Goal: Task Accomplishment & Management: Manage account settings

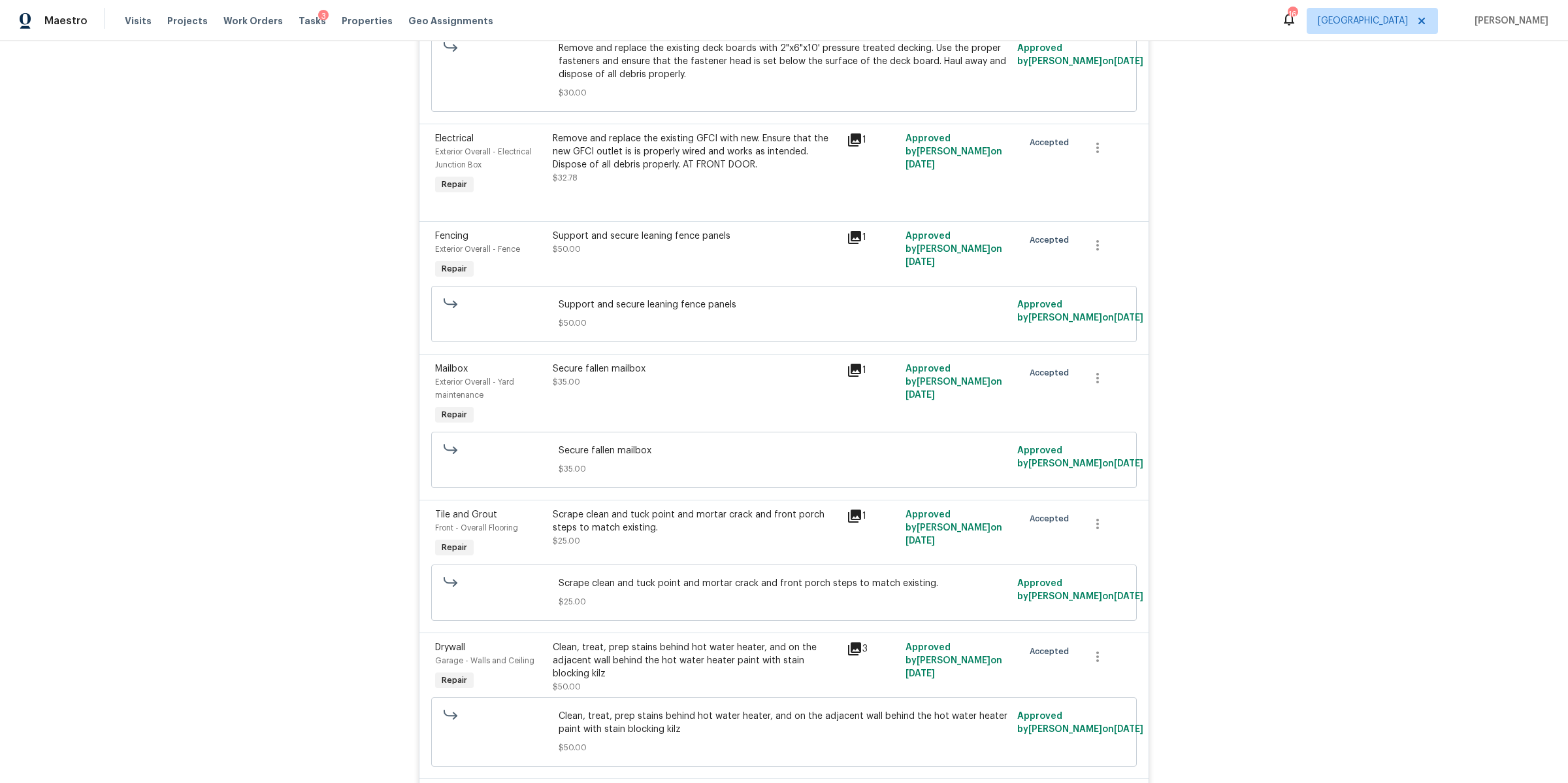
scroll to position [1266, 0]
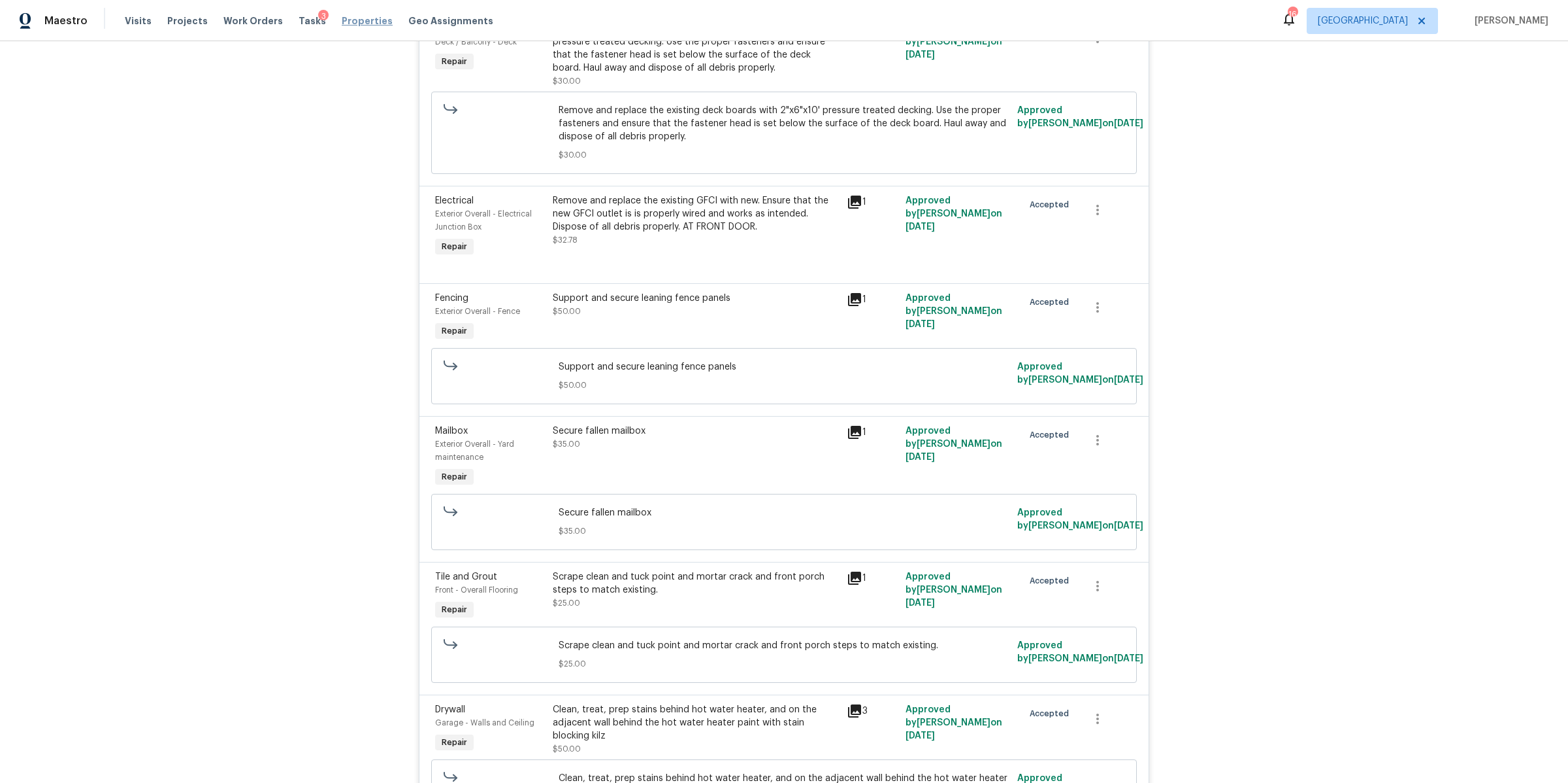
click at [346, 21] on span "Properties" at bounding box center [367, 21] width 51 height 13
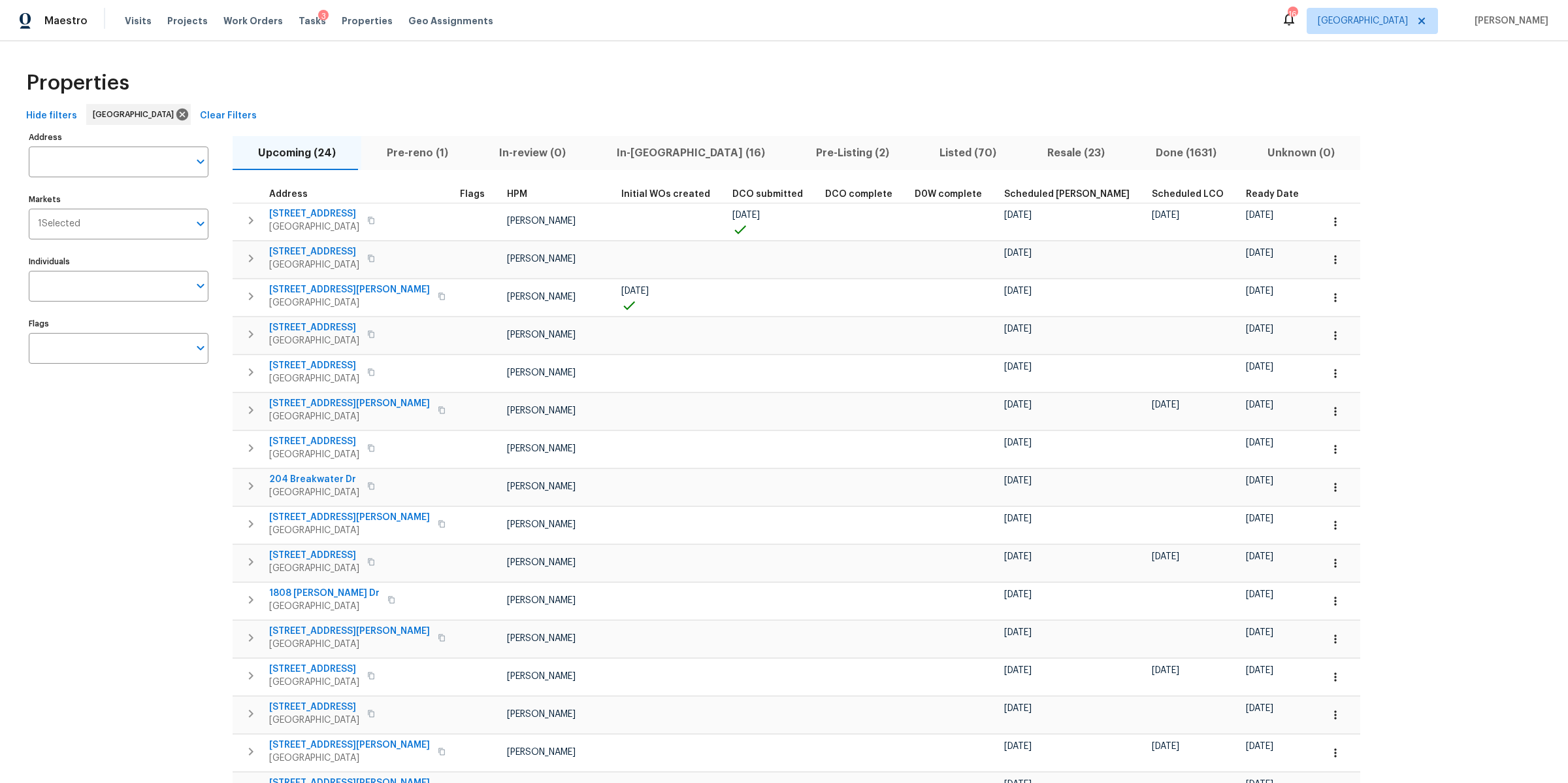
click at [620, 141] on button "In-reno (16)" at bounding box center [691, 153] width 199 height 34
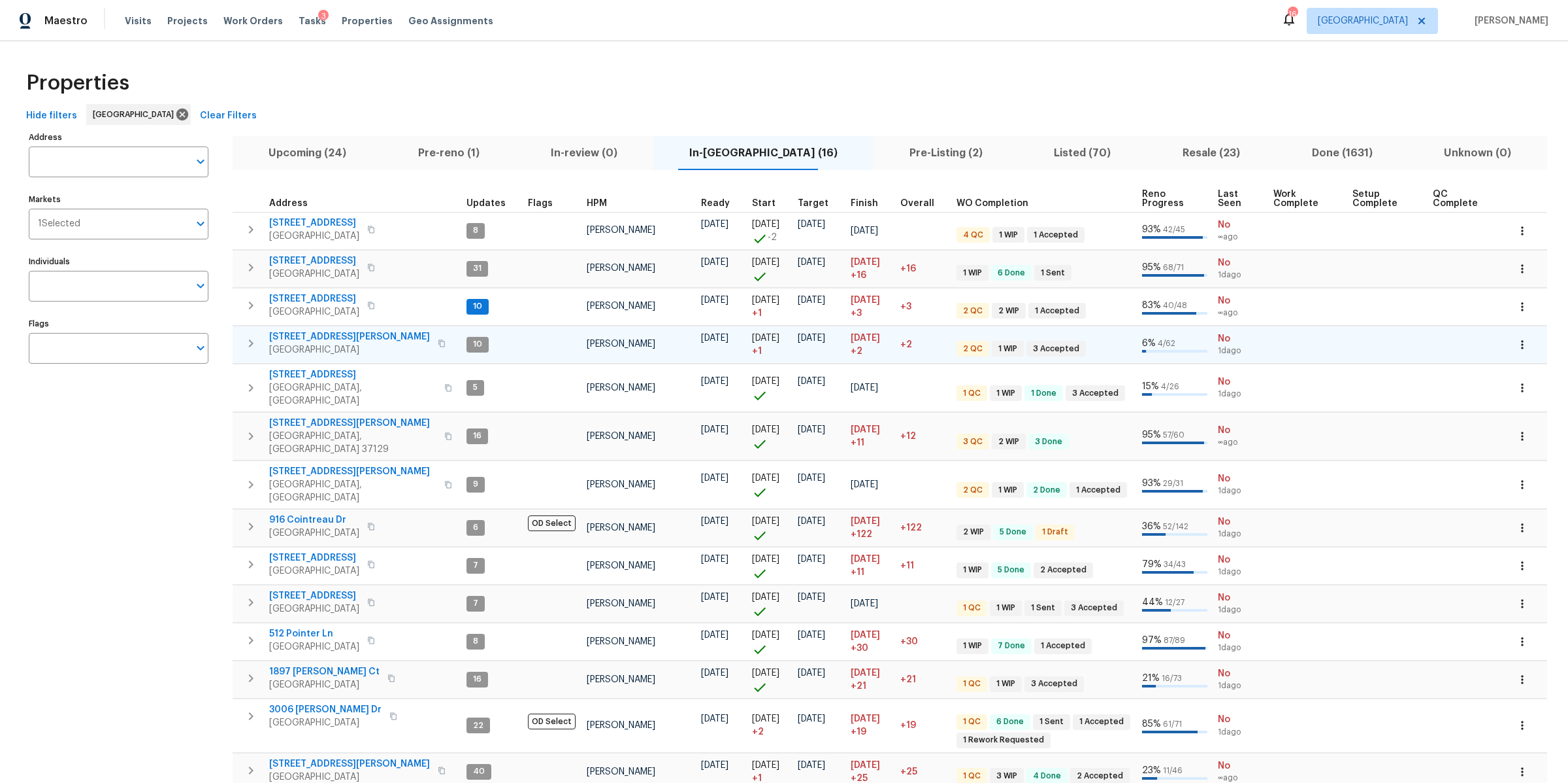
click at [308, 334] on span "1201 Elisha Ct" at bounding box center [348, 336] width 160 height 13
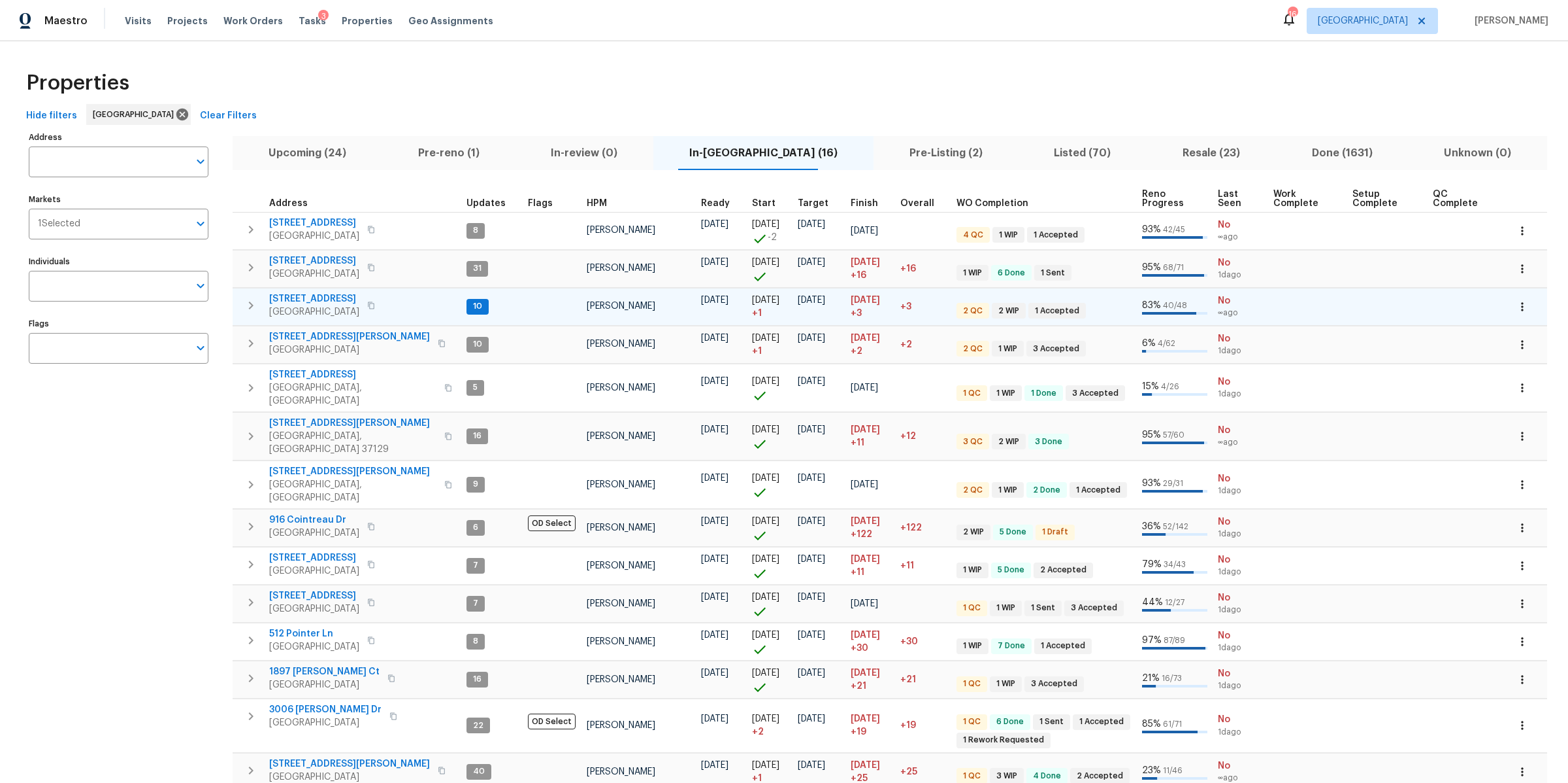
click at [334, 294] on span "630 Knollwood Dr" at bounding box center [314, 298] width 91 height 13
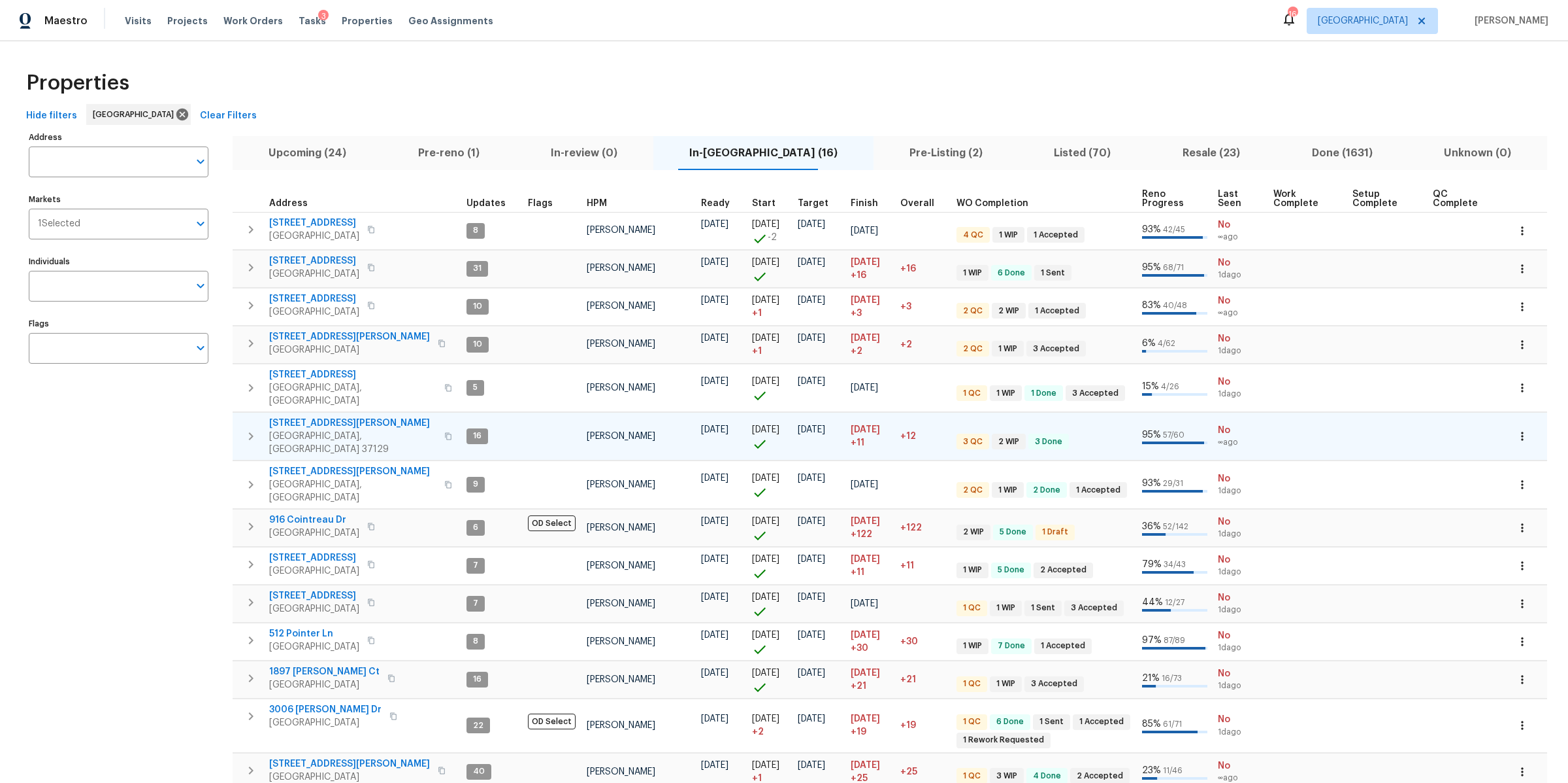
click at [444, 432] on icon "button" at bounding box center [448, 436] width 8 height 8
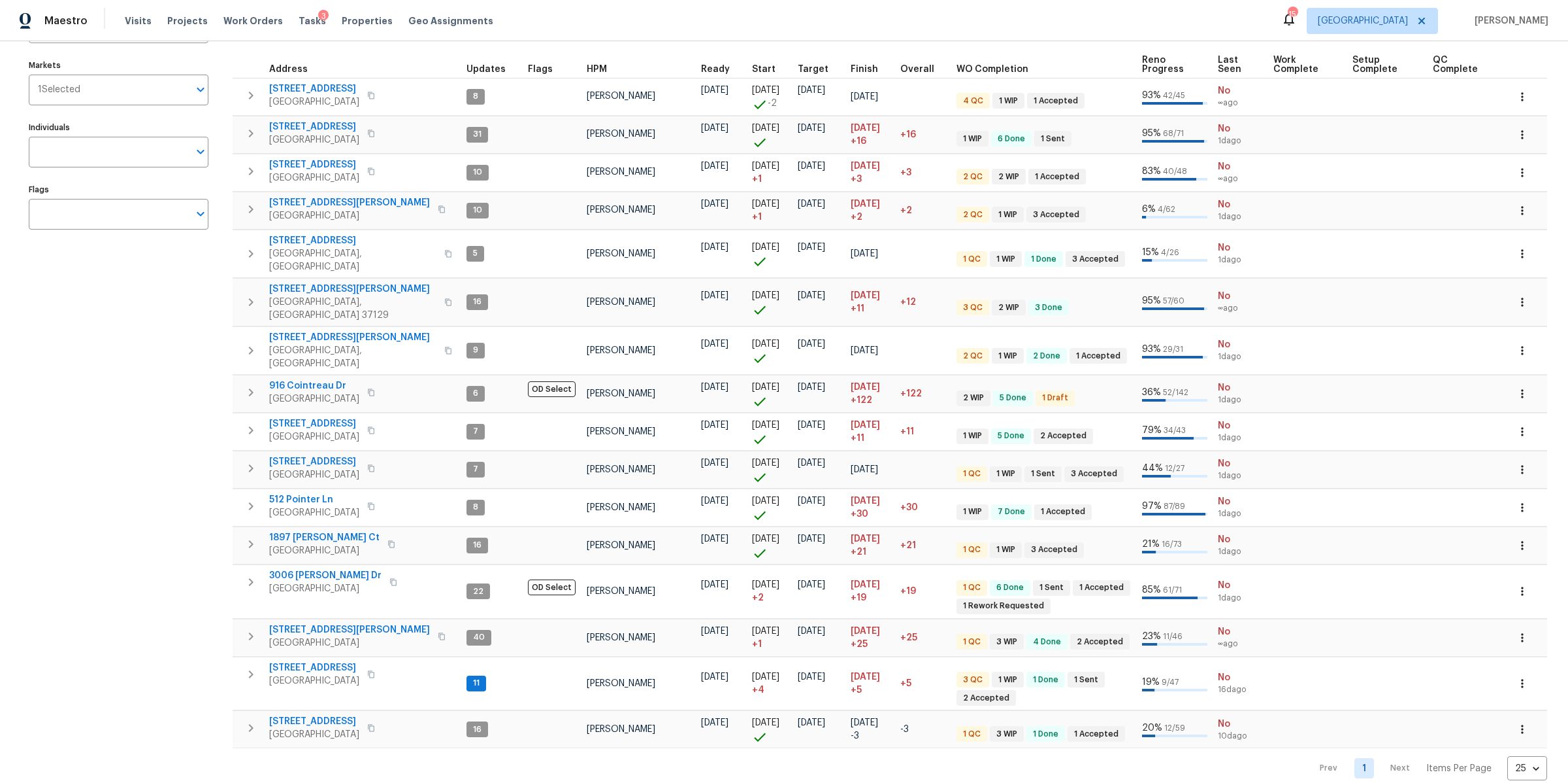
scroll to position [138, 0]
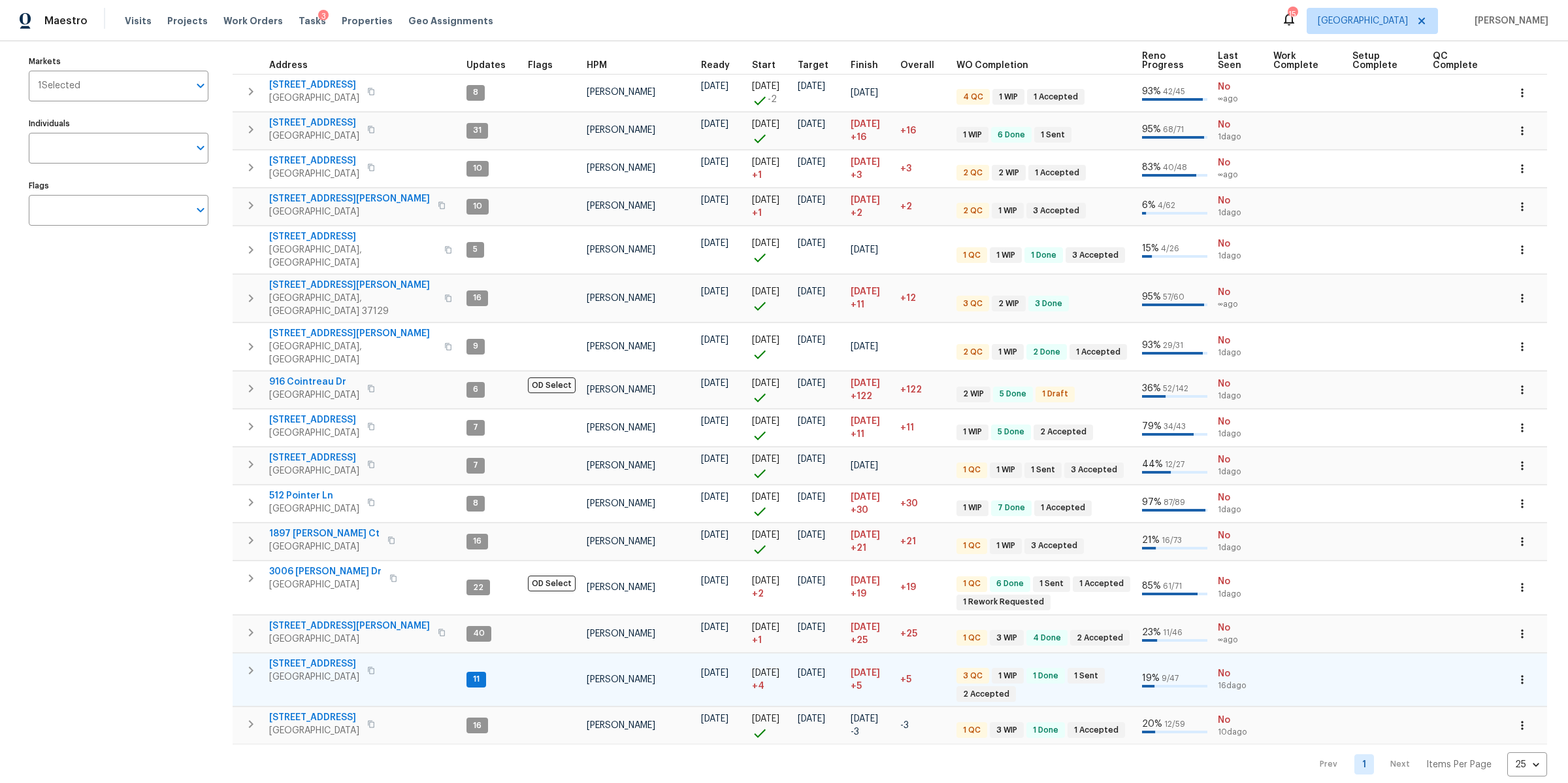
click at [284, 657] on span "513 W 5th St" at bounding box center [314, 663] width 91 height 13
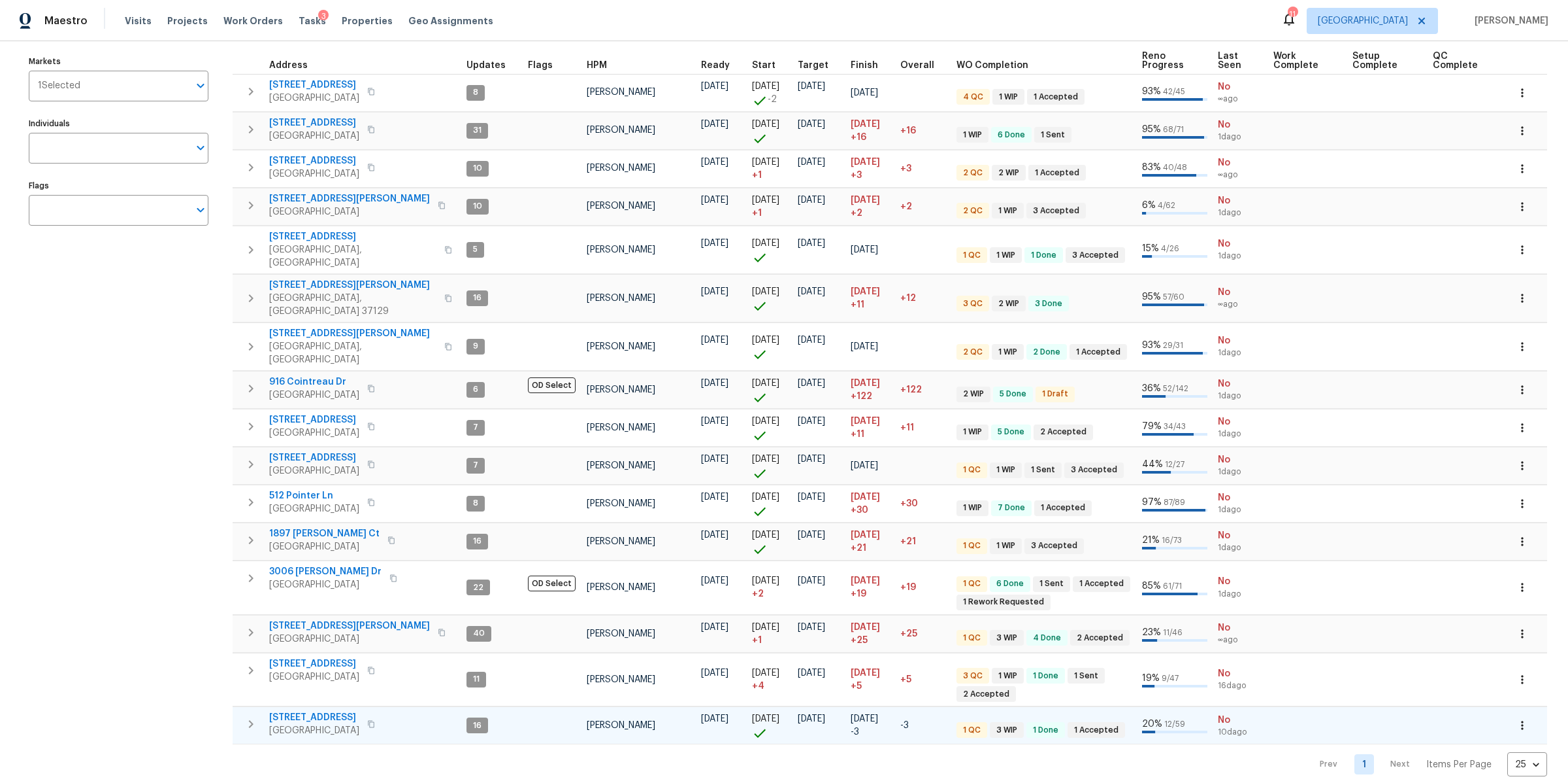
click at [300, 711] on span "5011 Preserve Blvd" at bounding box center [314, 717] width 91 height 13
click at [298, 620] on span "501 Colburn Dr" at bounding box center [348, 625] width 160 height 13
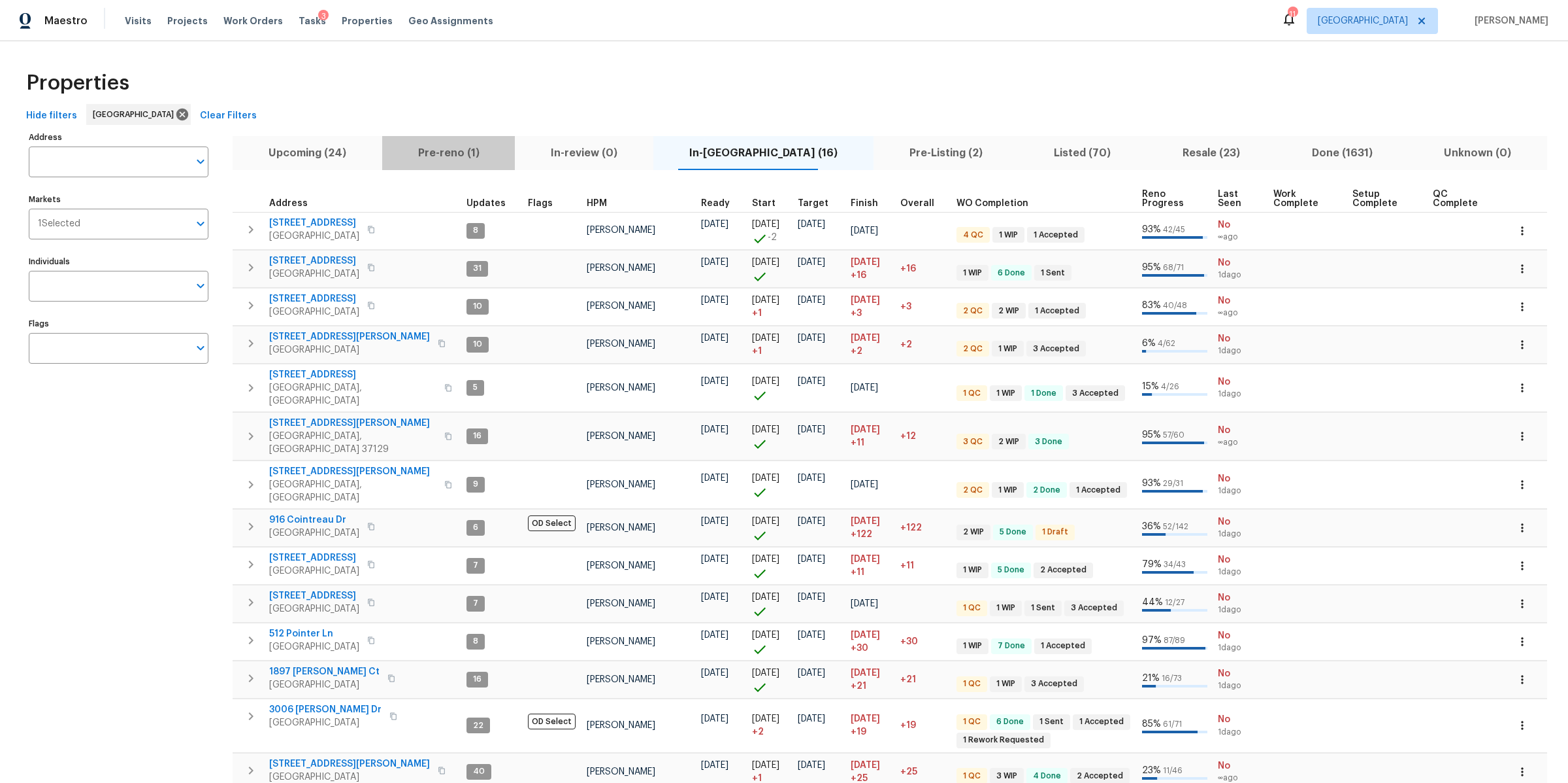
click at [450, 153] on span "Pre-reno (1)" at bounding box center [448, 153] width 117 height 19
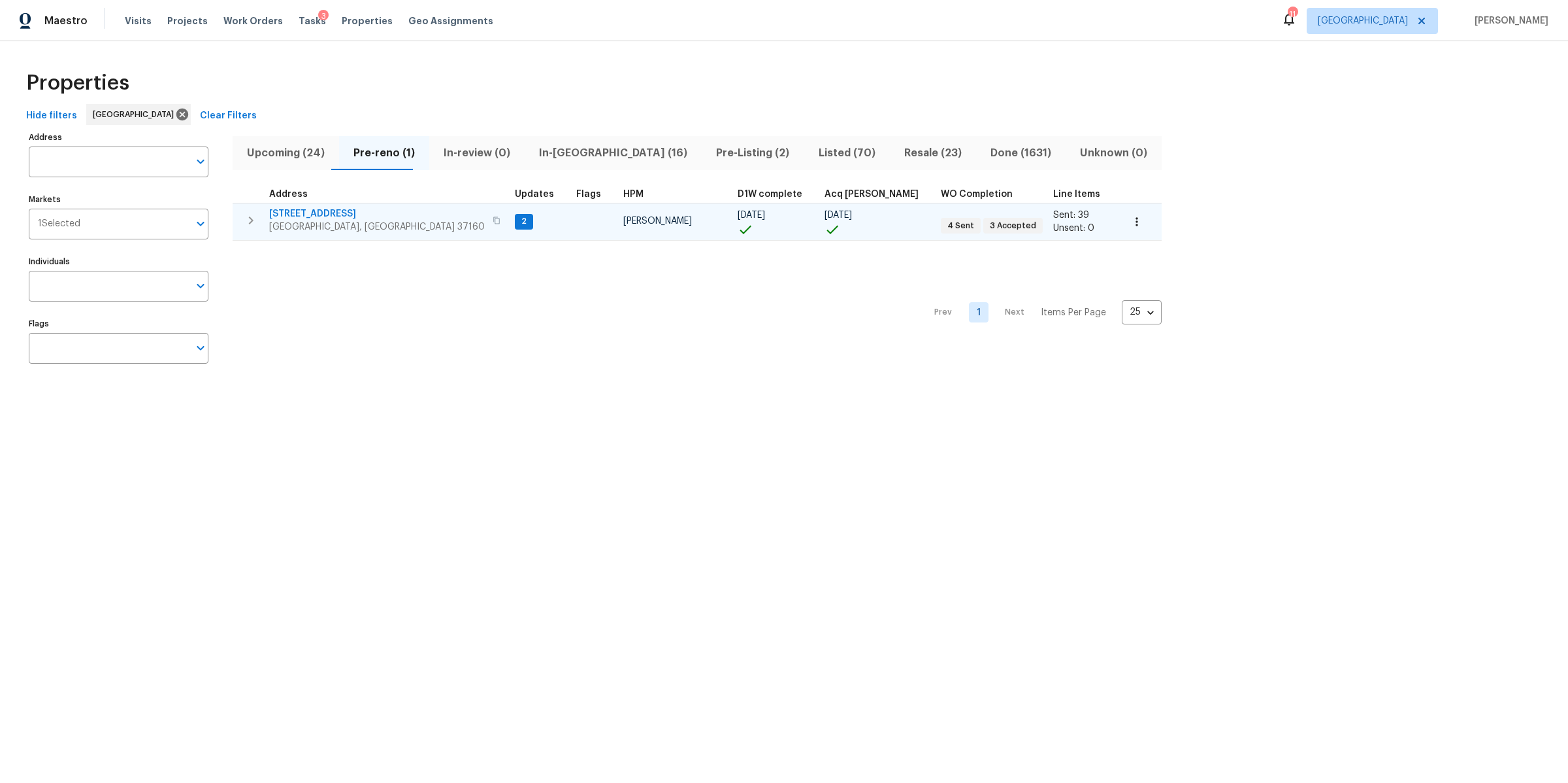
click at [328, 215] on span "312 Cottonwood Dr" at bounding box center [376, 213] width 216 height 13
click at [292, 145] on span "Upcoming (24)" at bounding box center [285, 153] width 91 height 19
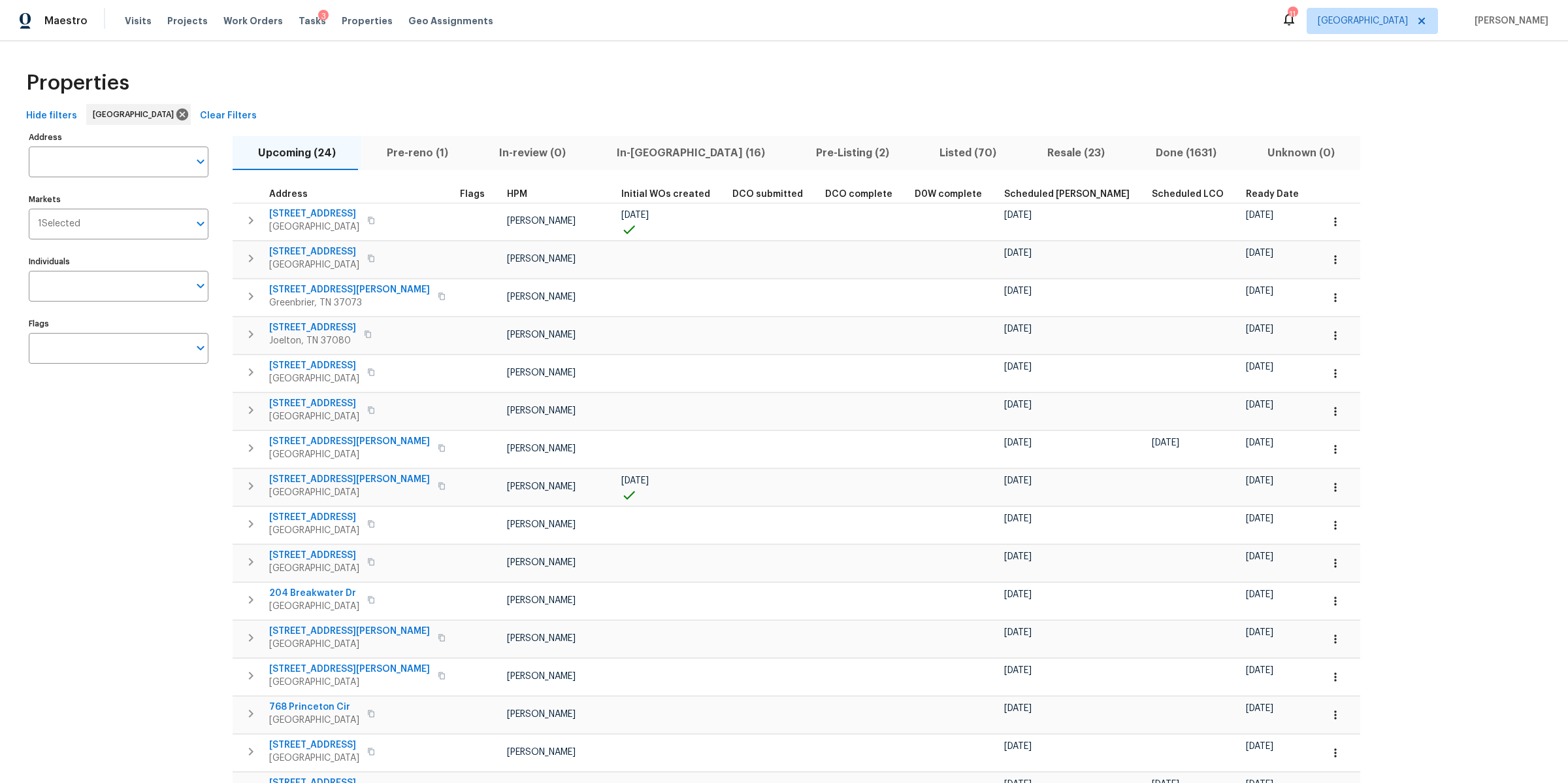
click at [1241, 202] on th "Ready Date" at bounding box center [1279, 195] width 75 height 18
click at [1246, 197] on span "Ready Date" at bounding box center [1273, 193] width 53 height 9
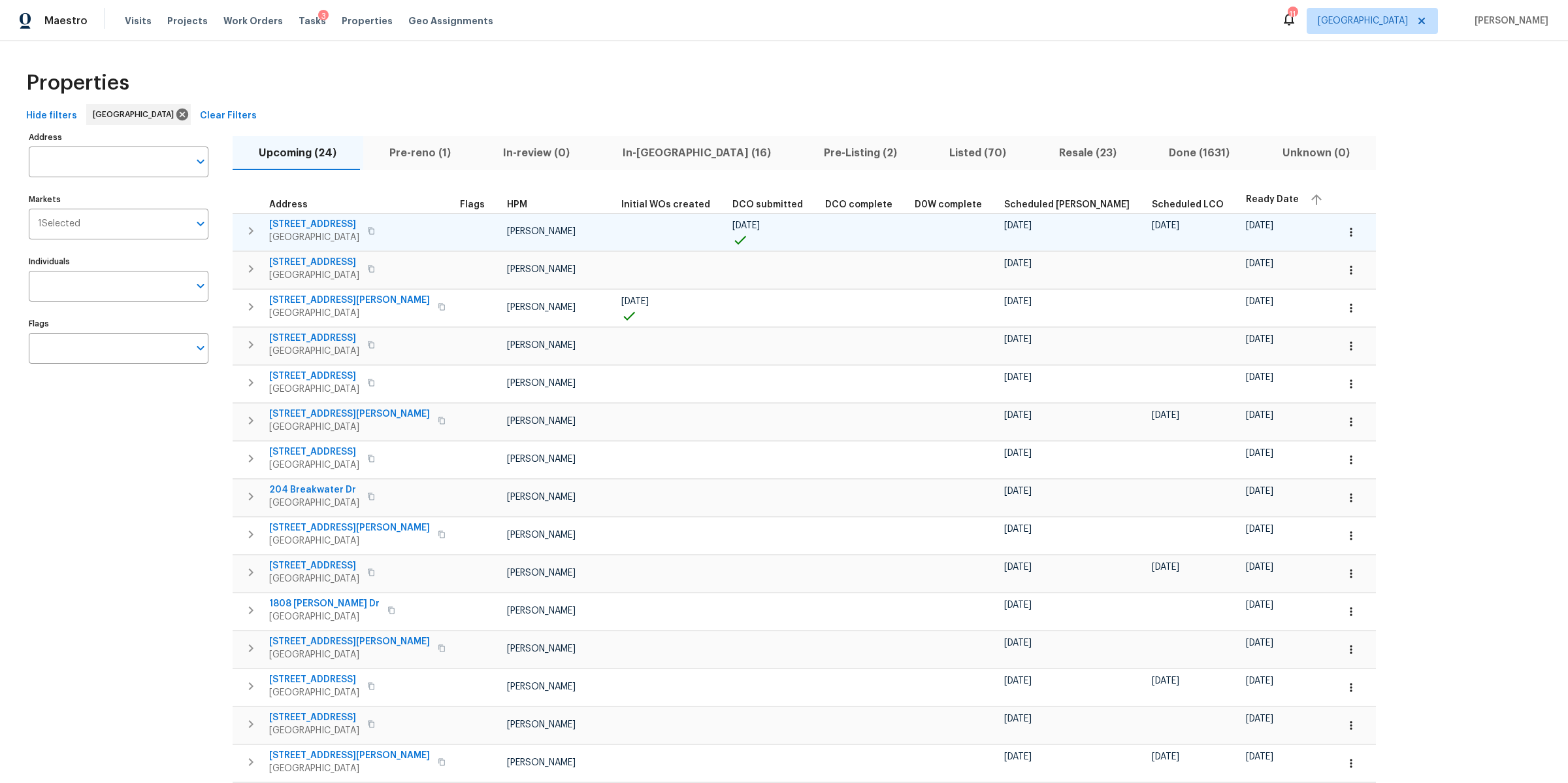
click at [254, 234] on icon "button" at bounding box center [251, 230] width 16 height 16
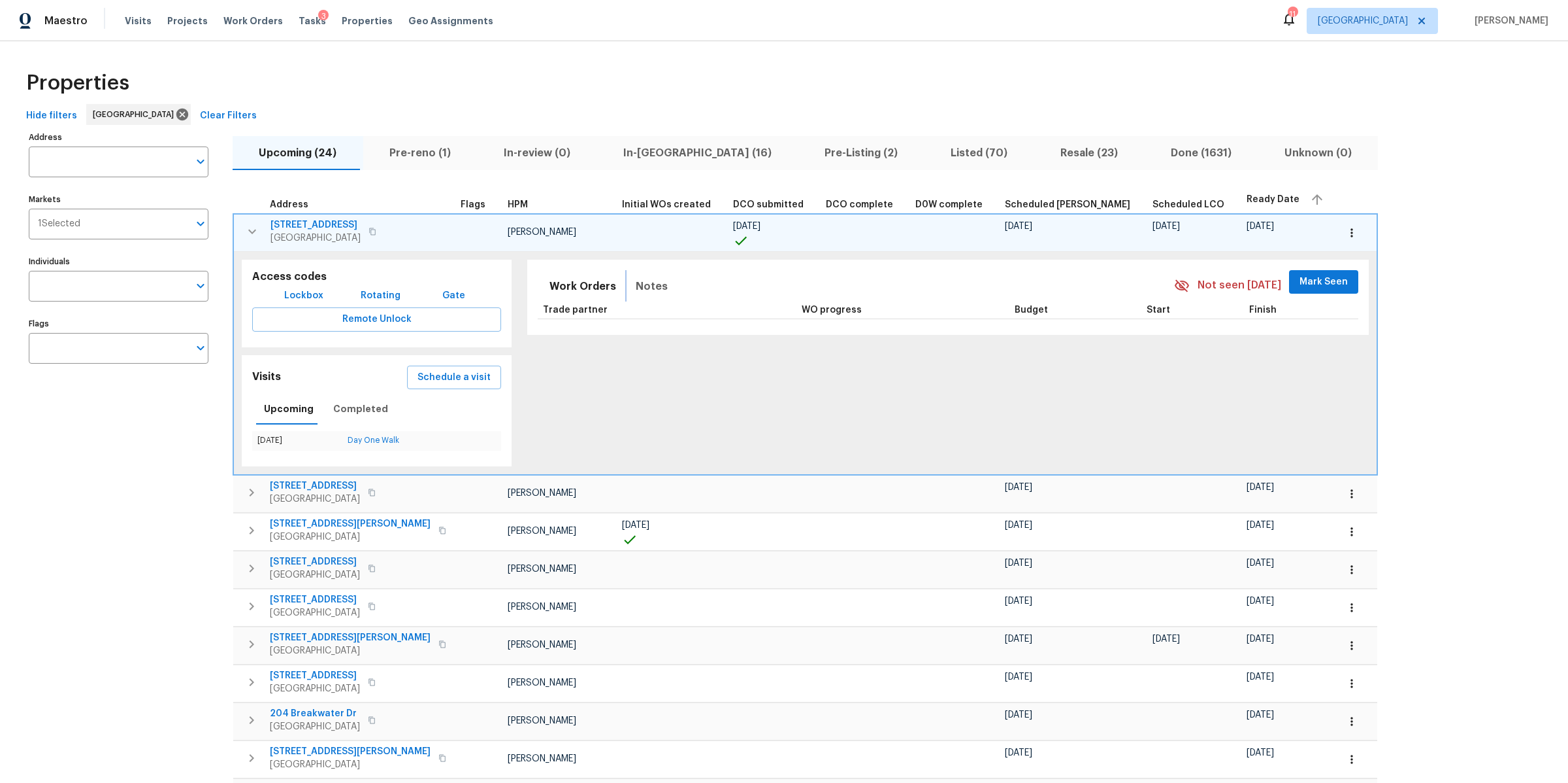
click at [634, 281] on button "Notes" at bounding box center [652, 287] width 47 height 32
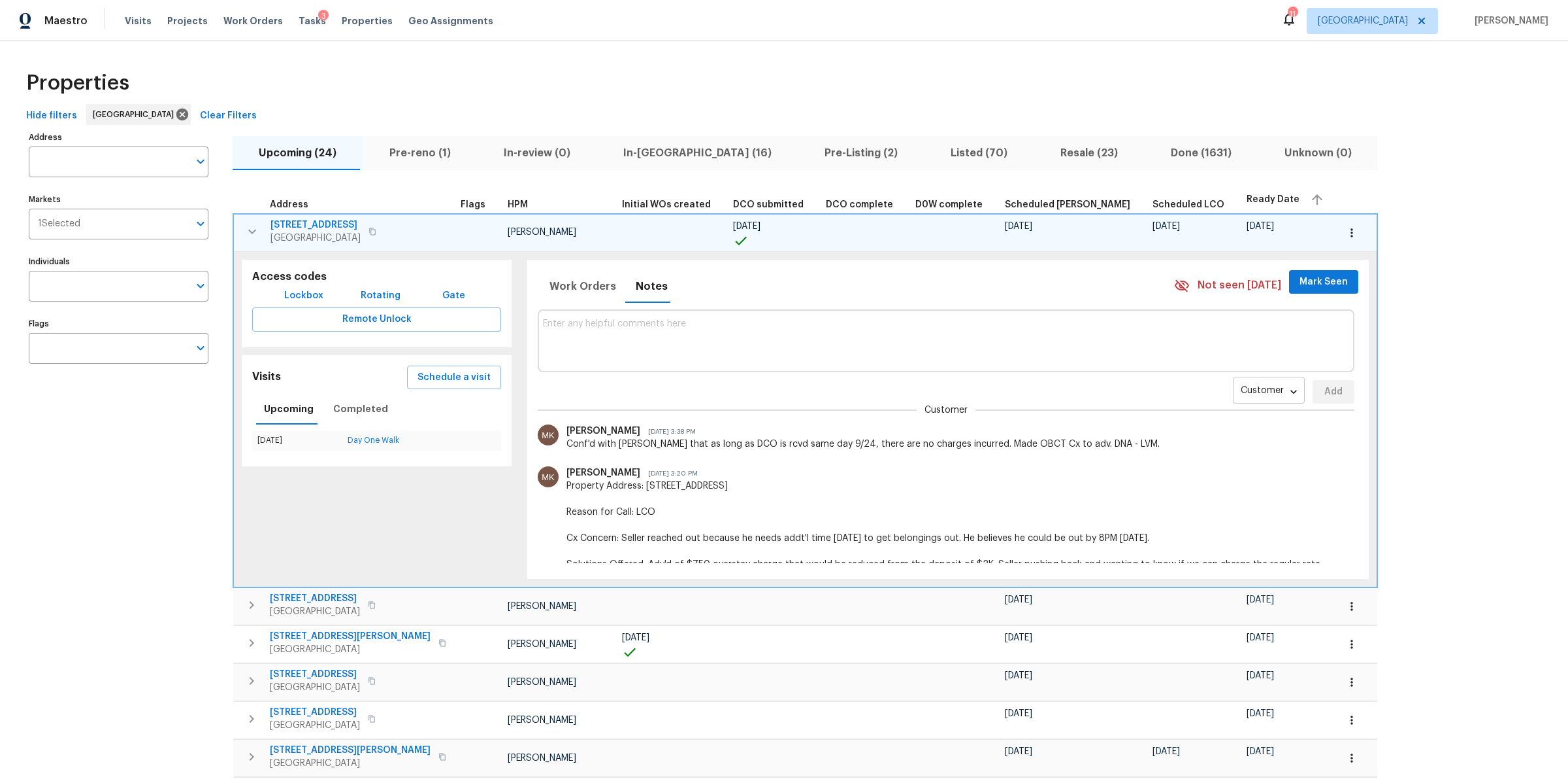
click at [1194, 396] on body "Maestro Visits Projects Work Orders Tasks 3 Properties Geo Assignments 11 Nashv…" at bounding box center [784, 391] width 1568 height 783
click at [1188, 427] on li "Renovation" at bounding box center [1205, 433] width 71 height 22
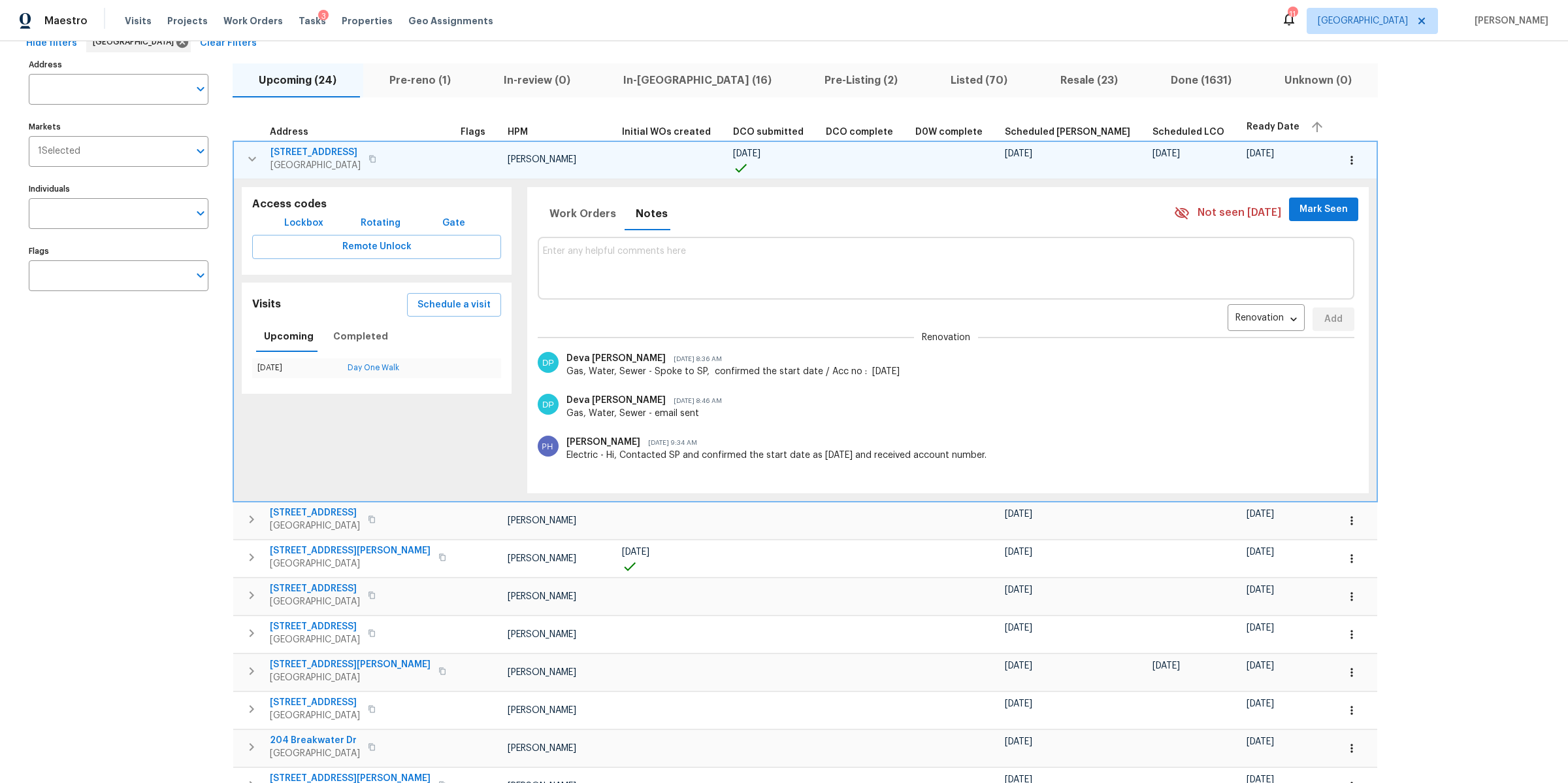
scroll to position [73, 0]
click at [244, 517] on icon "button" at bounding box center [252, 518] width 16 height 16
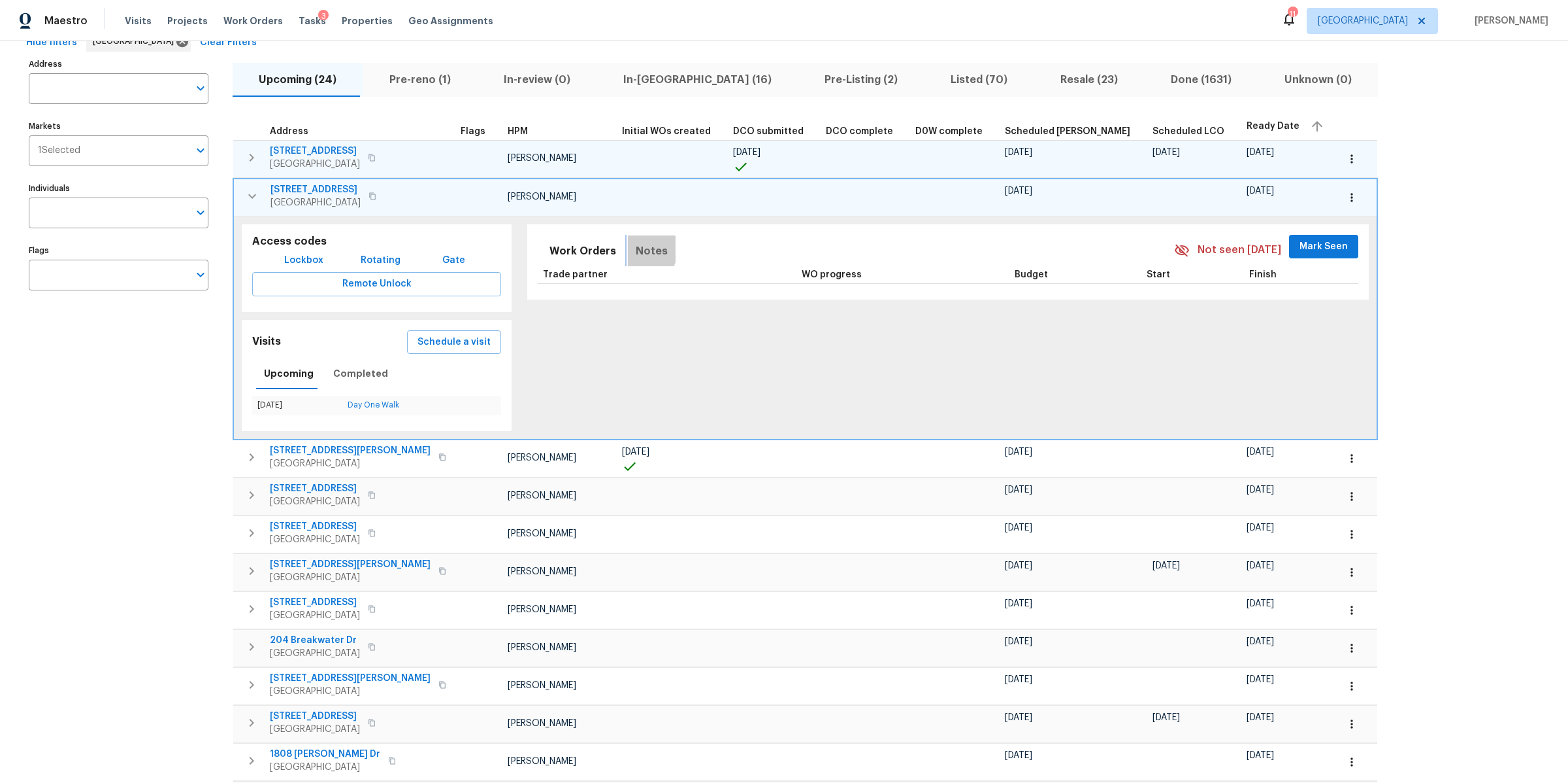
click at [636, 248] on span "Notes" at bounding box center [652, 251] width 32 height 19
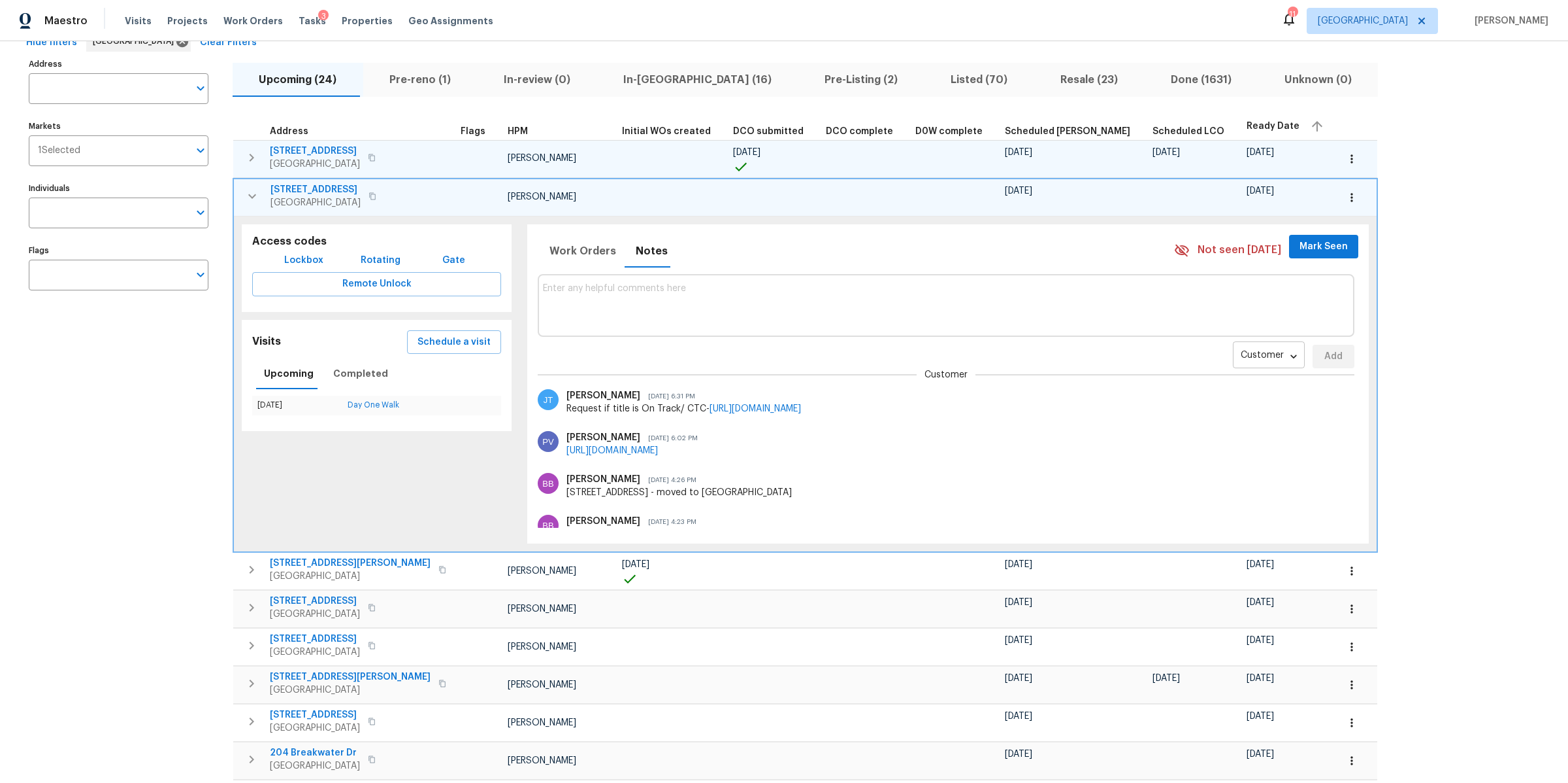
click at [1148, 345] on body "Maestro Visits Projects Work Orders Tasks 3 Properties Geo Assignments 11 Nashv…" at bounding box center [784, 391] width 1568 height 783
click at [1152, 402] on li "Renovation" at bounding box center [1144, 398] width 71 height 22
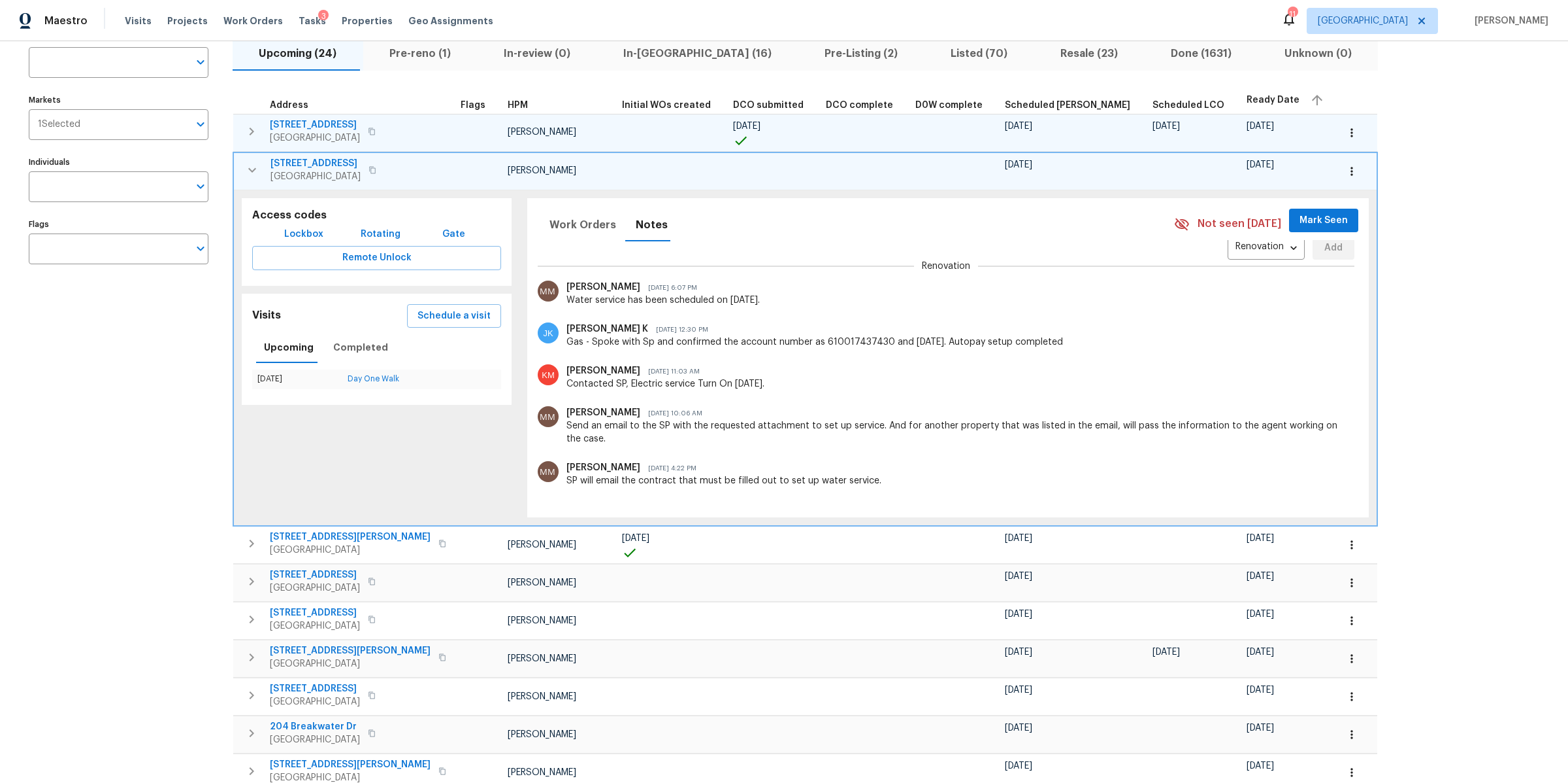
scroll to position [314, 0]
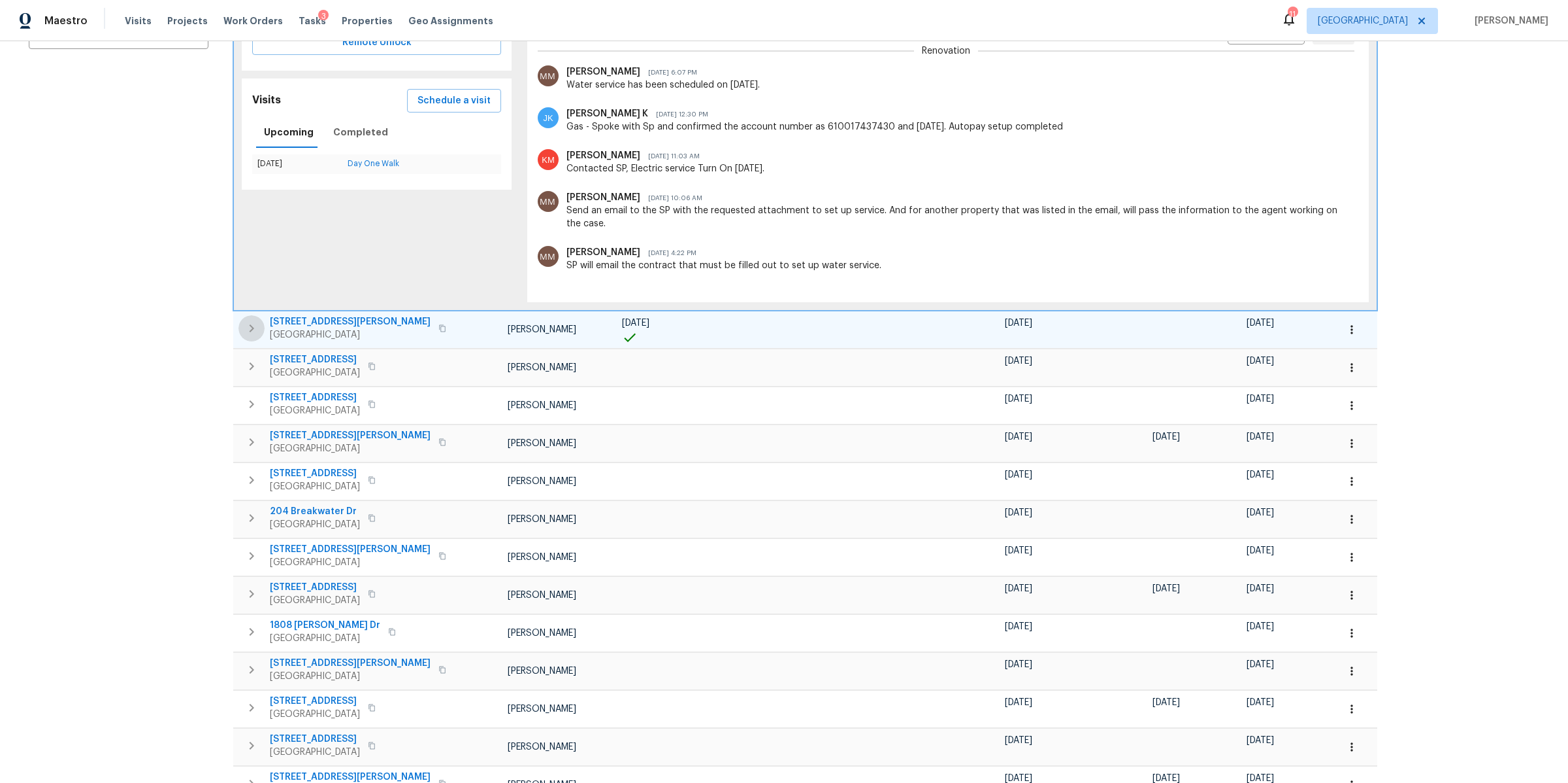
click at [240, 329] on button "button" at bounding box center [251, 328] width 27 height 27
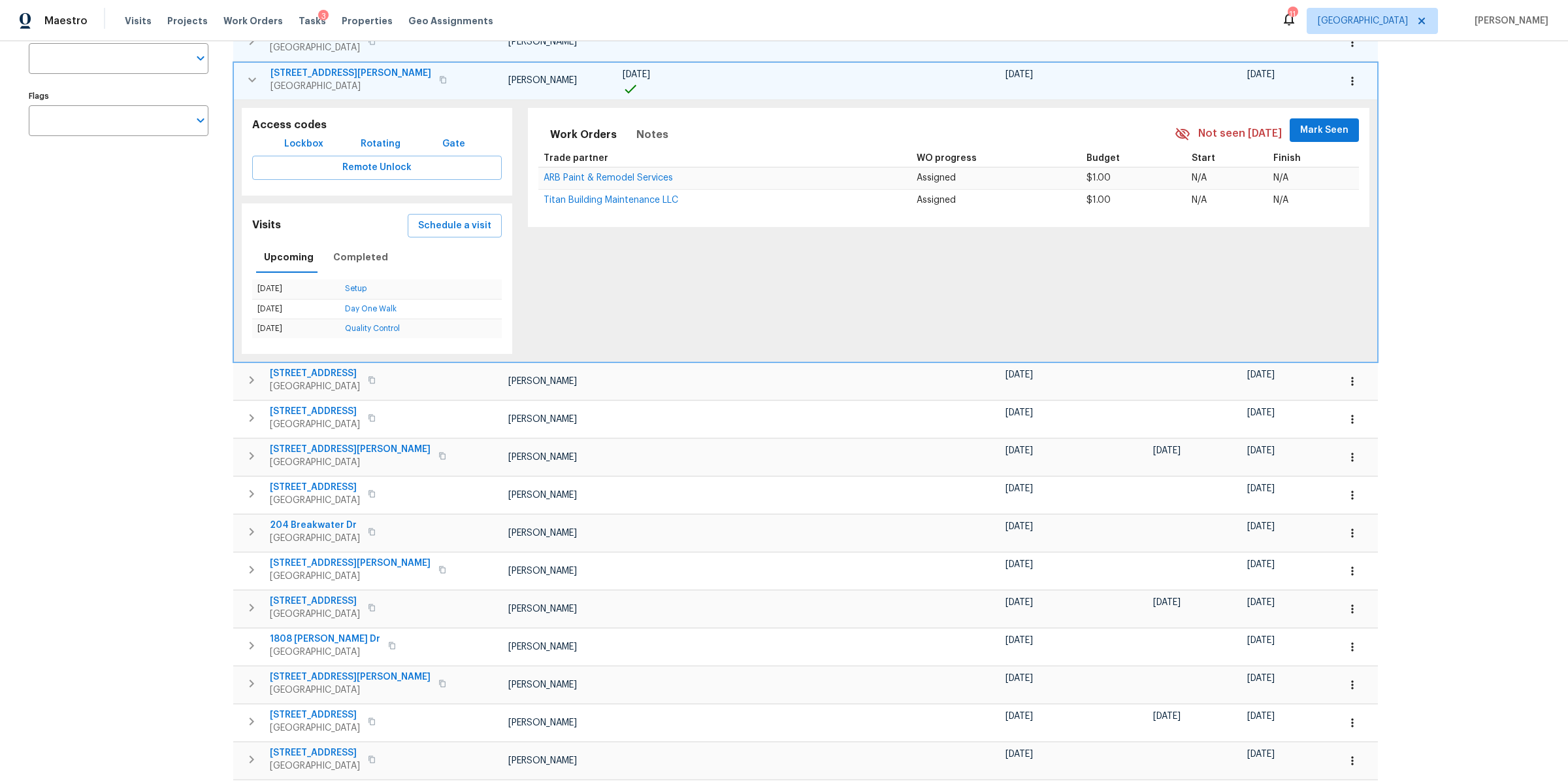
scroll to position [170, 0]
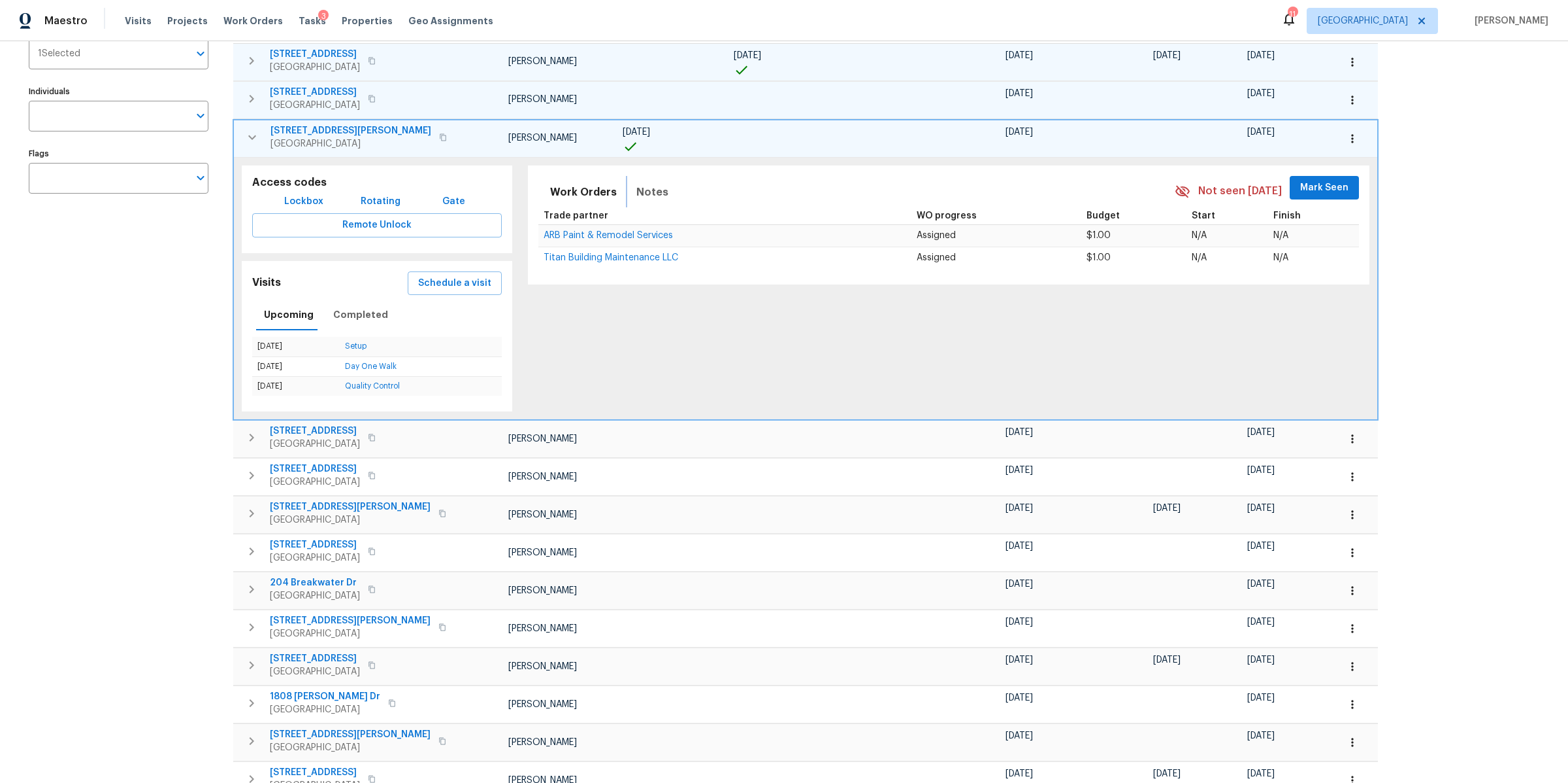
click at [637, 191] on span "Notes" at bounding box center [653, 192] width 32 height 19
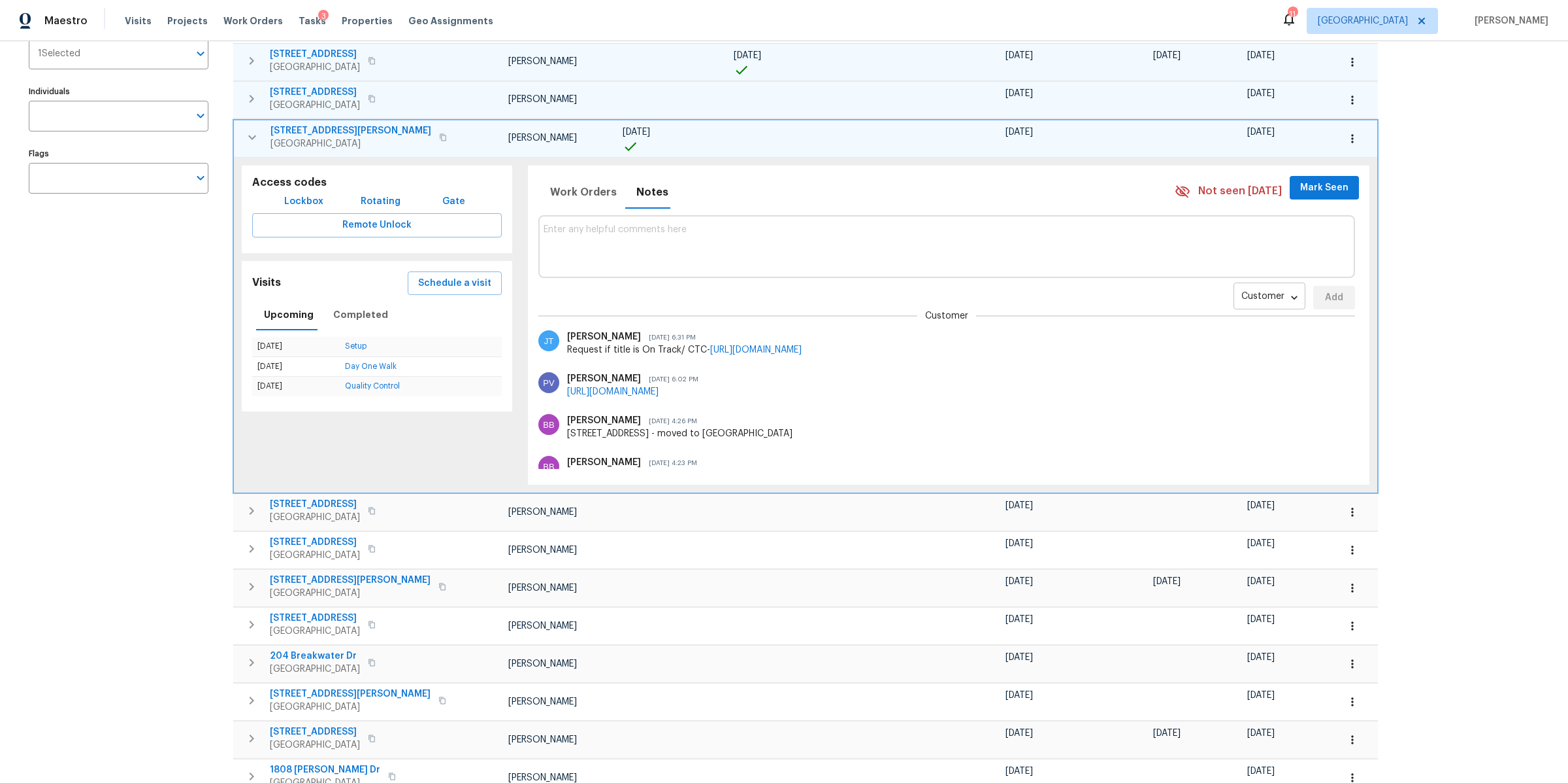
click at [1142, 304] on body "Maestro Visits Projects Work Orders Tasks 3 Properties Geo Assignments 11 Nashv…" at bounding box center [784, 391] width 1568 height 783
click at [1138, 336] on li "Renovation" at bounding box center [1144, 340] width 71 height 22
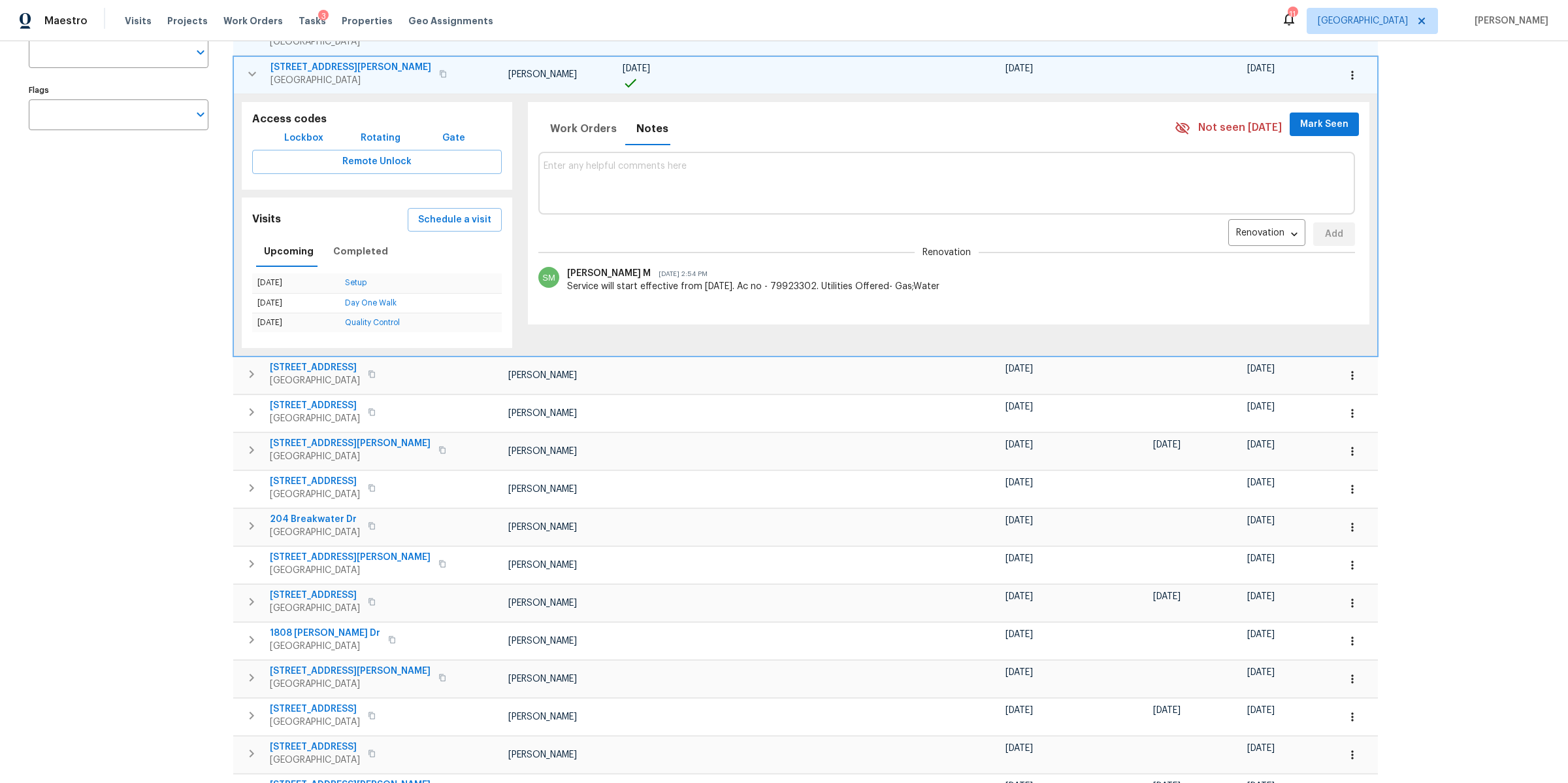
scroll to position [304, 0]
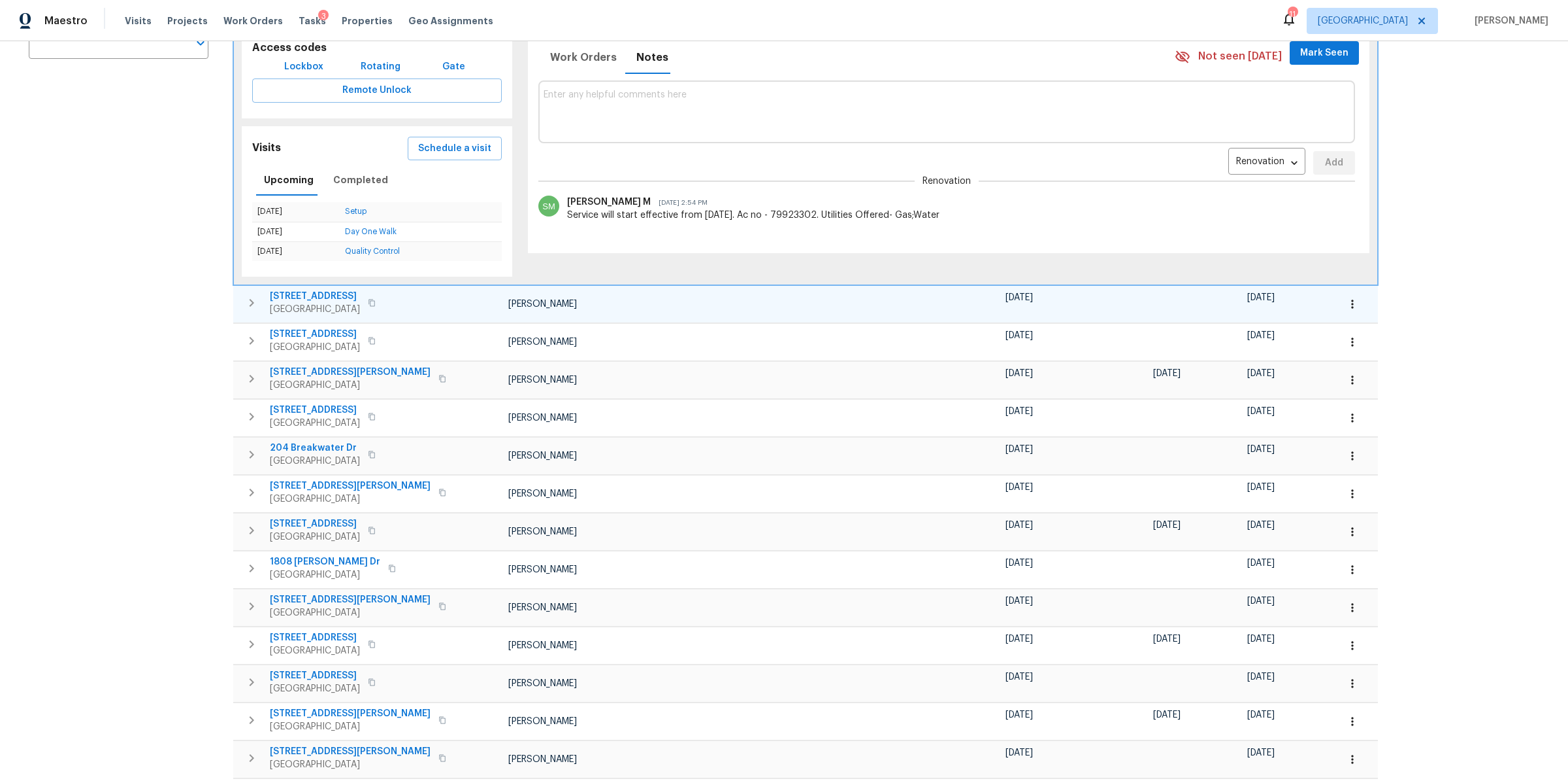
click at [239, 300] on button "button" at bounding box center [251, 302] width 27 height 27
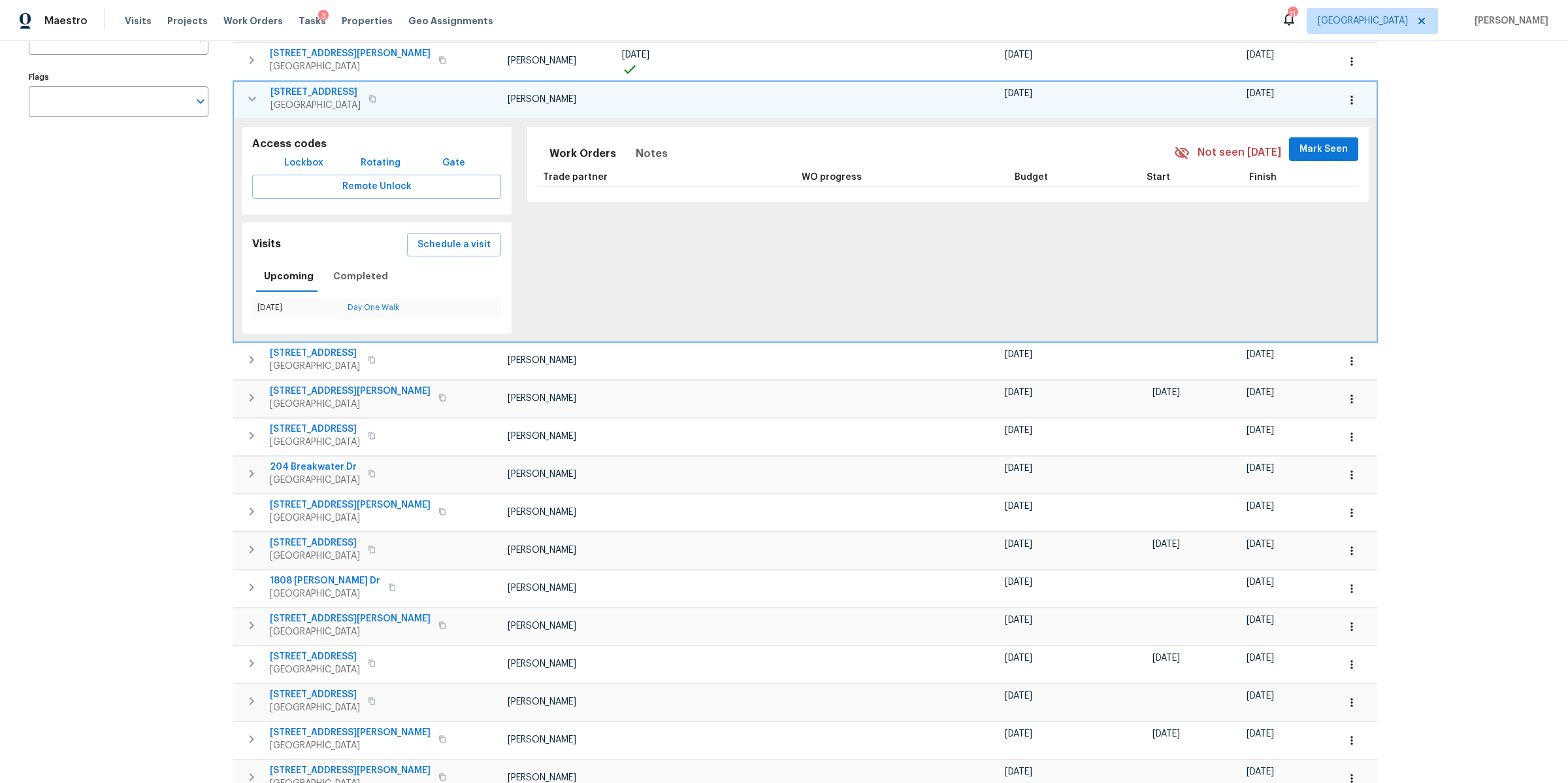
scroll to position [233, 0]
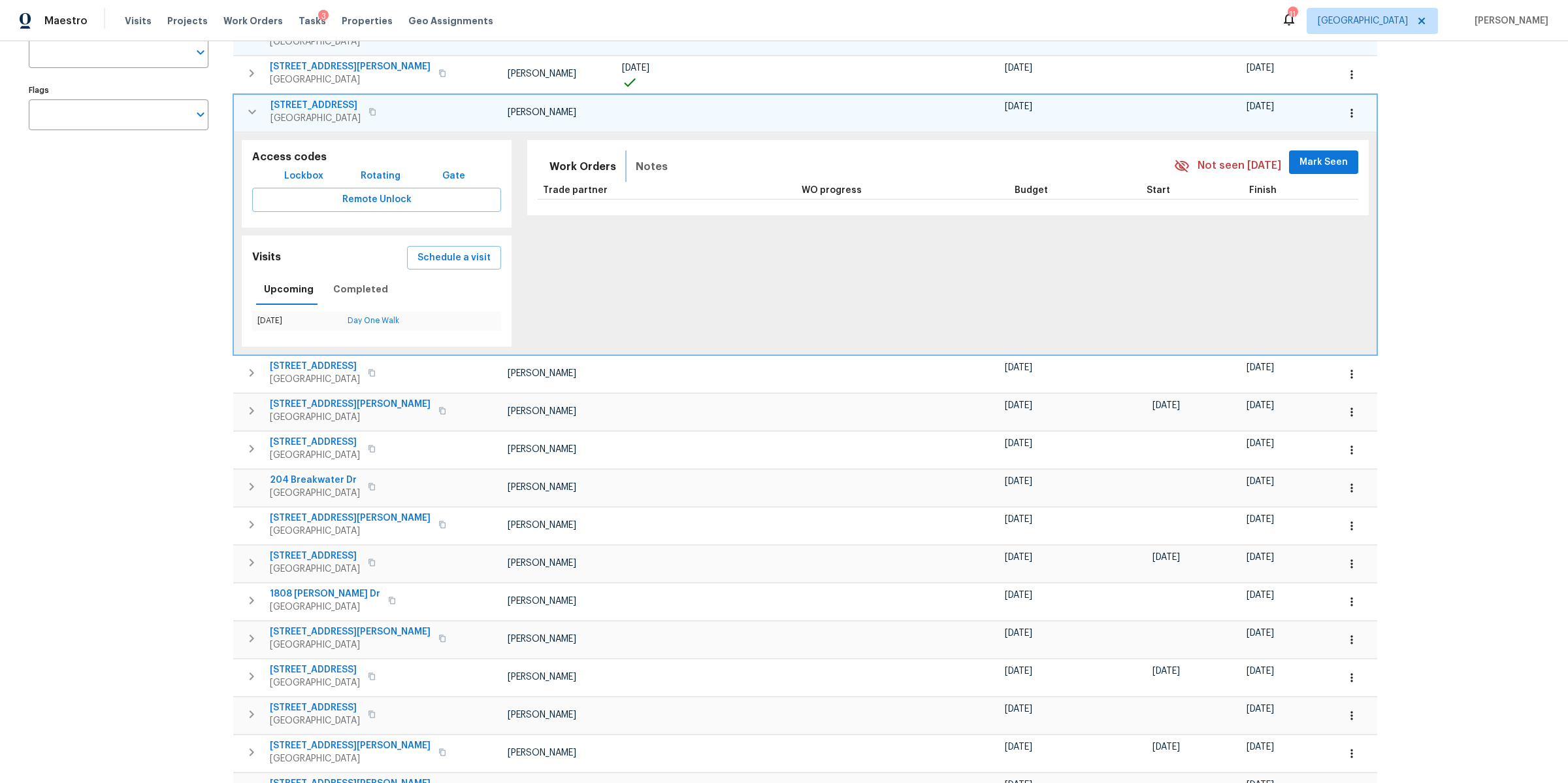
click at [636, 168] on span "Notes" at bounding box center [652, 166] width 32 height 19
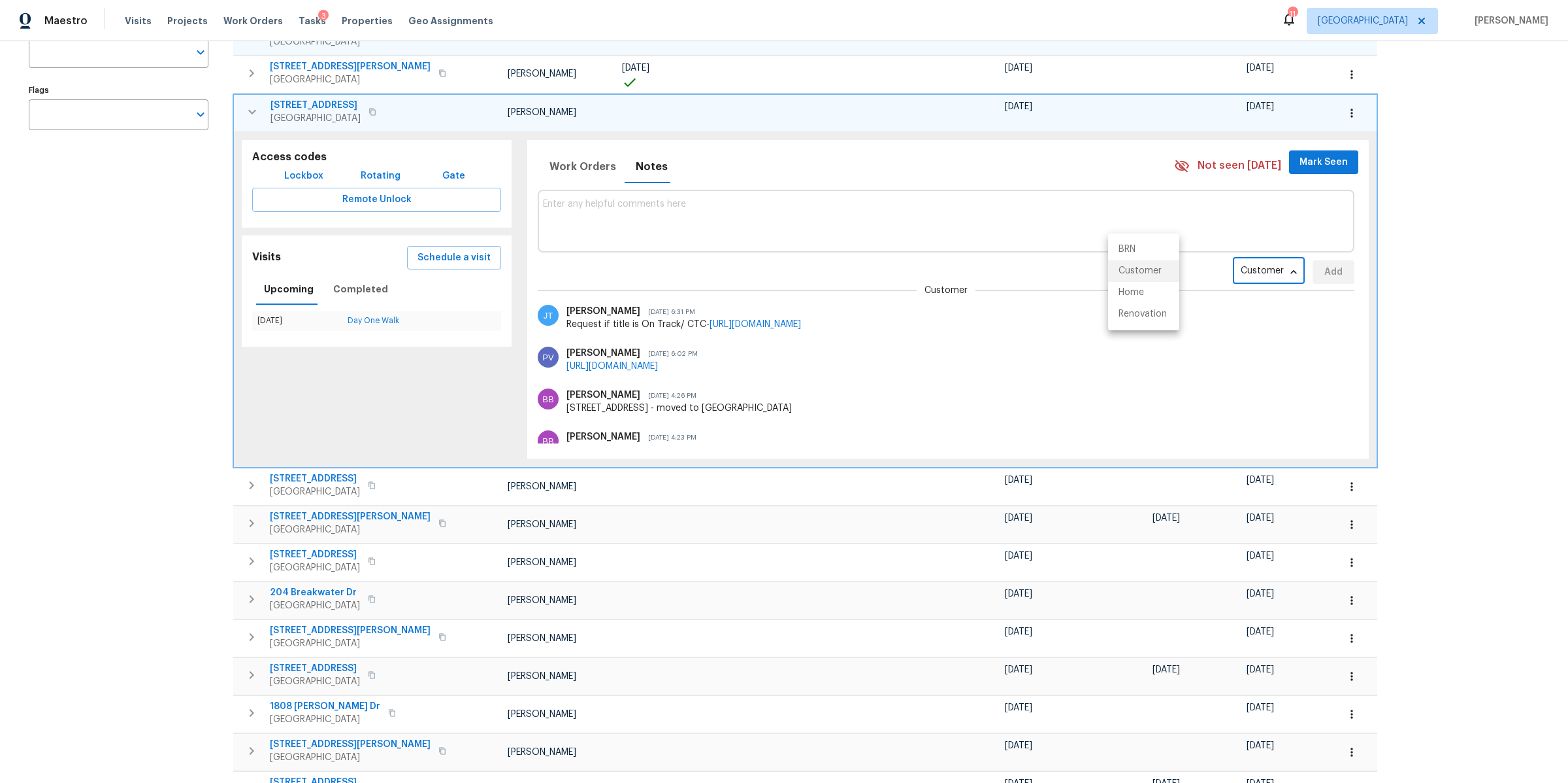
click at [1143, 275] on body "Maestro Visits Projects Work Orders Tasks 3 Properties Geo Assignments 11 Nashv…" at bounding box center [784, 391] width 1568 height 783
click at [1143, 309] on li "Renovation" at bounding box center [1144, 314] width 71 height 22
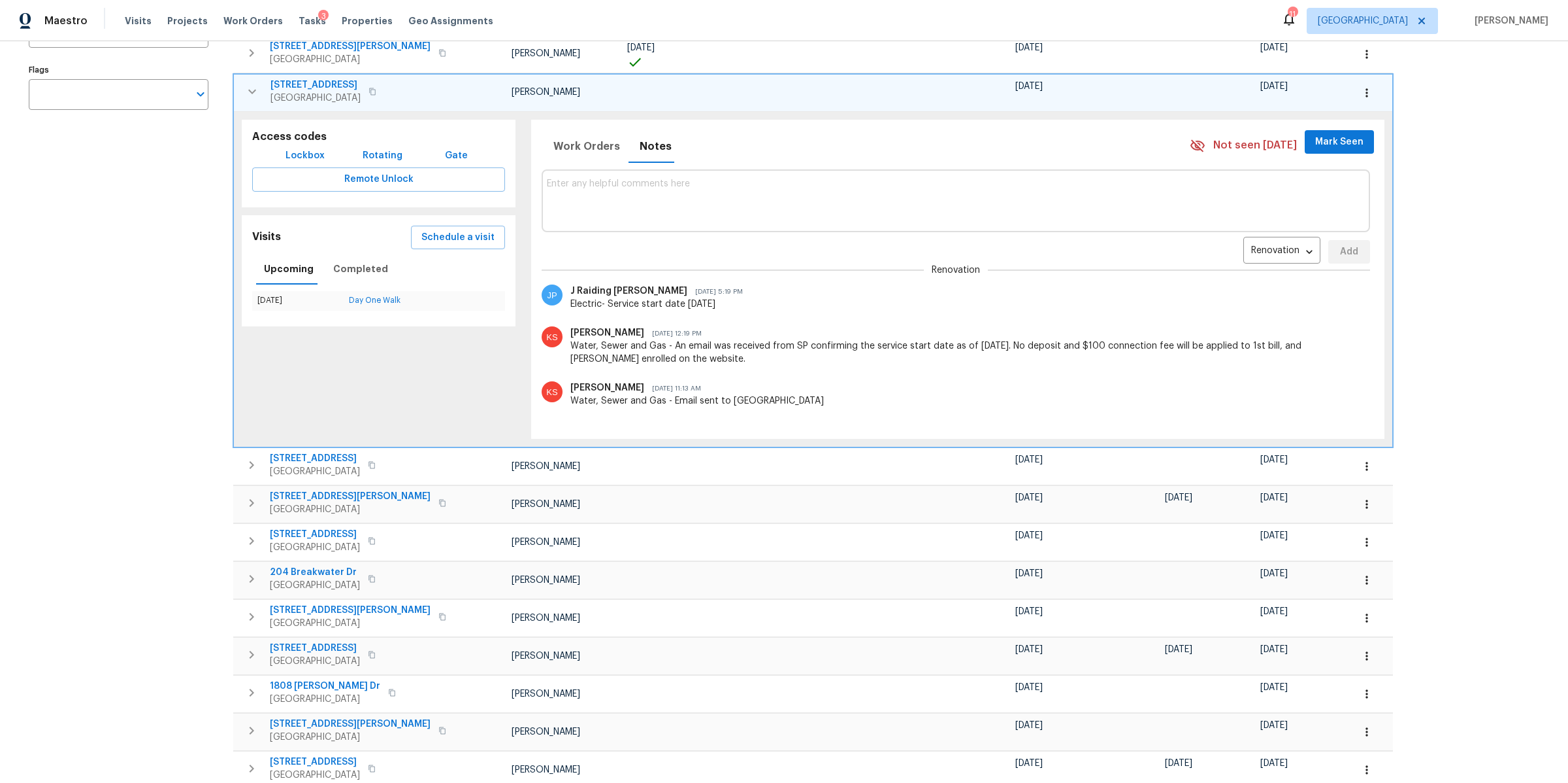
scroll to position [223, 0]
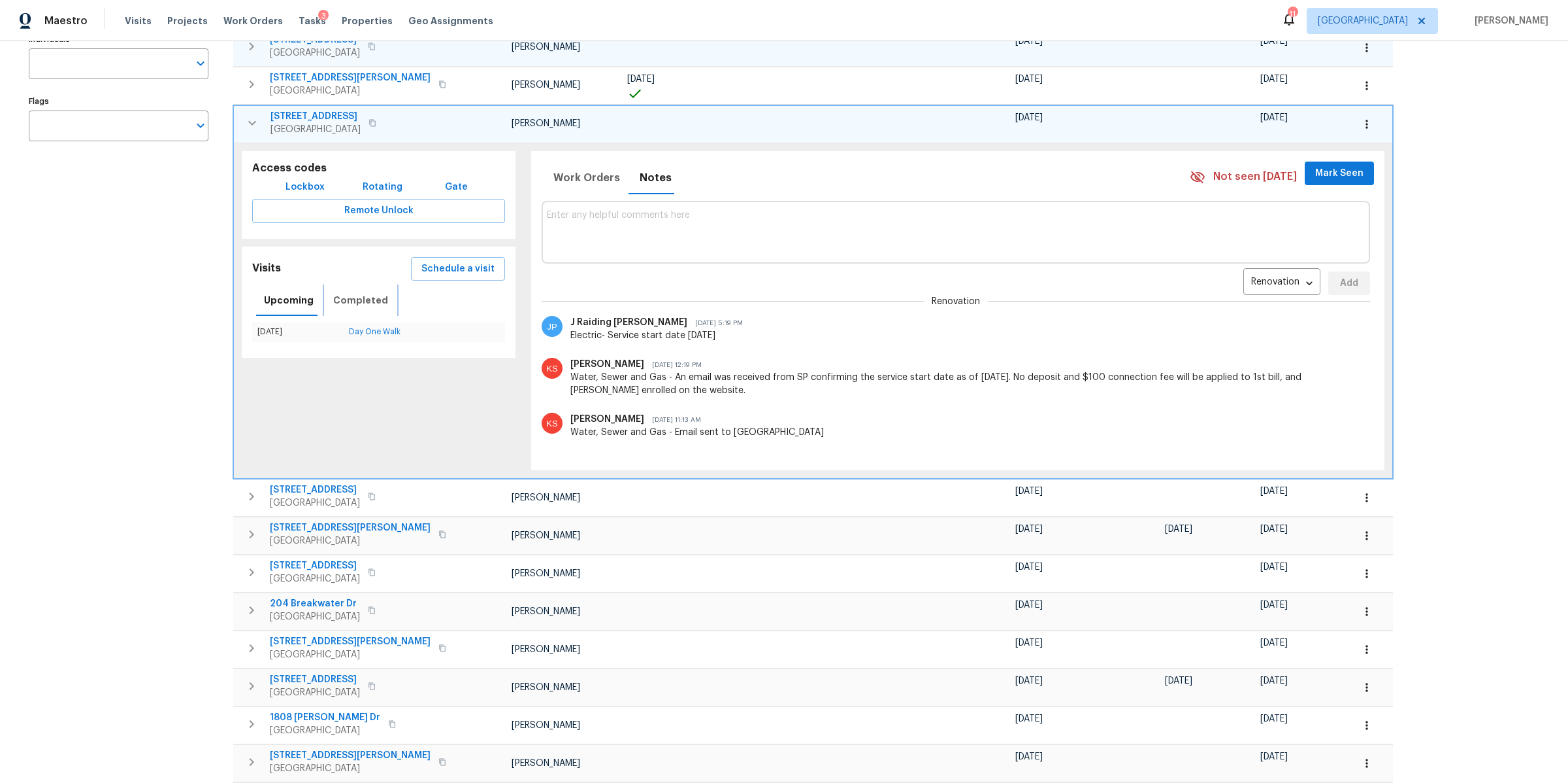
click at [354, 295] on span "Completed" at bounding box center [361, 300] width 55 height 17
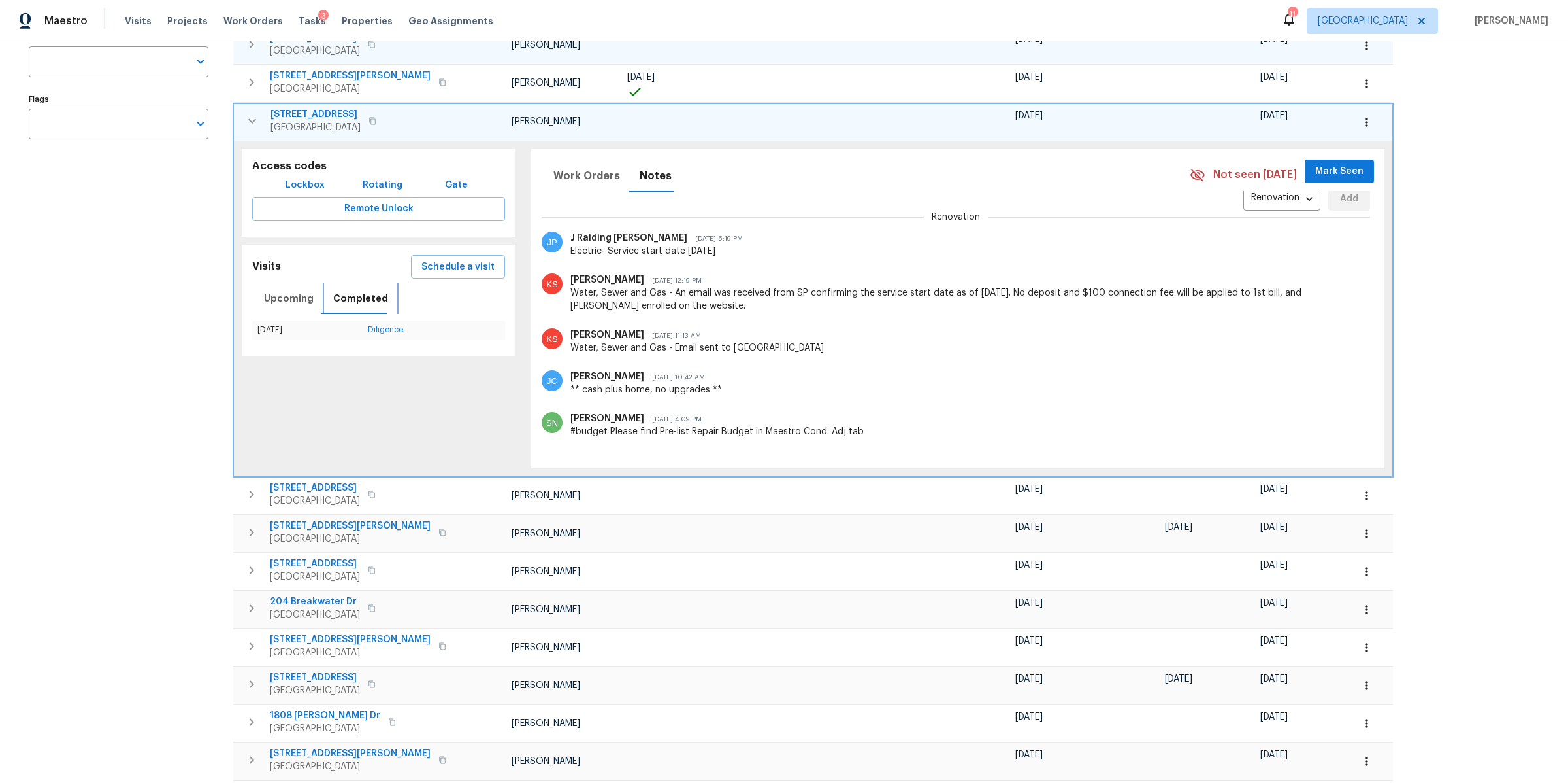
scroll to position [165, 0]
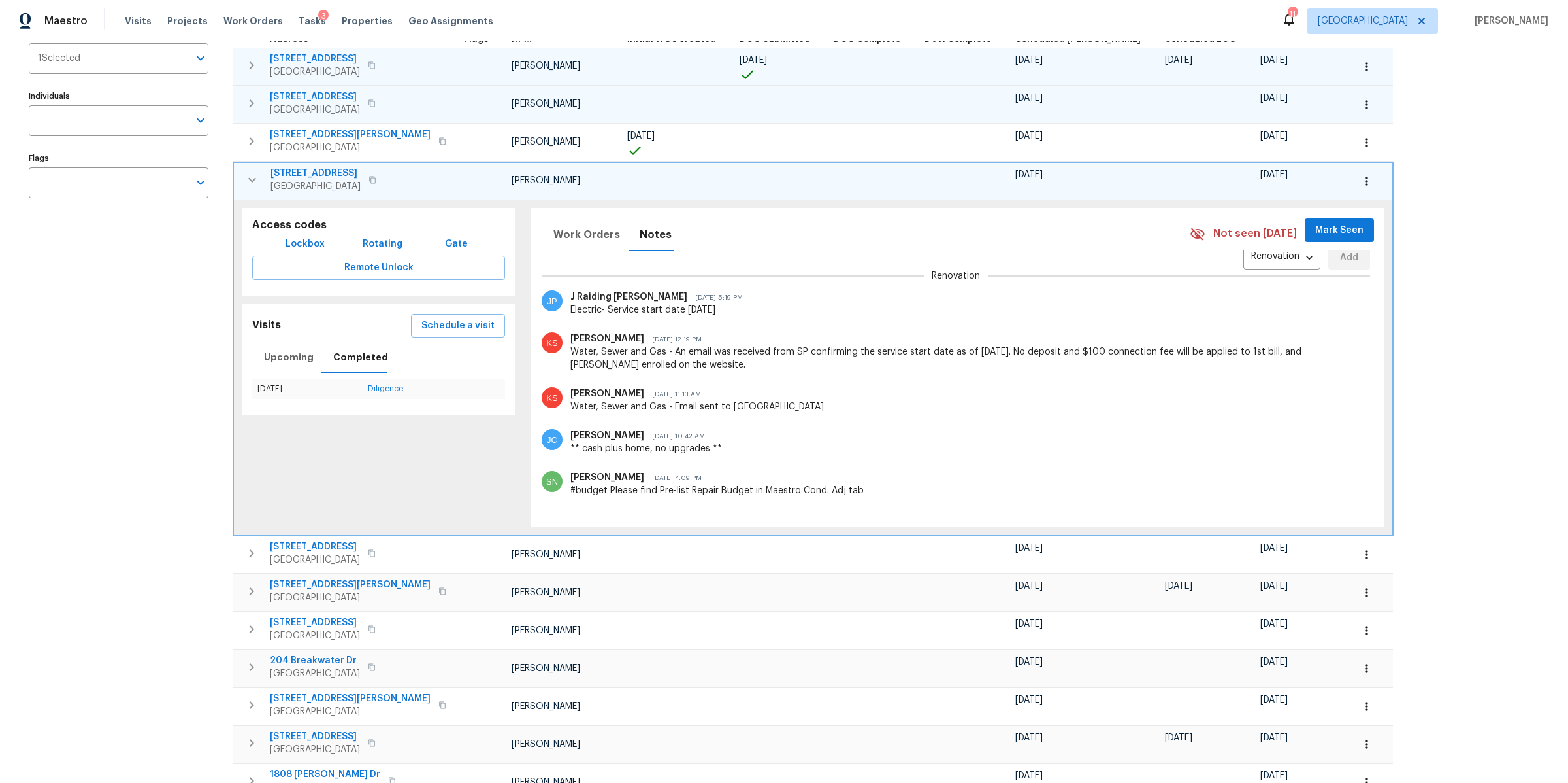
click at [258, 178] on icon "button" at bounding box center [252, 180] width 16 height 16
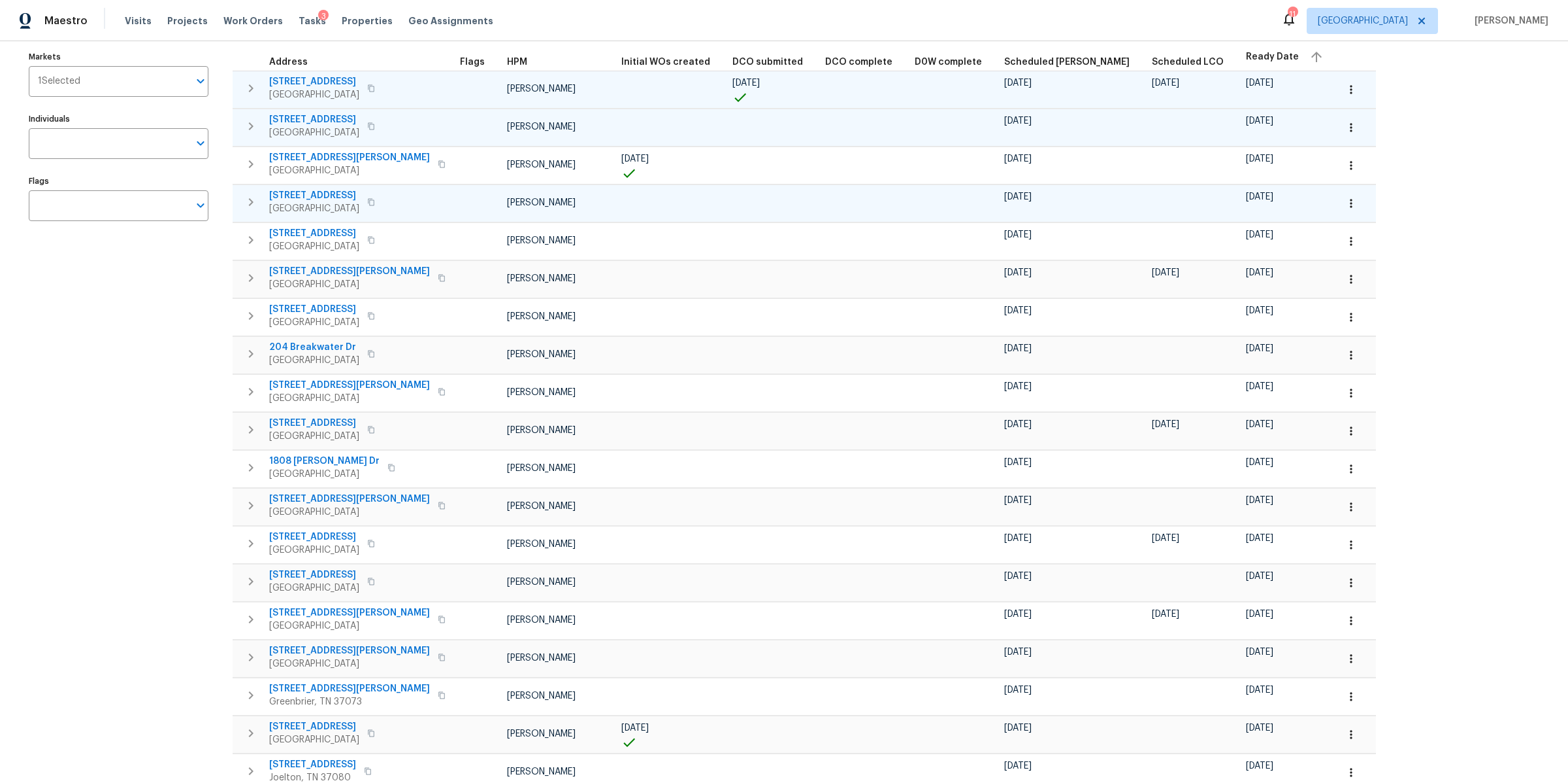
scroll to position [119, 0]
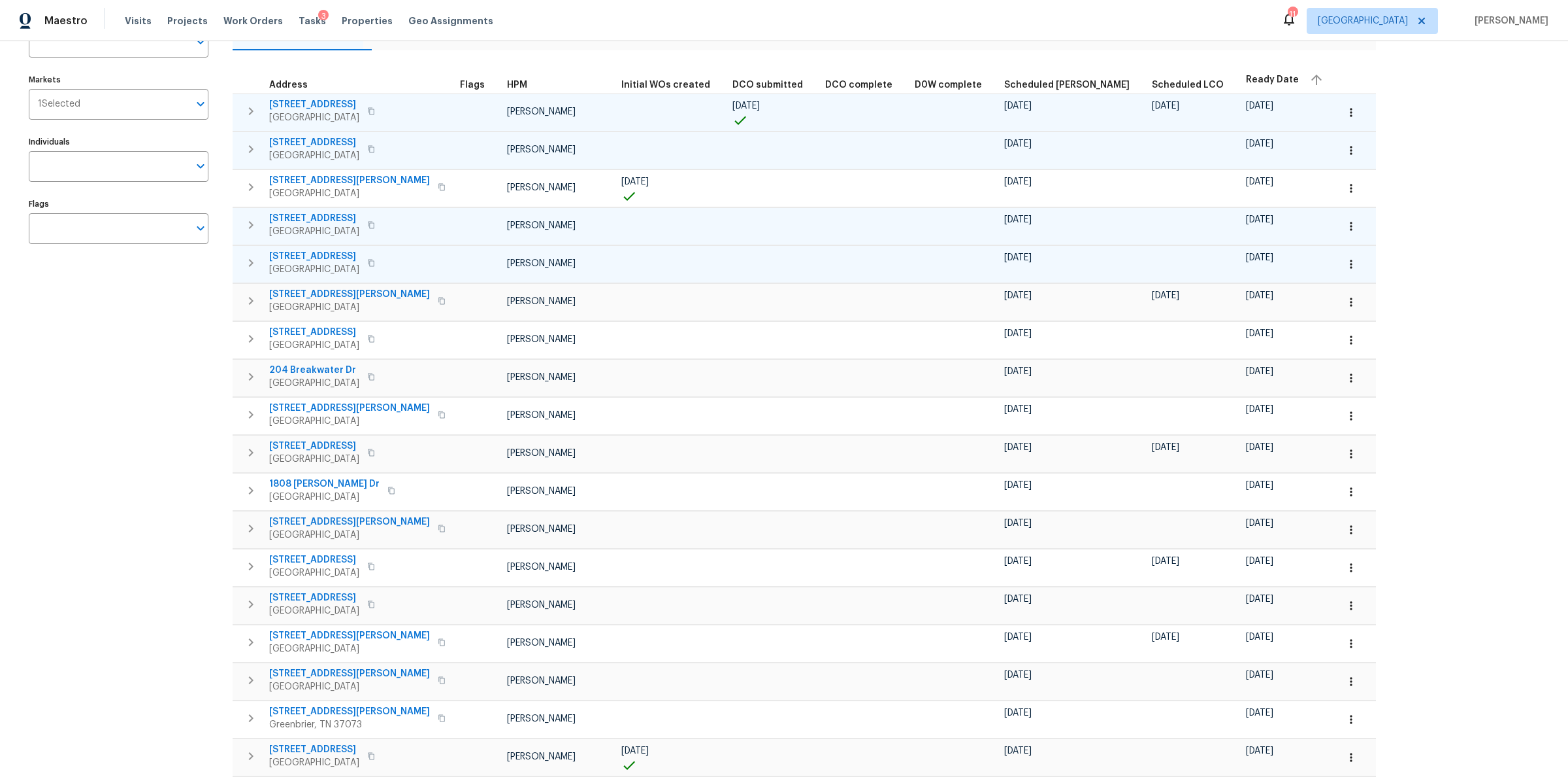
click at [296, 254] on span "1922 Odessa Ave" at bounding box center [314, 256] width 91 height 13
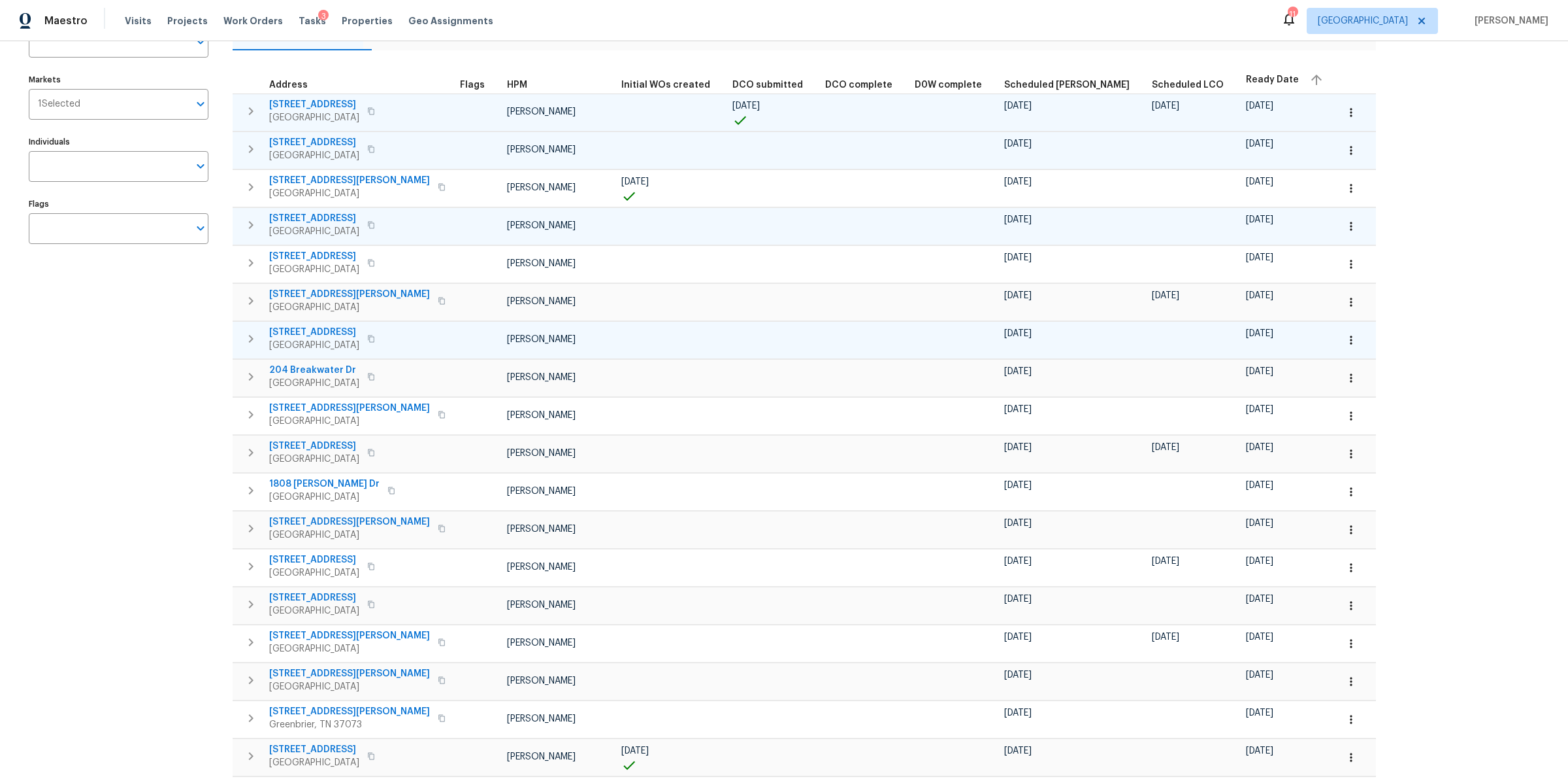
click at [317, 330] on span "501 Yellowstone Ct" at bounding box center [314, 332] width 91 height 13
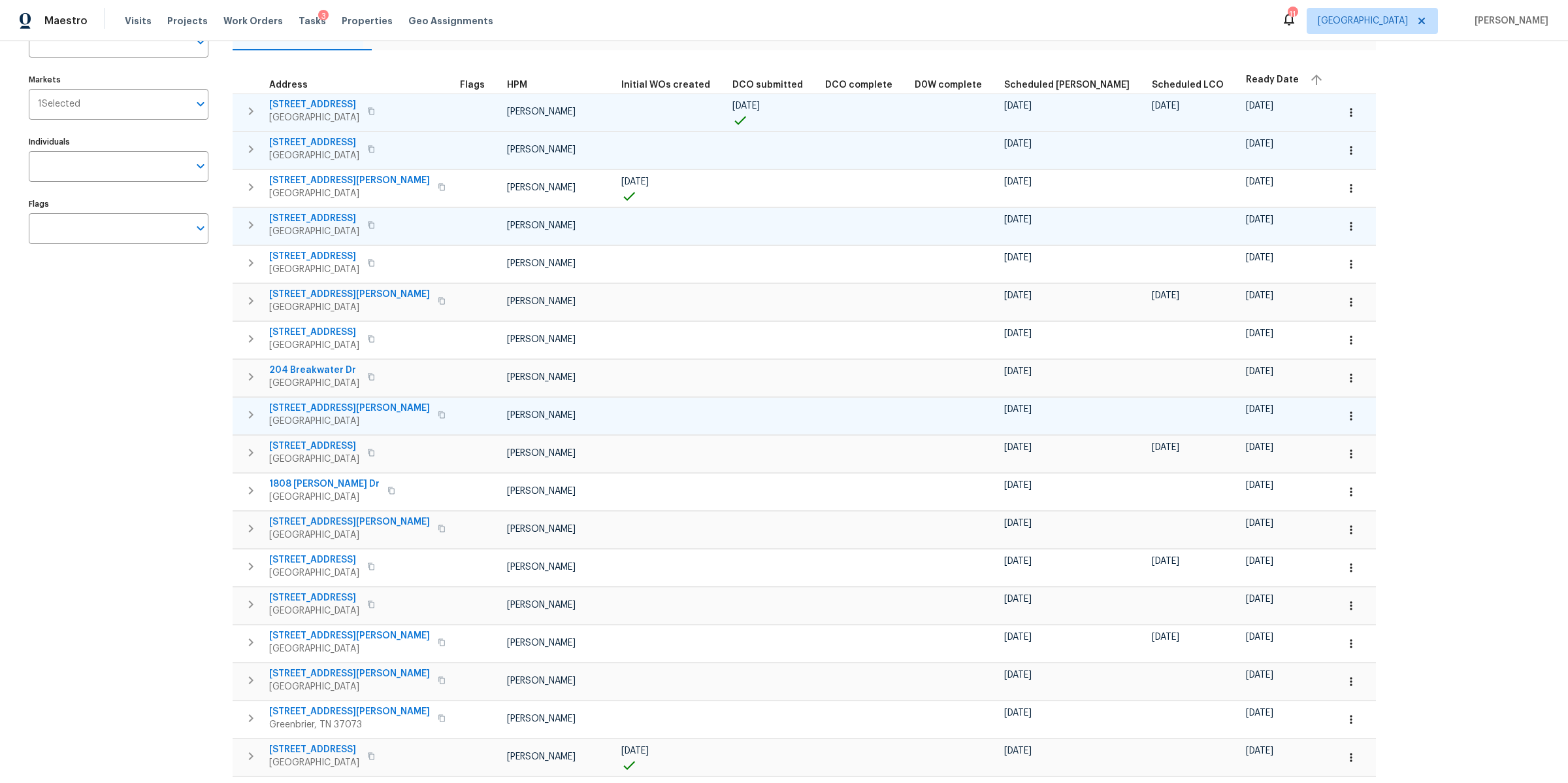
click at [321, 406] on span "248 Ruby Cate Way" at bounding box center [348, 408] width 160 height 13
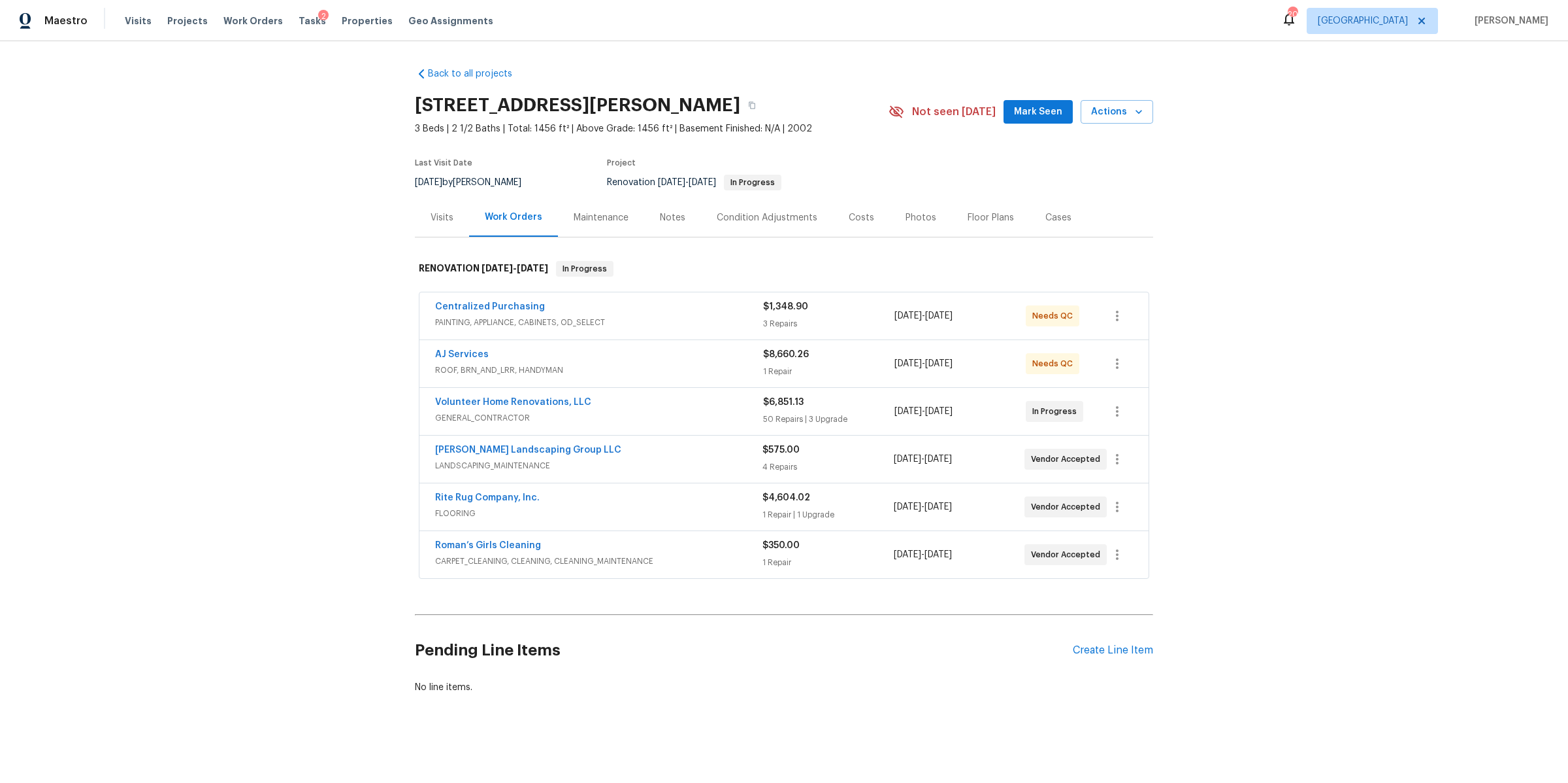
click at [663, 368] on span "ROOF, BRN_AND_LRR, HANDYMAN" at bounding box center [598, 369] width 328 height 13
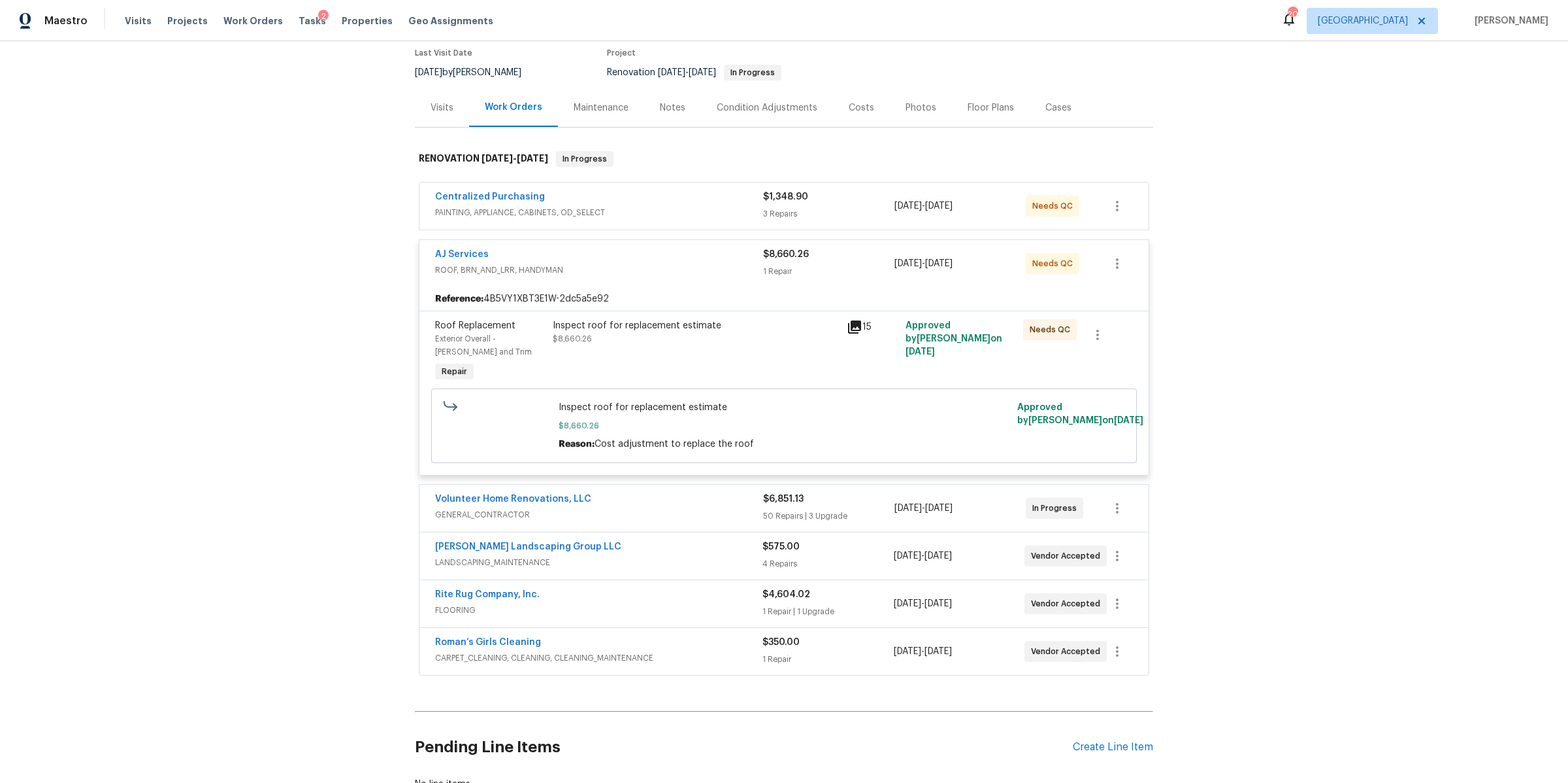
scroll to position [221, 0]
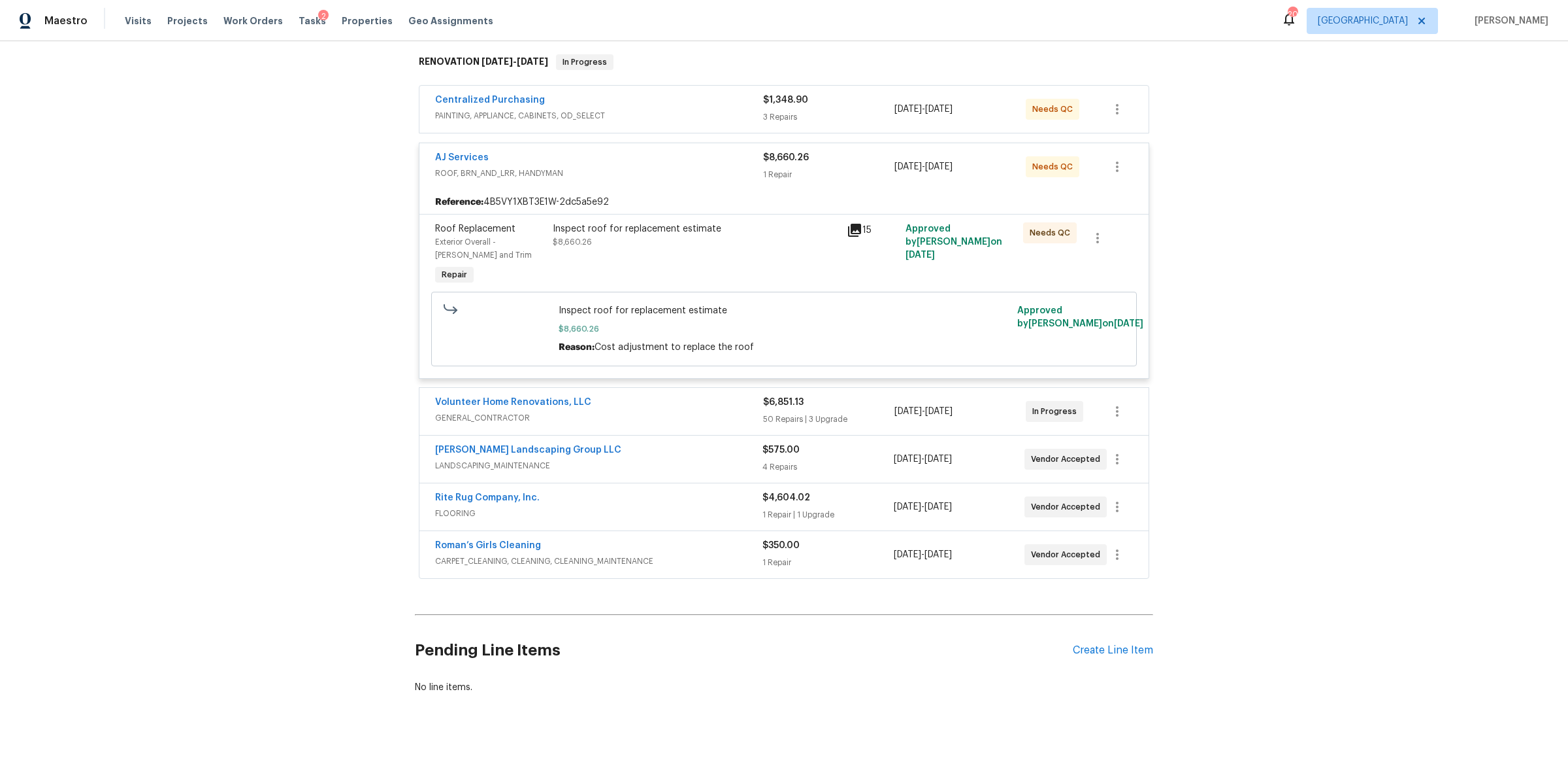
click at [721, 506] on span "FLOORING" at bounding box center [598, 512] width 328 height 13
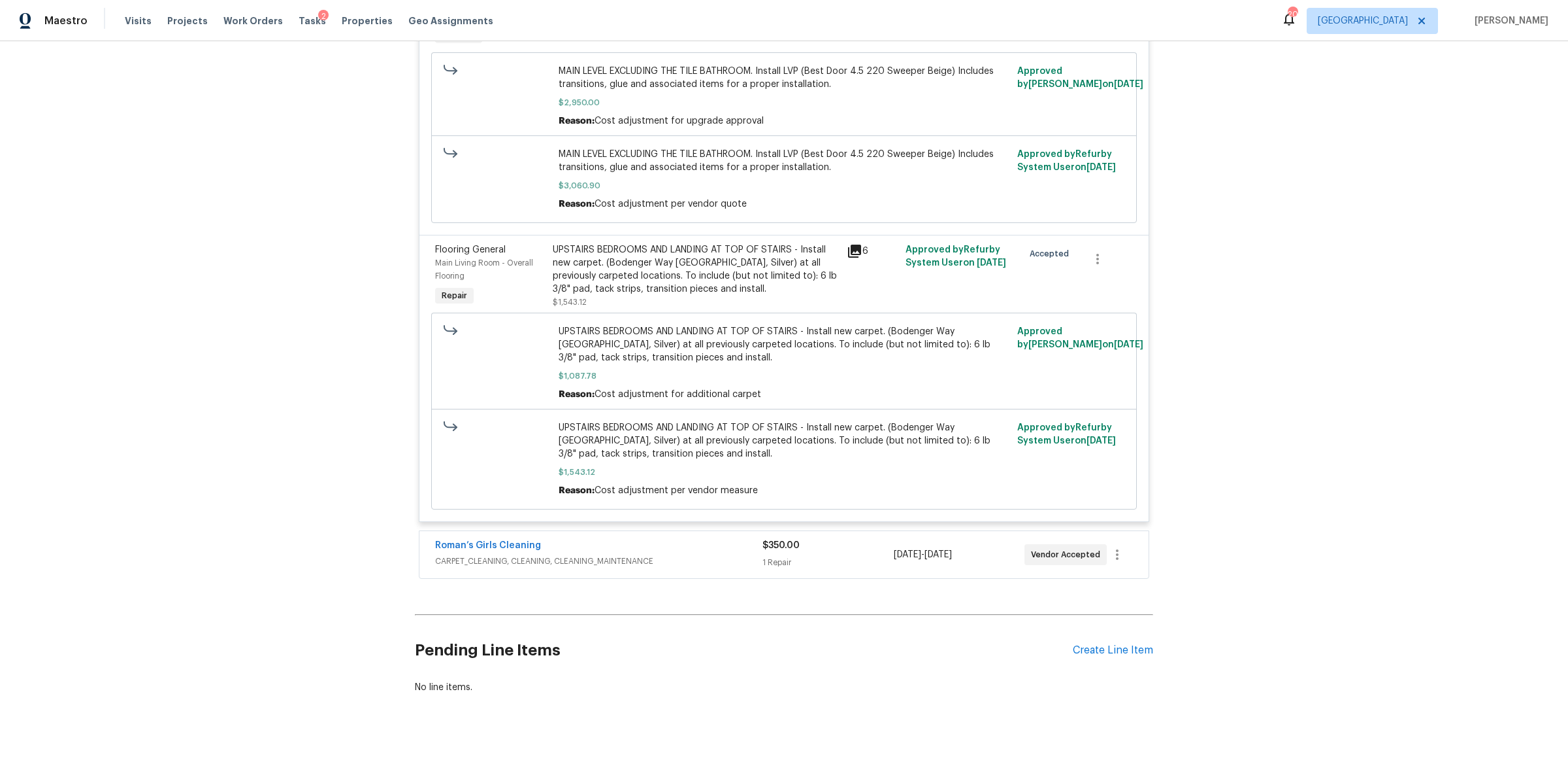
scroll to position [0, 0]
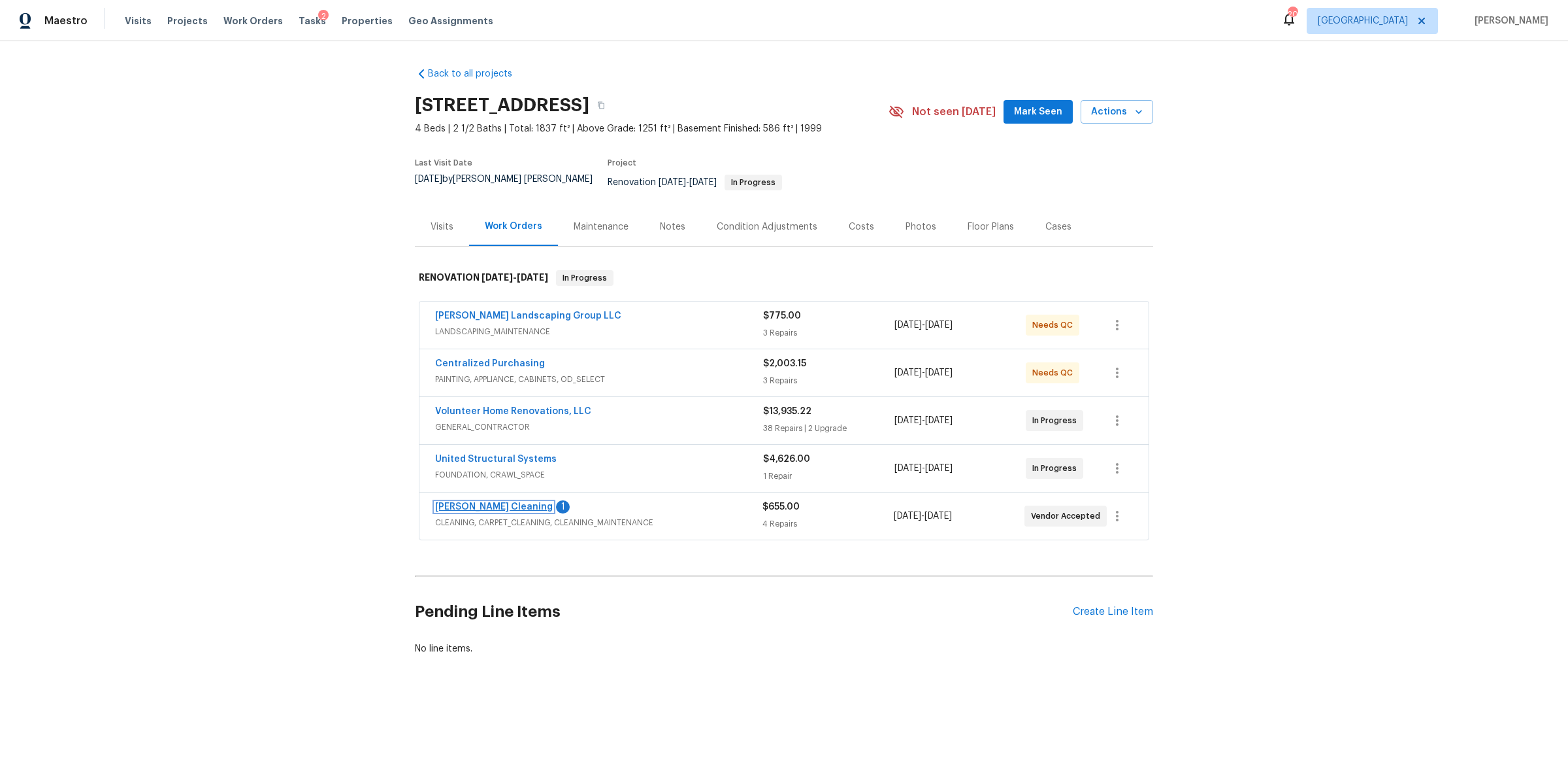
click at [477, 502] on link "Soledad Cleaning" at bounding box center [493, 506] width 117 height 9
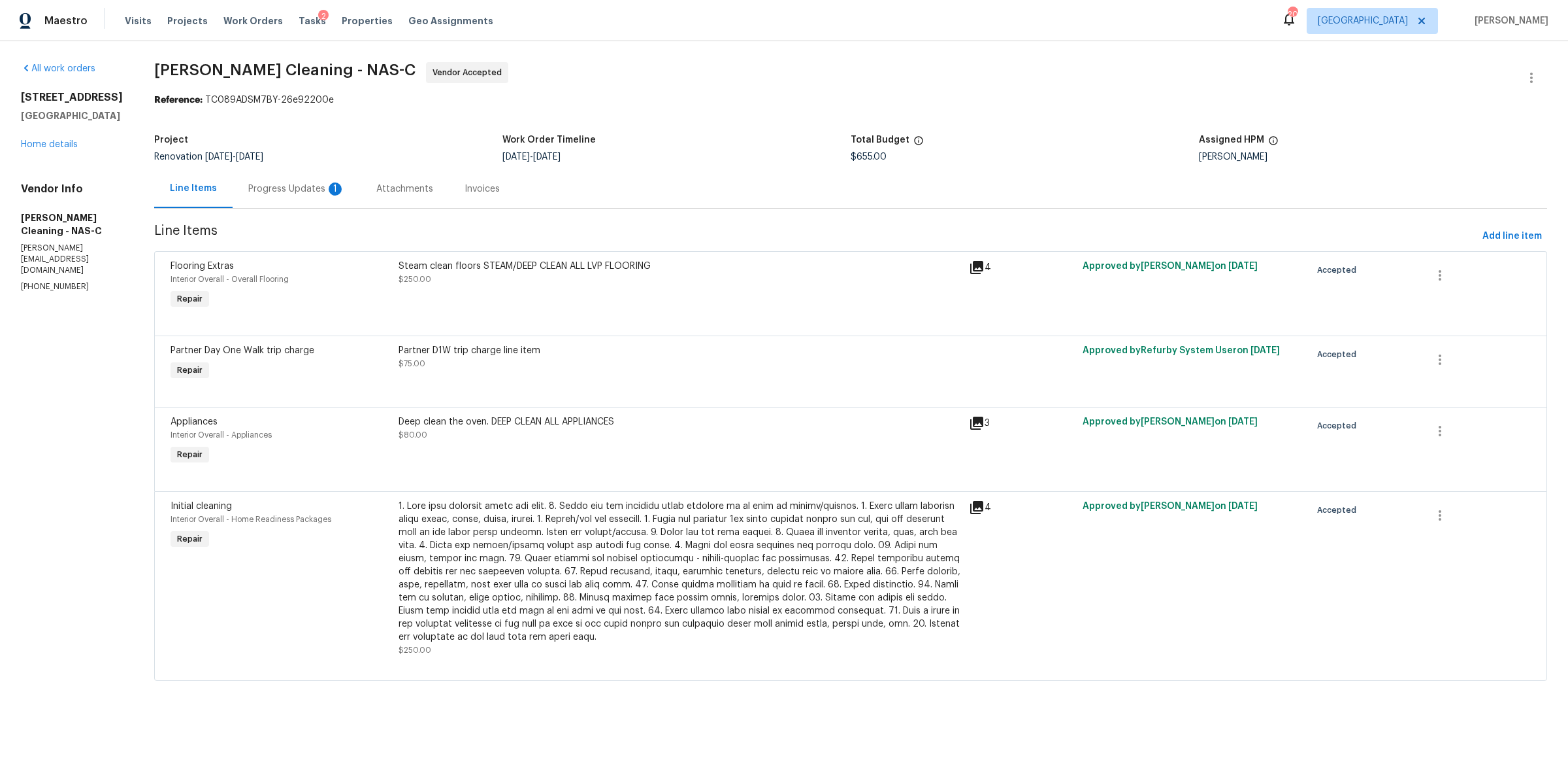
click at [299, 198] on div "Progress Updates 1" at bounding box center [296, 188] width 128 height 38
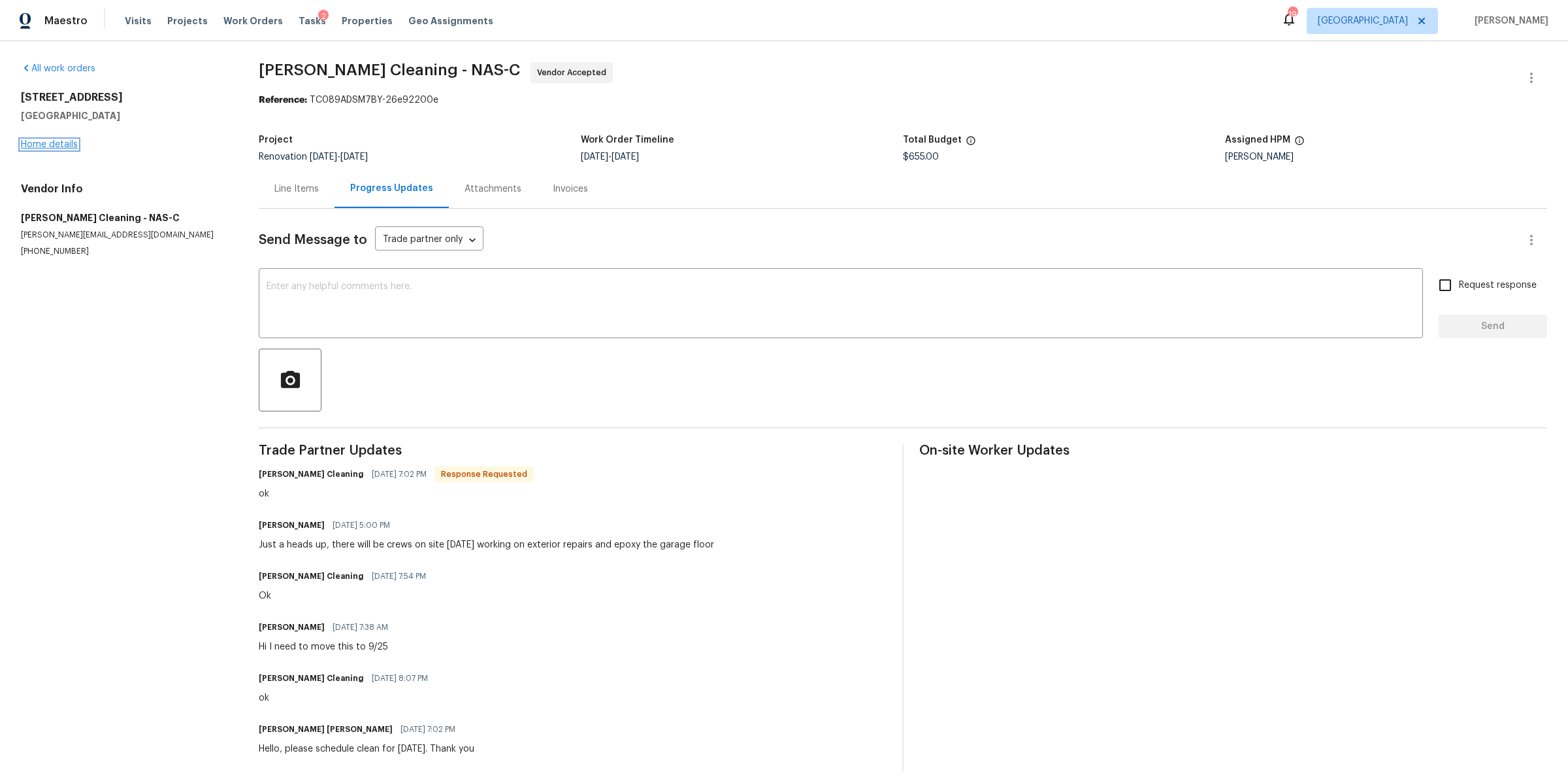
click at [39, 145] on link "Home details" at bounding box center [49, 144] width 57 height 9
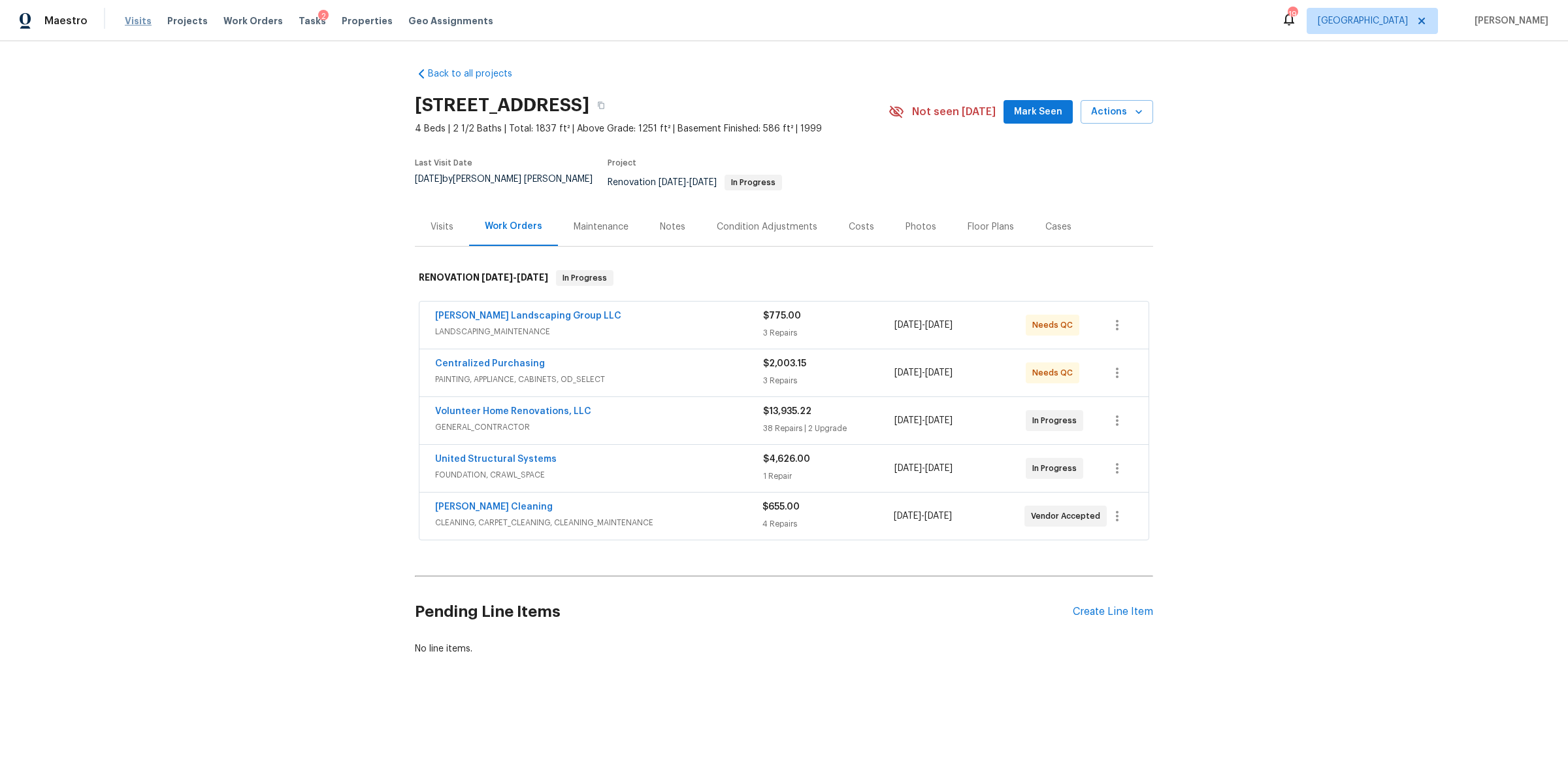
click at [134, 23] on span "Visits" at bounding box center [138, 21] width 27 height 13
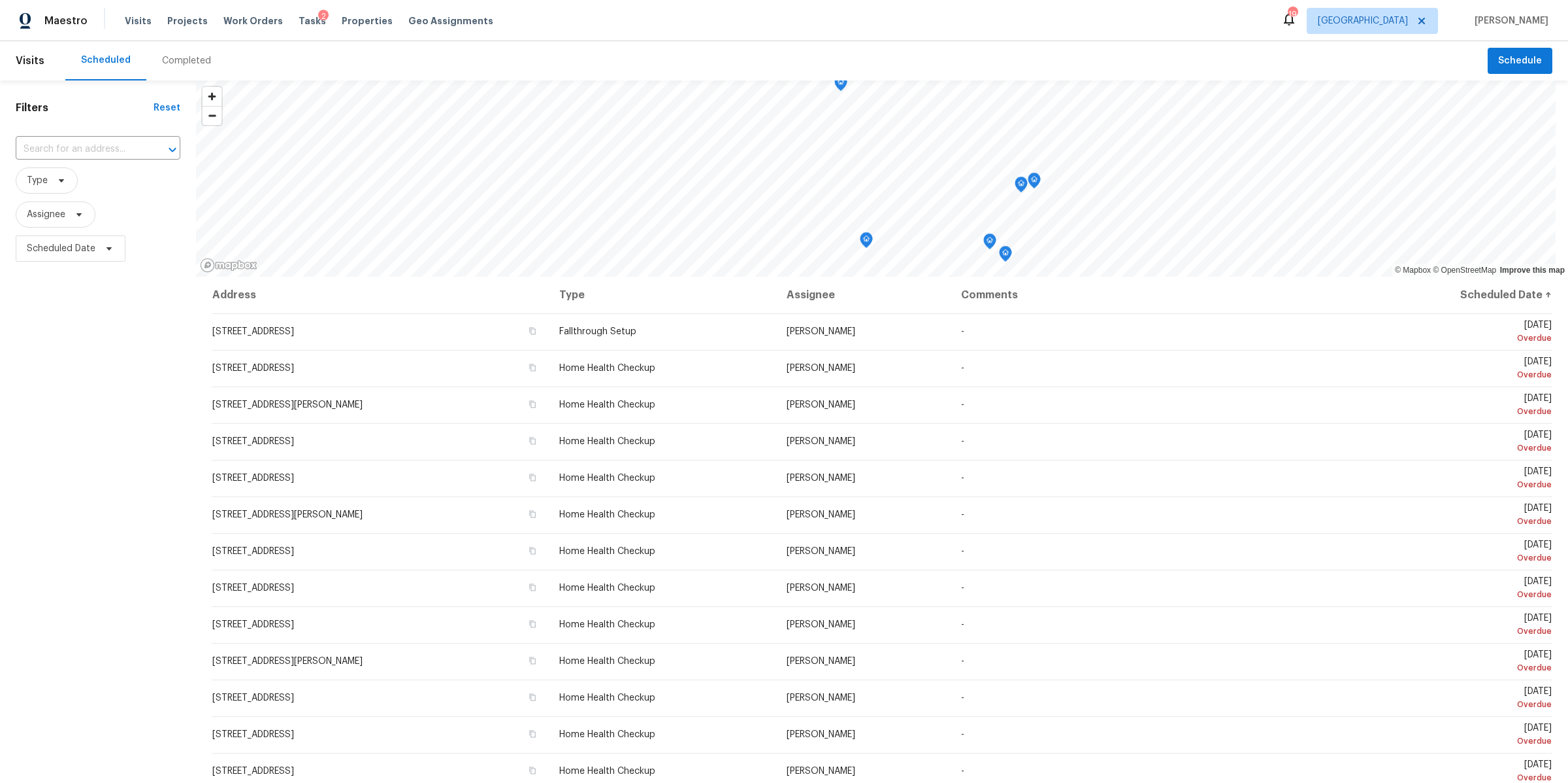
click at [106, 165] on span "Type" at bounding box center [97, 180] width 164 height 34
click at [105, 151] on input "text" at bounding box center [80, 149] width 128 height 21
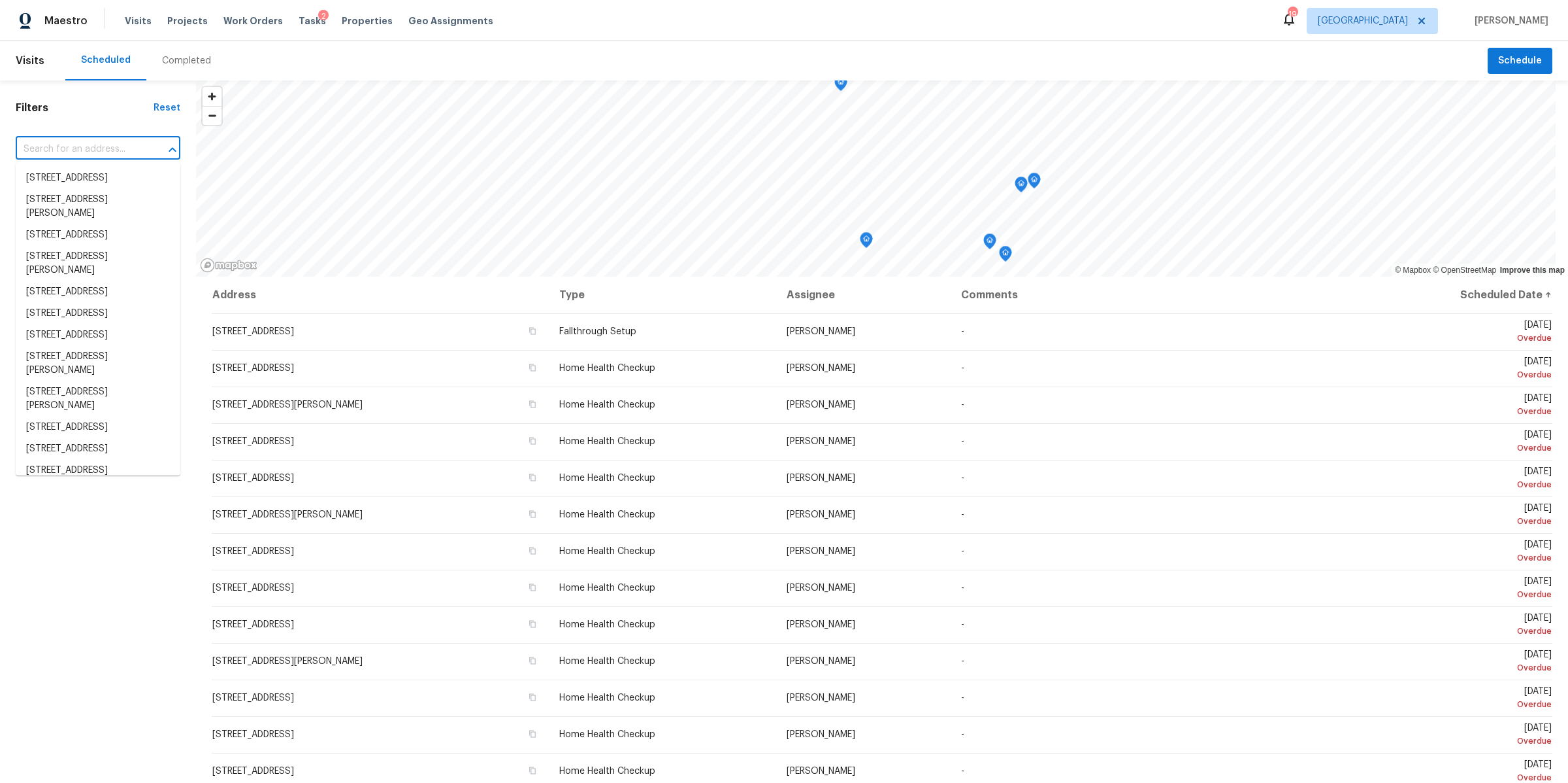
paste input "8607 Hooper St Murfreesboro TN 37129"
type input "8607 Hooper St Murfreesboro TN 37129"
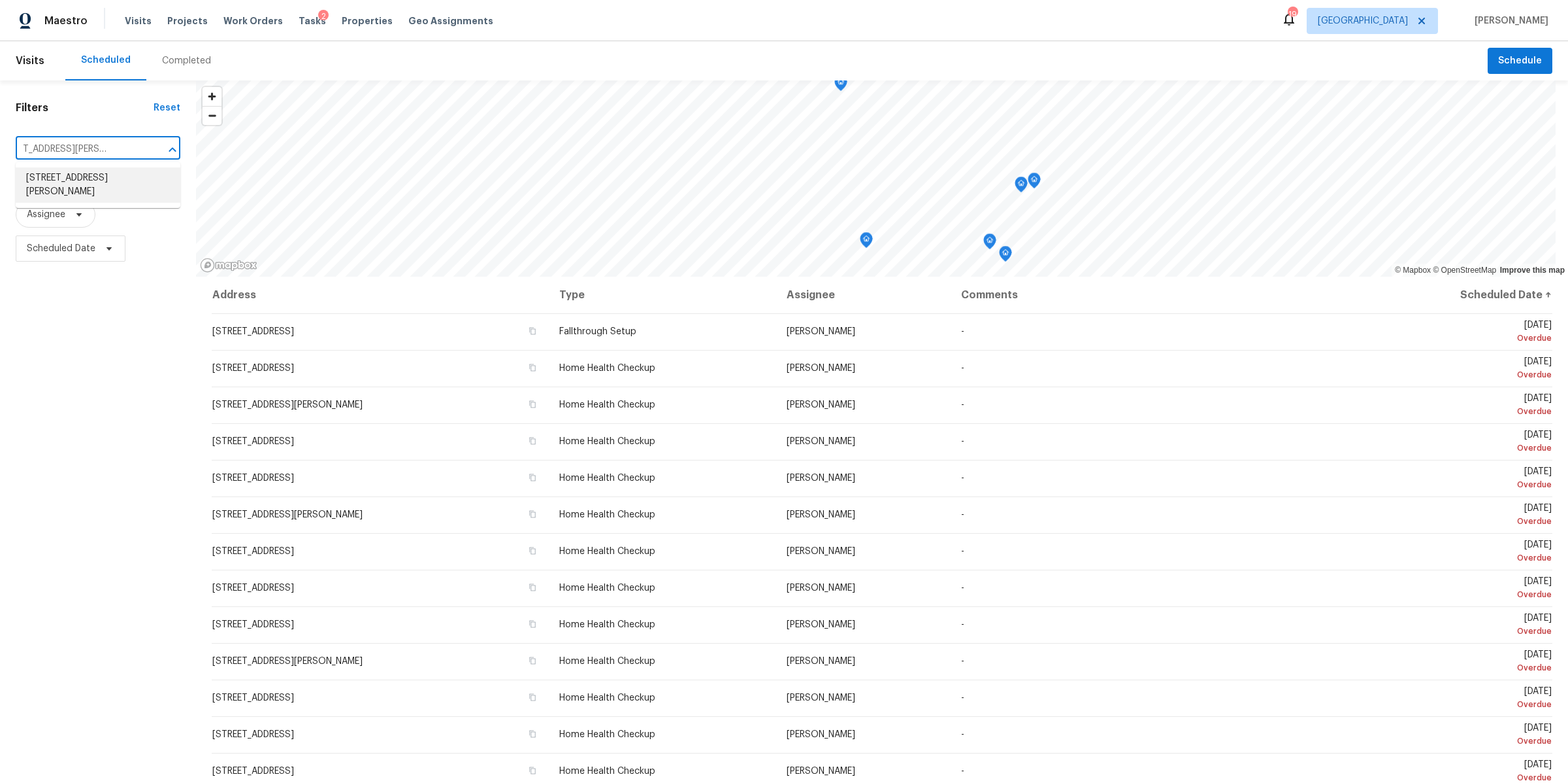
click at [79, 189] on li "8607 Hooper St, Murfreesboro, TN 37129" at bounding box center [97, 185] width 164 height 35
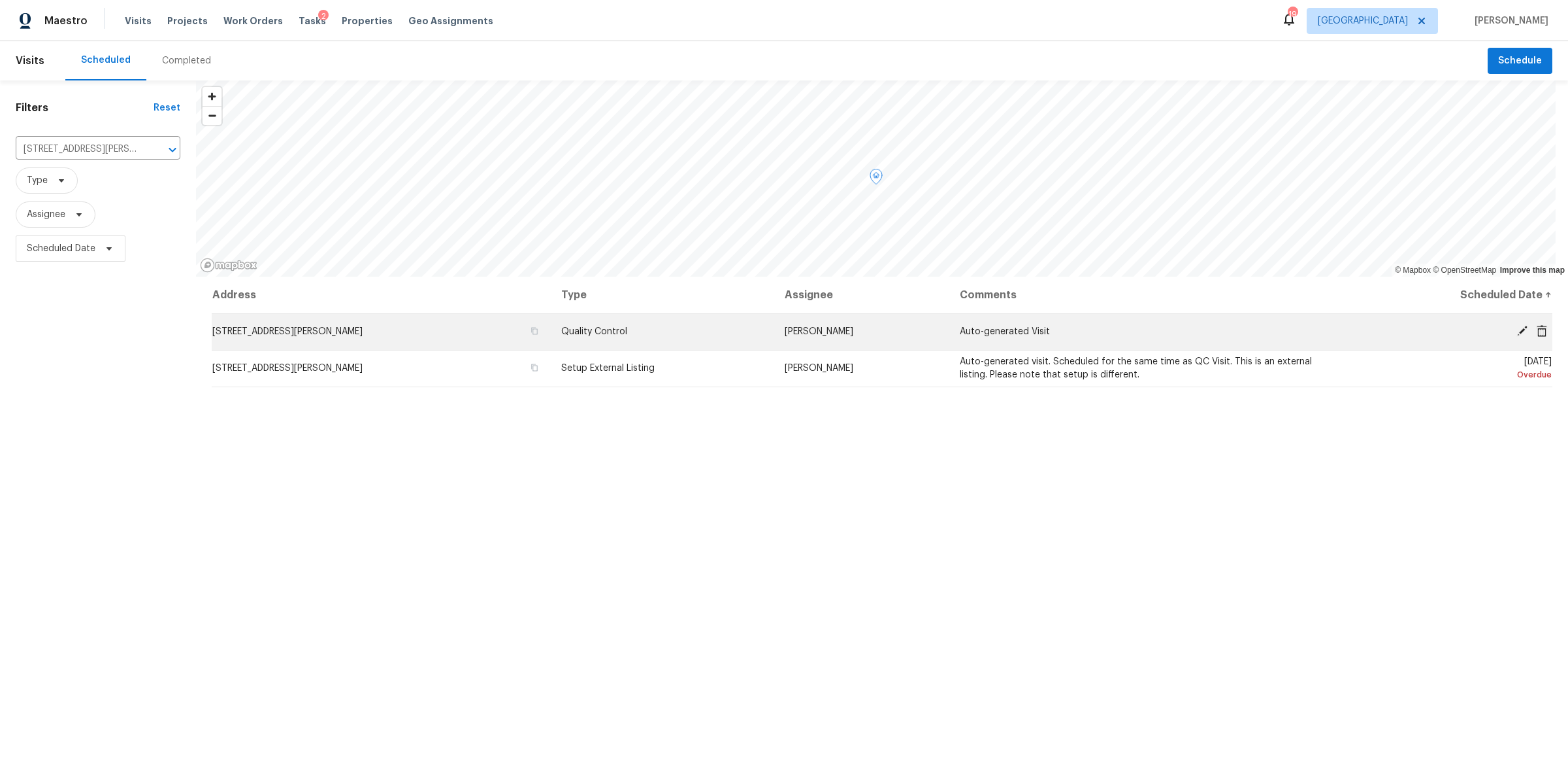
click at [1517, 329] on icon at bounding box center [1522, 331] width 11 height 11
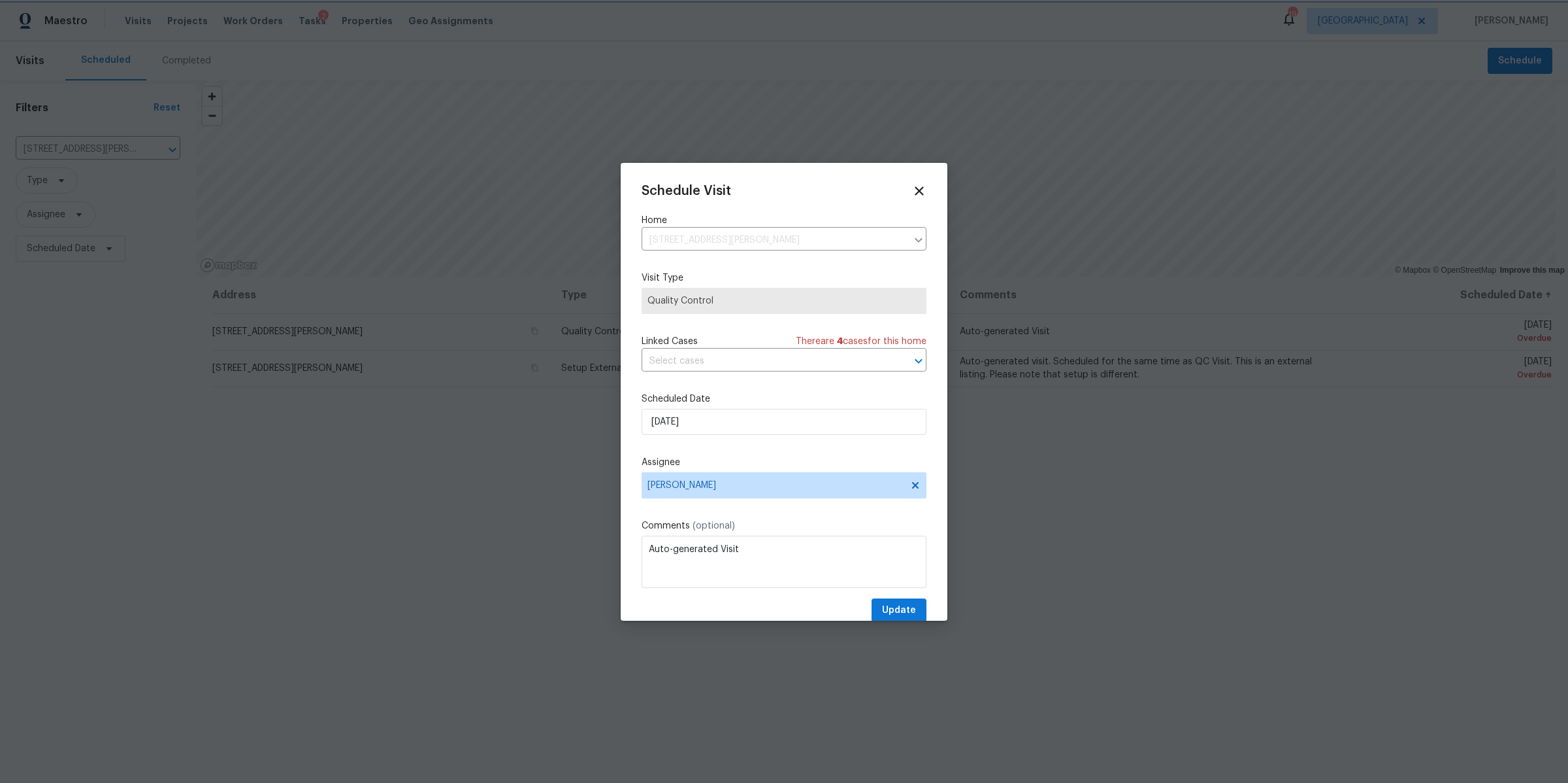
click at [1098, 446] on div at bounding box center [784, 391] width 1568 height 783
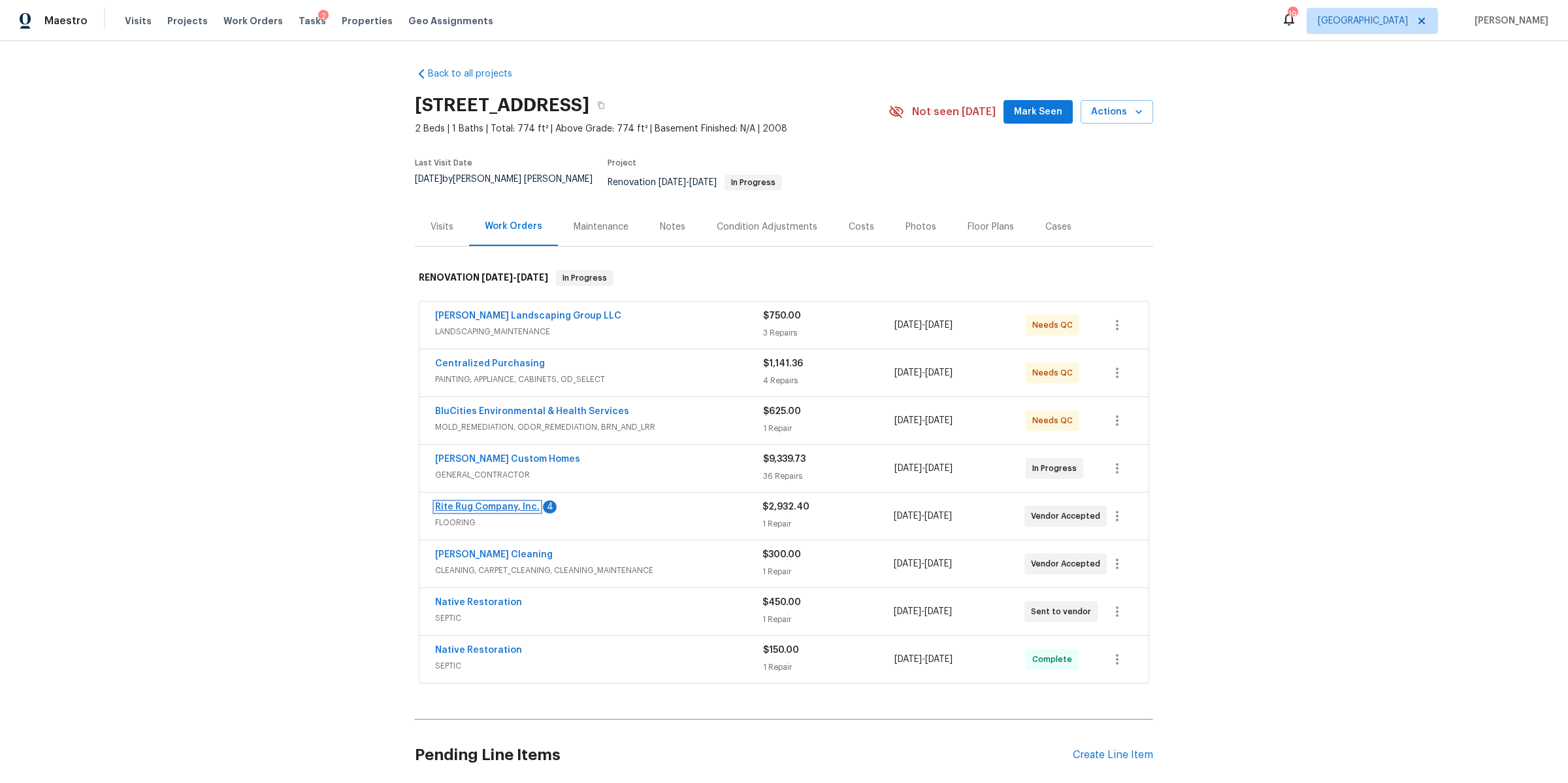
click at [473, 502] on link "Rite Rug Company, Inc." at bounding box center [487, 506] width 104 height 9
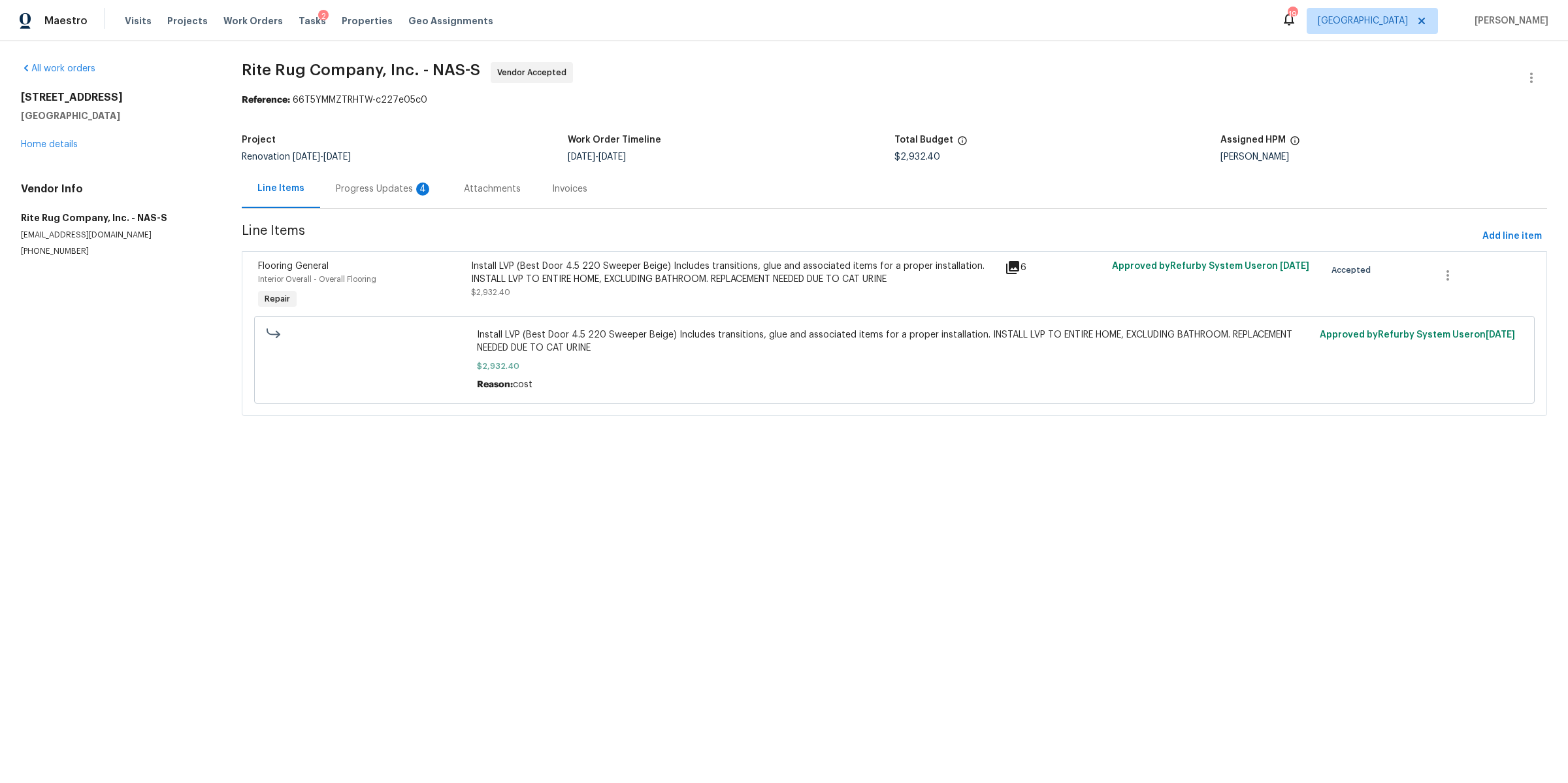
click at [338, 184] on div "Progress Updates 4" at bounding box center [384, 188] width 96 height 13
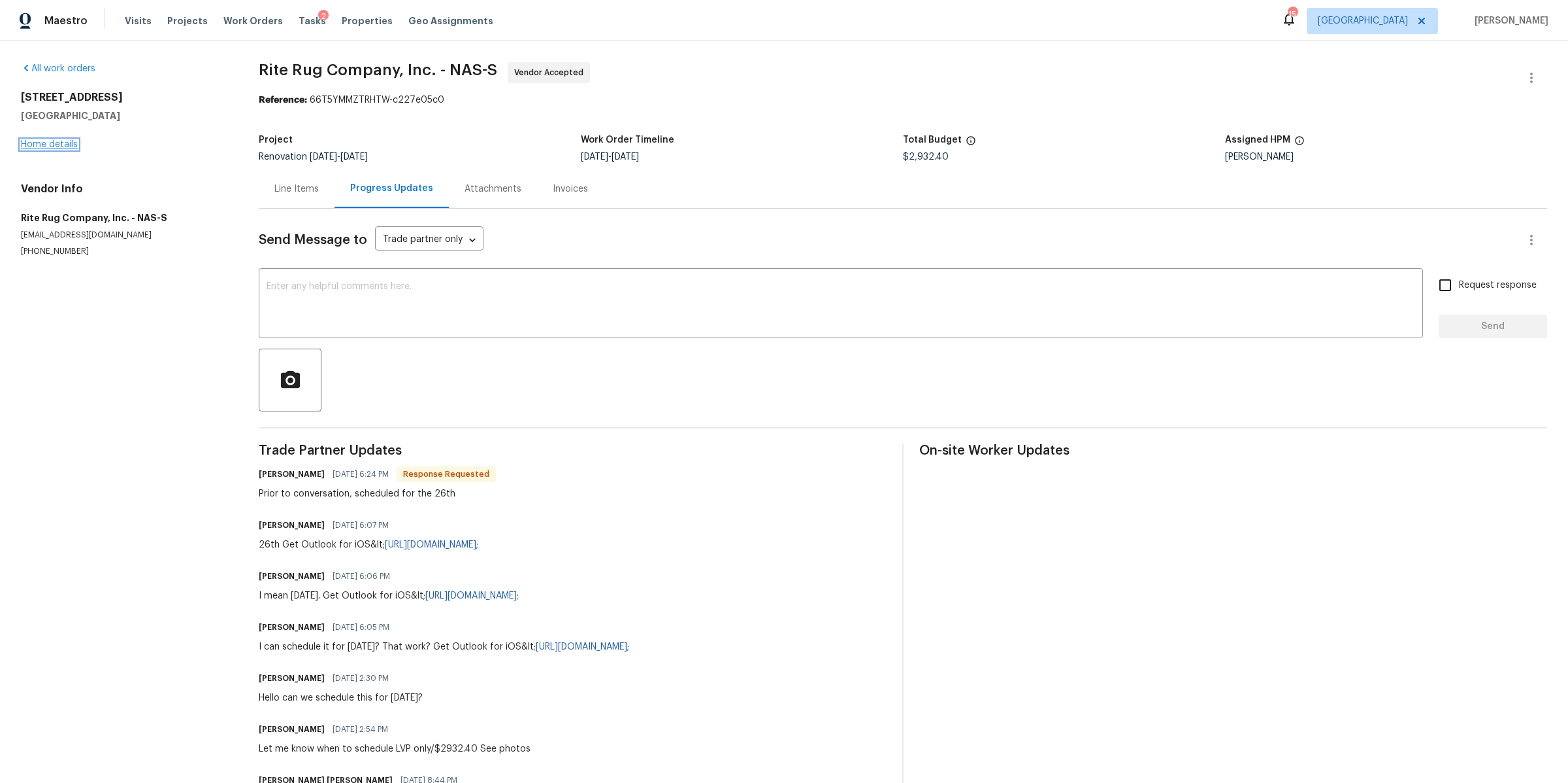
click at [65, 142] on link "Home details" at bounding box center [49, 144] width 57 height 9
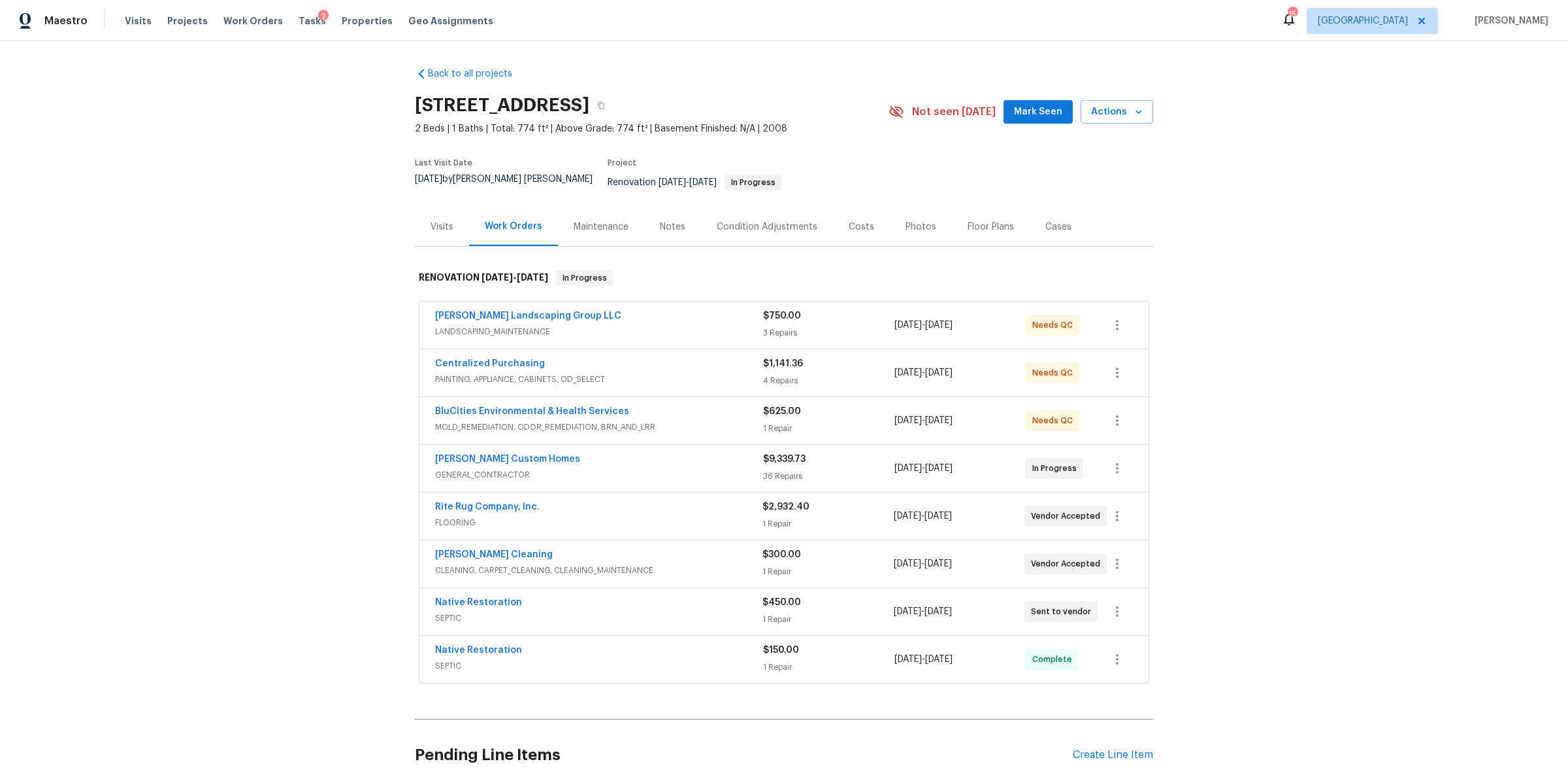
click at [661, 221] on div "Notes" at bounding box center [672, 227] width 26 height 13
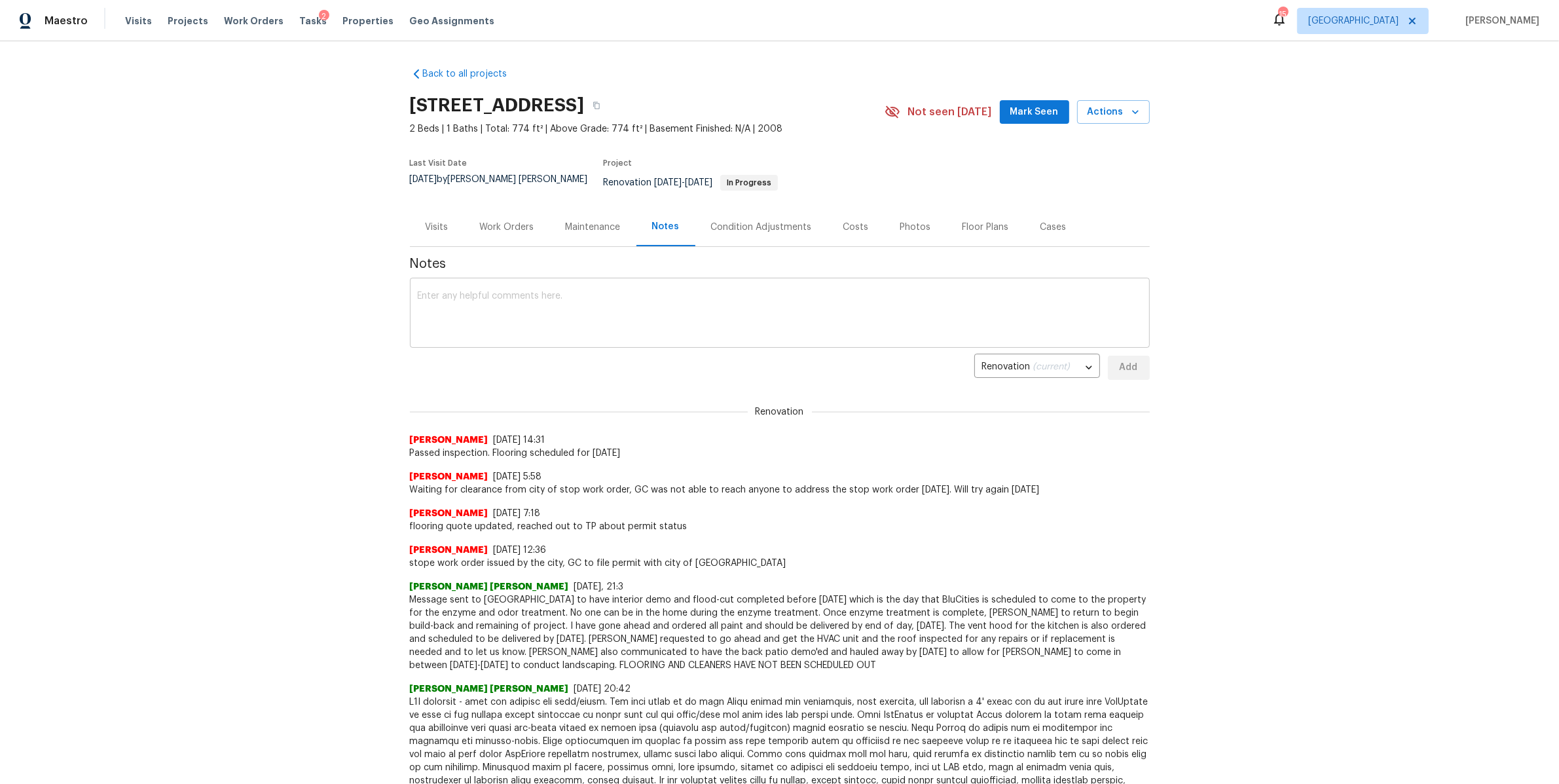
click at [608, 291] on textarea at bounding box center [780, 314] width 724 height 45
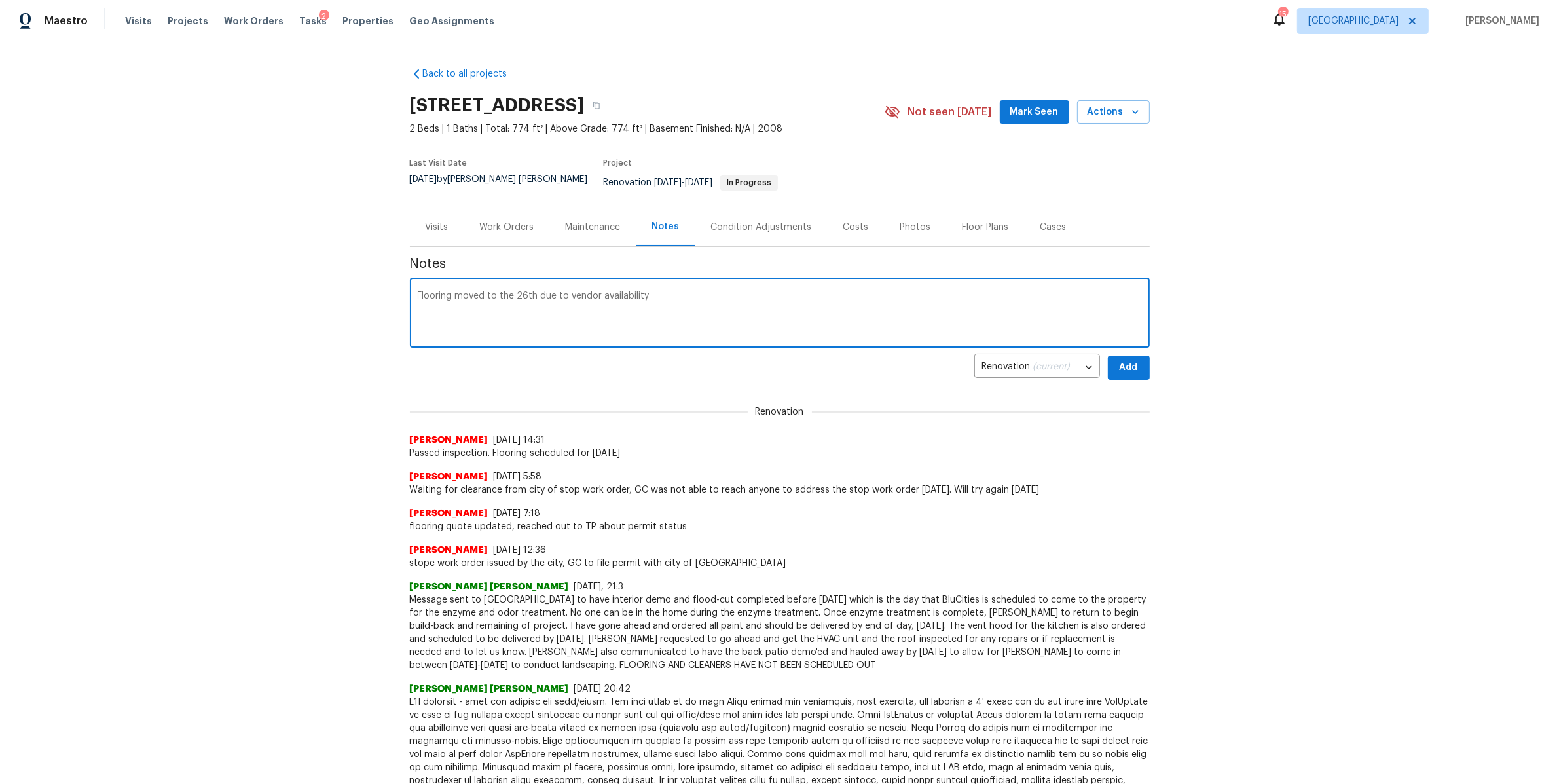
type textarea "Flooring moved to the 26th due to vendor availability"
click at [1119, 359] on span "Add" at bounding box center [1129, 367] width 21 height 17
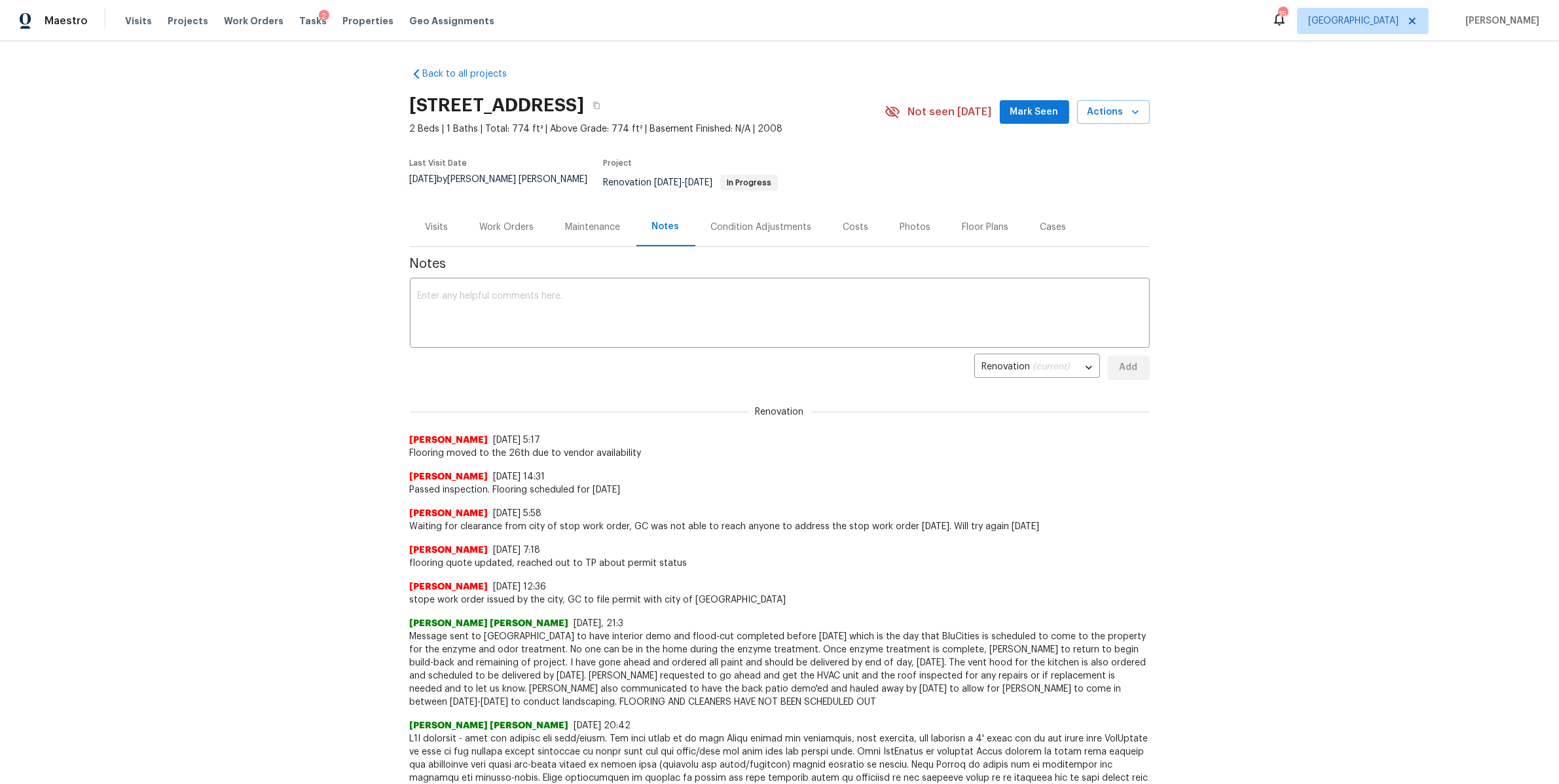
click at [442, 222] on div "Visits" at bounding box center [437, 226] width 54 height 38
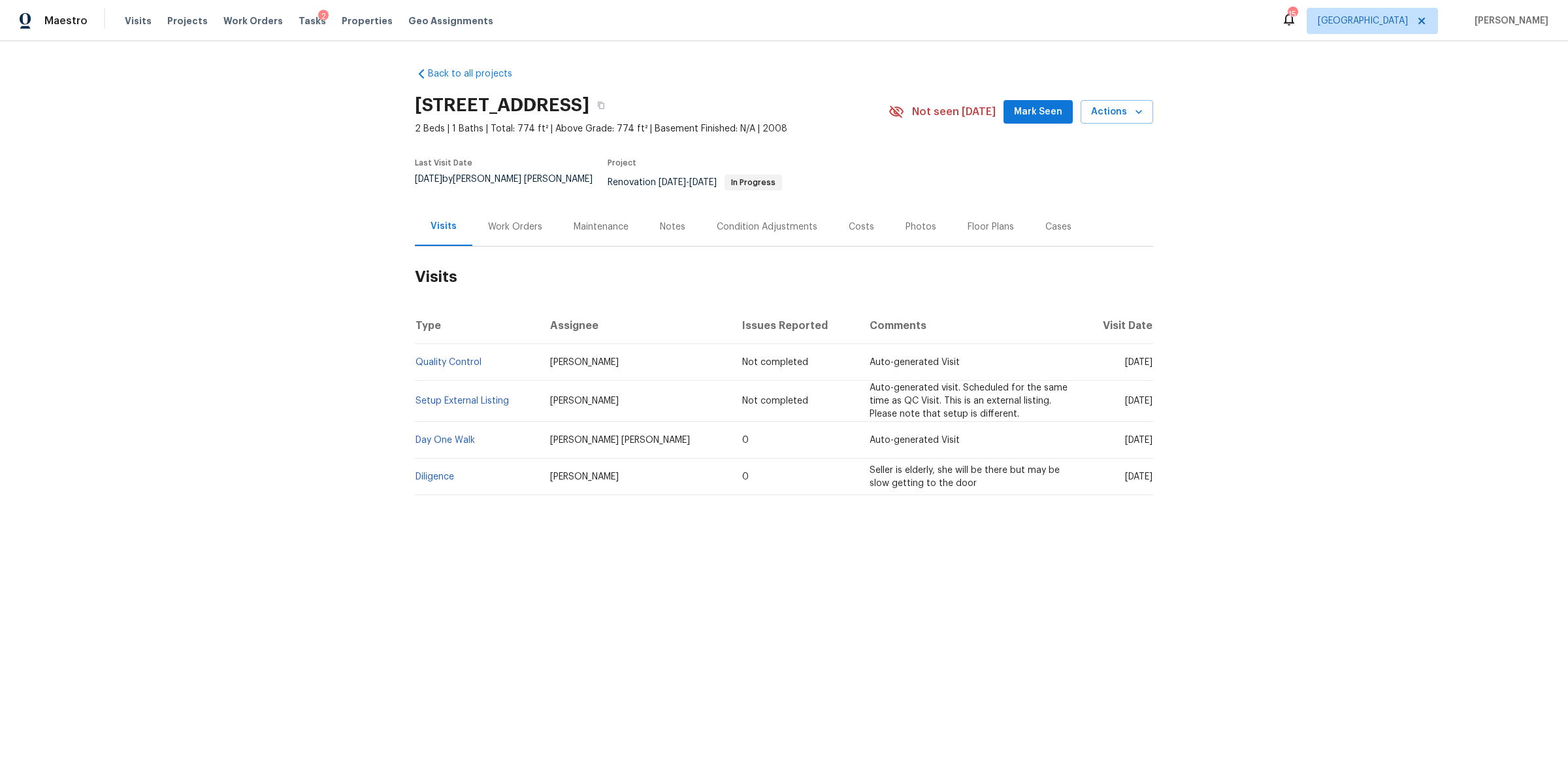
click at [509, 227] on div "Work Orders" at bounding box center [515, 226] width 86 height 38
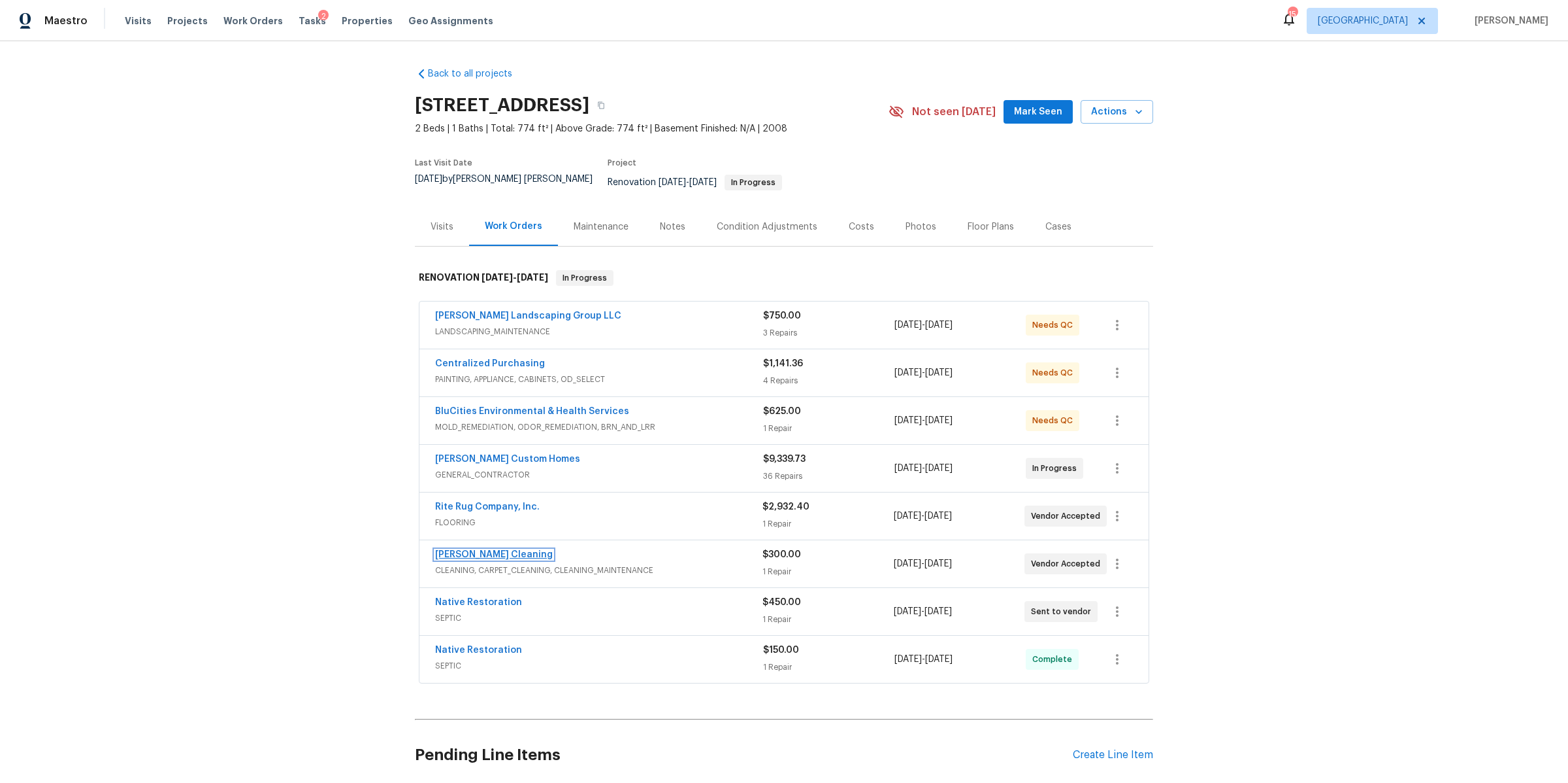
click at [482, 550] on link "Soledad Cleaning" at bounding box center [493, 554] width 117 height 9
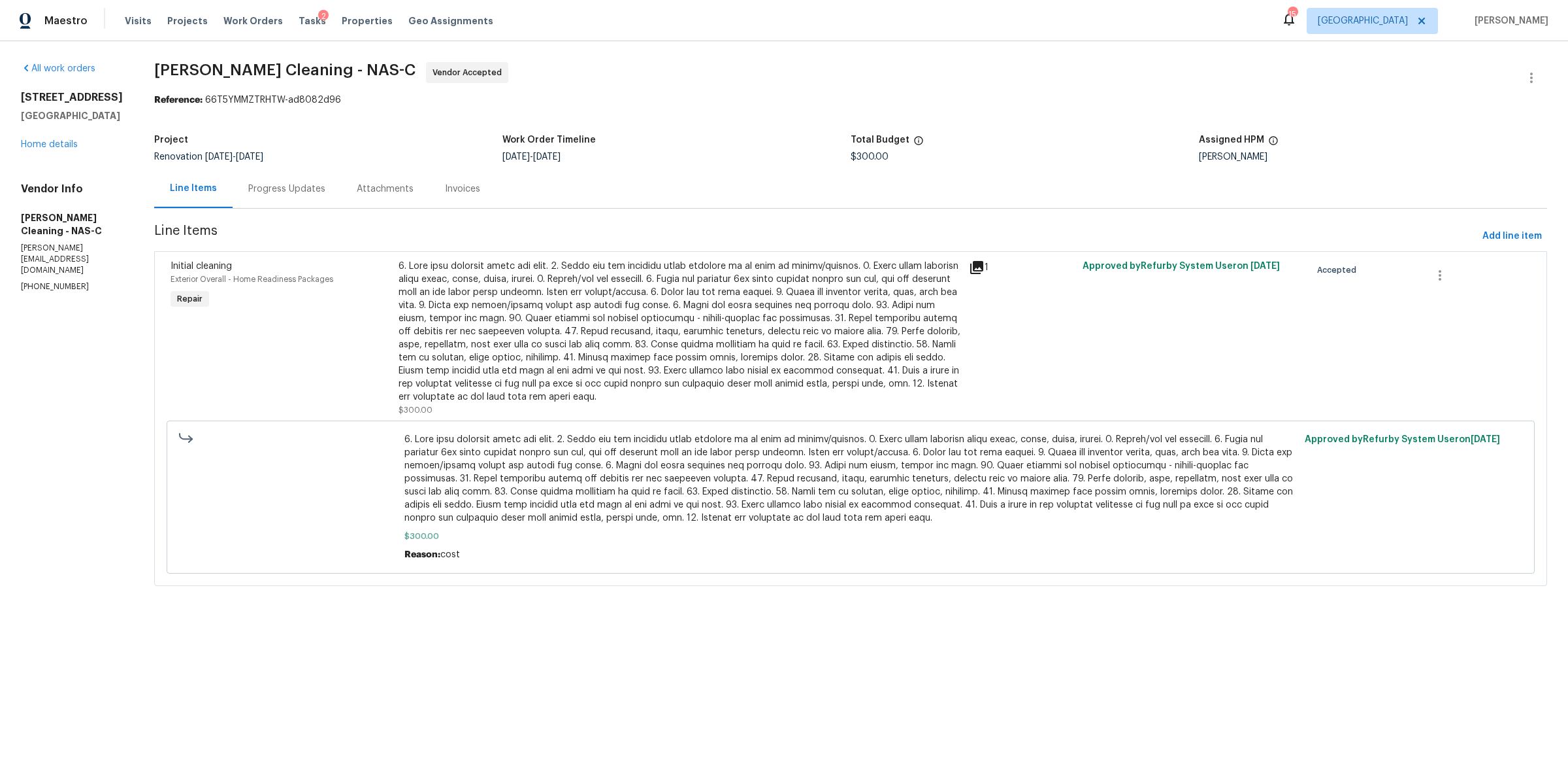
click at [291, 185] on div "Progress Updates" at bounding box center [286, 188] width 77 height 13
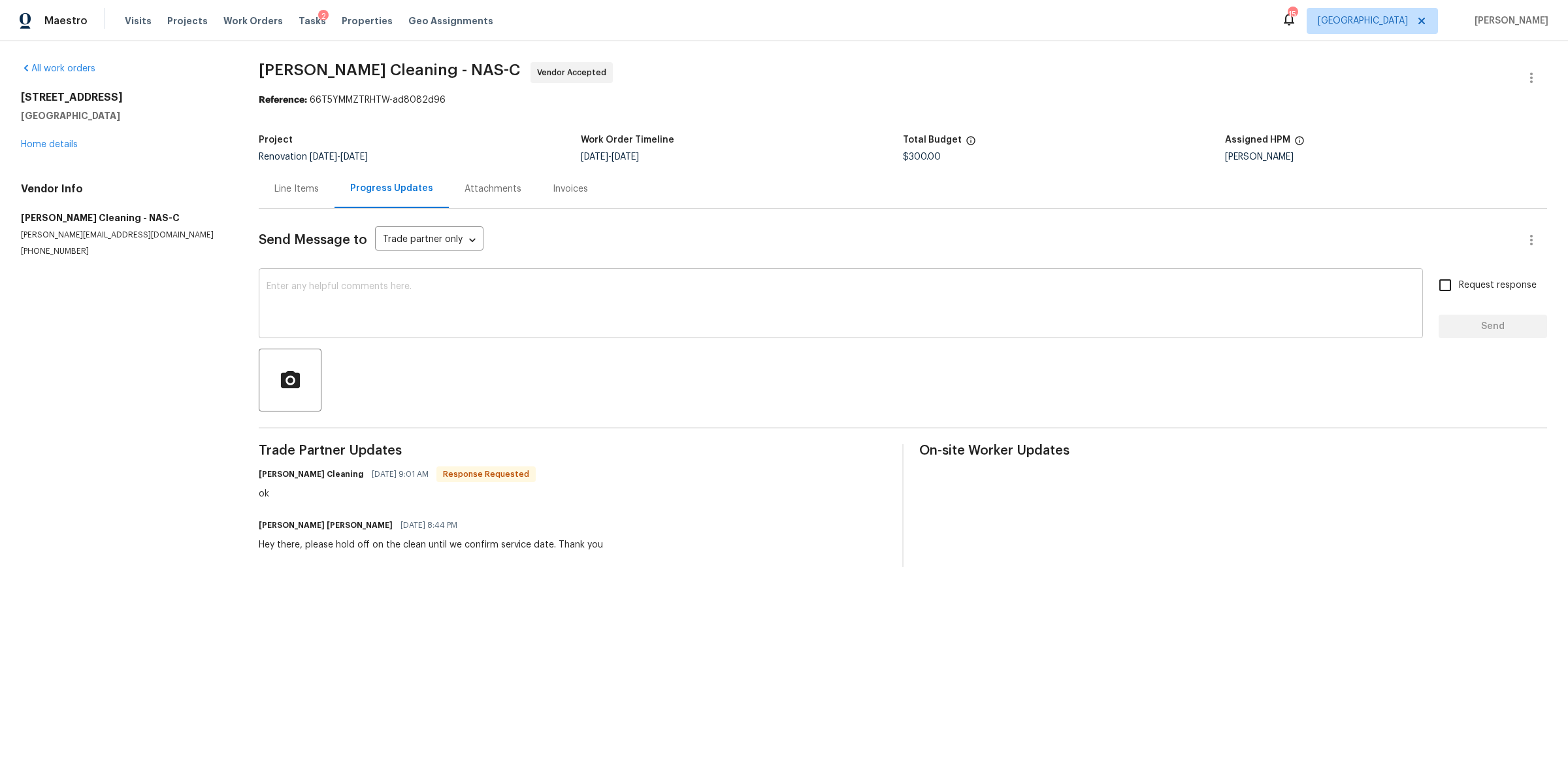
click at [342, 308] on textarea at bounding box center [841, 304] width 1149 height 45
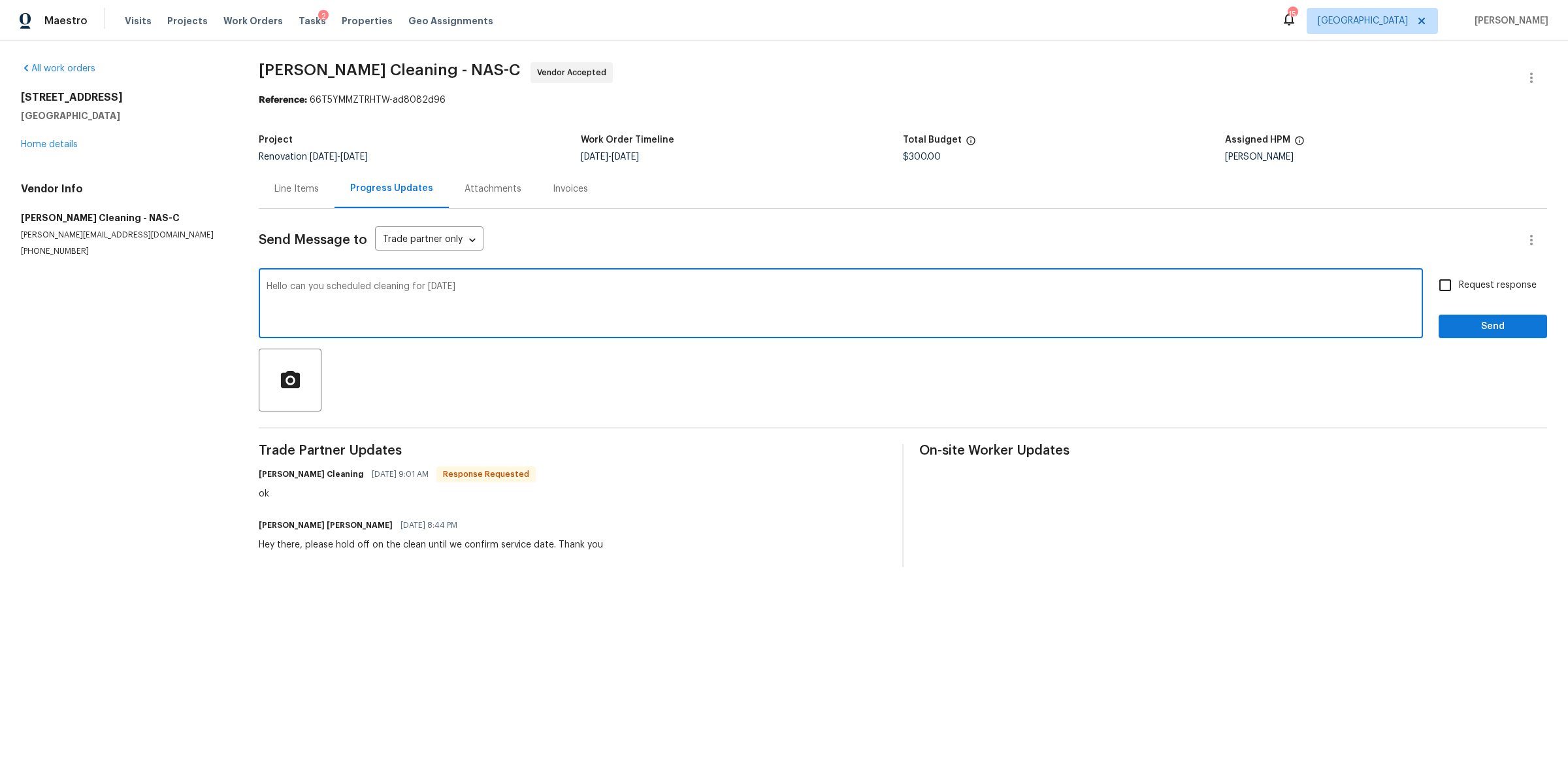
type textarea "Hello can you scheduled cleaning for Saturday 9/27"
click at [1459, 286] on span "Request response" at bounding box center [1497, 286] width 78 height 14
click at [1453, 286] on input "Request response" at bounding box center [1445, 285] width 28 height 28
checkbox input "true"
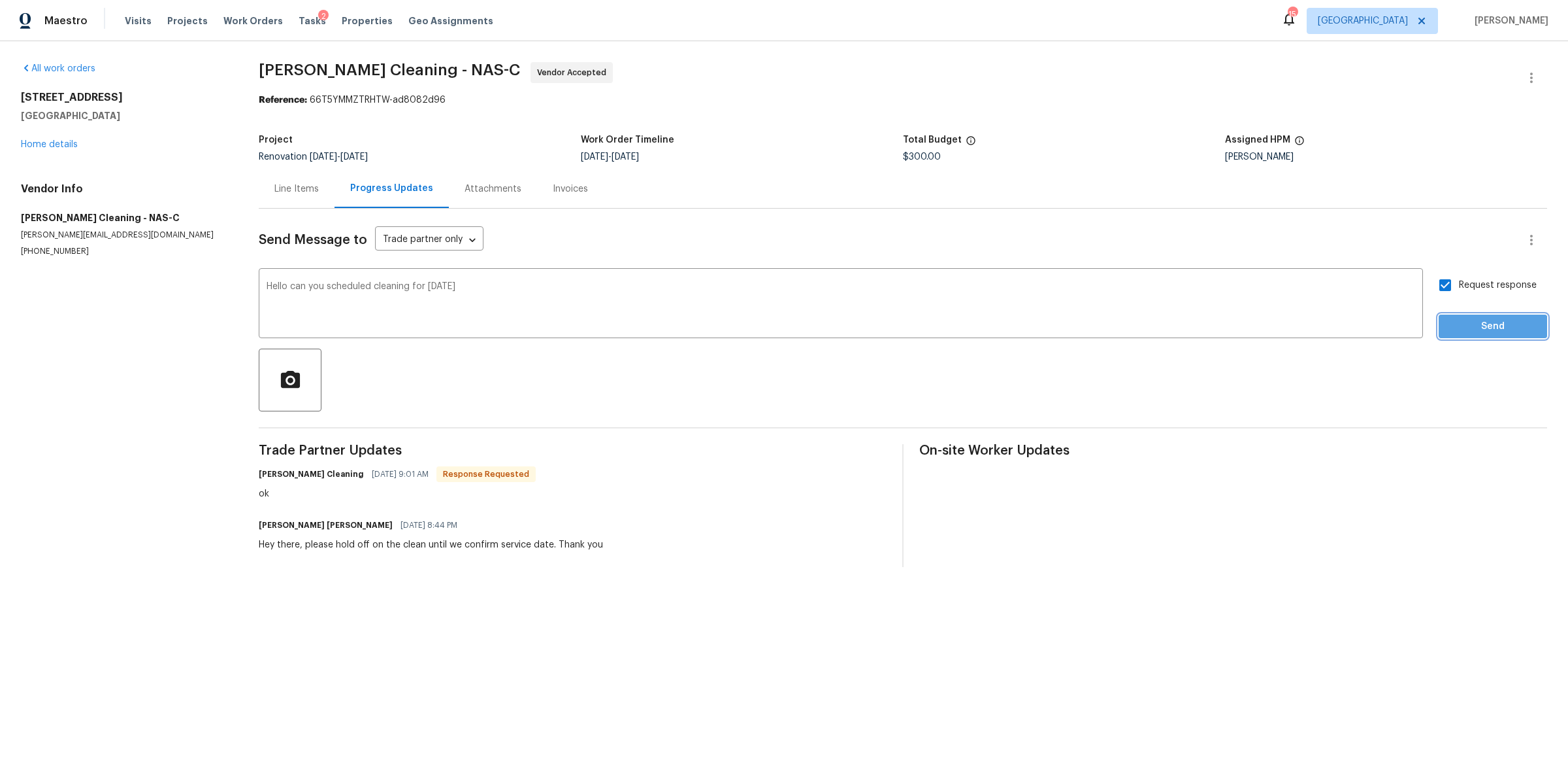
click at [1451, 334] on span "Send" at bounding box center [1492, 326] width 88 height 17
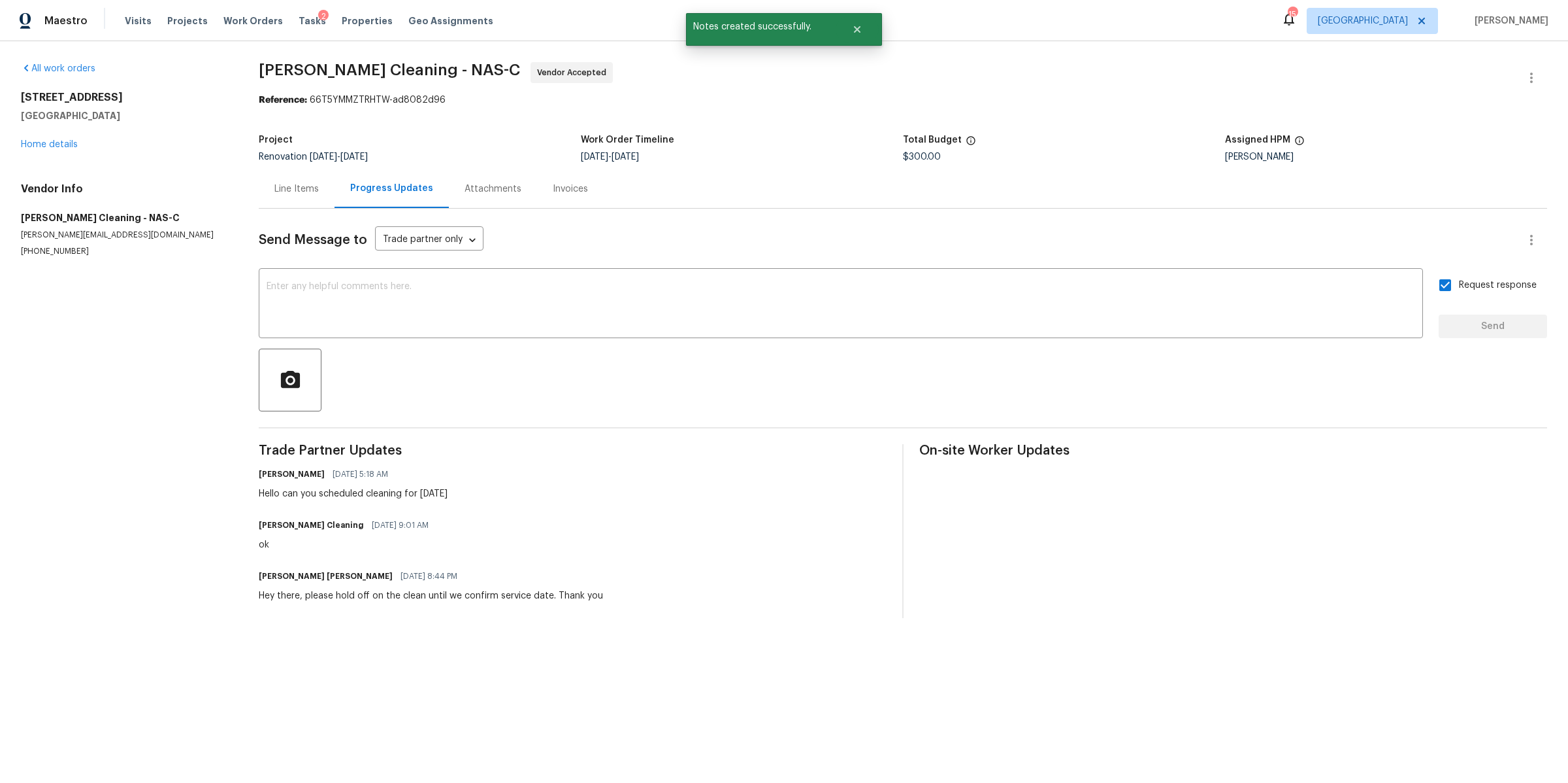
click at [65, 152] on div "All work orders 513 W 5th St Columbia, TN 38401 Home details Vendor Info Soleda…" at bounding box center [124, 160] width 207 height 195
click at [57, 147] on link "Home details" at bounding box center [49, 144] width 57 height 9
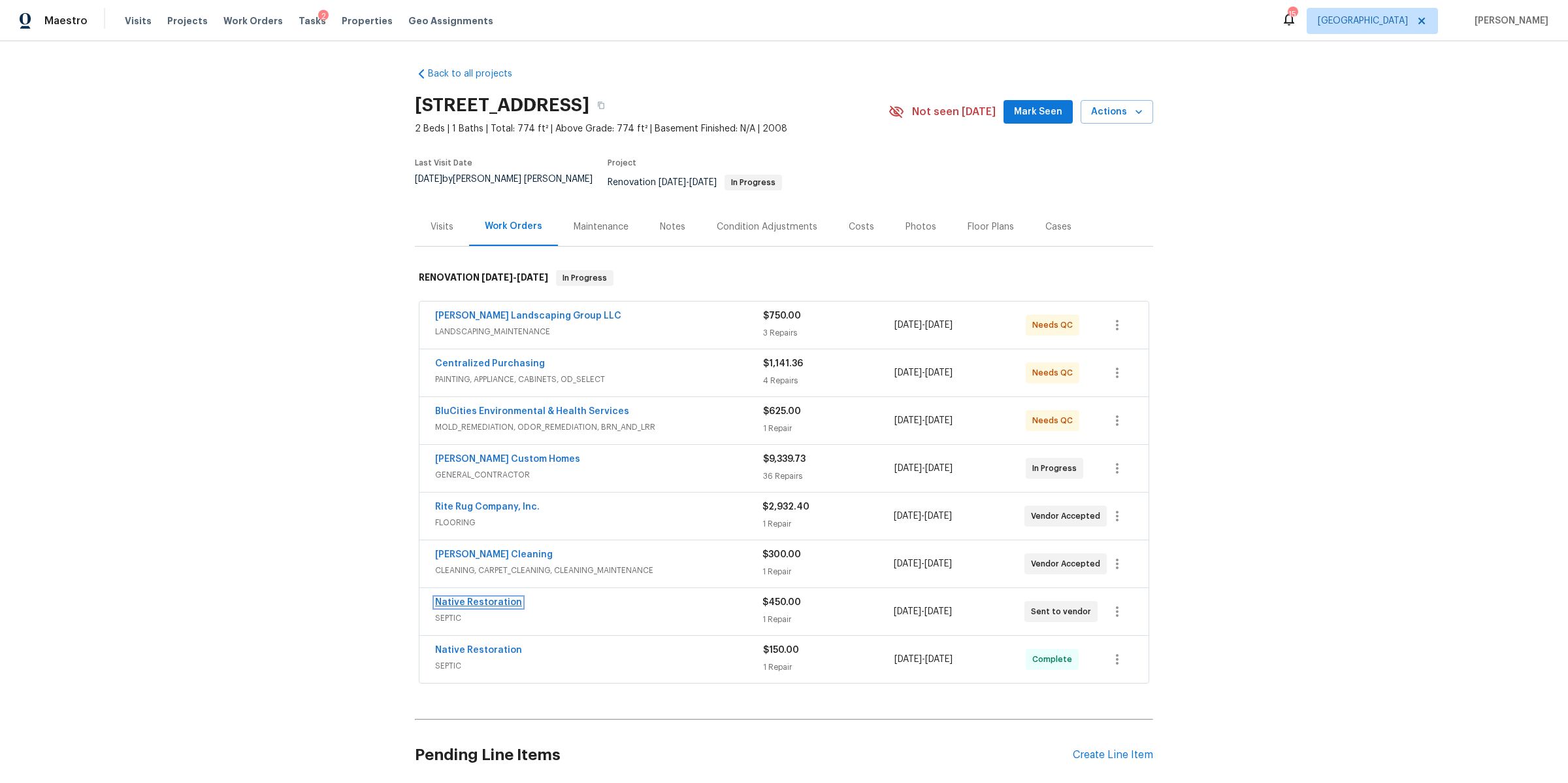
click at [487, 598] on link "Native Restoration" at bounding box center [478, 602] width 87 height 9
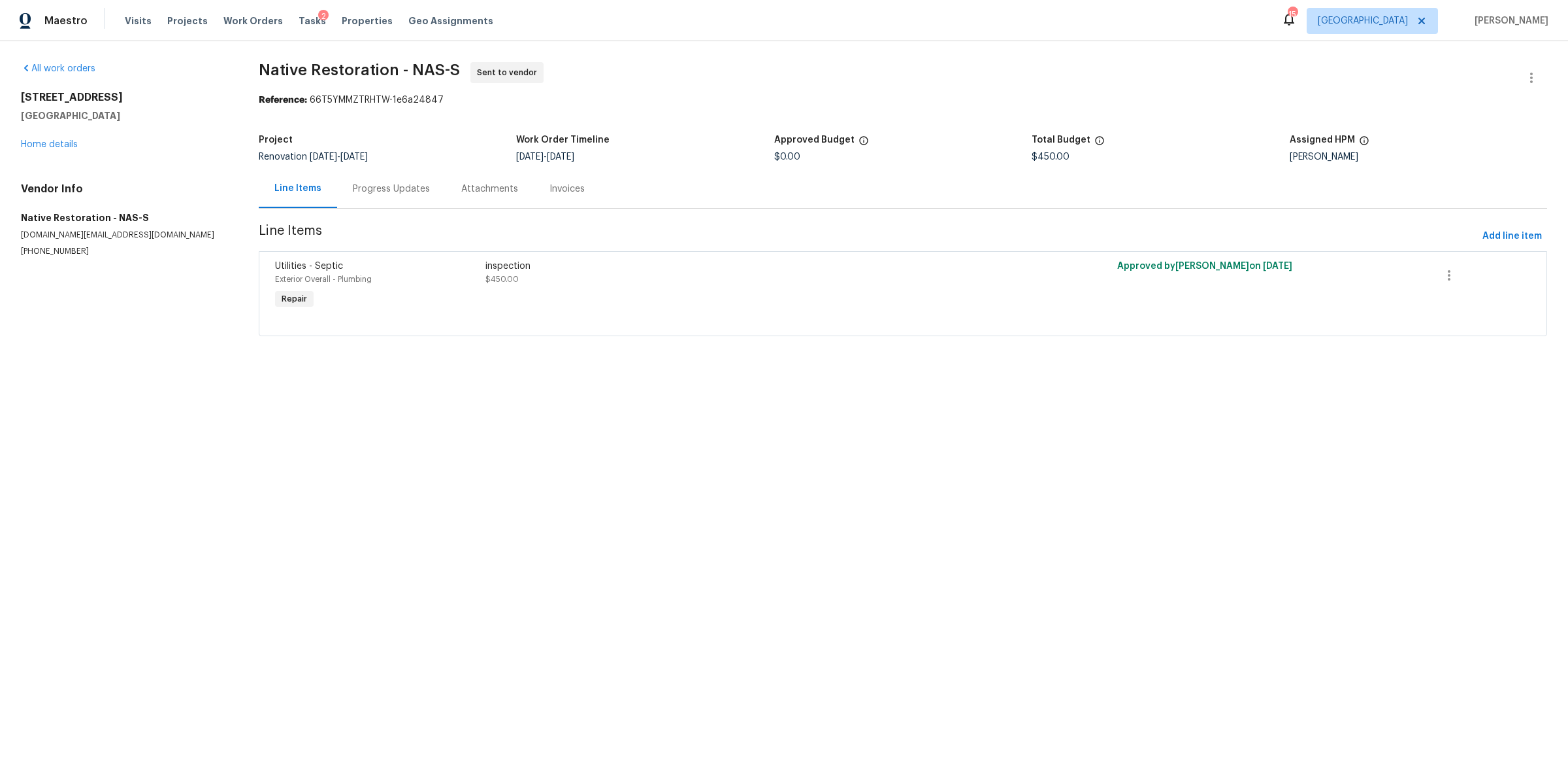
click at [372, 186] on div "Progress Updates" at bounding box center [391, 188] width 77 height 13
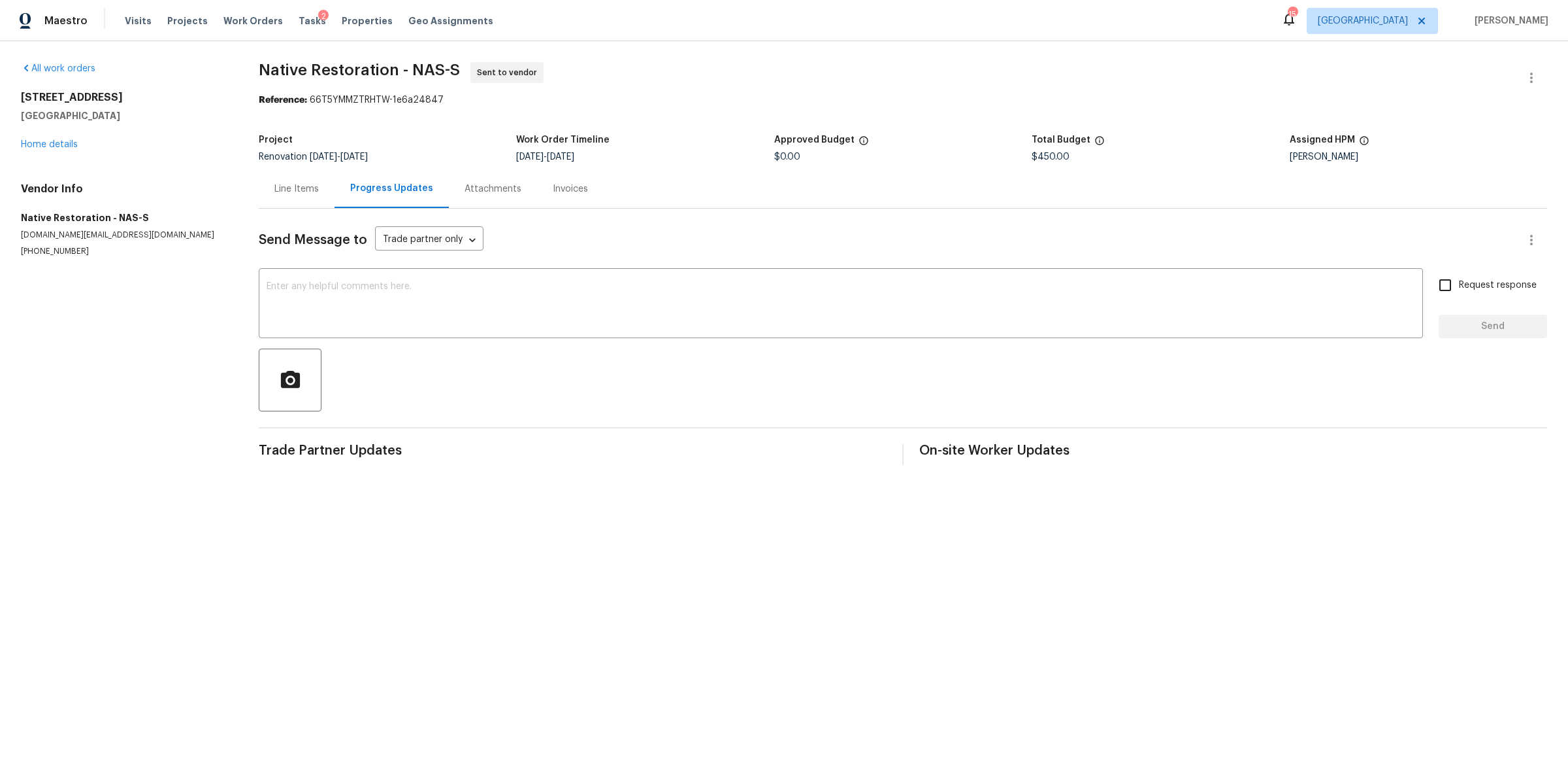
click at [308, 190] on div "Line Items" at bounding box center [296, 188] width 44 height 13
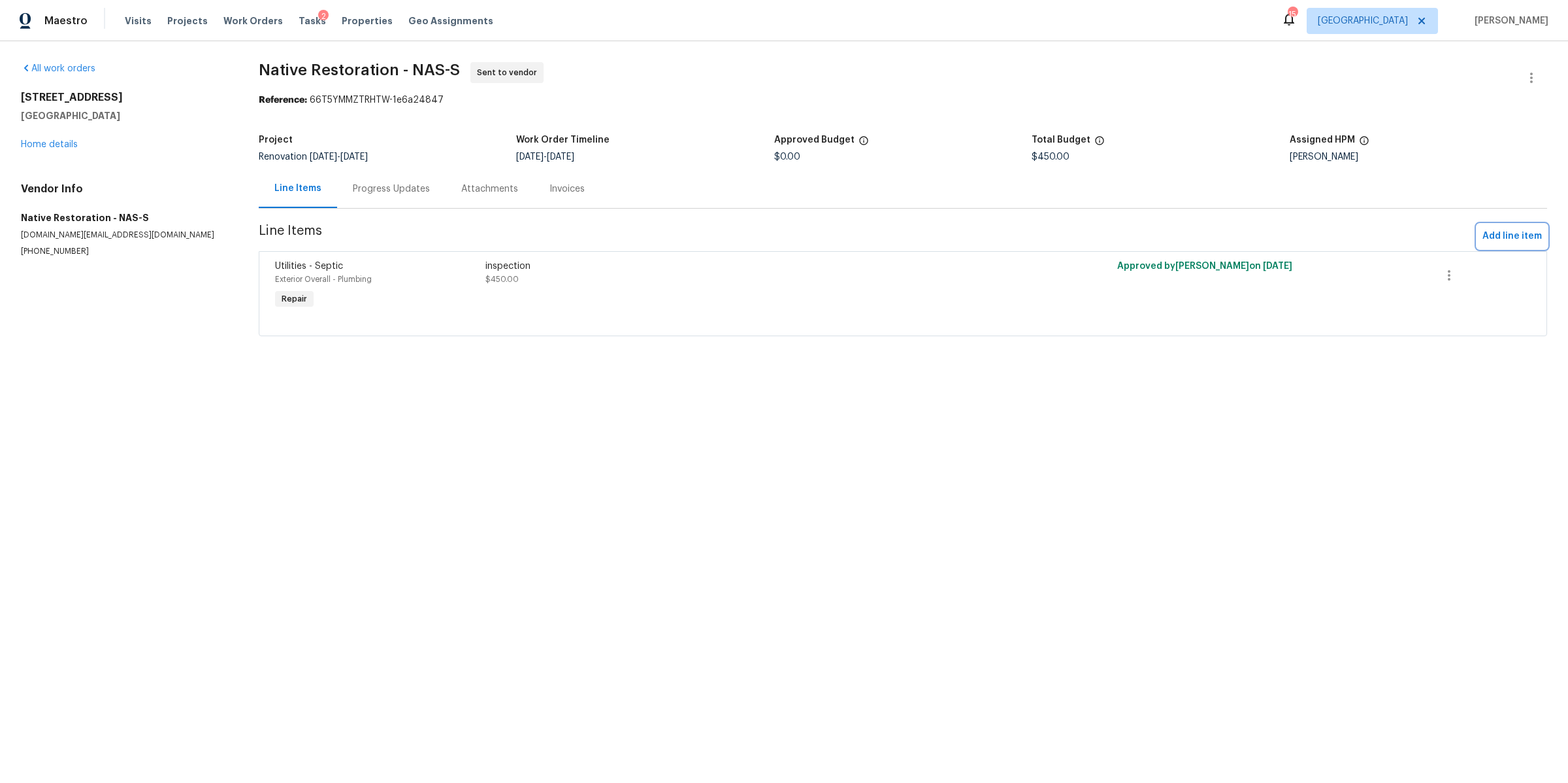
click at [1487, 238] on span "Add line item" at bounding box center [1512, 236] width 59 height 17
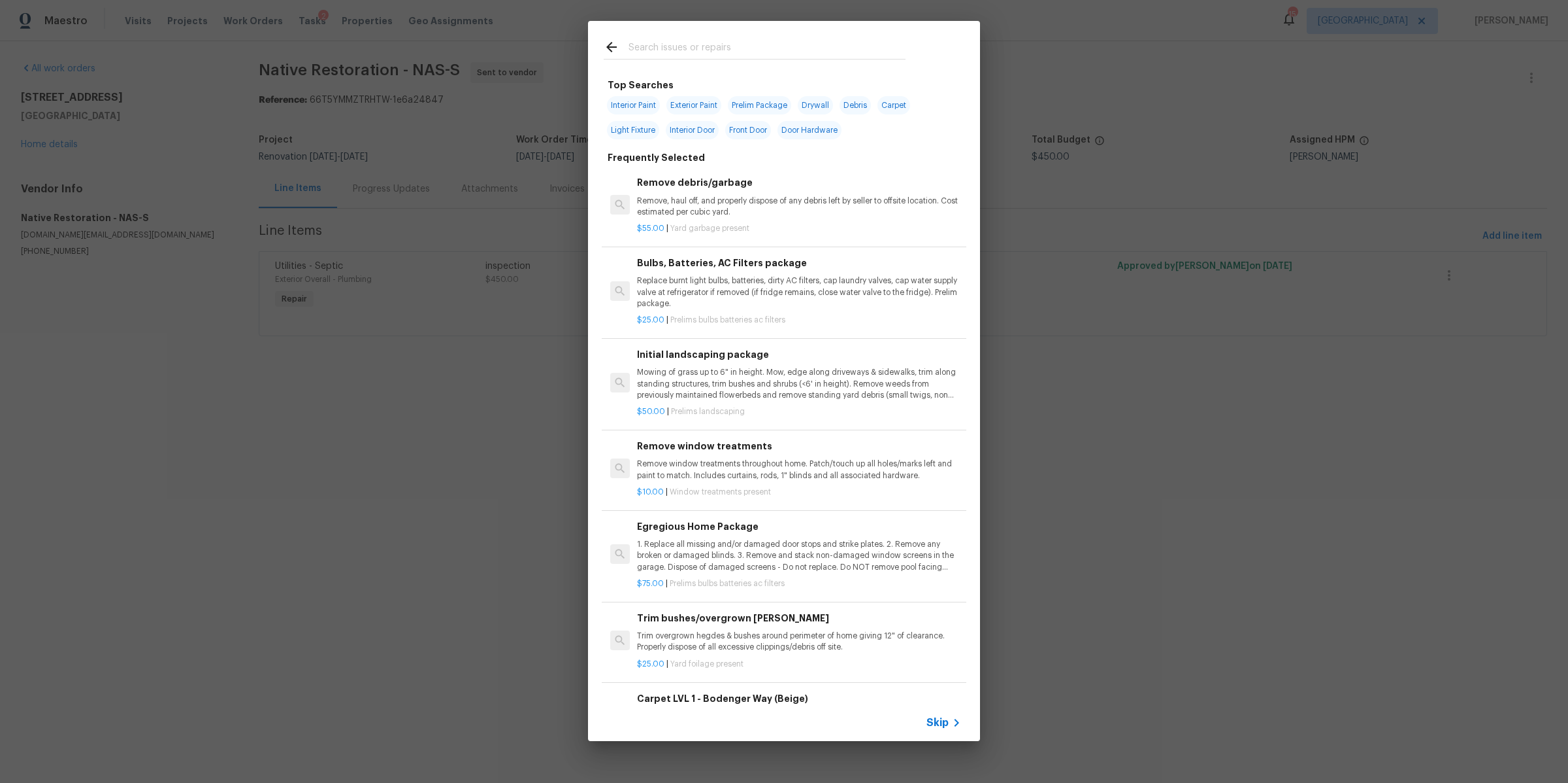
click at [950, 726] on icon at bounding box center [957, 723] width 16 height 16
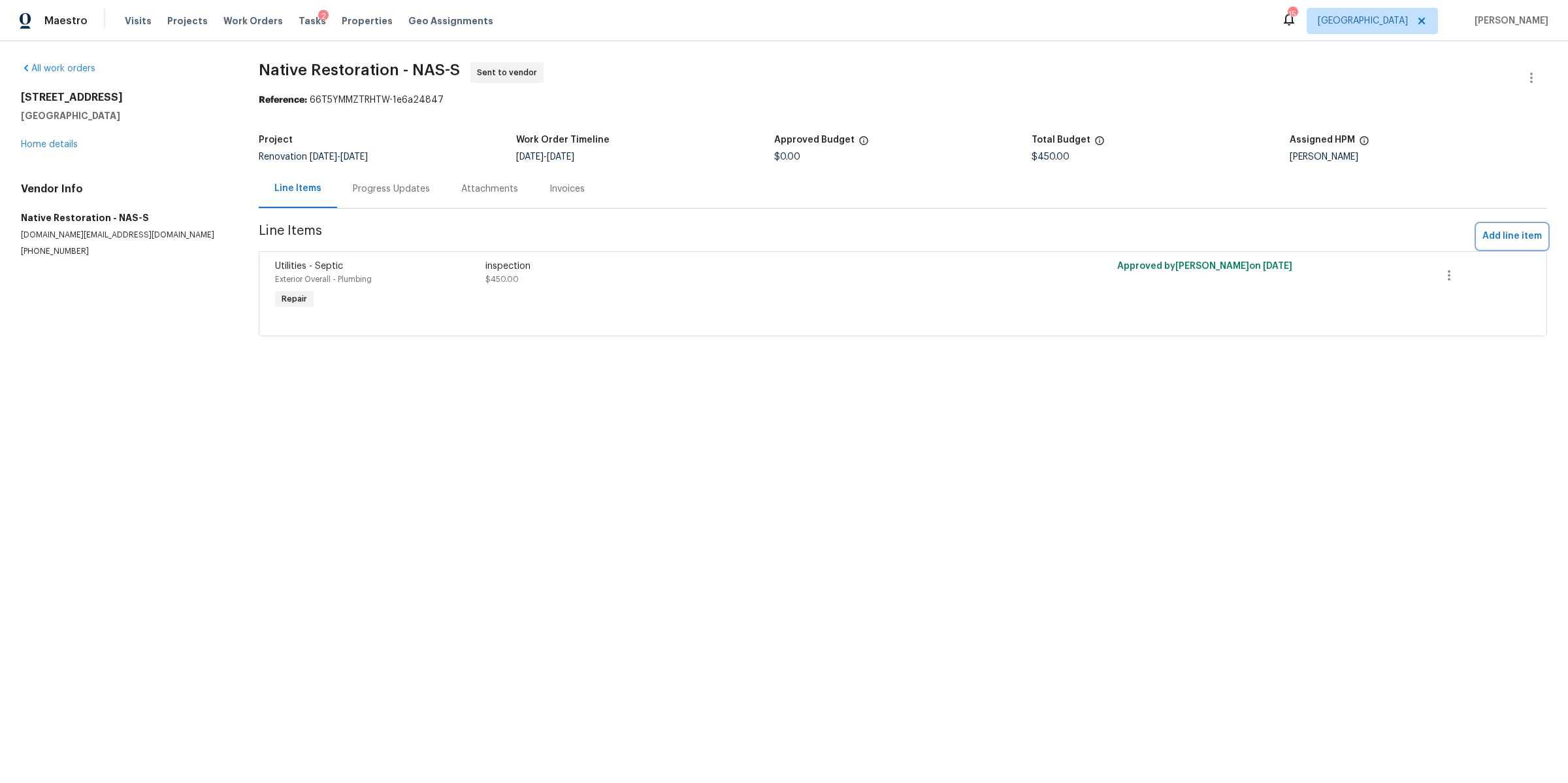
click at [1482, 231] on span "Add line item" at bounding box center [1512, 236] width 59 height 17
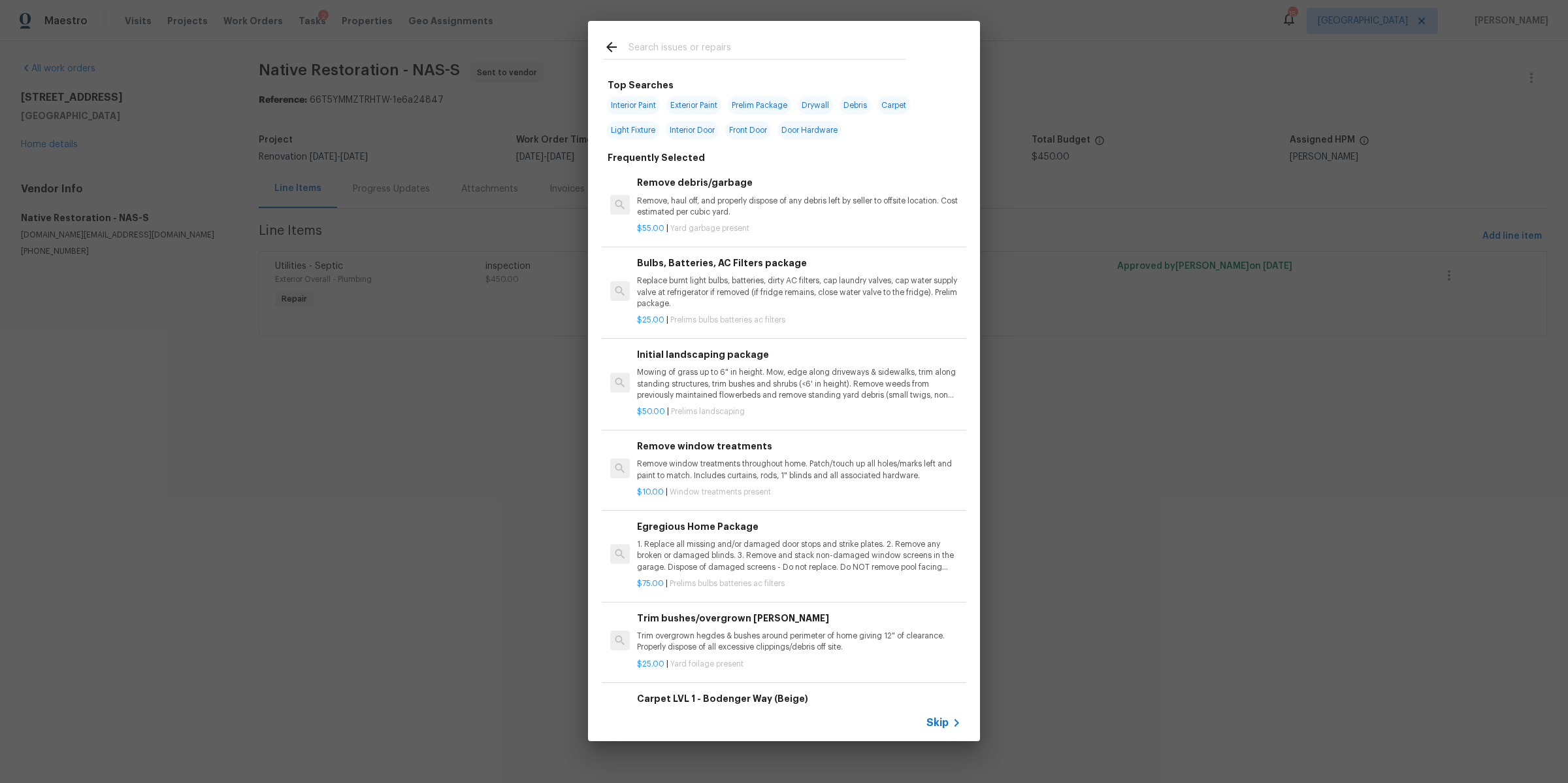
click at [934, 713] on div "Skip" at bounding box center [784, 722] width 392 height 36
click at [930, 723] on span "Skip" at bounding box center [937, 722] width 23 height 13
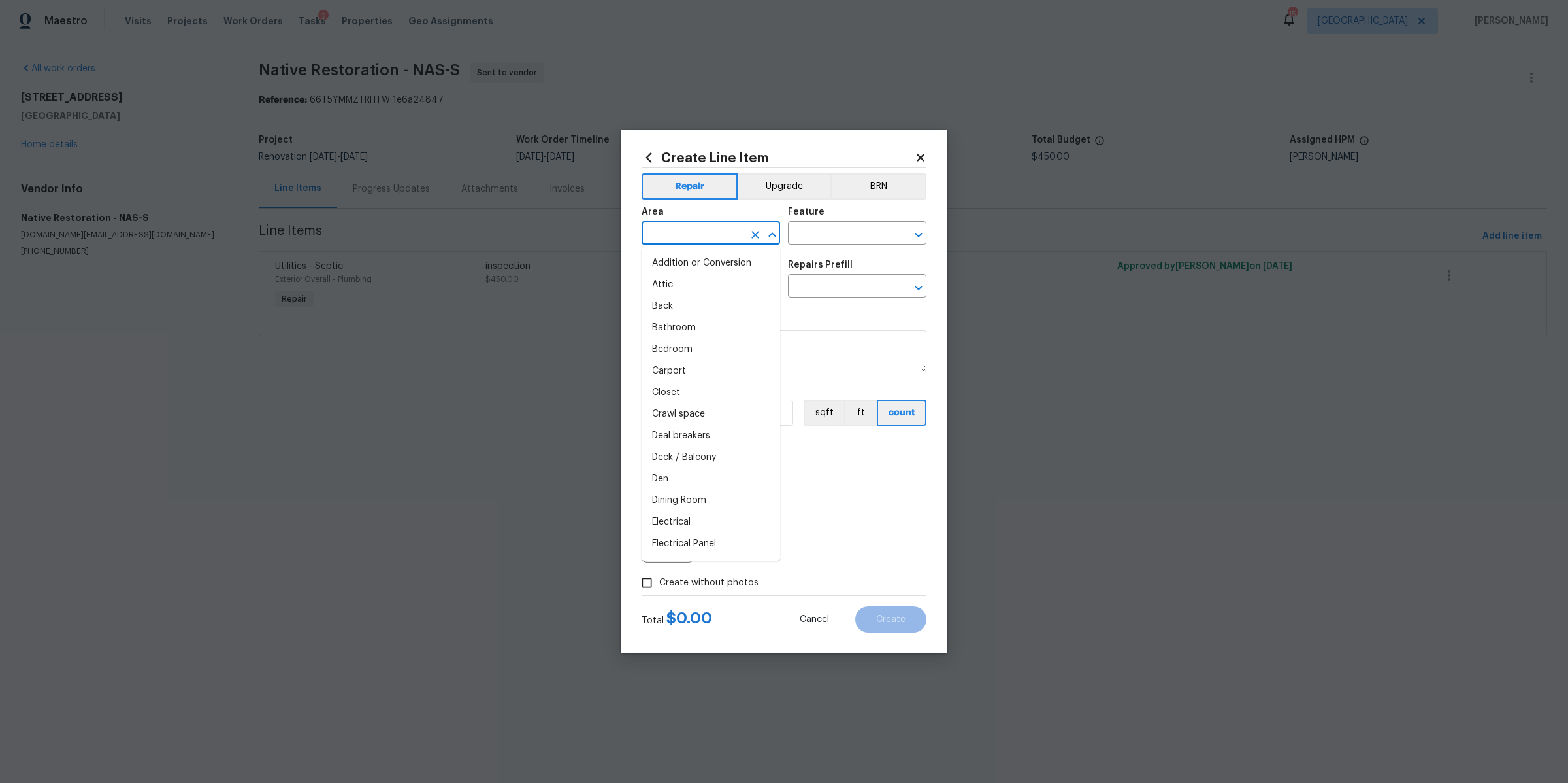
click at [717, 240] on input "text" at bounding box center [693, 234] width 102 height 21
drag, startPoint x: 701, startPoint y: 281, endPoint x: 775, endPoint y: 235, distance: 87.1
click at [701, 281] on li "Exterior Overall" at bounding box center [711, 285] width 139 height 22
type input "Exterior Overall"
click at [803, 227] on input "text" at bounding box center [840, 234] width 102 height 21
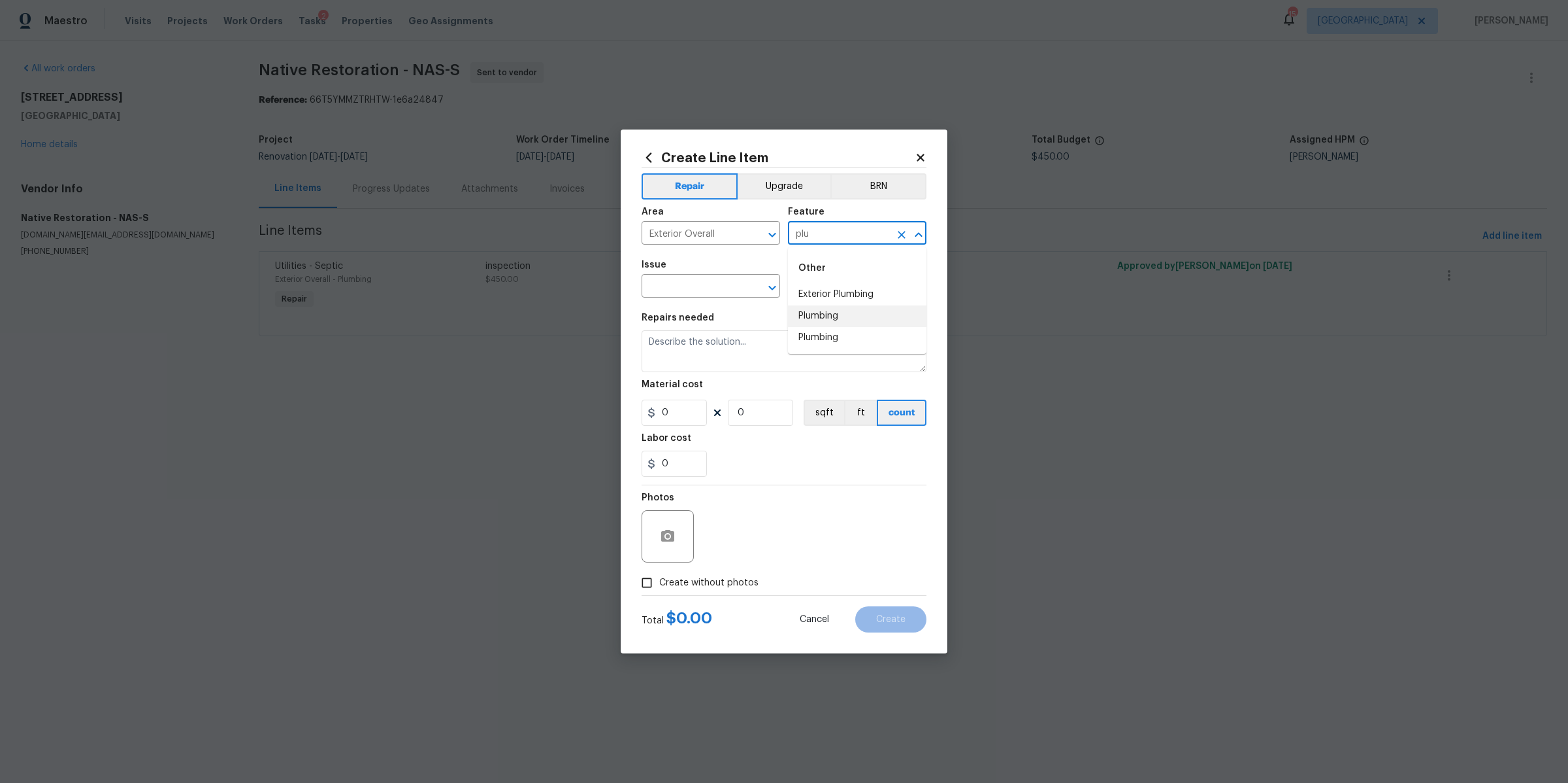
click at [815, 305] on li "Plumbing" at bounding box center [857, 316] width 139 height 22
type input "Plumbing"
click at [711, 285] on input "text" at bounding box center [693, 287] width 102 height 21
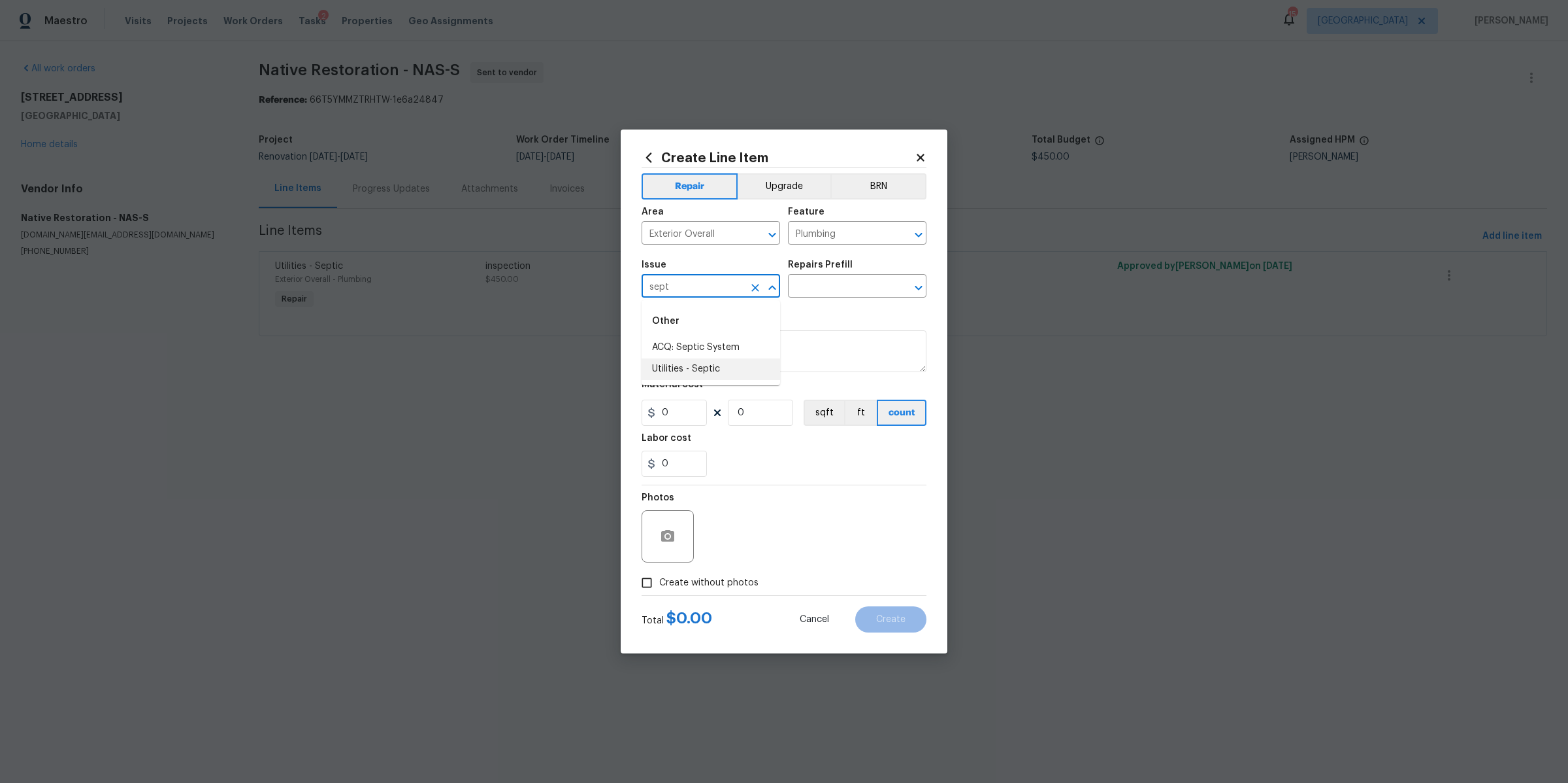
click at [711, 362] on li "Utilities - Septic" at bounding box center [711, 369] width 139 height 22
type input "Utilities - Septic"
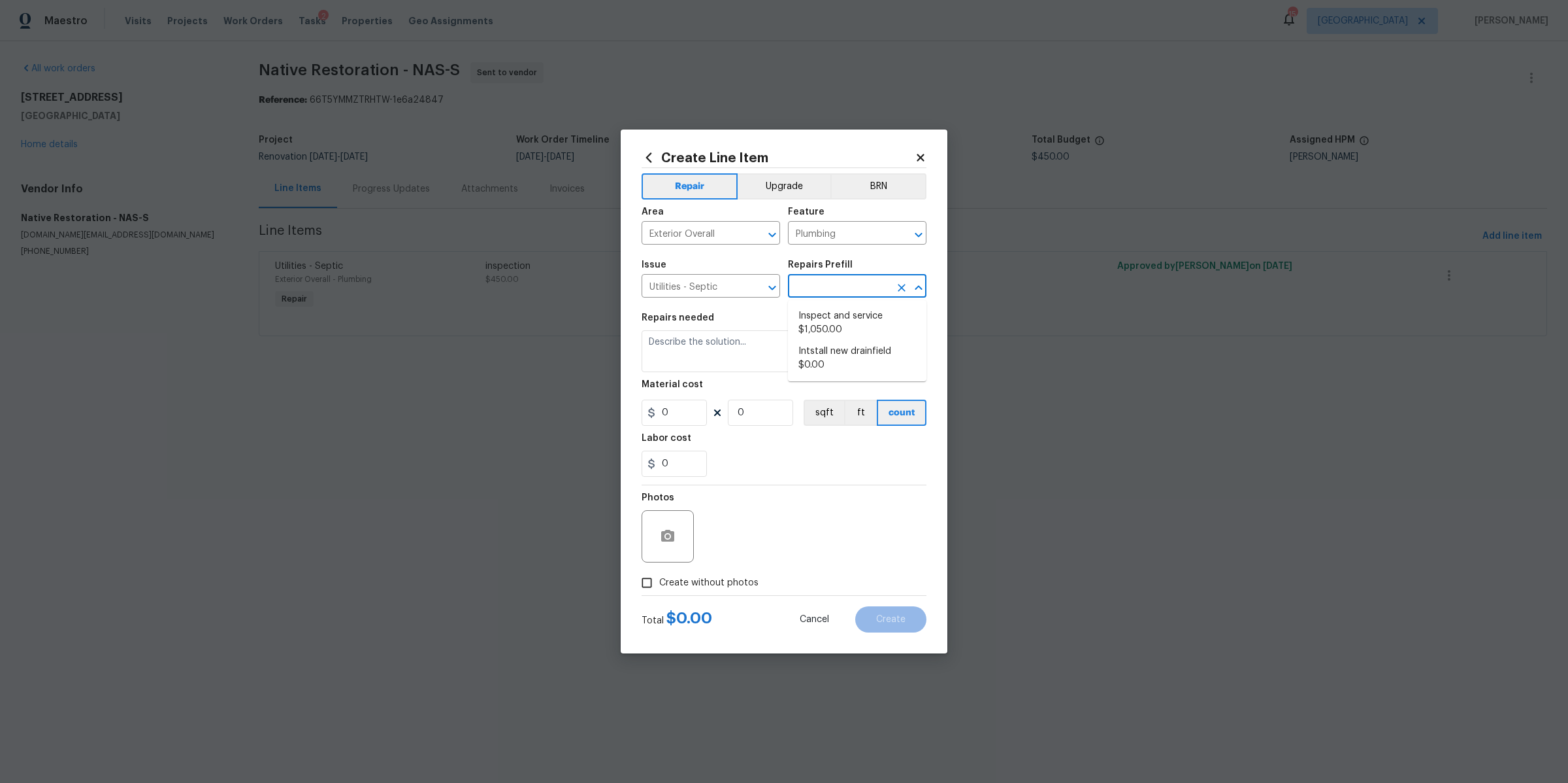
click at [801, 279] on input "text" at bounding box center [840, 287] width 102 height 21
click at [818, 324] on li "Inspect and service $1,050.00" at bounding box center [857, 323] width 139 height 35
type input "Inspect and service $1,050.00"
type textarea "Pump and inspect septic tank and provide clean bill of health from specialist c…"
type input "1050"
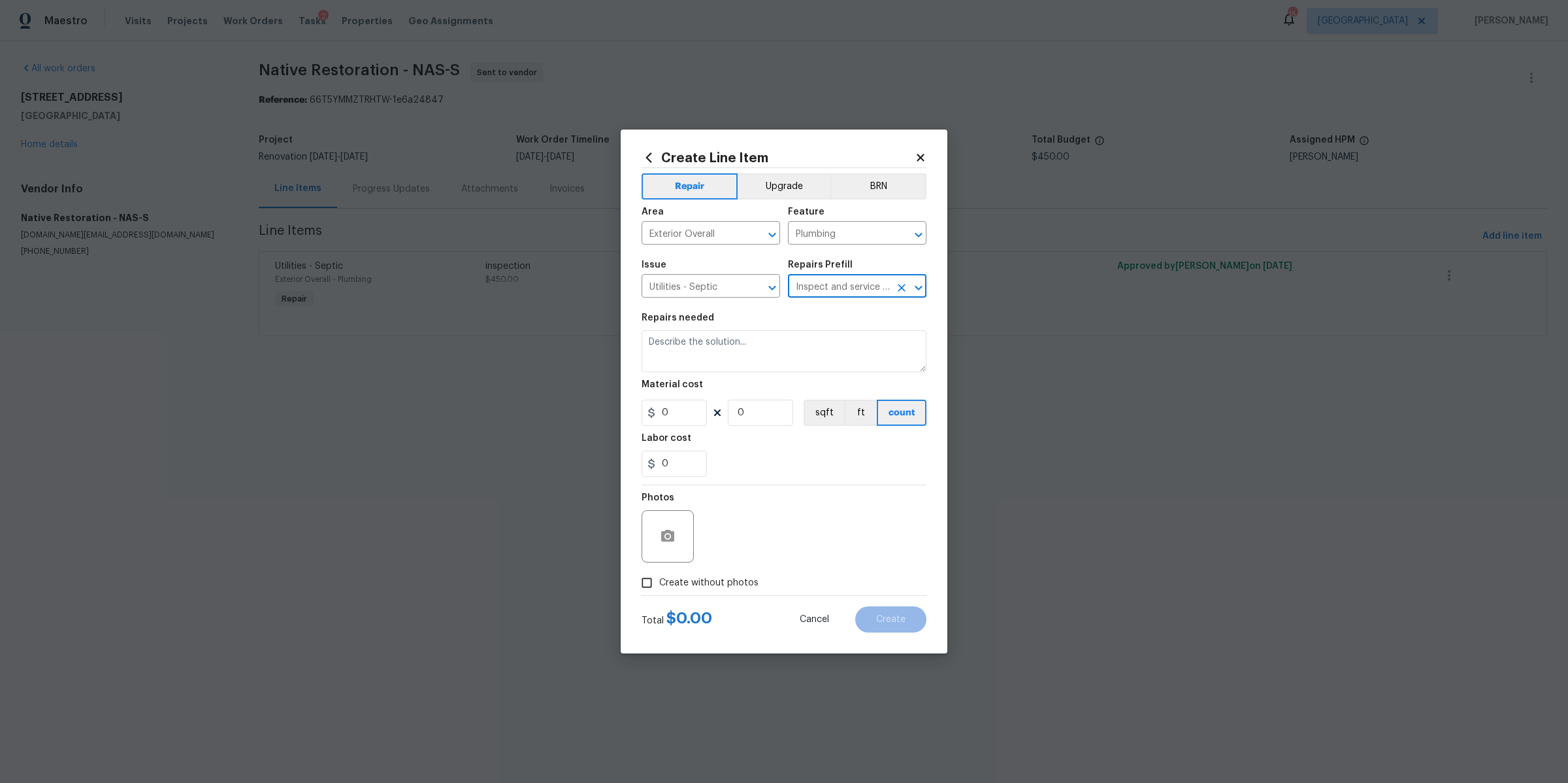
type input "1"
click at [734, 565] on div "Photos" at bounding box center [784, 528] width 284 height 85
click at [729, 577] on span "Create without photos" at bounding box center [709, 583] width 99 height 14
click at [659, 577] on input "Create without photos" at bounding box center [647, 582] width 25 height 25
checkbox input "true"
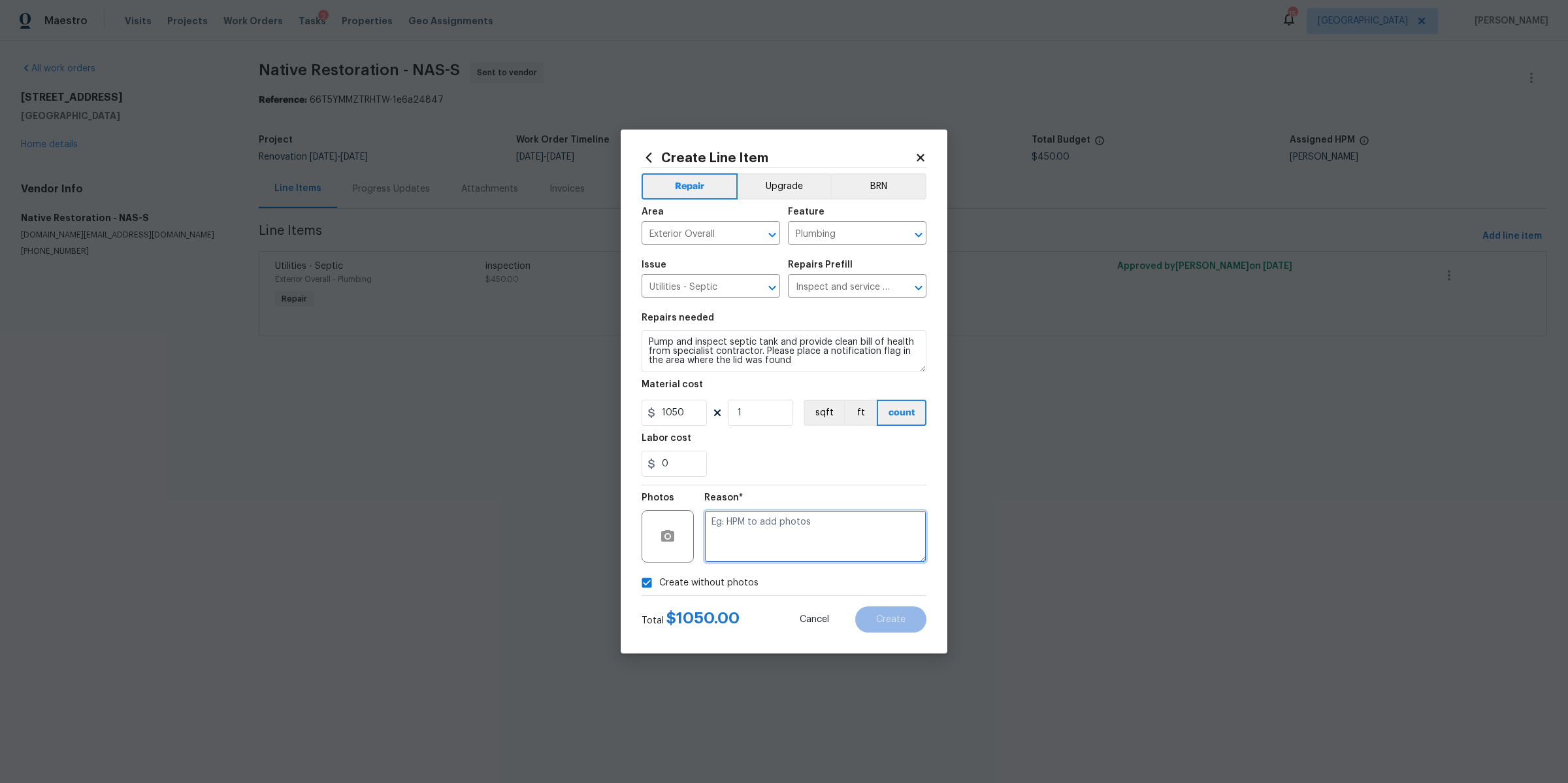
click at [750, 539] on textarea at bounding box center [816, 536] width 222 height 52
type textarea "na"
click at [902, 632] on button "Create" at bounding box center [891, 619] width 71 height 27
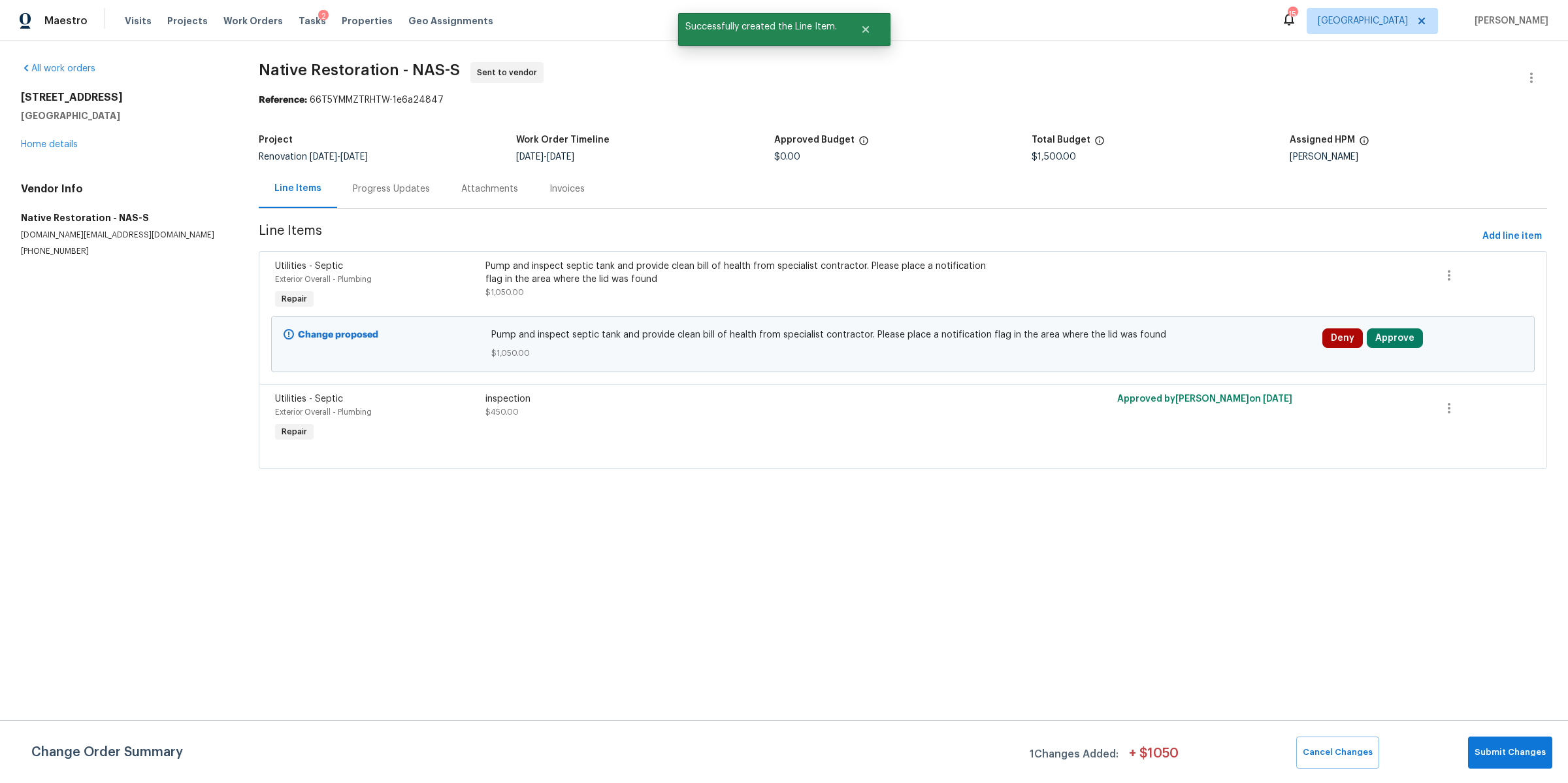
click at [1389, 328] on div "Deny Approve" at bounding box center [1422, 344] width 208 height 39
click at [1379, 341] on button "Approve" at bounding box center [1395, 338] width 56 height 20
click at [1210, 355] on span "Approve" at bounding box center [1197, 352] width 36 height 10
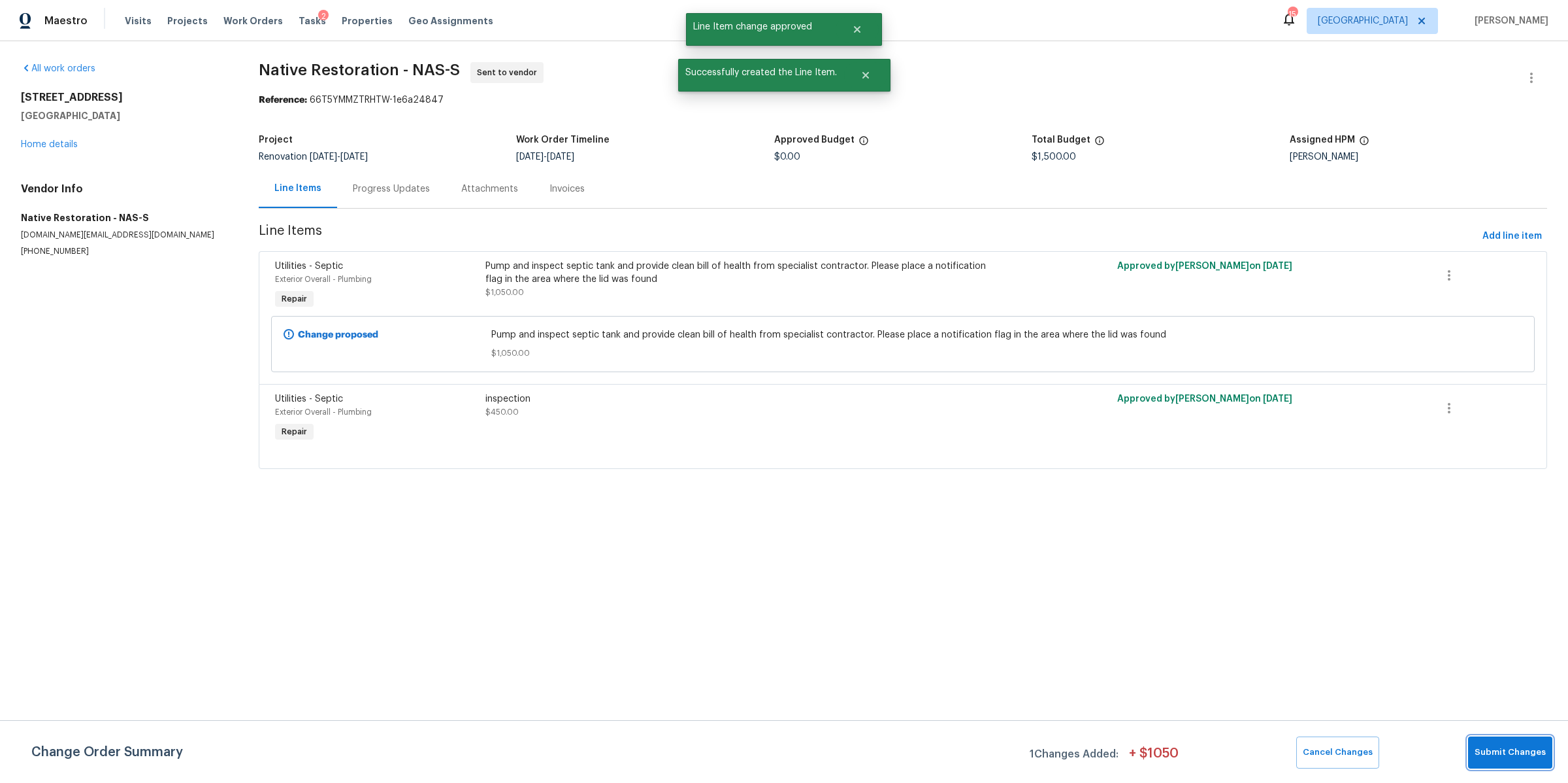
click at [1501, 745] on span "Submit Changes" at bounding box center [1510, 751] width 71 height 15
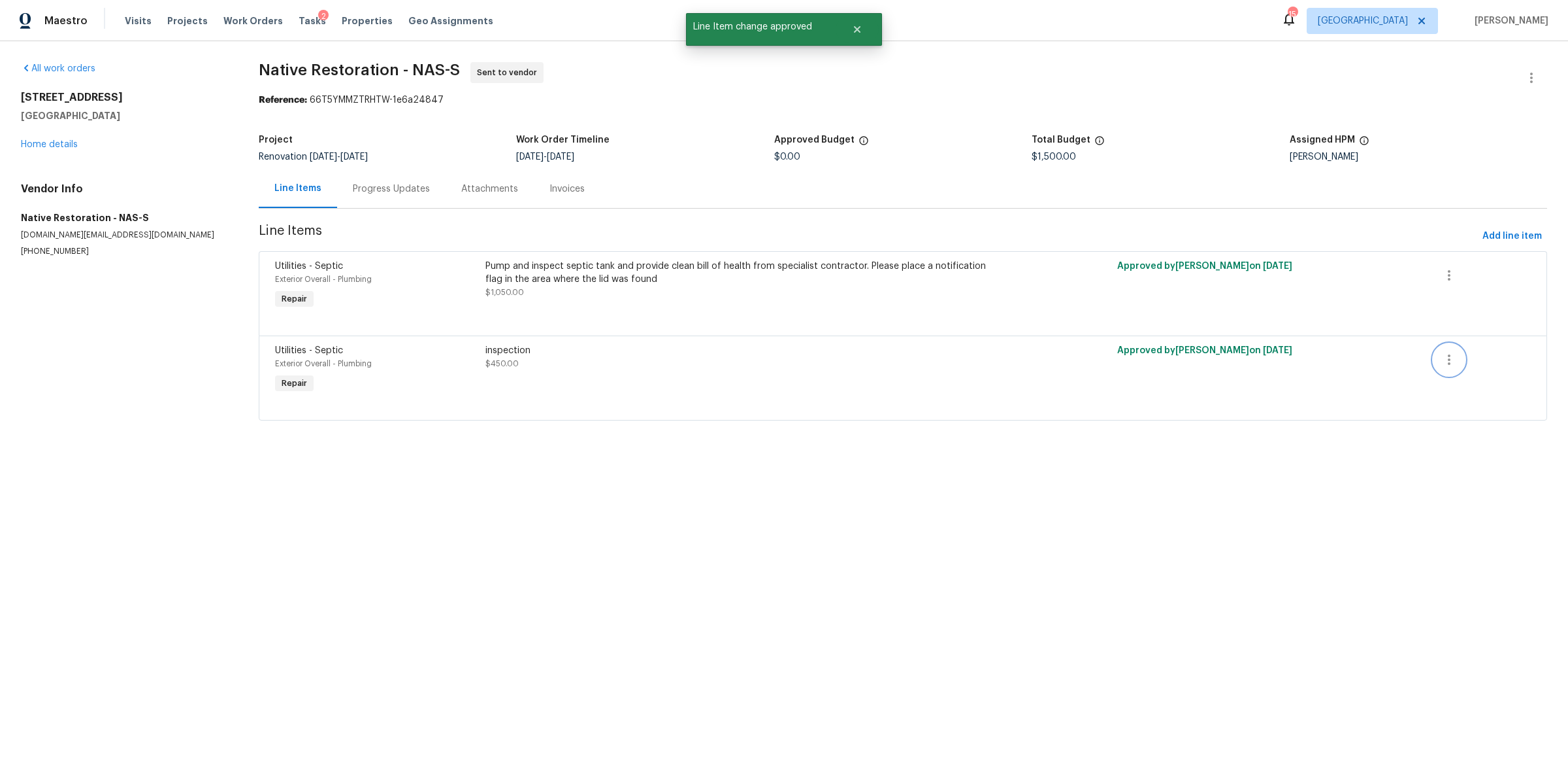
click at [1439, 368] on button "button" at bounding box center [1449, 359] width 31 height 32
click at [1439, 368] on li "Cancel" at bounding box center [1446, 360] width 50 height 22
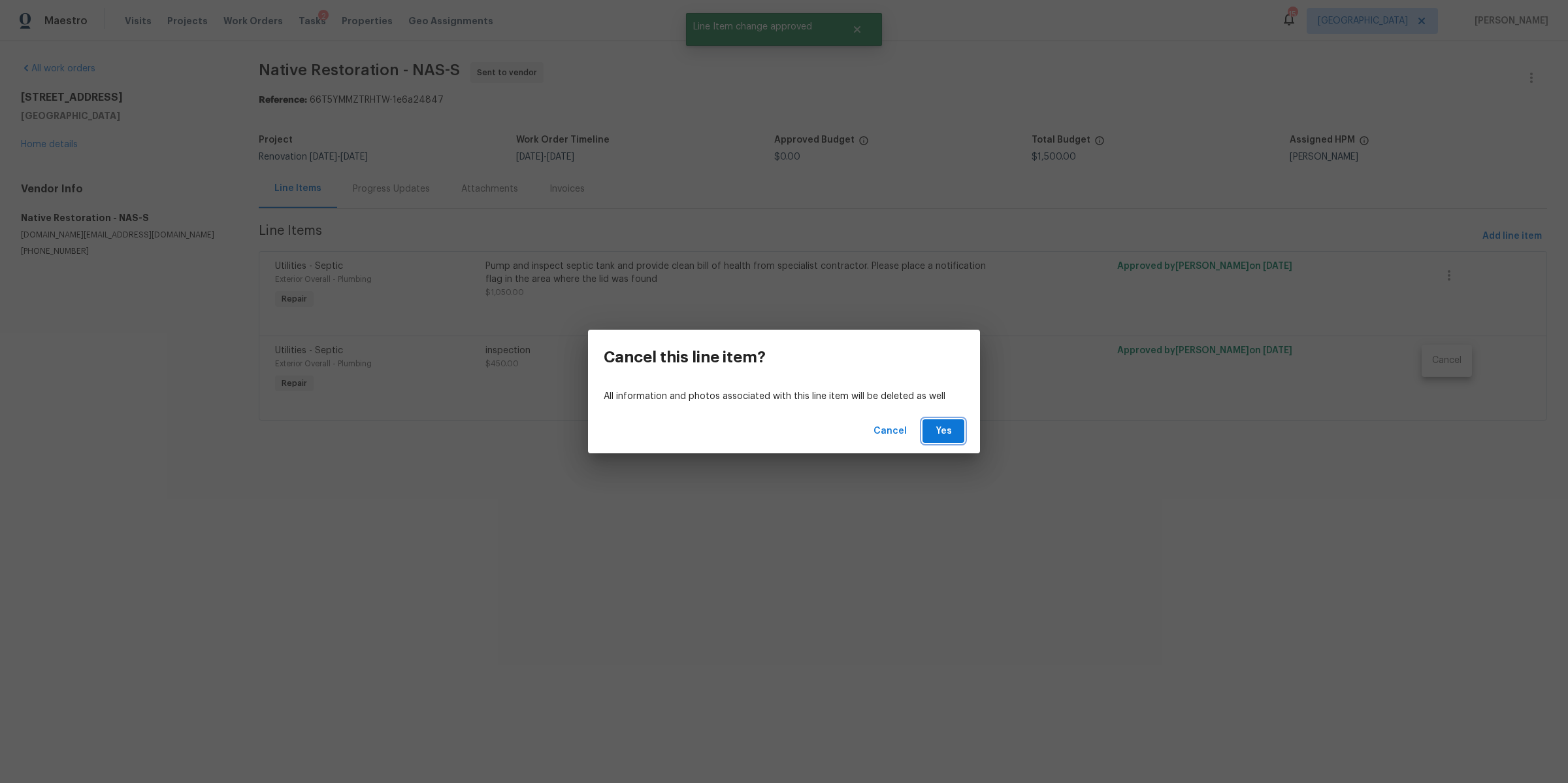
click at [955, 434] on button "Yes" at bounding box center [943, 430] width 41 height 25
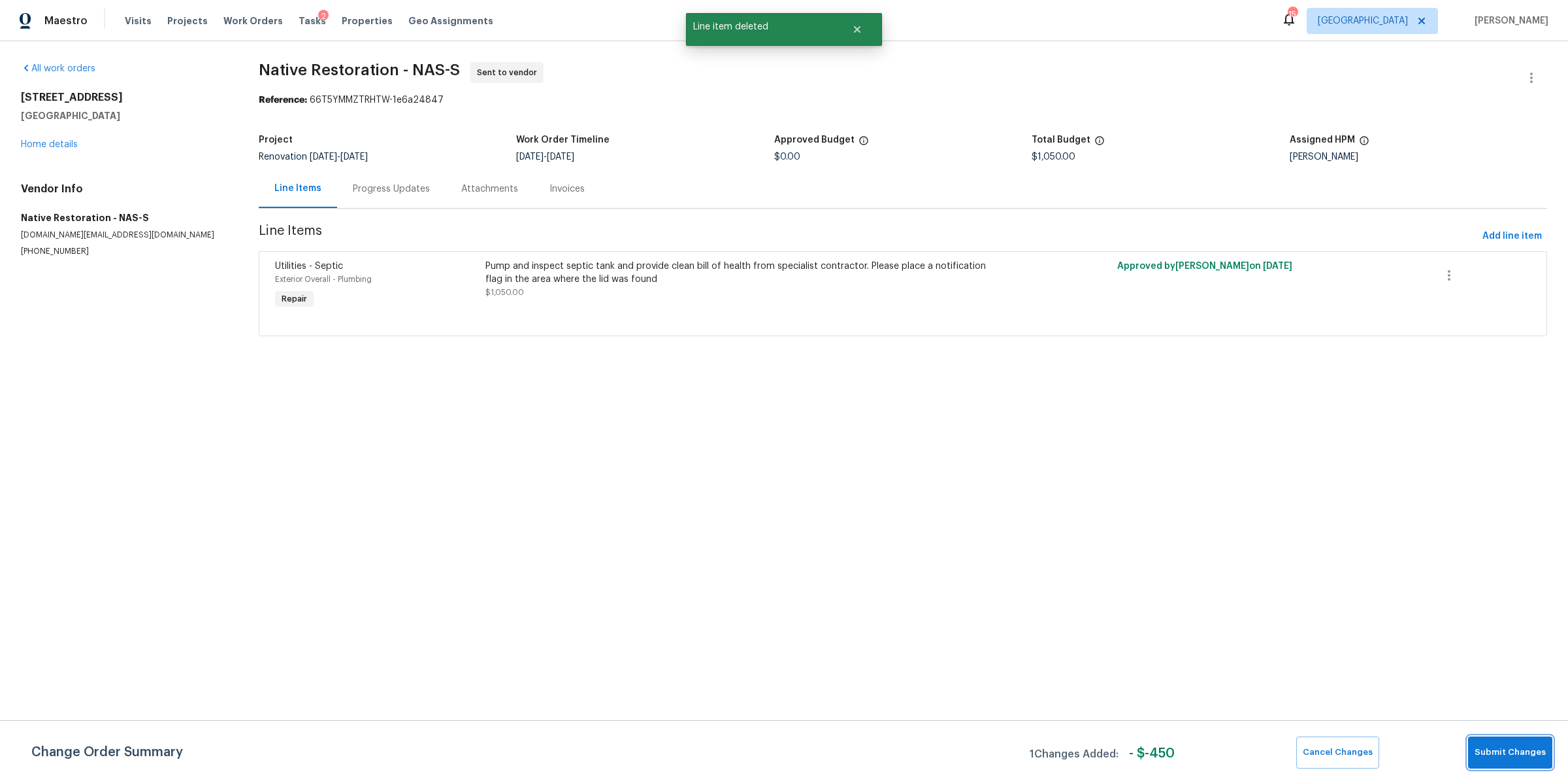
click at [1504, 746] on span "Submit Changes" at bounding box center [1510, 751] width 71 height 15
click at [418, 201] on div "Progress Updates" at bounding box center [392, 188] width 108 height 38
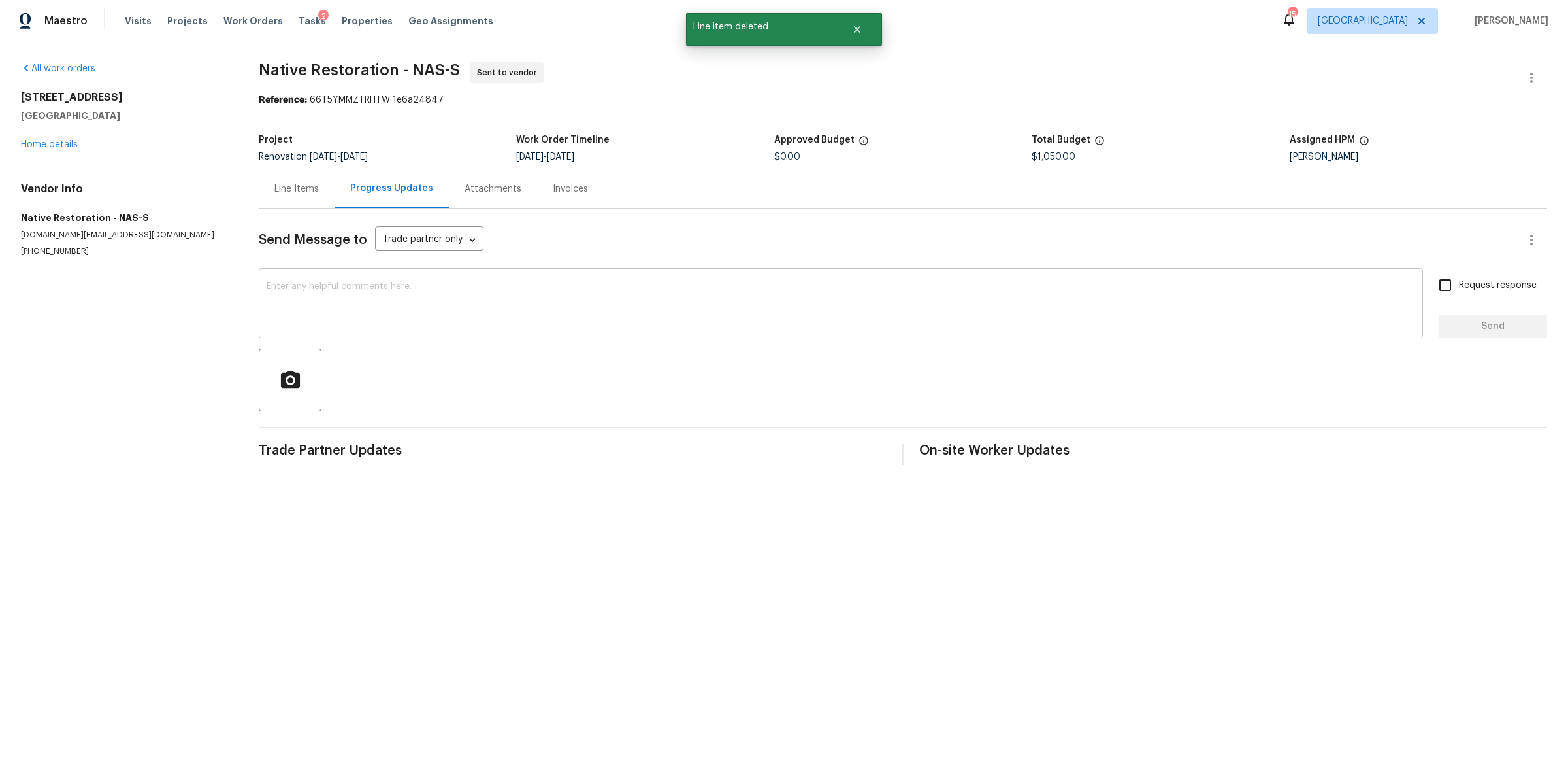
click at [438, 308] on textarea at bounding box center [841, 304] width 1149 height 45
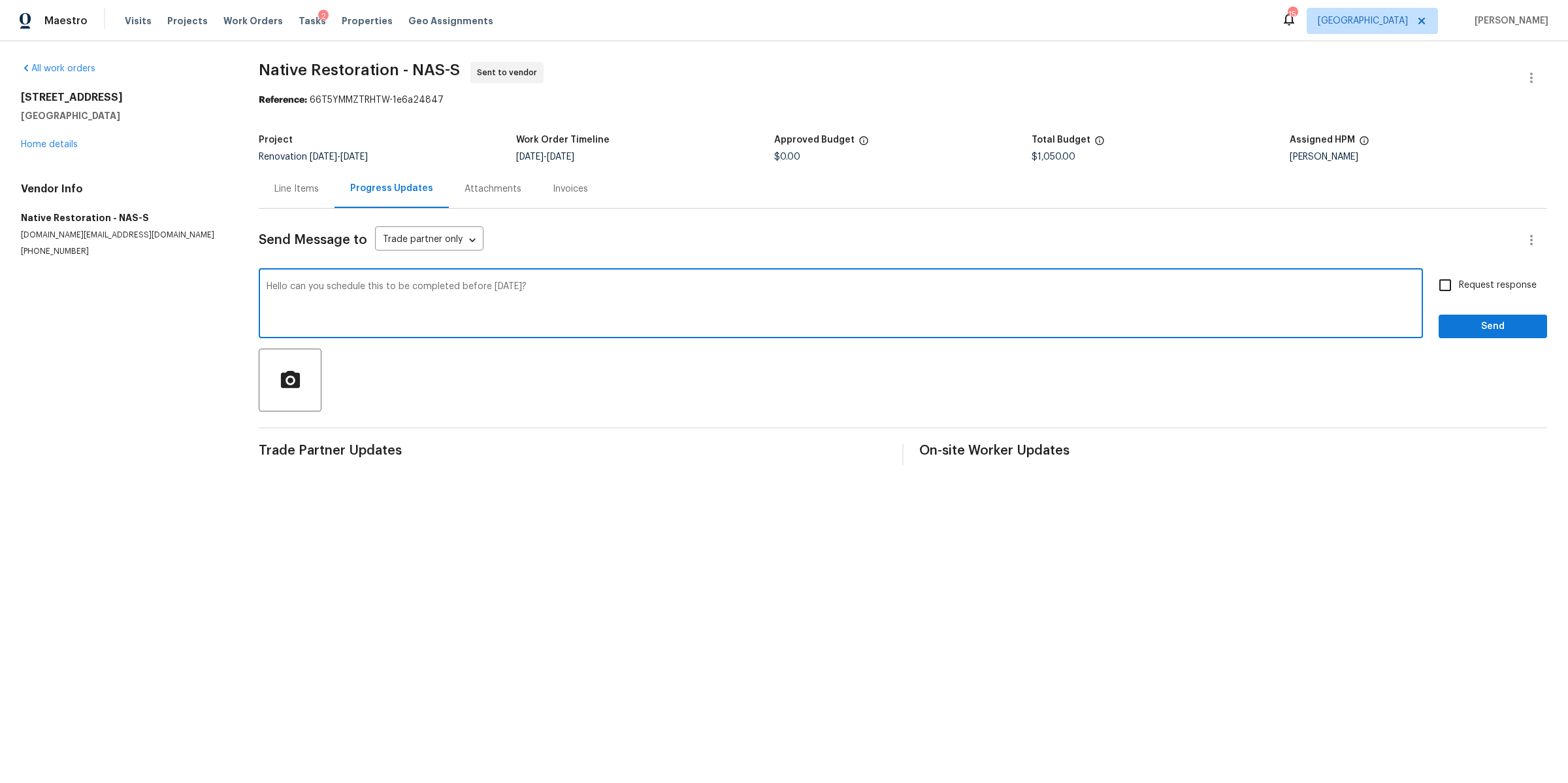
type textarea "Hello can you schedule this to be completed before Monday?"
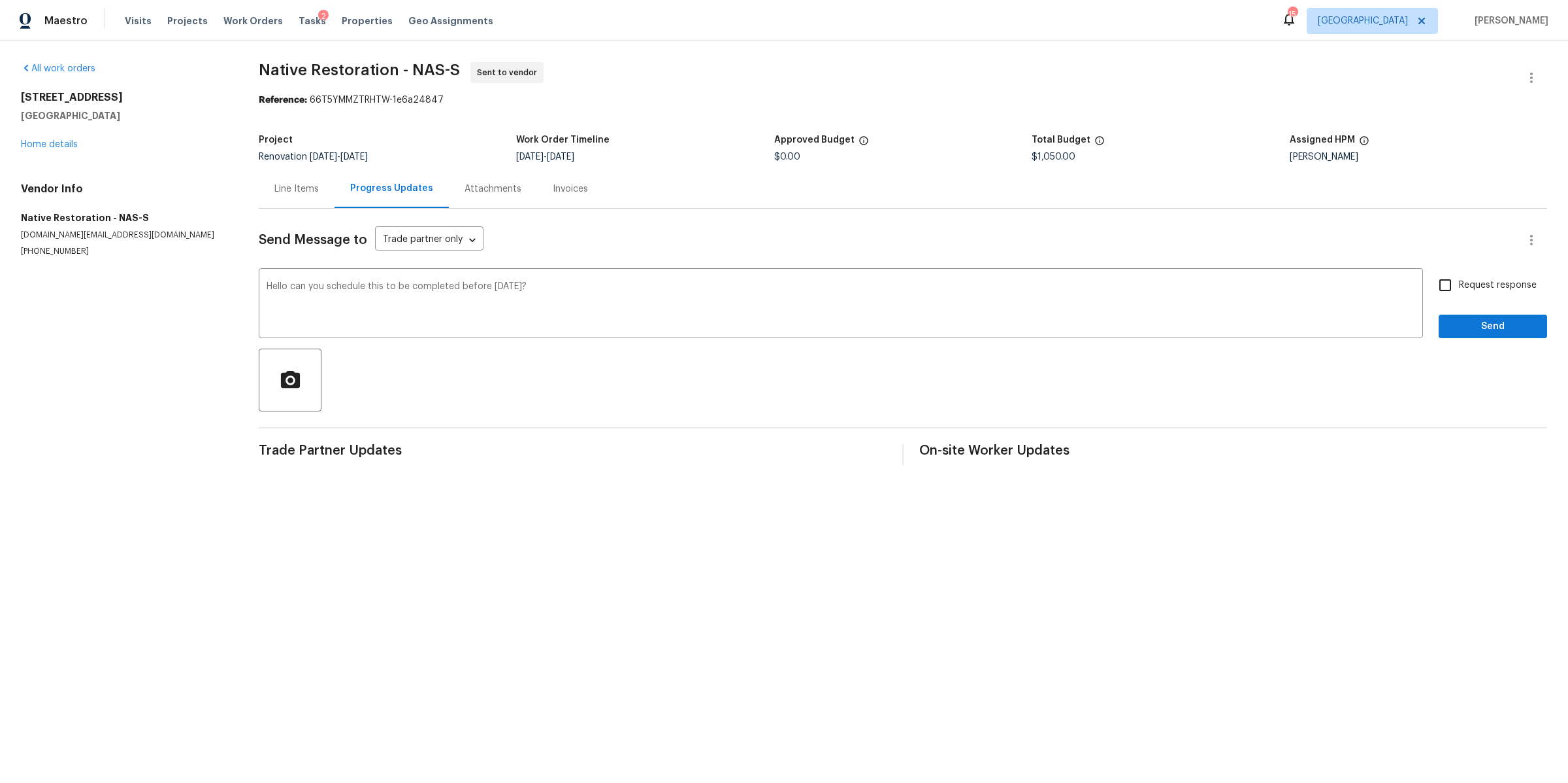
click at [1459, 289] on span "Request response" at bounding box center [1497, 286] width 78 height 14
click at [1449, 289] on input "Request response" at bounding box center [1445, 285] width 28 height 28
checkbox input "true"
click at [1449, 320] on span "Send" at bounding box center [1492, 326] width 88 height 17
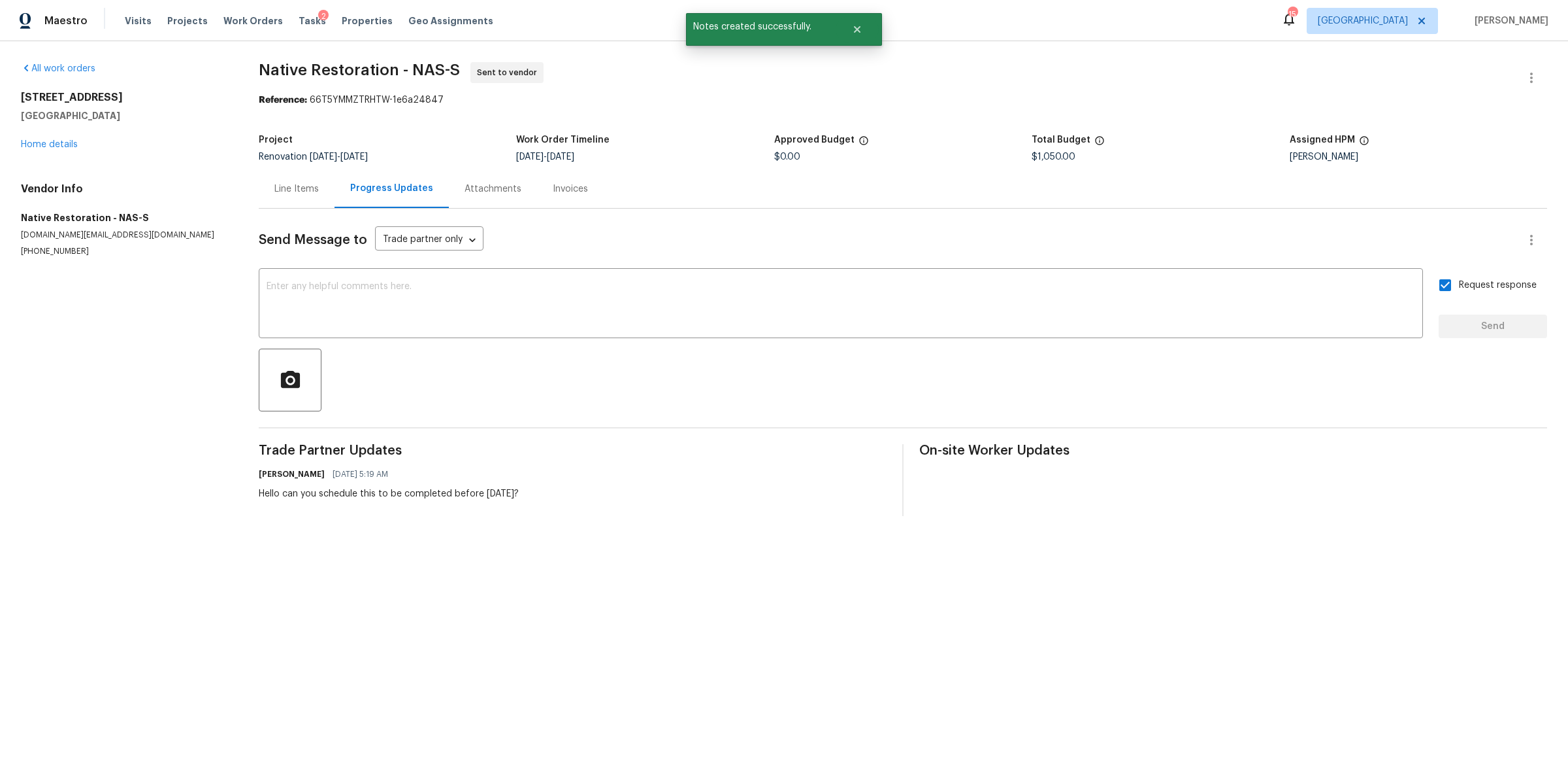
click at [41, 149] on div "513 W 5th St Columbia, TN 38401 Home details" at bounding box center [124, 120] width 207 height 60
click at [39, 145] on link "Home details" at bounding box center [49, 144] width 57 height 9
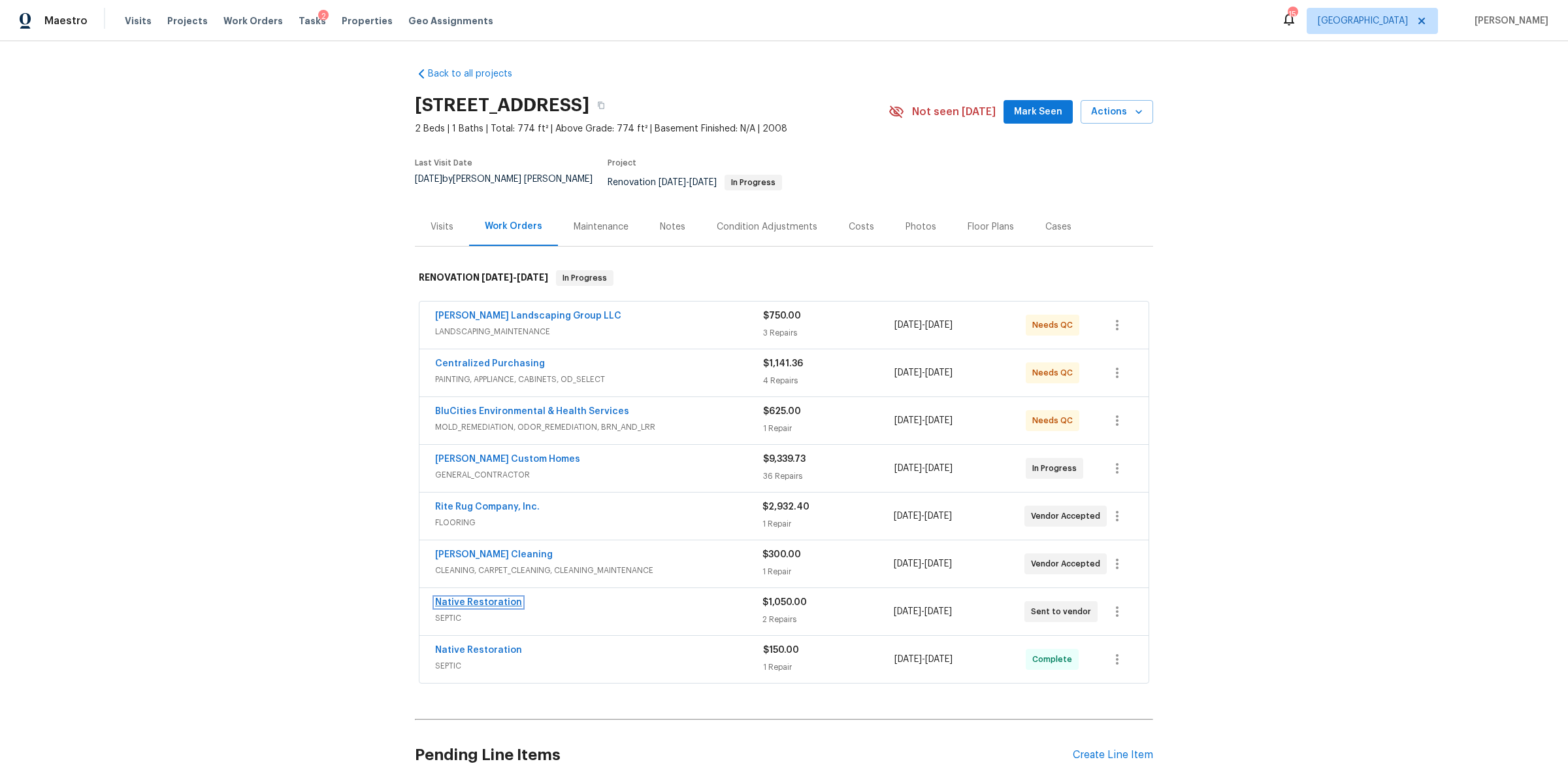
click at [490, 598] on link "Native Restoration" at bounding box center [478, 602] width 87 height 9
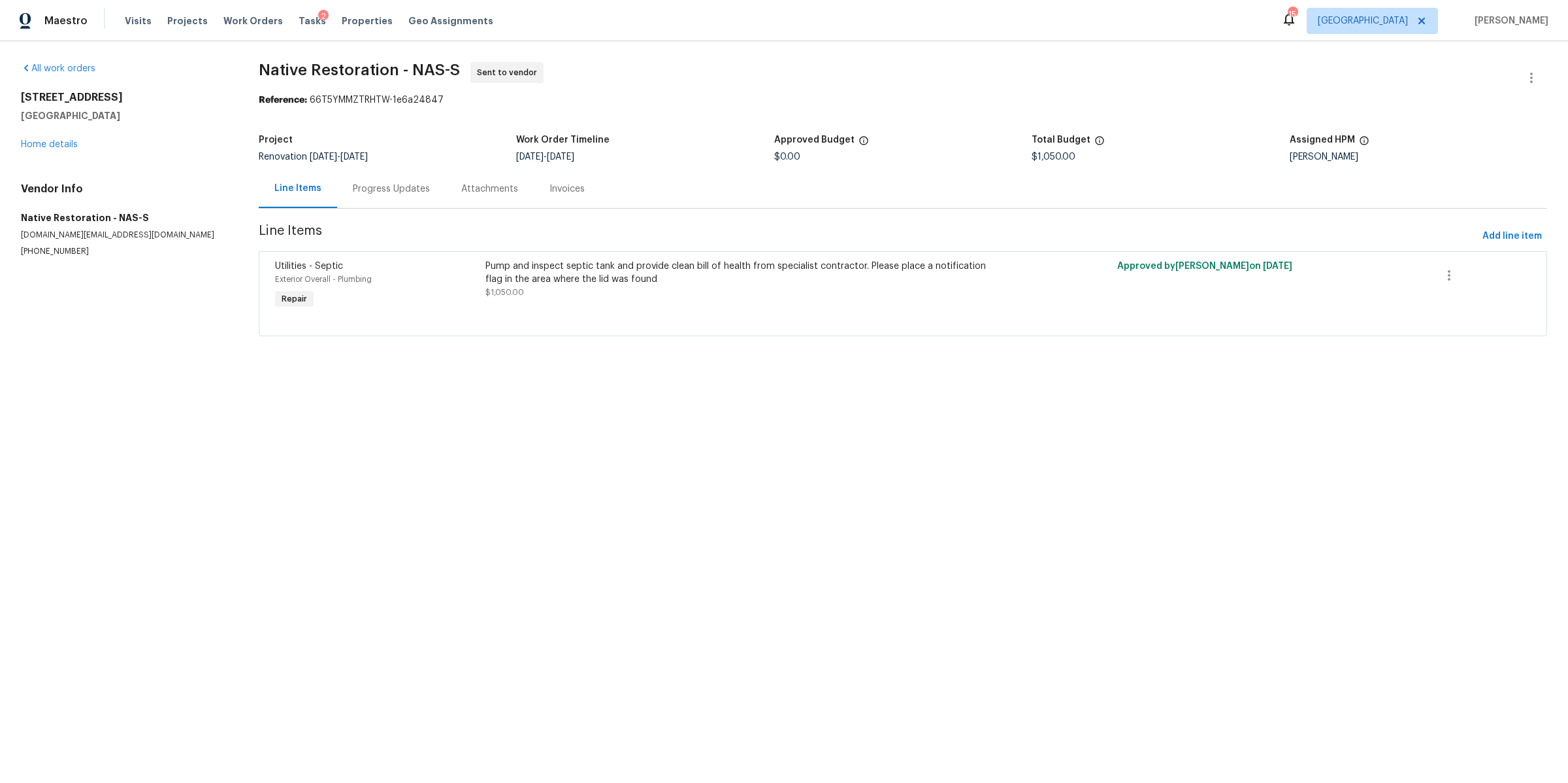
click at [411, 199] on div "Progress Updates" at bounding box center [392, 188] width 108 height 38
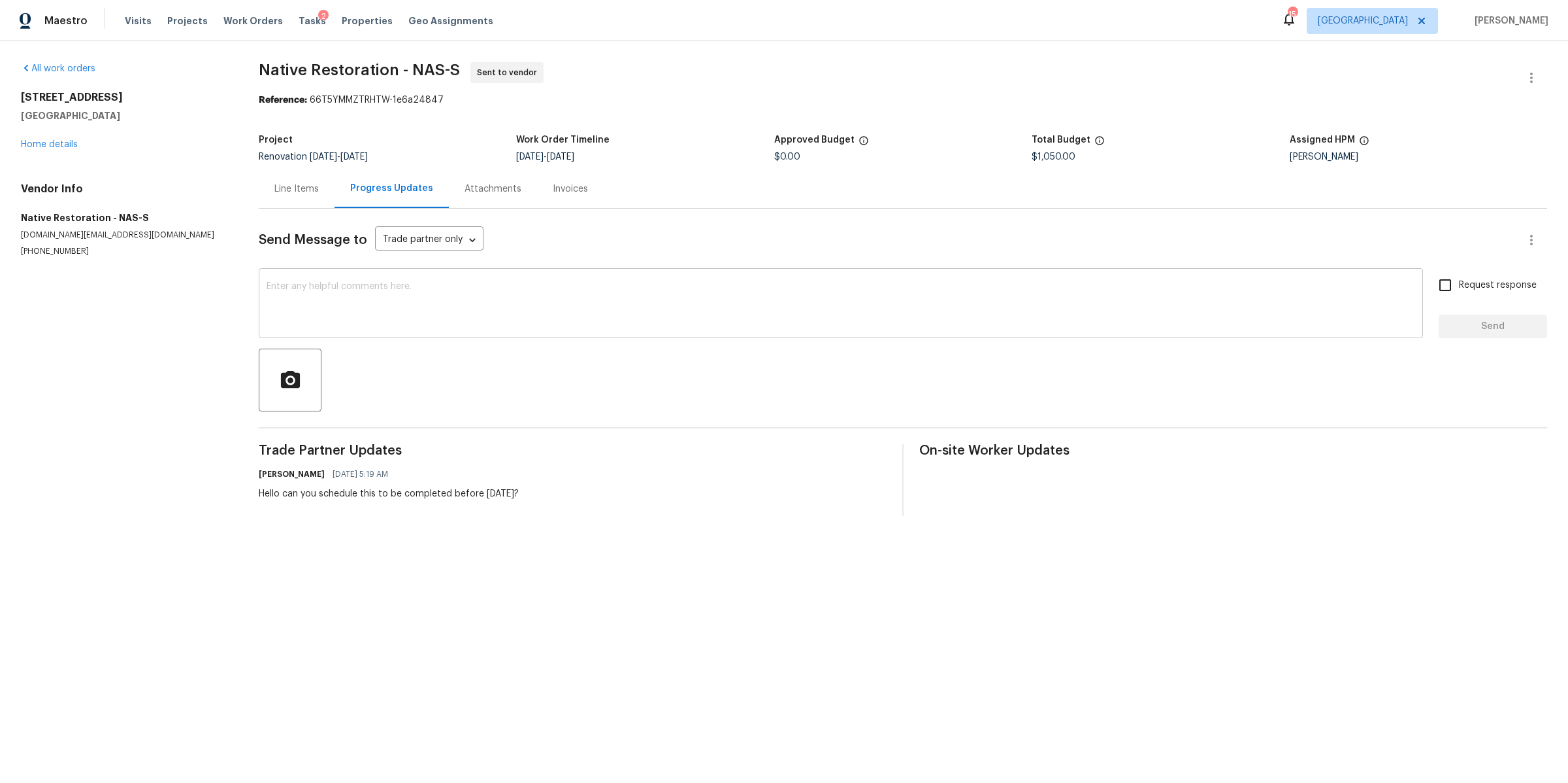
click at [444, 287] on textarea at bounding box center [841, 304] width 1149 height 45
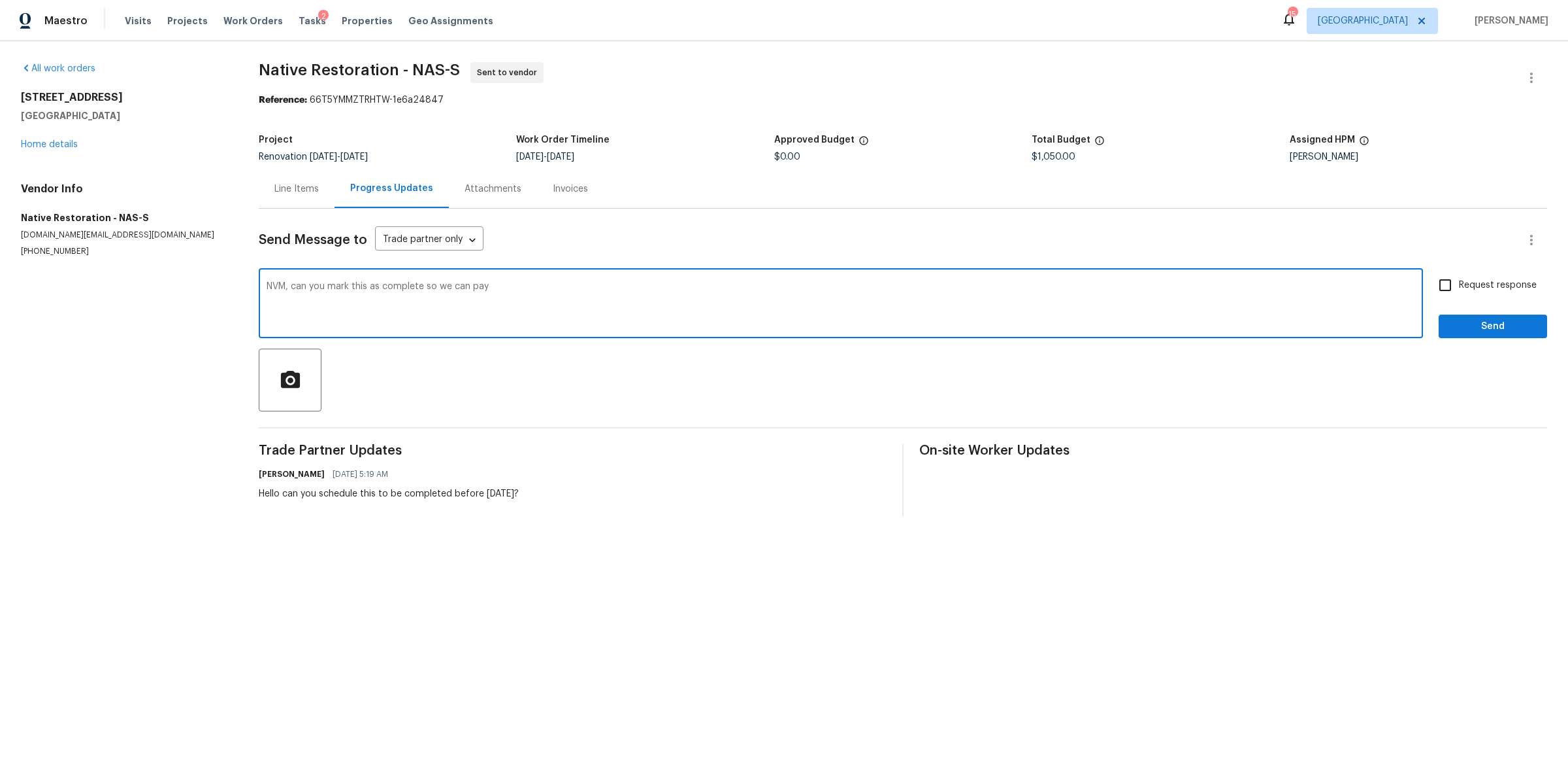
type textarea "NVM, can you mark this as complete so we can pay"
click at [1499, 285] on span "Request response" at bounding box center [1497, 286] width 78 height 14
click at [1459, 285] on input "Request response" at bounding box center [1445, 285] width 28 height 28
checkbox input "true"
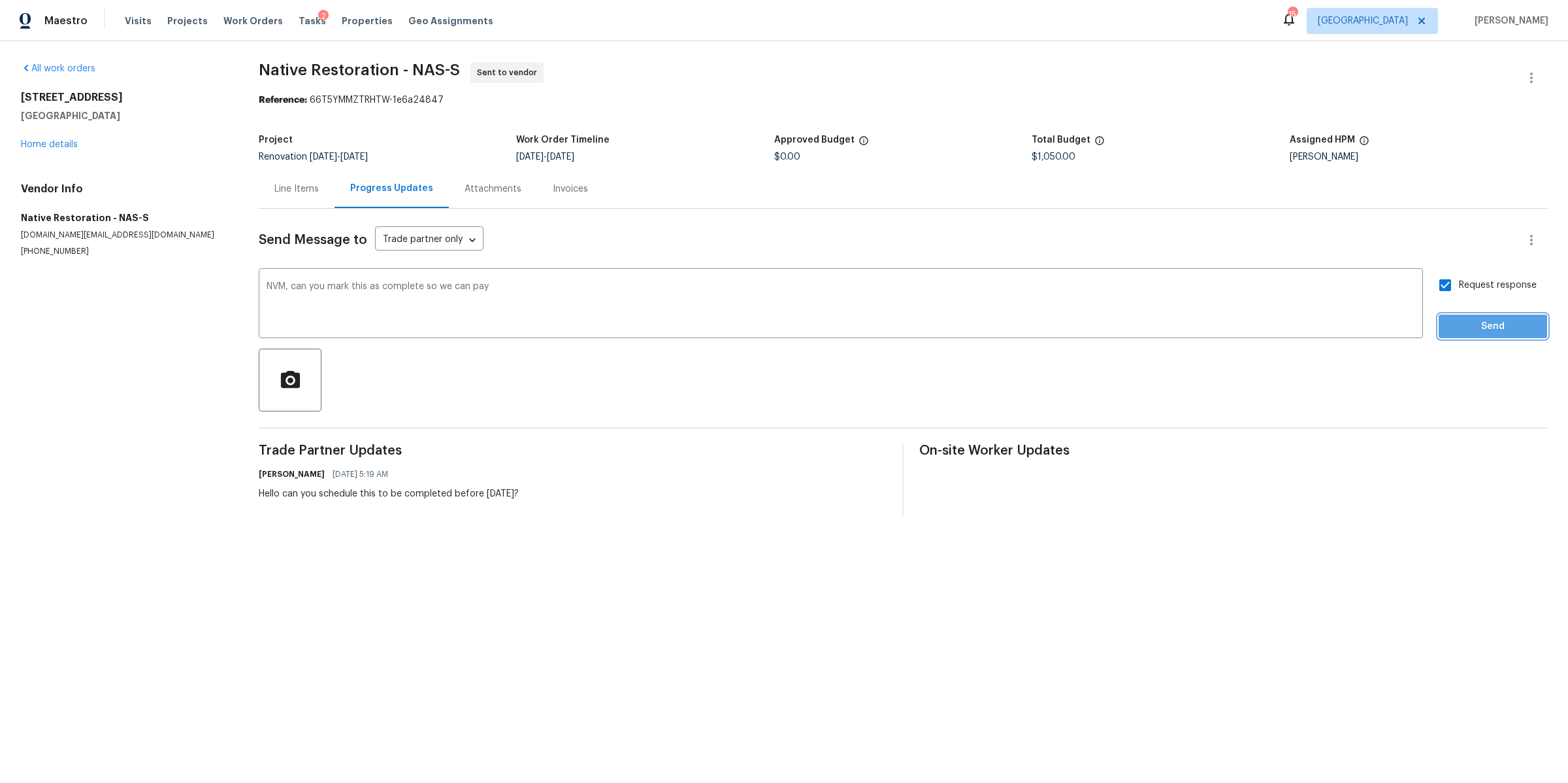
click at [1484, 326] on span "Send" at bounding box center [1492, 326] width 88 height 17
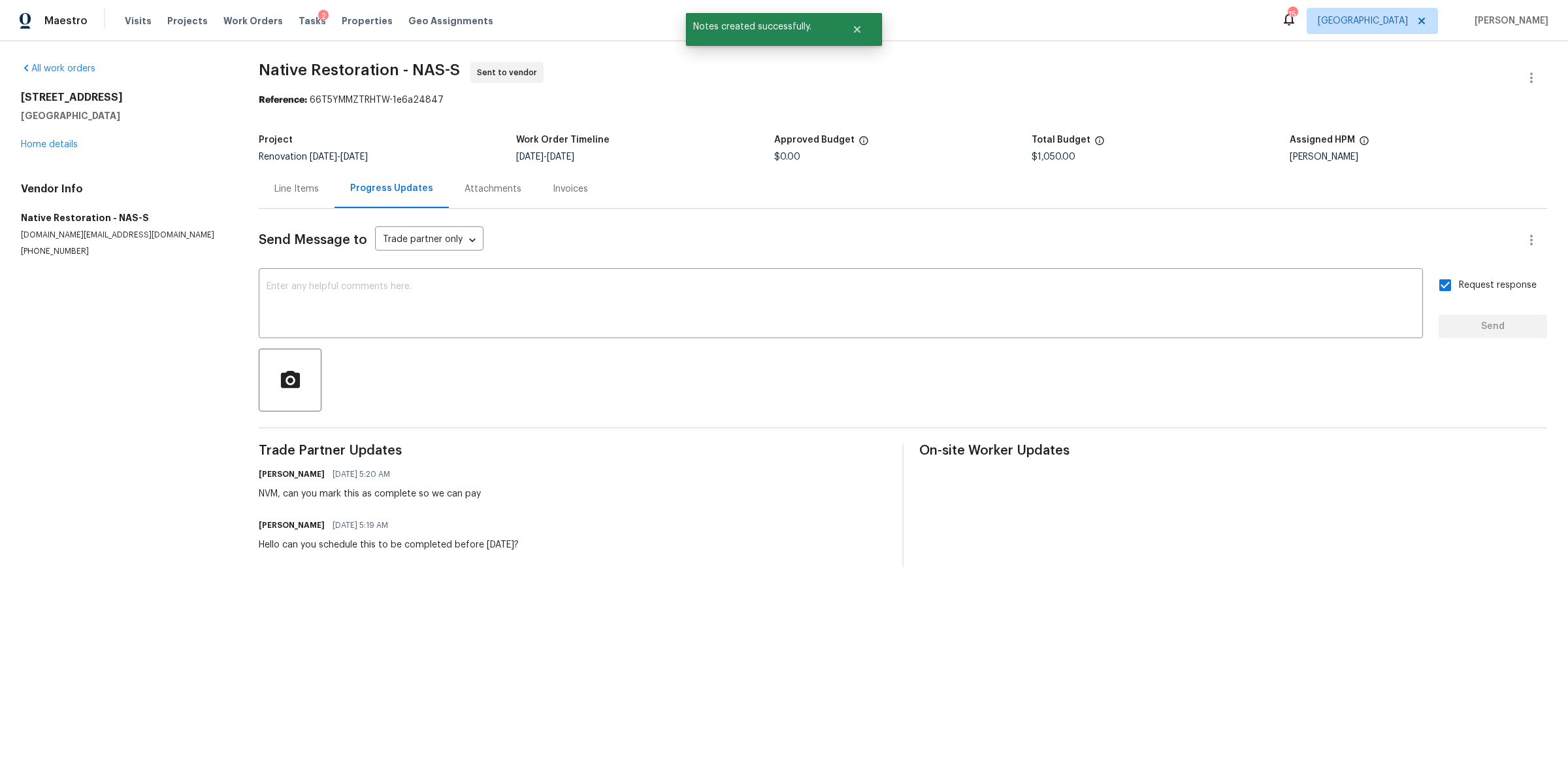
click at [305, 191] on div "Line Items" at bounding box center [296, 188] width 44 height 13
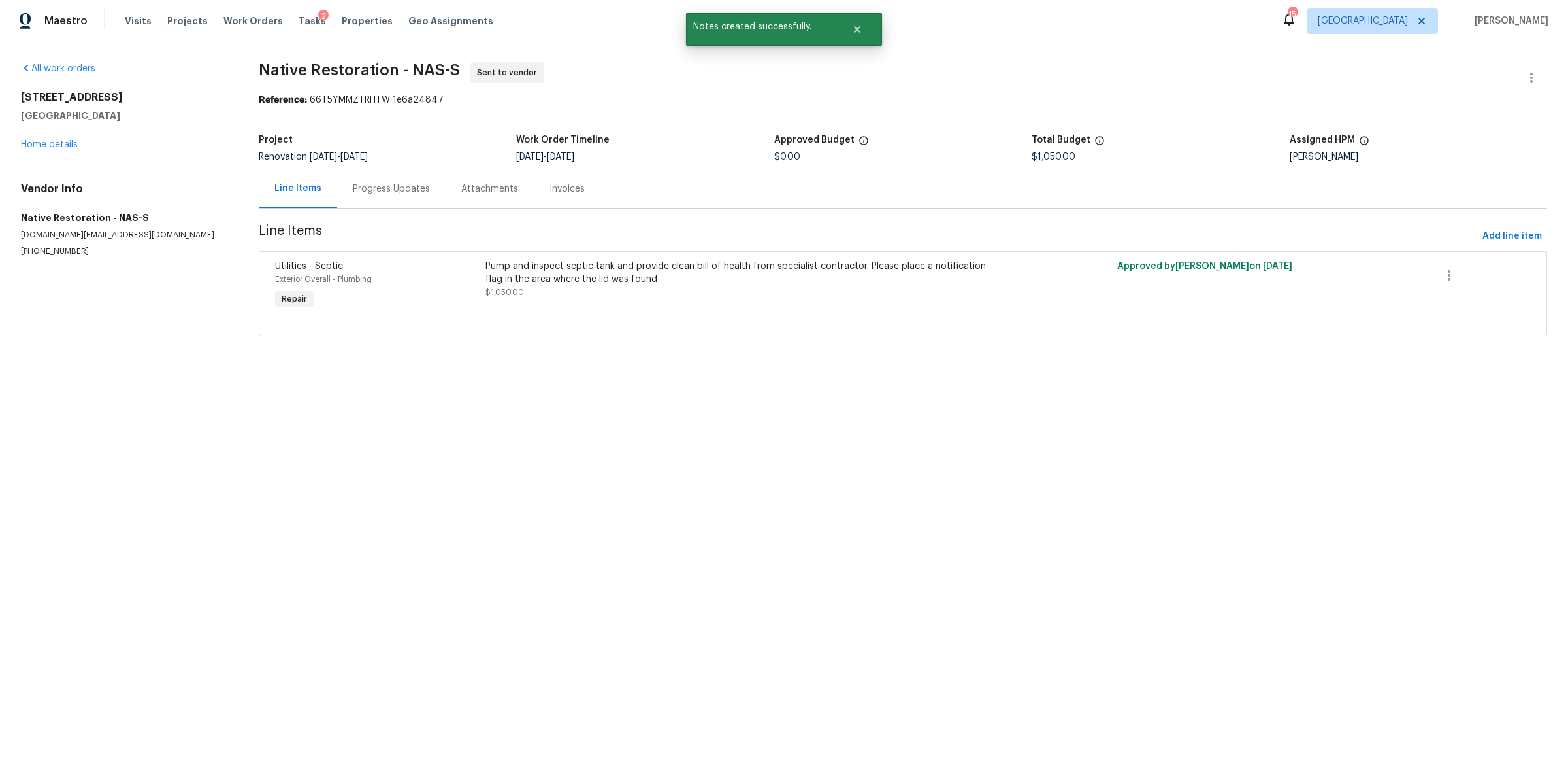
click at [596, 316] on div at bounding box center [903, 320] width 1256 height 16
click at [784, 298] on div "Pump and inspect septic tank and provide clean bill of health from specialist c…" at bounding box center [744, 280] width 519 height 39
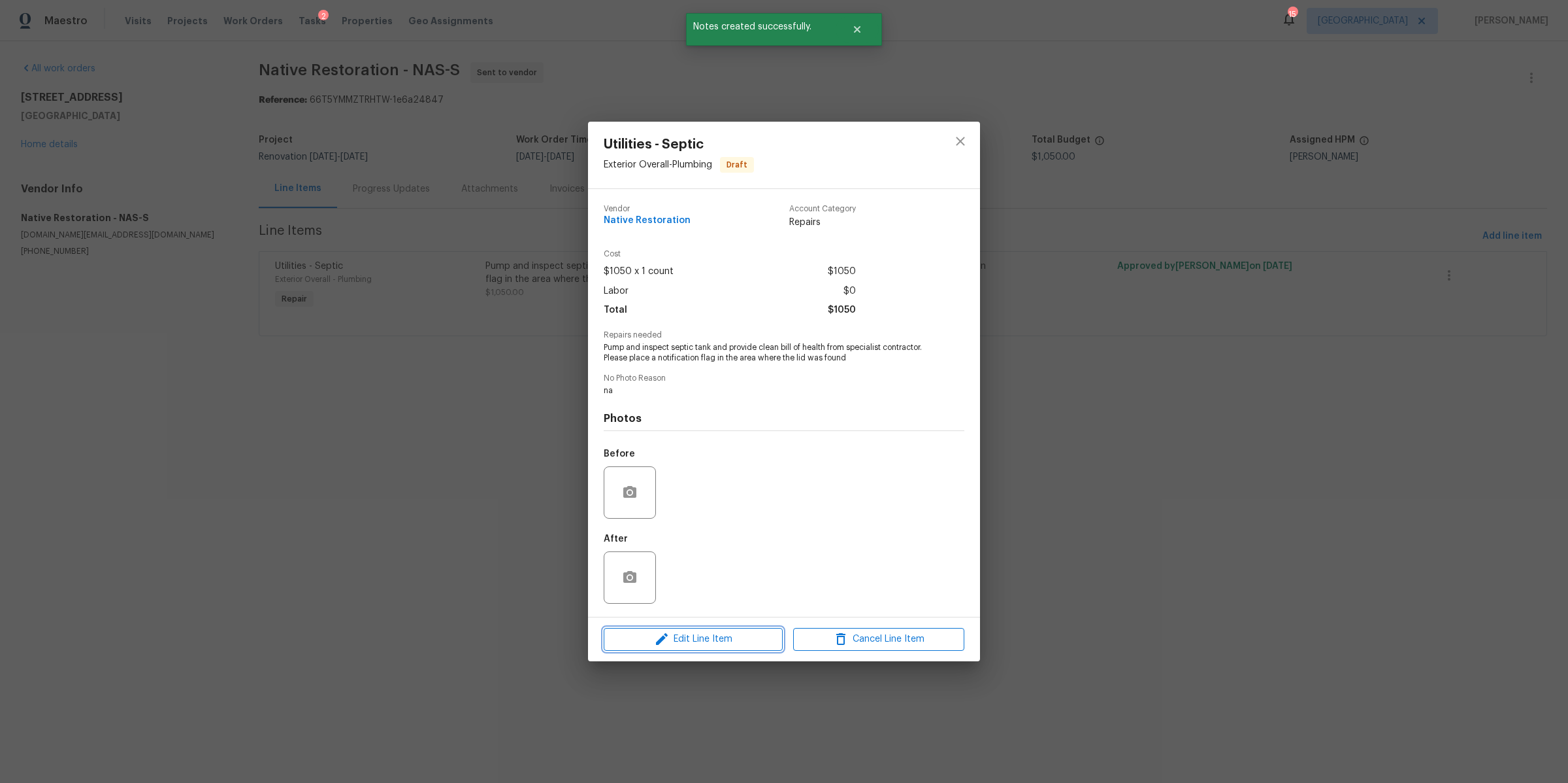
click at [753, 639] on span "Edit Line Item" at bounding box center [693, 639] width 171 height 17
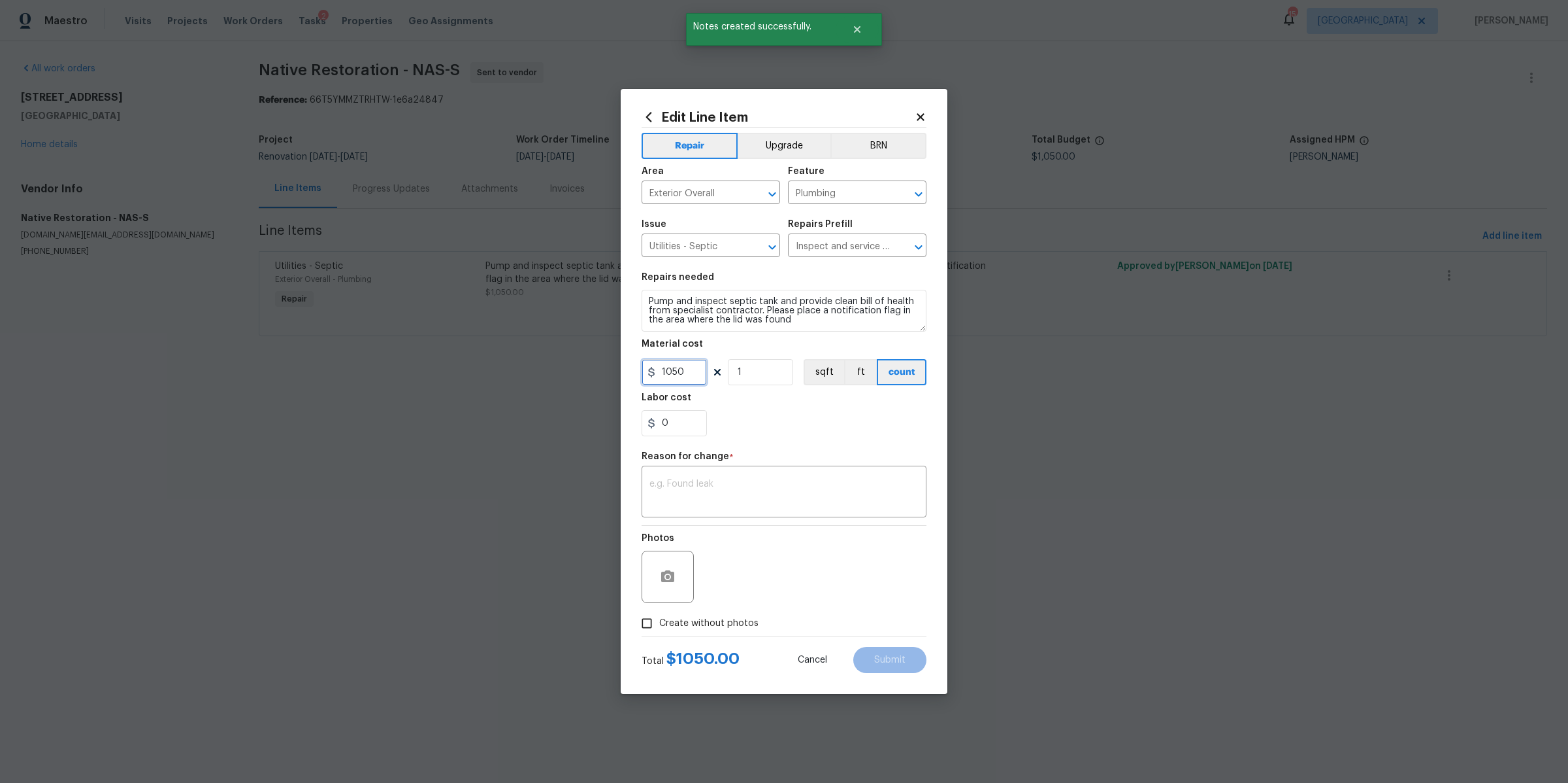
click at [685, 364] on input "1050" at bounding box center [674, 371] width 65 height 27
type input "450"
click at [744, 481] on textarea at bounding box center [784, 493] width 269 height 28
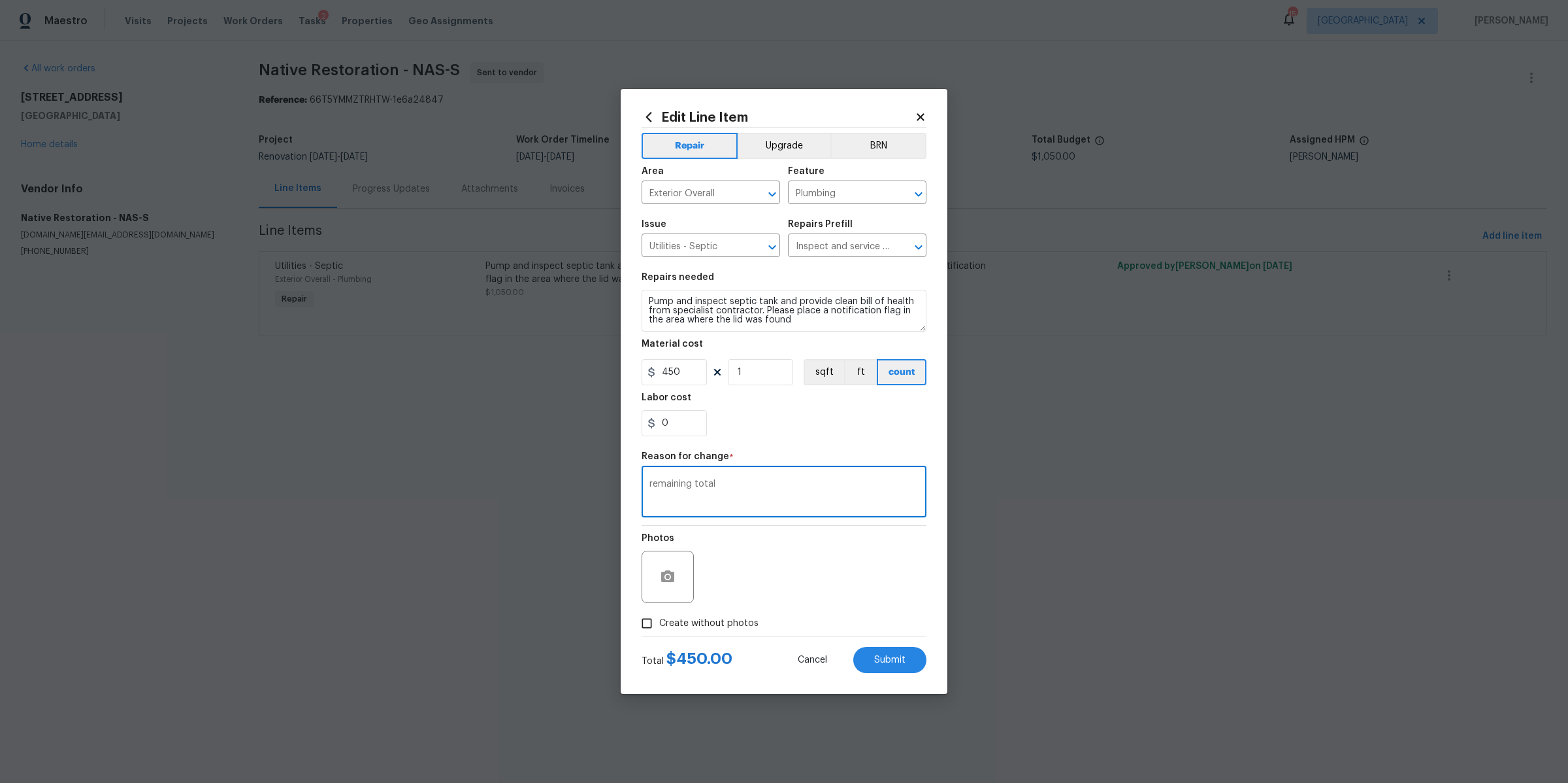
type textarea "remaining total"
click at [736, 621] on span "Create without photos" at bounding box center [709, 623] width 99 height 14
click at [659, 621] on input "Create without photos" at bounding box center [647, 622] width 25 height 25
checkbox input "true"
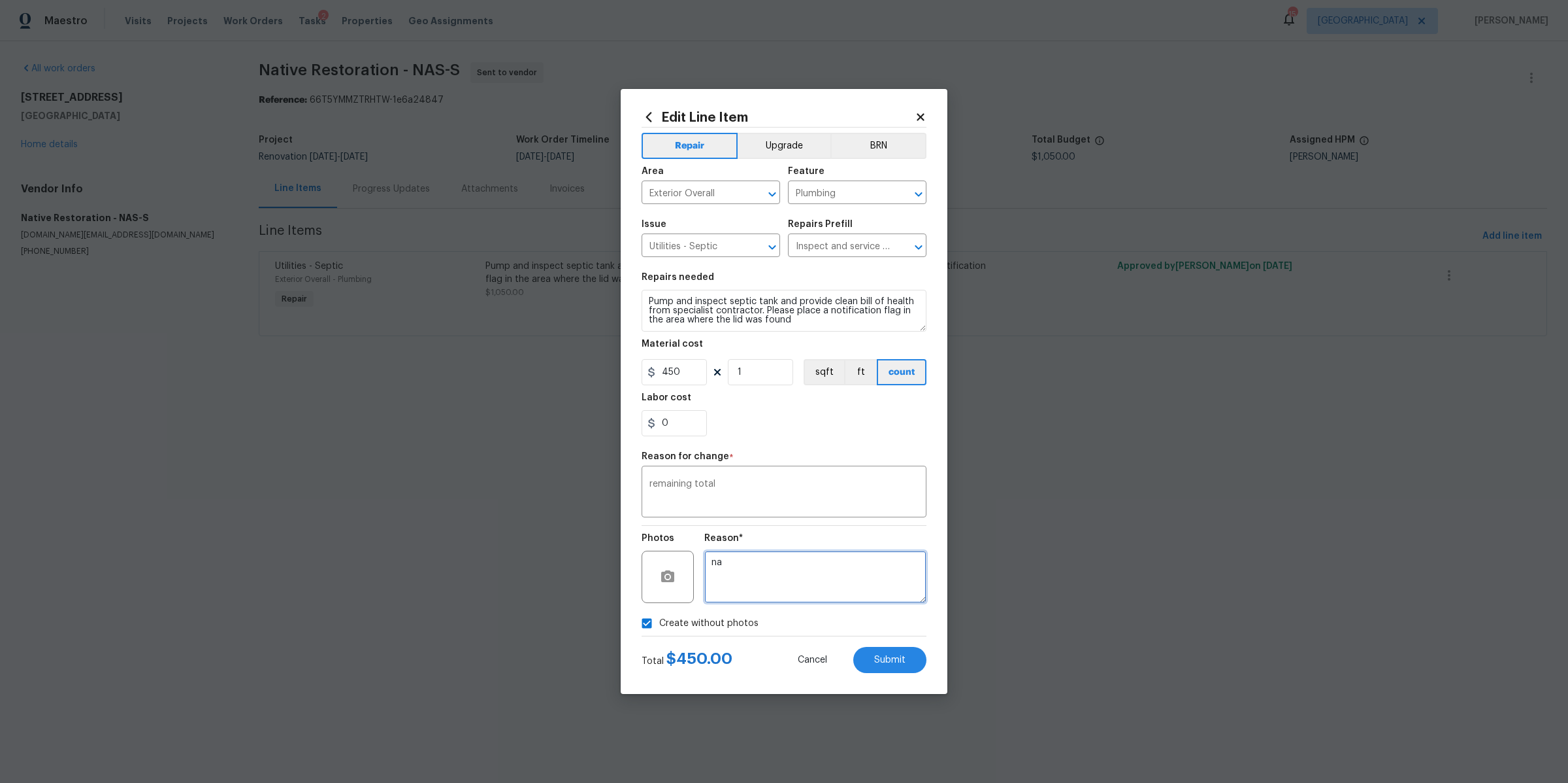
click at [794, 588] on textarea "na" at bounding box center [816, 576] width 222 height 52
click at [889, 658] on span "Submit" at bounding box center [890, 660] width 31 height 10
type input "1050"
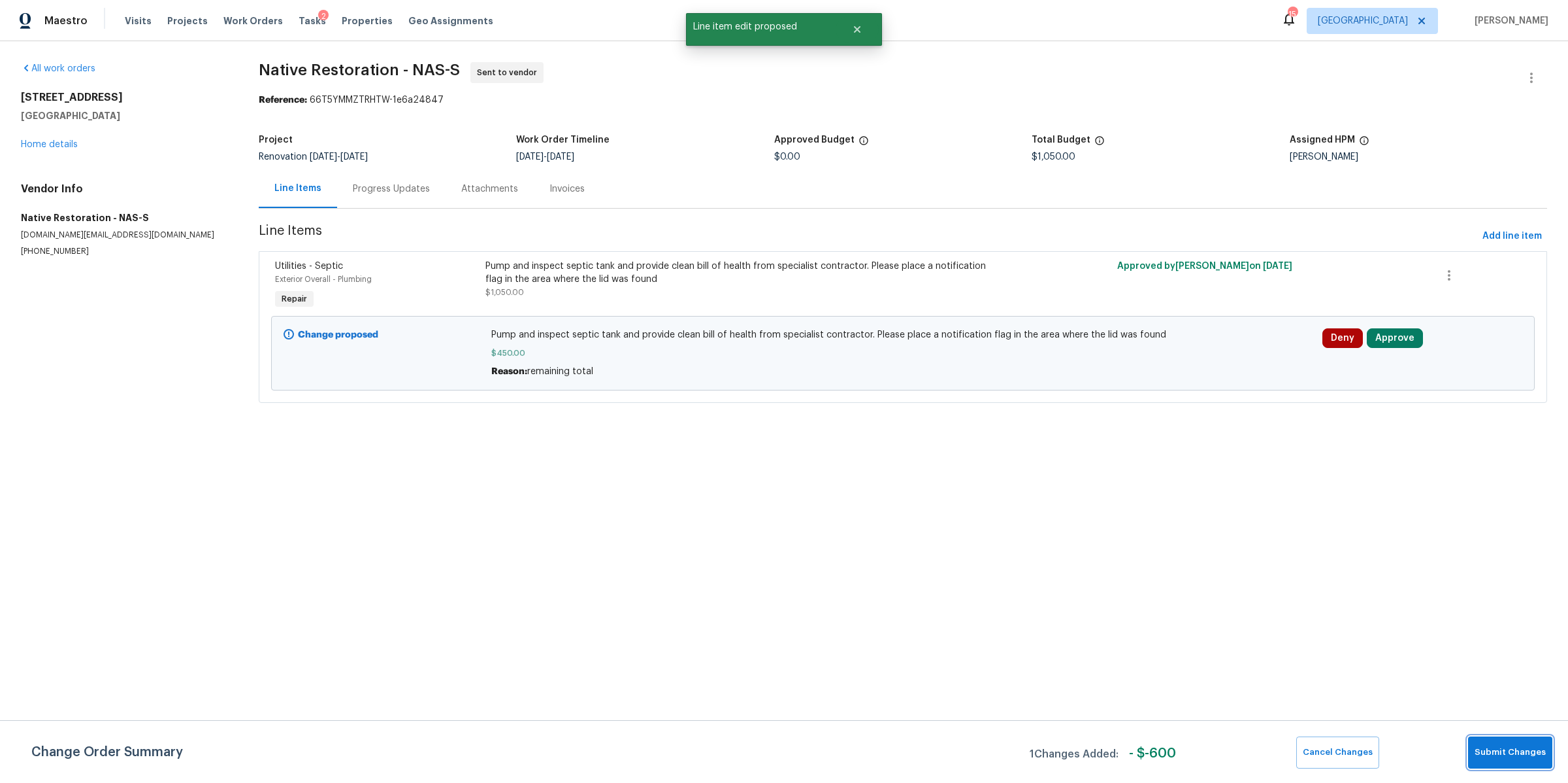
click at [1529, 759] on span "Submit Changes" at bounding box center [1510, 751] width 71 height 15
click at [1379, 340] on button "Approve" at bounding box center [1395, 338] width 56 height 20
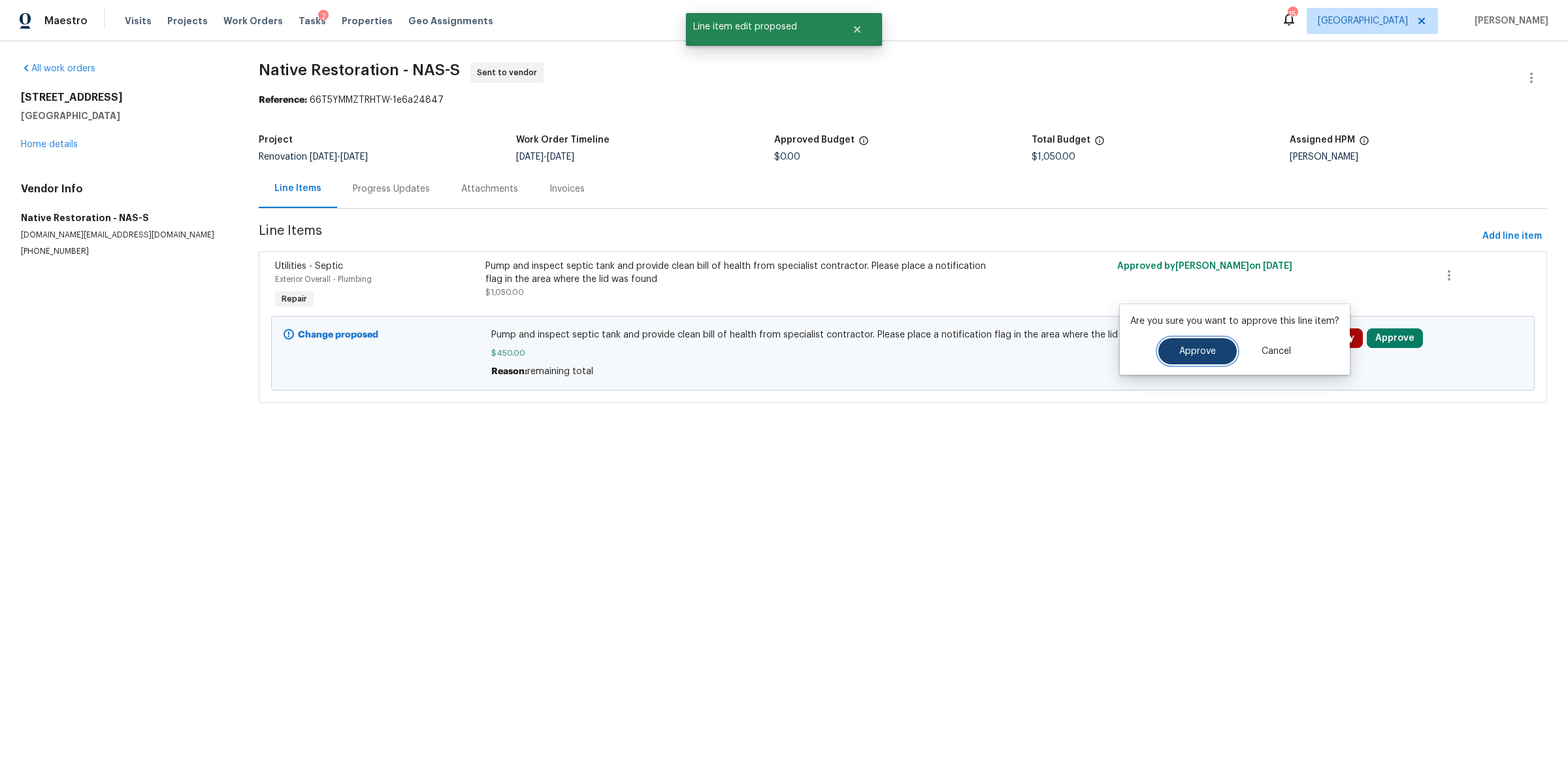
click at [1179, 352] on span "Approve" at bounding box center [1197, 352] width 36 height 10
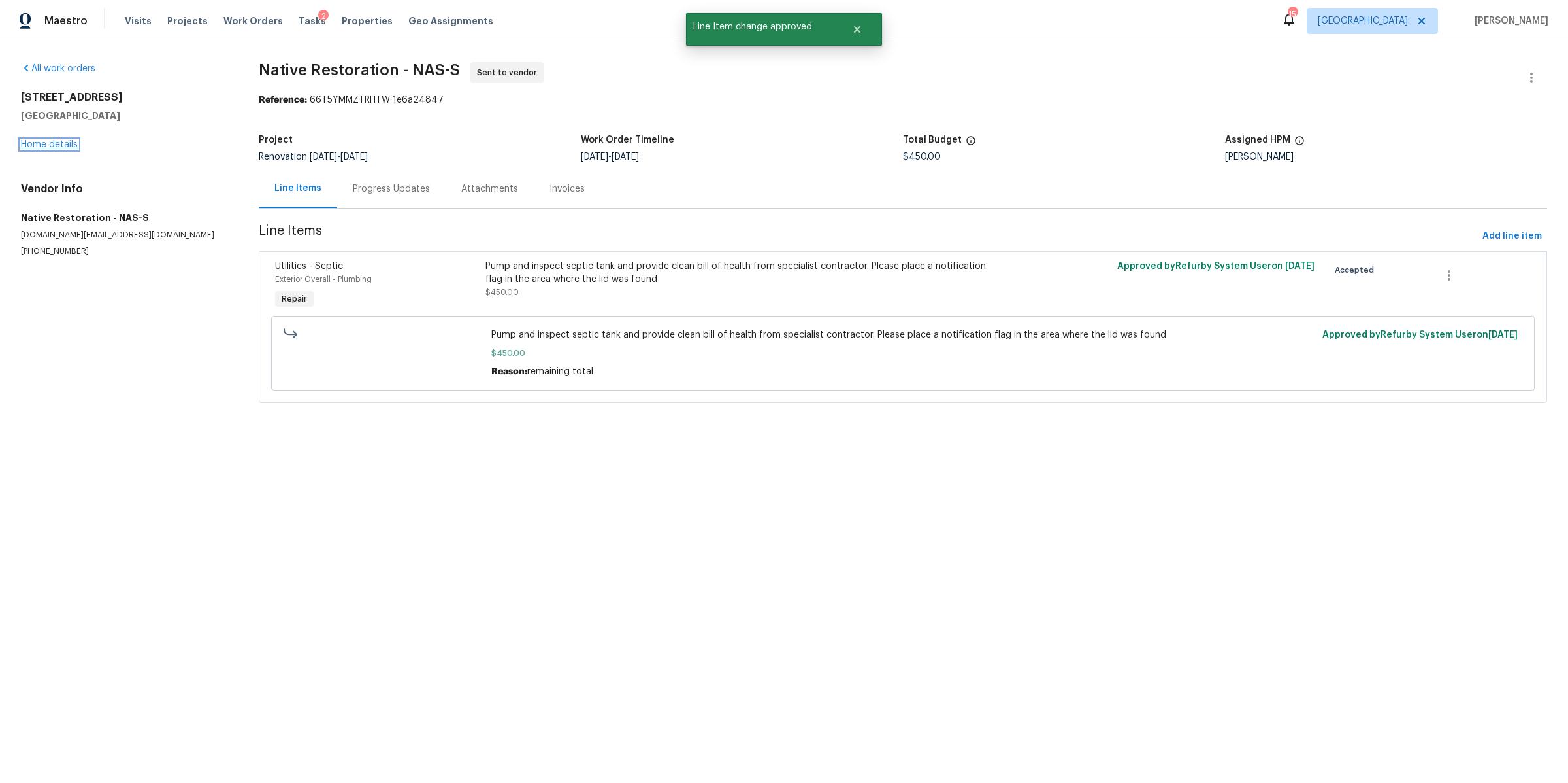
click at [59, 143] on link "Home details" at bounding box center [49, 144] width 57 height 9
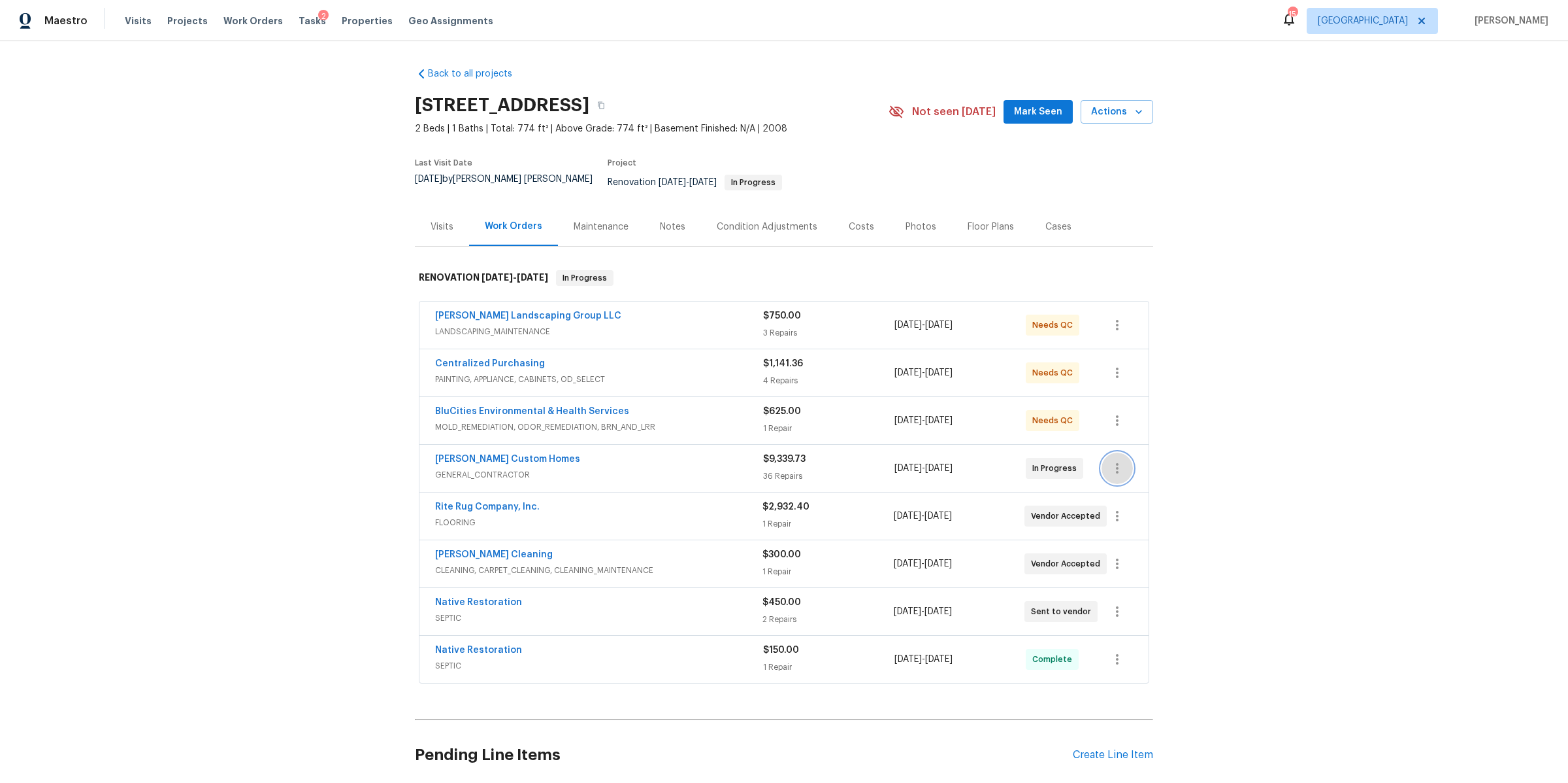
click at [1116, 463] on icon "button" at bounding box center [1117, 468] width 3 height 11
click at [1110, 460] on li "Edit" at bounding box center [1165, 460] width 141 height 22
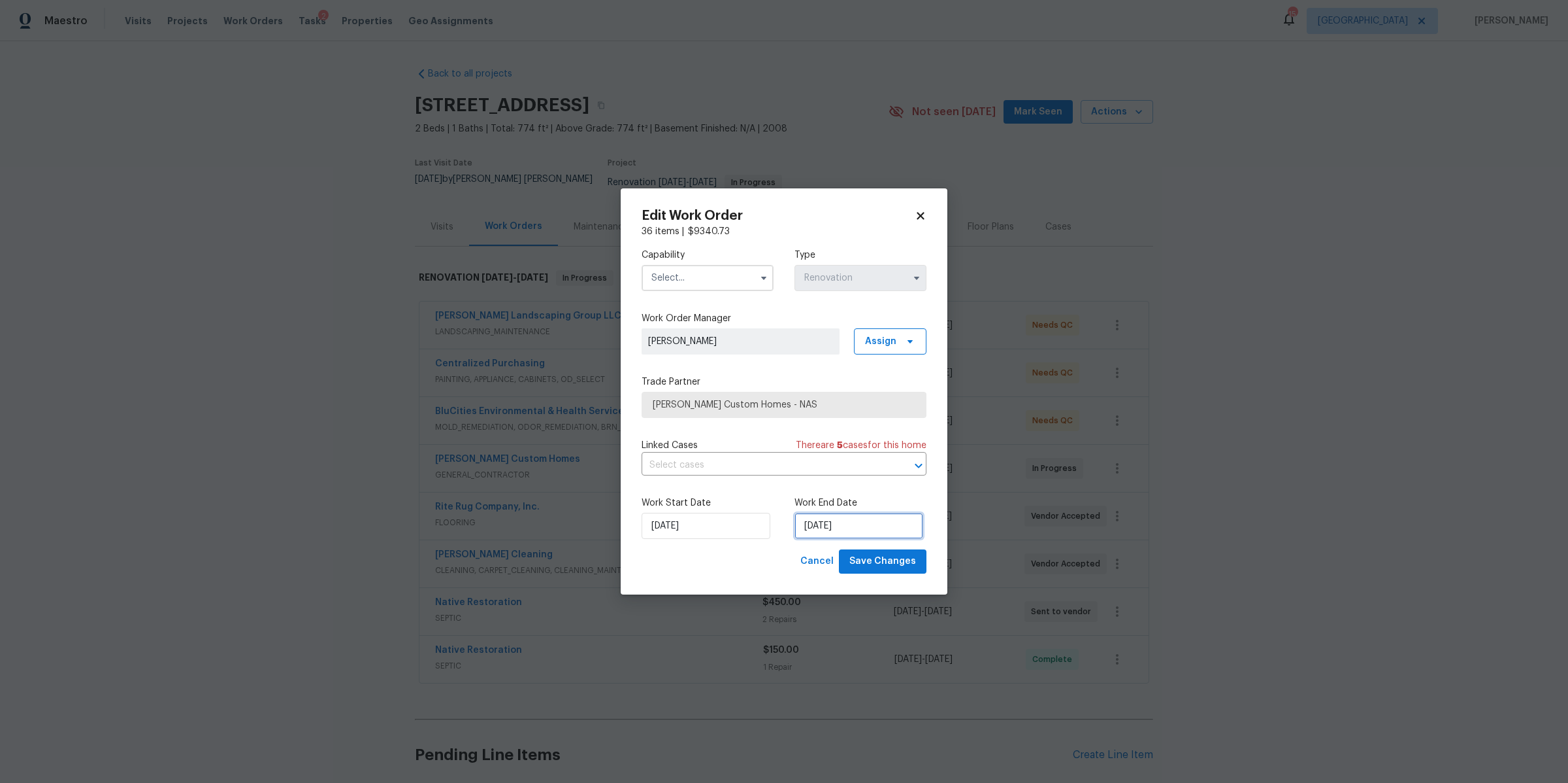
click at [848, 534] on input "[DATE]" at bounding box center [858, 525] width 129 height 27
click at [807, 485] on div "29" at bounding box center [814, 490] width 21 height 19
type input "[DATE]"
click at [873, 579] on div "Edit Work Order 36 items | $ 9340.73 Capability Type Renovation Work Order Mana…" at bounding box center [784, 391] width 327 height 406
click at [874, 570] on button "Save Changes" at bounding box center [882, 561] width 88 height 25
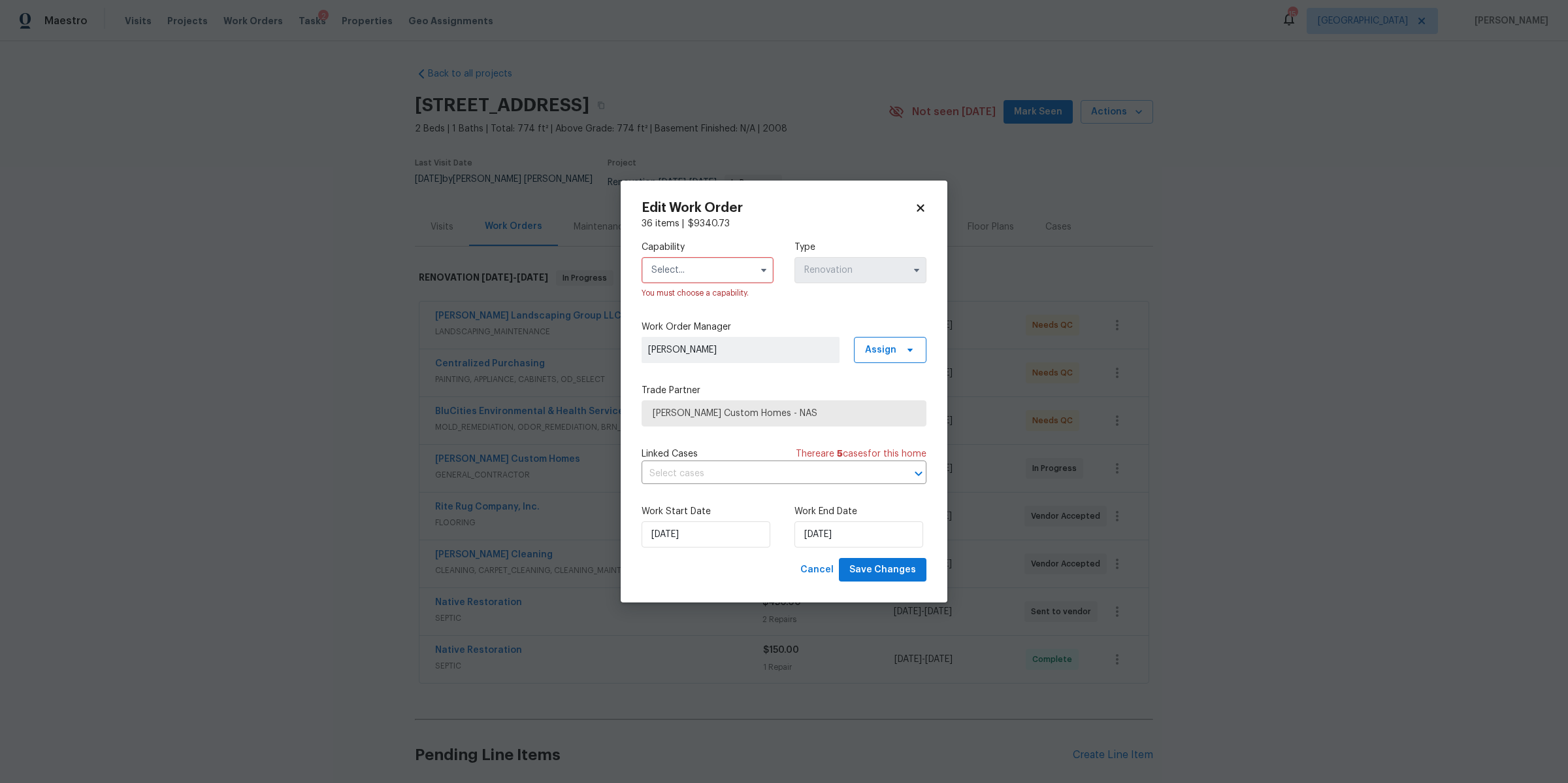
click at [691, 262] on input "text" at bounding box center [708, 270] width 132 height 27
click at [690, 376] on span "General Contractor" at bounding box center [698, 370] width 85 height 9
type input "General Contractor"
click at [898, 577] on span "Save Changes" at bounding box center [883, 569] width 67 height 17
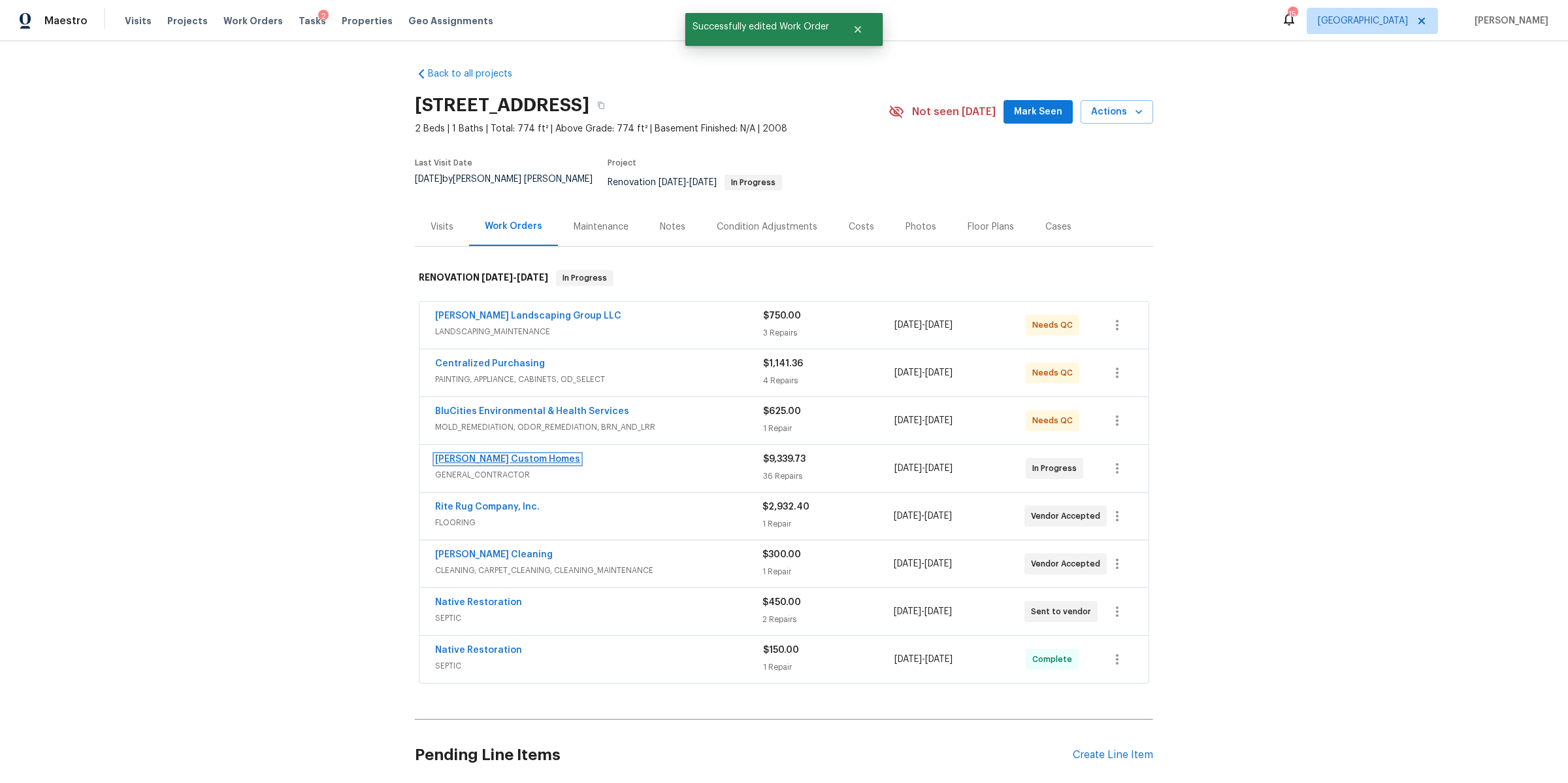
click at [498, 454] on link "Rappa Custom Homes" at bounding box center [507, 458] width 145 height 9
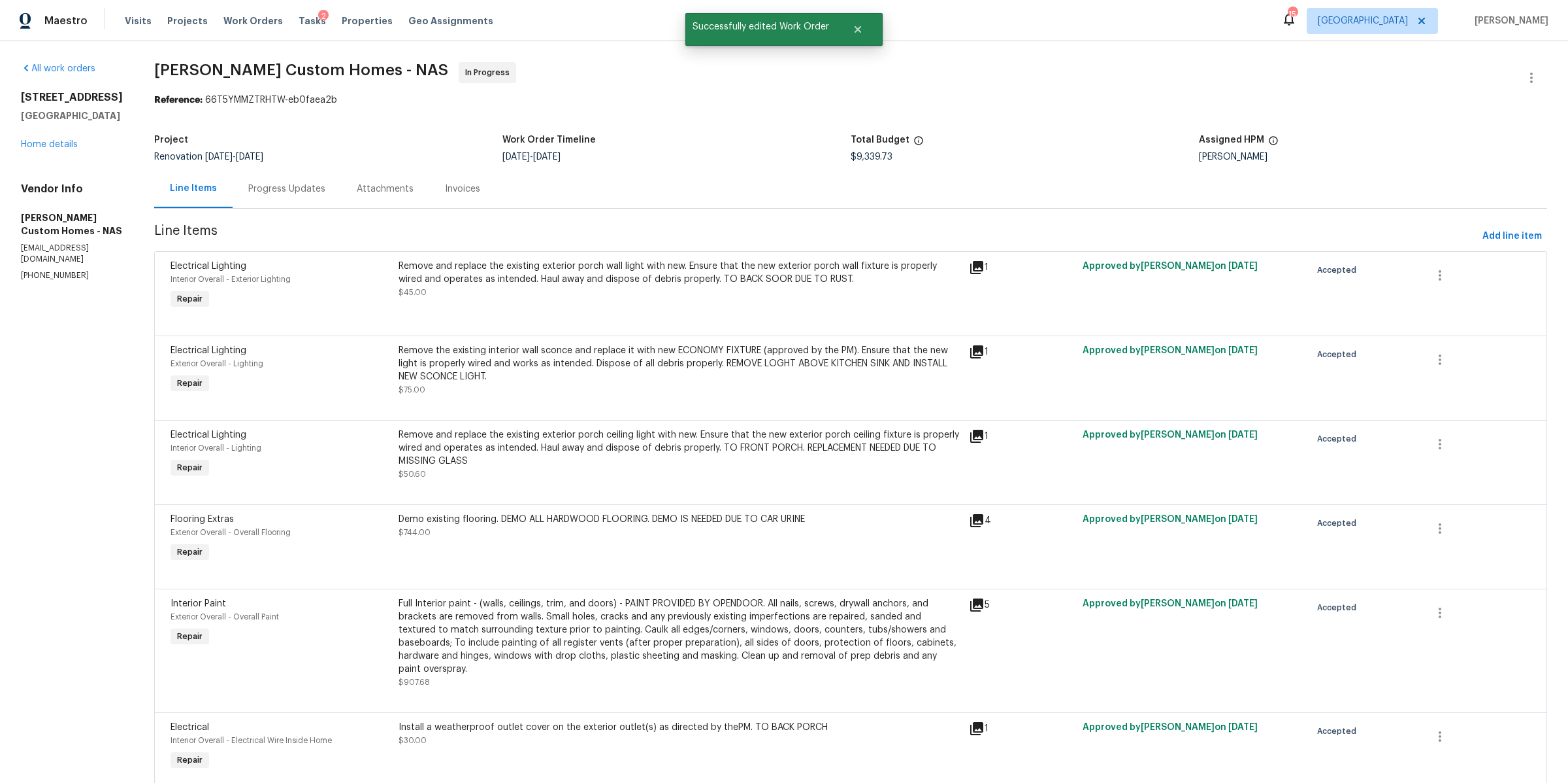
click at [316, 195] on div "Progress Updates" at bounding box center [286, 188] width 77 height 13
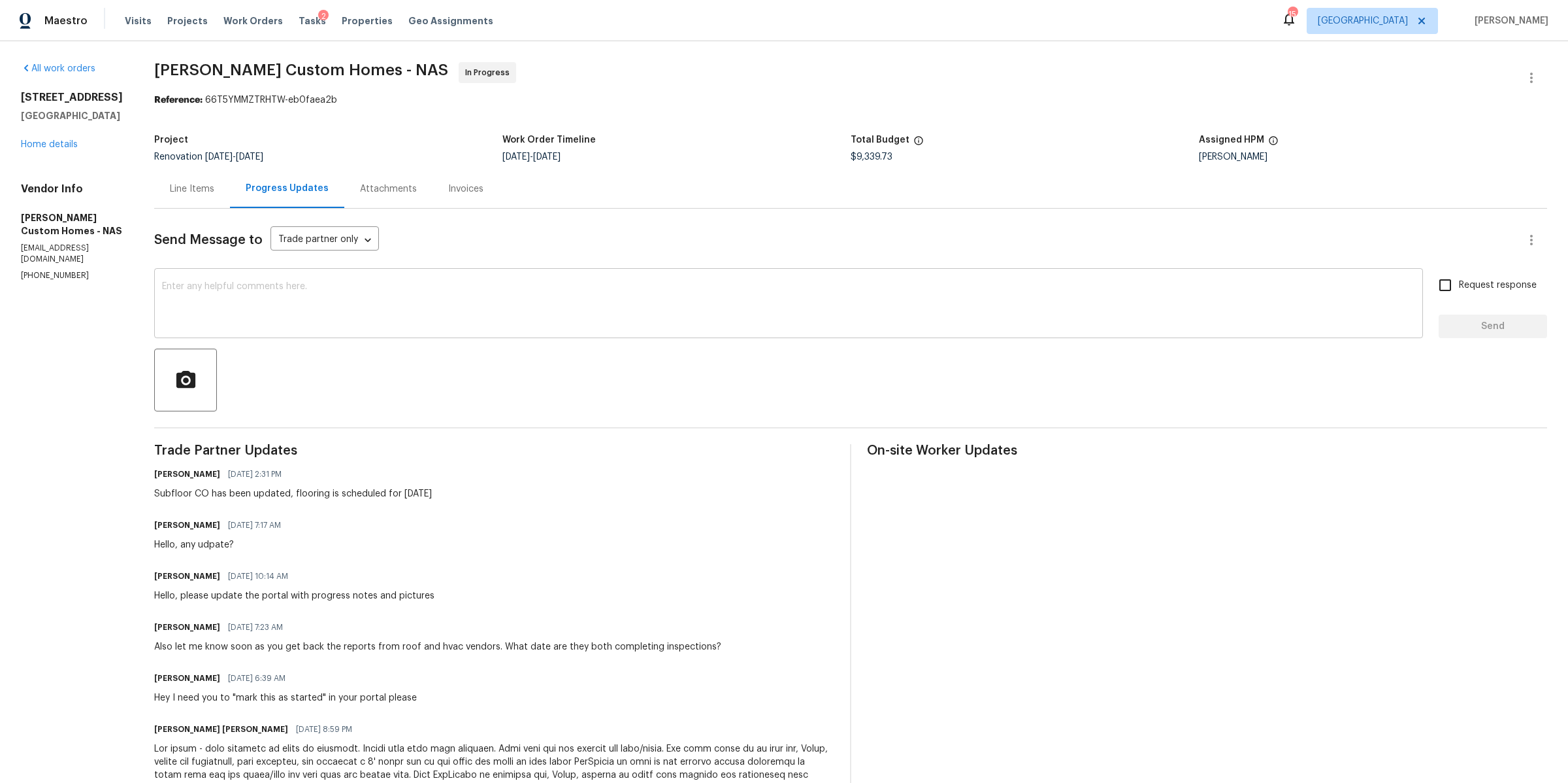
click at [338, 281] on div "x ​" at bounding box center [788, 304] width 1269 height 67
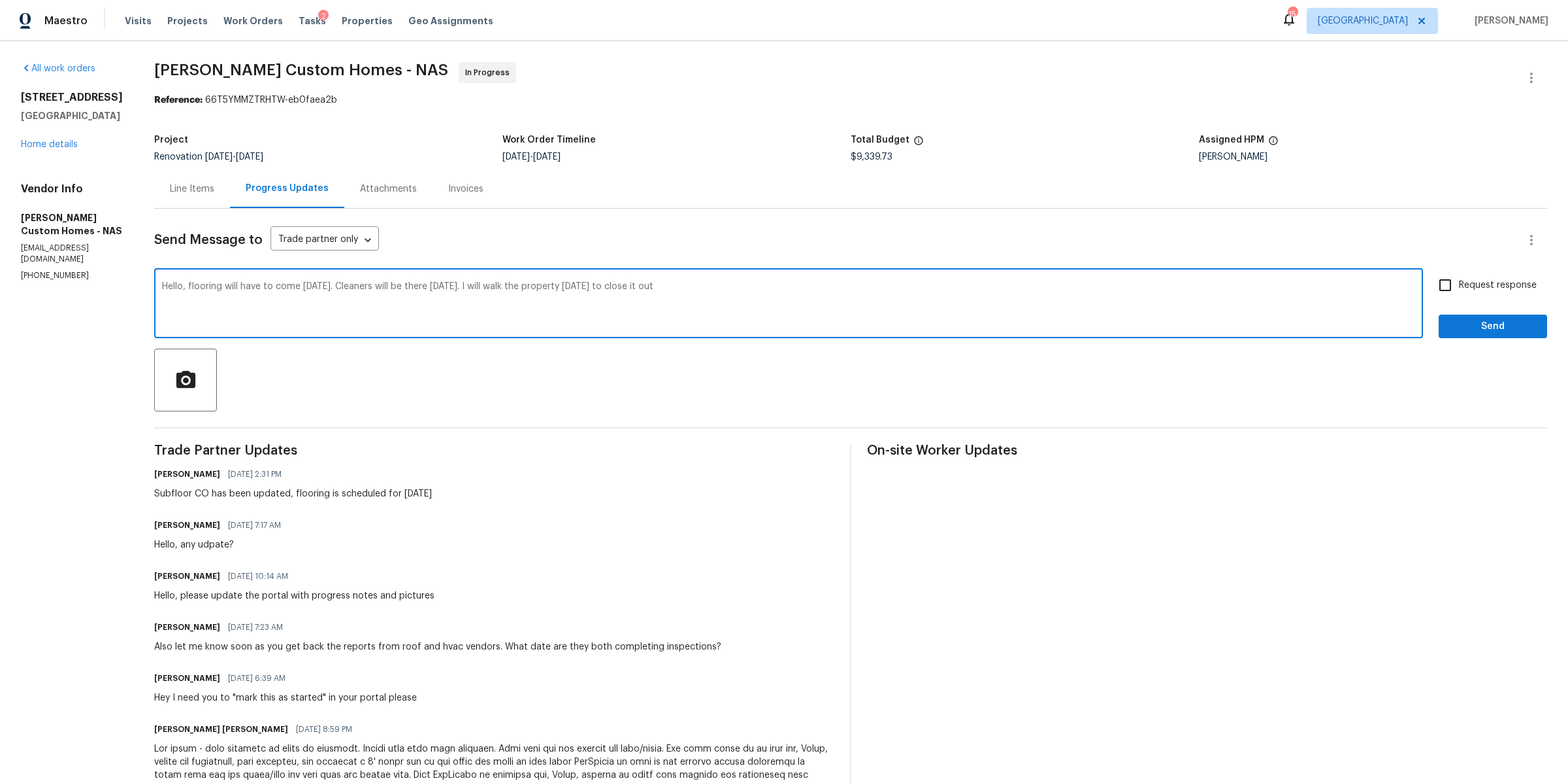
type textarea "Hello, flooring will have to come Friday. Cleaners will be there Saturday. I wi…"
click at [1434, 284] on input "Request response" at bounding box center [1445, 285] width 28 height 28
checkbox input "true"
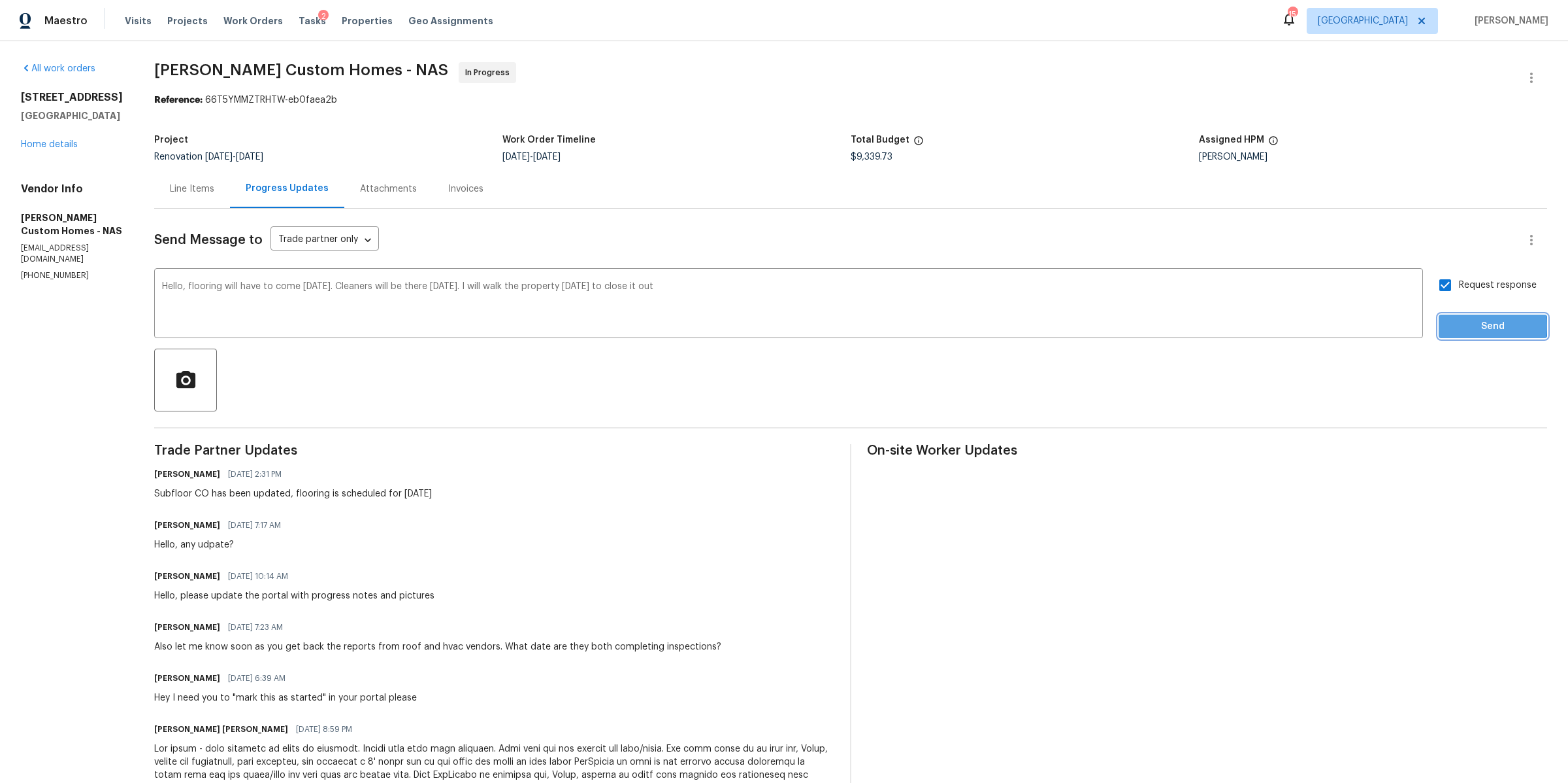
click at [1449, 326] on span "Send" at bounding box center [1492, 326] width 88 height 17
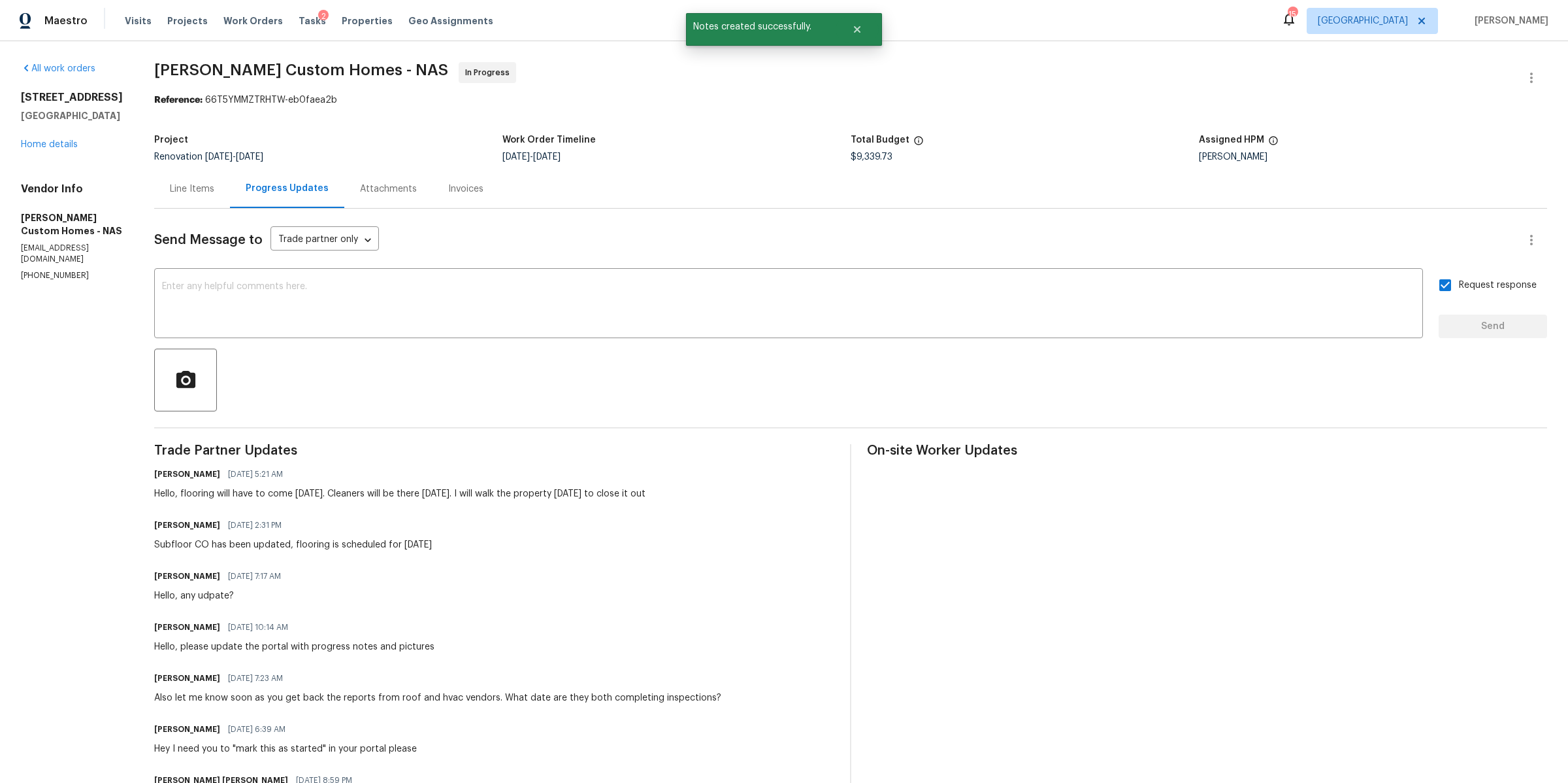
click at [51, 135] on div "513 W 5th St Columbia, TN 38401 Home details" at bounding box center [72, 120] width 102 height 60
click at [47, 143] on link "Home details" at bounding box center [49, 144] width 57 height 9
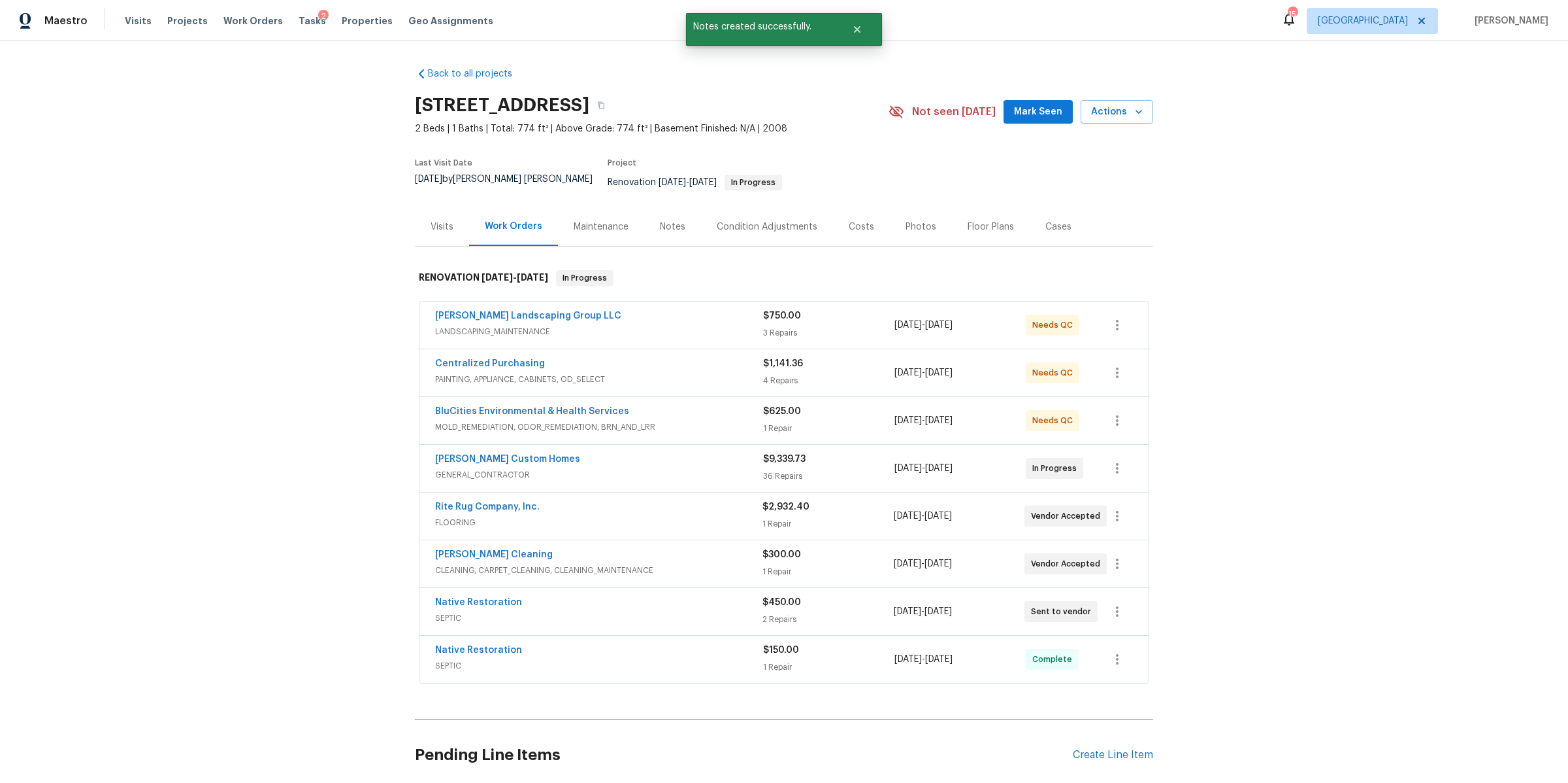
click at [671, 207] on div "Notes" at bounding box center [672, 226] width 57 height 38
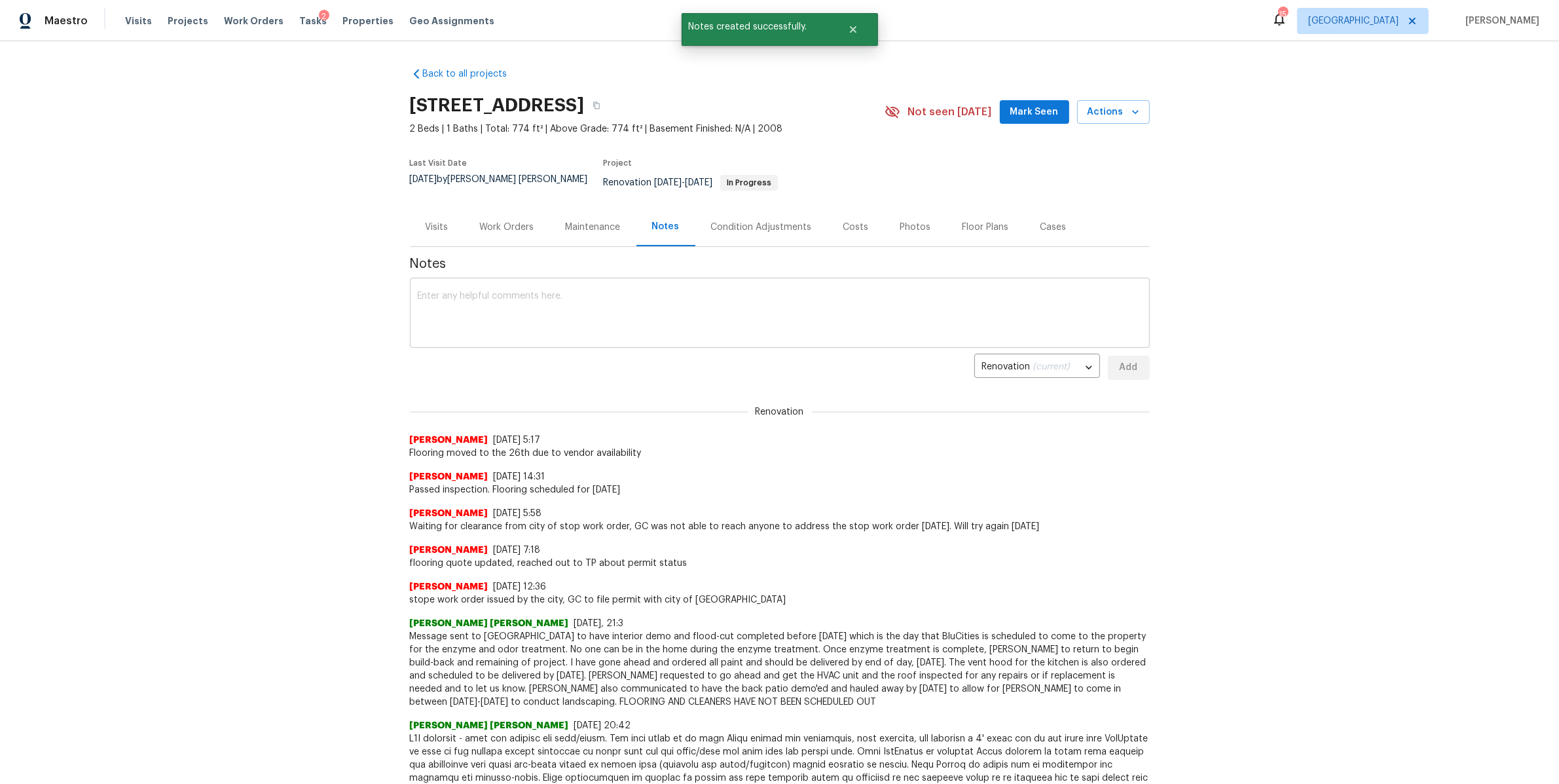
click at [597, 295] on textarea at bounding box center [780, 314] width 724 height 45
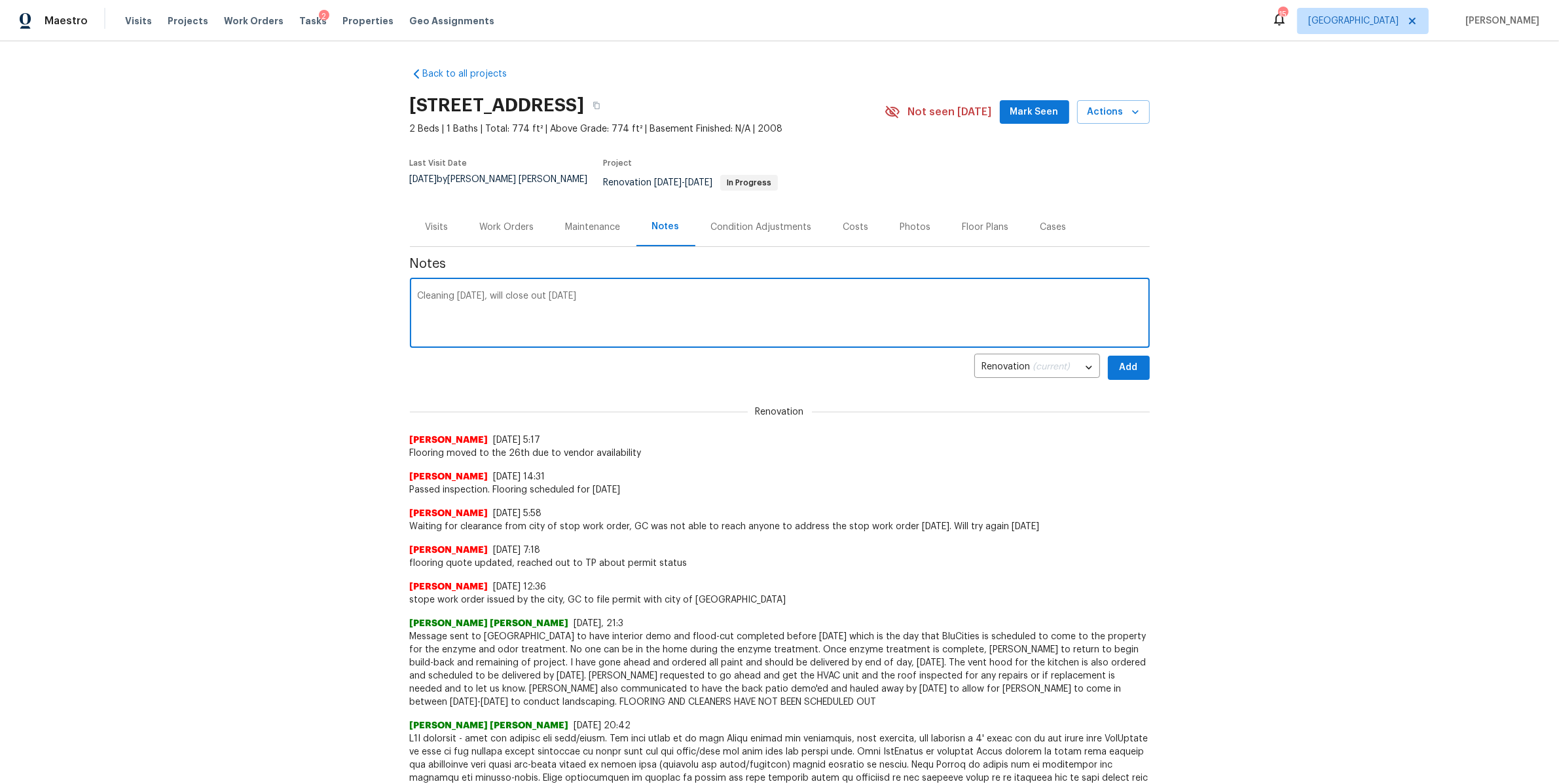
type textarea "Cleaning Saturday, will close out Monday"
click at [1147, 363] on div "Back to all projects 513 W 5th St, Columbia, TN 38401 2 Beds | 1 Baths | Total:…" at bounding box center [780, 412] width 1559 height 743
click at [1129, 359] on span "Add" at bounding box center [1129, 367] width 21 height 17
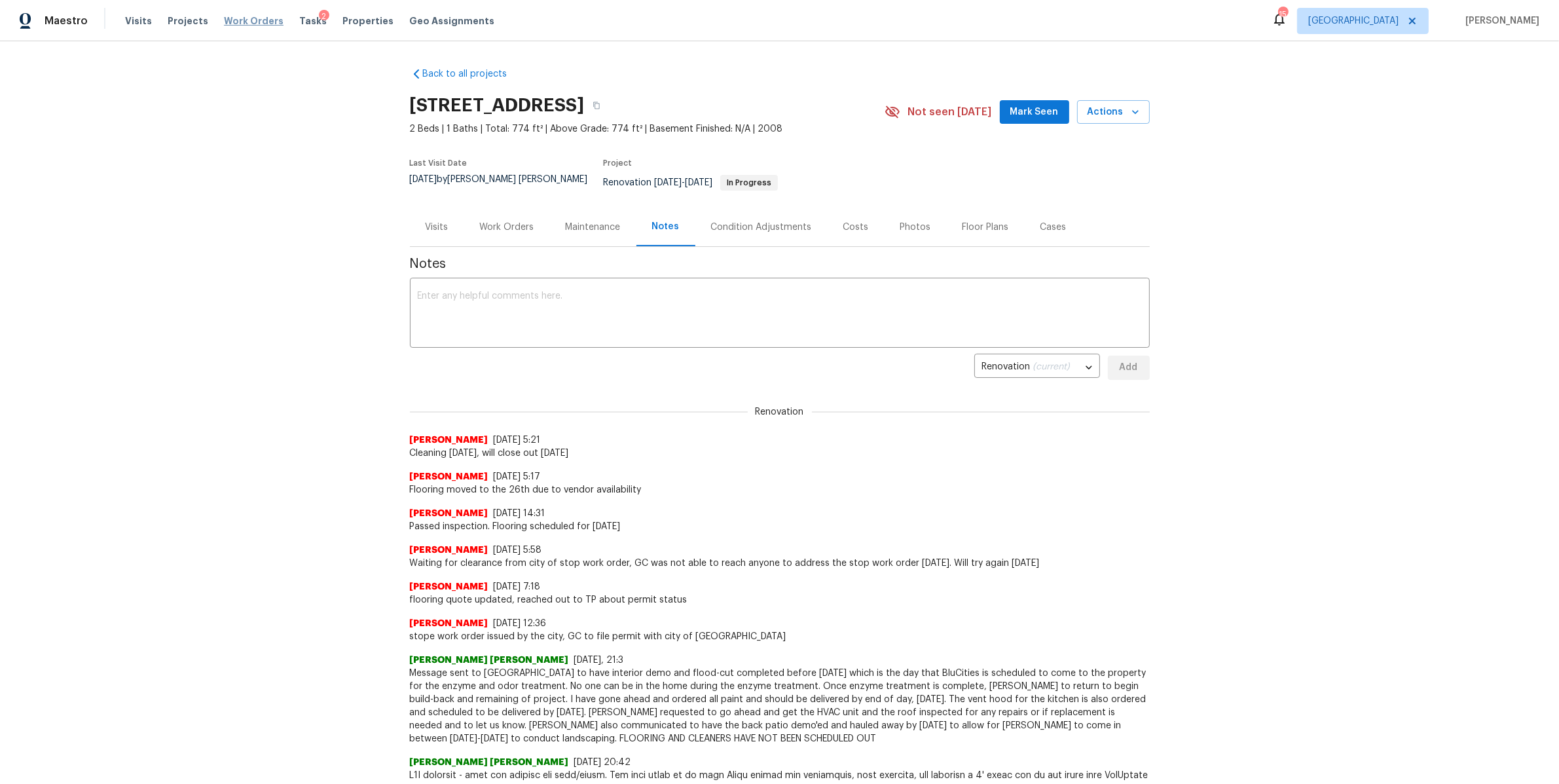
click at [258, 21] on span "Work Orders" at bounding box center [254, 21] width 59 height 13
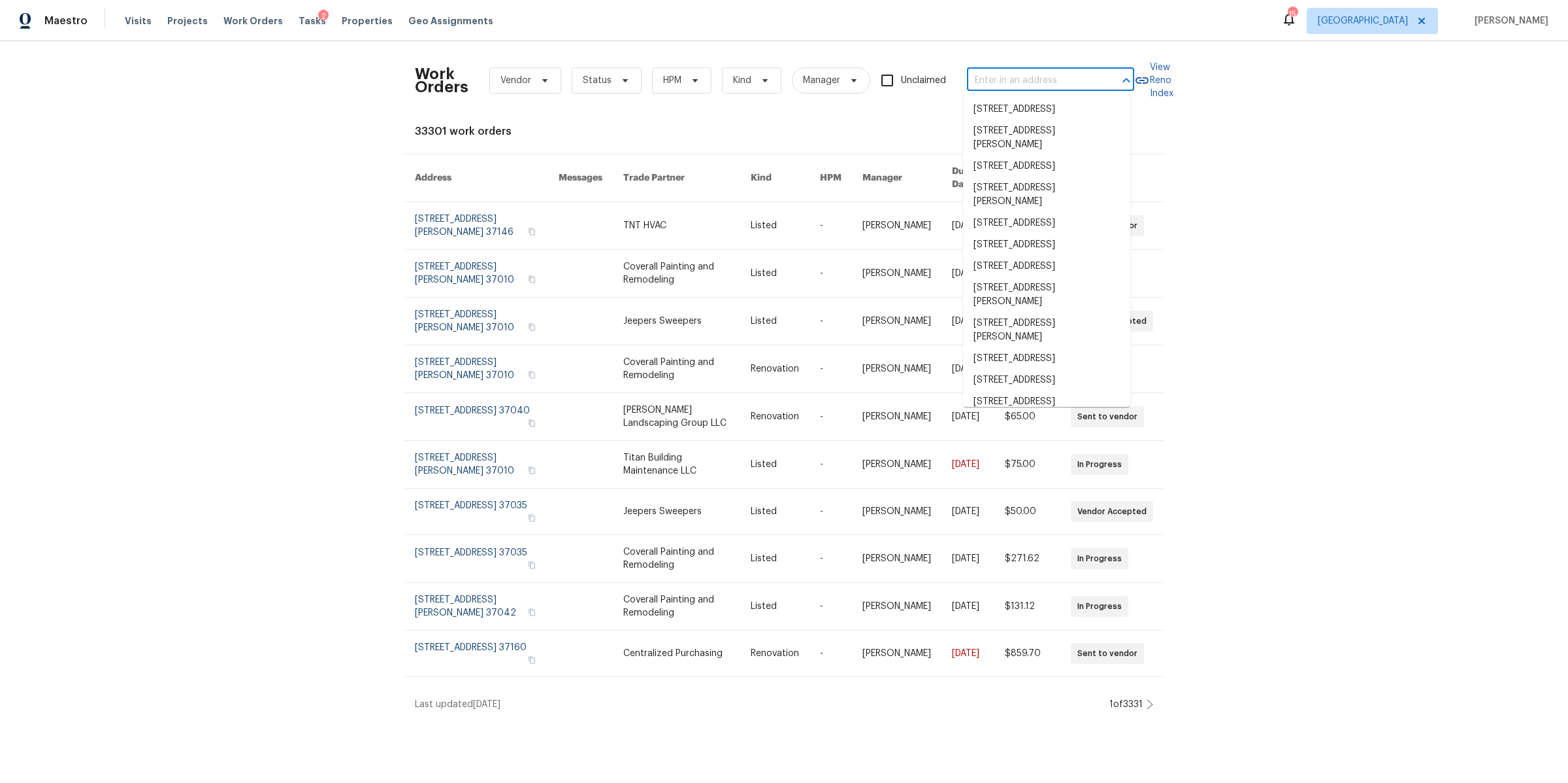
click at [985, 83] on input "text" at bounding box center [1032, 81] width 131 height 21
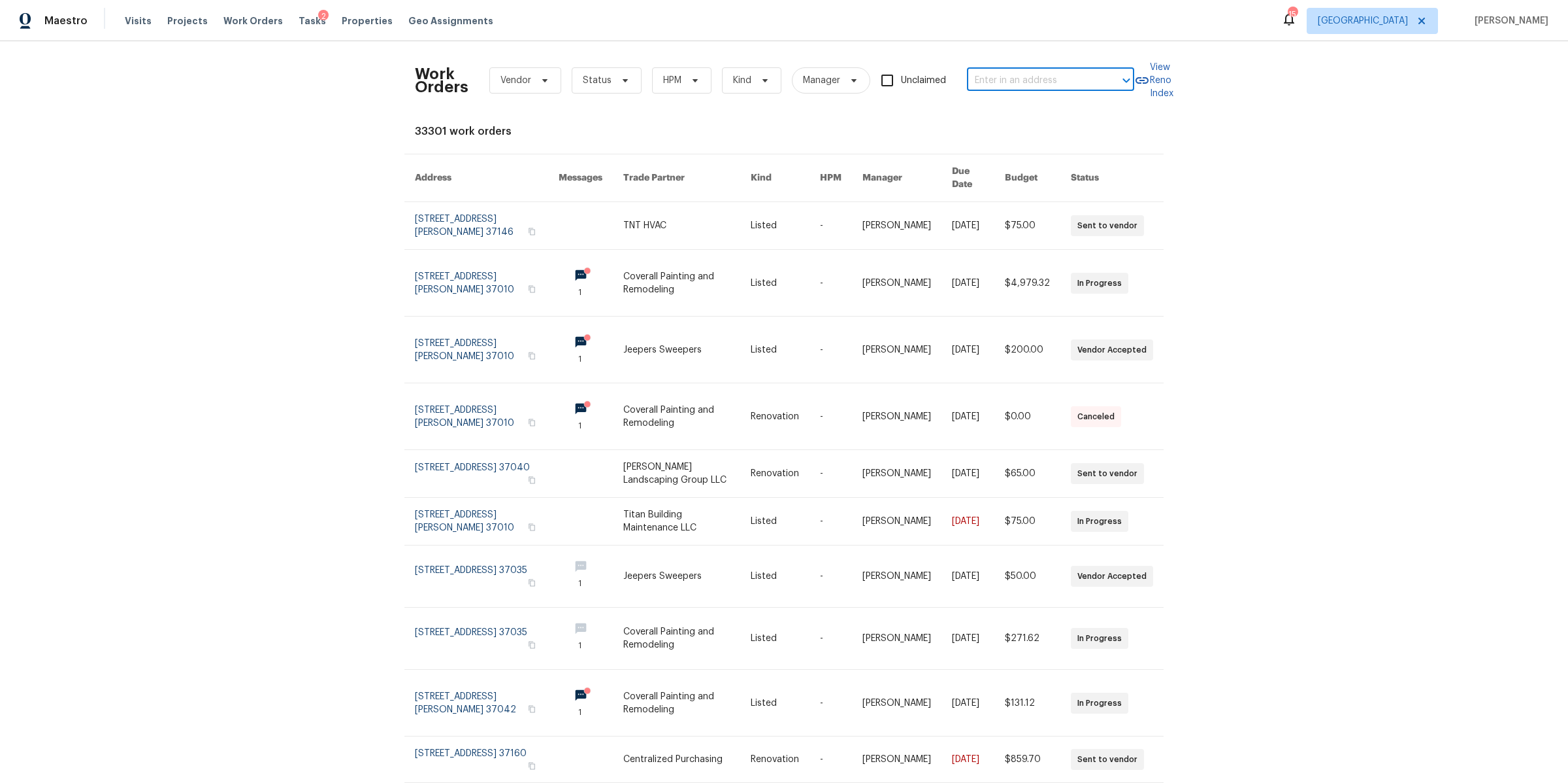
paste input "206 Cross Valley Dr, Columbia, TN 38401"
type input "206 Cross Valley Dr, Columbia, TN 38401"
click at [1008, 115] on li "206 Cross Valley Dr, Columbia, TN 38401" at bounding box center [1046, 109] width 167 height 22
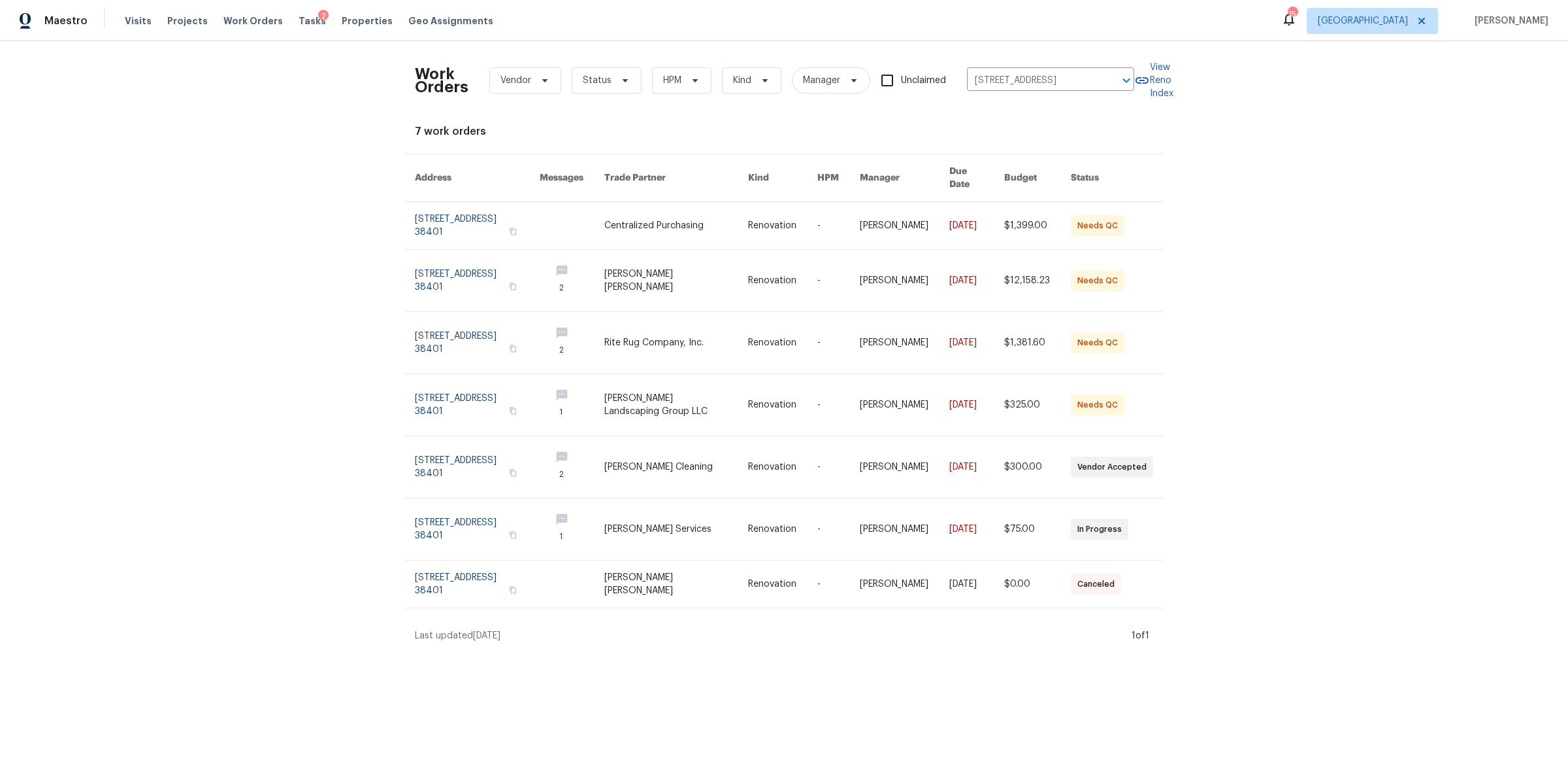
click at [442, 452] on link at bounding box center [477, 467] width 125 height 61
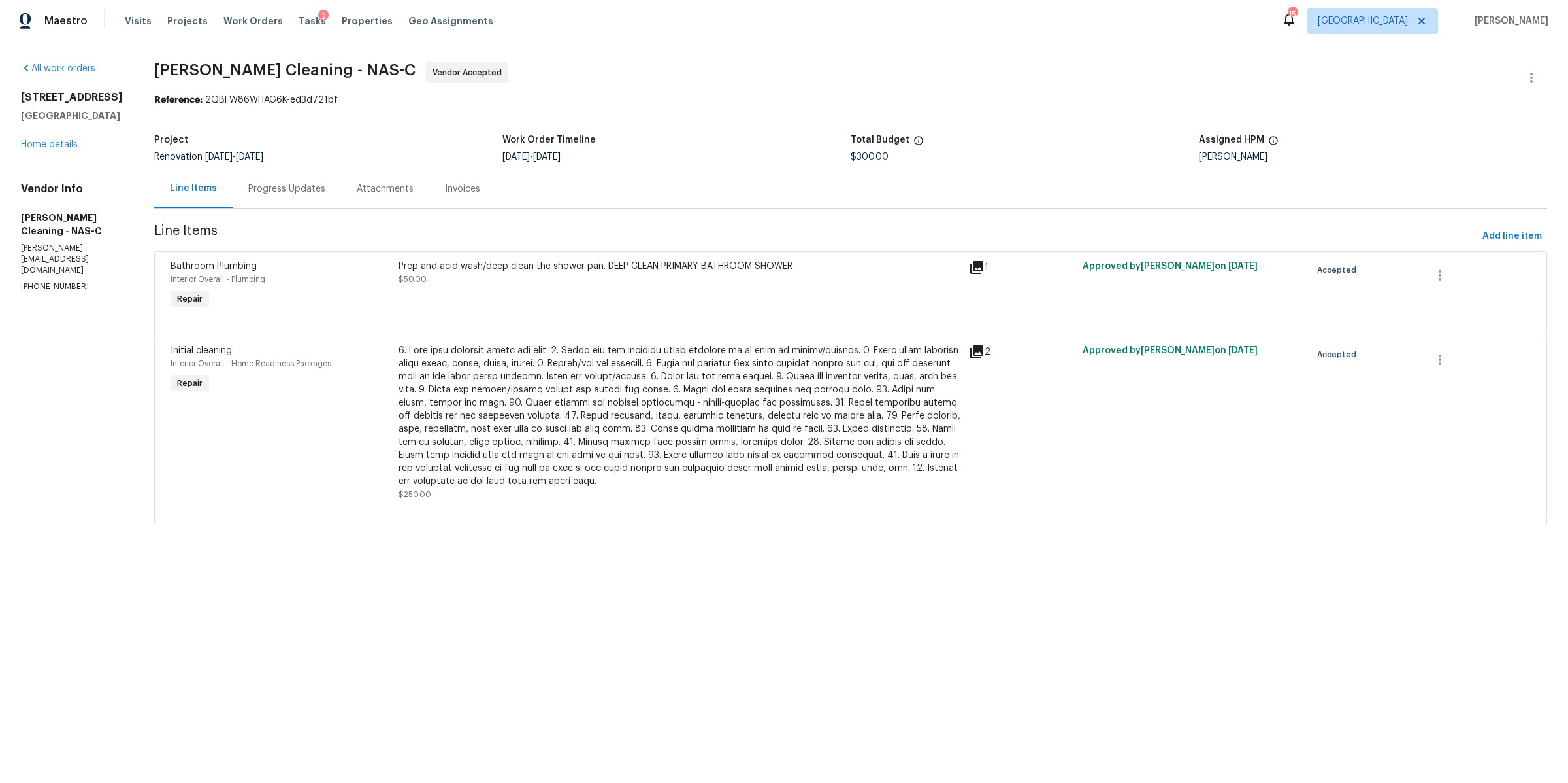
click at [300, 192] on div "Progress Updates" at bounding box center [286, 188] width 77 height 13
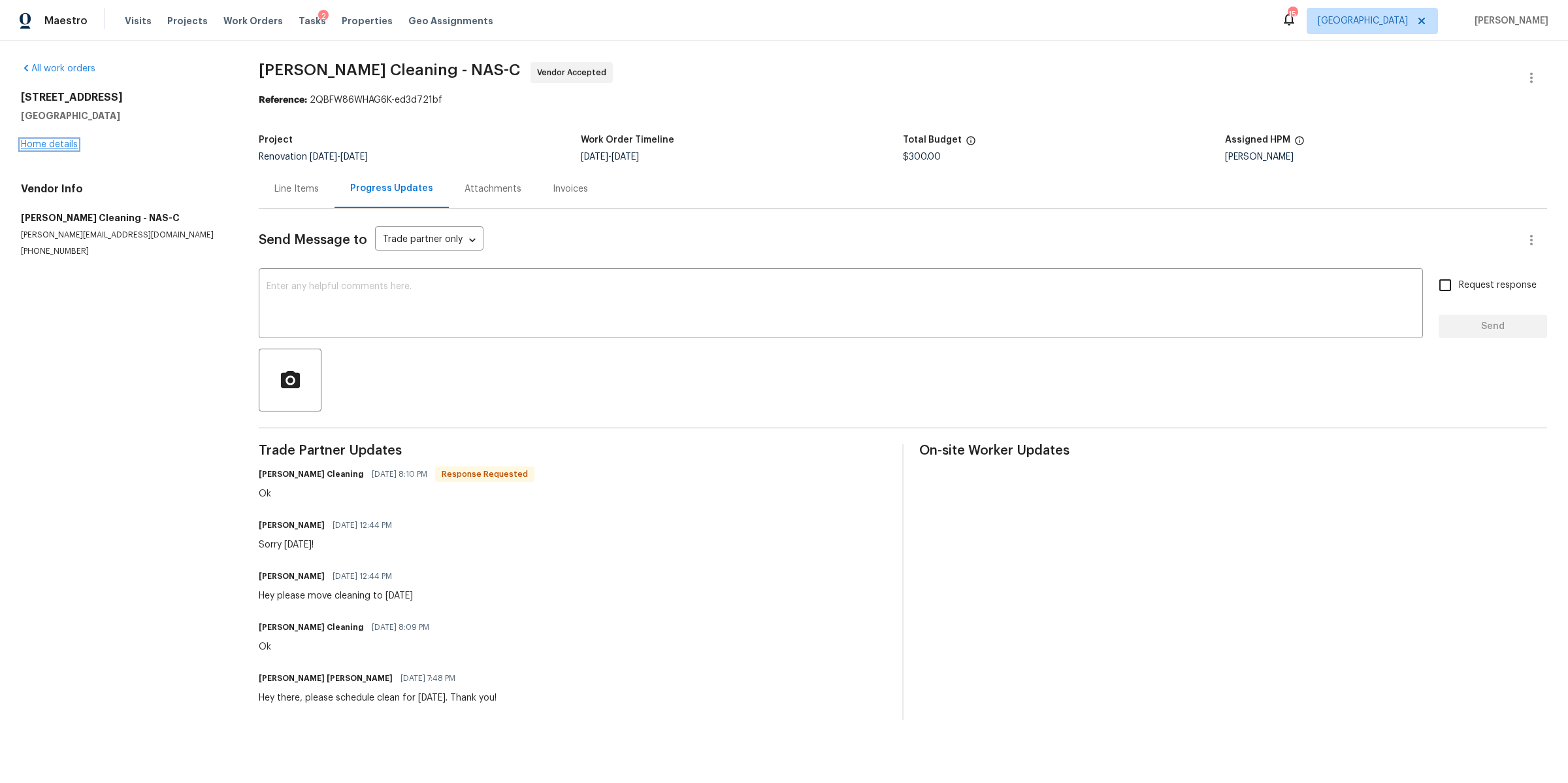
click at [31, 144] on link "Home details" at bounding box center [49, 144] width 57 height 9
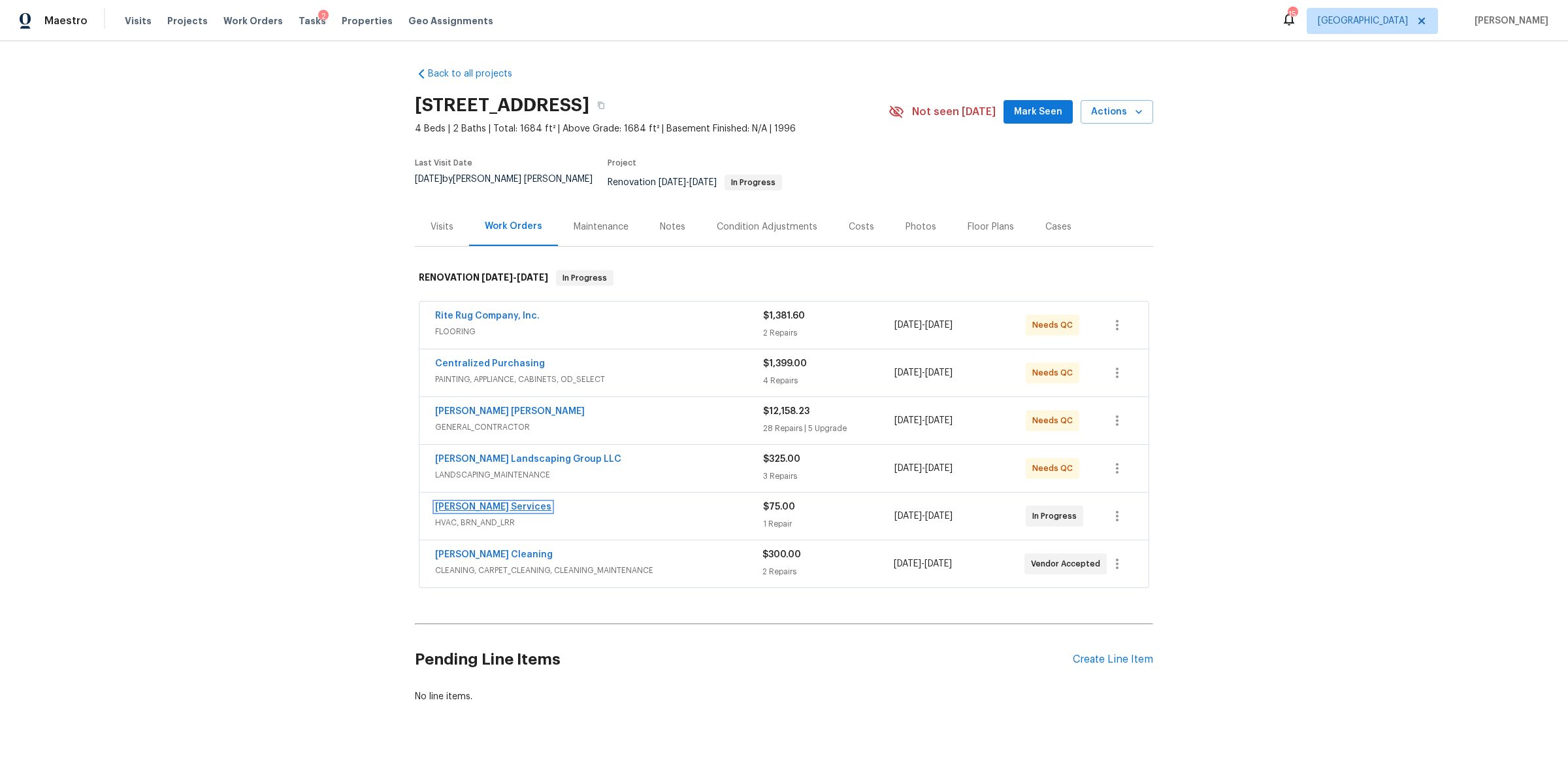
click at [468, 502] on link "[PERSON_NAME] Services" at bounding box center [493, 506] width 116 height 9
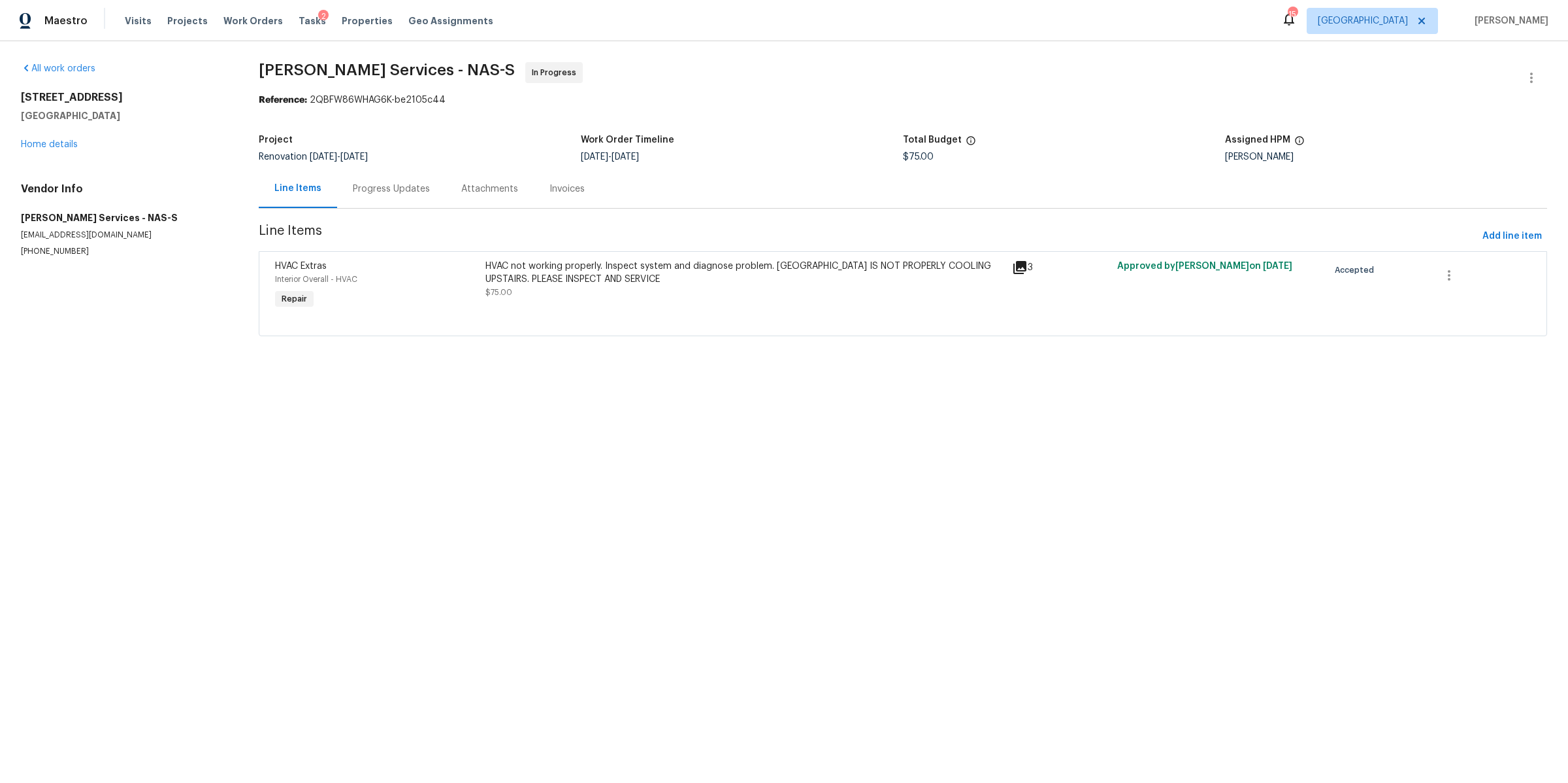
click at [383, 187] on div "Progress Updates" at bounding box center [391, 188] width 77 height 13
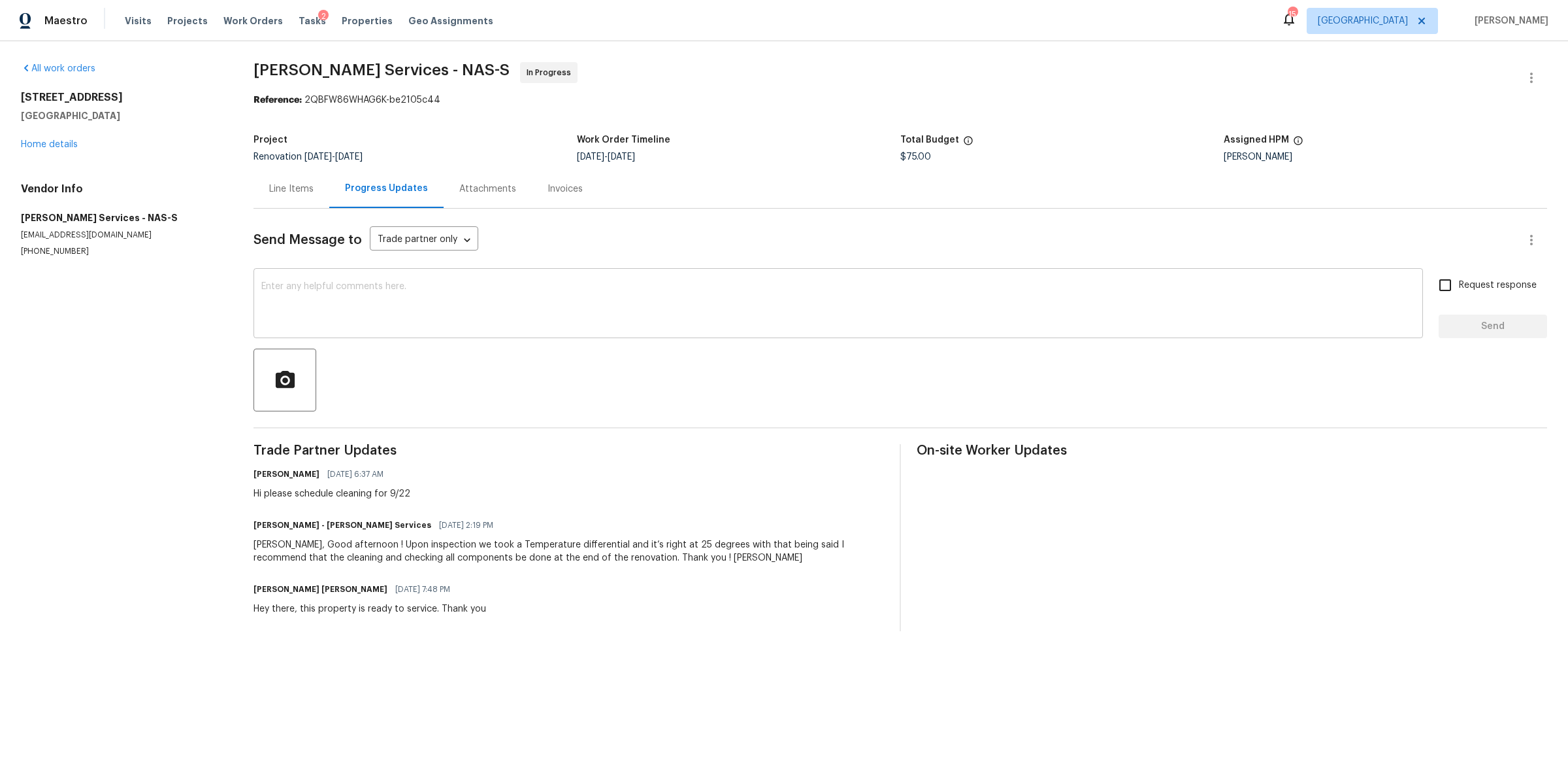
click at [492, 328] on textarea at bounding box center [839, 304] width 1154 height 45
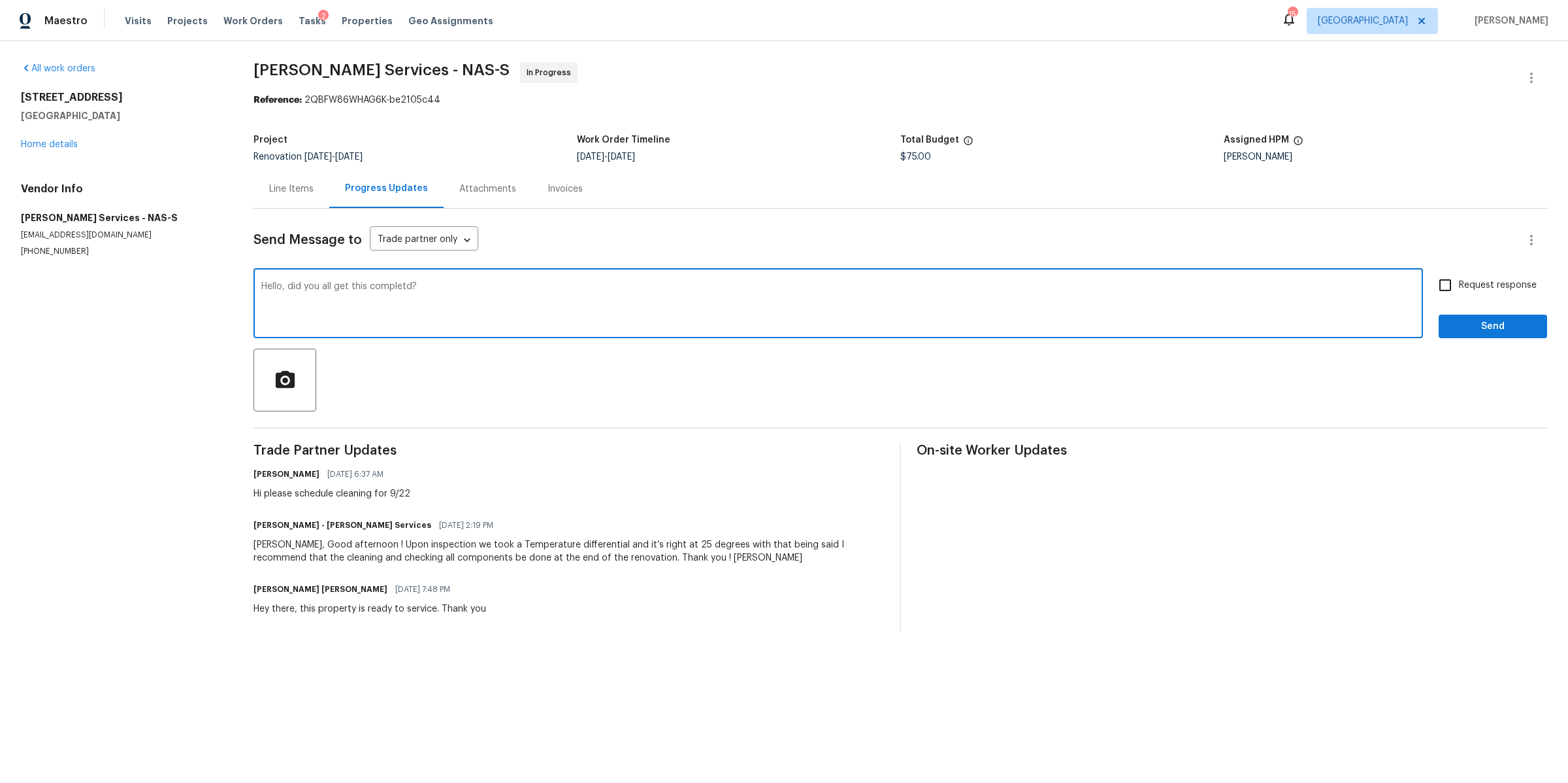
type textarea "Hello, did you all get this completd?"
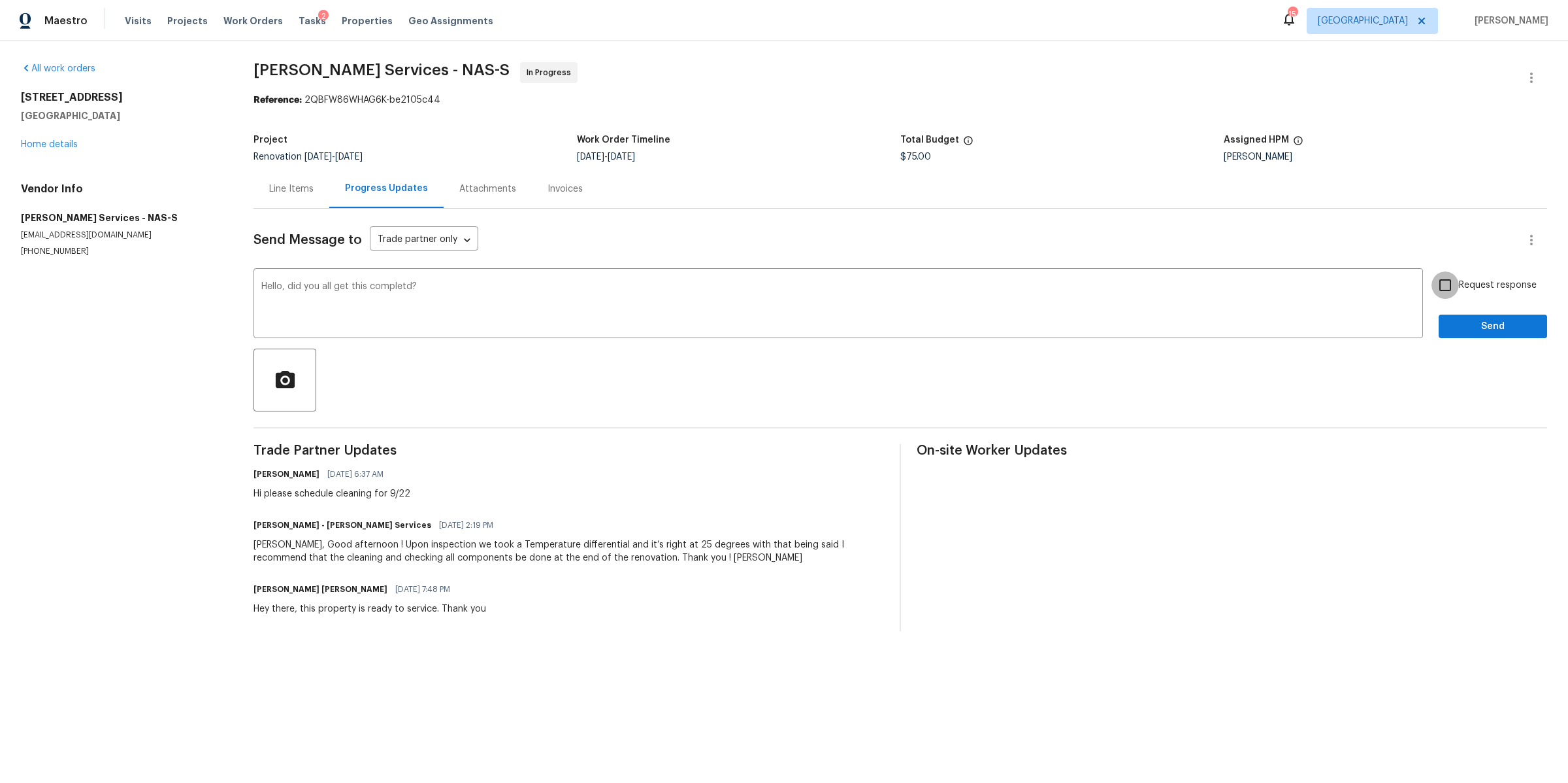
click at [1431, 289] on input "Request response" at bounding box center [1445, 285] width 28 height 28
checkbox input "true"
click at [1439, 311] on div "Request response Send" at bounding box center [1493, 304] width 108 height 67
click at [1449, 321] on span "Send" at bounding box center [1492, 326] width 88 height 17
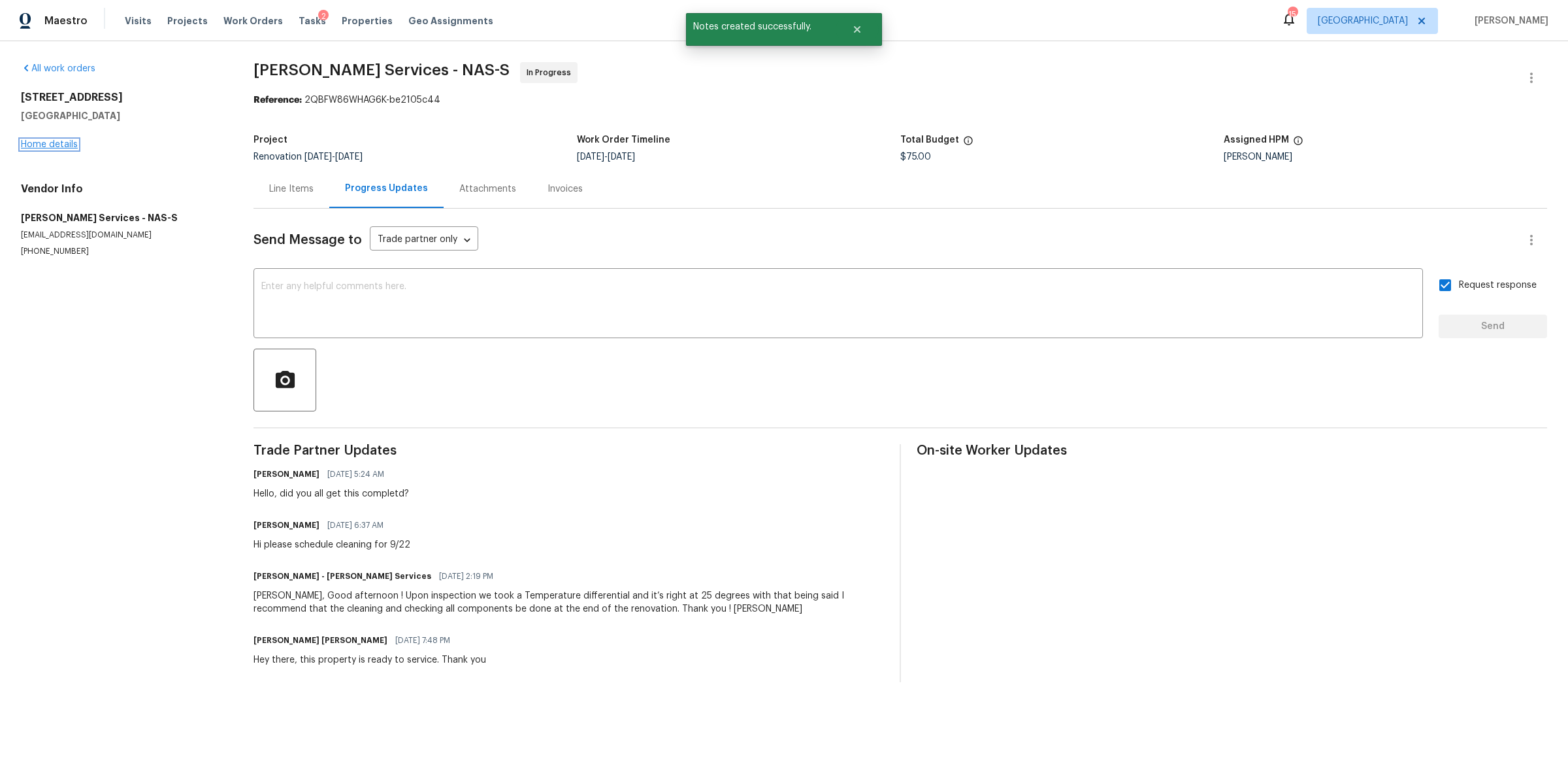
click at [39, 146] on link "Home details" at bounding box center [49, 144] width 57 height 9
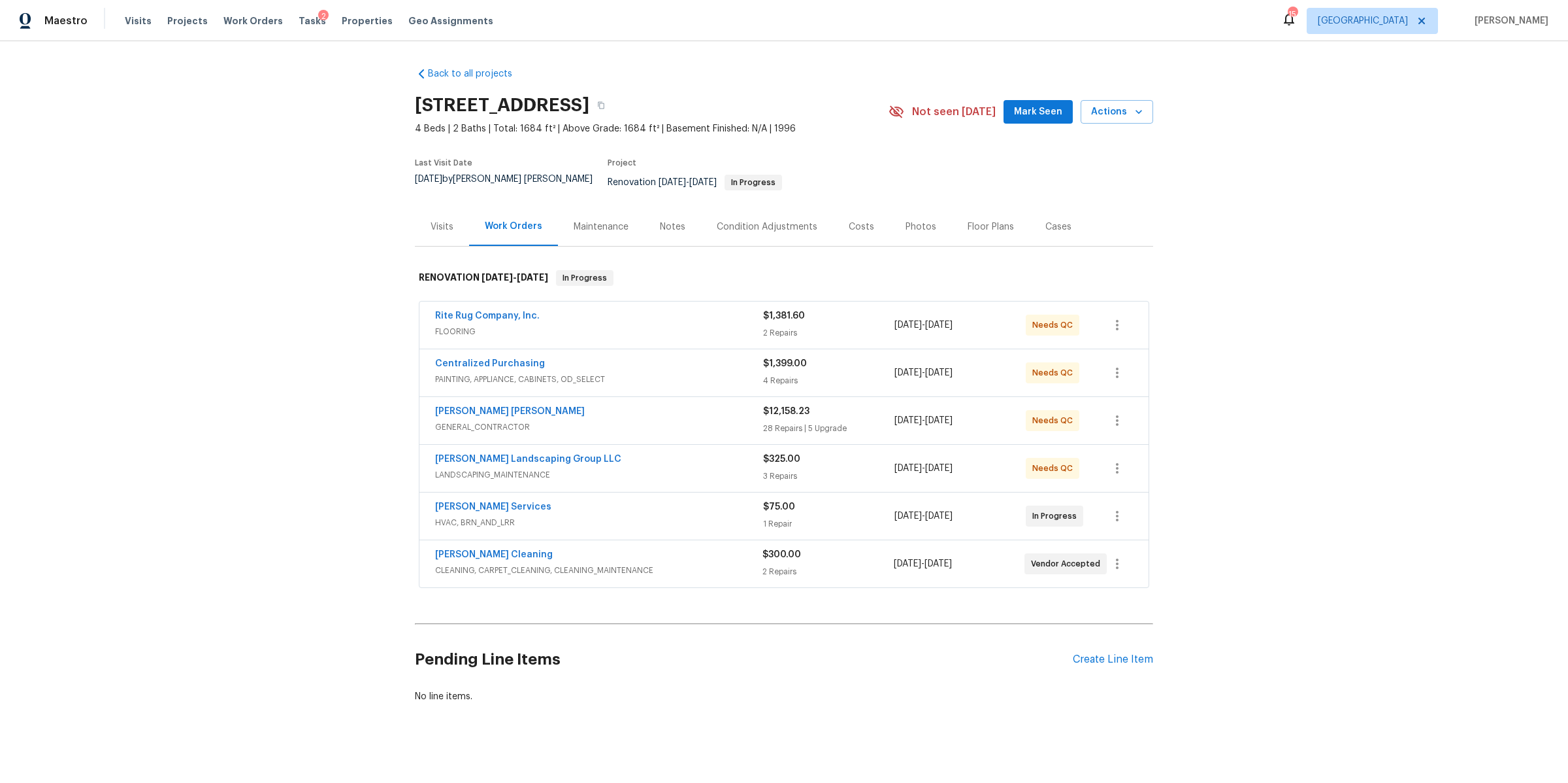
click at [432, 231] on div "Visits" at bounding box center [442, 226] width 54 height 38
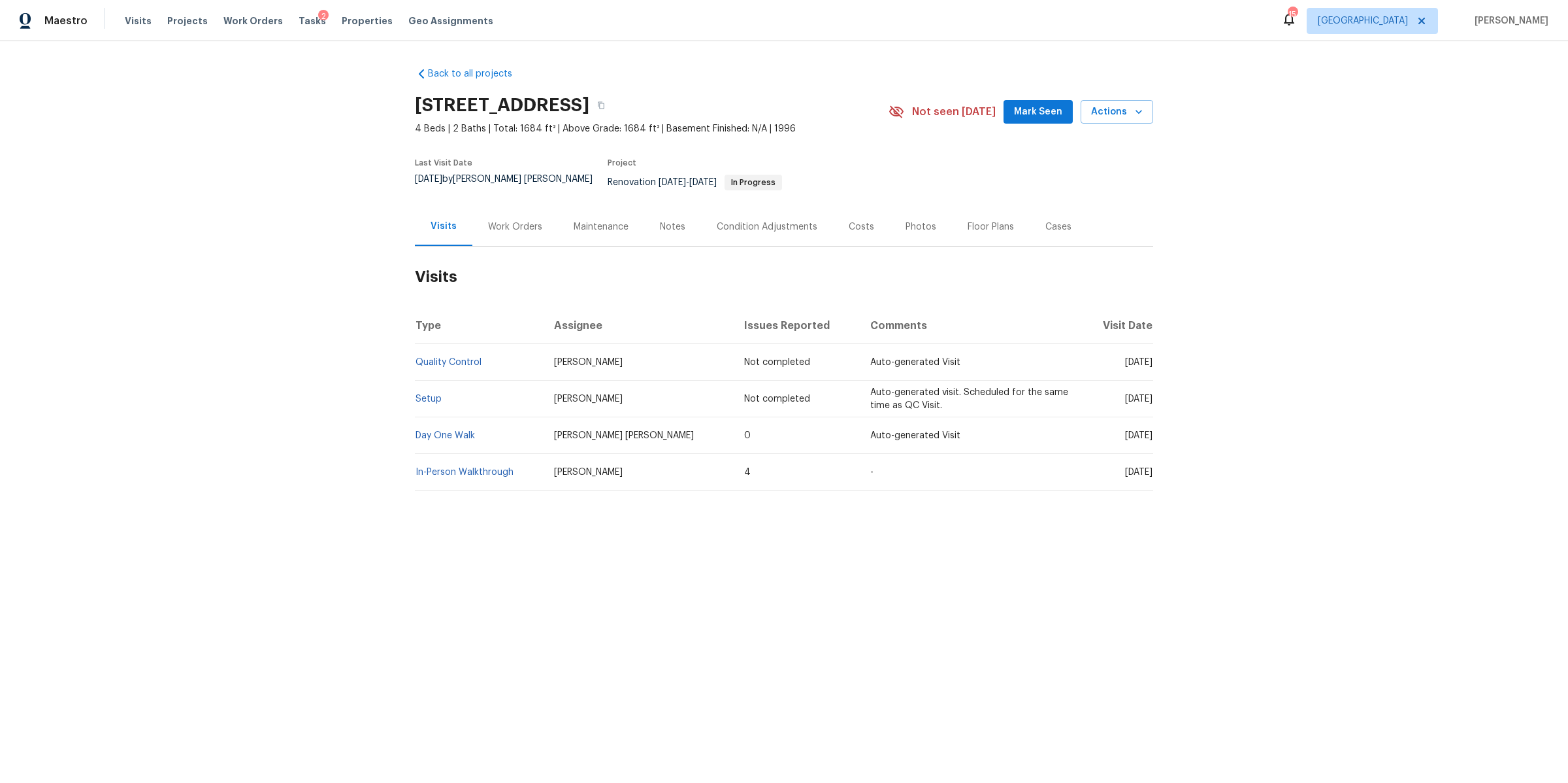
click at [504, 221] on div "Work Orders" at bounding box center [515, 227] width 54 height 13
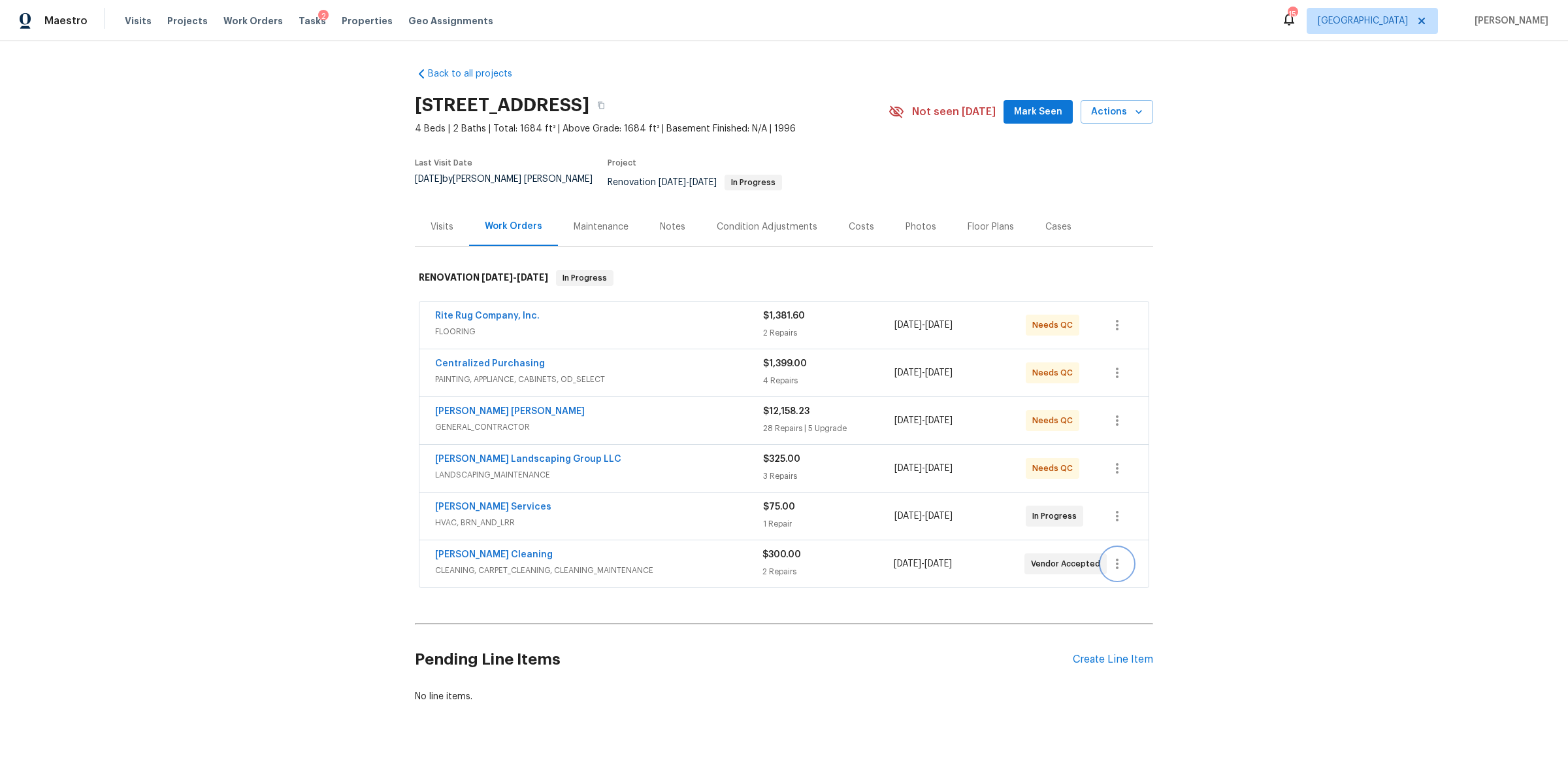
click at [1111, 555] on icon "button" at bounding box center [1117, 563] width 16 height 16
click at [1110, 552] on li "Edit" at bounding box center [1165, 556] width 141 height 22
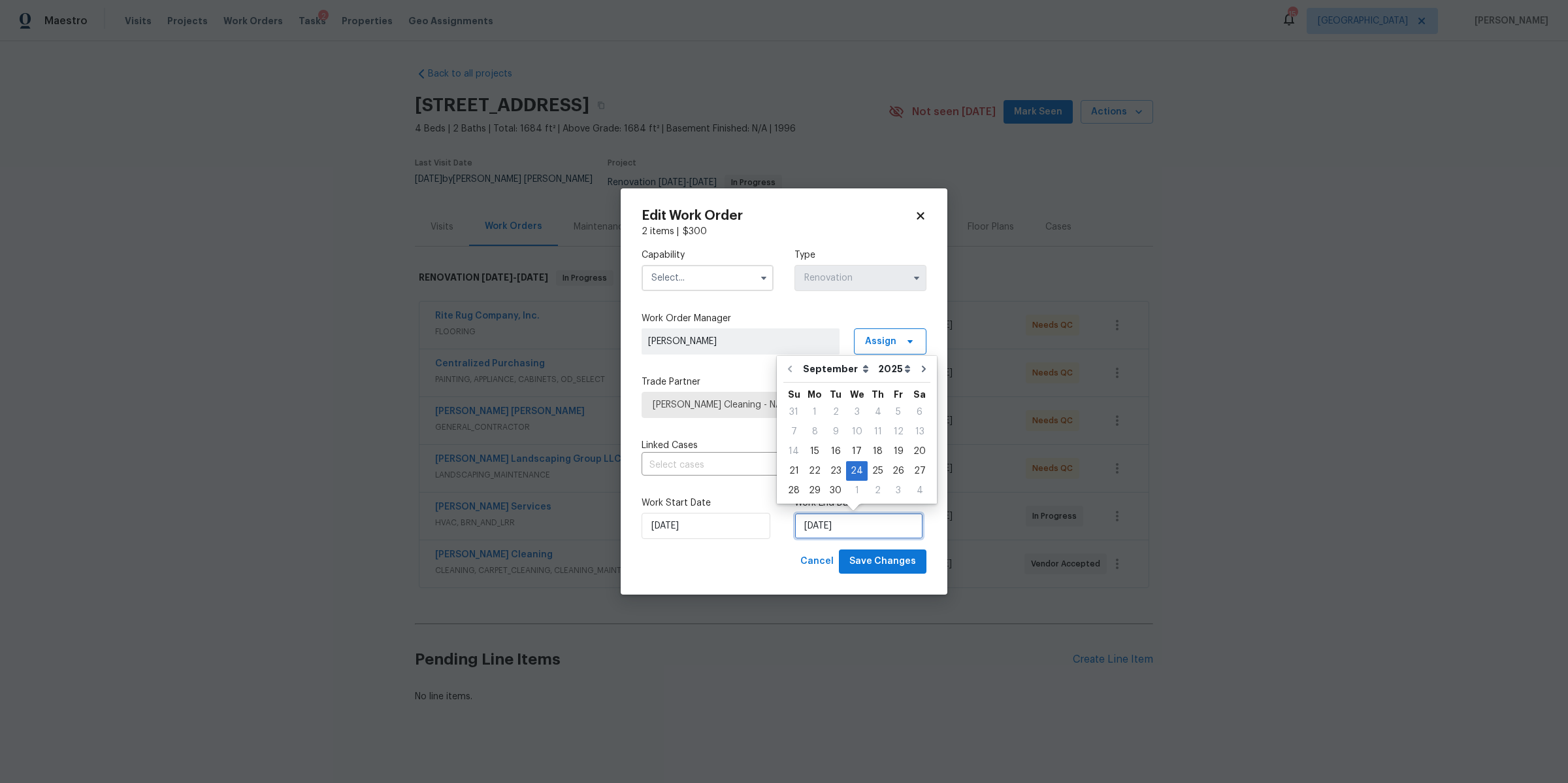
click at [863, 526] on input "[DATE]" at bounding box center [858, 525] width 129 height 27
click at [871, 468] on div "25" at bounding box center [878, 471] width 21 height 19
type input "[DATE]"
click at [709, 283] on input "text" at bounding box center [708, 278] width 132 height 27
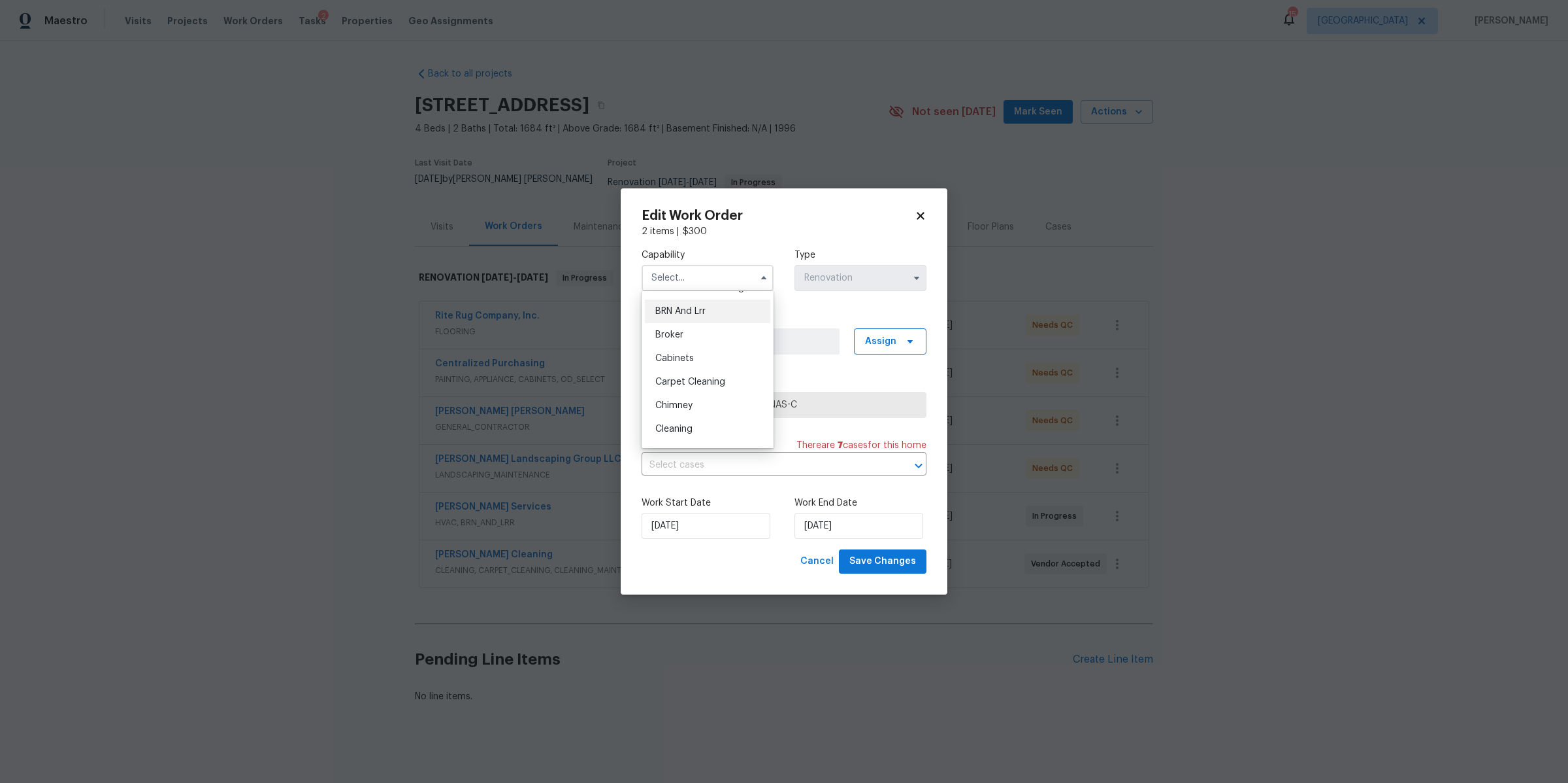
scroll to position [86, 0]
click at [684, 414] on span "Cleaning" at bounding box center [674, 408] width 37 height 9
type input "Cleaning"
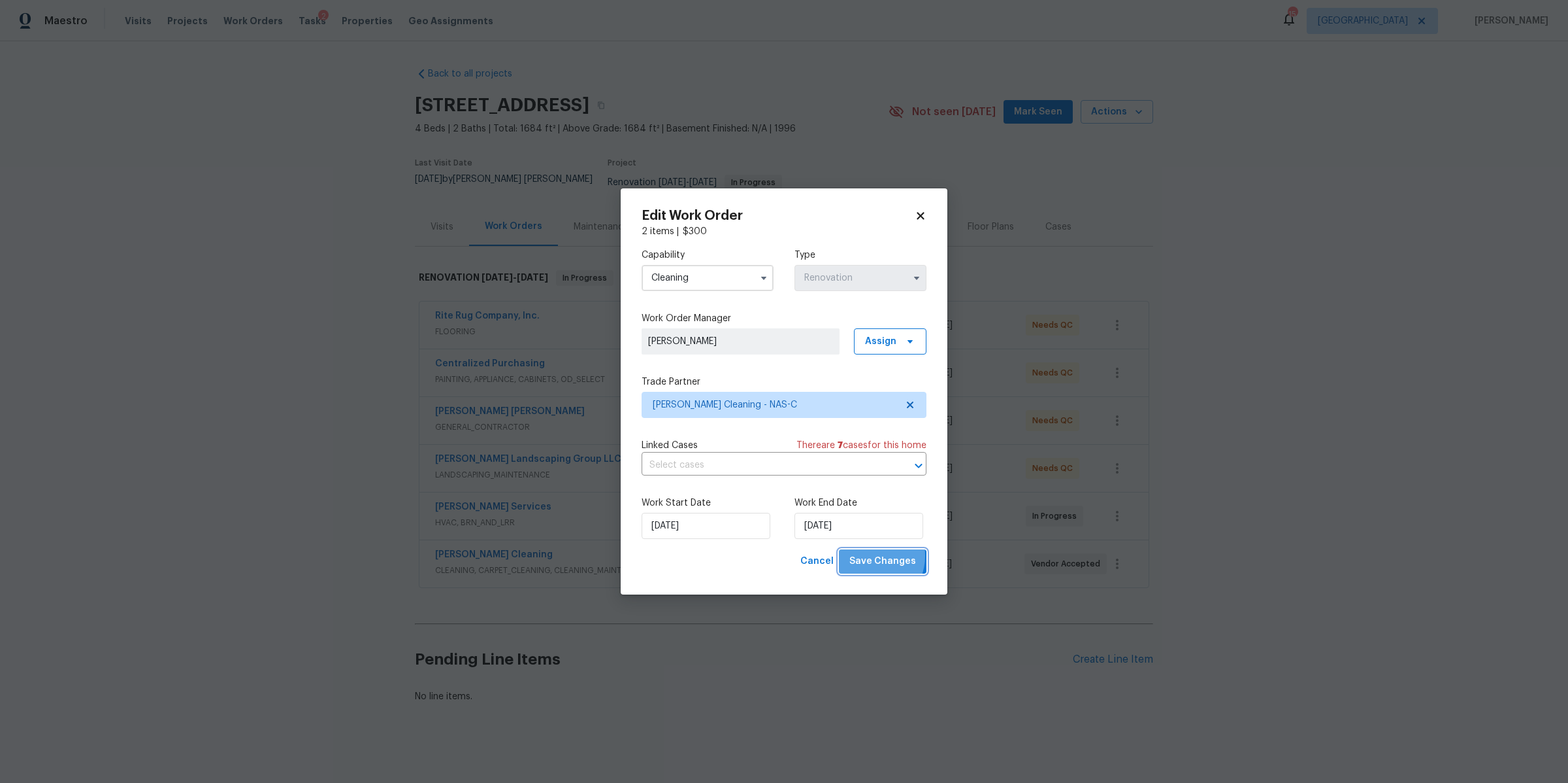
click at [871, 555] on span "Save Changes" at bounding box center [883, 561] width 67 height 17
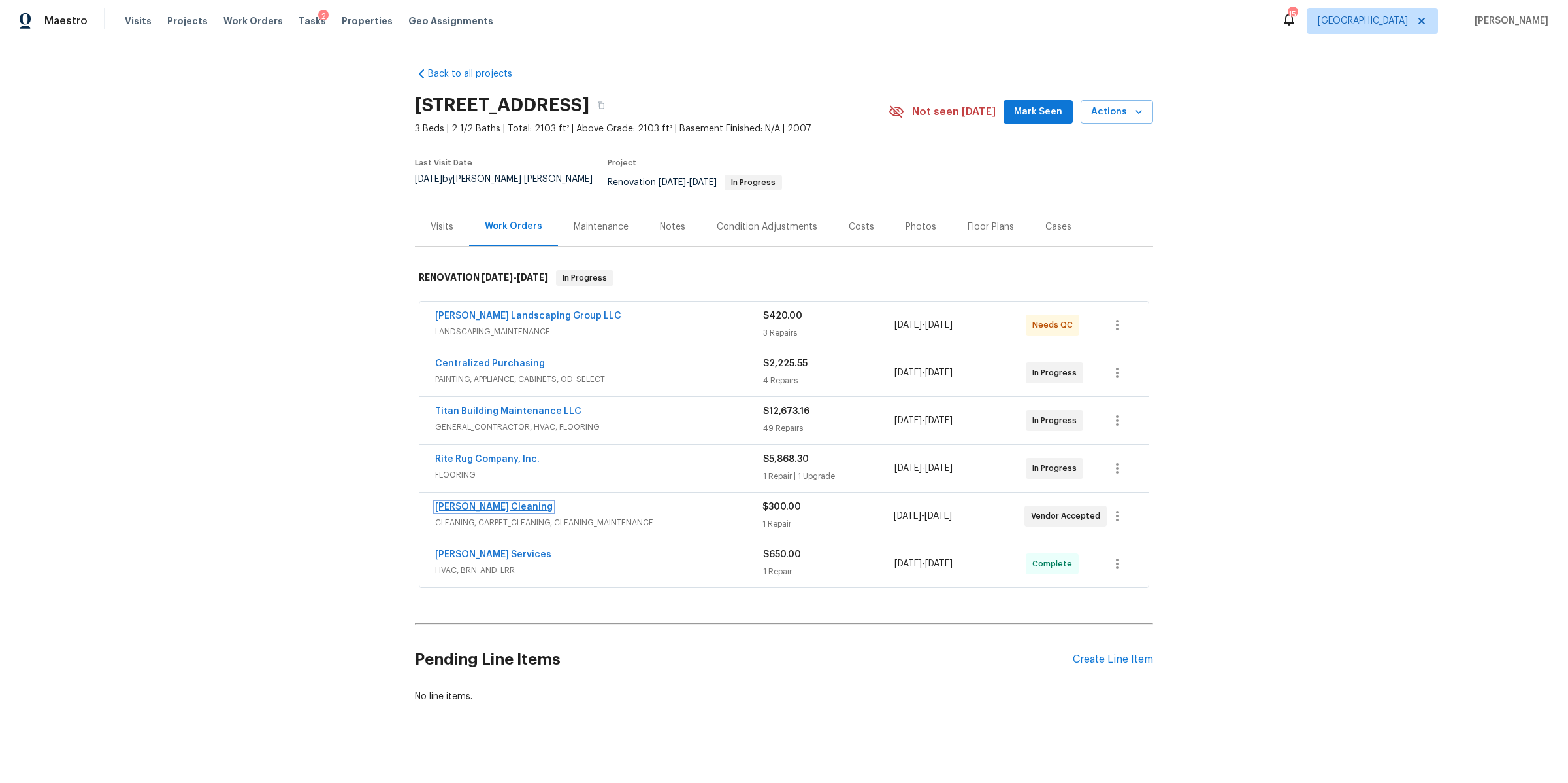
click at [492, 502] on link "[PERSON_NAME] Cleaning" at bounding box center [493, 506] width 117 height 9
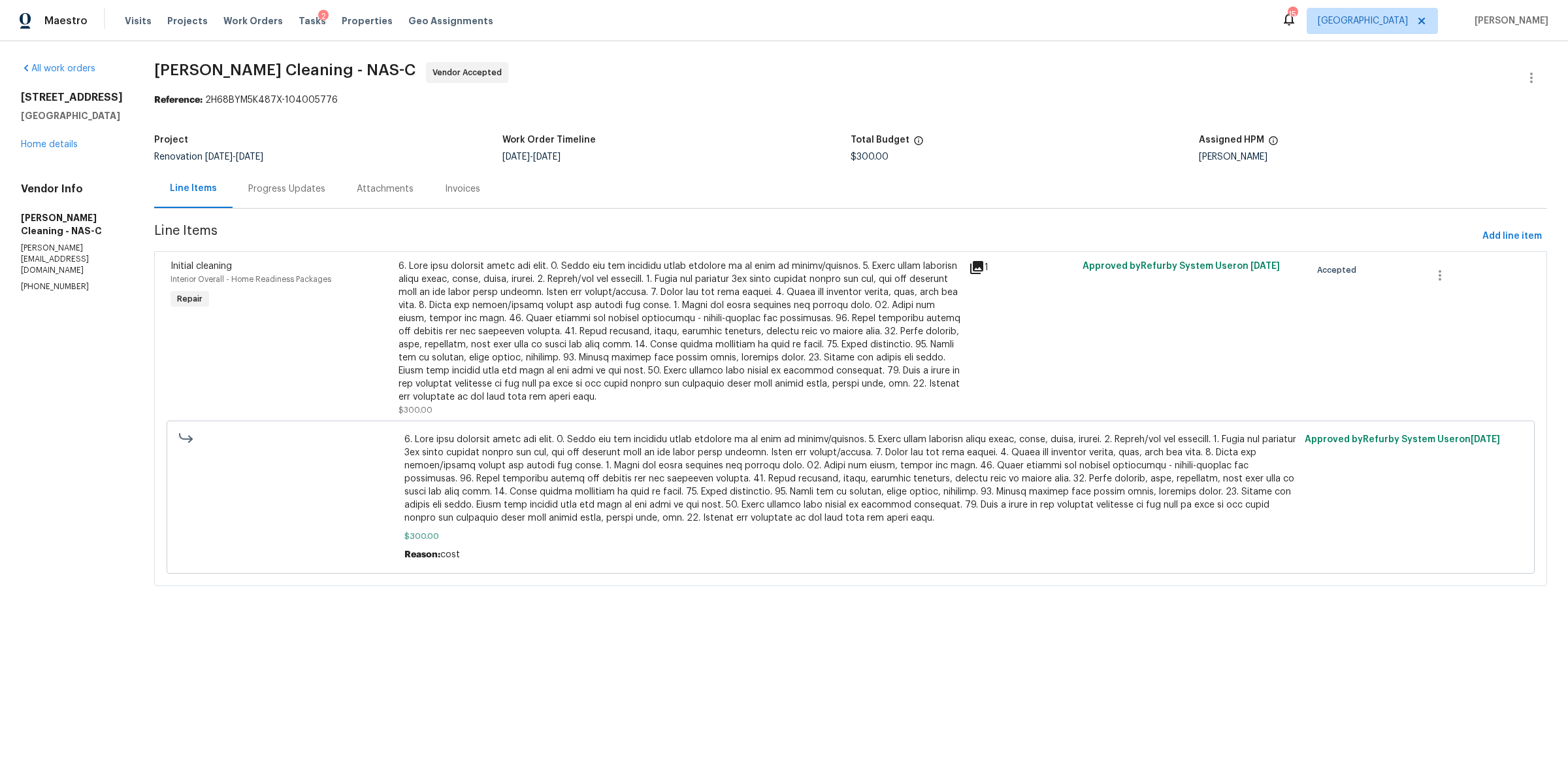
click at [310, 191] on div "Progress Updates" at bounding box center [286, 188] width 77 height 13
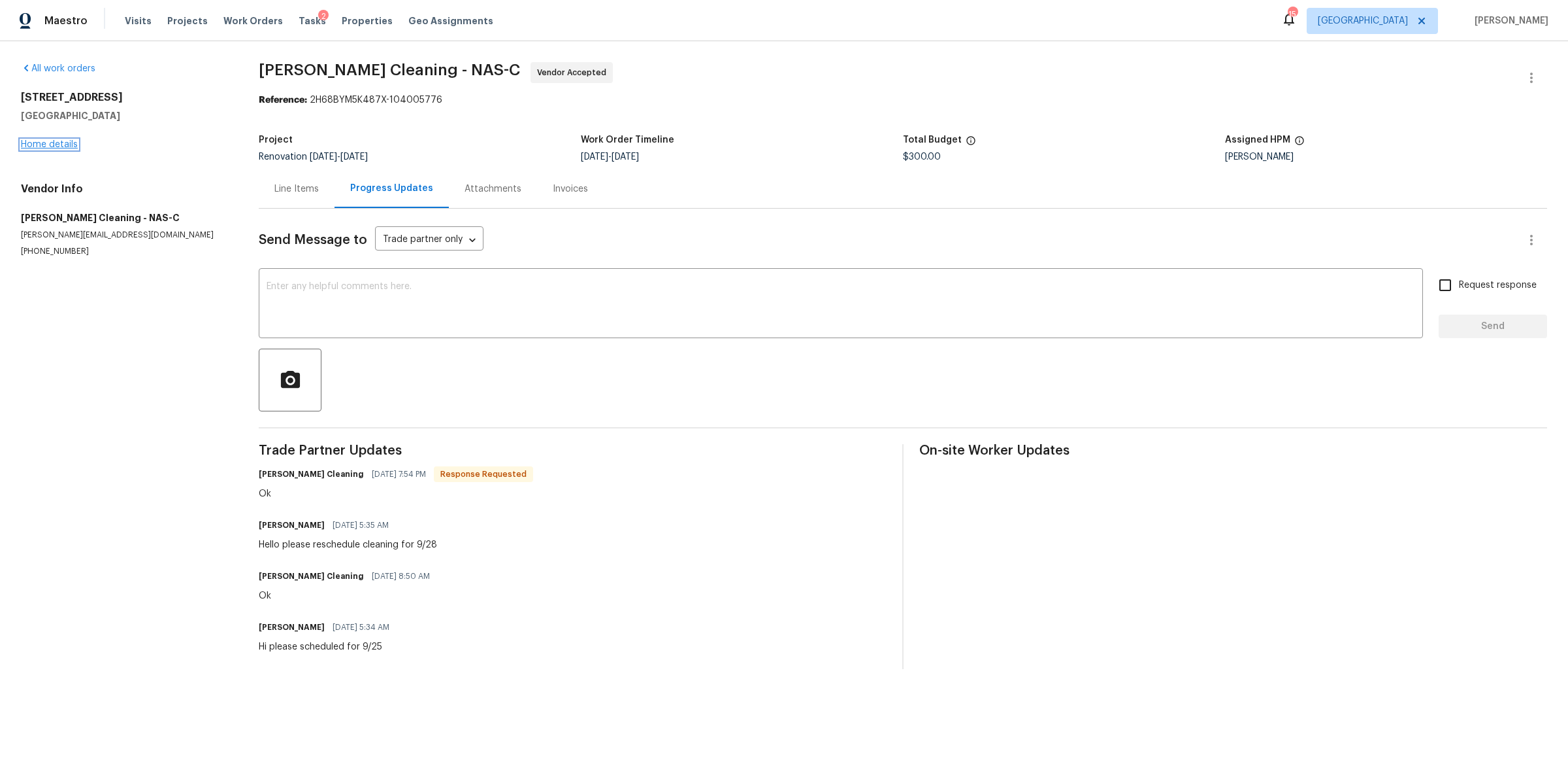
click at [39, 142] on link "Home details" at bounding box center [49, 144] width 57 height 9
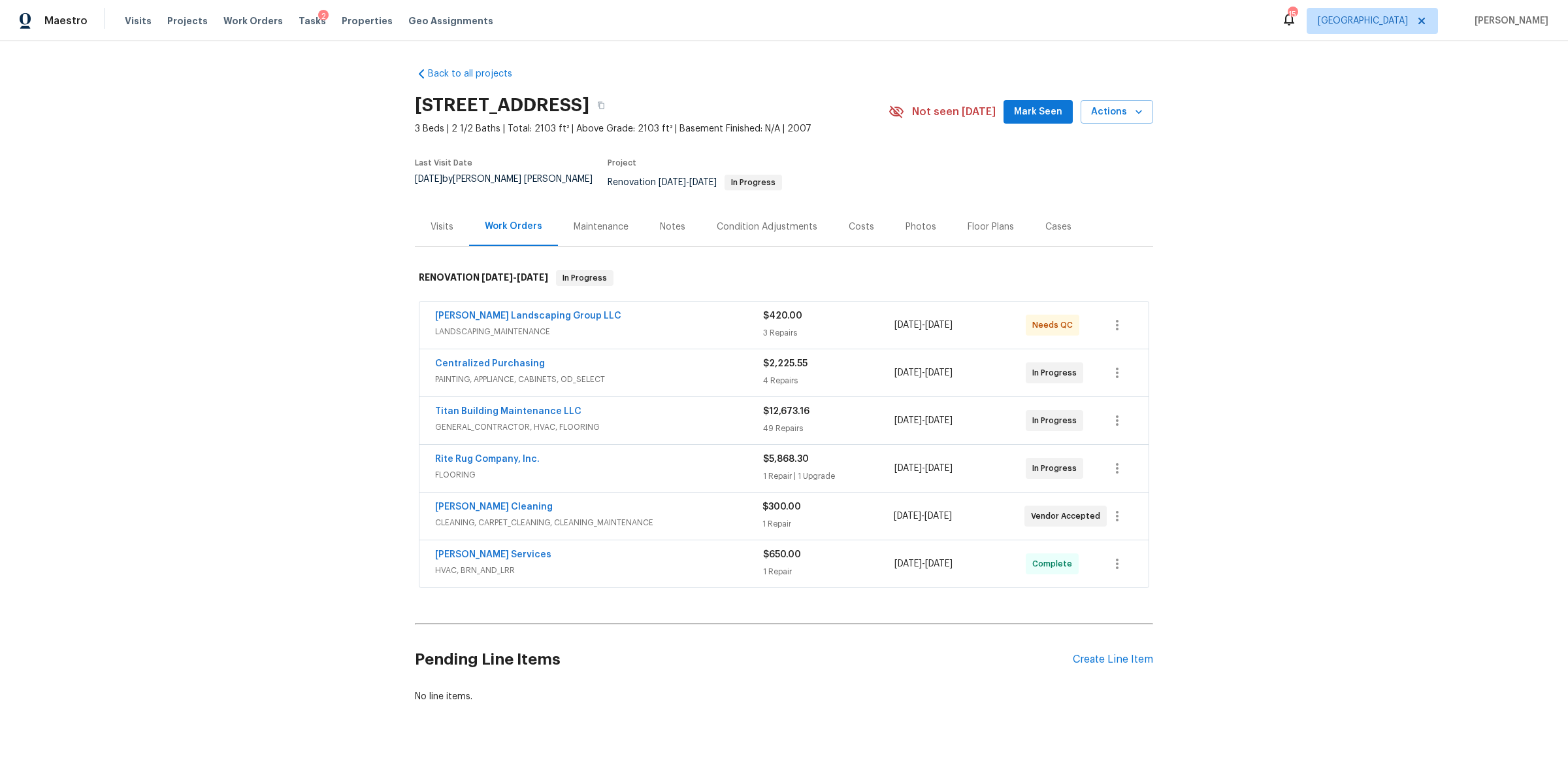
click at [659, 221] on div "Notes" at bounding box center [672, 227] width 26 height 13
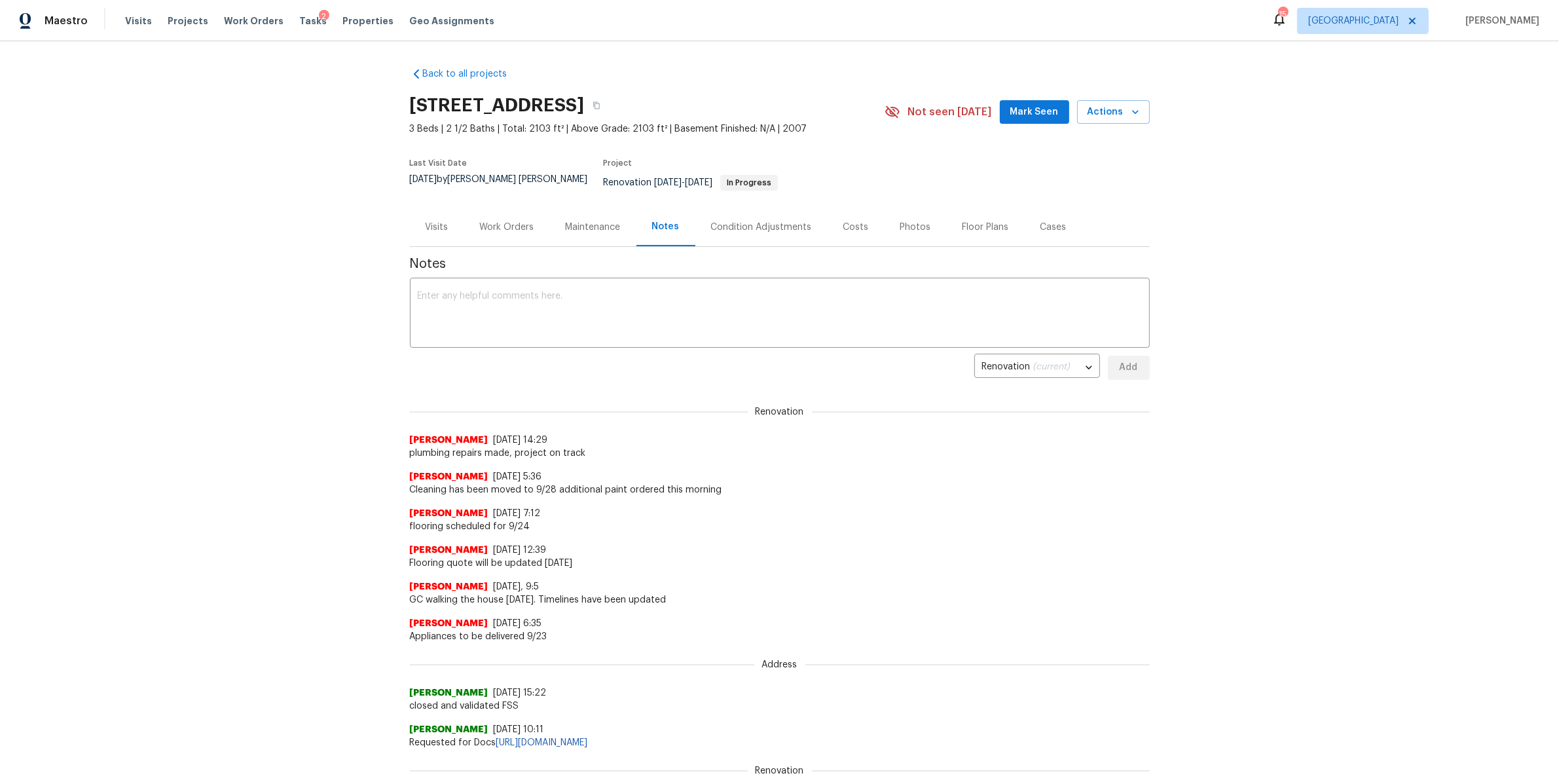
click at [433, 223] on div "Visits" at bounding box center [436, 227] width 23 height 13
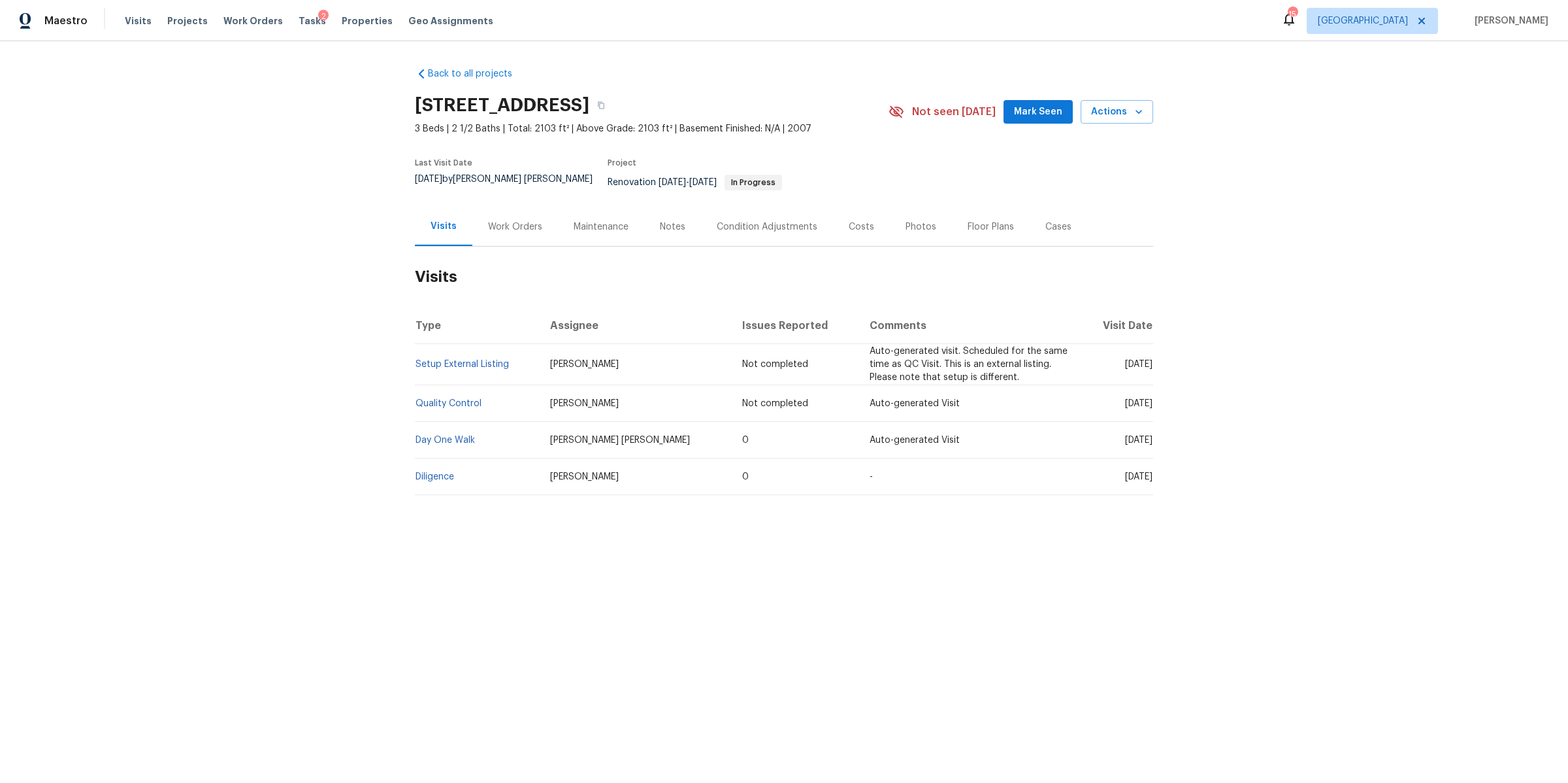
click at [502, 221] on div "Work Orders" at bounding box center [515, 227] width 54 height 13
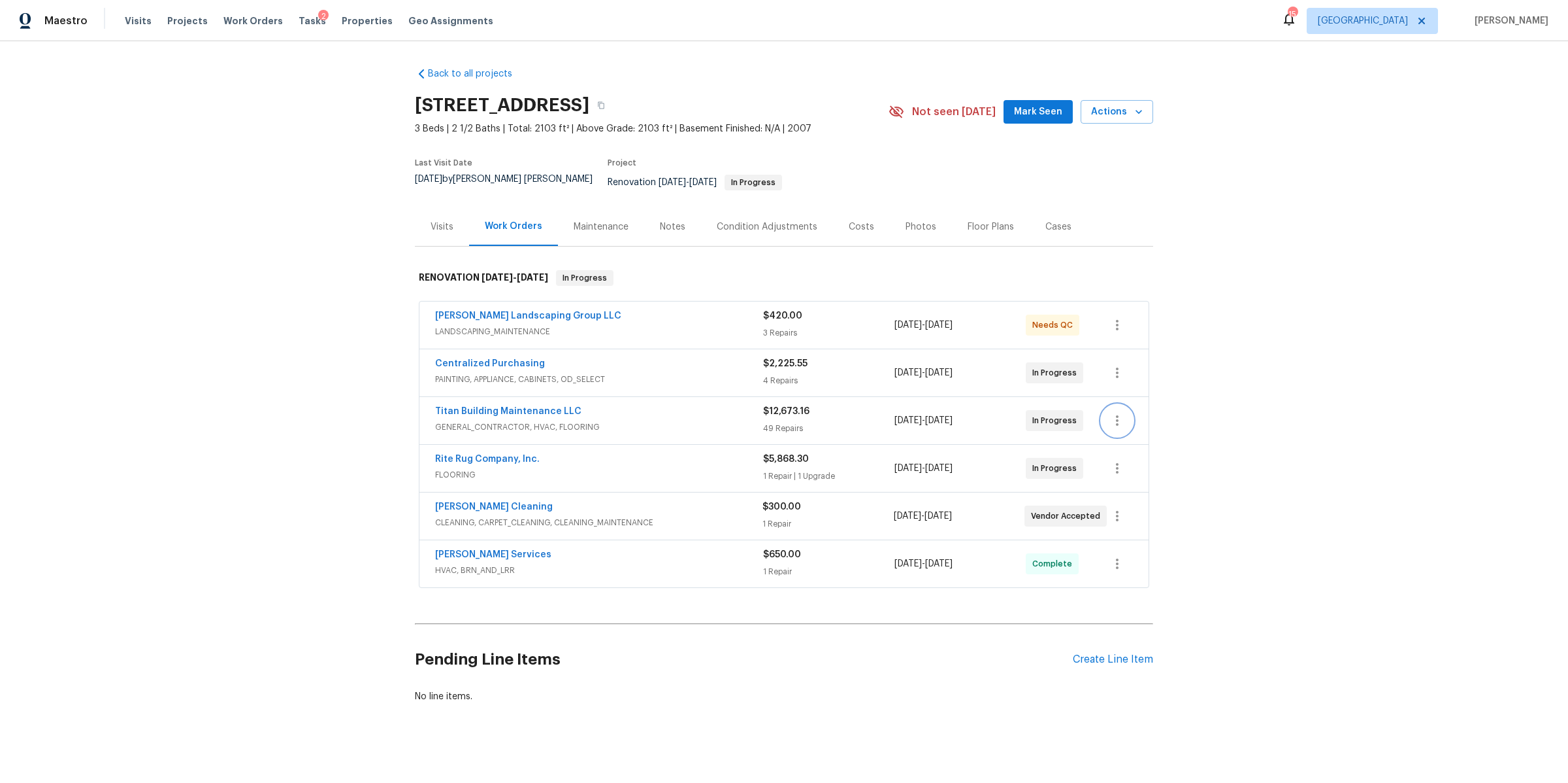
click at [1110, 413] on icon "button" at bounding box center [1117, 421] width 16 height 16
click at [1110, 410] on li "Edit" at bounding box center [1165, 413] width 141 height 22
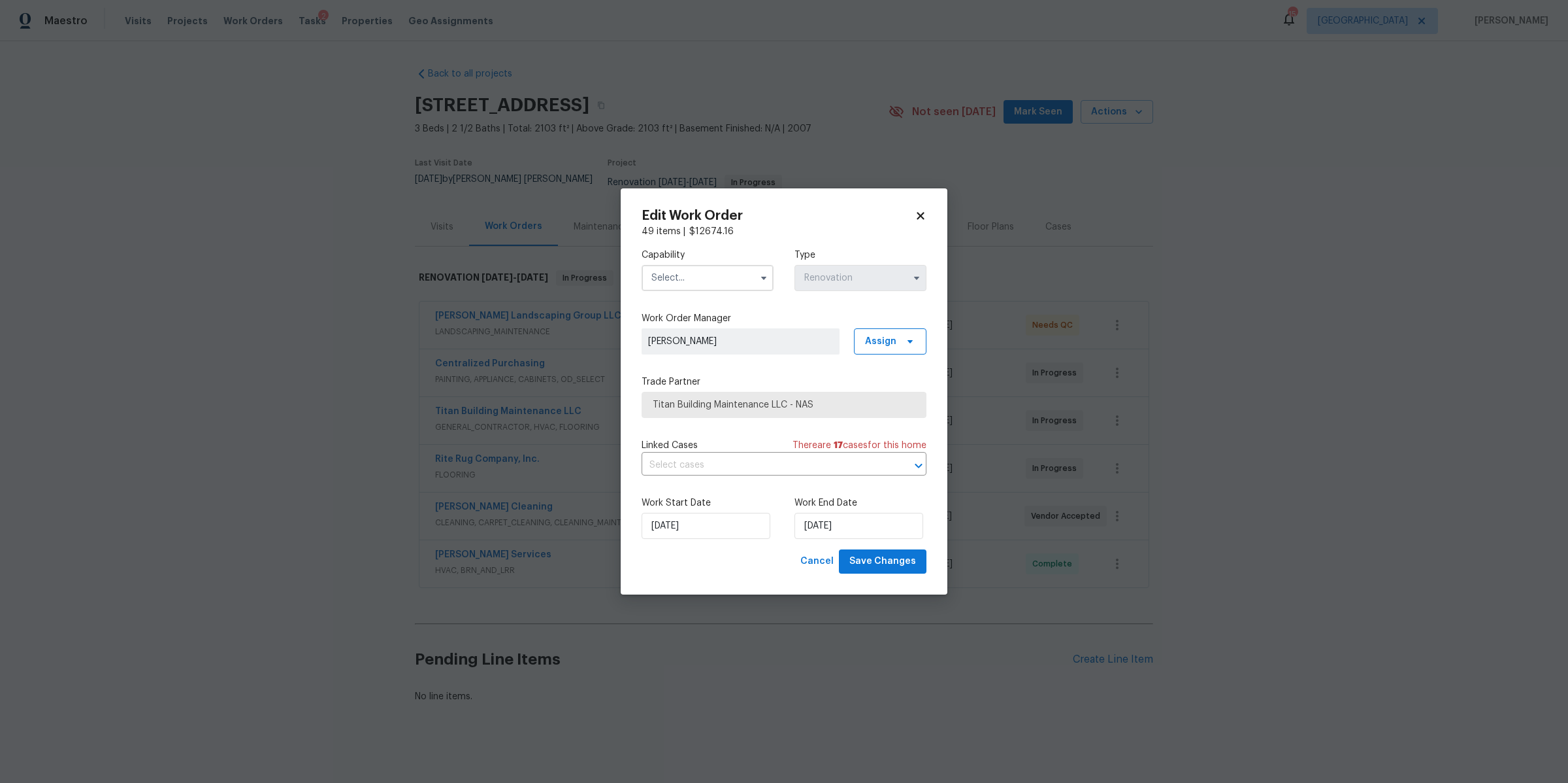
click at [740, 277] on input "text" at bounding box center [708, 278] width 132 height 27
click at [701, 398] on span "General Contractor" at bounding box center [698, 392] width 85 height 9
type input "General Contractor"
click at [877, 532] on input "9/26/2025" at bounding box center [858, 525] width 129 height 27
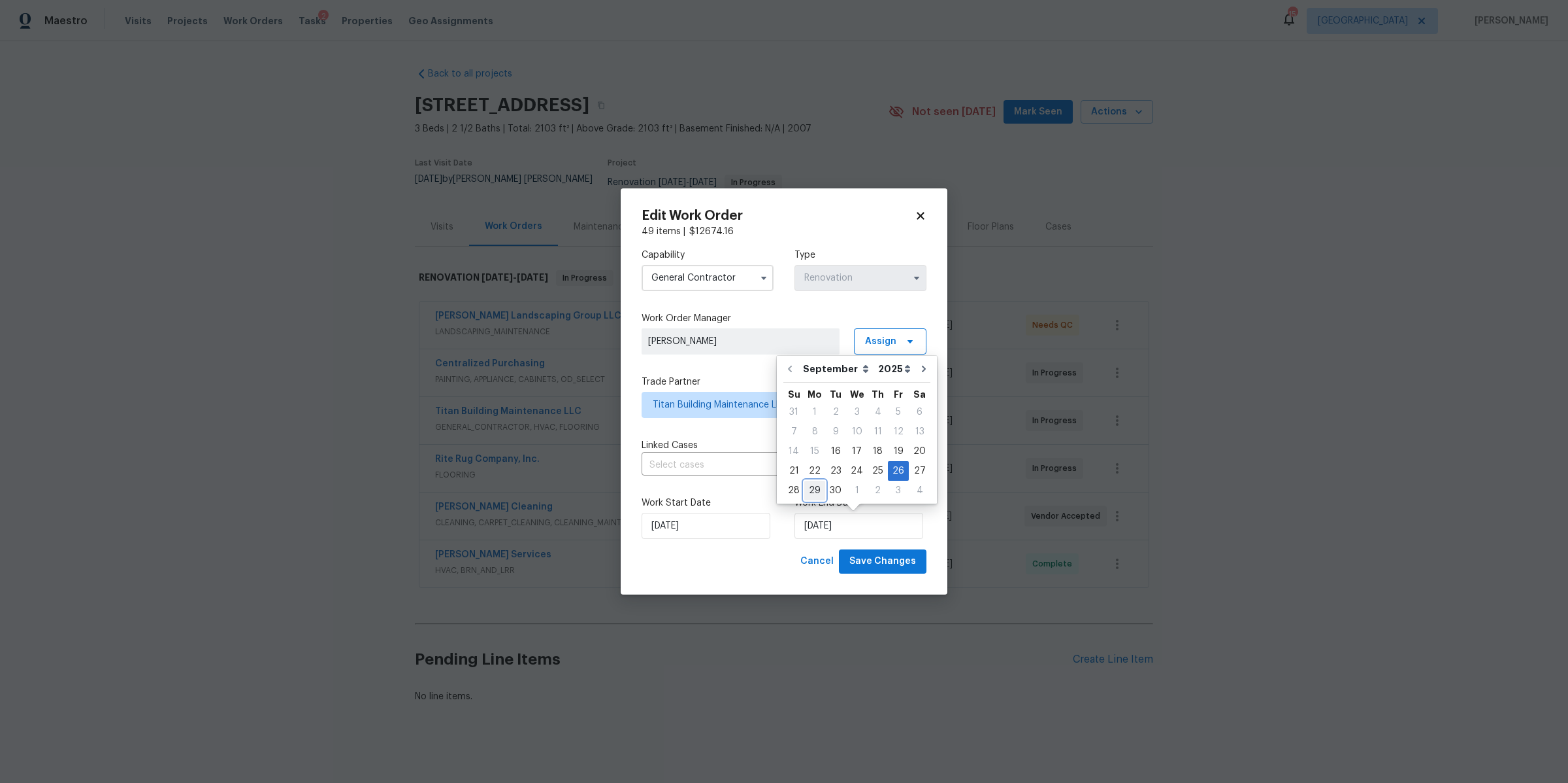
click at [817, 487] on div "29" at bounding box center [814, 490] width 21 height 19
type input "[DATE]"
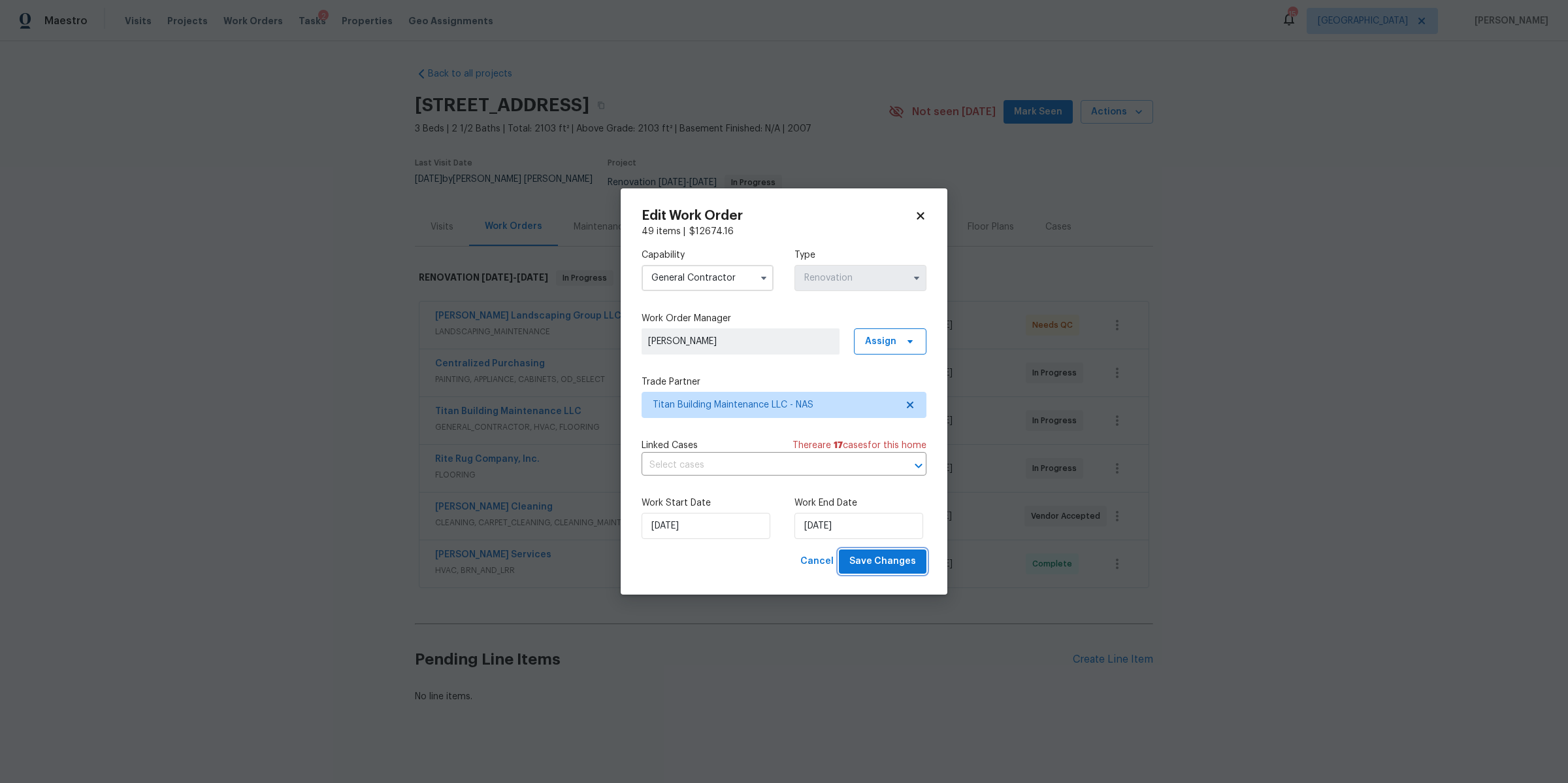
click at [877, 563] on span "Save Changes" at bounding box center [883, 561] width 67 height 17
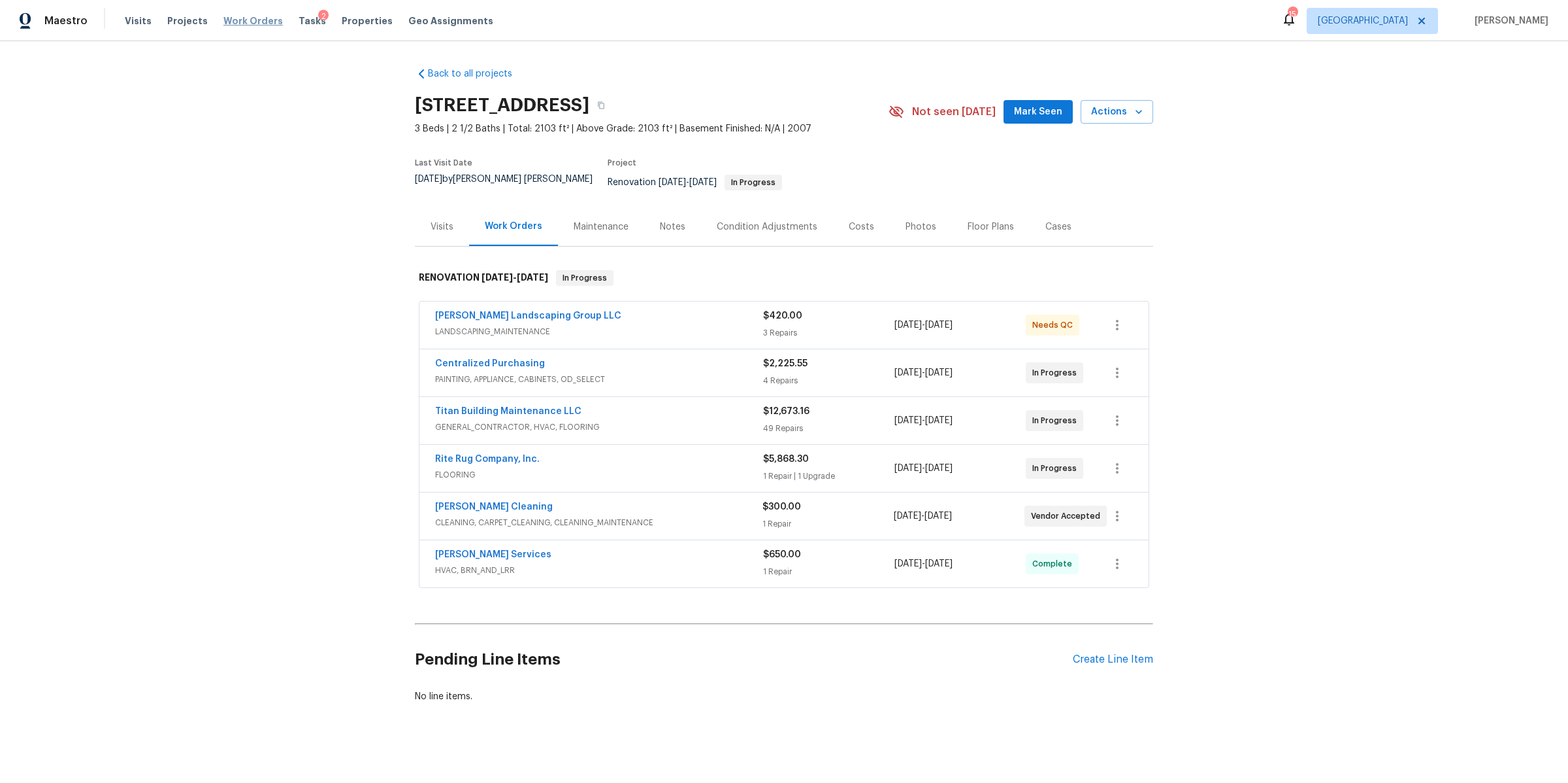
click at [248, 22] on span "Work Orders" at bounding box center [253, 21] width 59 height 13
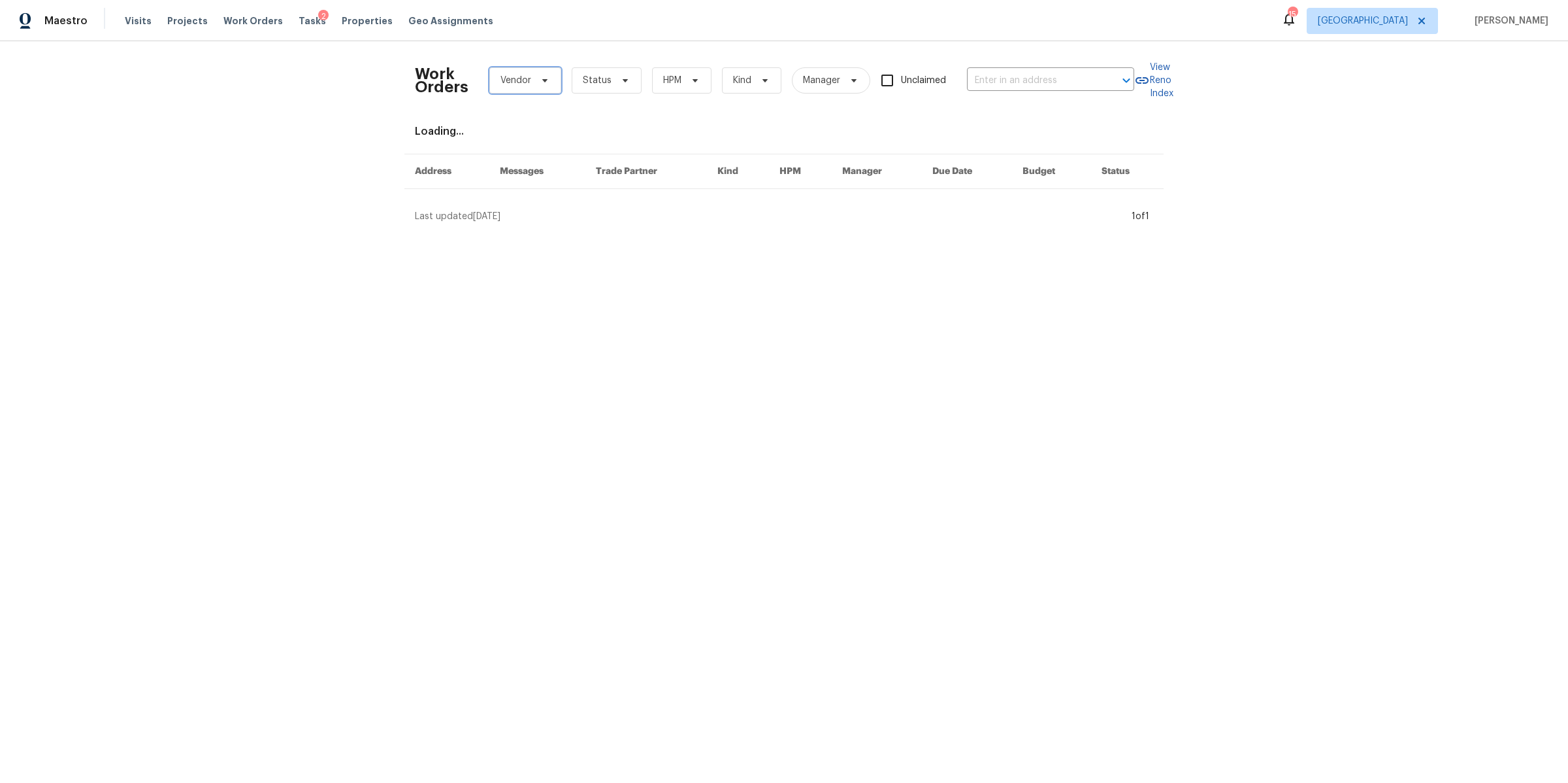
click at [545, 81] on span "Vendor" at bounding box center [525, 80] width 72 height 27
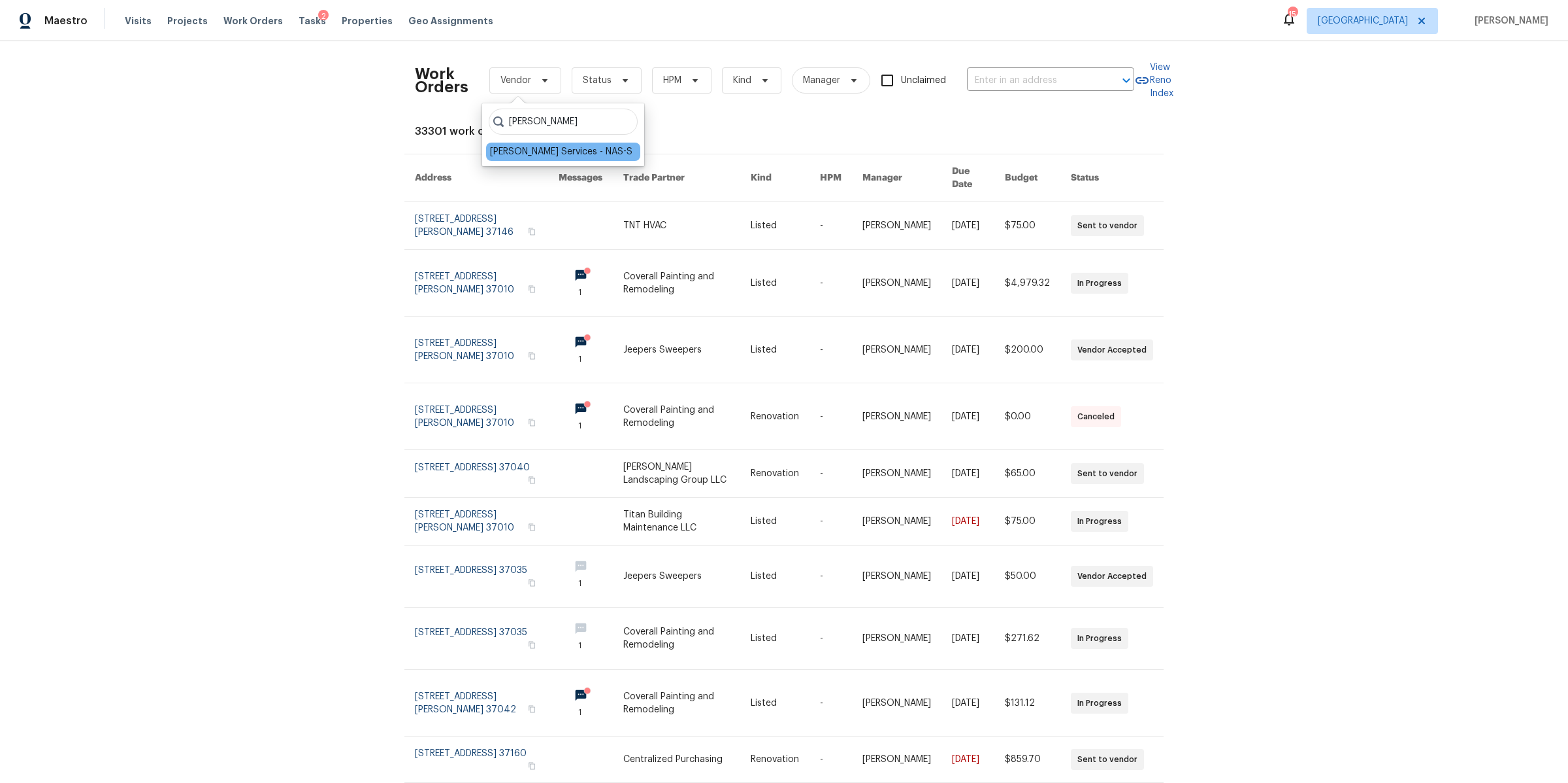
type input "tony"
click at [518, 157] on div "Tony Barrett Services - NAS-S" at bounding box center [561, 151] width 143 height 13
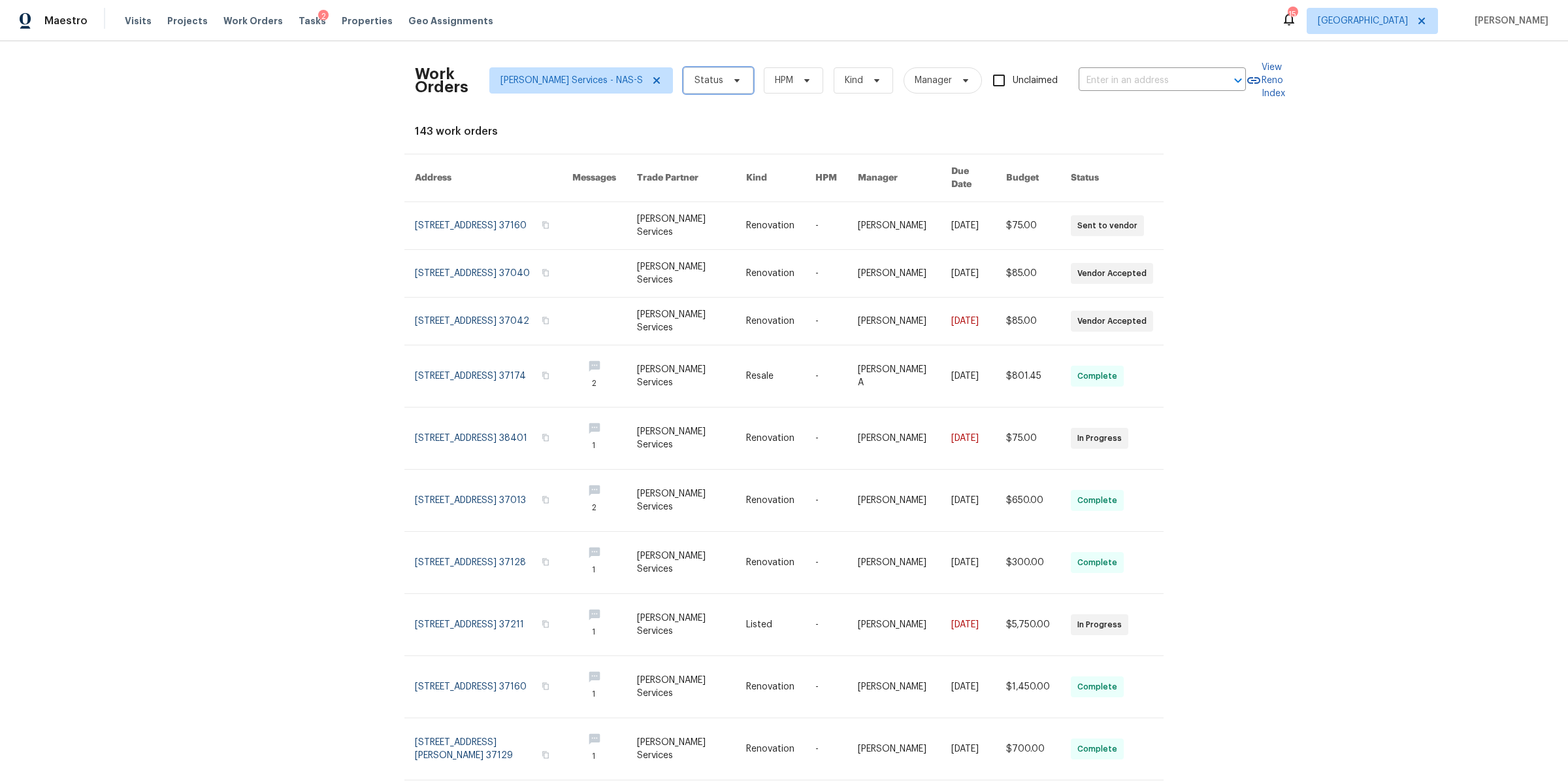
click at [707, 90] on span "Status" at bounding box center [718, 80] width 70 height 27
click at [713, 244] on label "Needs QC" at bounding box center [698, 245] width 61 height 13
click at [676, 244] on input "Needs QC" at bounding box center [671, 243] width 9 height 9
checkbox input "true"
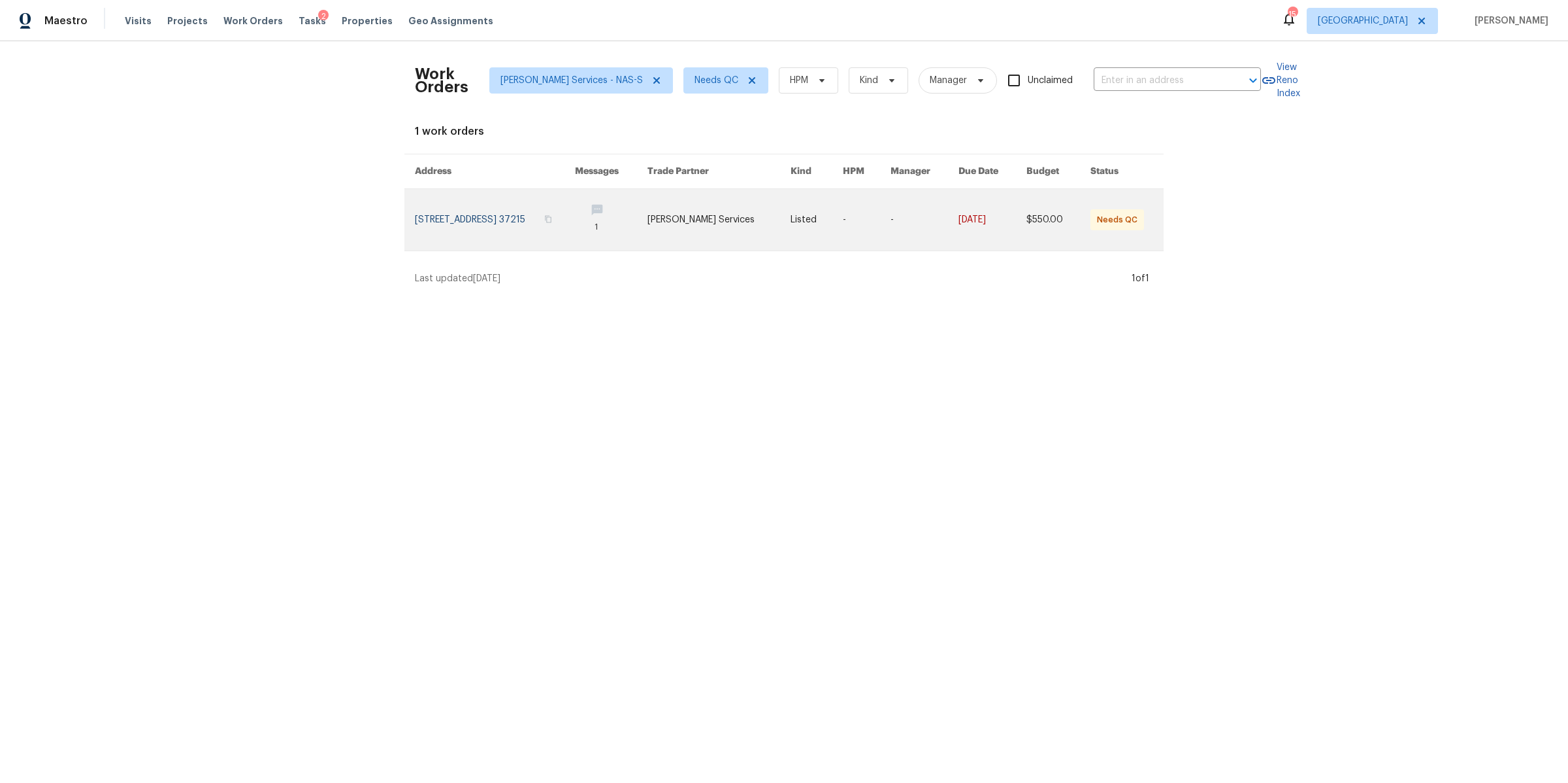
click at [536, 230] on link at bounding box center [495, 220] width 160 height 61
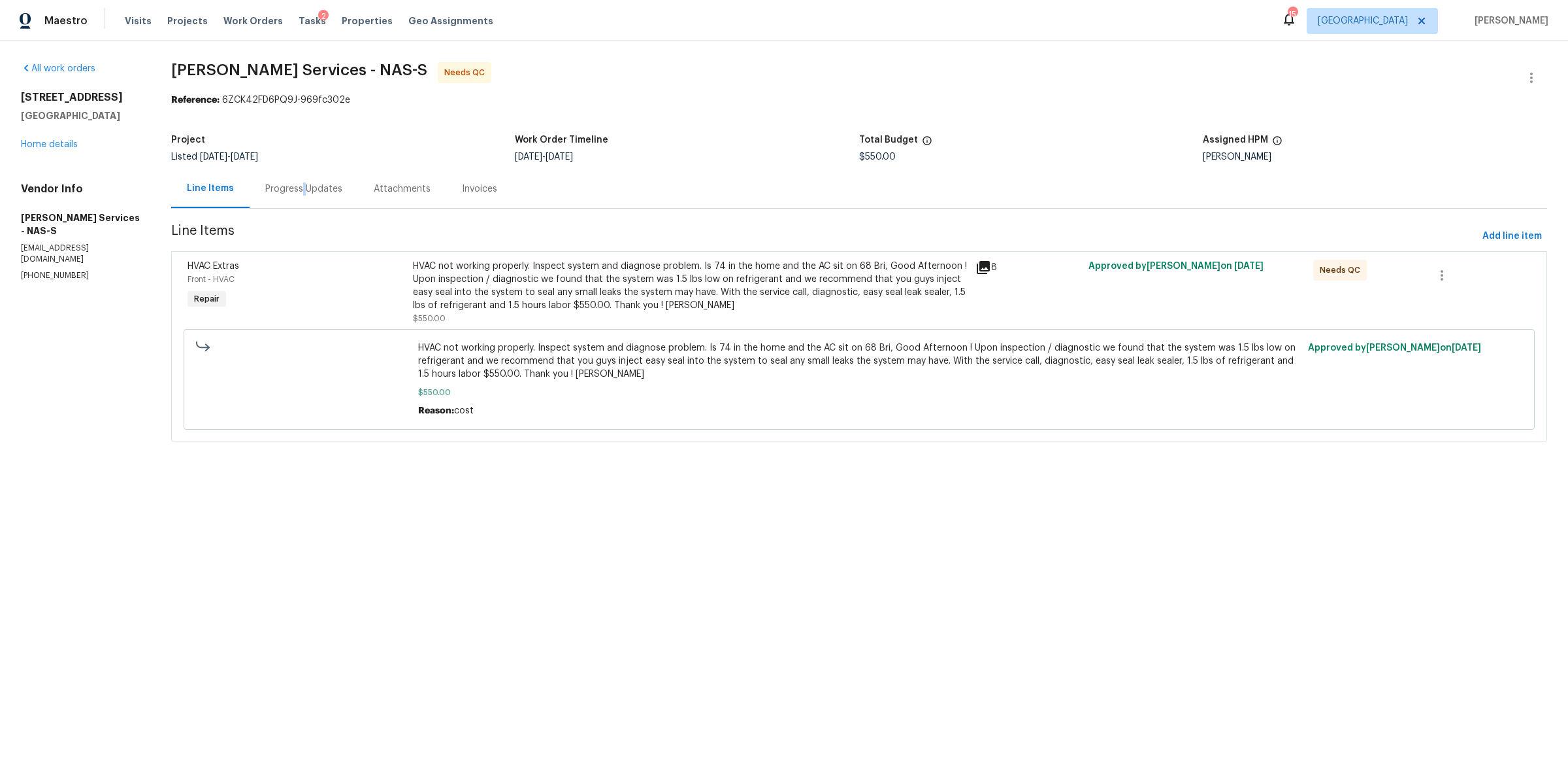
click at [304, 190] on div "Progress Updates" at bounding box center [303, 188] width 77 height 13
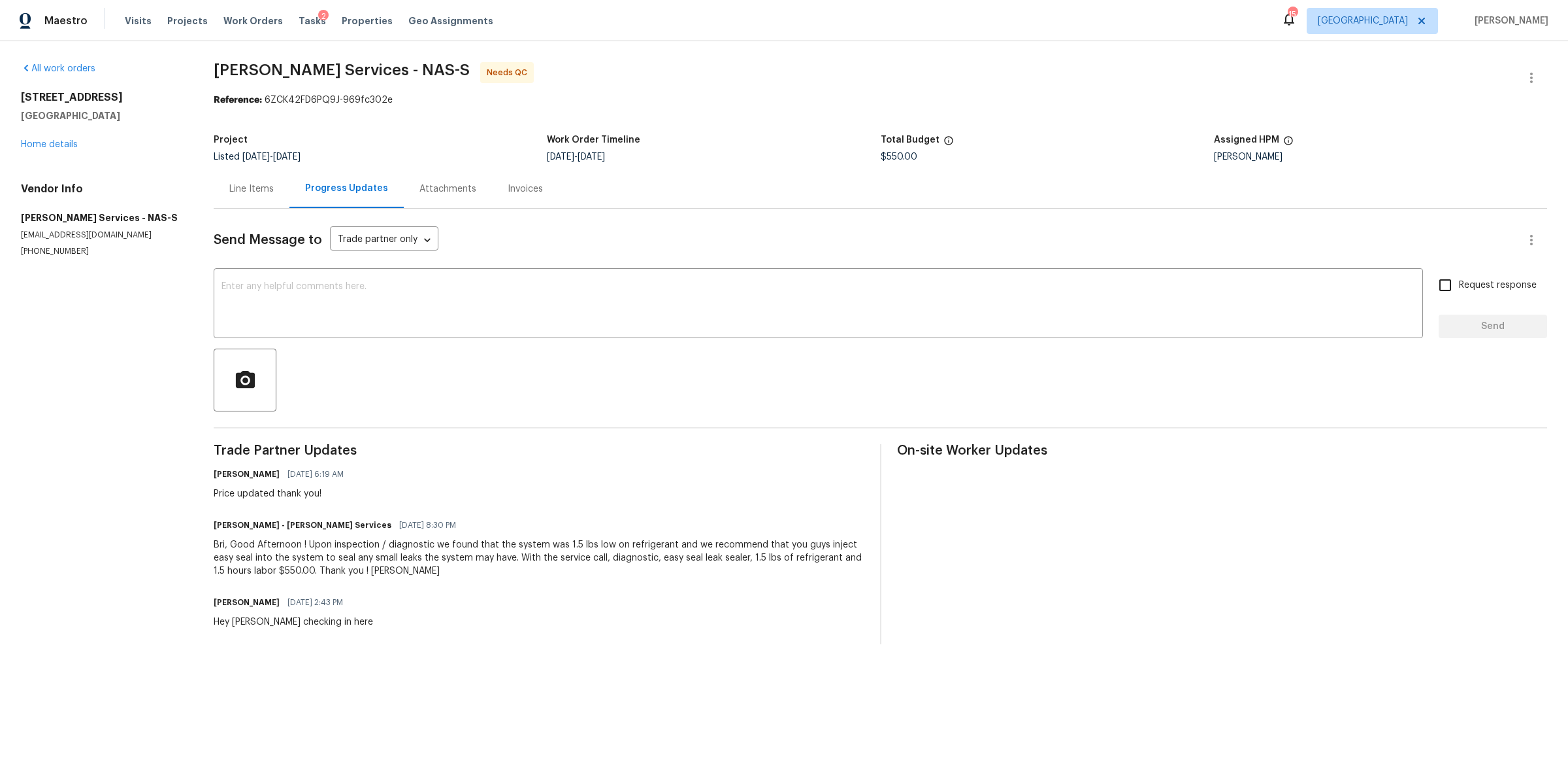
click at [239, 191] on div "Line Items" at bounding box center [251, 188] width 44 height 13
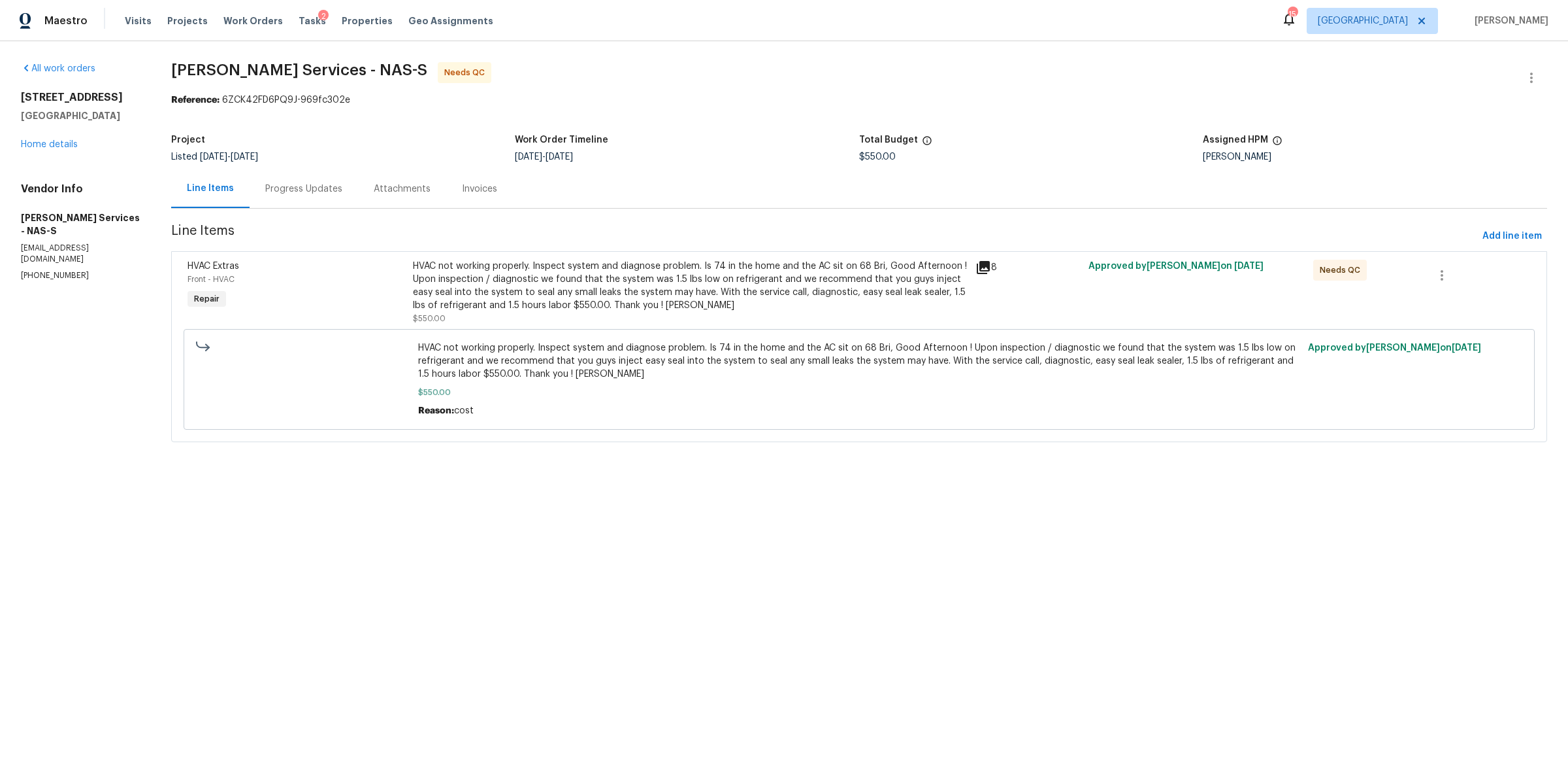
click at [487, 283] on div "HVAC not working properly. Inspect system and diagnose problem. Is 74 in the ho…" at bounding box center [691, 286] width 555 height 52
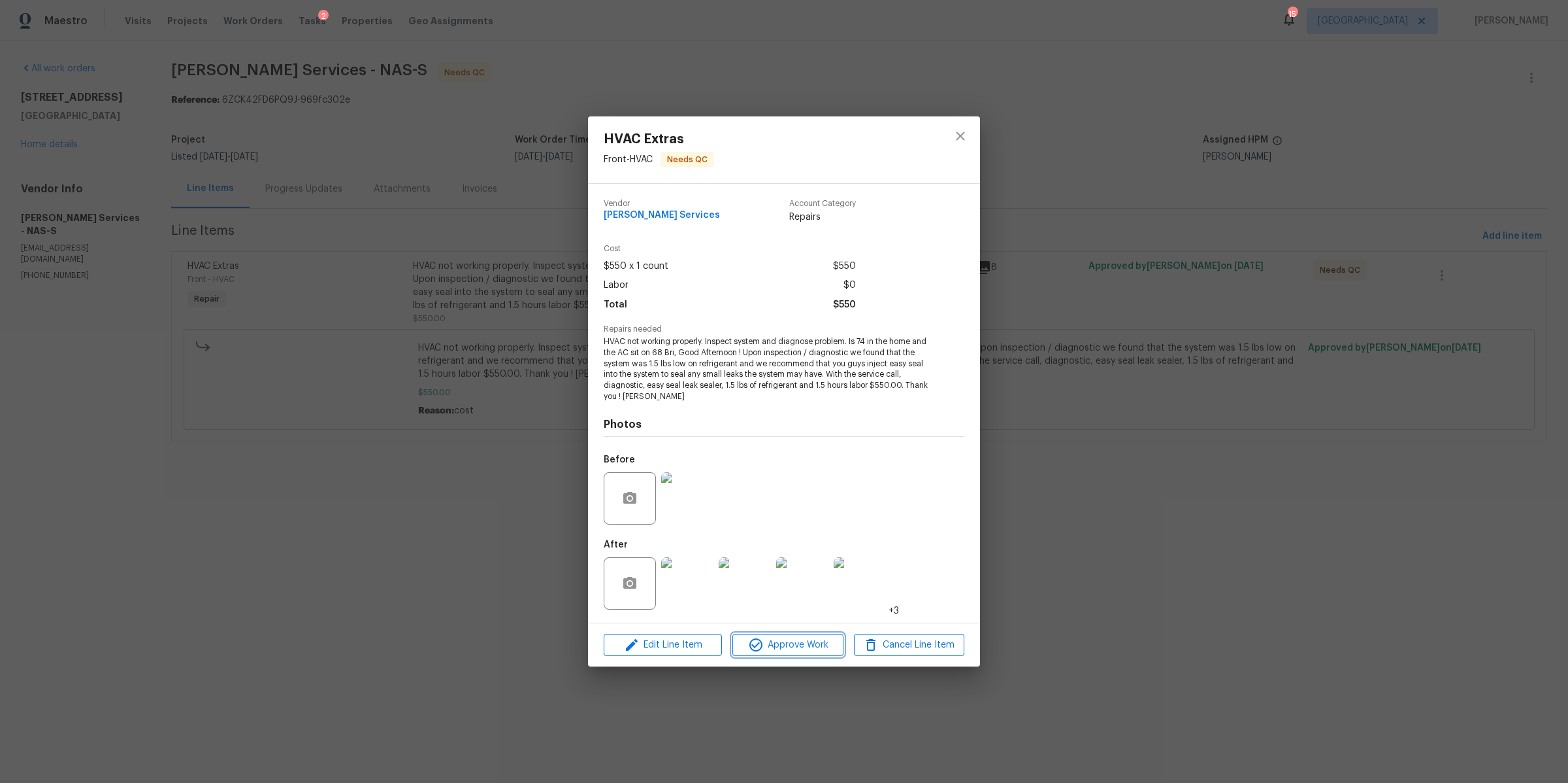
click at [805, 646] on span "Approve Work" at bounding box center [787, 645] width 102 height 17
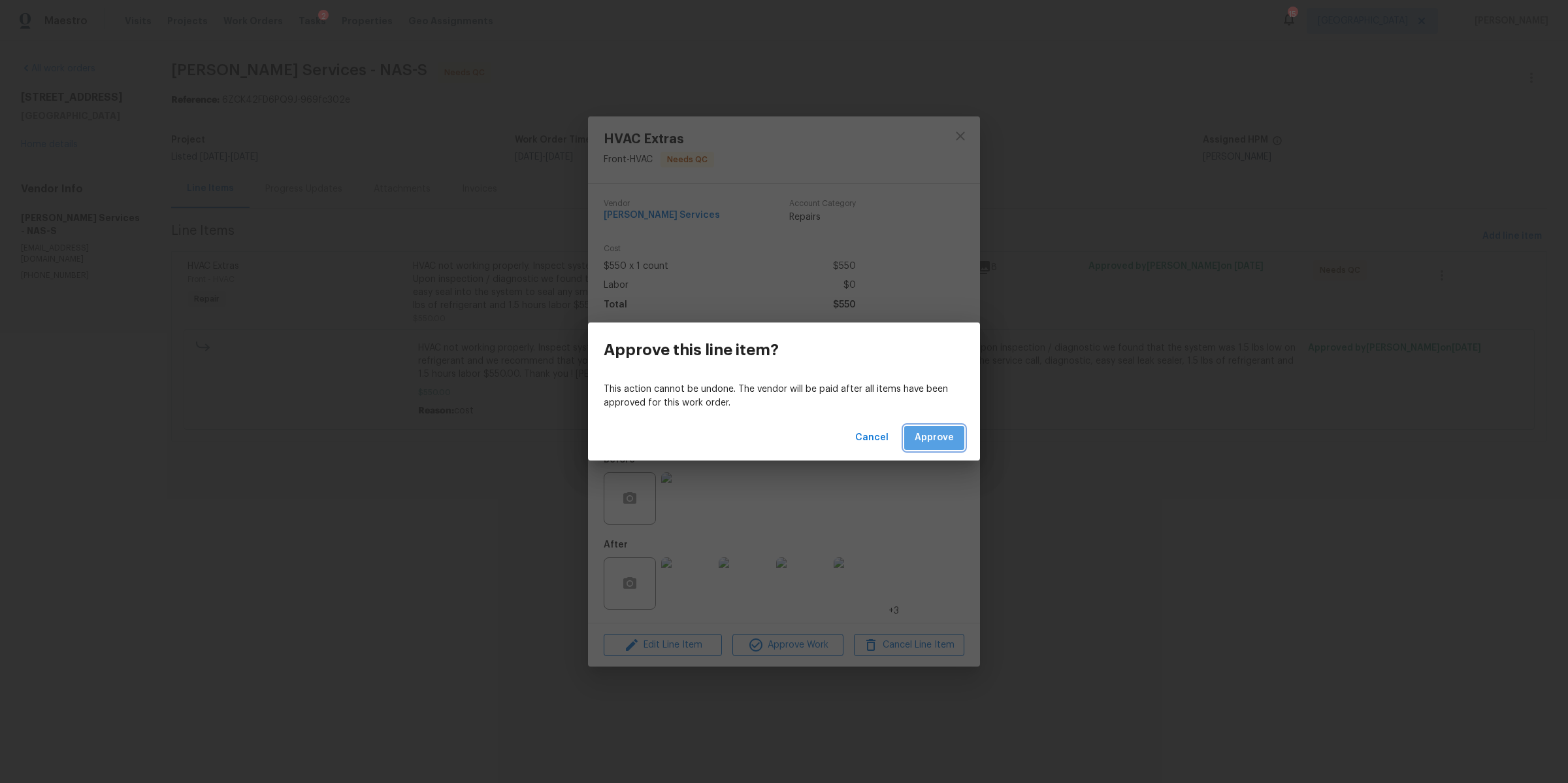
click at [942, 438] on span "Approve" at bounding box center [934, 437] width 39 height 17
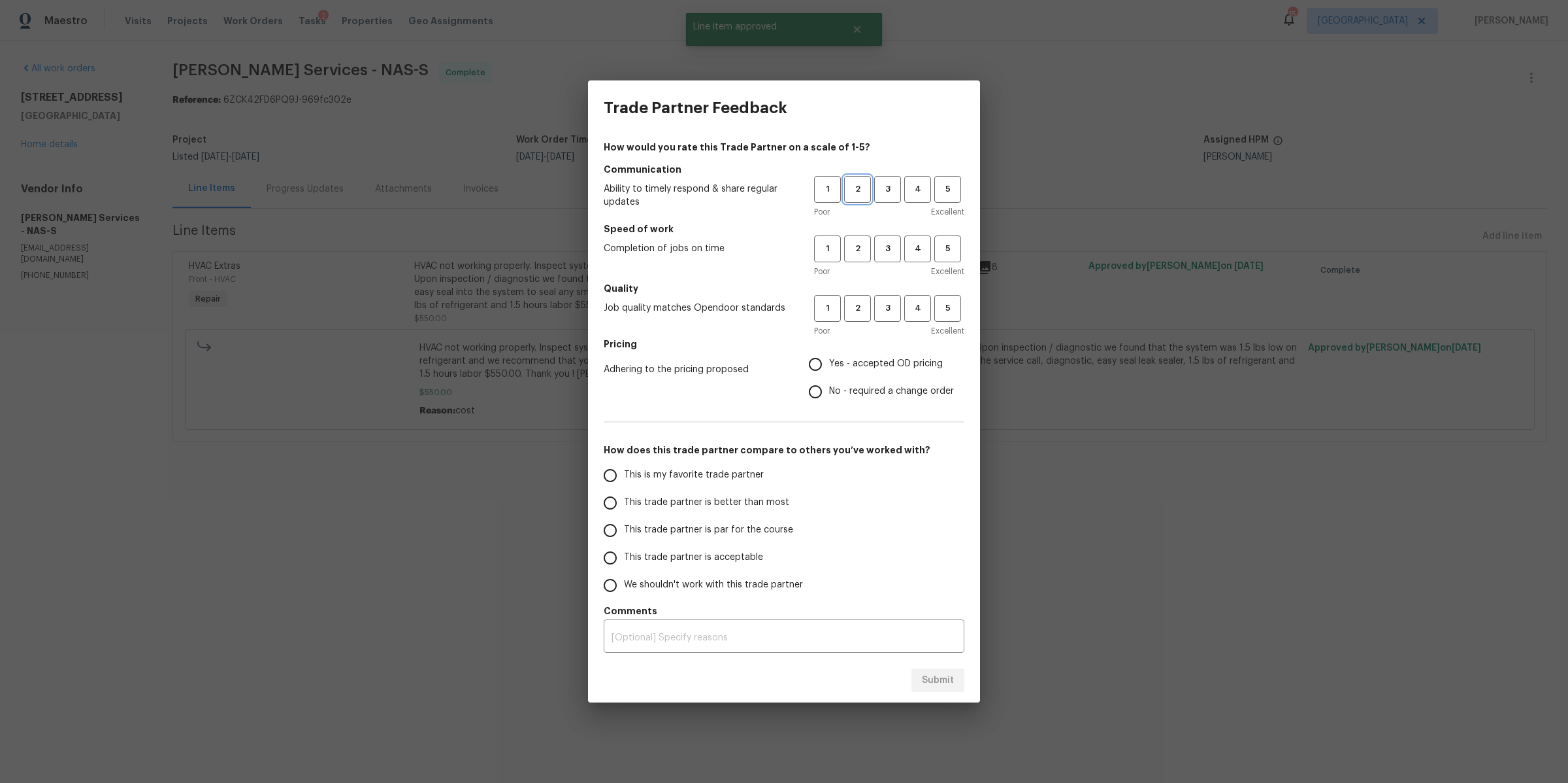
click at [867, 190] on span "2" at bounding box center [857, 189] width 25 height 15
click at [864, 248] on span "2" at bounding box center [857, 248] width 25 height 15
click at [895, 311] on span "3" at bounding box center [887, 307] width 25 height 15
click at [862, 366] on span "Yes - accepted OD pricing" at bounding box center [885, 363] width 113 height 14
click at [829, 366] on input "Yes - accepted OD pricing" at bounding box center [815, 364] width 28 height 28
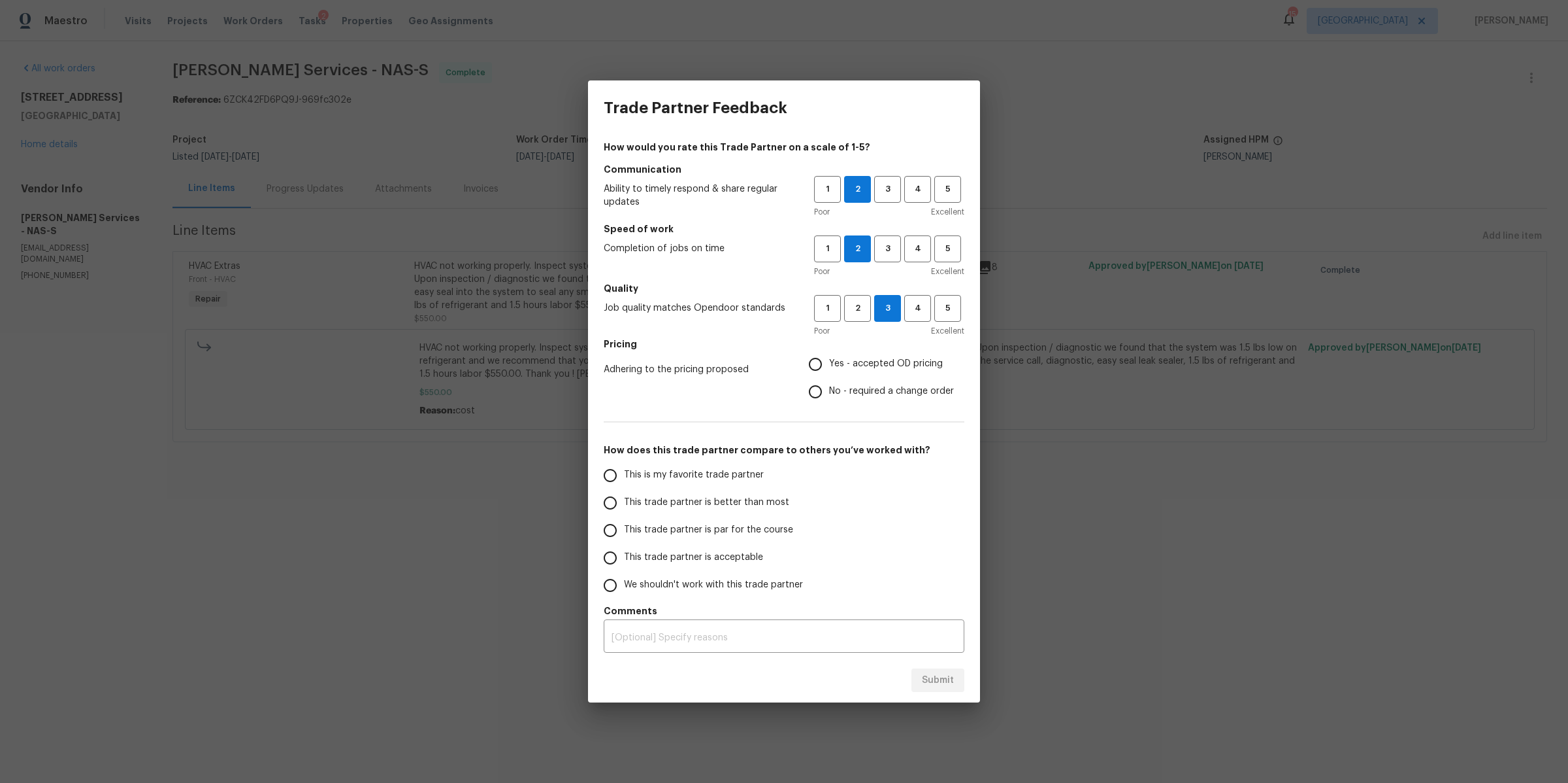
radio input "true"
click at [765, 497] on span "This trade partner is better than most" at bounding box center [707, 502] width 165 height 14
click at [624, 497] on input "This trade partner is better than most" at bounding box center [610, 503] width 28 height 28
radio input "false"
click at [750, 524] on span "This trade partner is par for the course" at bounding box center [709, 530] width 169 height 14
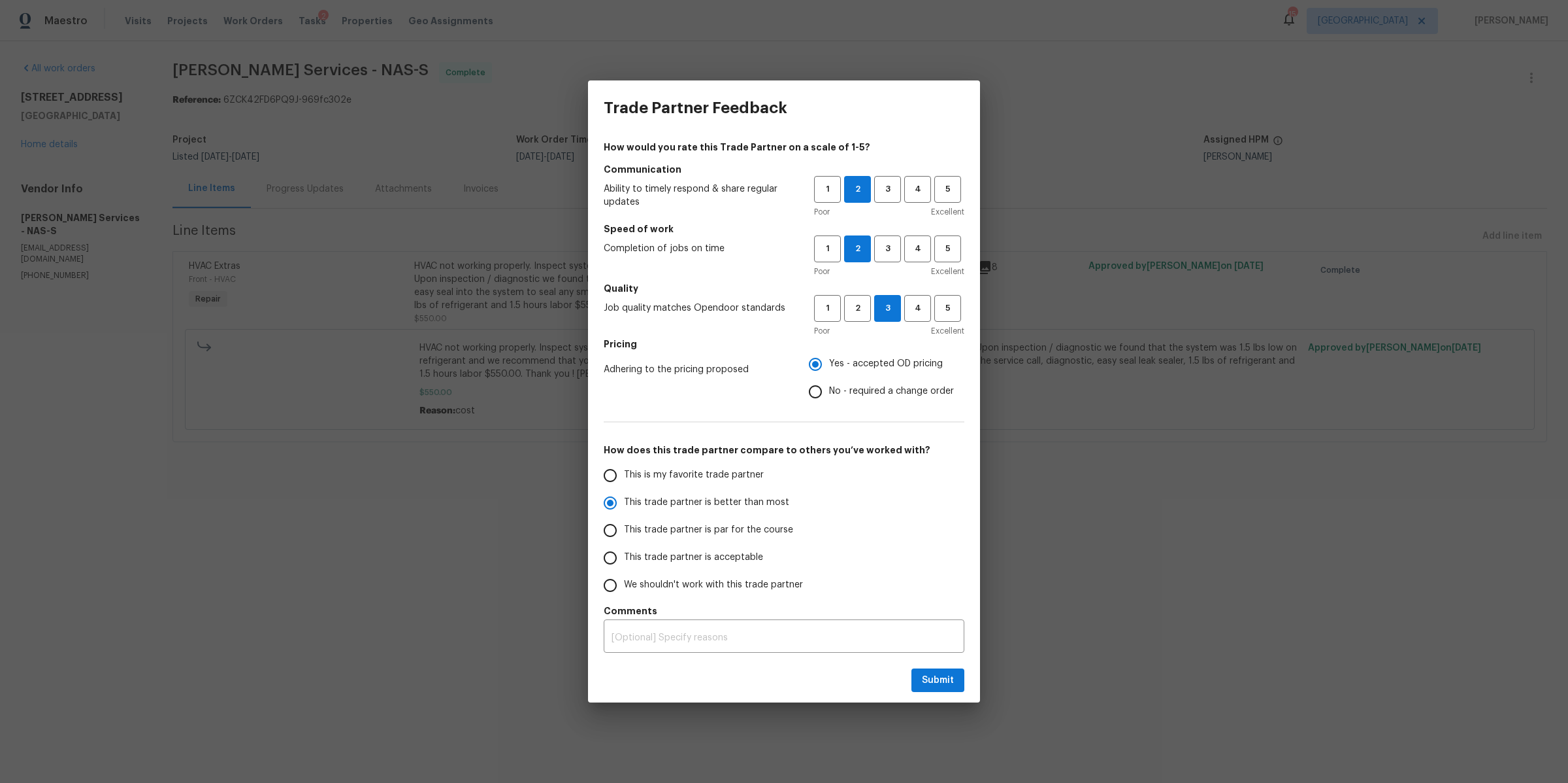
click at [624, 524] on input "This trade partner is par for the course" at bounding box center [610, 530] width 28 height 28
click at [924, 685] on span "Submit" at bounding box center [938, 680] width 32 height 17
radio input "true"
radio input "false"
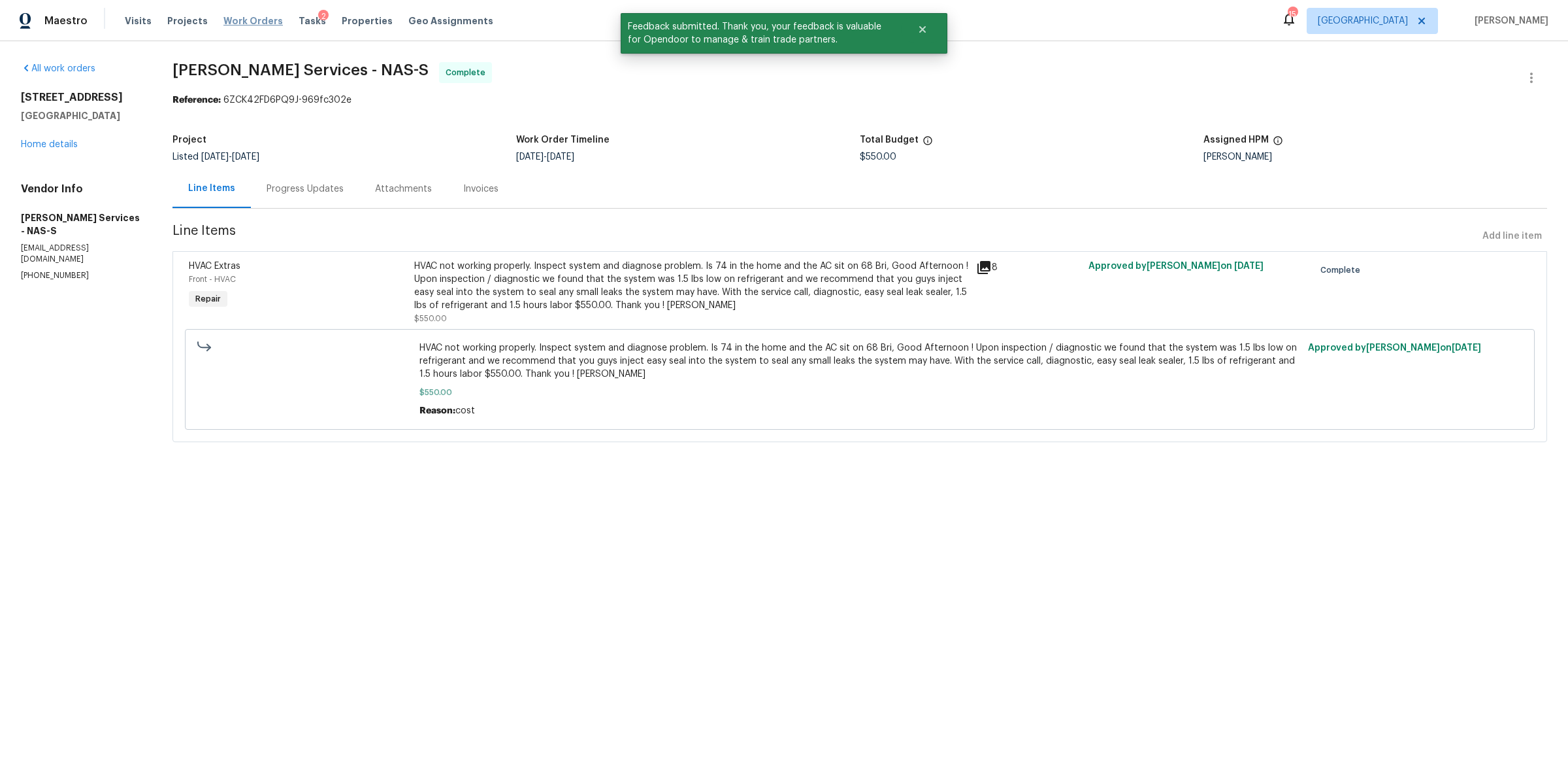
click at [245, 24] on span "Work Orders" at bounding box center [253, 21] width 59 height 13
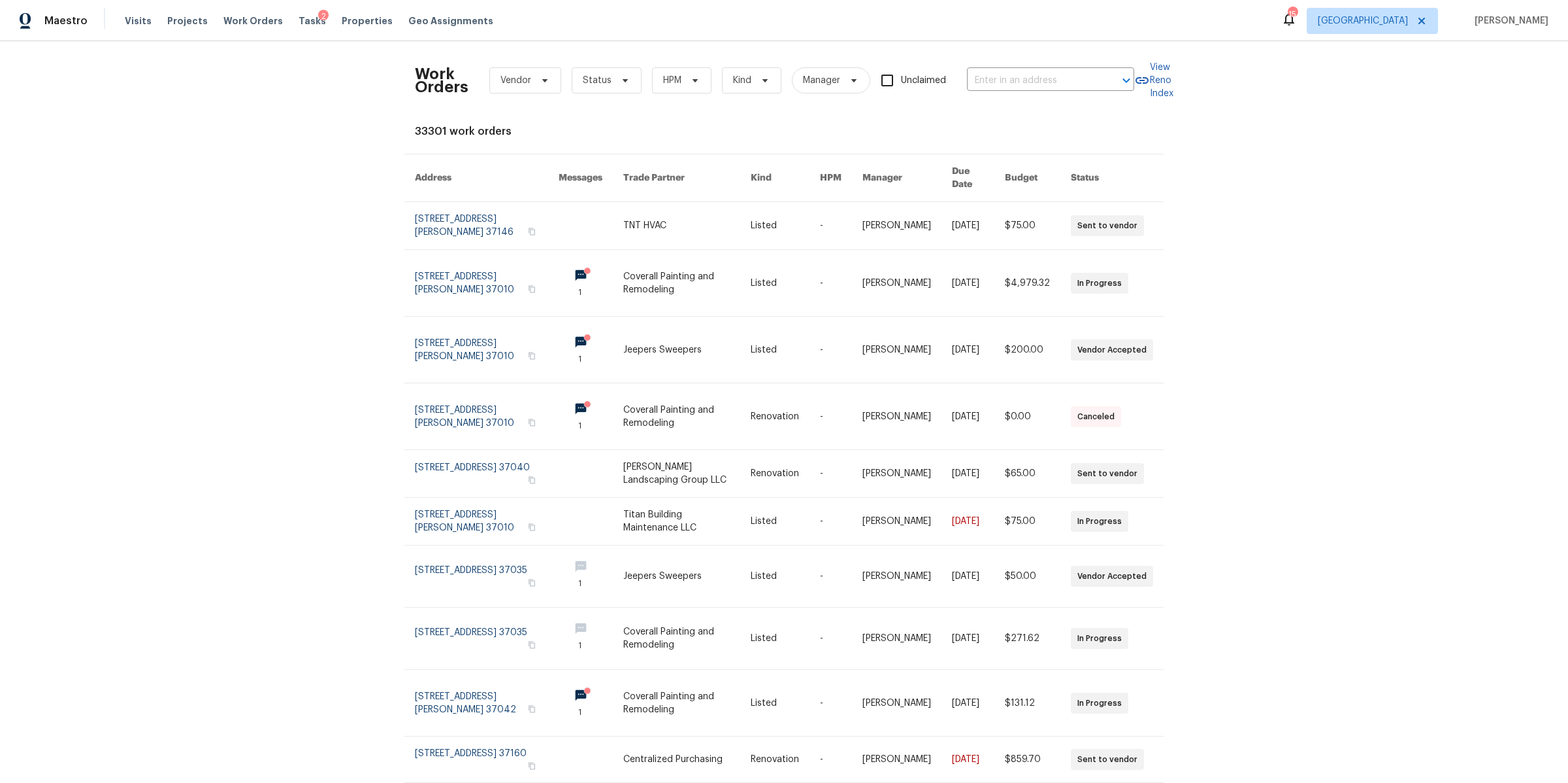
click at [536, 94] on div "Work Orders Vendor Status HPM Kind Manager Unclaimed ​" at bounding box center [775, 80] width 720 height 57
click at [539, 84] on icon at bounding box center [544, 80] width 11 height 11
type input "tony"
click at [548, 153] on div "Tony Barrett Services - NAS-S" at bounding box center [561, 151] width 143 height 13
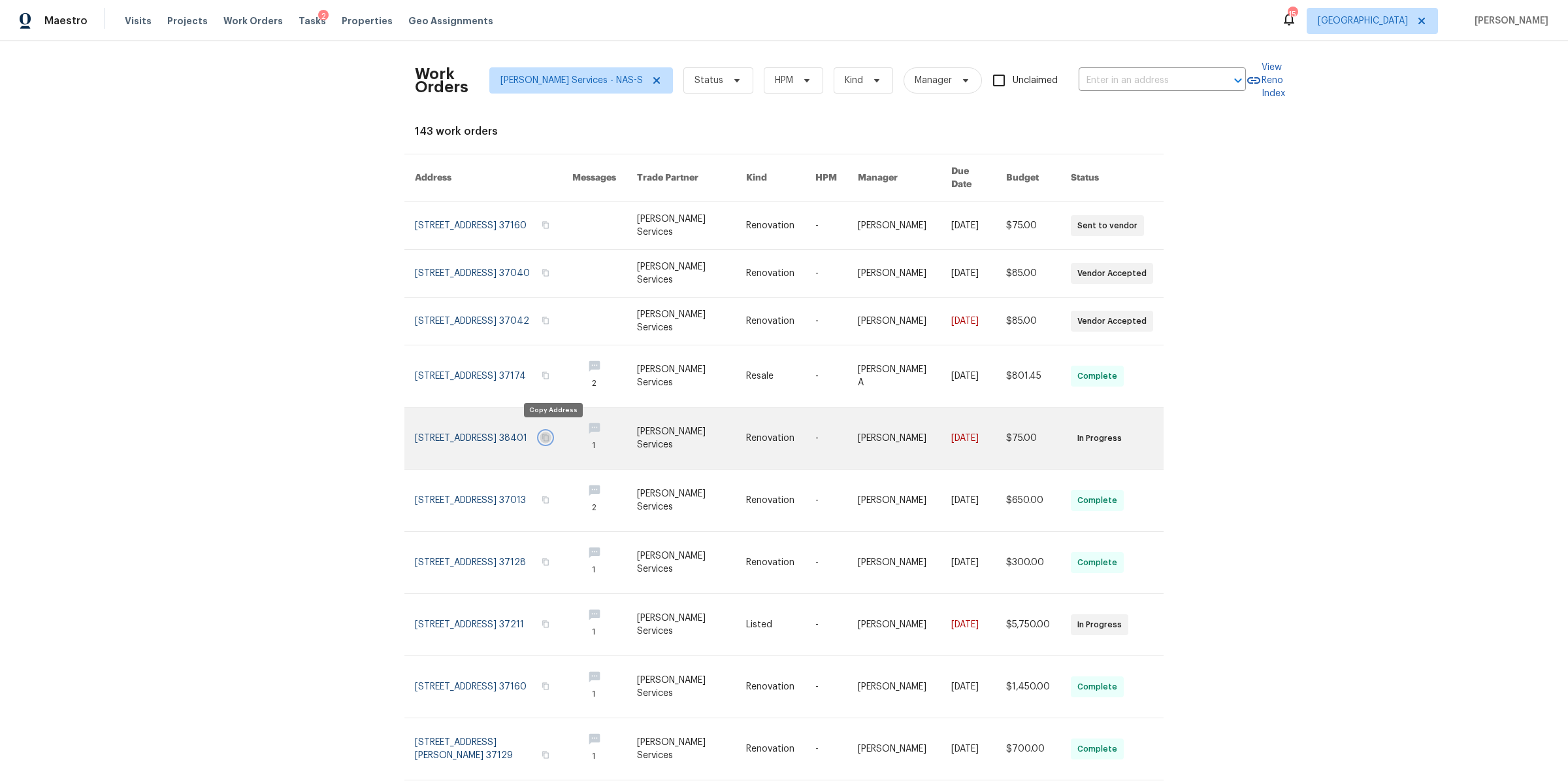
click at [549, 434] on icon "button" at bounding box center [546, 437] width 7 height 7
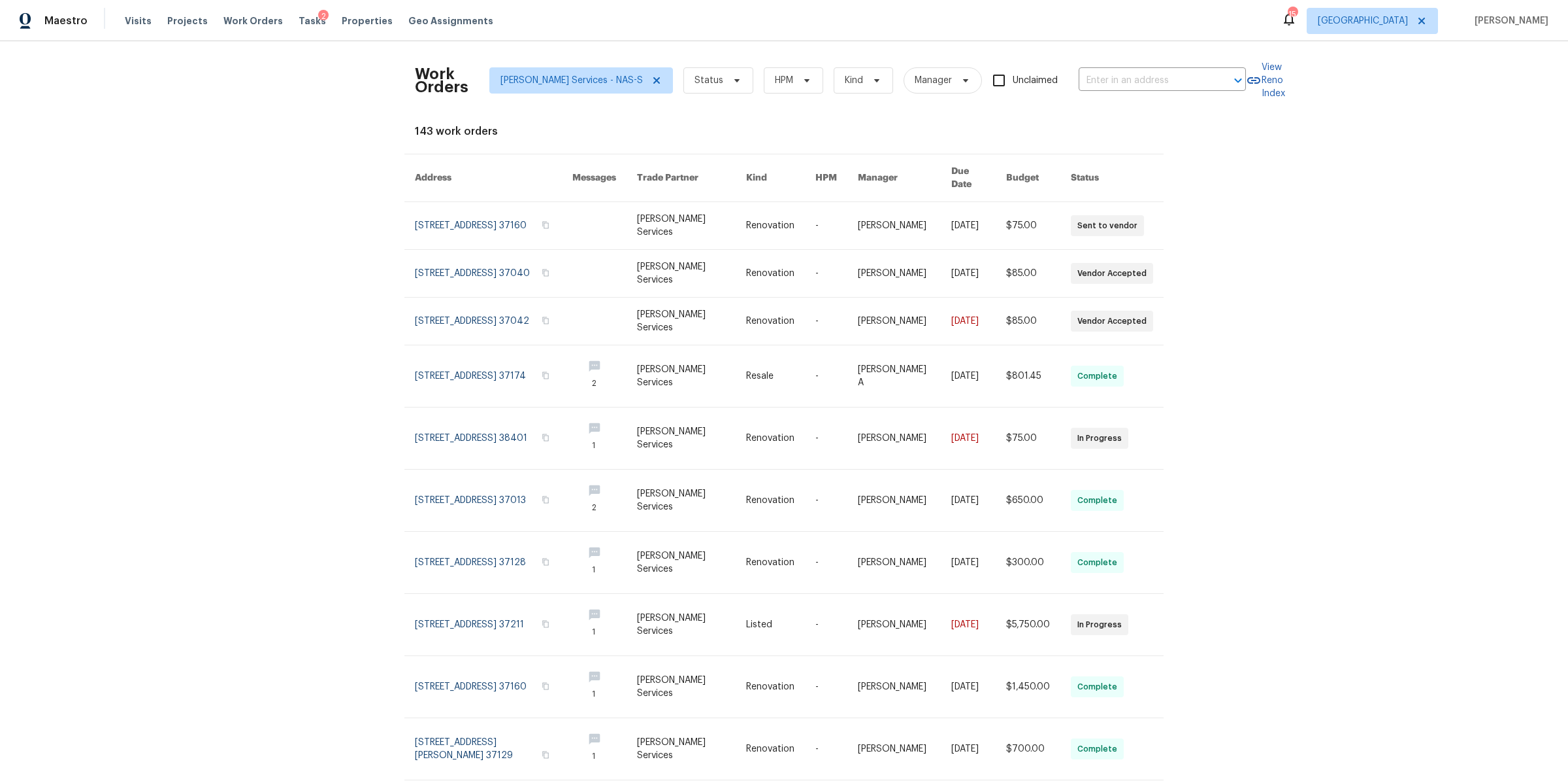
click at [1120, 93] on div "Work Orders Tony Barrett Services - NAS-S Status HPM Kind Manager Unclaimed ​" at bounding box center [831, 80] width 831 height 57
click at [1116, 86] on input "text" at bounding box center [1144, 81] width 131 height 21
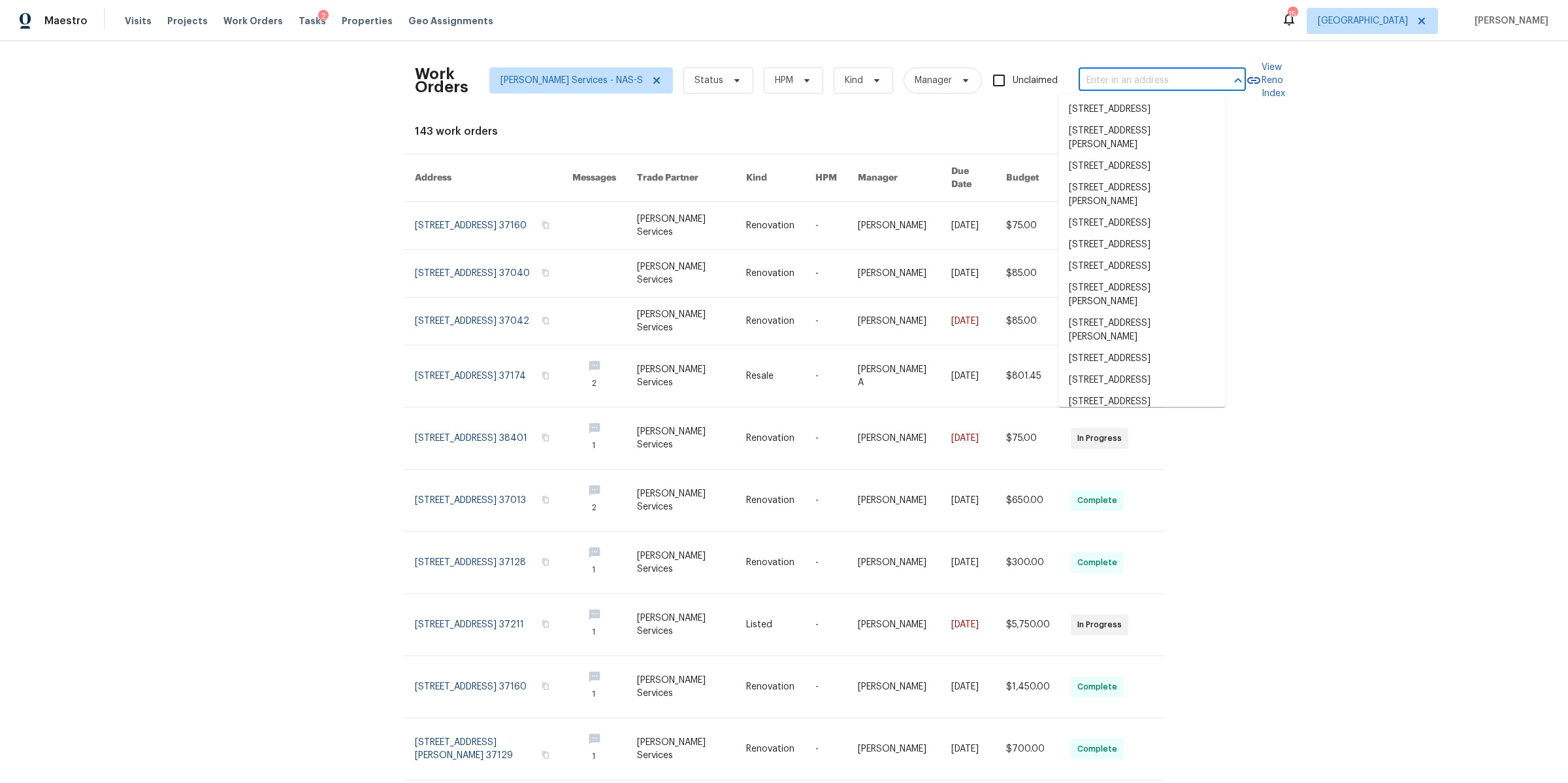
paste input "824 N Woodstone Ln, Nashville, TN 37211"
type input "824 N Woodstone Ln, Nashville, TN 37211"
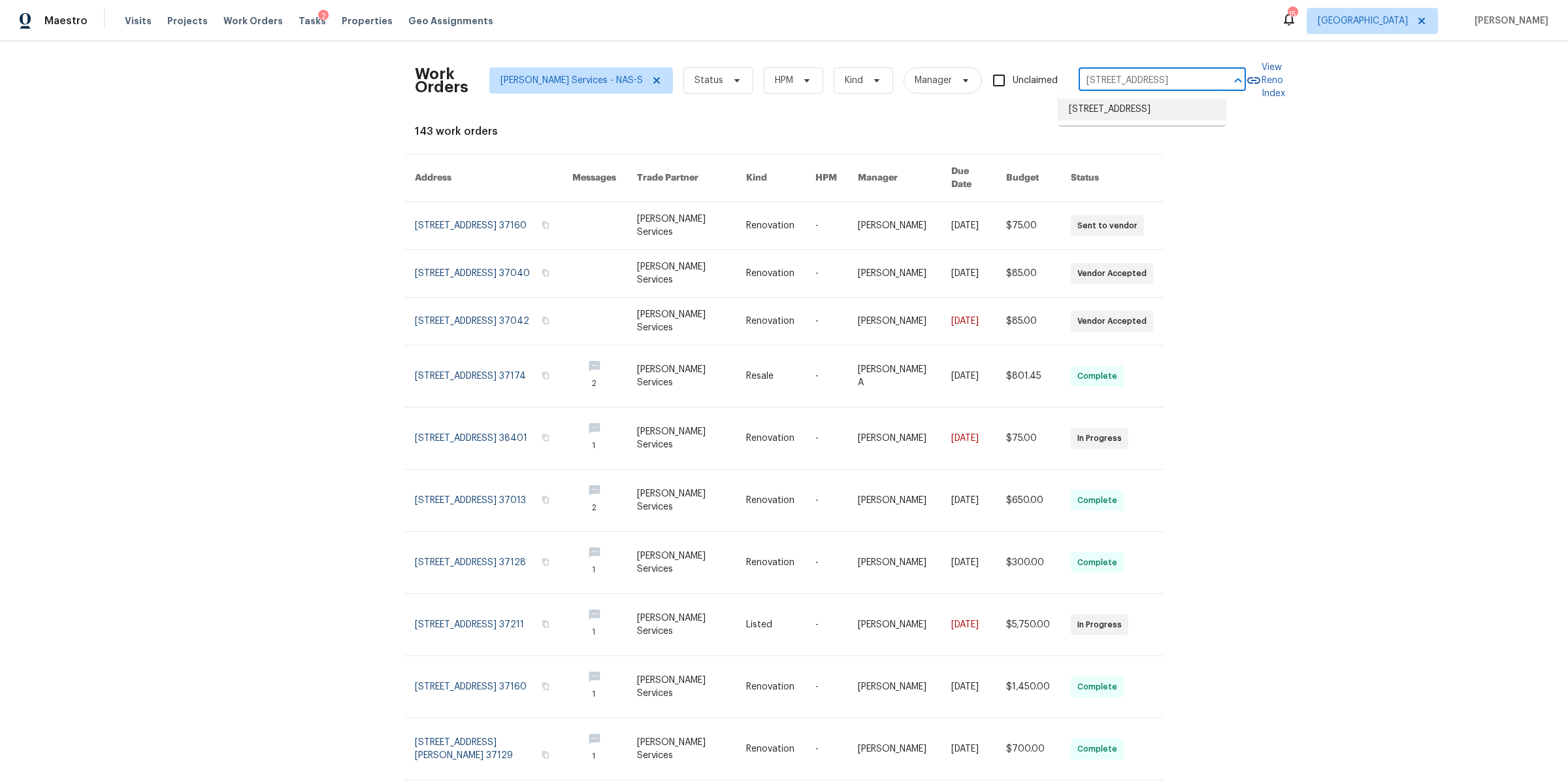
click at [1104, 112] on li "824 N Woodstone Ln, Nashville, TN 37211" at bounding box center [1142, 109] width 167 height 22
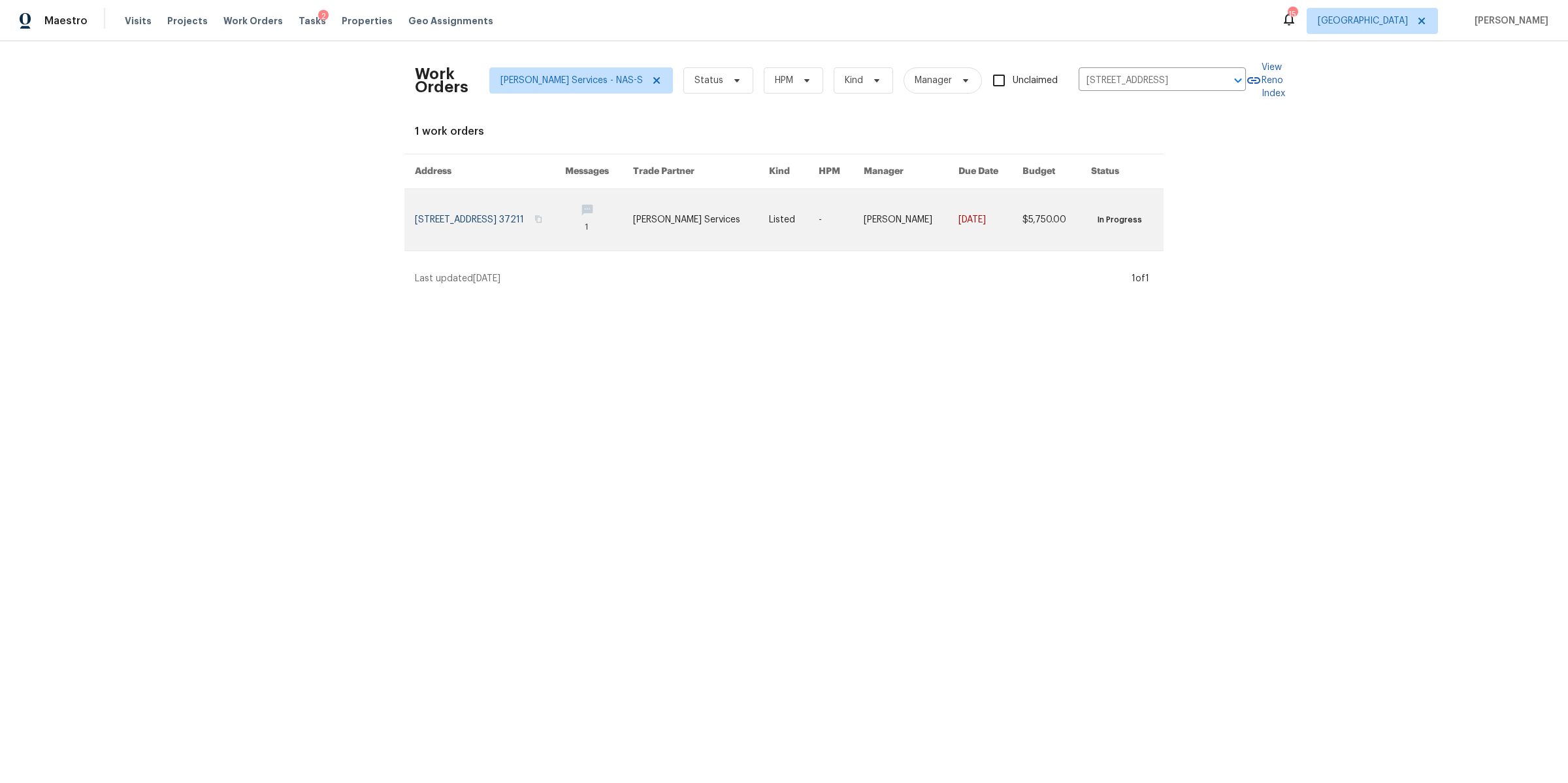
click at [498, 235] on link at bounding box center [490, 220] width 151 height 61
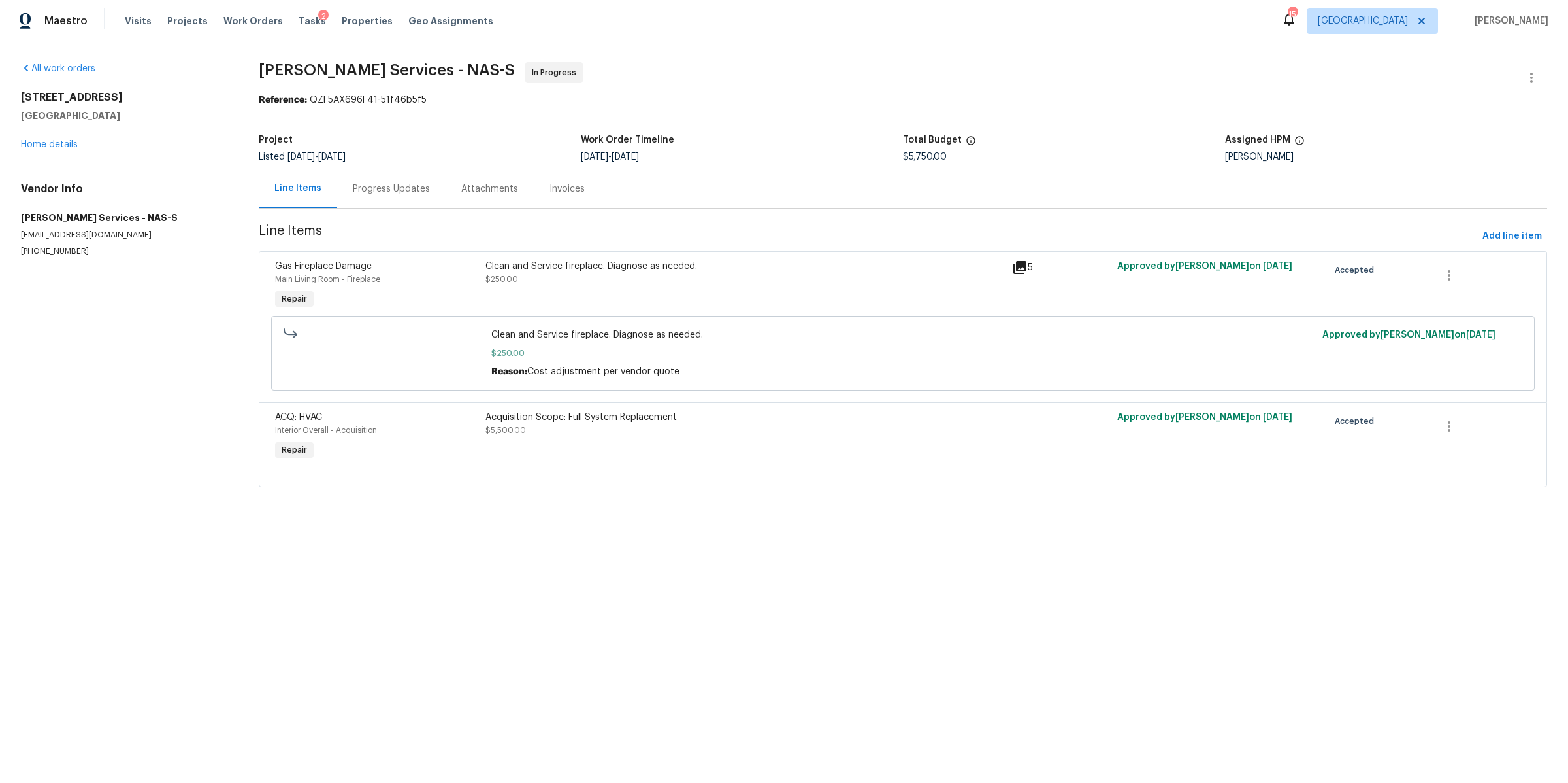
click at [383, 201] on div "Progress Updates" at bounding box center [392, 188] width 108 height 38
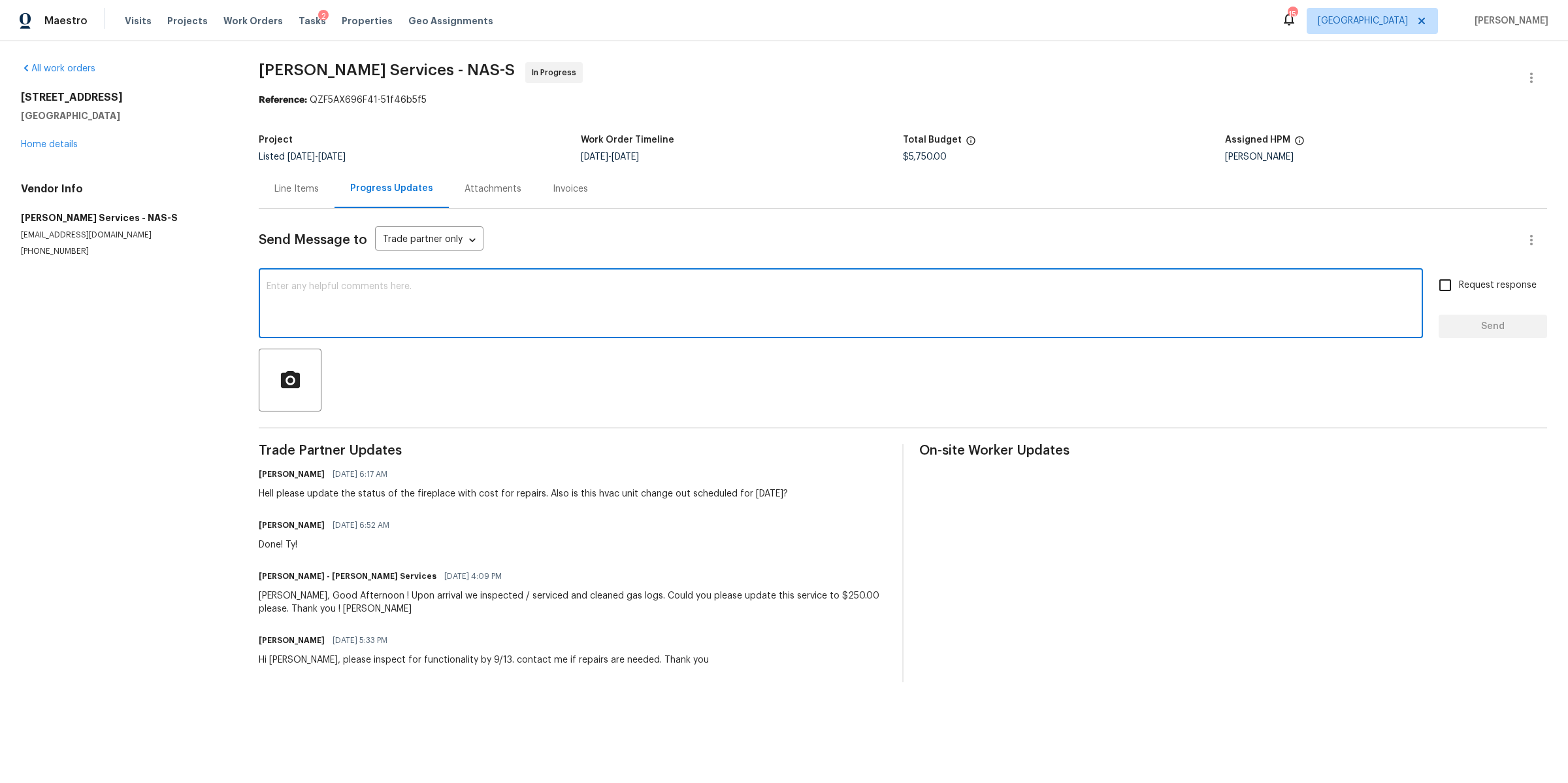
click at [405, 296] on textarea at bounding box center [841, 304] width 1149 height 45
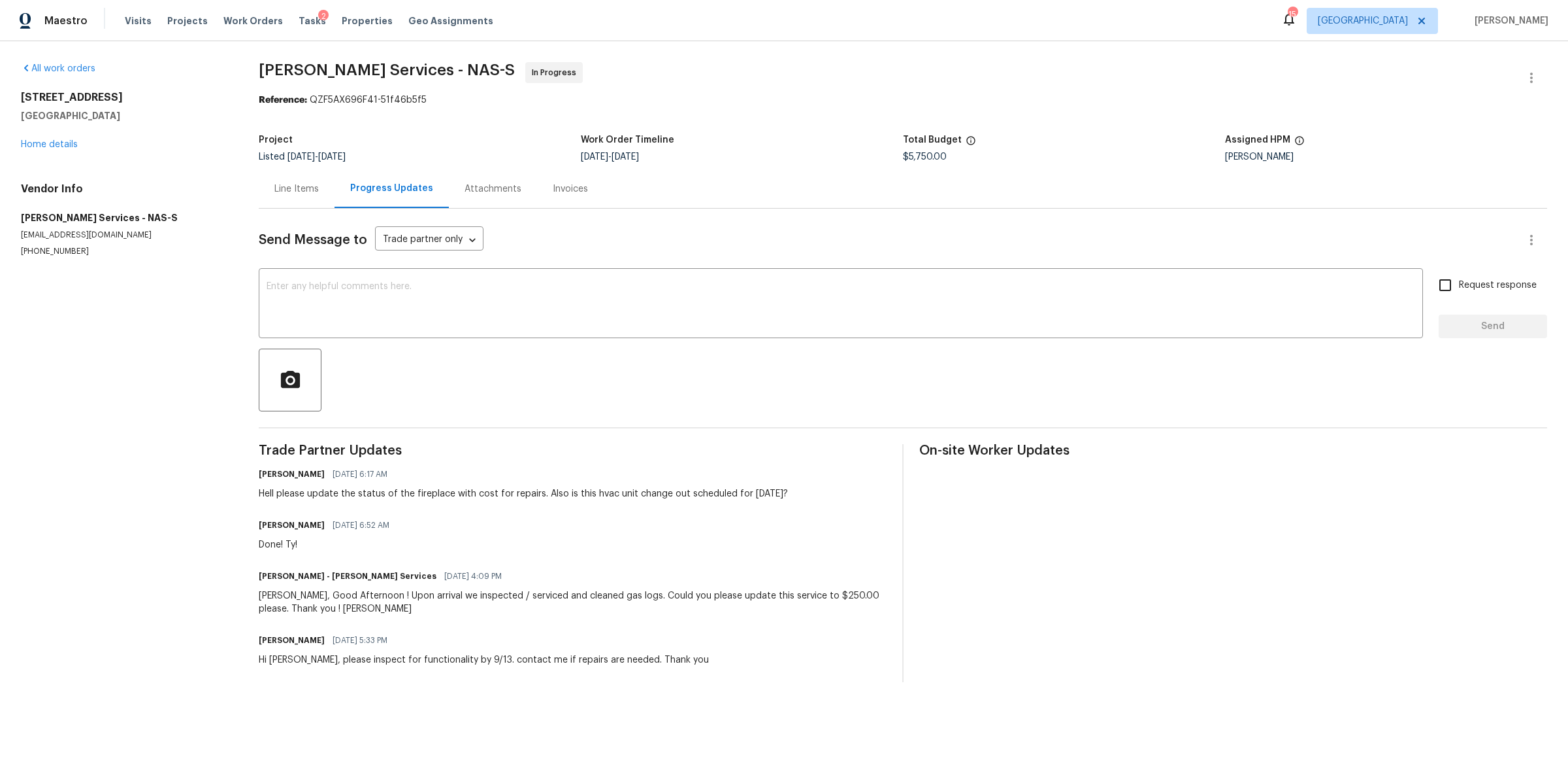
click at [57, 152] on div "All work orders 824 N Woodstone Ln Nashville, TN 37211 Home details Vendor Info…" at bounding box center [124, 160] width 207 height 195
click at [55, 137] on div "824 N Woodstone Ln Nashville, TN 37211 Home details" at bounding box center [124, 120] width 207 height 60
click at [54, 155] on div "All work orders 824 N Woodstone Ln Nashville, TN 37211 Home details Vendor Info…" at bounding box center [124, 160] width 207 height 195
click at [54, 145] on link "Home details" at bounding box center [49, 144] width 57 height 9
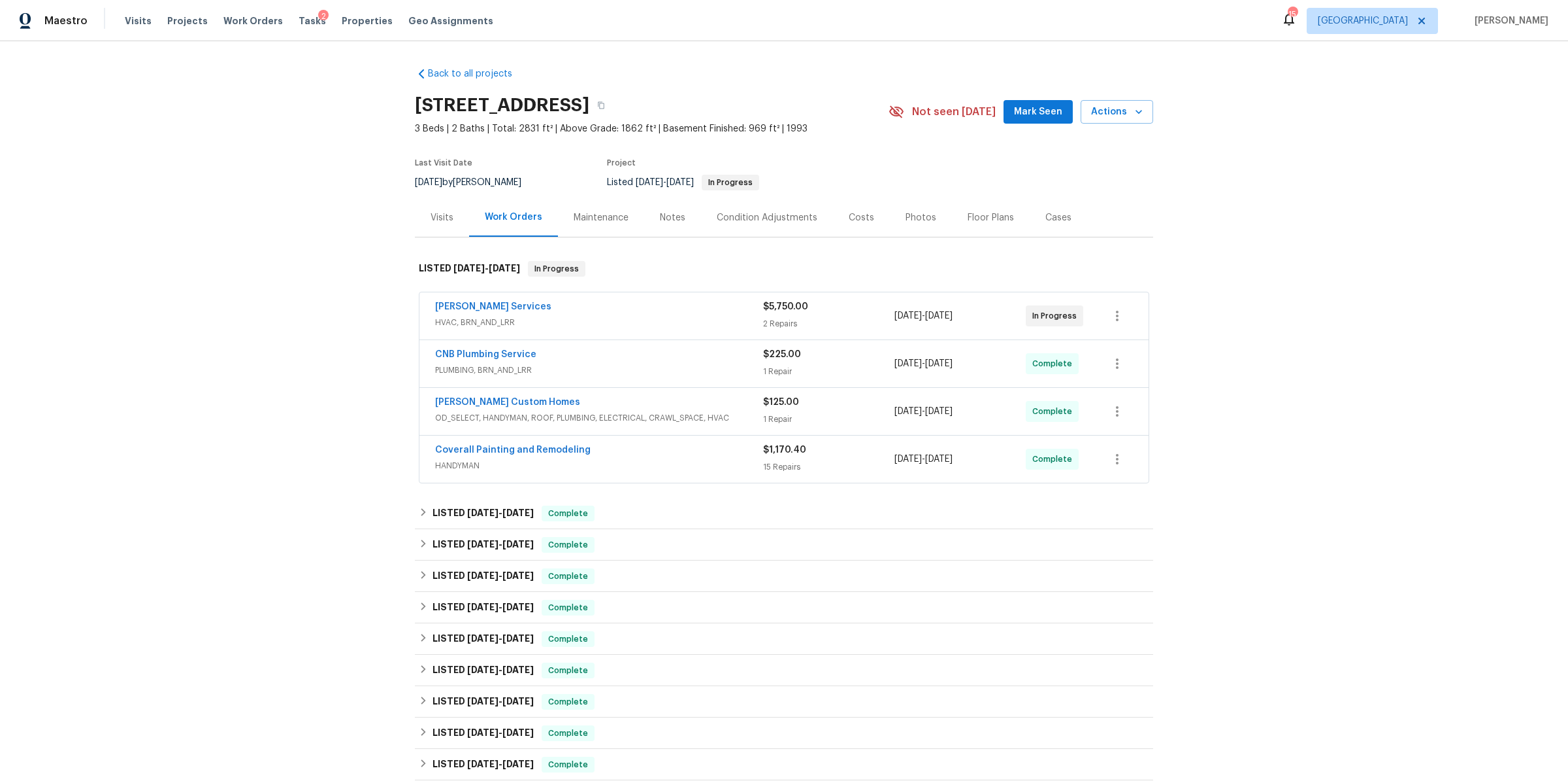
click at [675, 228] on div "Notes" at bounding box center [672, 217] width 57 height 38
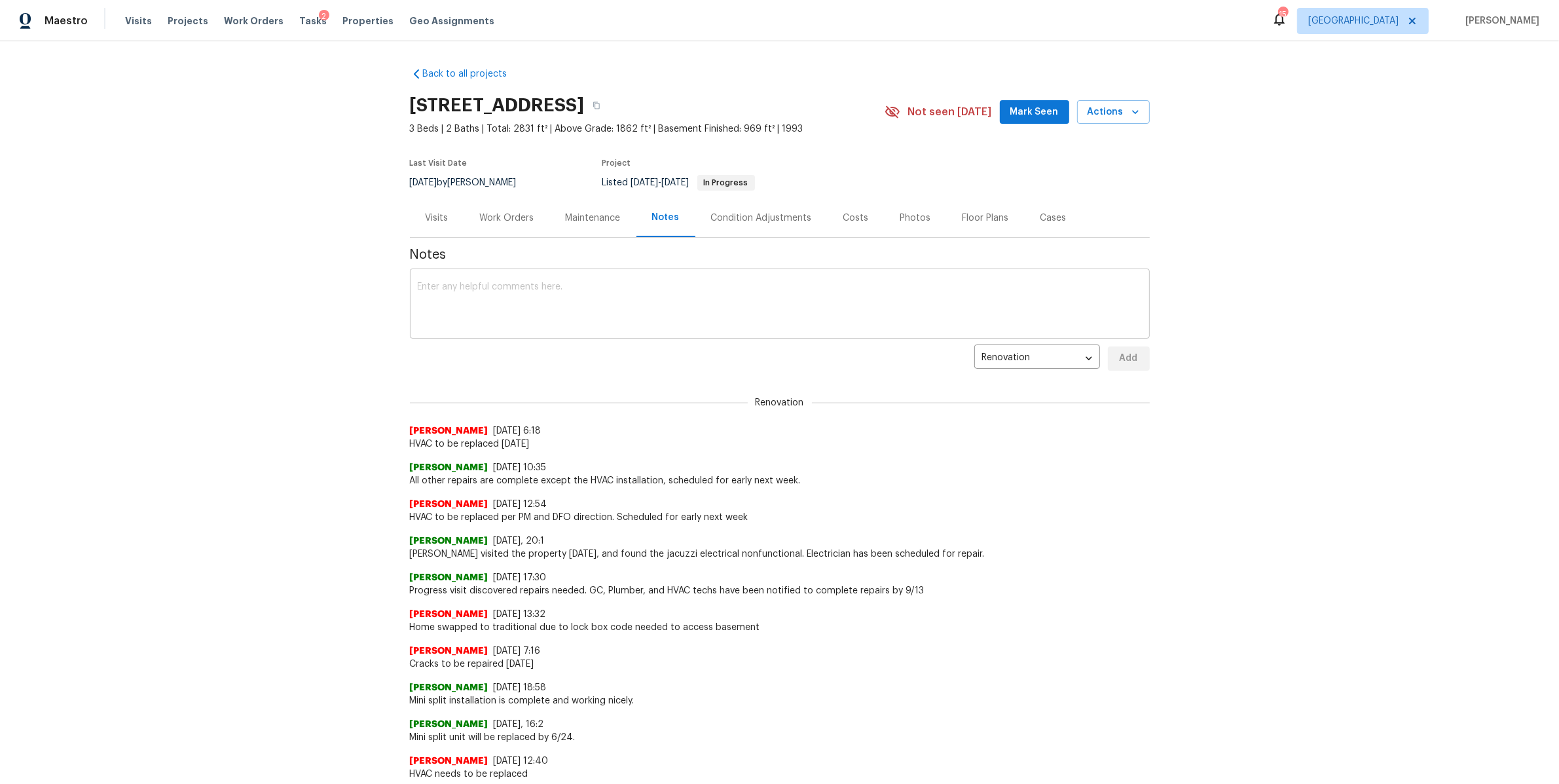
click at [609, 275] on div "x ​" at bounding box center [780, 305] width 740 height 67
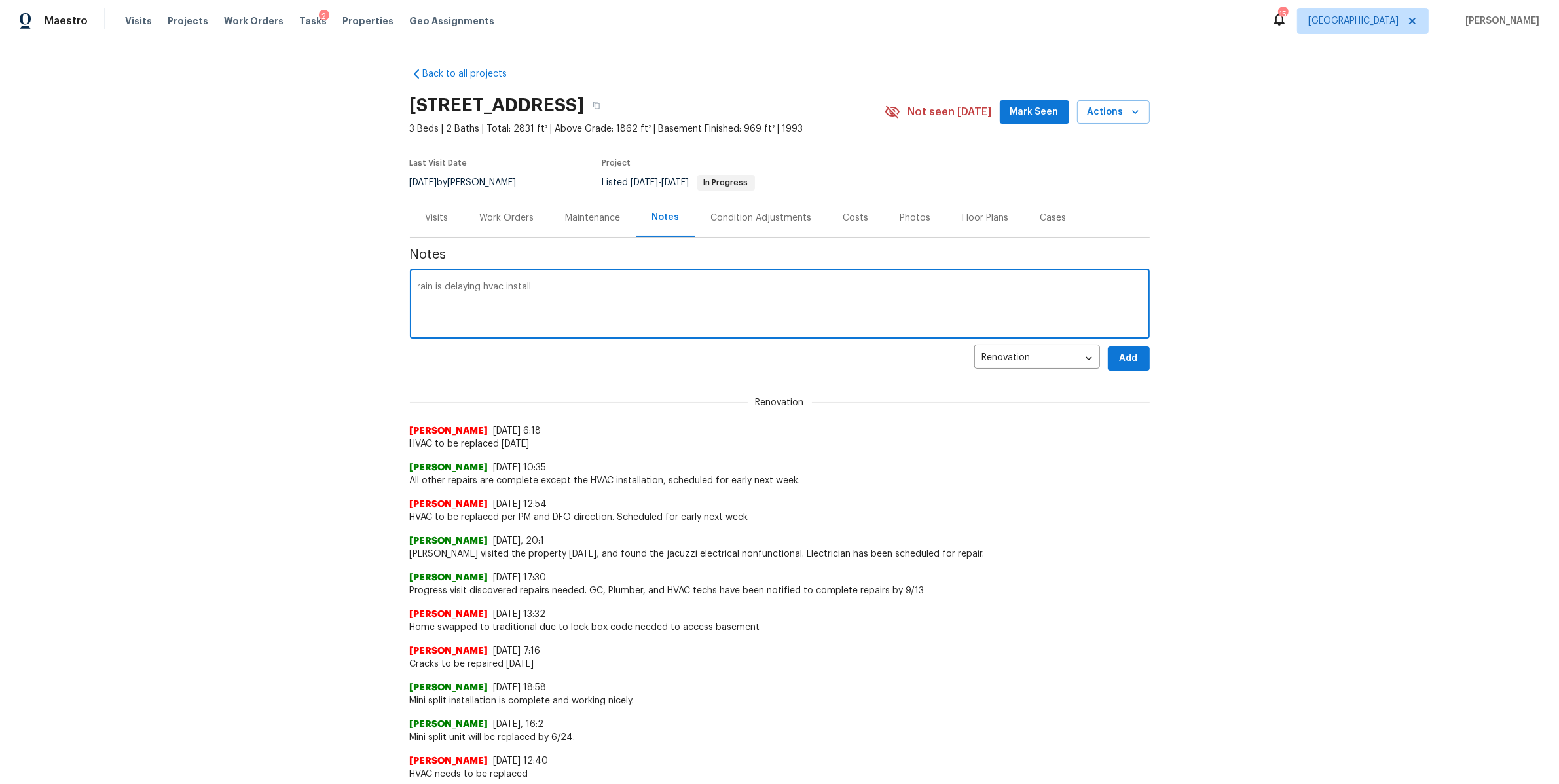
type textarea "rain is delaying hvac install"
click at [1127, 365] on span "Add" at bounding box center [1129, 358] width 21 height 17
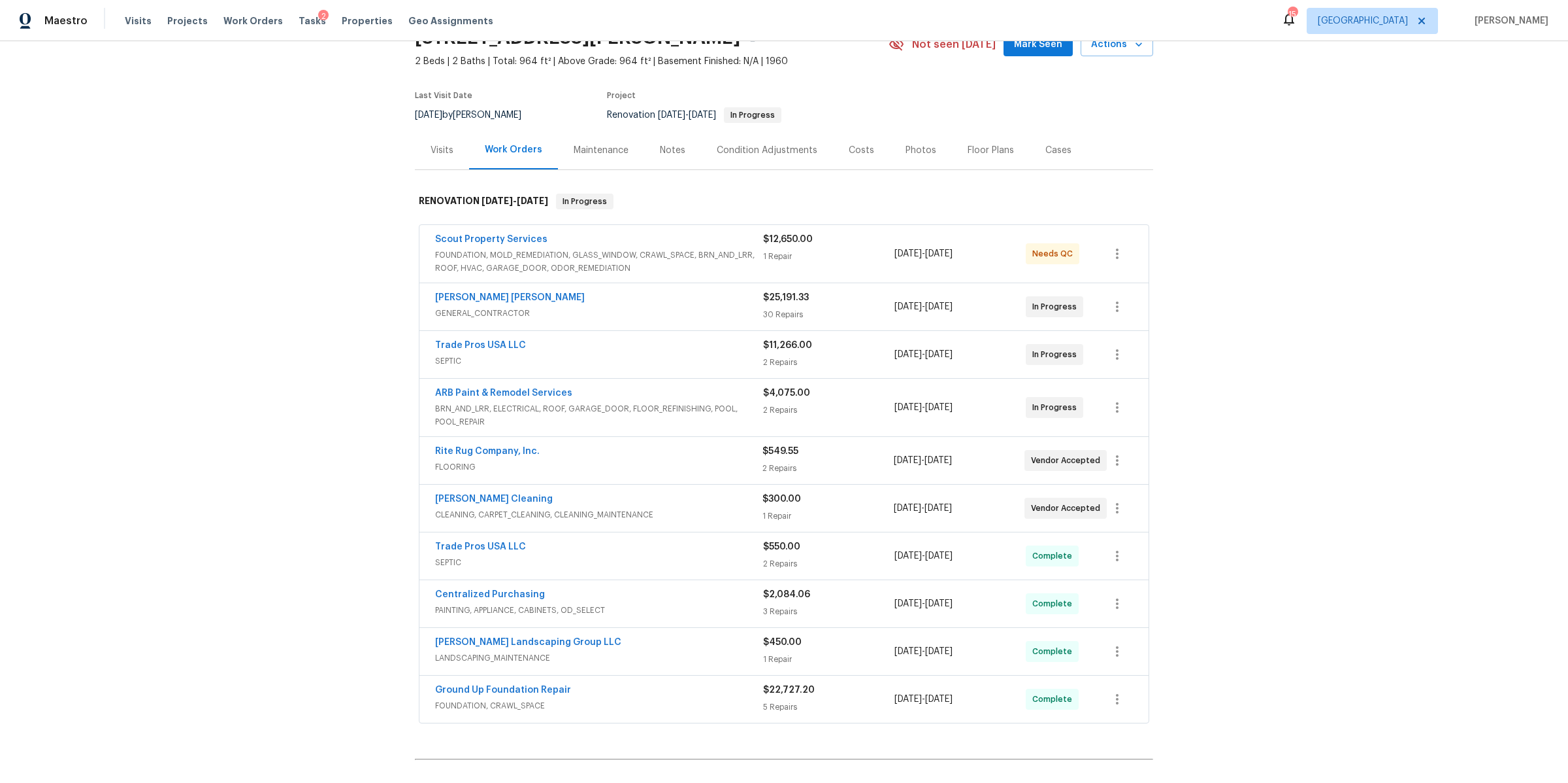
scroll to position [69, 0]
click at [454, 234] on link "Scout Property Services" at bounding box center [491, 237] width 112 height 9
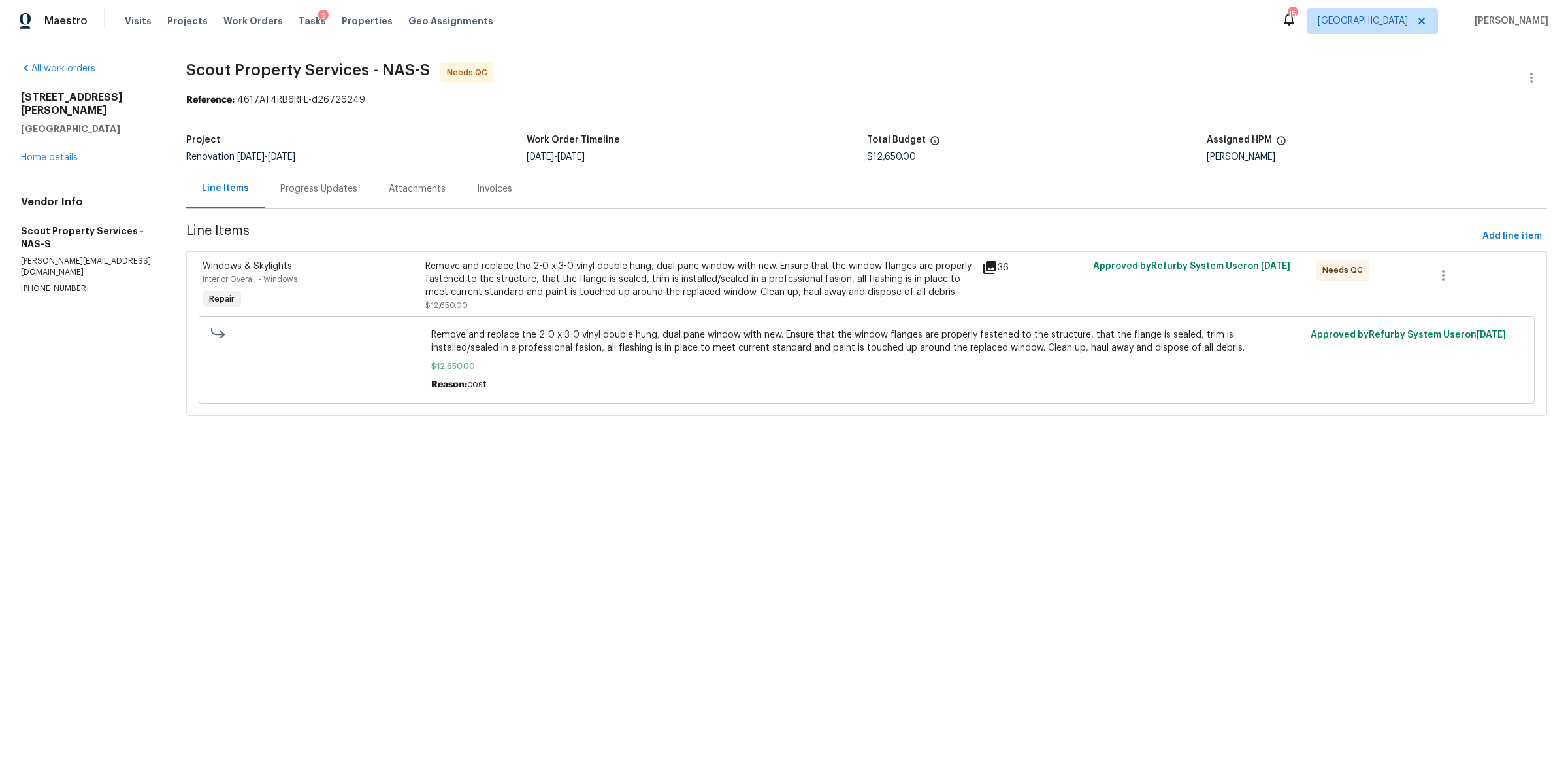
click at [471, 294] on div "Remove and replace the 2-0 x 3-0 vinyl double hung, dual pane window with new. …" at bounding box center [700, 280] width 549 height 39
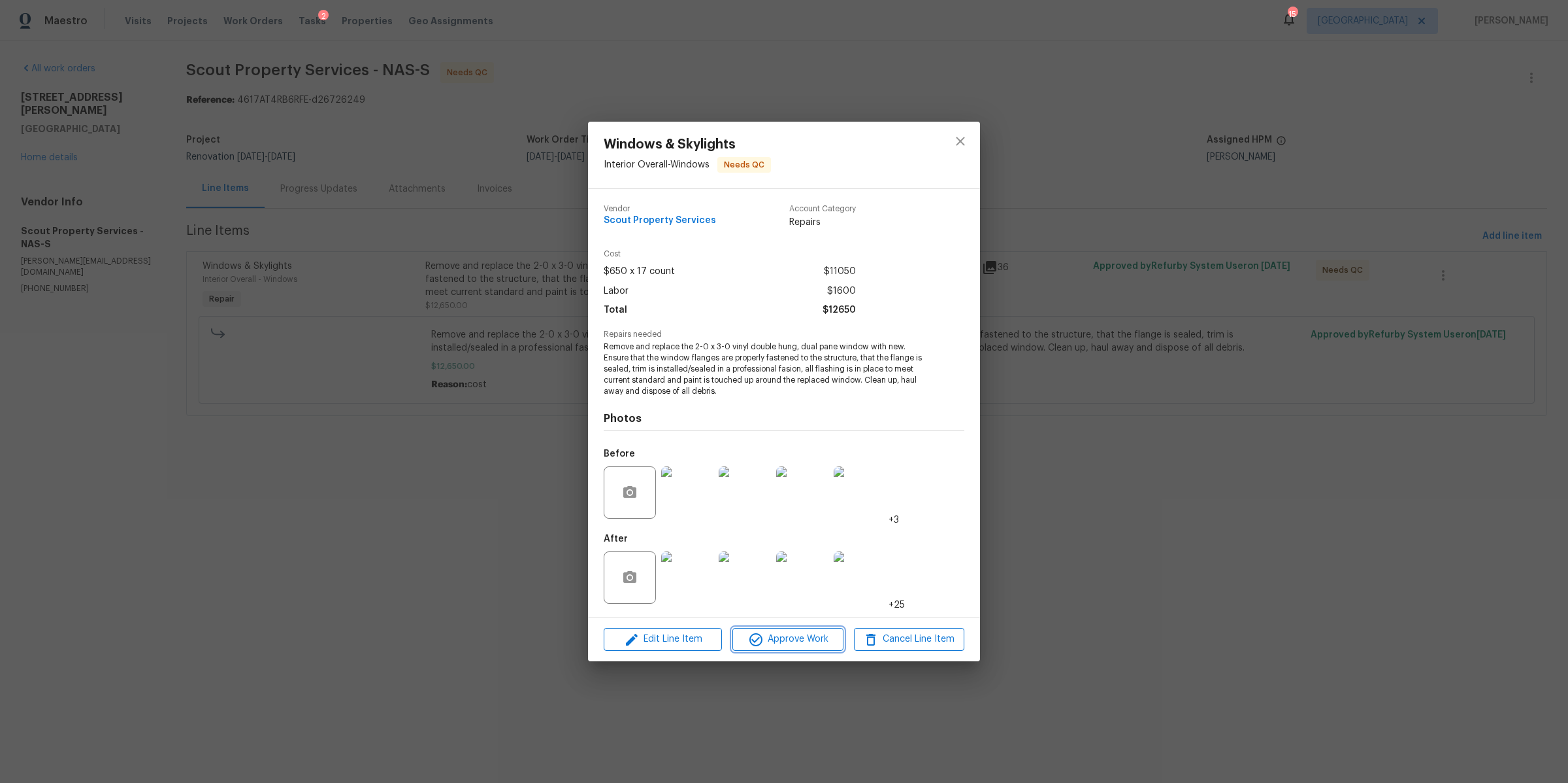
click at [799, 637] on span "Approve Work" at bounding box center [787, 639] width 102 height 17
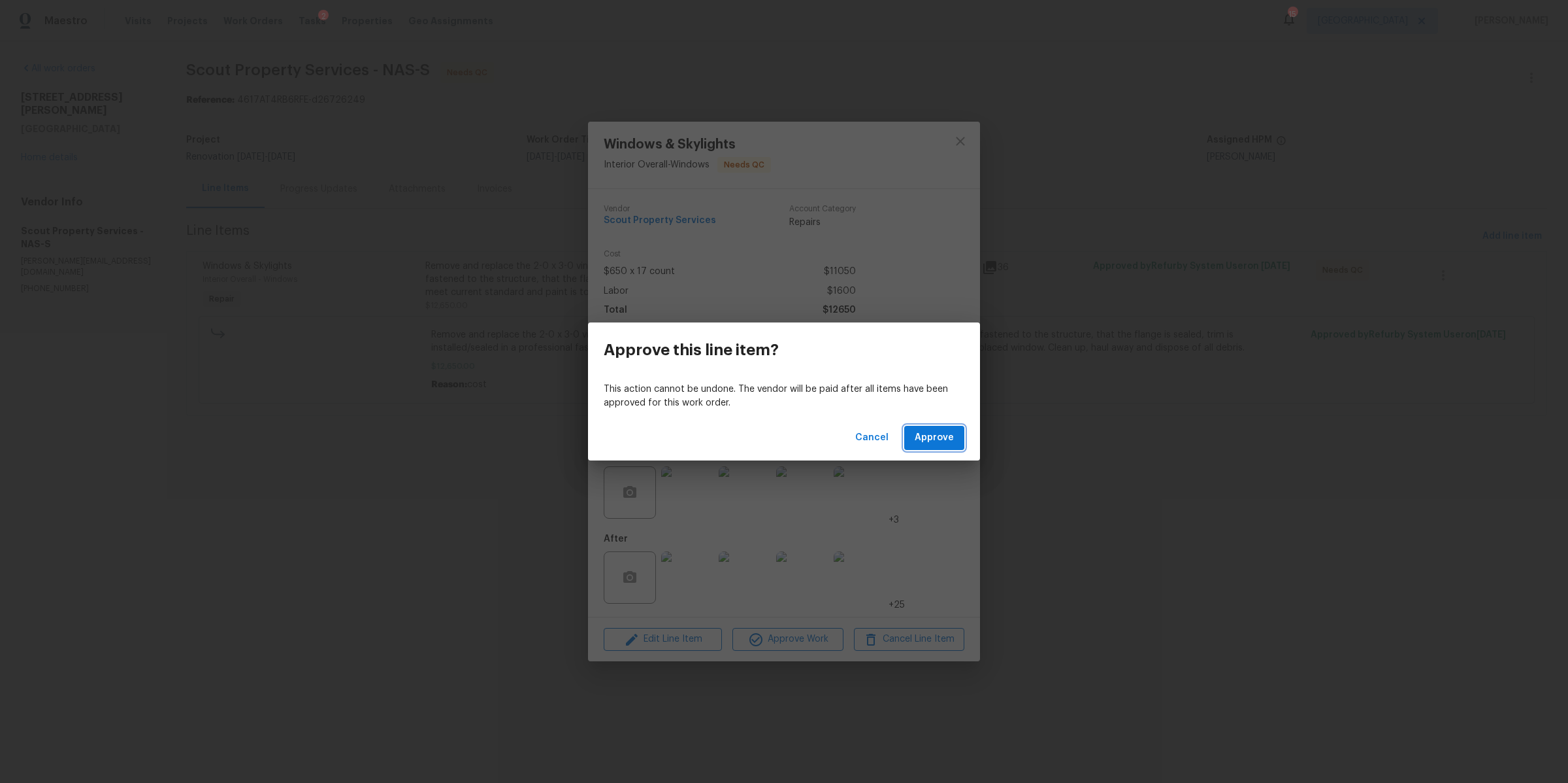
click at [951, 437] on span "Approve" at bounding box center [934, 437] width 39 height 17
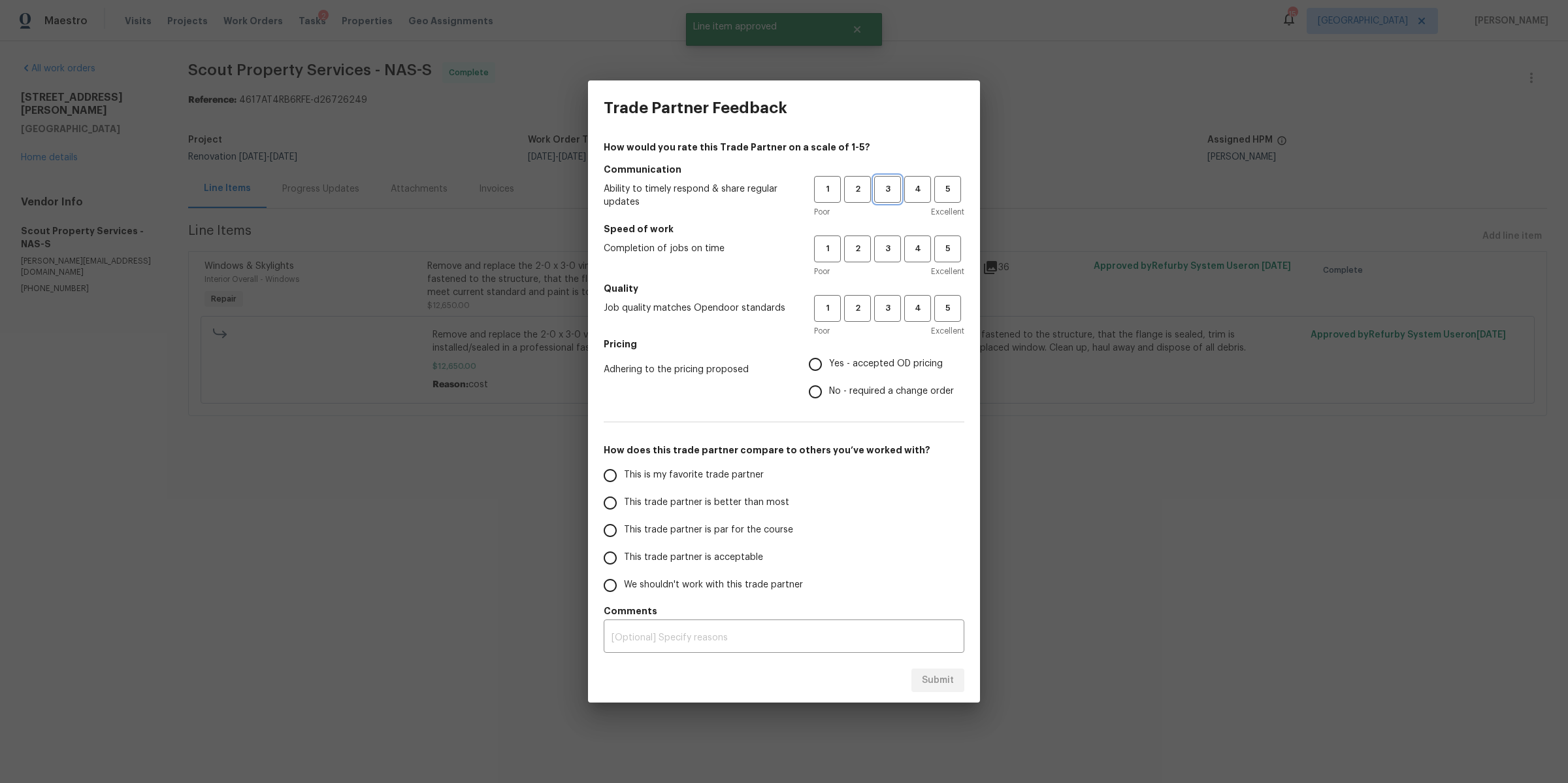
click at [898, 190] on span "3" at bounding box center [887, 189] width 25 height 15
click at [898, 228] on h5 "Speed of work" at bounding box center [784, 228] width 360 height 13
click at [898, 238] on button "3" at bounding box center [887, 248] width 27 height 27
click at [890, 306] on span "3" at bounding box center [887, 307] width 25 height 15
click at [863, 364] on span "Yes - accepted OD pricing" at bounding box center [885, 363] width 113 height 14
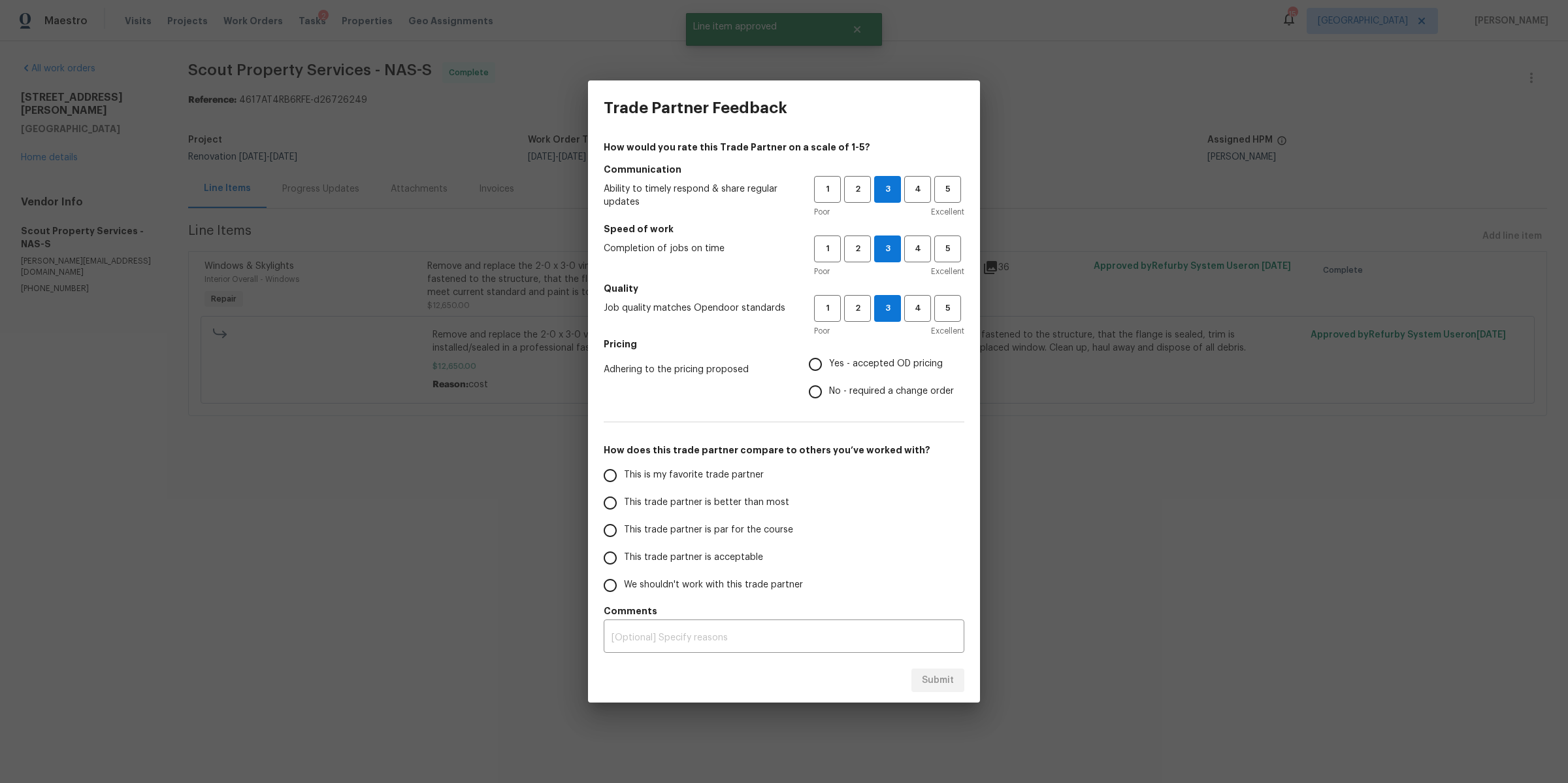
click at [829, 364] on input "Yes - accepted OD pricing" at bounding box center [815, 364] width 28 height 28
radio input "true"
click at [723, 500] on span "This trade partner is better than most" at bounding box center [707, 502] width 165 height 14
click at [624, 500] on input "This trade partner is better than most" at bounding box center [610, 503] width 28 height 28
click at [939, 680] on span "Submit" at bounding box center [938, 680] width 32 height 17
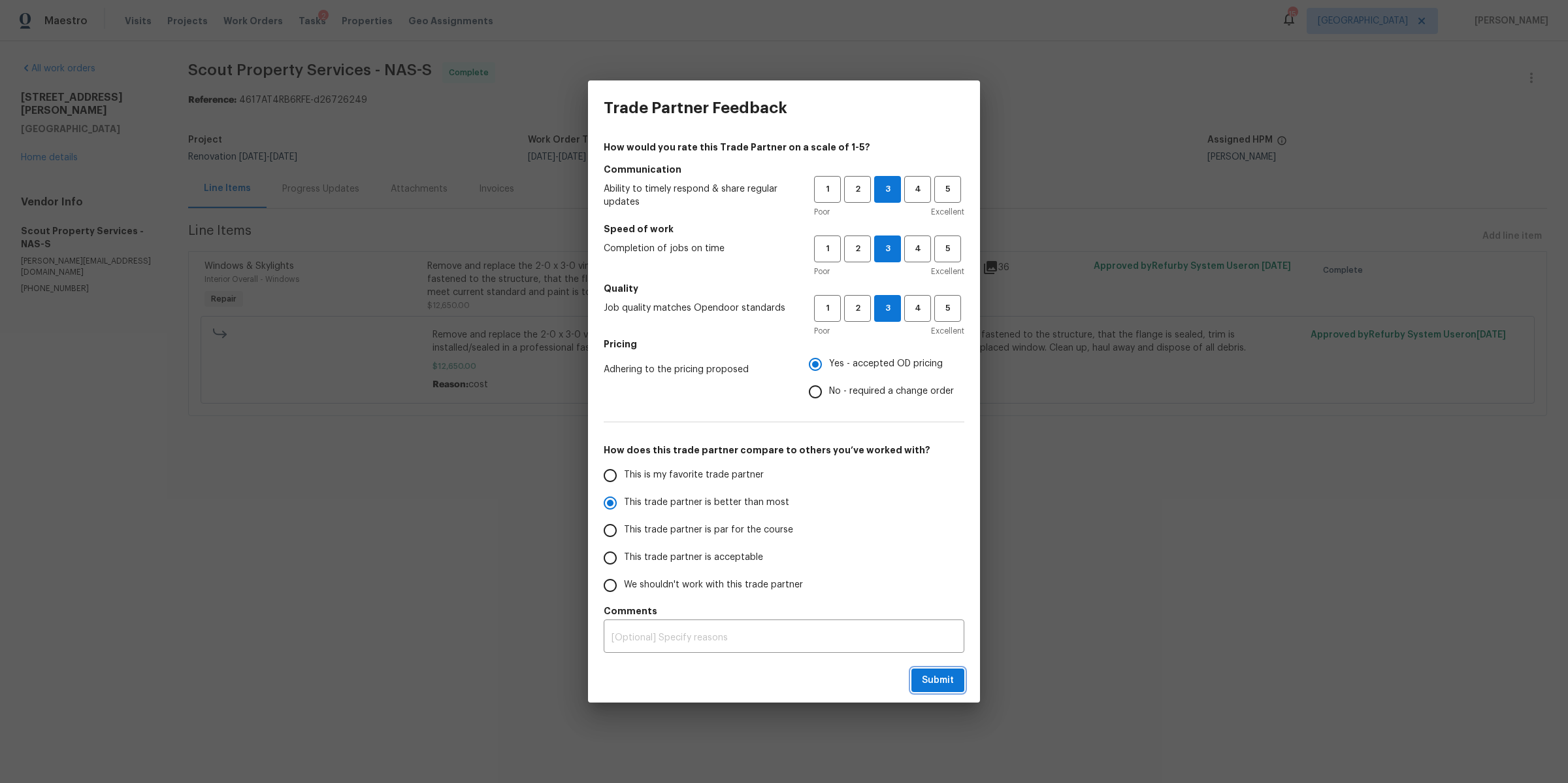
radio input "true"
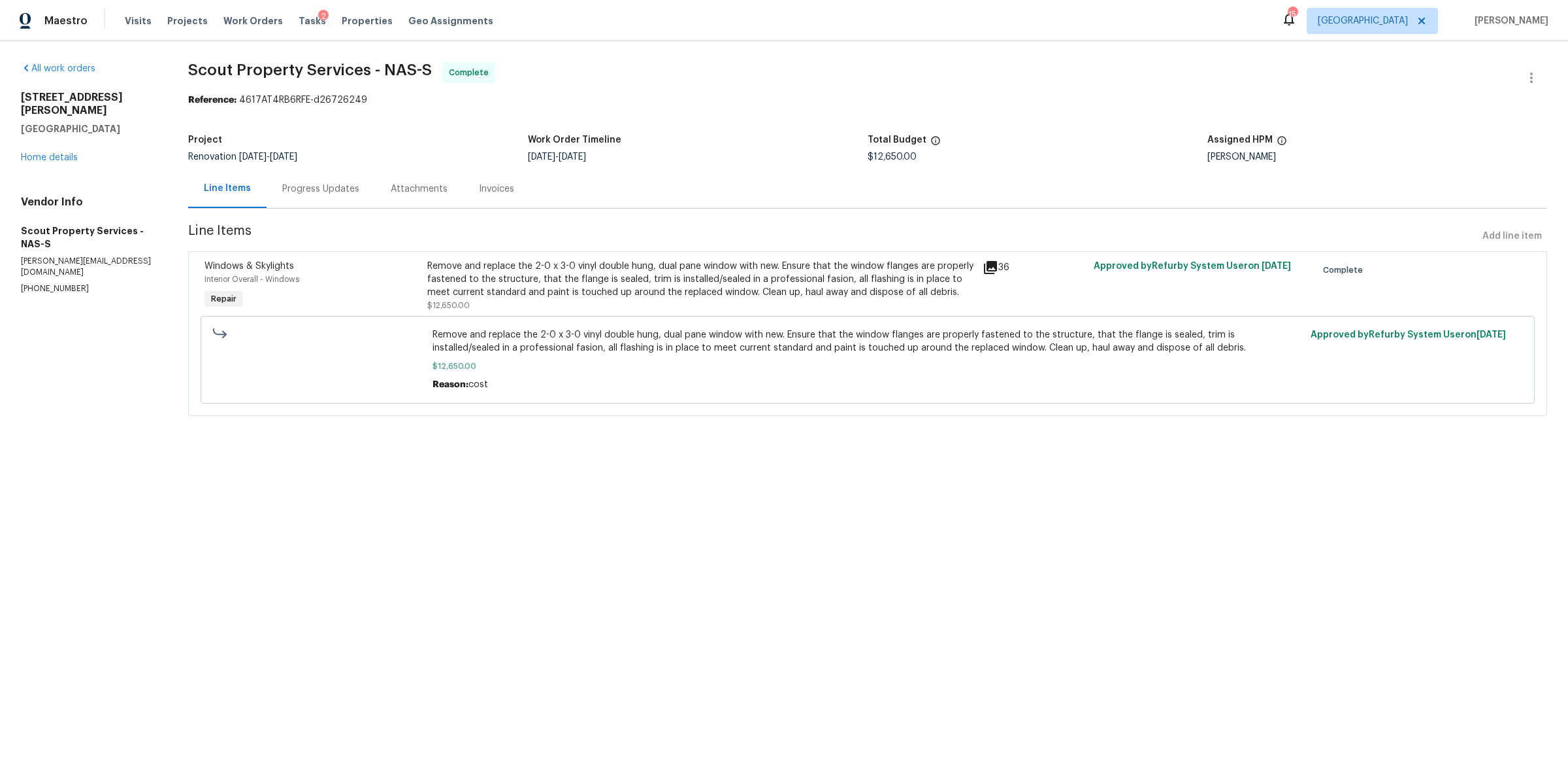
radio input "false"
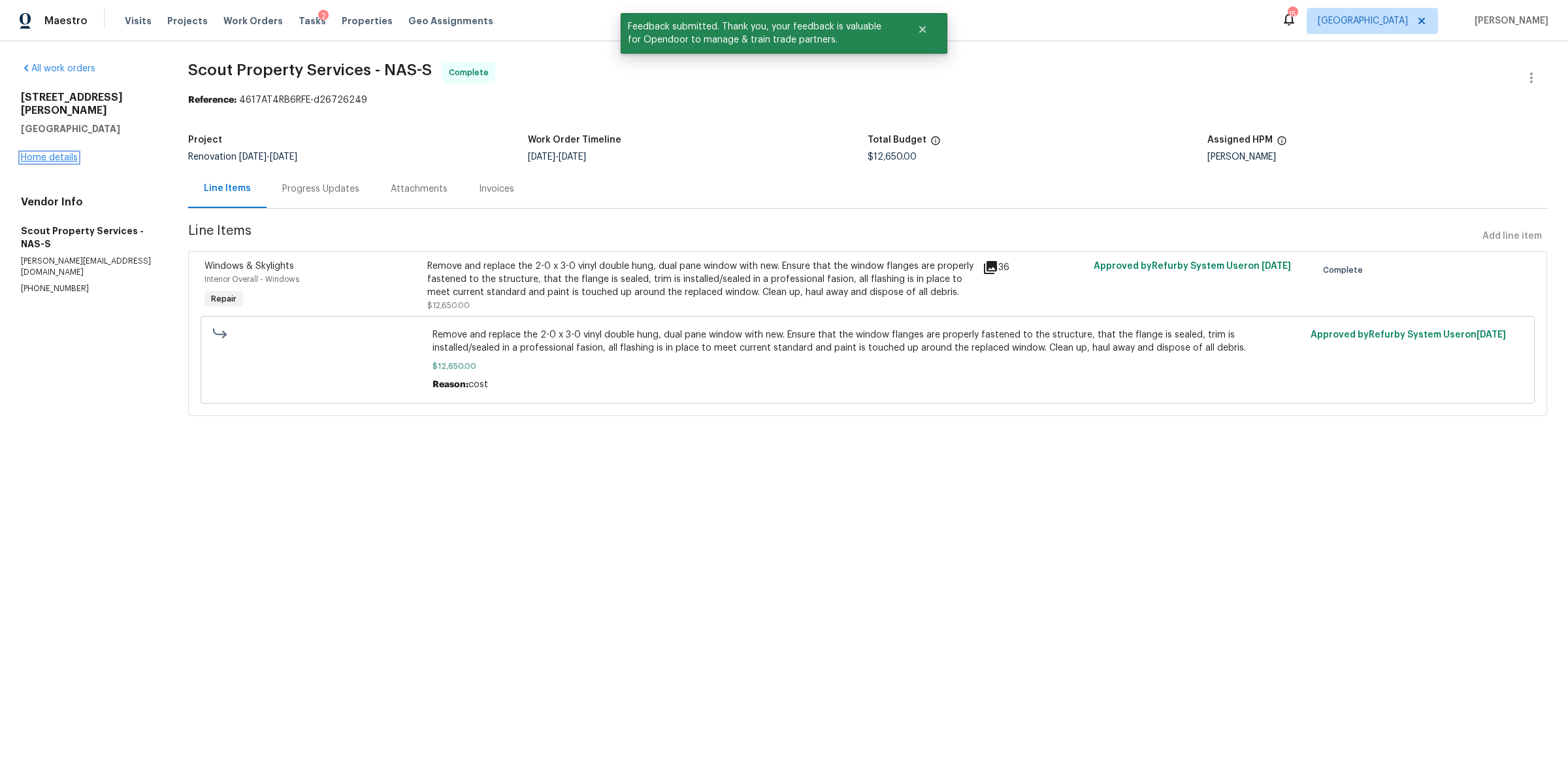
click at [49, 153] on link "Home details" at bounding box center [49, 157] width 57 height 9
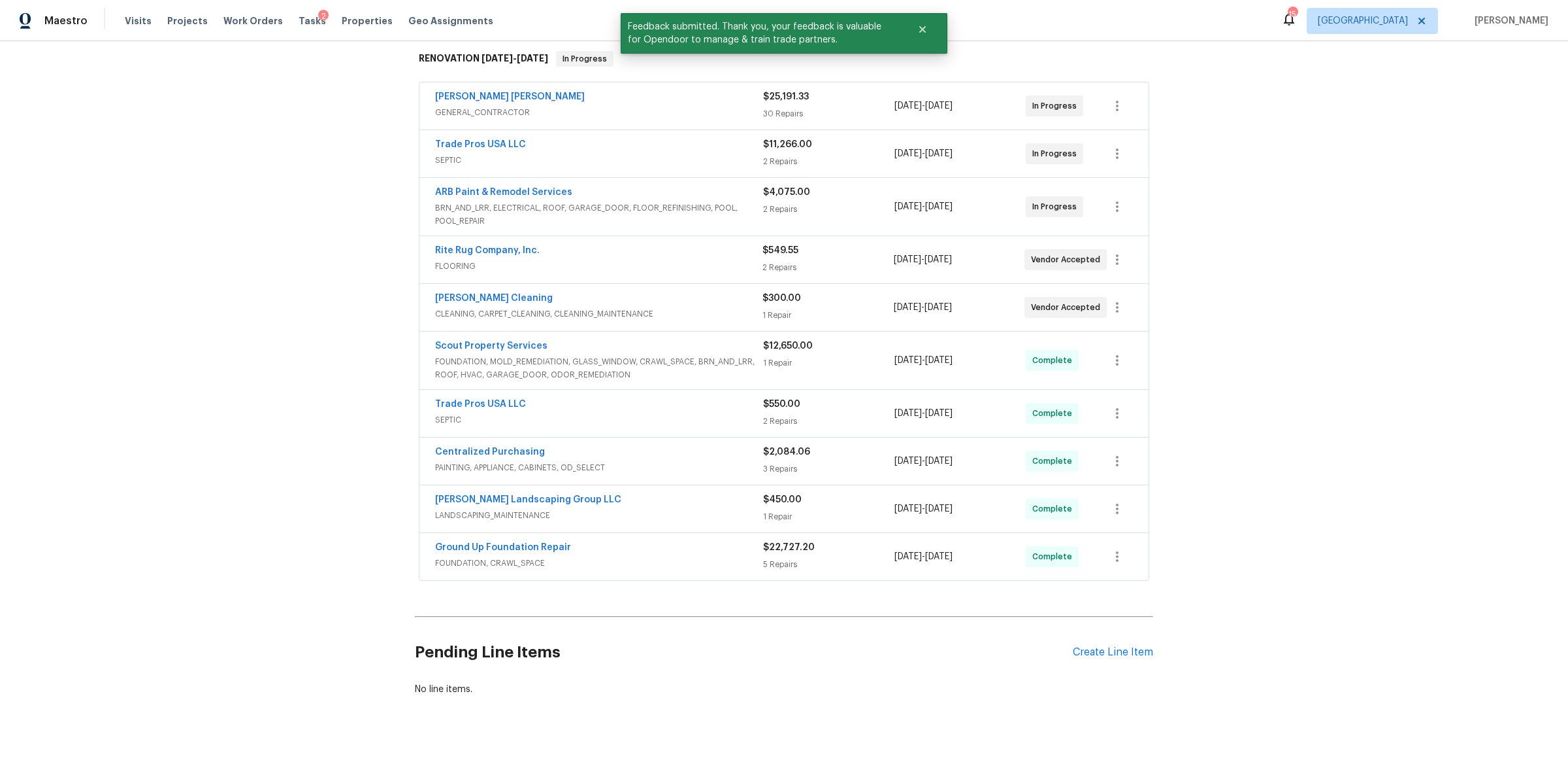
scroll to position [214, 0]
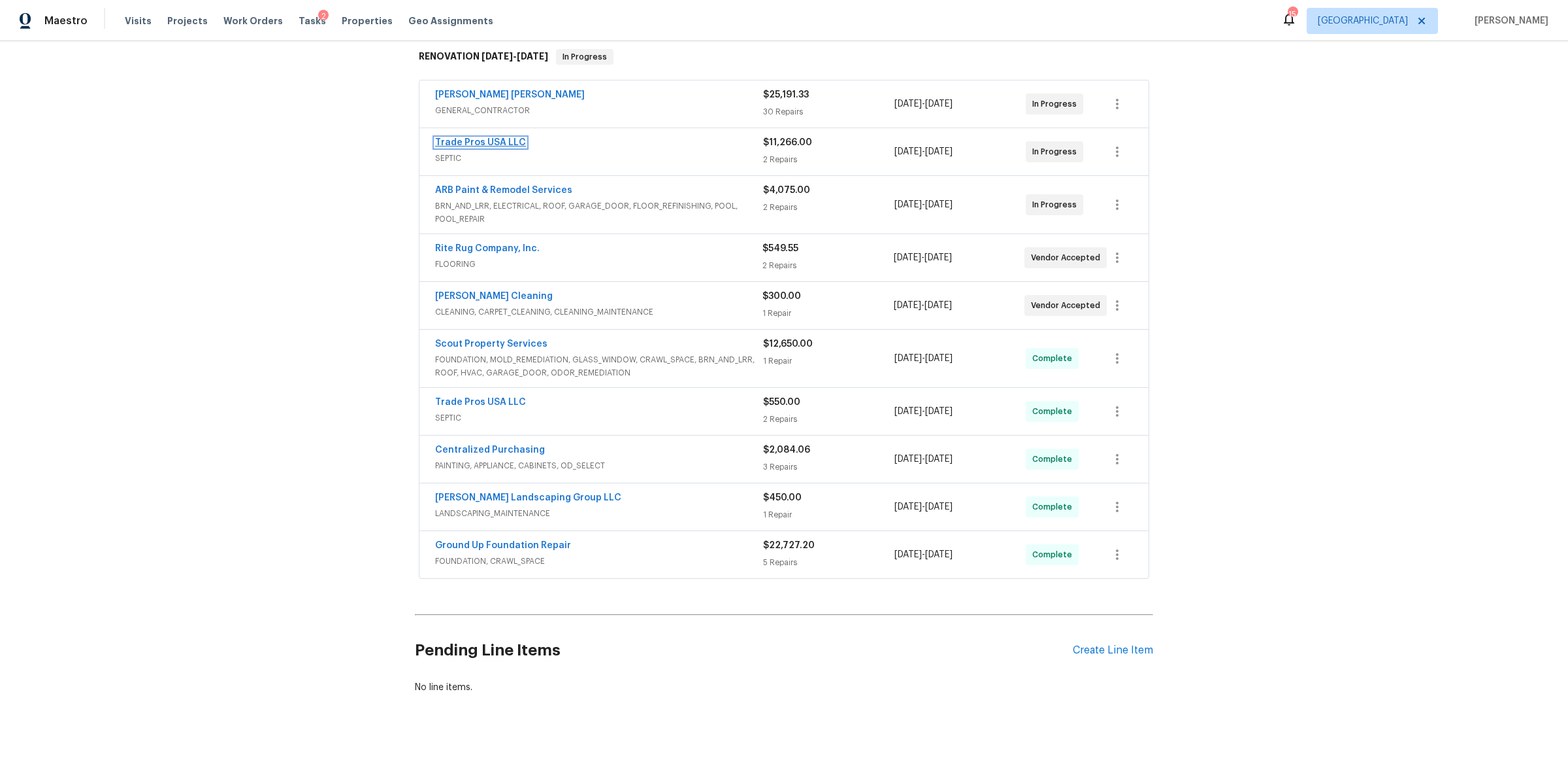
click at [494, 141] on link "Trade Pros USA LLC" at bounding box center [480, 142] width 91 height 9
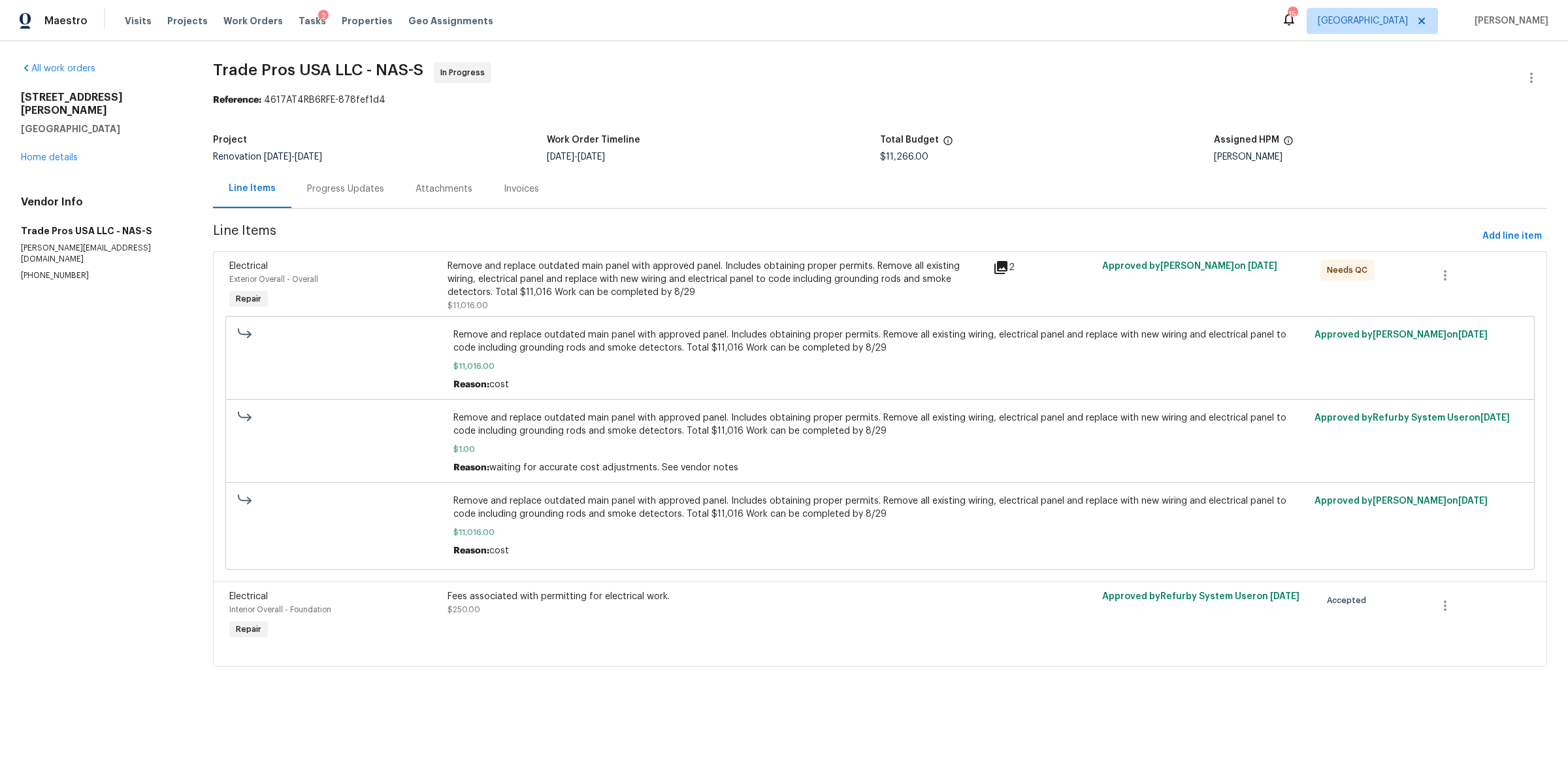
click at [353, 187] on div "Progress Updates" at bounding box center [345, 188] width 77 height 13
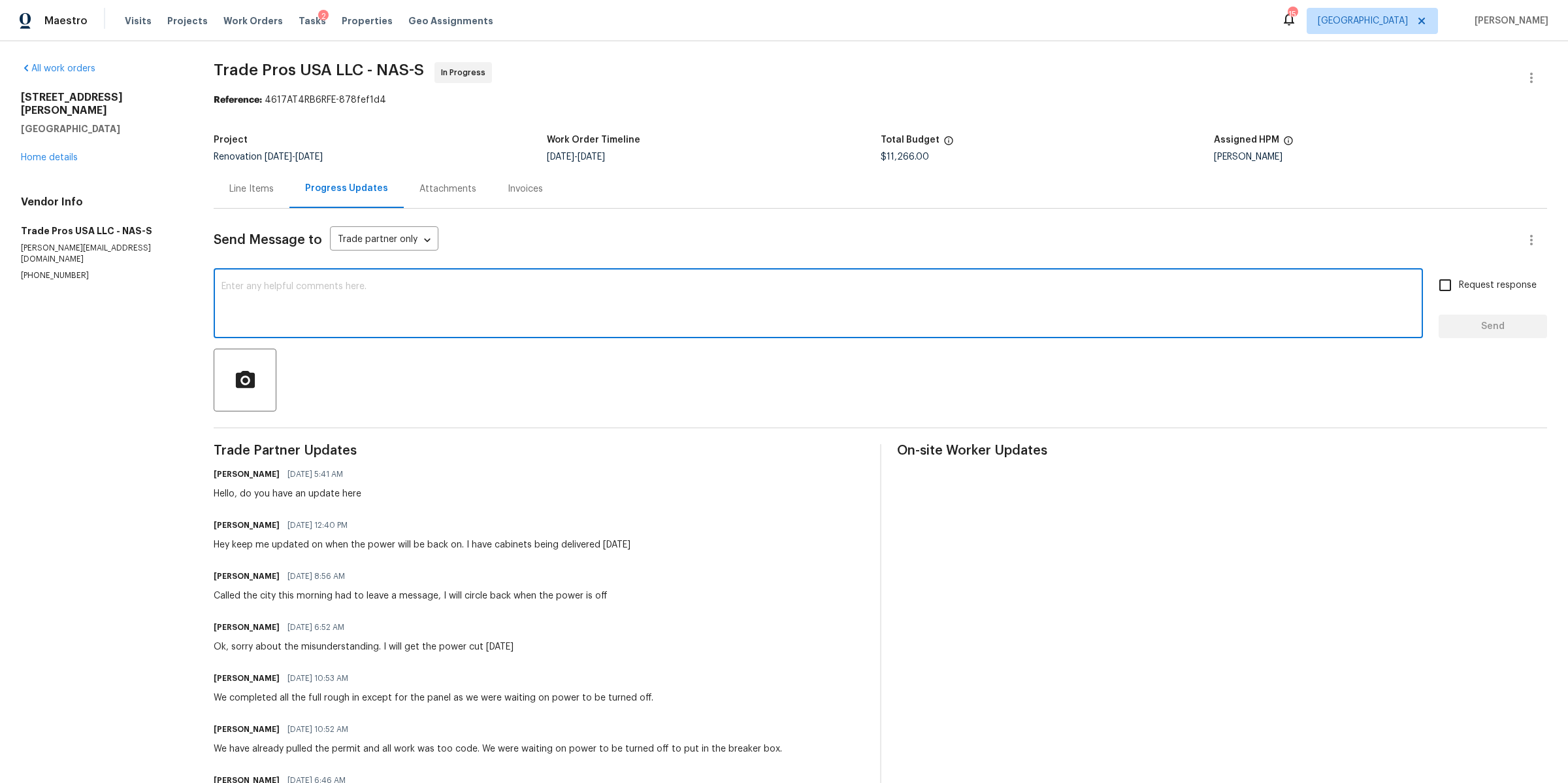
click at [432, 306] on textarea at bounding box center [818, 304] width 1194 height 45
type textarea "Hello, have we passed inspection?"
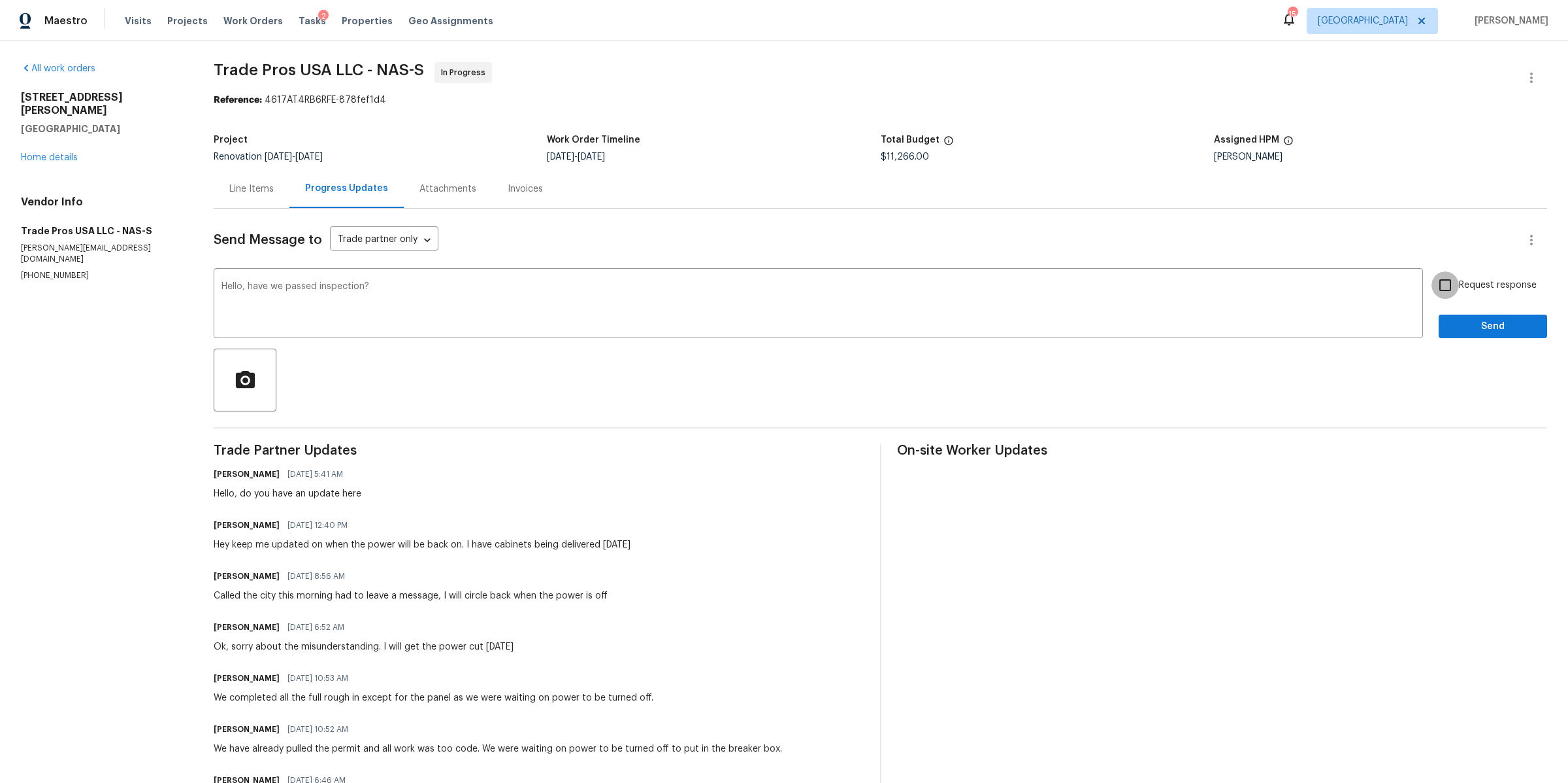
click at [1435, 283] on input "Request response" at bounding box center [1445, 285] width 28 height 28
checkbox input "true"
click at [1449, 321] on span "Send" at bounding box center [1492, 326] width 88 height 17
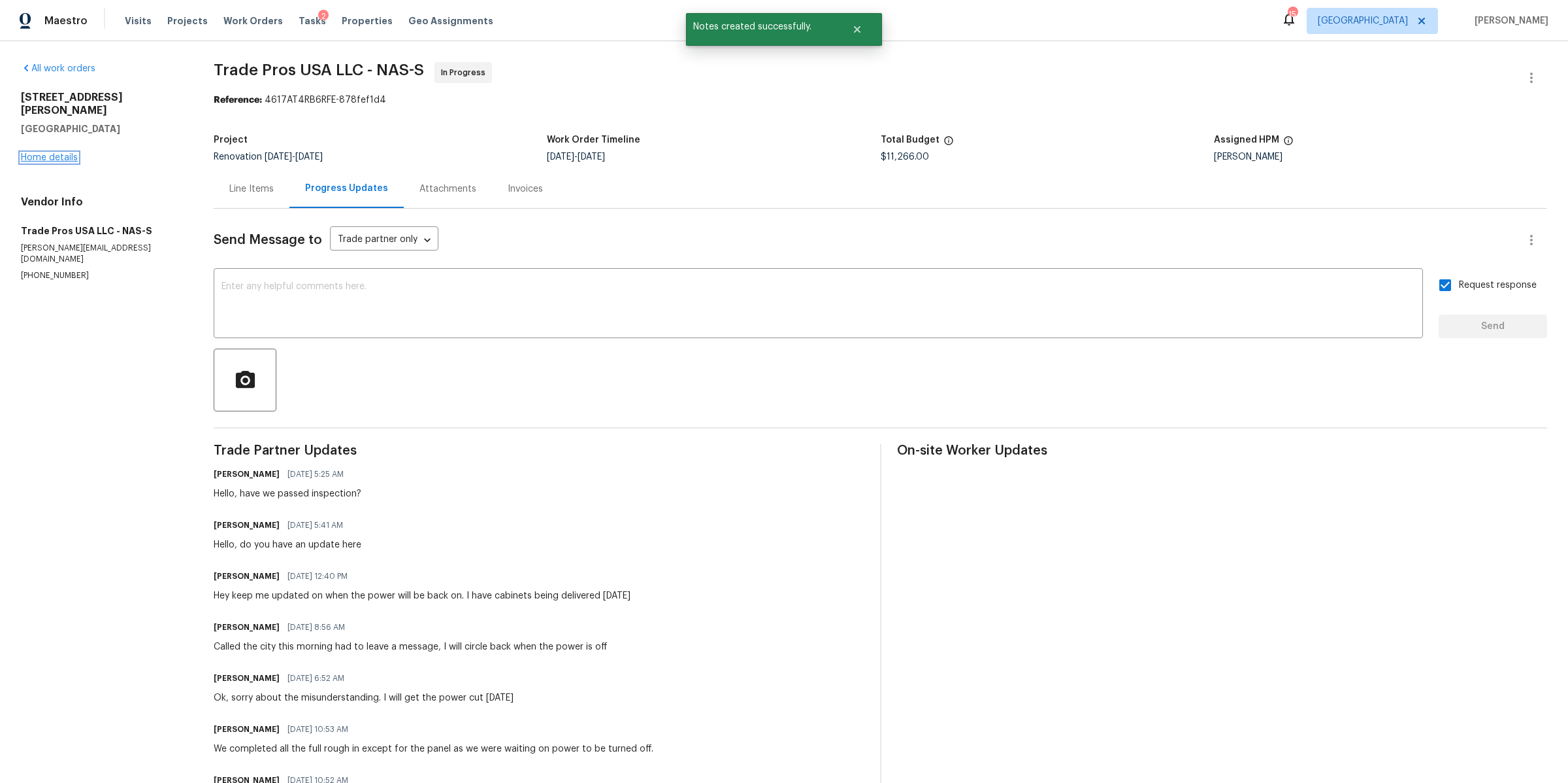
click at [23, 153] on link "Home details" at bounding box center [49, 157] width 57 height 9
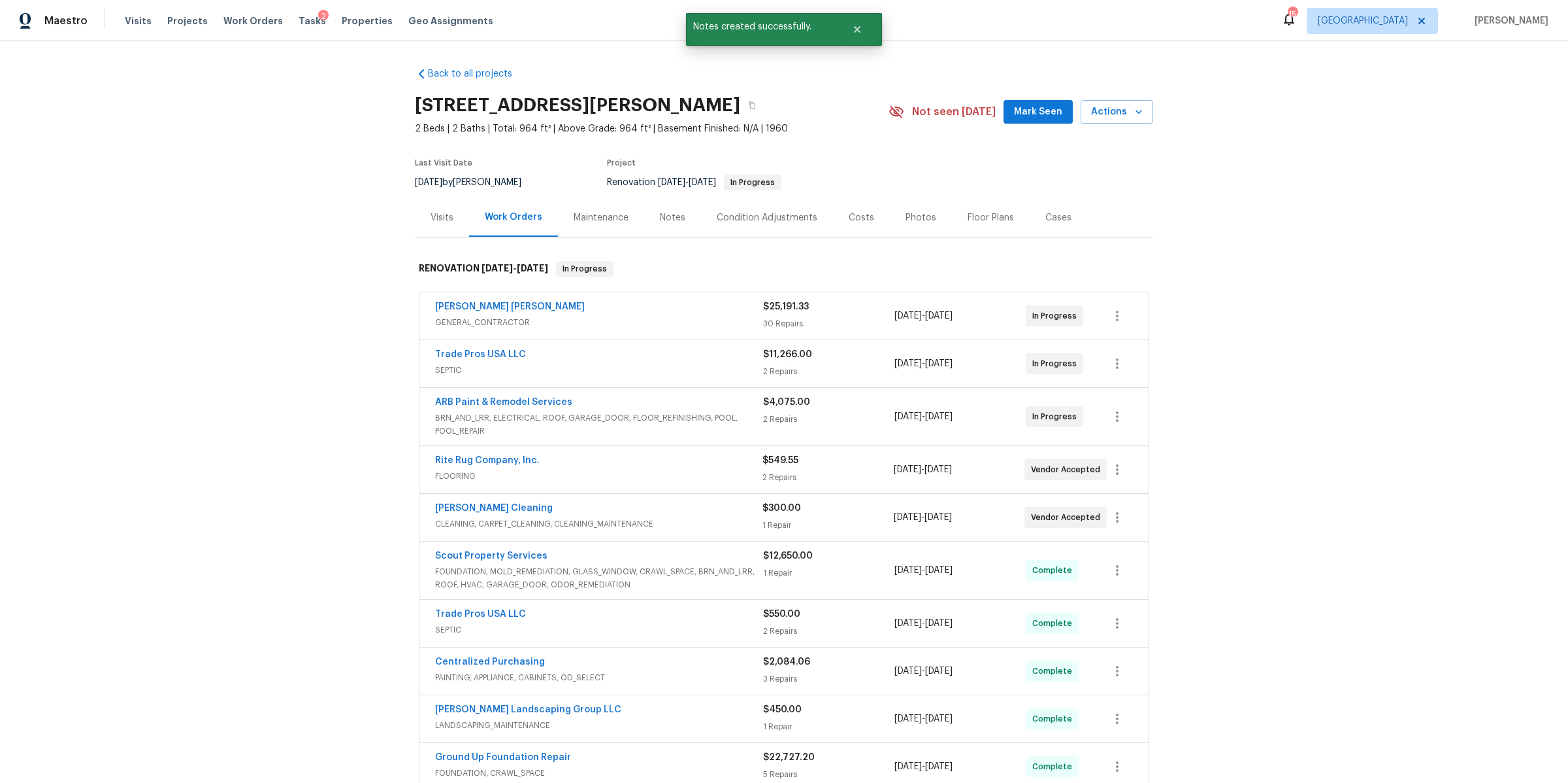
click at [661, 217] on div "Notes" at bounding box center [672, 217] width 26 height 13
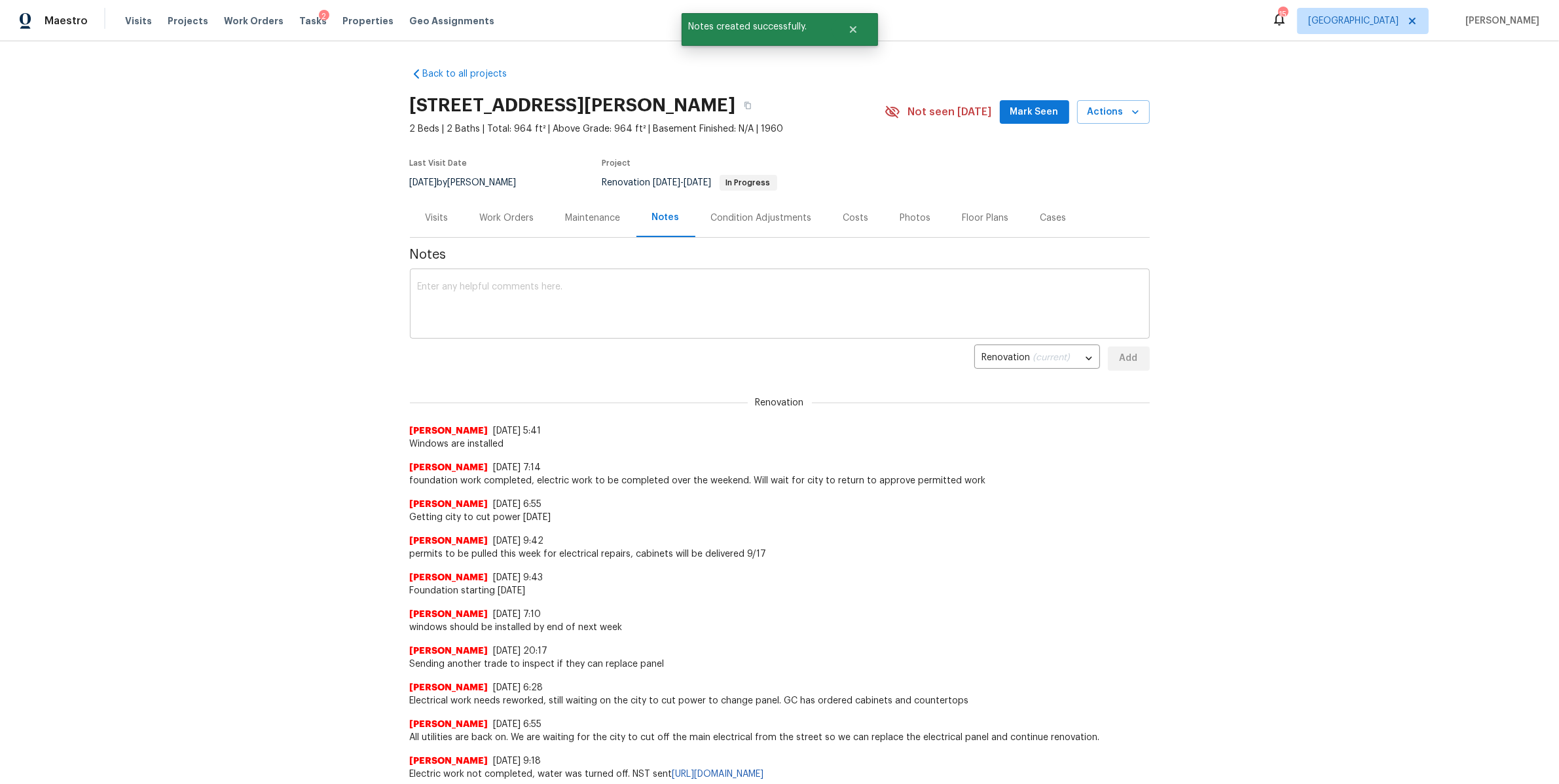
click at [566, 289] on textarea at bounding box center [780, 305] width 724 height 45
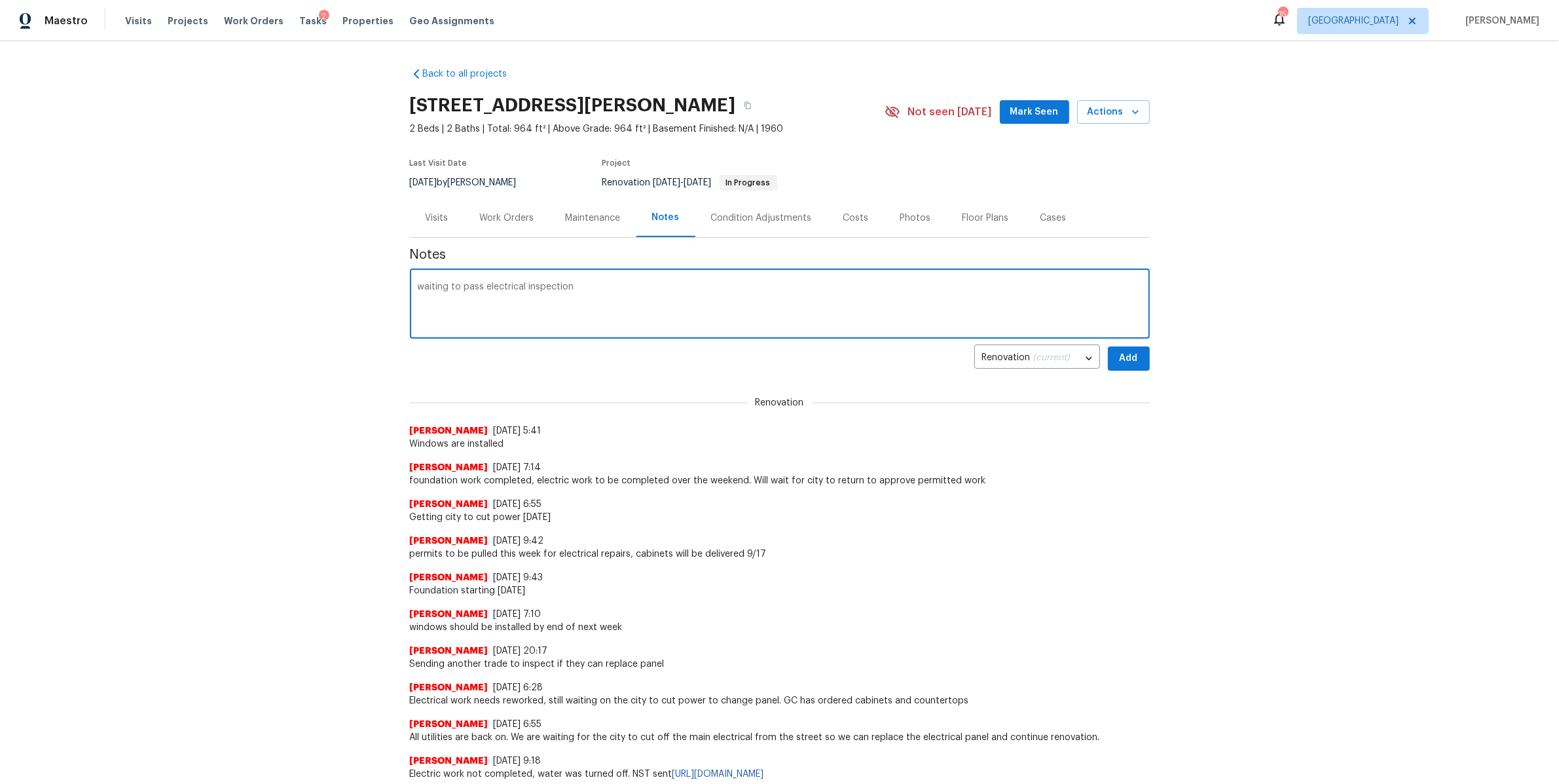
type textarea "waiting to pass electrical inspection"
click at [1138, 366] on button "Add" at bounding box center [1129, 358] width 41 height 25
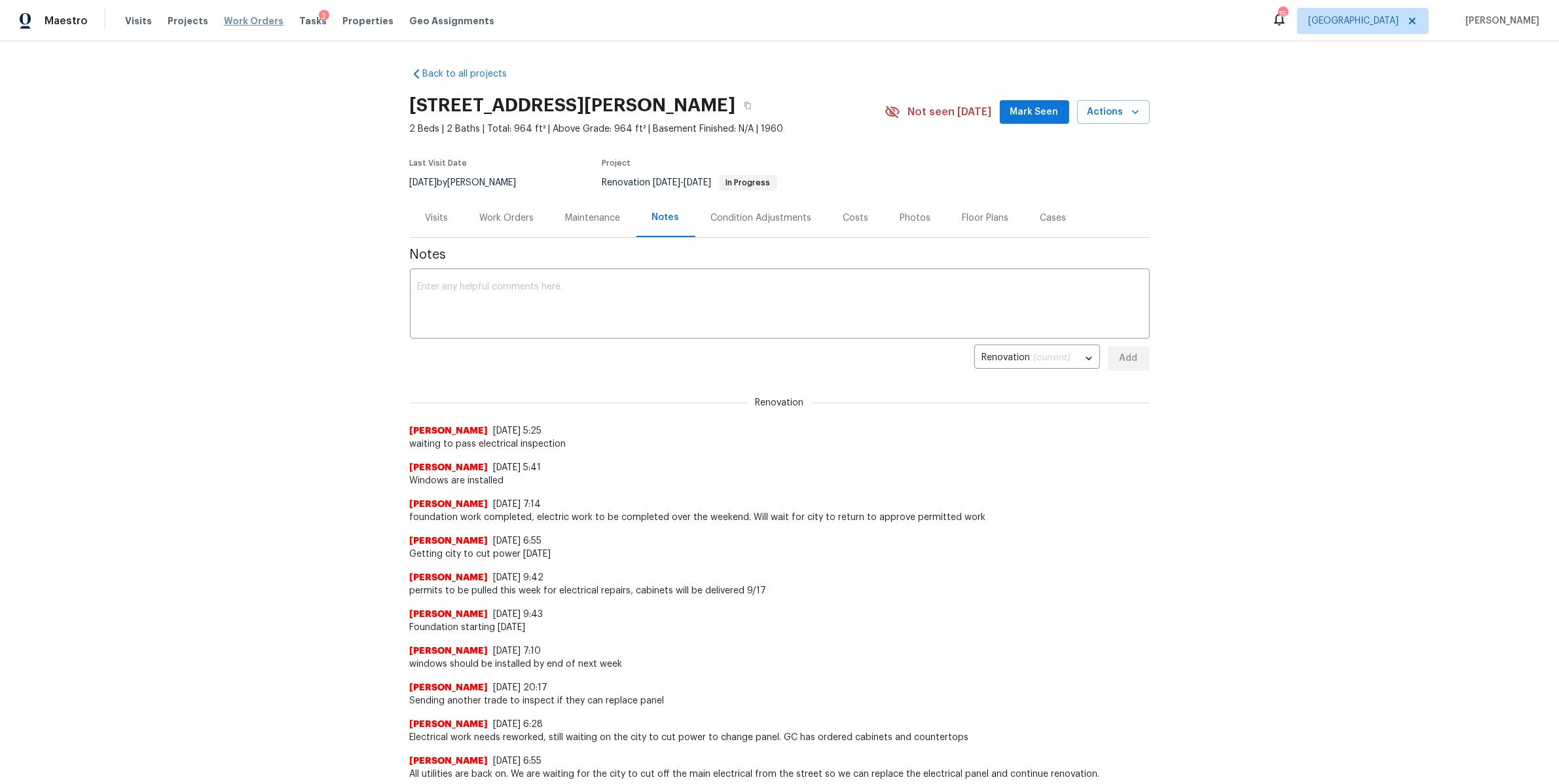
click at [253, 18] on span "Work Orders" at bounding box center [254, 21] width 59 height 13
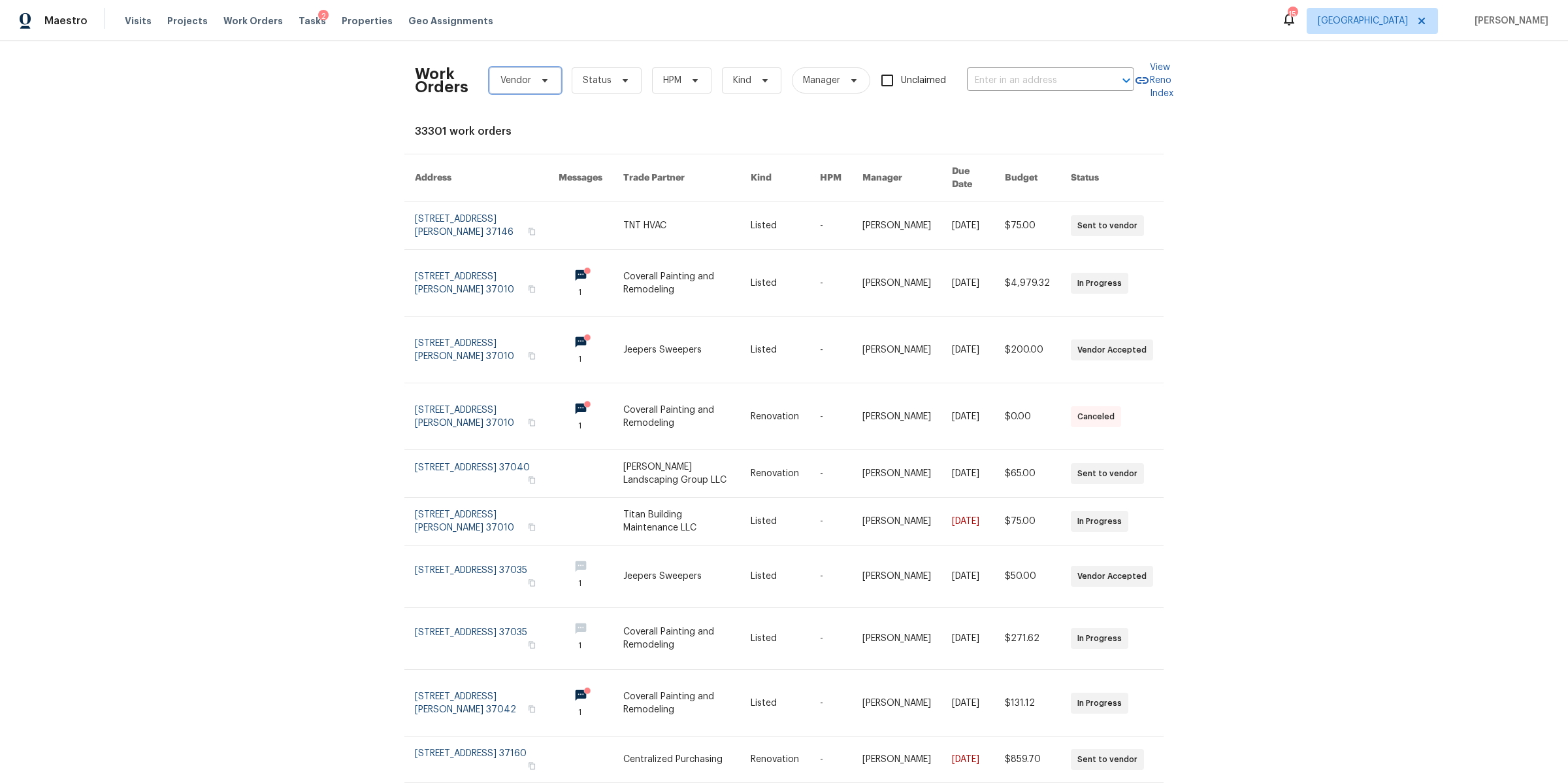
click at [520, 84] on span "Vendor" at bounding box center [515, 80] width 31 height 13
type input "tony"
click at [530, 150] on div "Tony Barrett Services - NAS-S" at bounding box center [561, 151] width 143 height 13
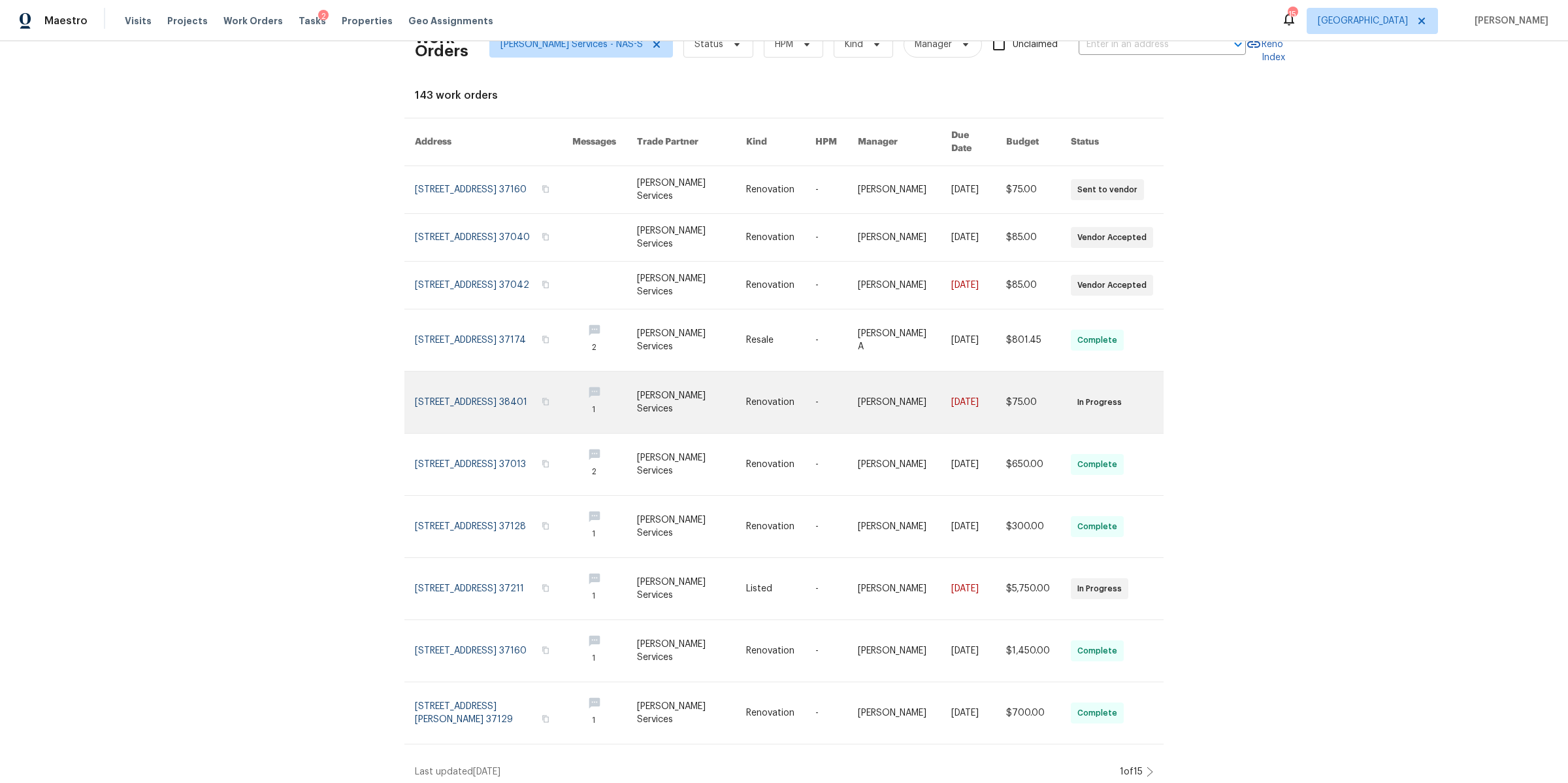
scroll to position [43, 0]
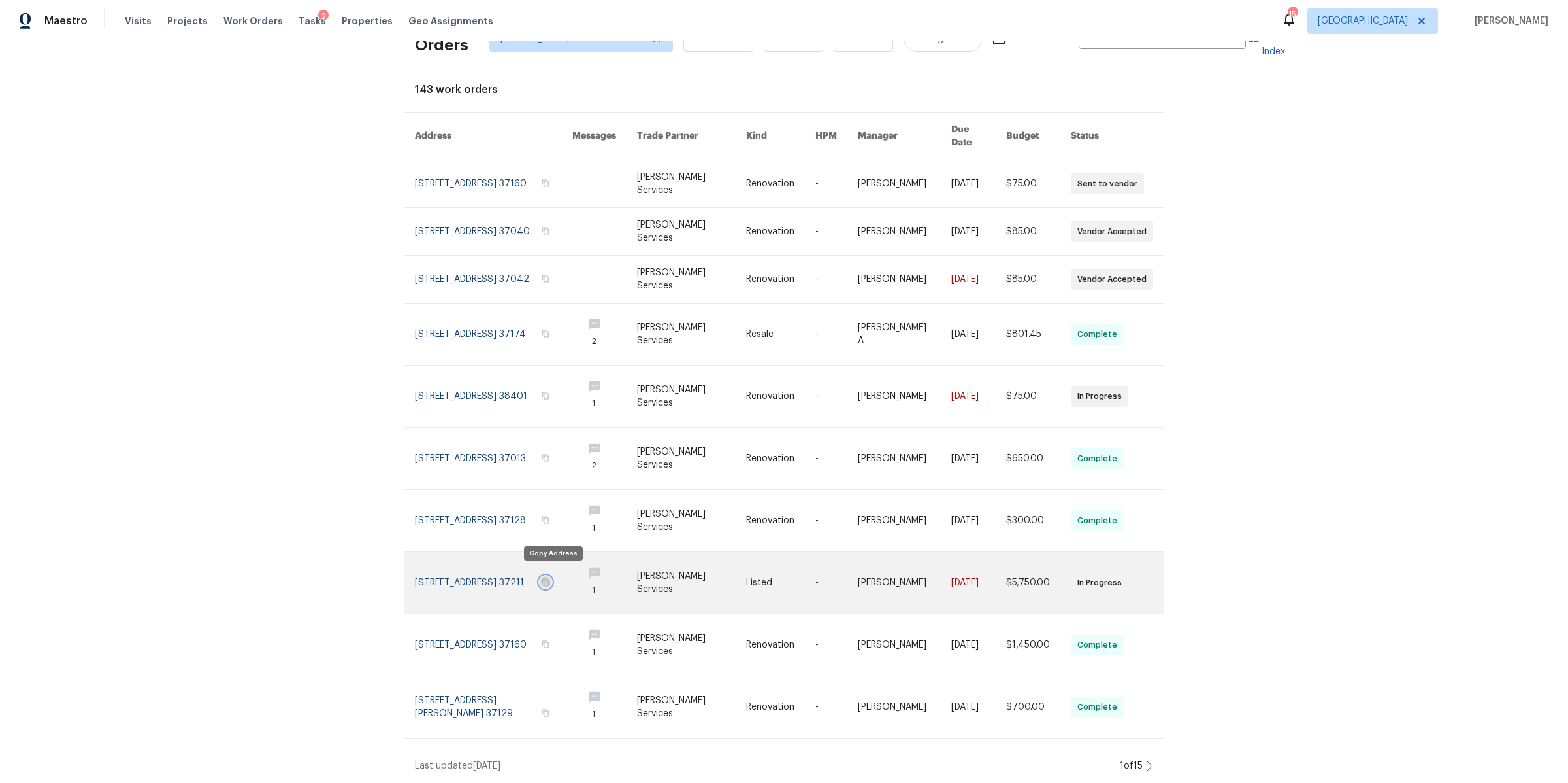
click at [549, 578] on icon "button" at bounding box center [545, 582] width 8 height 8
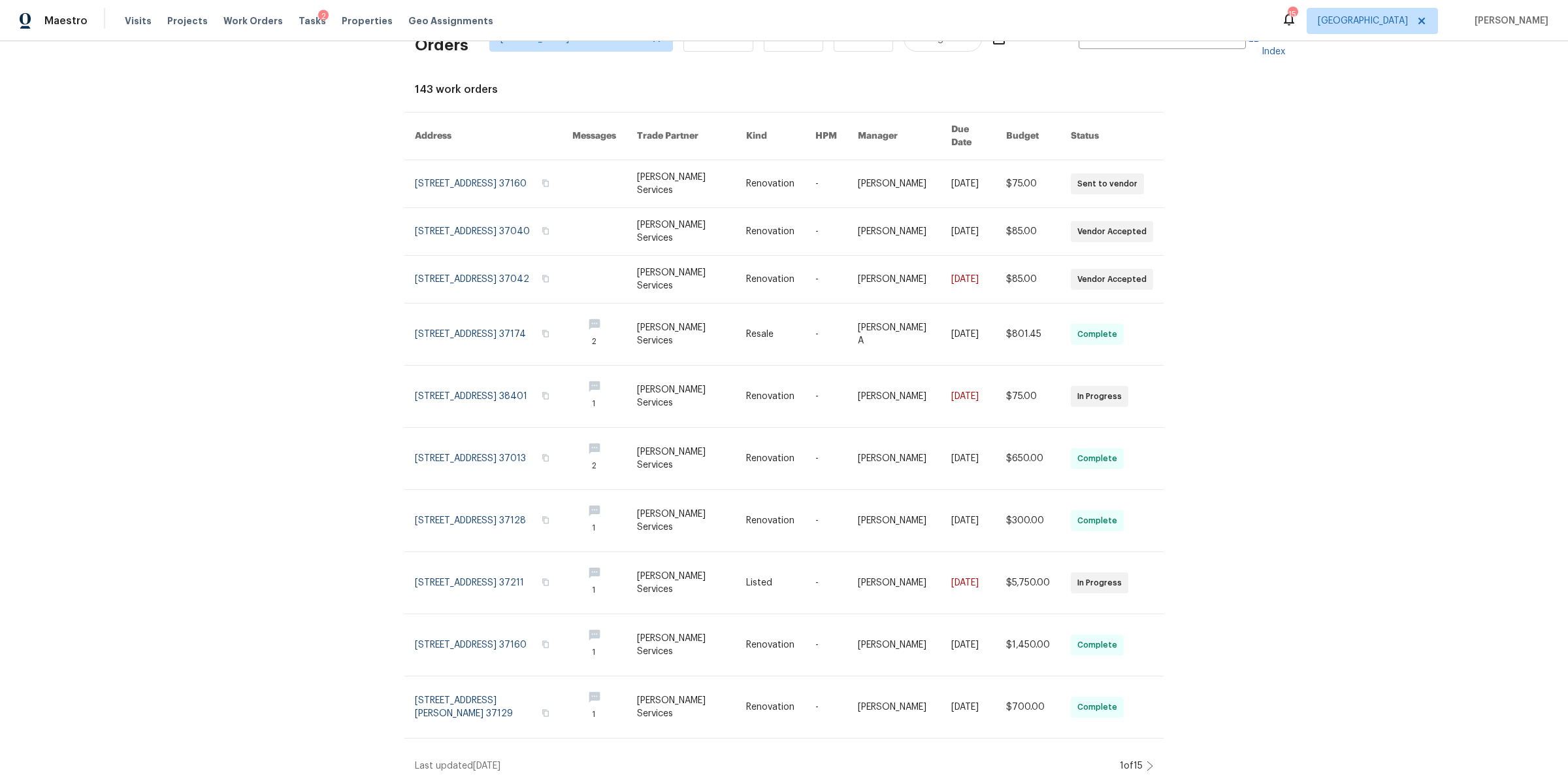
click at [1147, 760] on icon at bounding box center [1150, 765] width 7 height 11
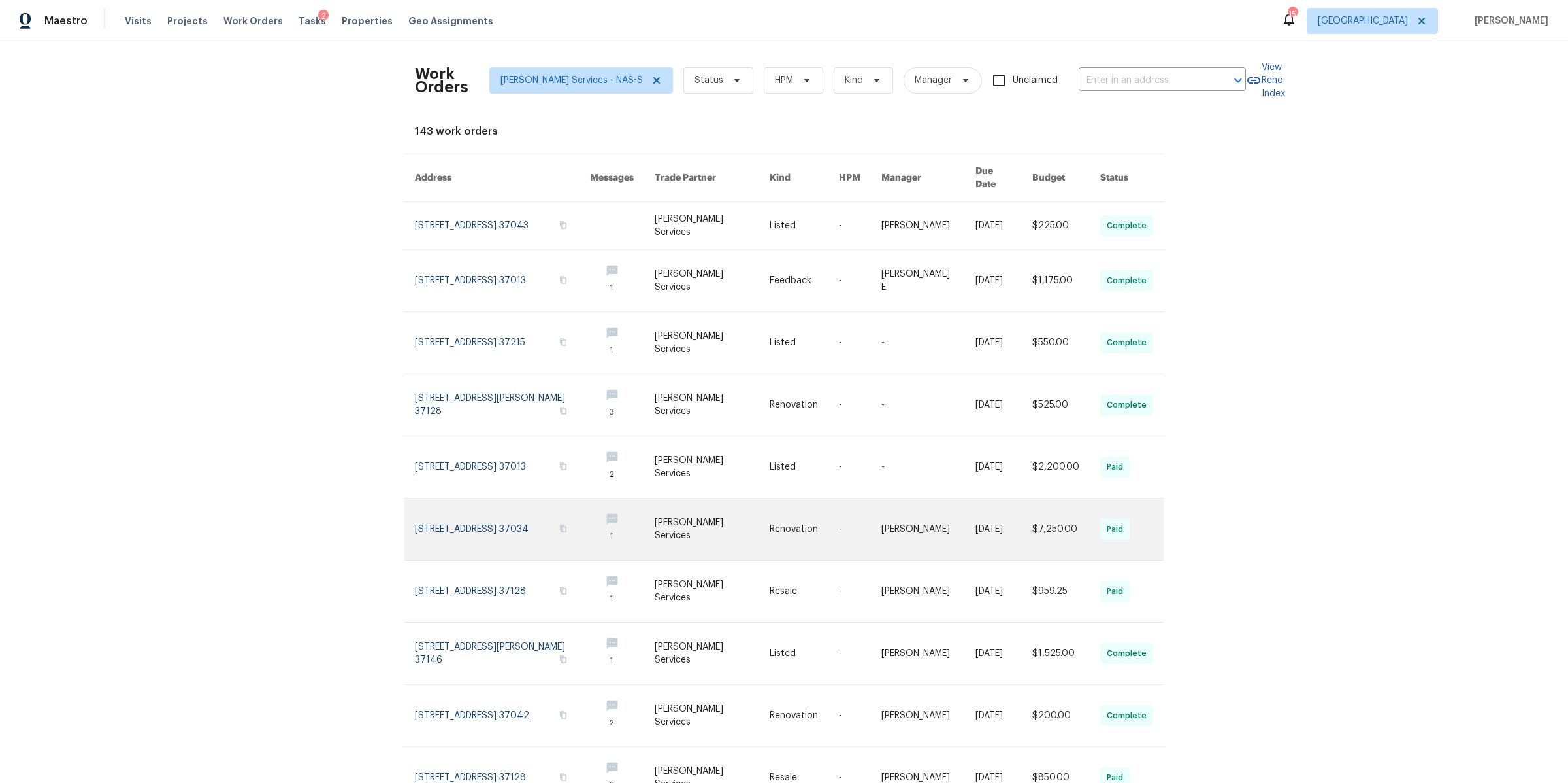
scroll to position [73, 0]
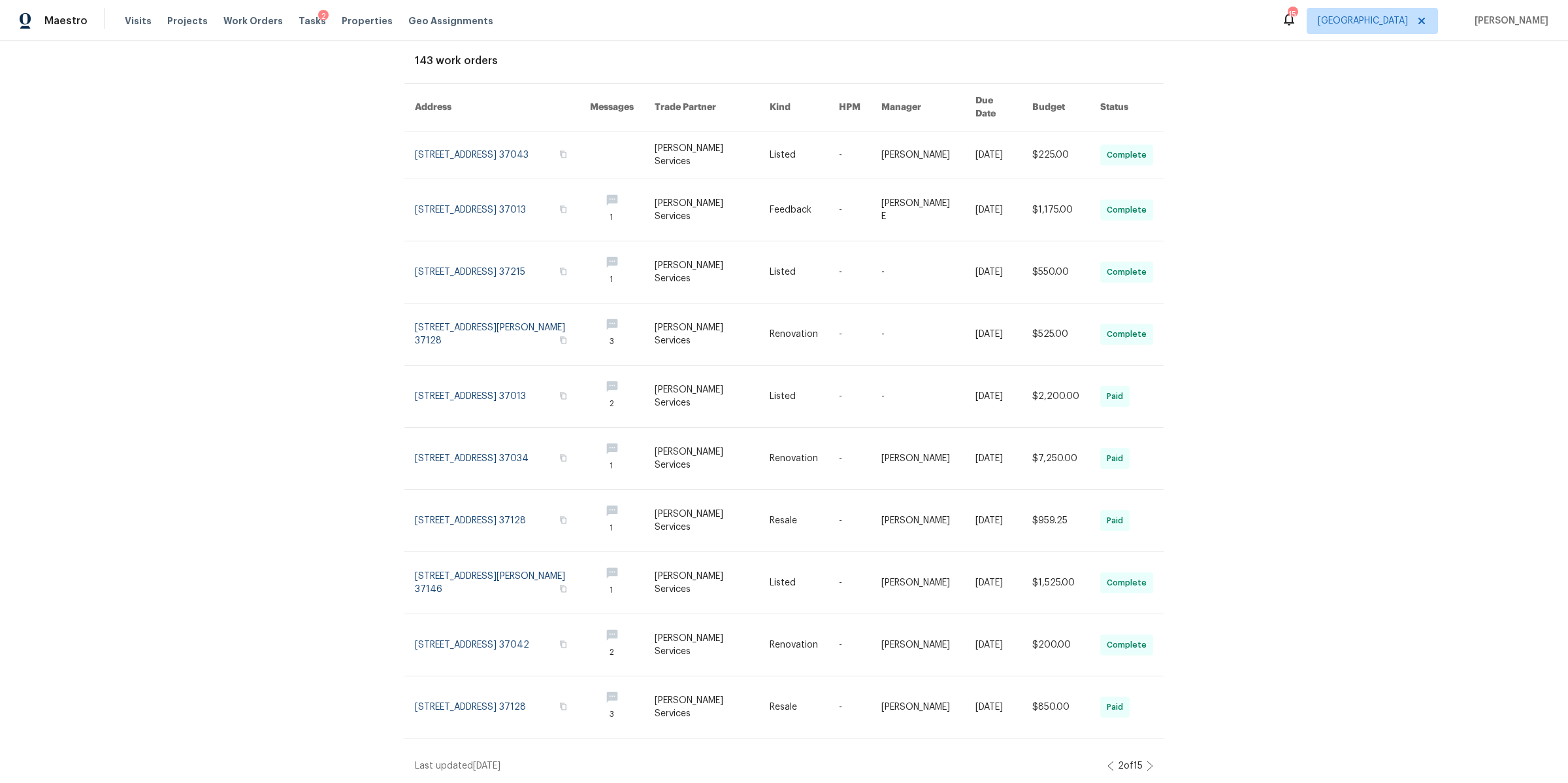
click at [1150, 755] on div "Work Orders Tony Barrett Services - NAS-S Status HPM Kind Manager Unclaimed ​ V…" at bounding box center [784, 412] width 1568 height 742
click at [1148, 761] on icon at bounding box center [1150, 765] width 5 height 9
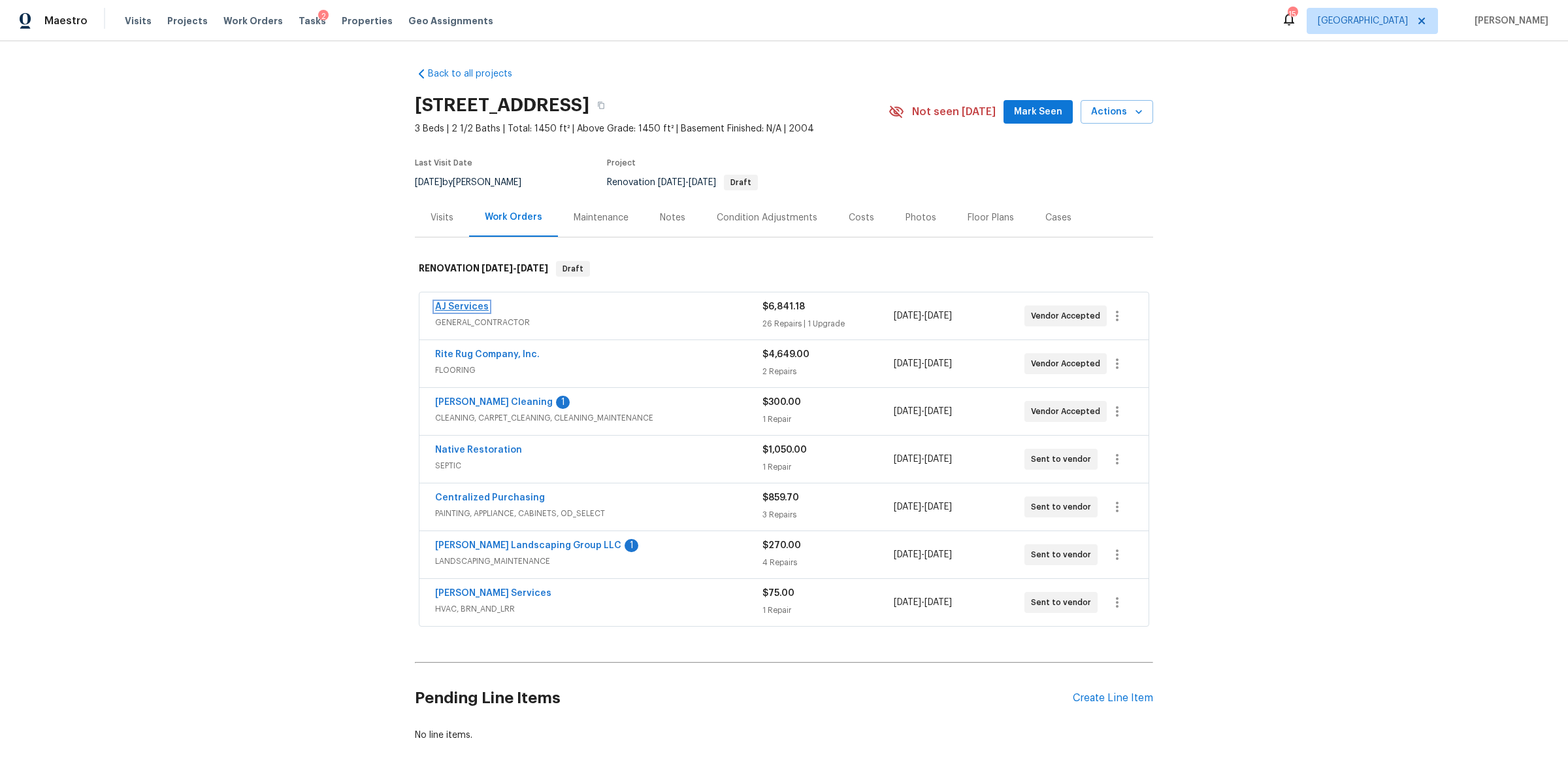
click at [463, 302] on link "AJ Services" at bounding box center [462, 306] width 53 height 9
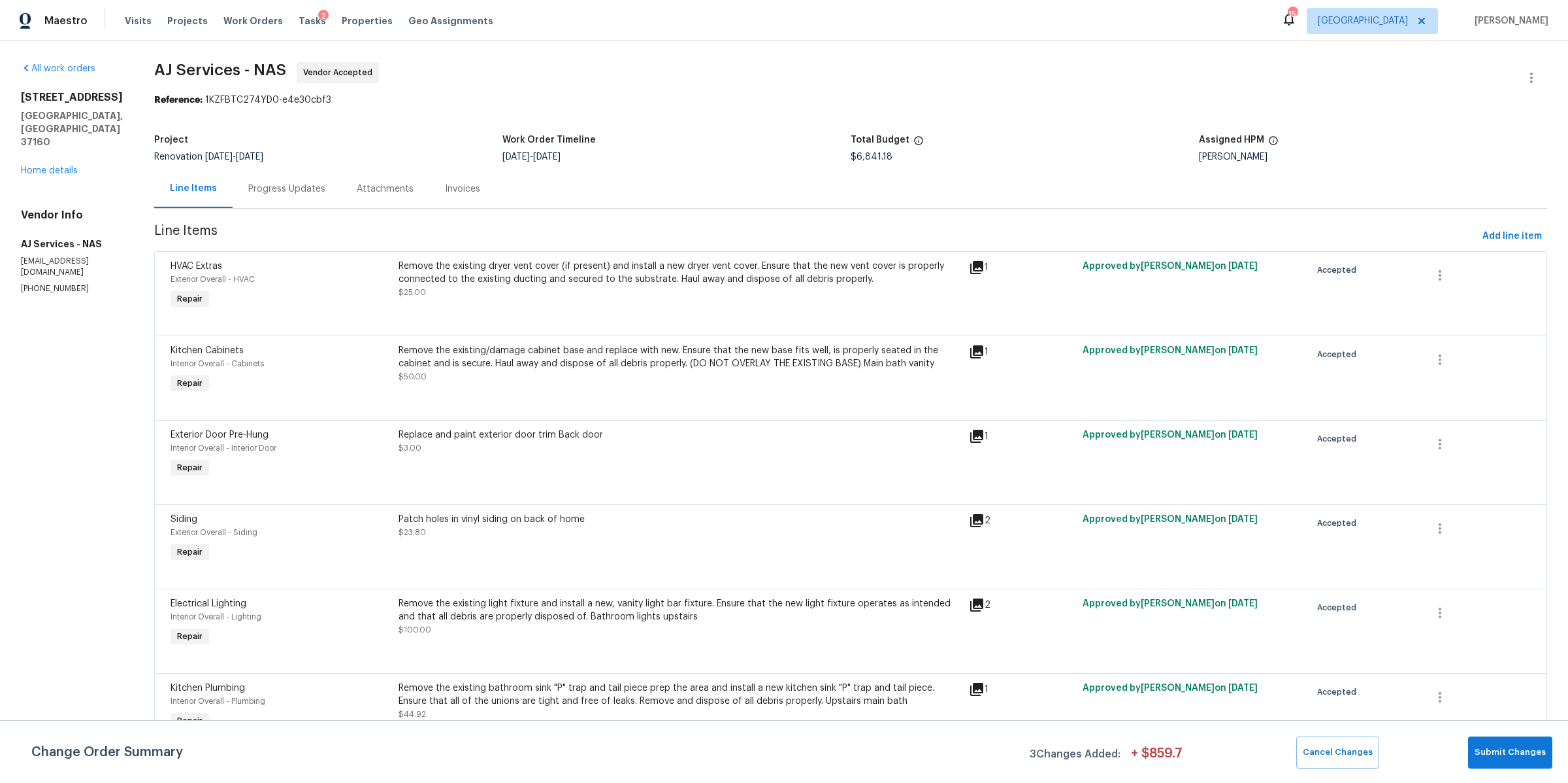
click at [273, 185] on div "Progress Updates" at bounding box center [286, 188] width 77 height 13
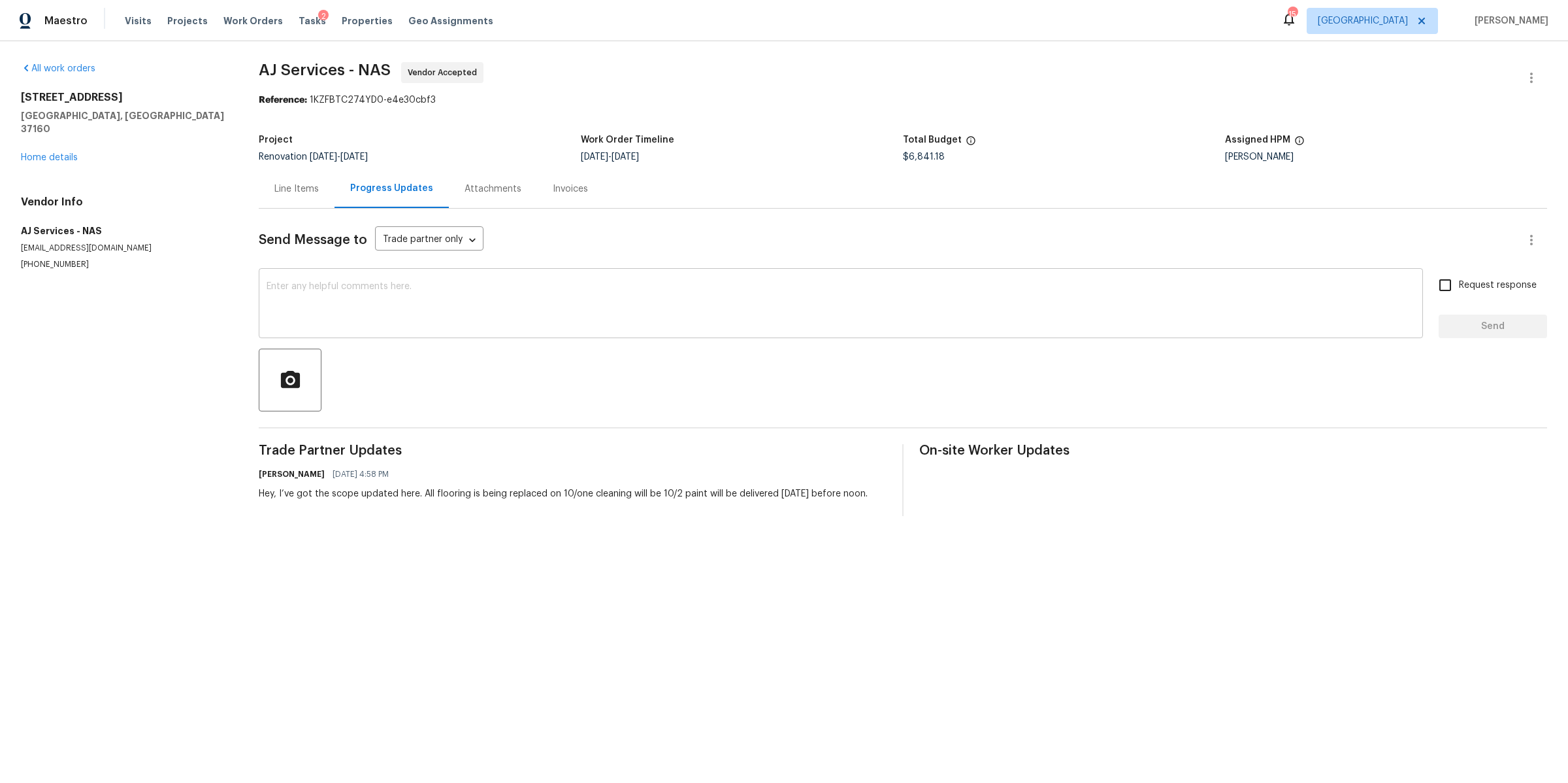
click at [643, 316] on textarea at bounding box center [841, 304] width 1149 height 45
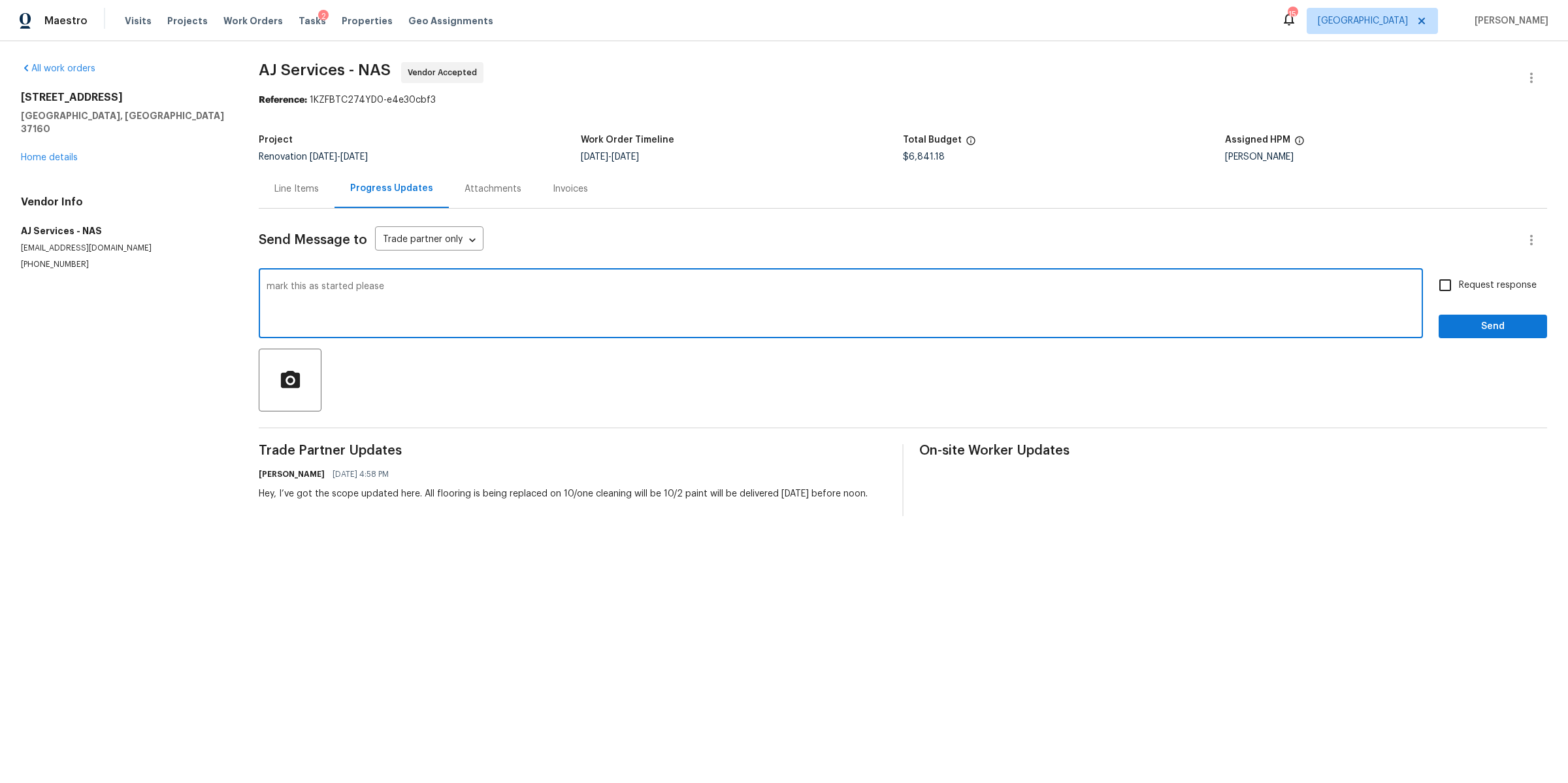
type textarea "mark this as started please"
click at [1459, 291] on span "Request response" at bounding box center [1497, 286] width 78 height 14
click at [1453, 291] on input "Request response" at bounding box center [1445, 285] width 28 height 28
checkbox input "true"
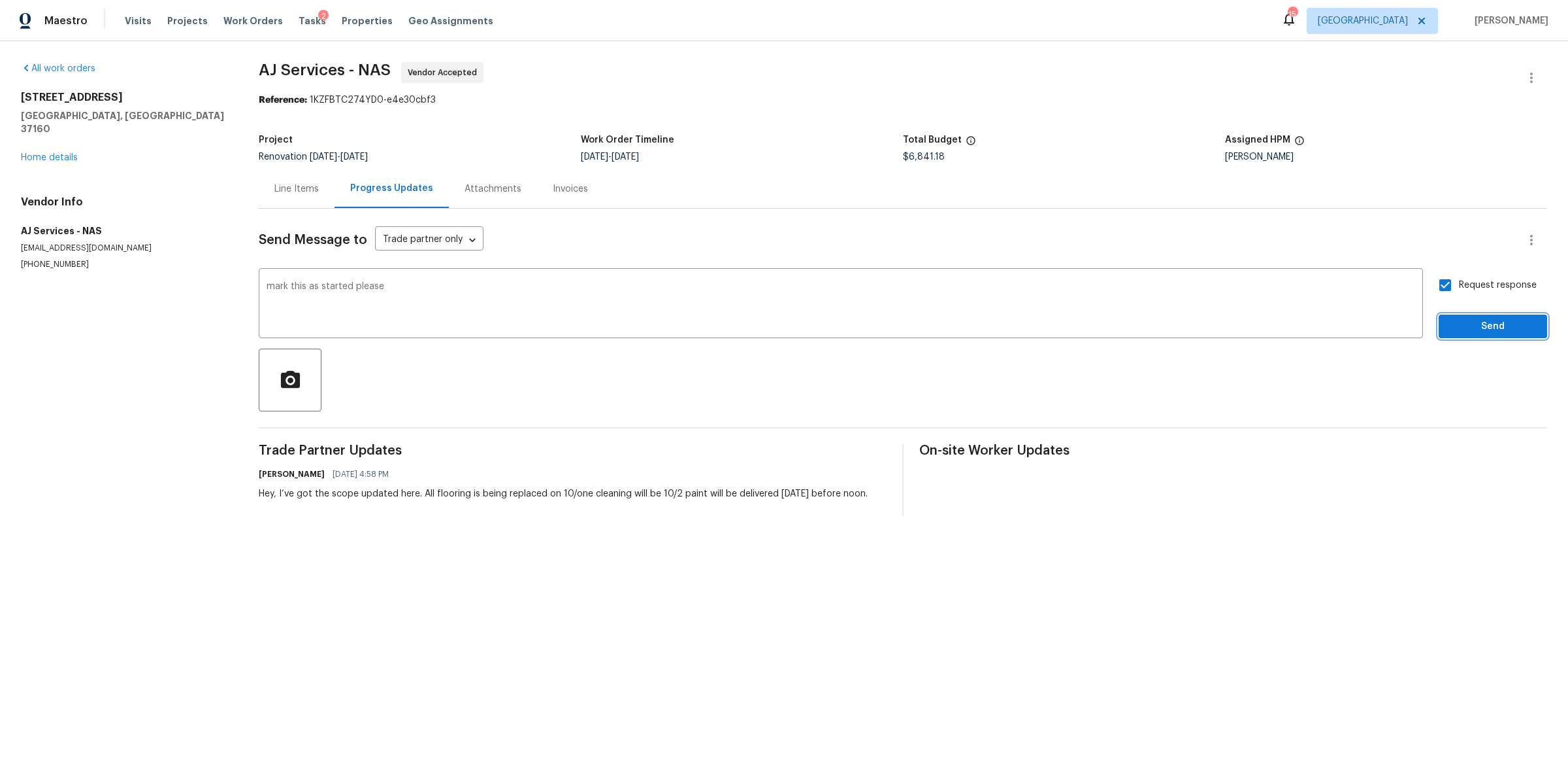
click at [1451, 320] on span "Send" at bounding box center [1492, 326] width 88 height 17
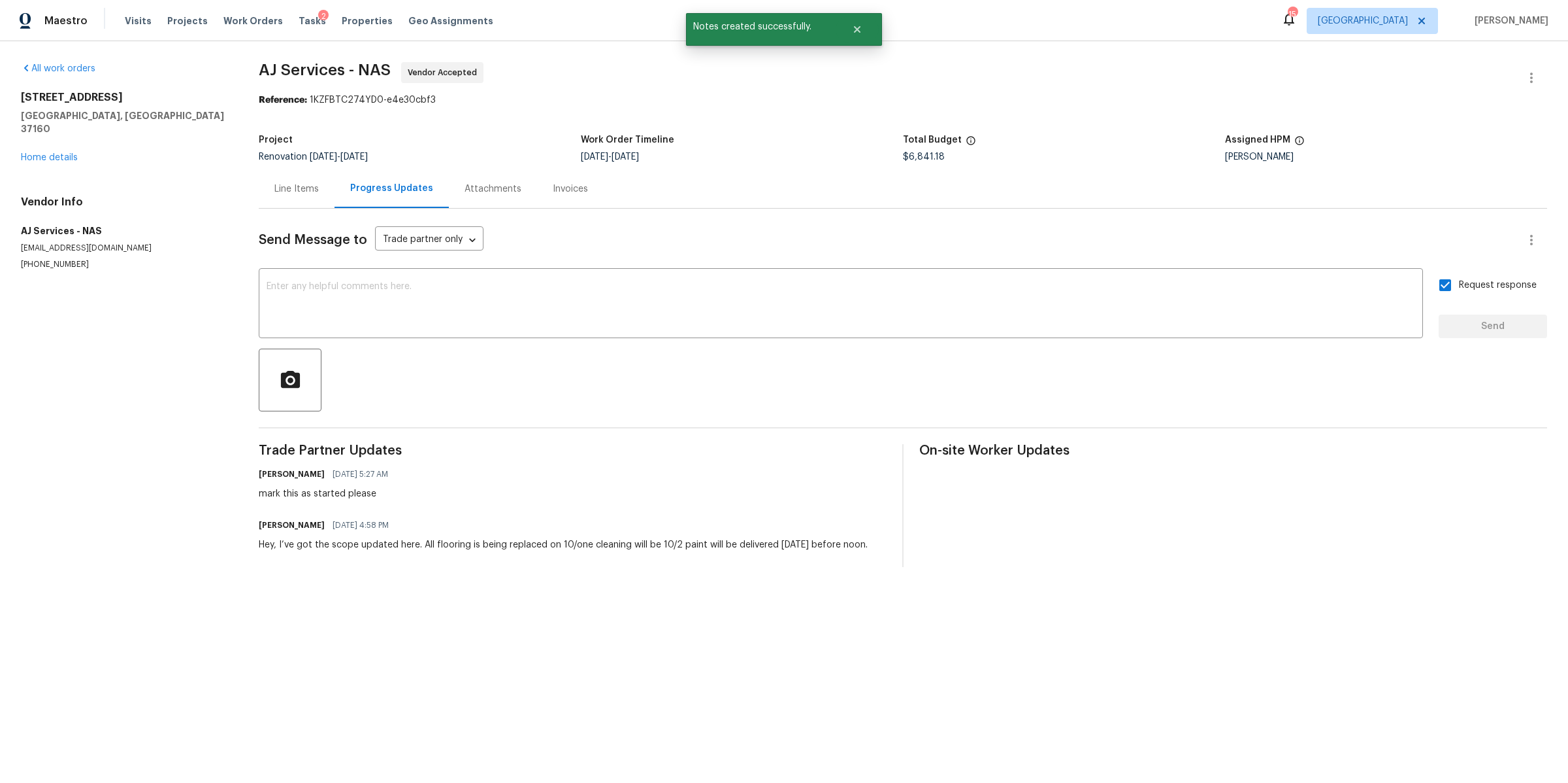
click at [293, 180] on div "Line Items" at bounding box center [296, 188] width 76 height 38
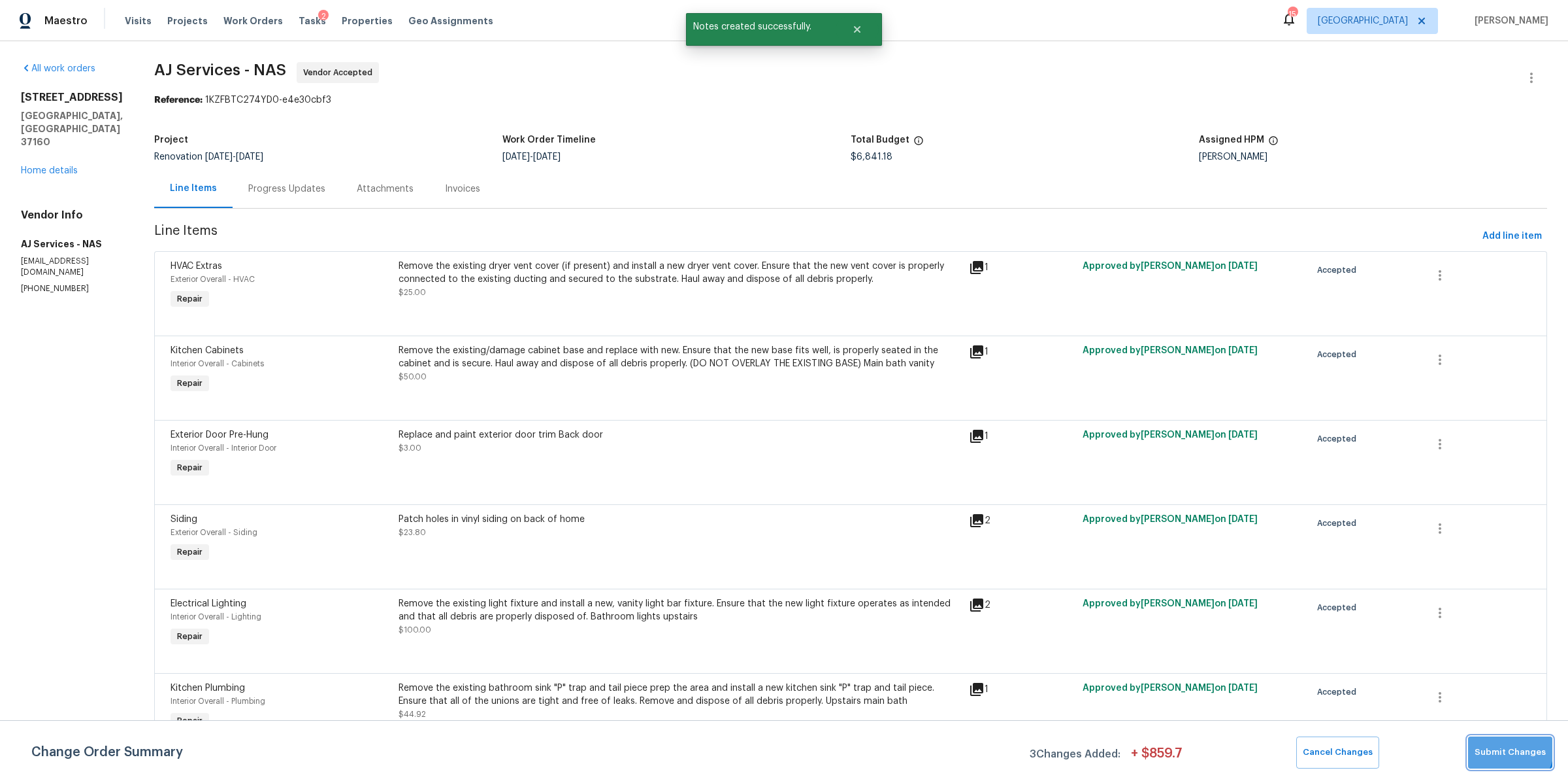
click at [1488, 742] on button "Submit Changes" at bounding box center [1511, 751] width 85 height 33
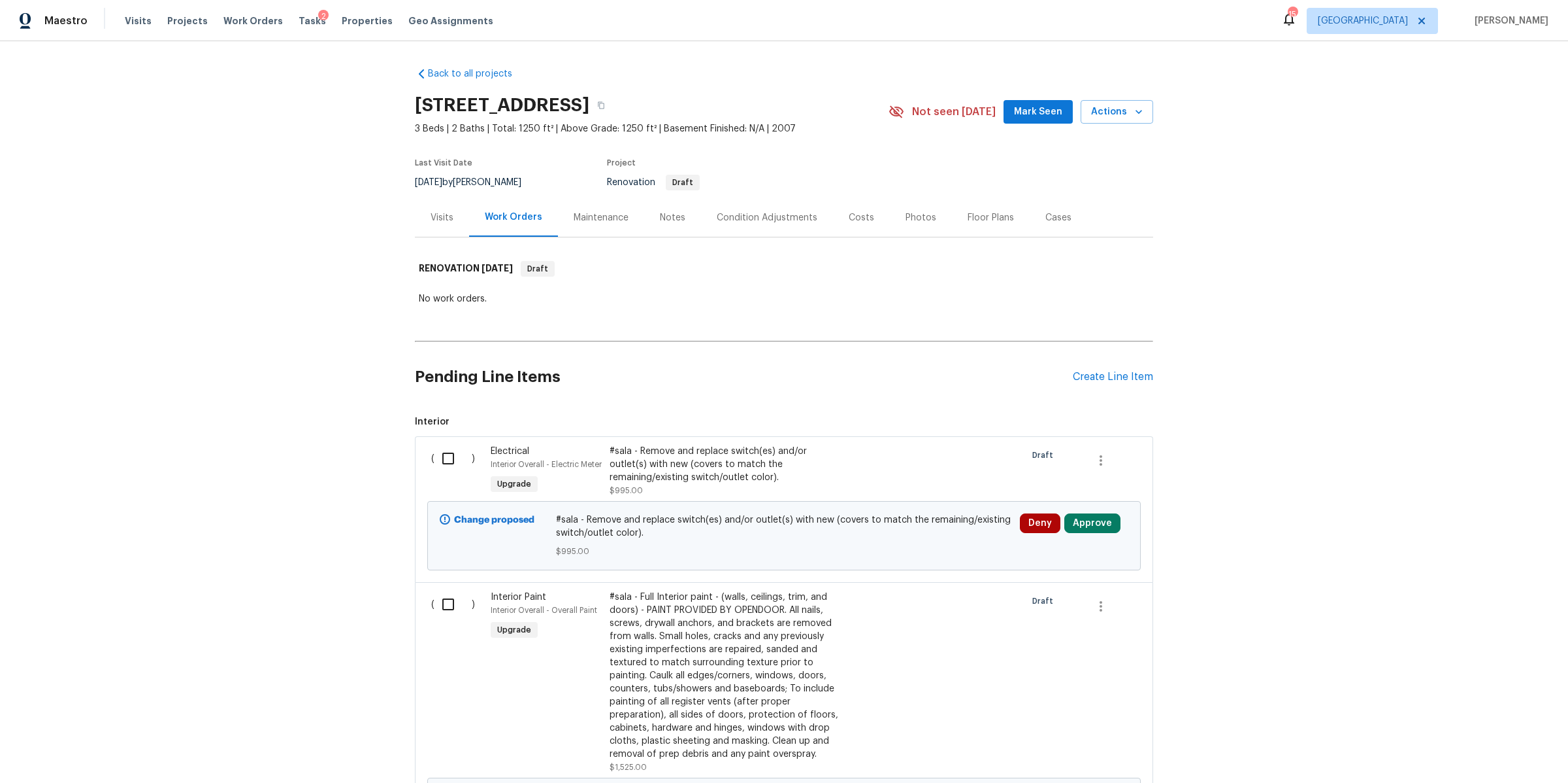
click at [858, 224] on div "Costs" at bounding box center [861, 217] width 26 height 13
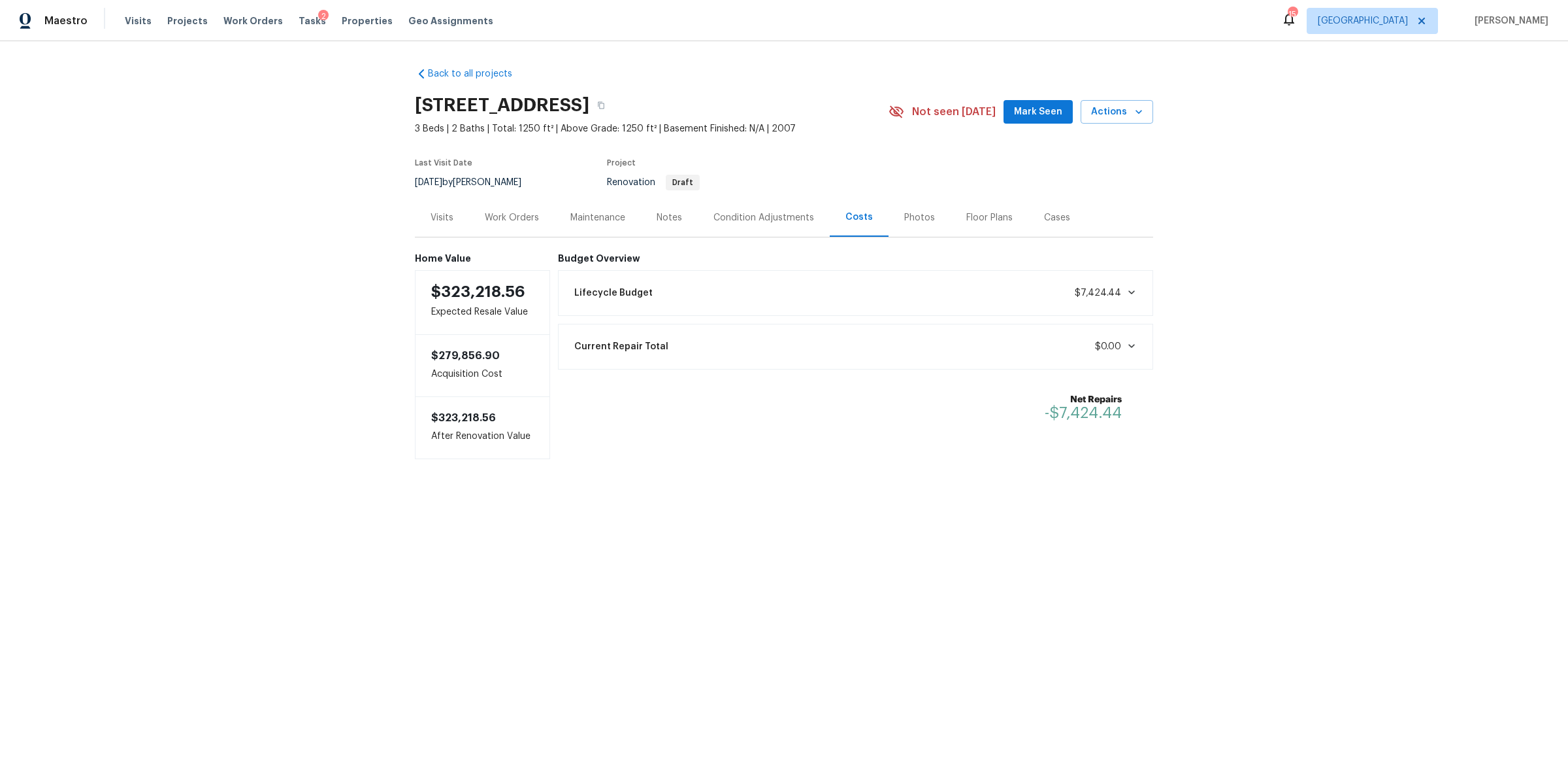
click at [674, 221] on div "Notes" at bounding box center [669, 217] width 26 height 13
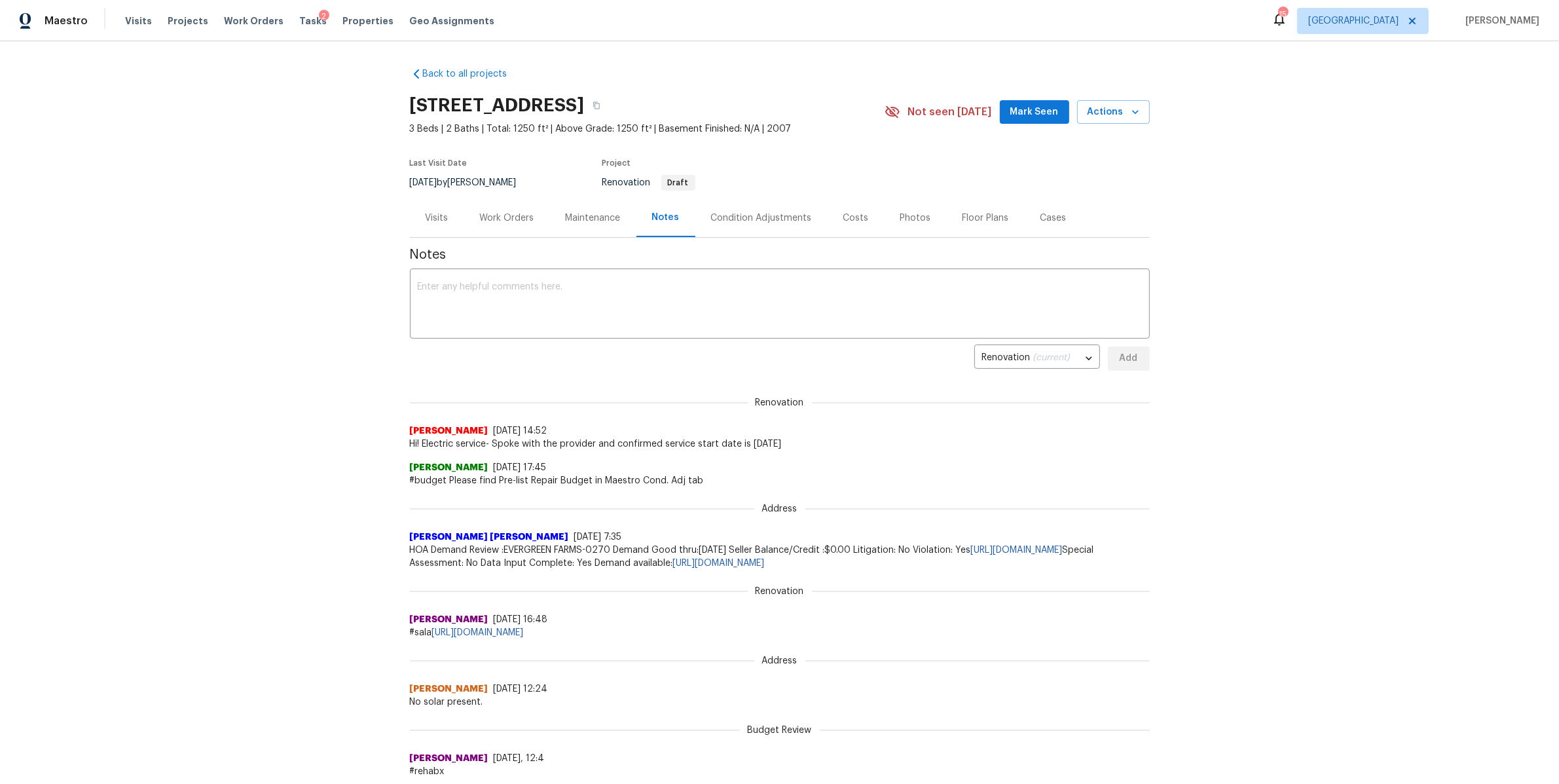
click at [756, 223] on div "Condition Adjustments" at bounding box center [762, 217] width 101 height 13
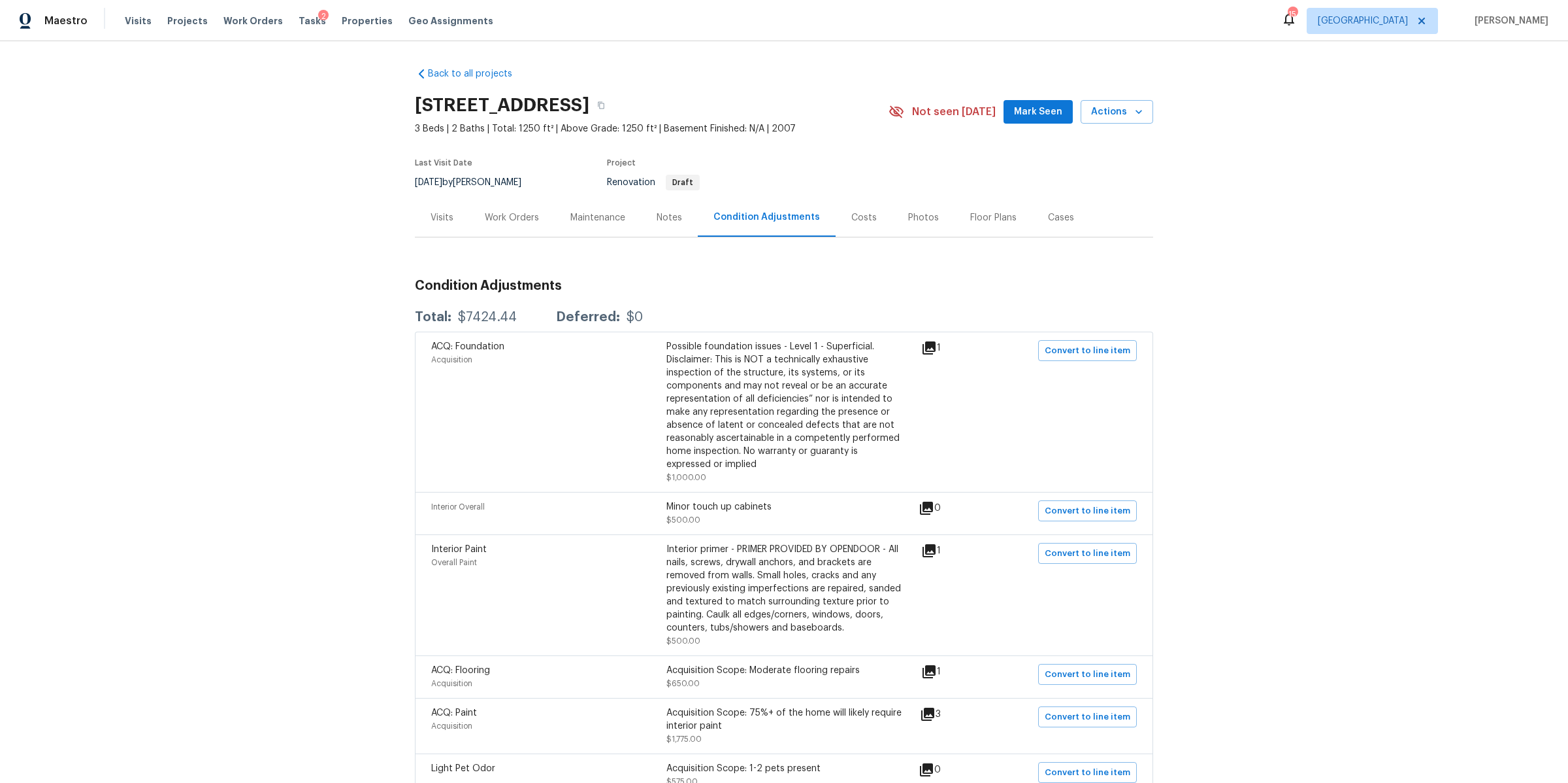
click at [445, 213] on div "Visits" at bounding box center [441, 217] width 23 height 13
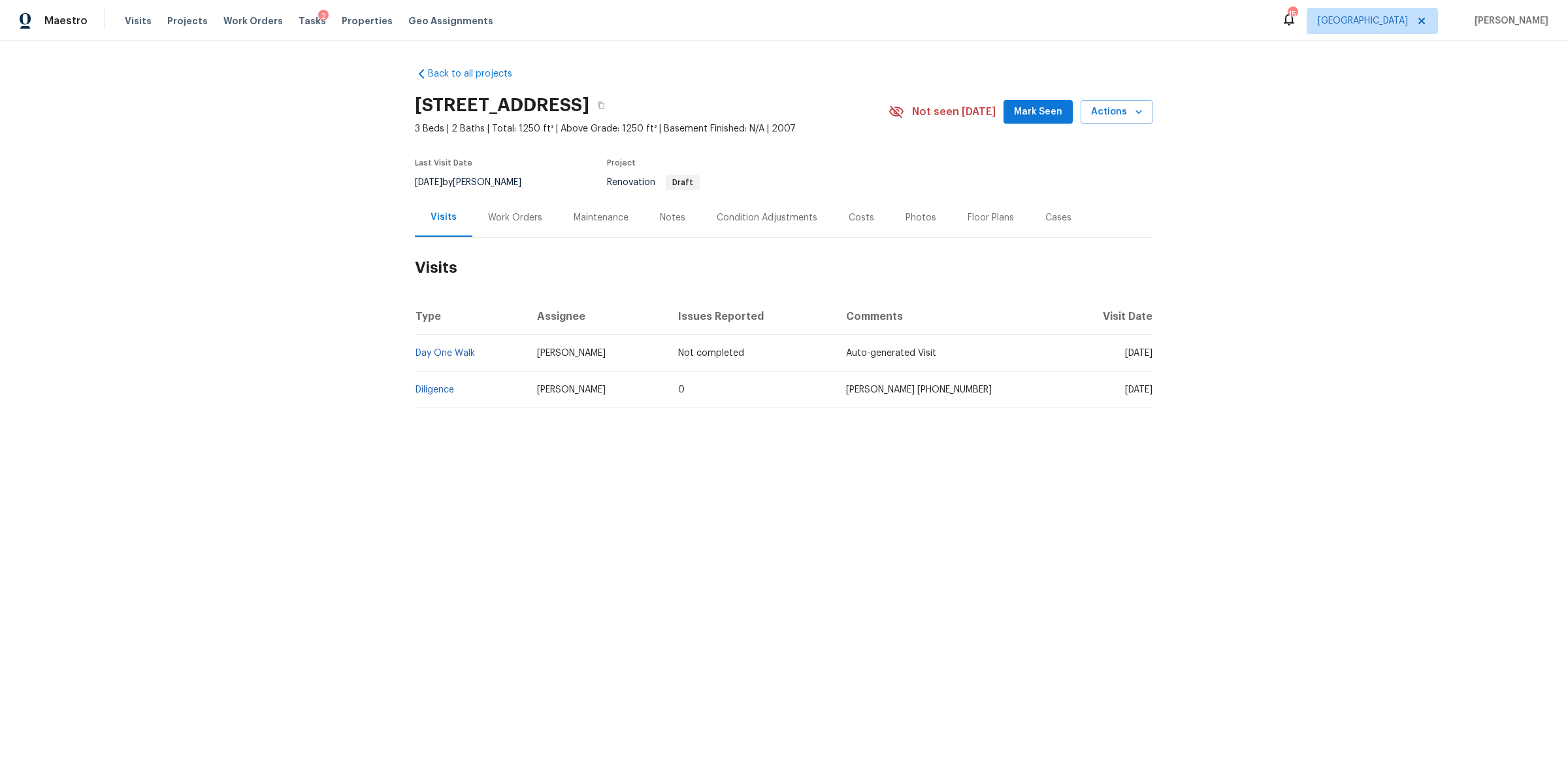
click at [502, 214] on div "Work Orders" at bounding box center [515, 217] width 54 height 13
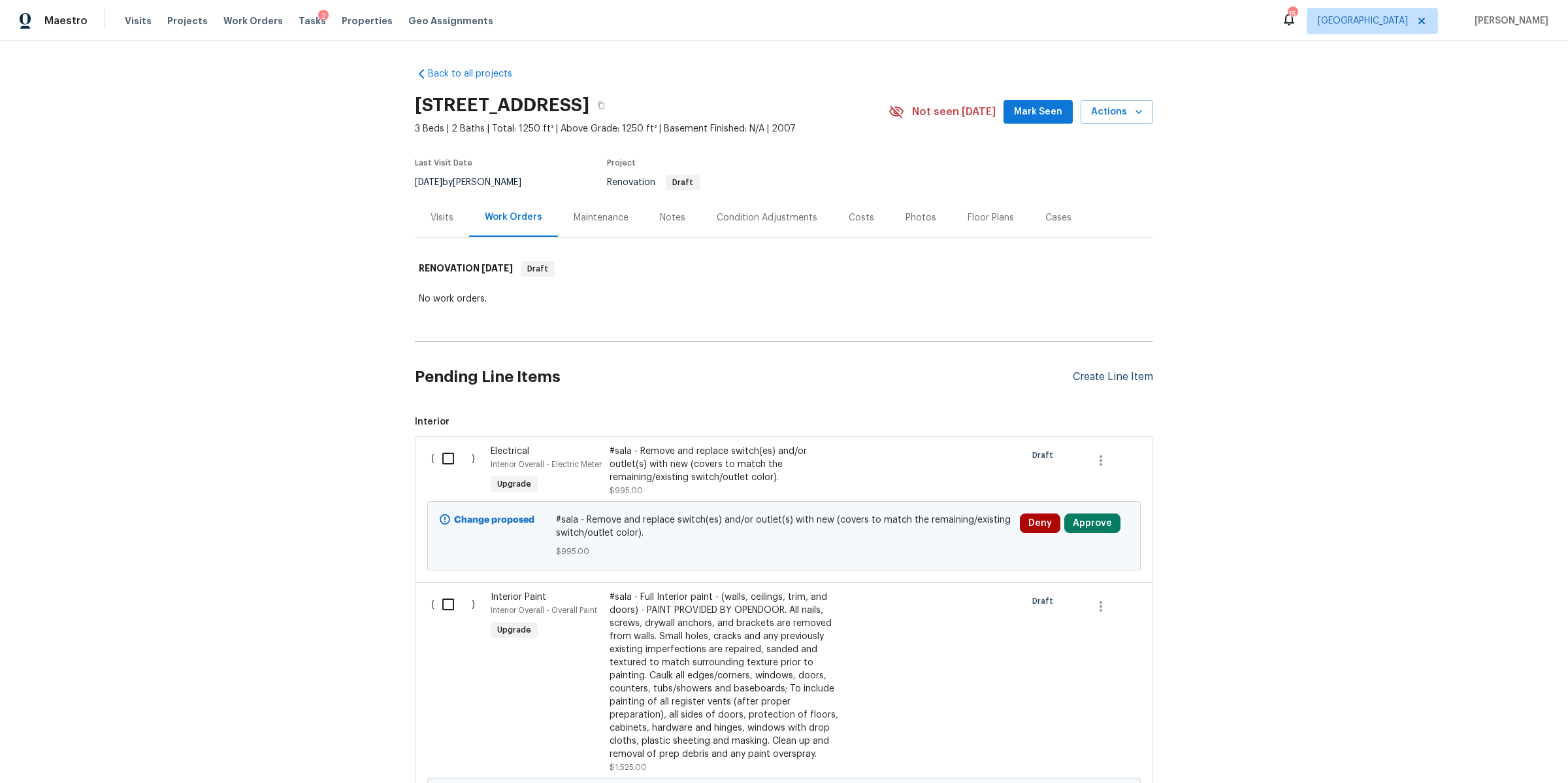
click at [1115, 377] on div "Create Line Item" at bounding box center [1113, 376] width 81 height 13
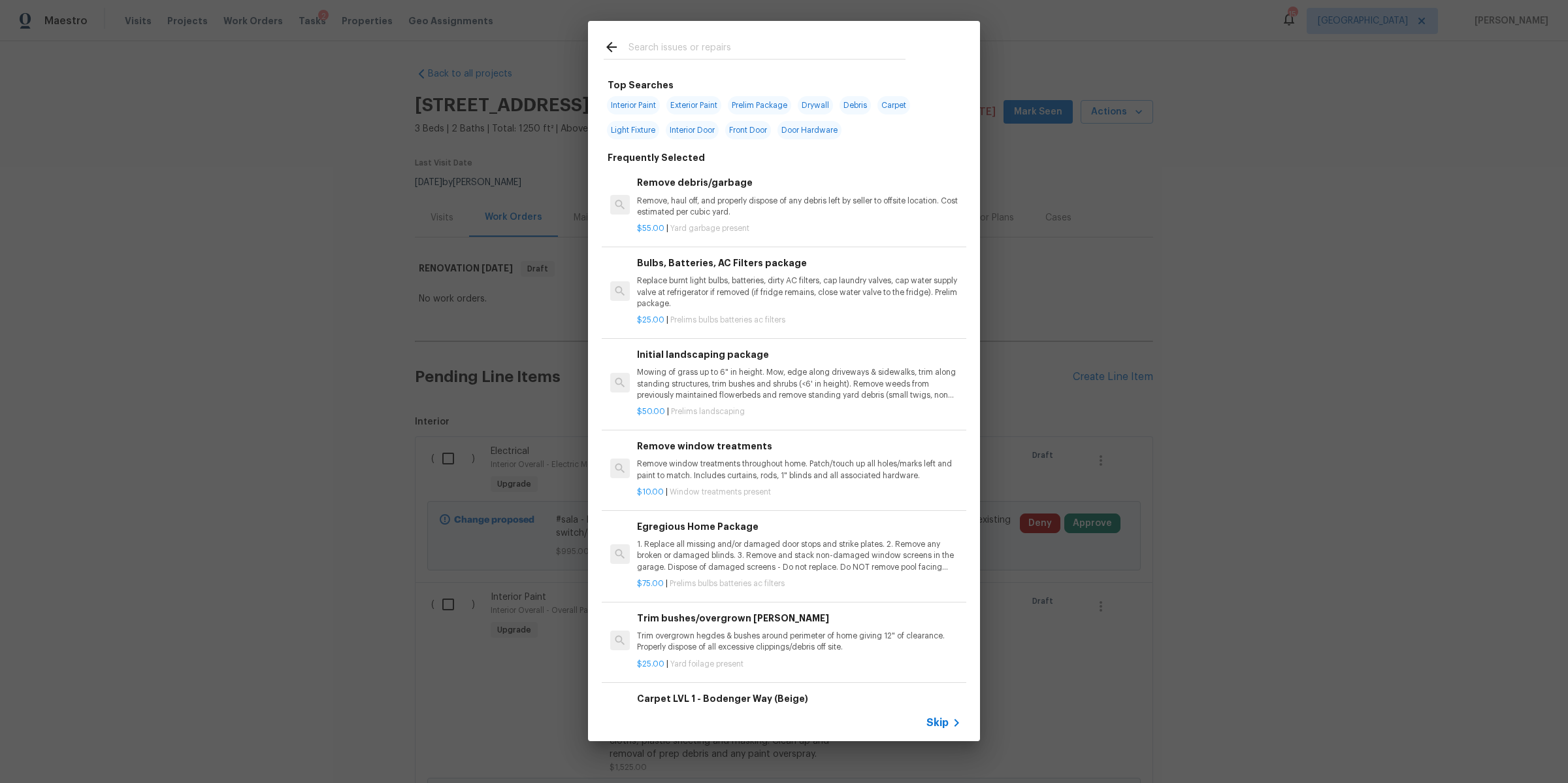
click at [949, 715] on icon at bounding box center [957, 723] width 16 height 16
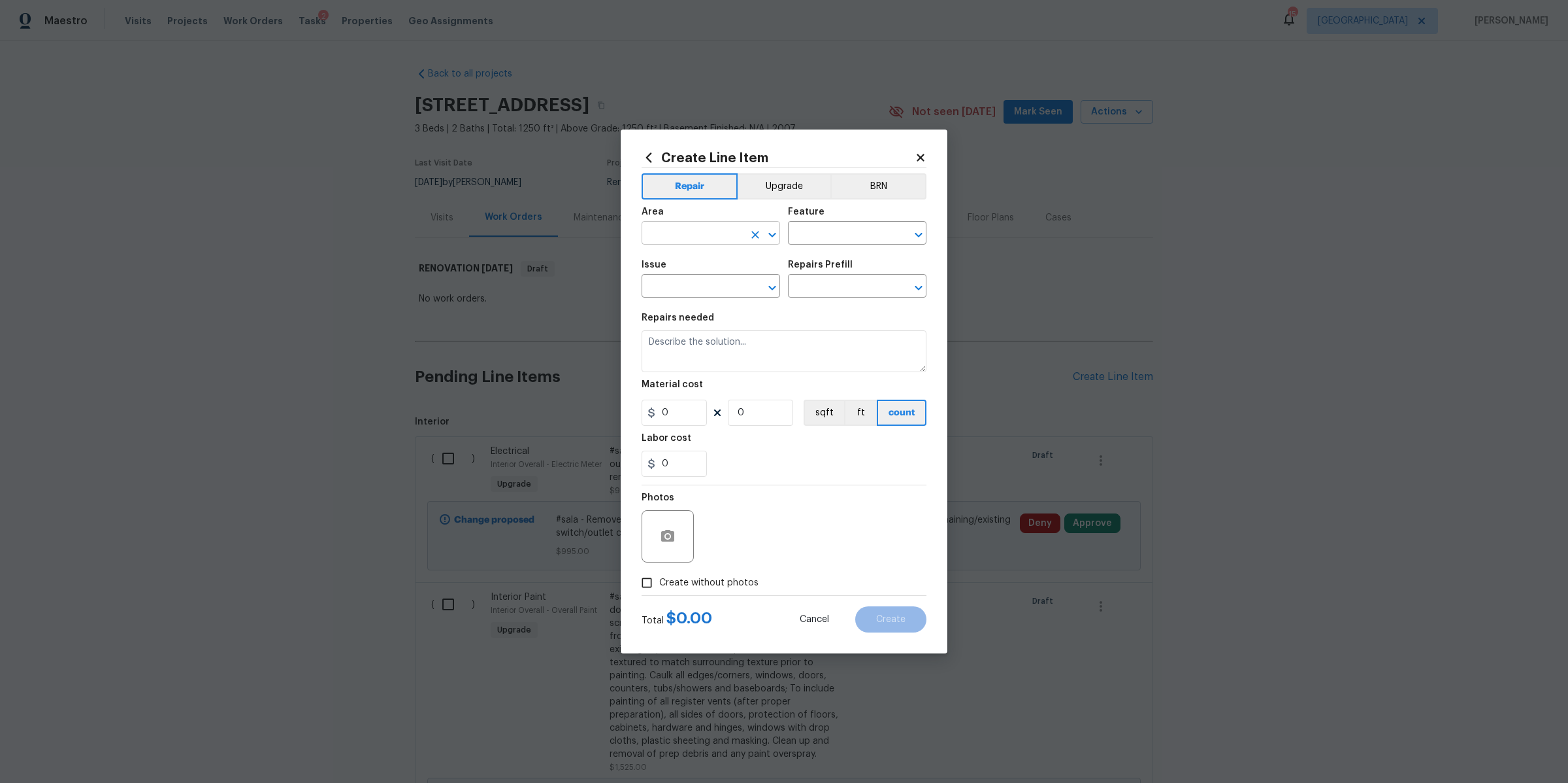
click at [669, 227] on input "text" at bounding box center [693, 234] width 102 height 21
click at [668, 295] on ul "Interior Addition Interior Overall" at bounding box center [711, 274] width 139 height 53
click at [671, 287] on li "Interior Overall" at bounding box center [711, 285] width 139 height 22
type input "Interior Overall"
click at [817, 233] on input "text" at bounding box center [840, 234] width 102 height 21
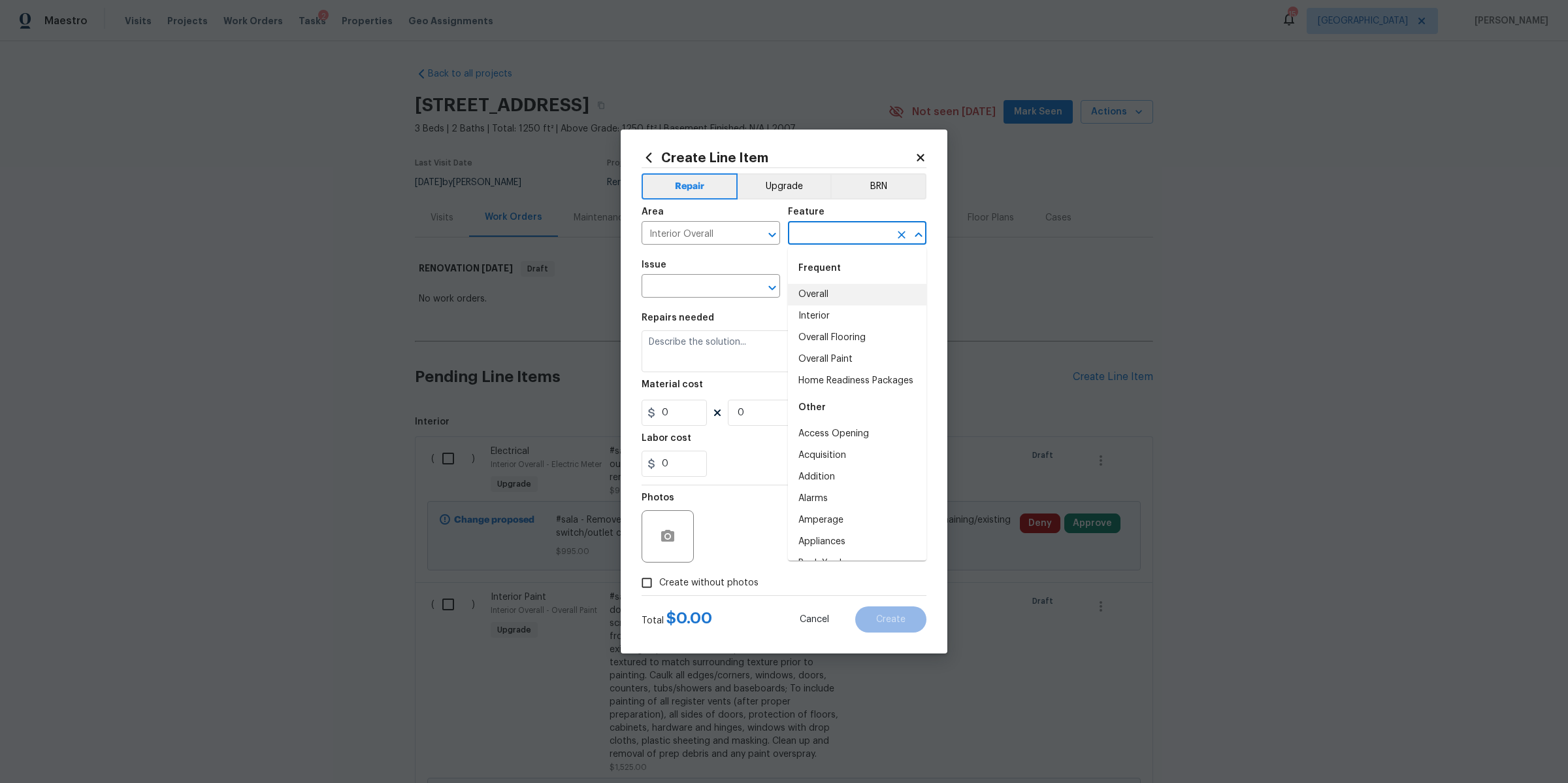
click at [818, 291] on li "Overall" at bounding box center [857, 294] width 139 height 22
type input "Overall"
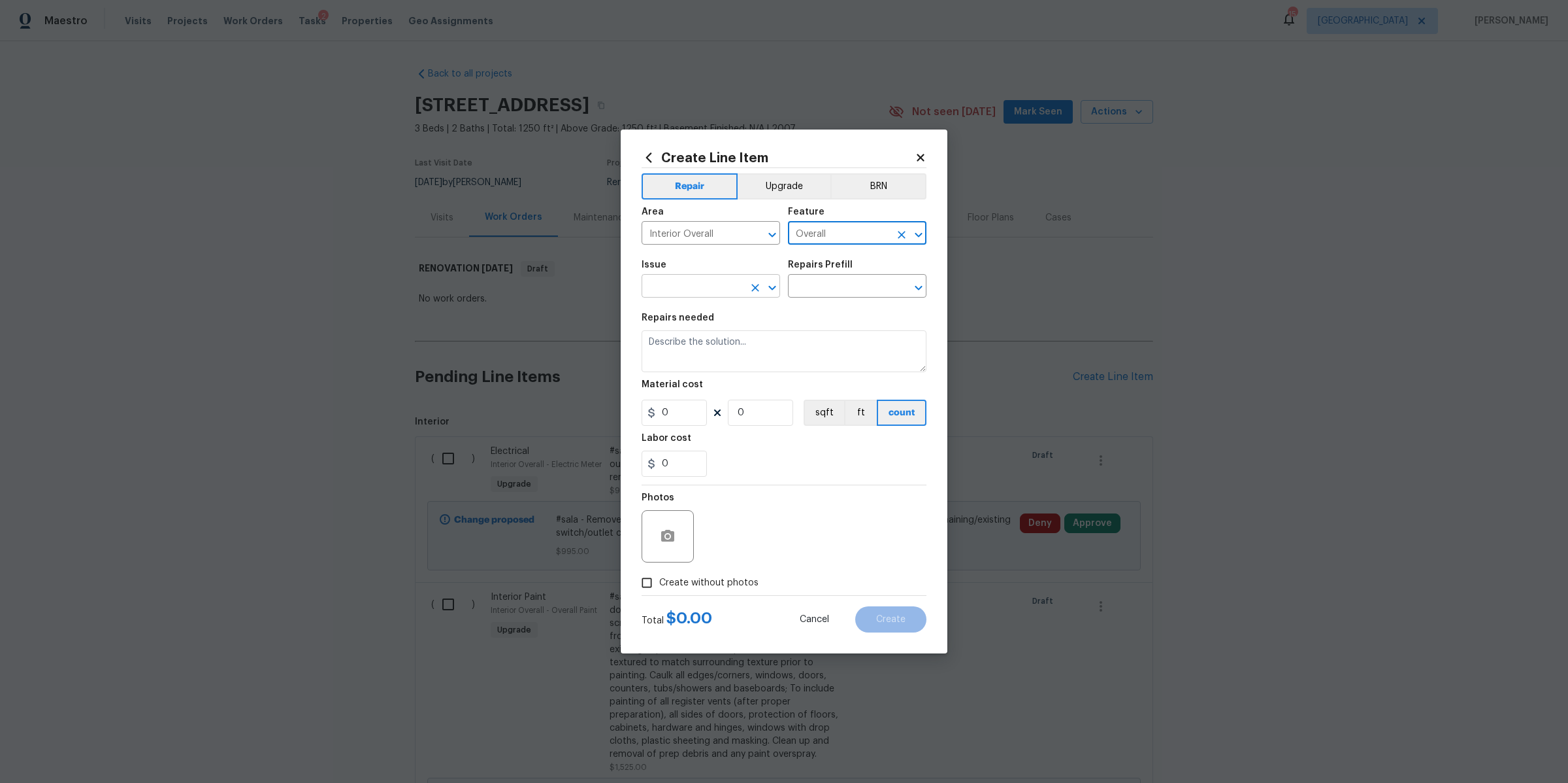
click at [700, 289] on input "text" at bounding box center [693, 287] width 102 height 21
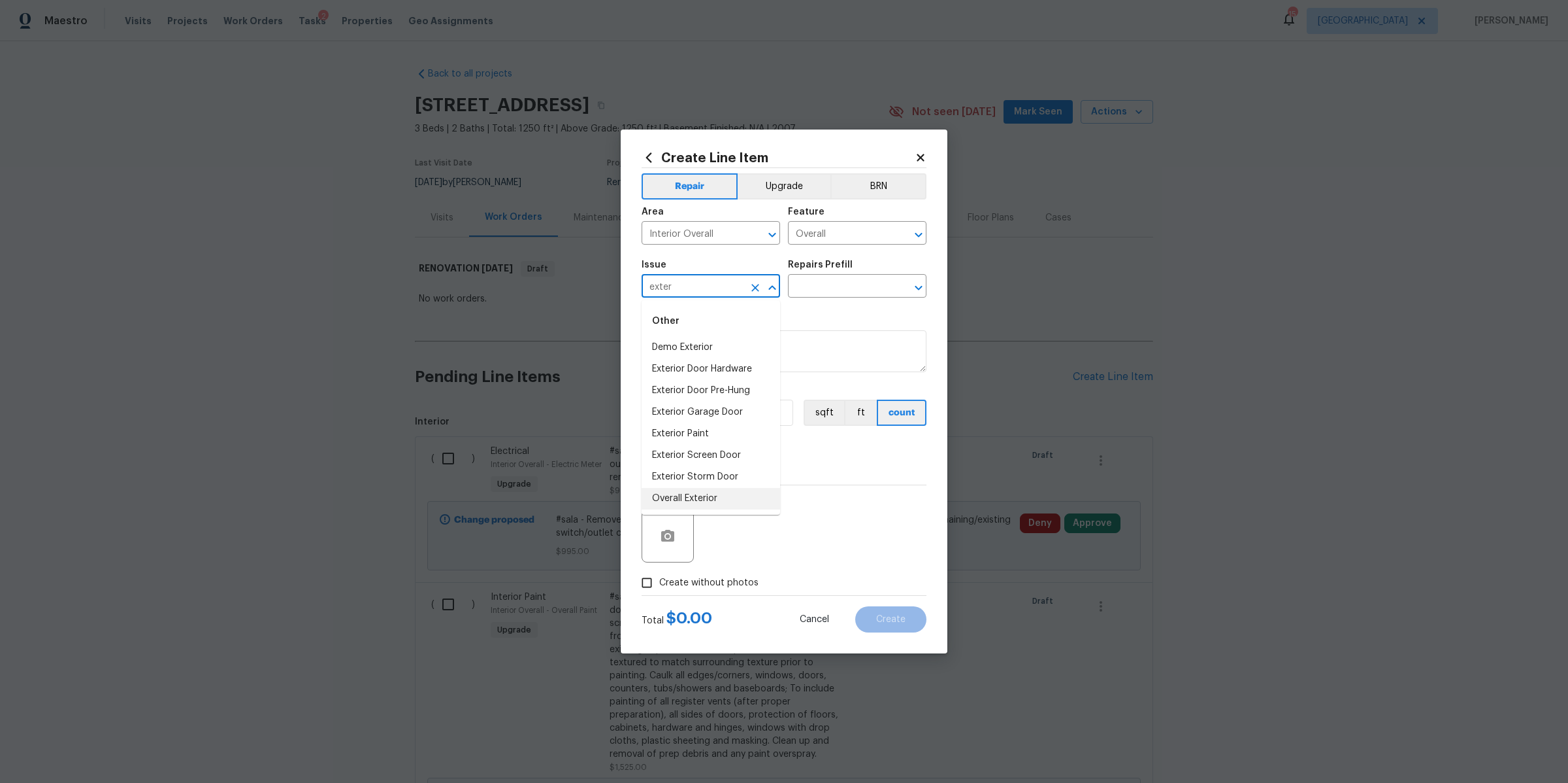
click at [683, 490] on li "Overall Exterior" at bounding box center [711, 498] width 139 height 22
type input "Overall Exterior"
click at [808, 285] on input "text" at bounding box center [840, 287] width 102 height 21
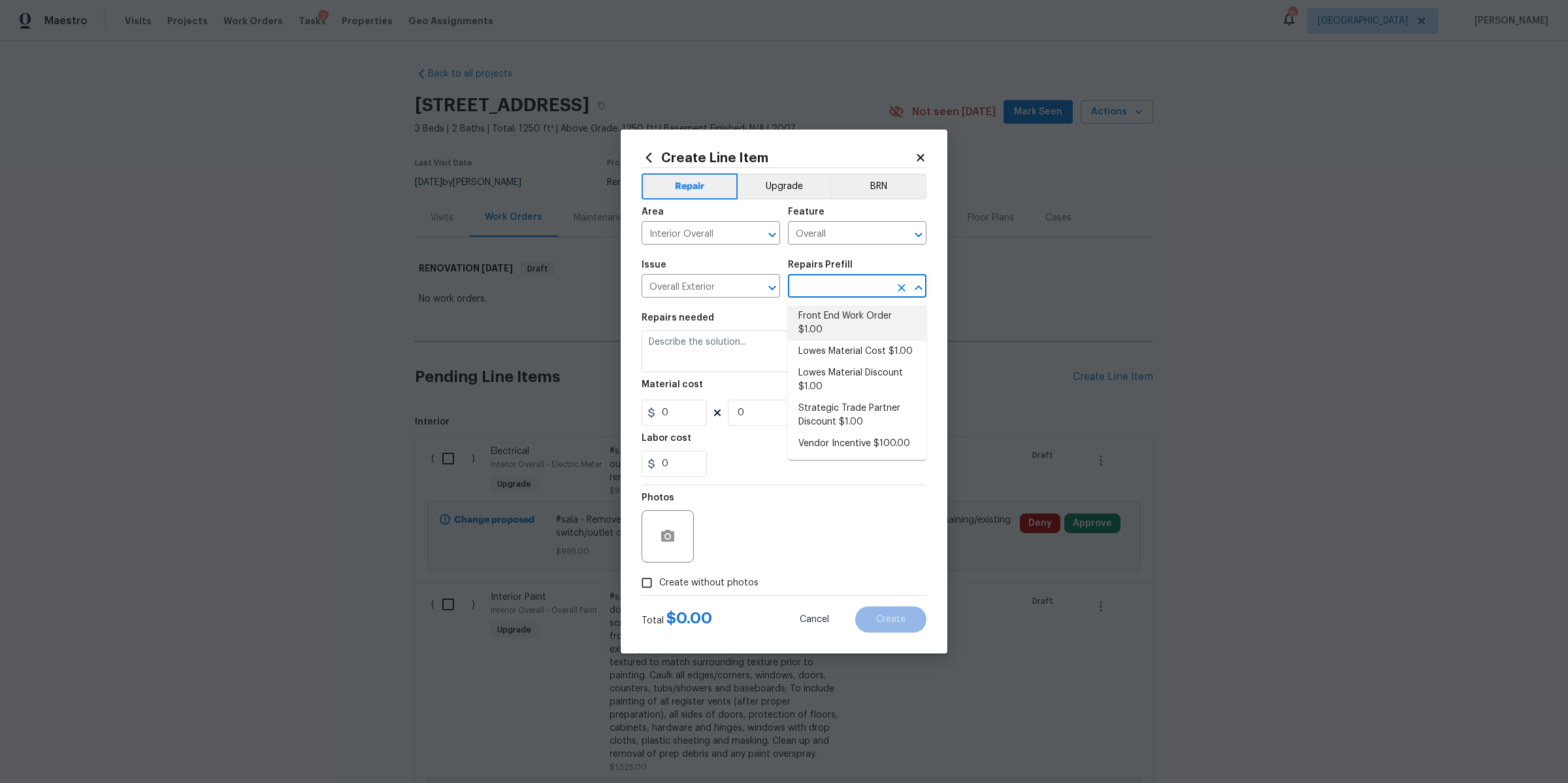
click at [811, 317] on li "Front End Work Order $1.00" at bounding box center [857, 323] width 139 height 35
type input "Front End Work Order $1.00"
type textarea "Placeholder line item for the creation of front end work orders."
type input "1"
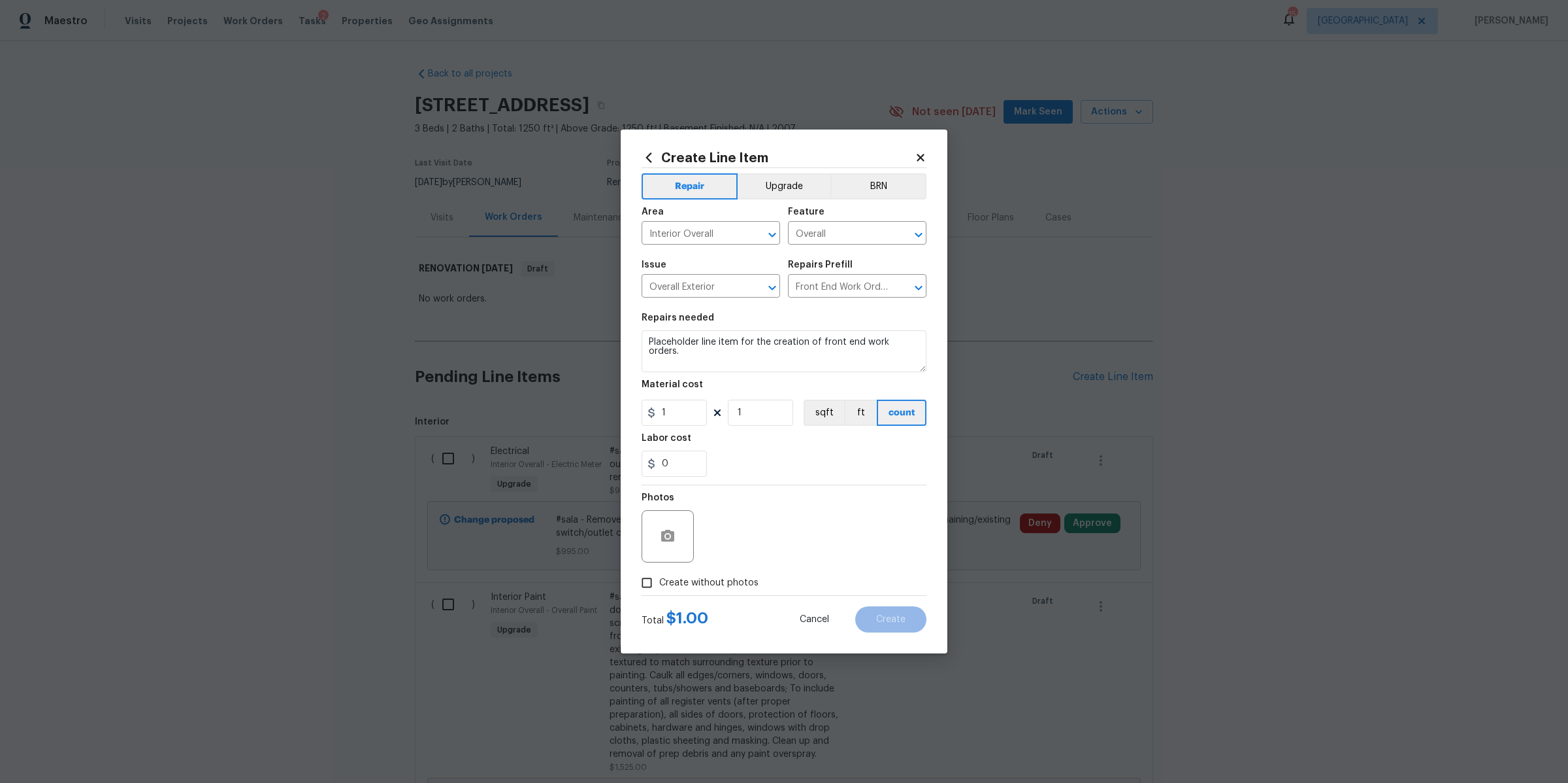
click at [729, 583] on span "Create without photos" at bounding box center [709, 583] width 99 height 14
click at [659, 583] on input "Create without photos" at bounding box center [647, 582] width 25 height 25
checkbox input "true"
click at [761, 519] on textarea at bounding box center [816, 536] width 222 height 52
type textarea "na"
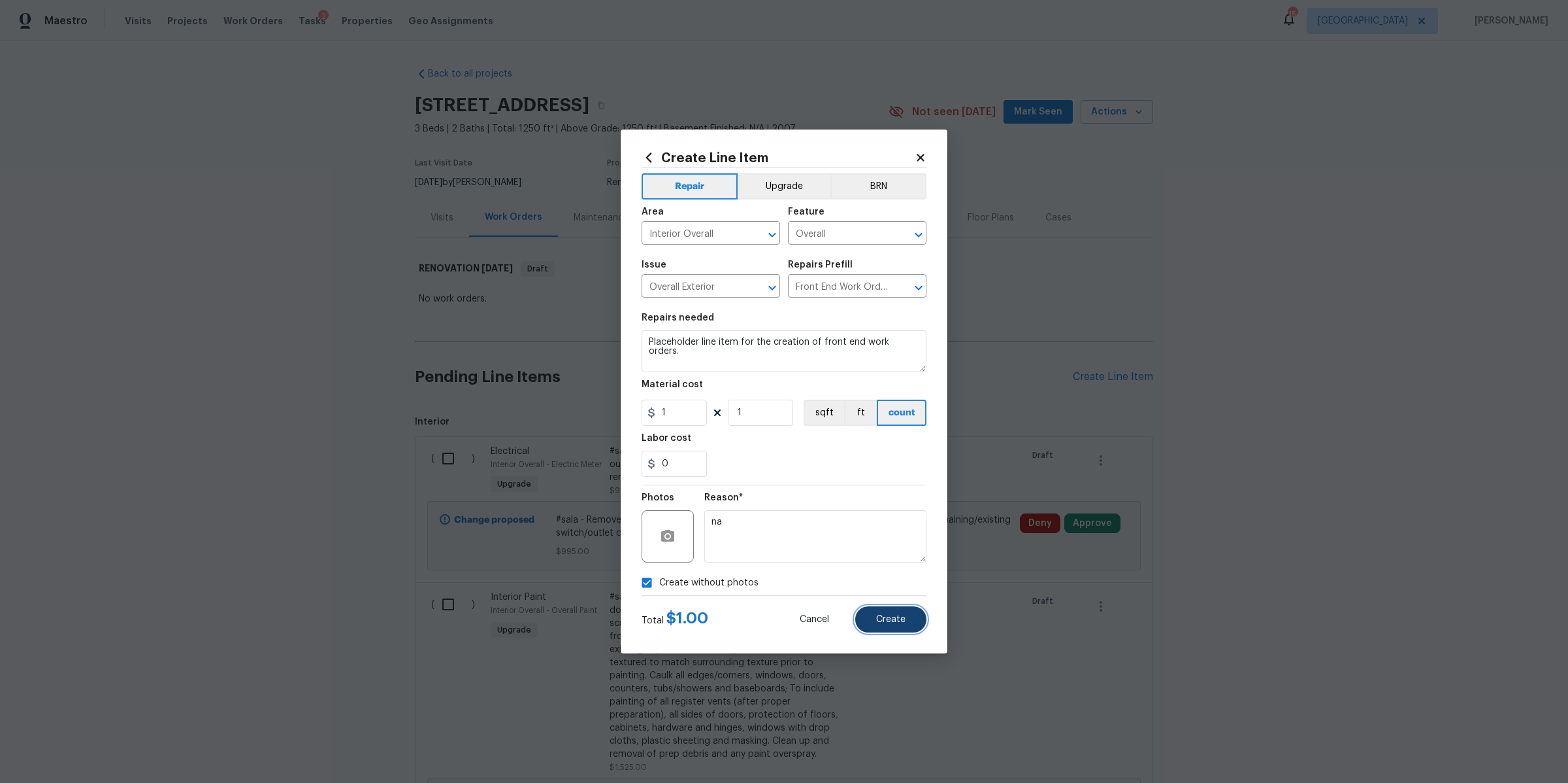
click at [887, 624] on button "Create" at bounding box center [891, 619] width 71 height 27
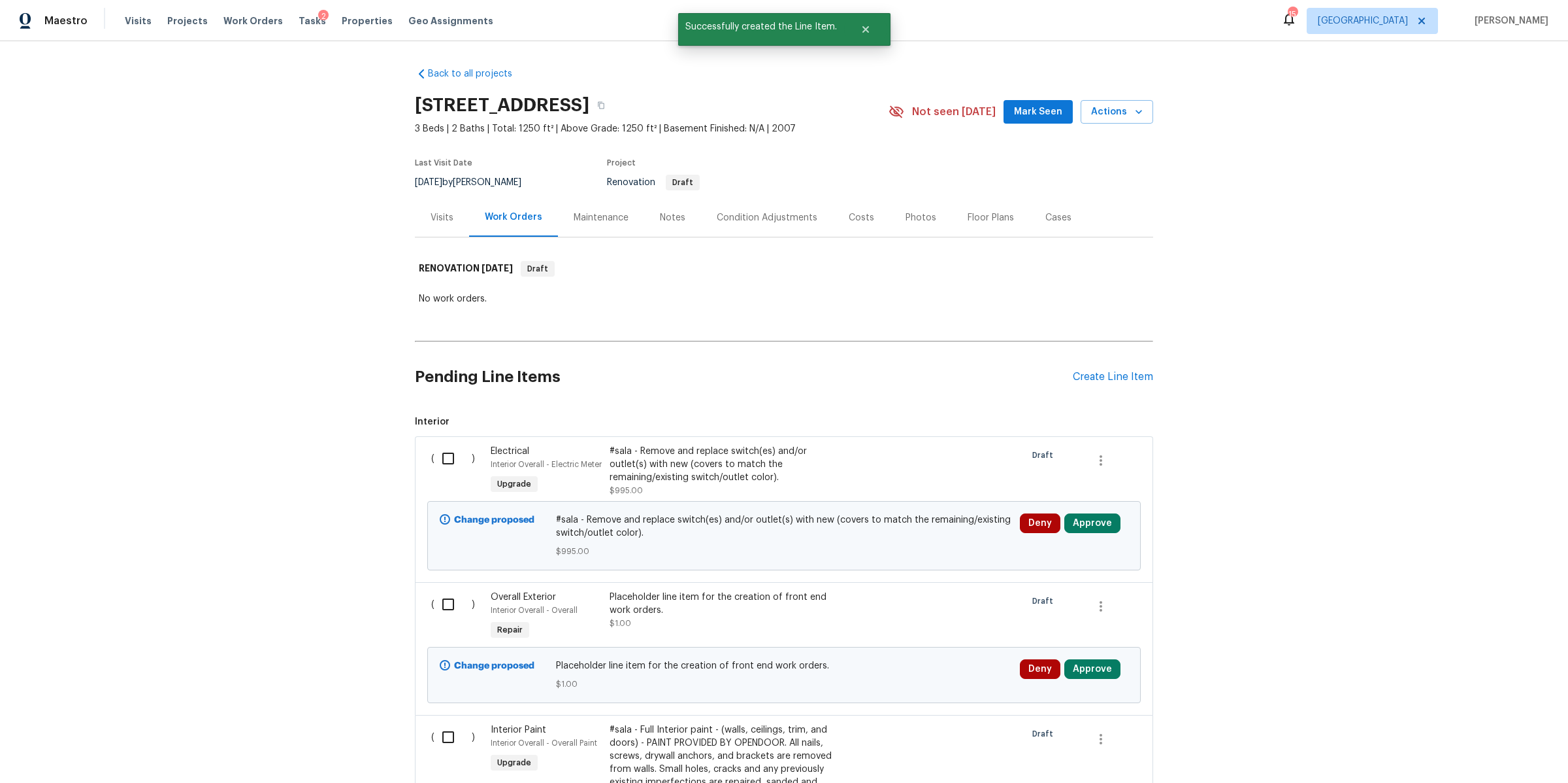
scroll to position [390, 0]
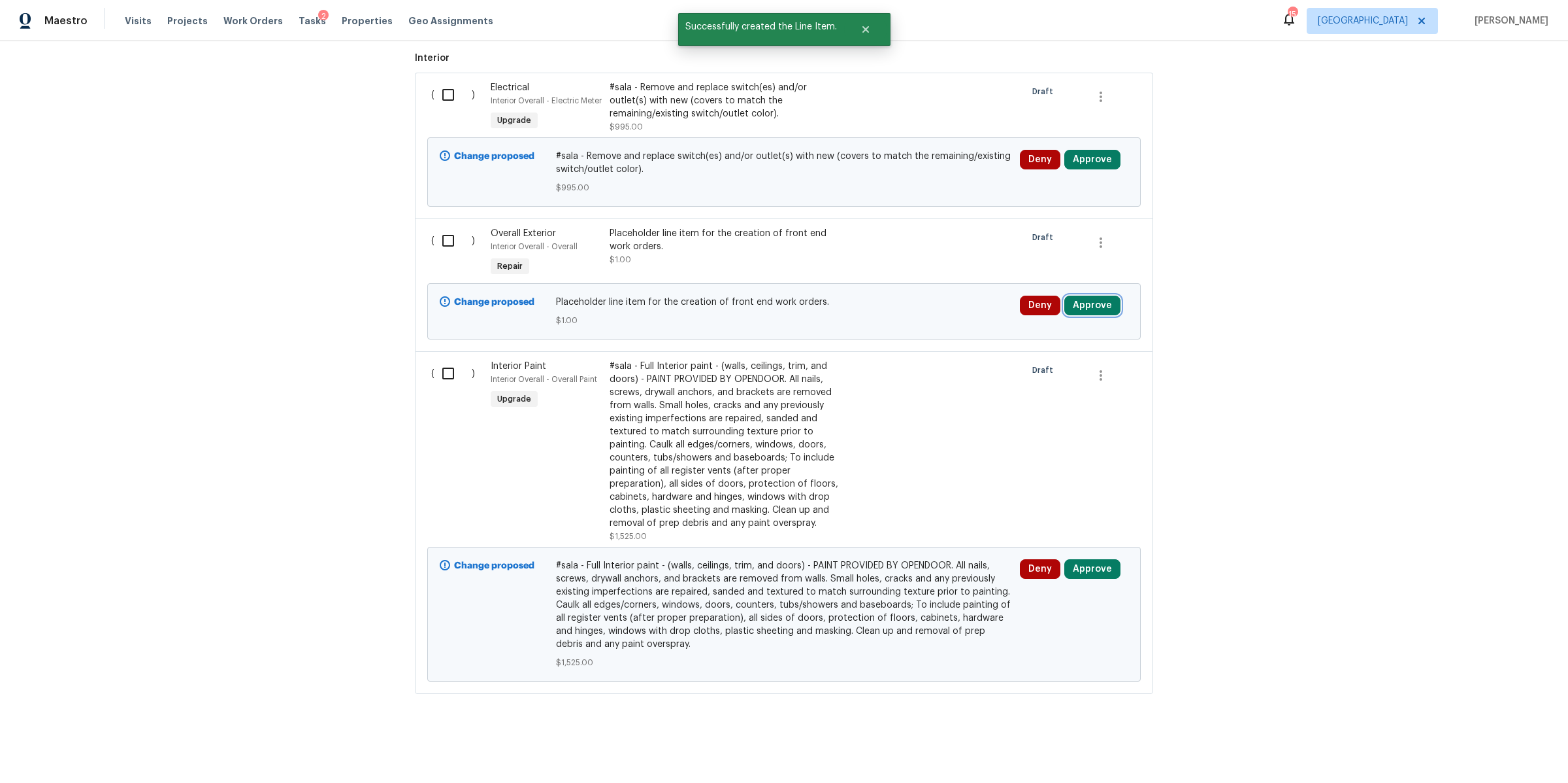
click at [1087, 295] on button "Approve" at bounding box center [1092, 305] width 56 height 20
click at [907, 307] on span "Approve" at bounding box center [899, 305] width 36 height 10
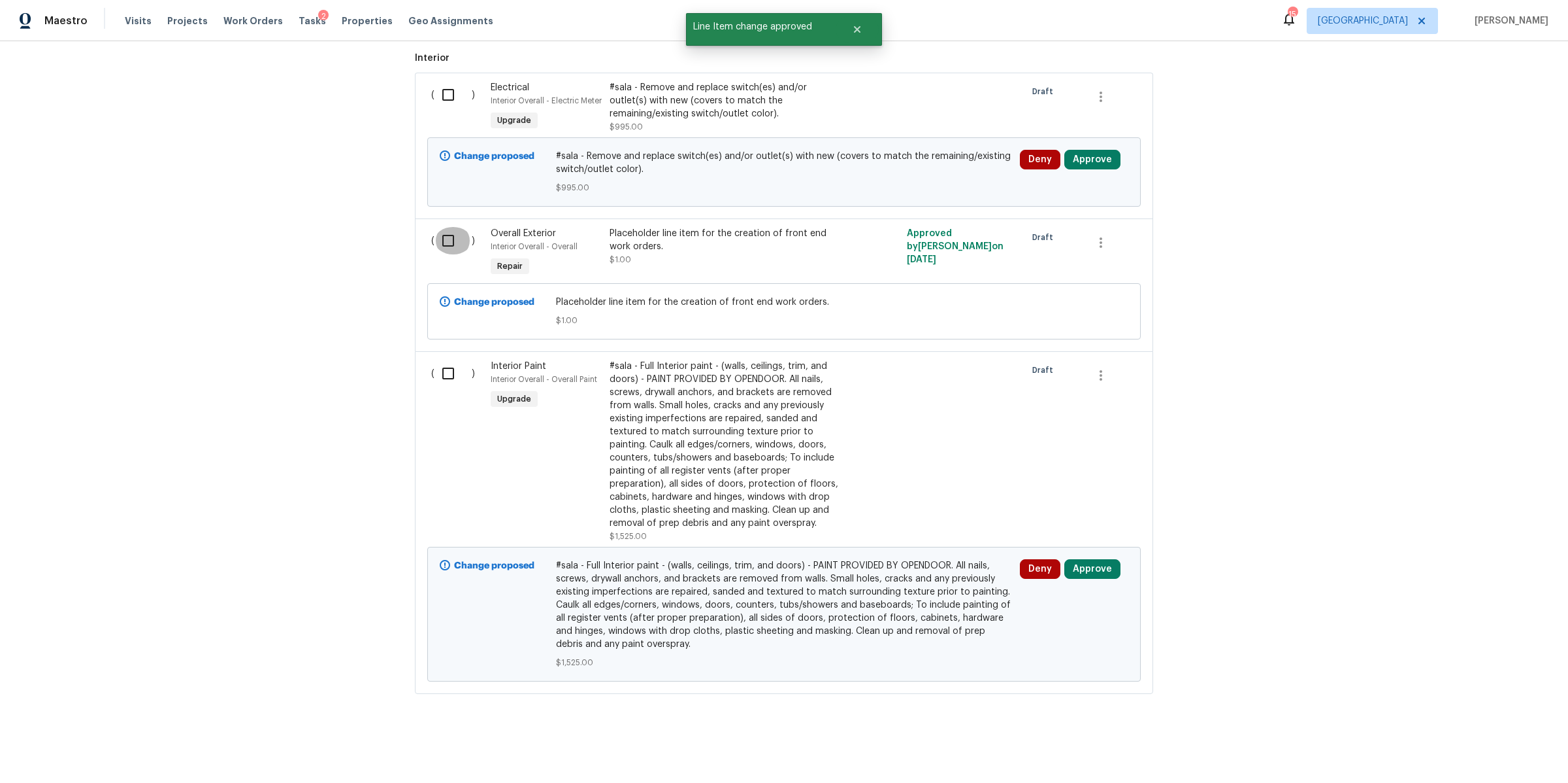
click at [439, 234] on input "checkbox" at bounding box center [453, 240] width 37 height 28
checkbox input "true"
click at [1489, 744] on span "Create Work Order" at bounding box center [1493, 750] width 87 height 17
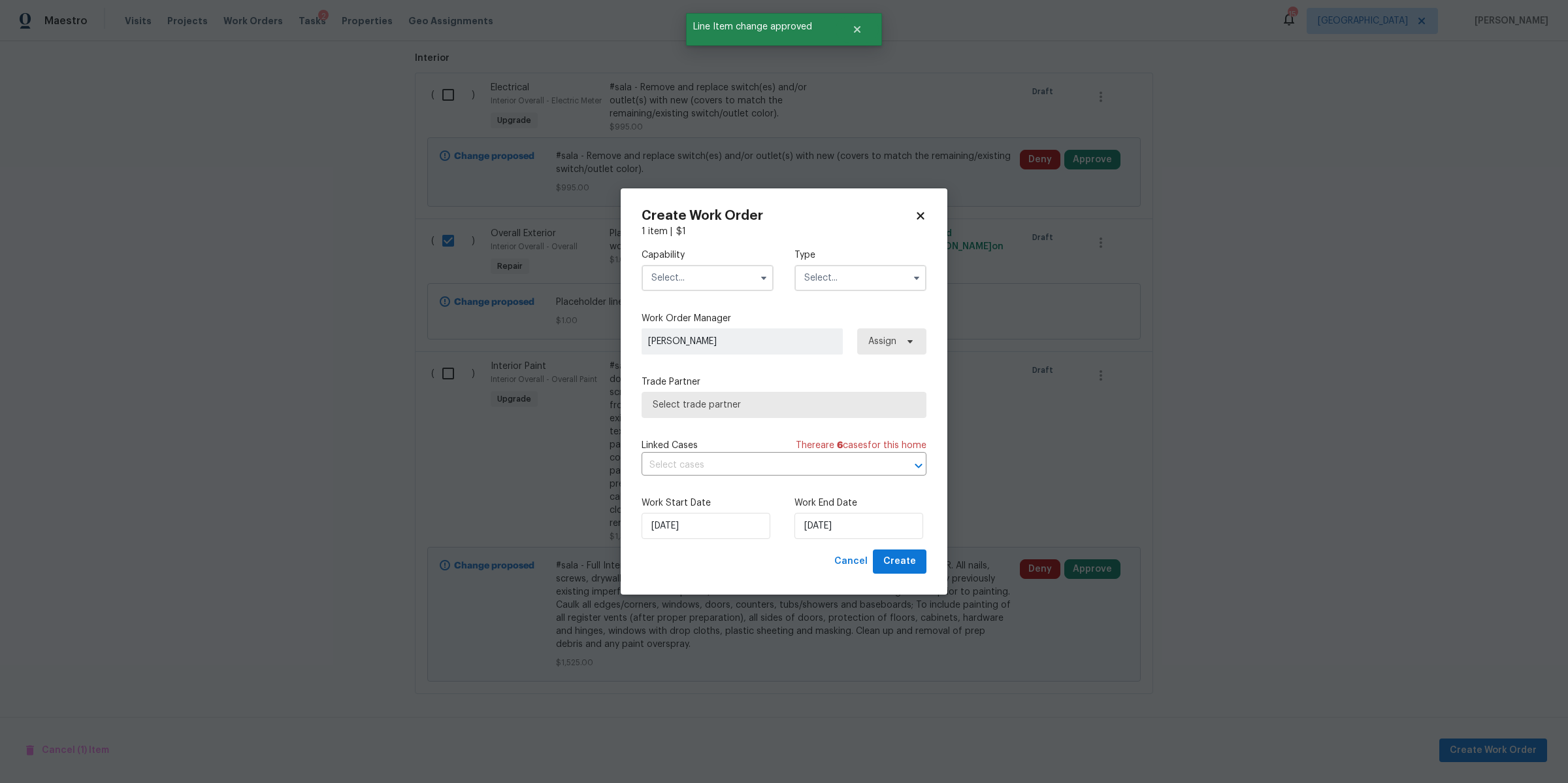
click at [703, 285] on input "text" at bounding box center [708, 278] width 132 height 27
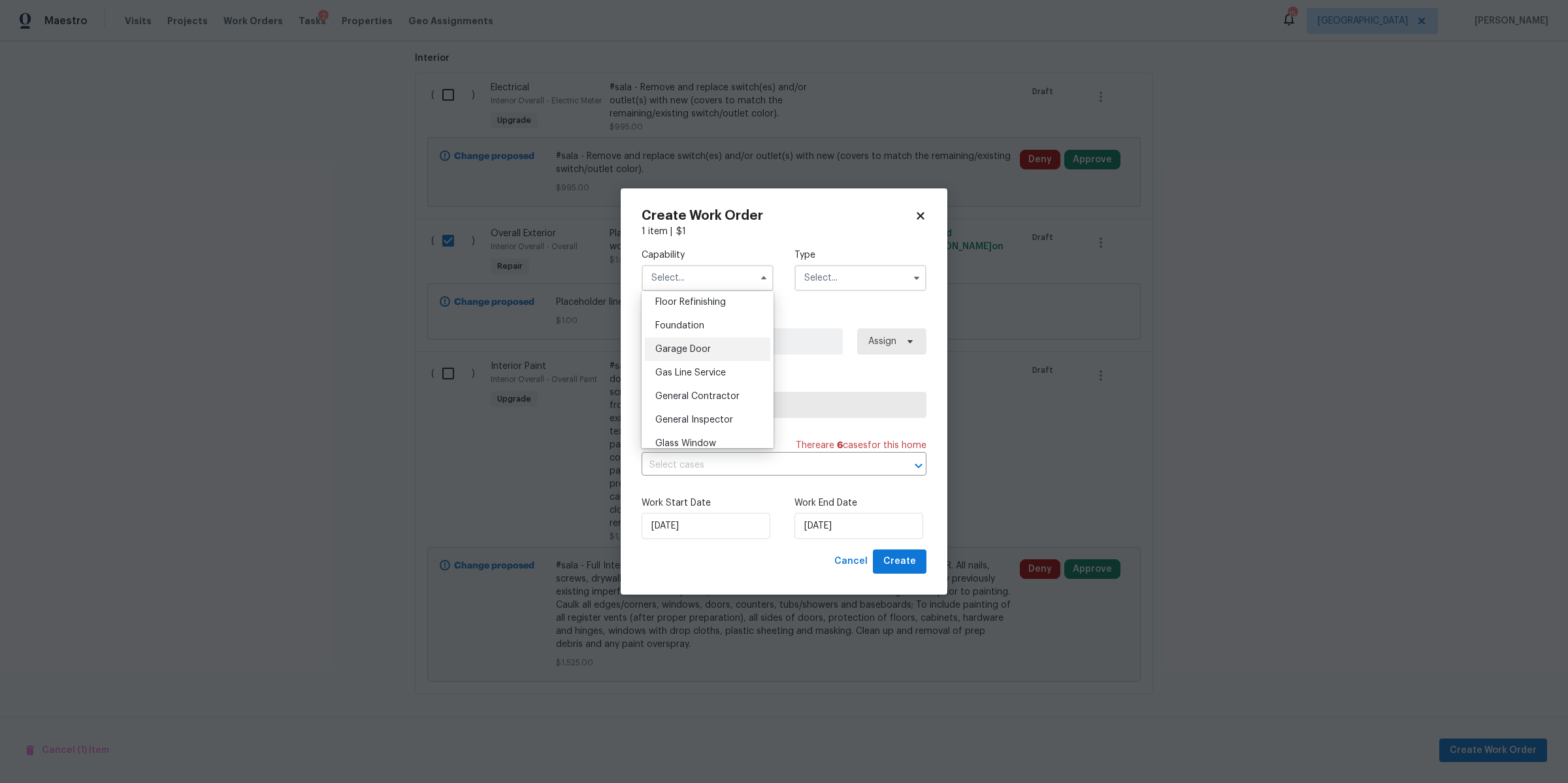
scroll to position [540, 0]
click at [691, 403] on div "General Contractor" at bounding box center [707, 391] width 125 height 24
type input "General Contractor"
click at [835, 282] on input "text" at bounding box center [860, 278] width 132 height 27
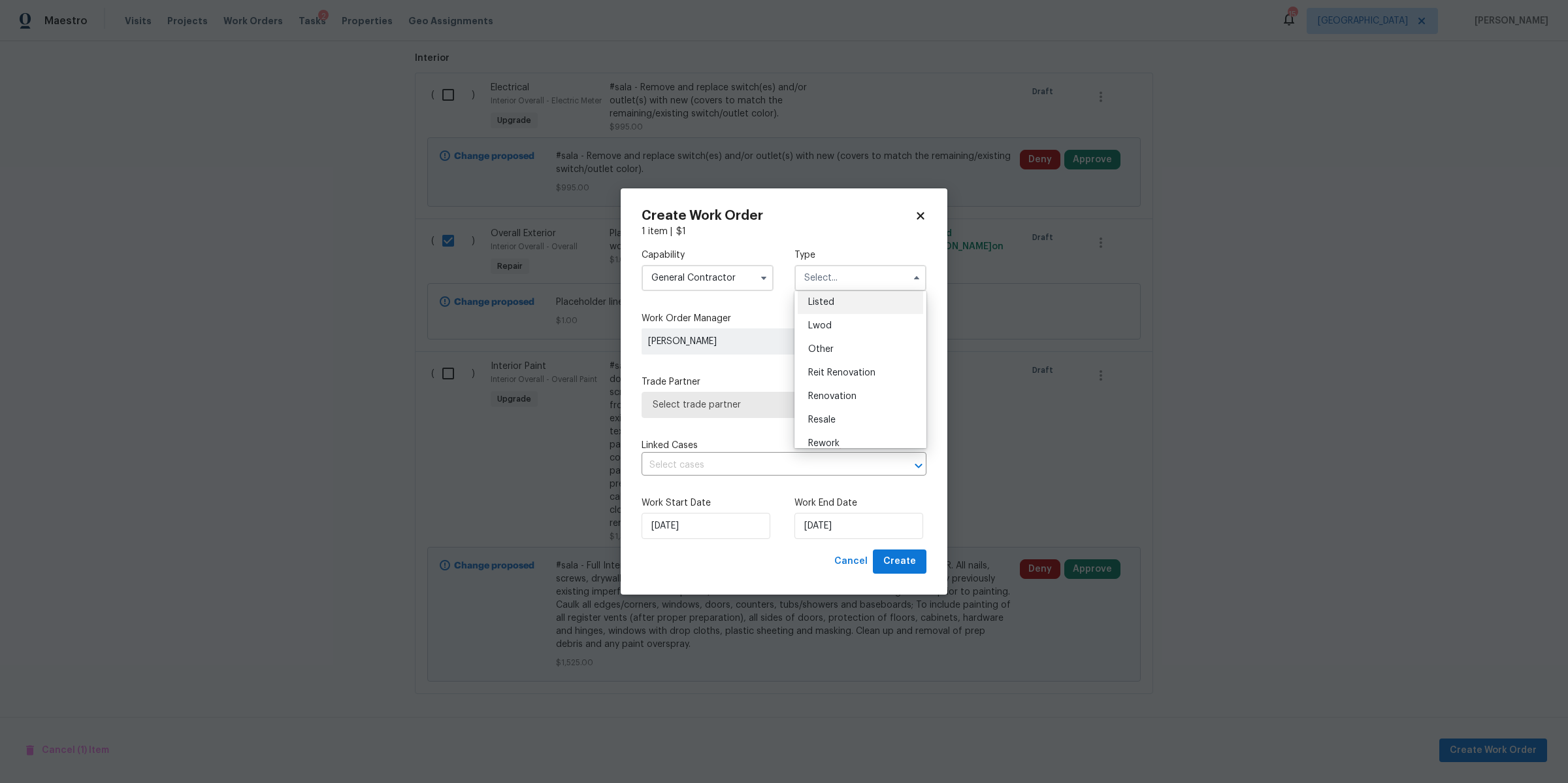
scroll to position [128, 0]
click at [847, 382] on div "Renovation" at bounding box center [859, 390] width 125 height 24
type input "Renovation"
click at [827, 407] on span "Select trade partner" at bounding box center [775, 404] width 244 height 13
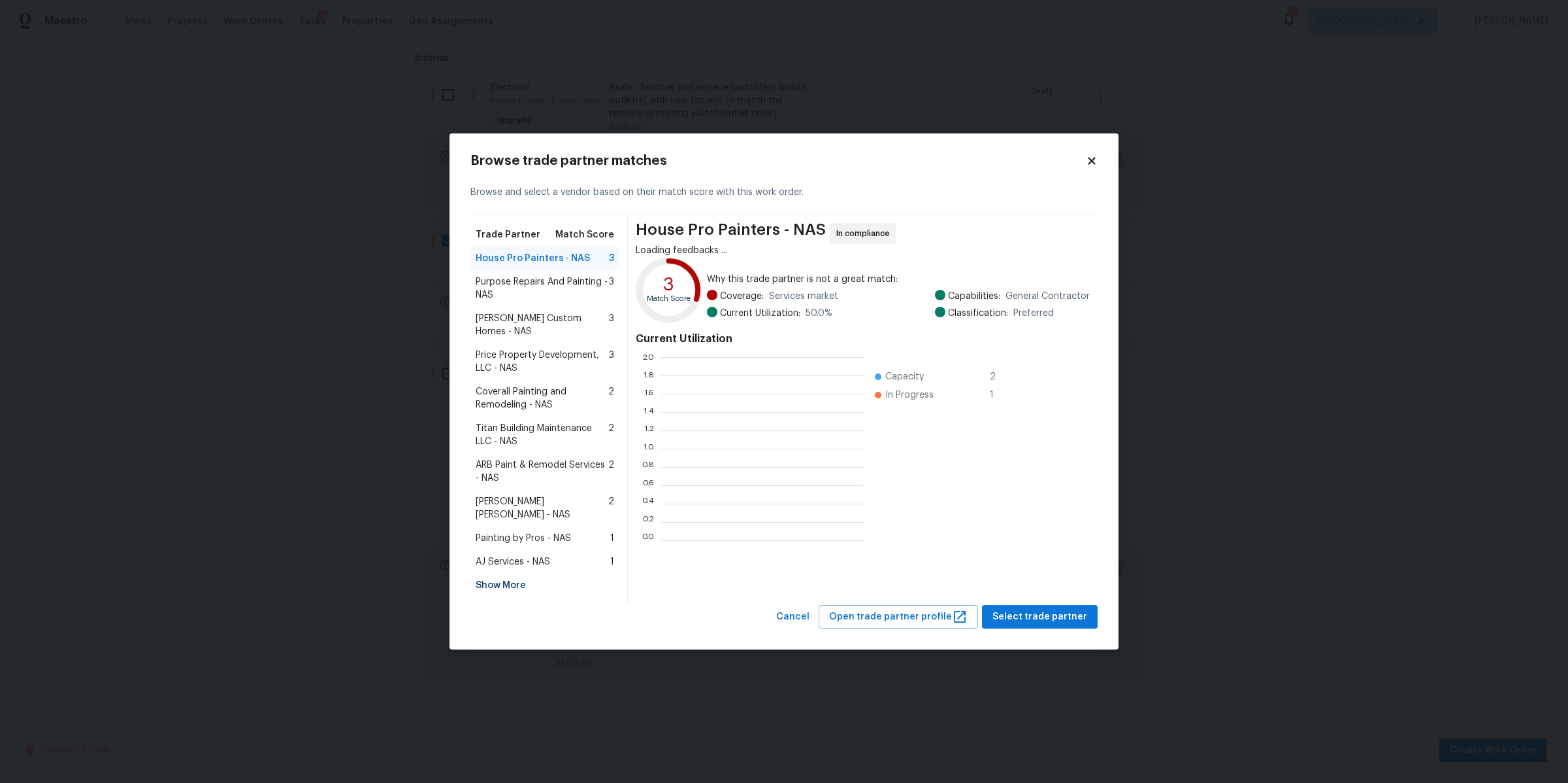
scroll to position [170, 191]
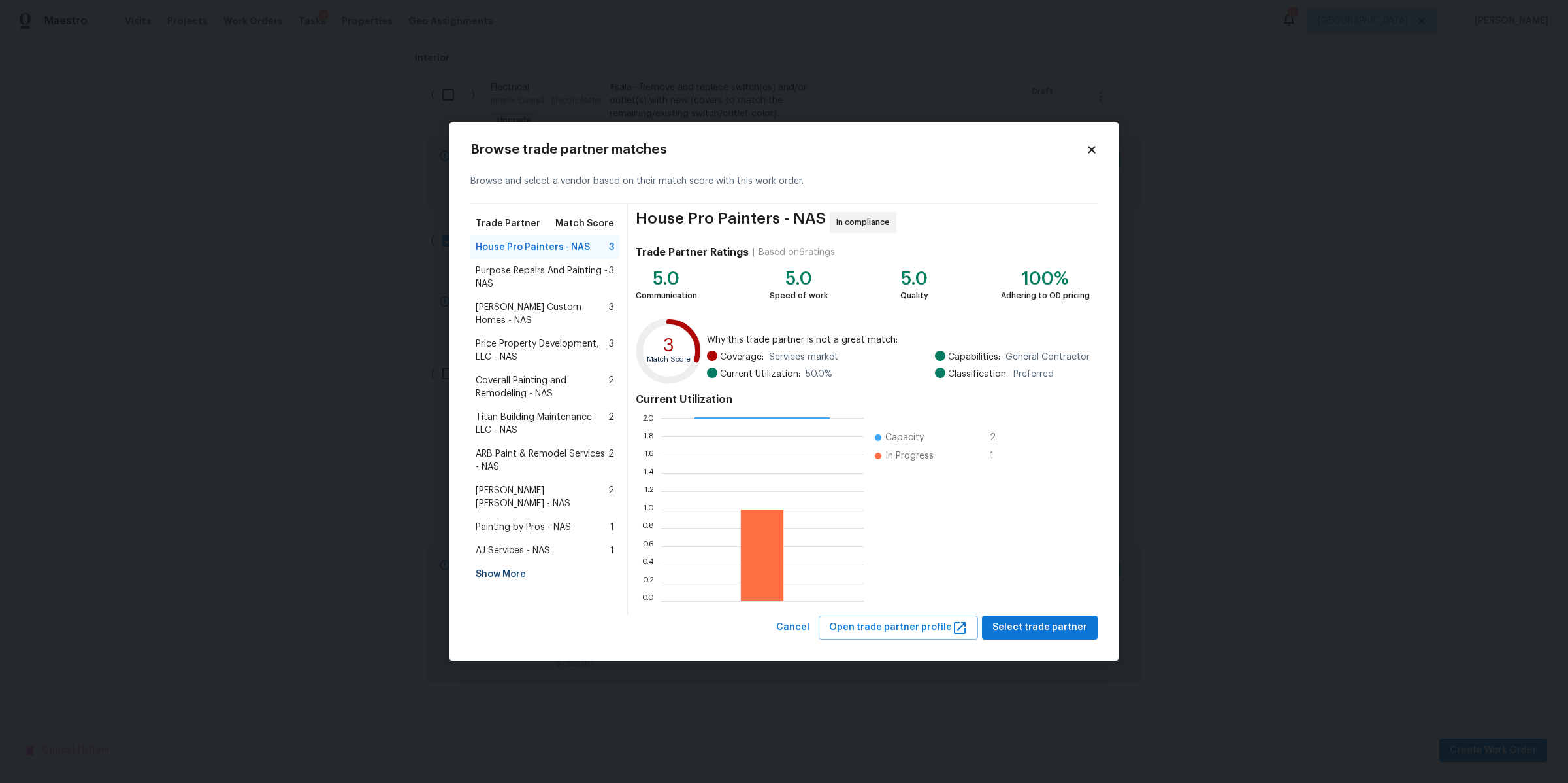
click at [516, 562] on div "Show More" at bounding box center [544, 574] width 149 height 24
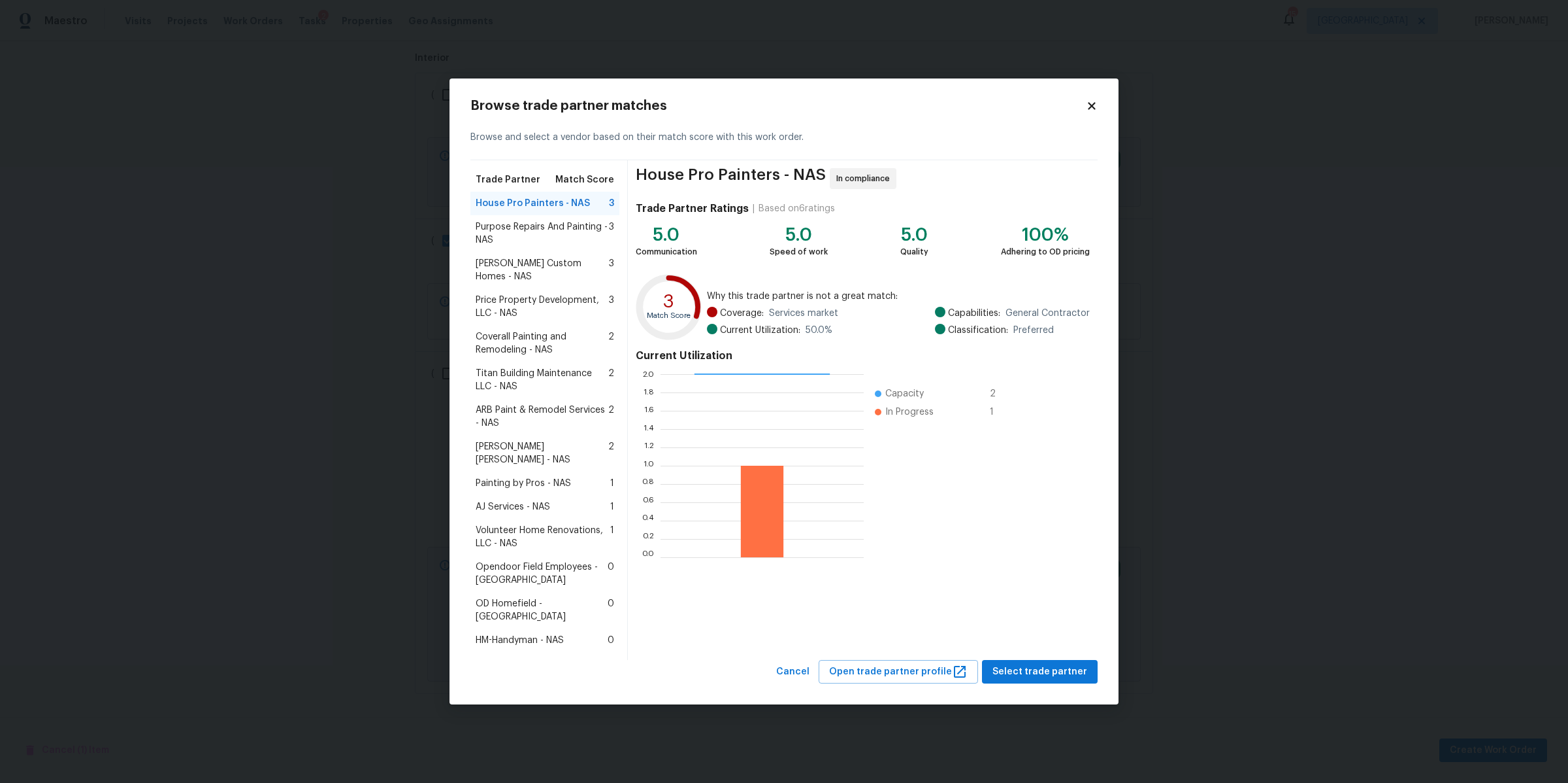
click at [518, 529] on span "Volunteer Home Renovations, LLC - NAS" at bounding box center [542, 537] width 135 height 27
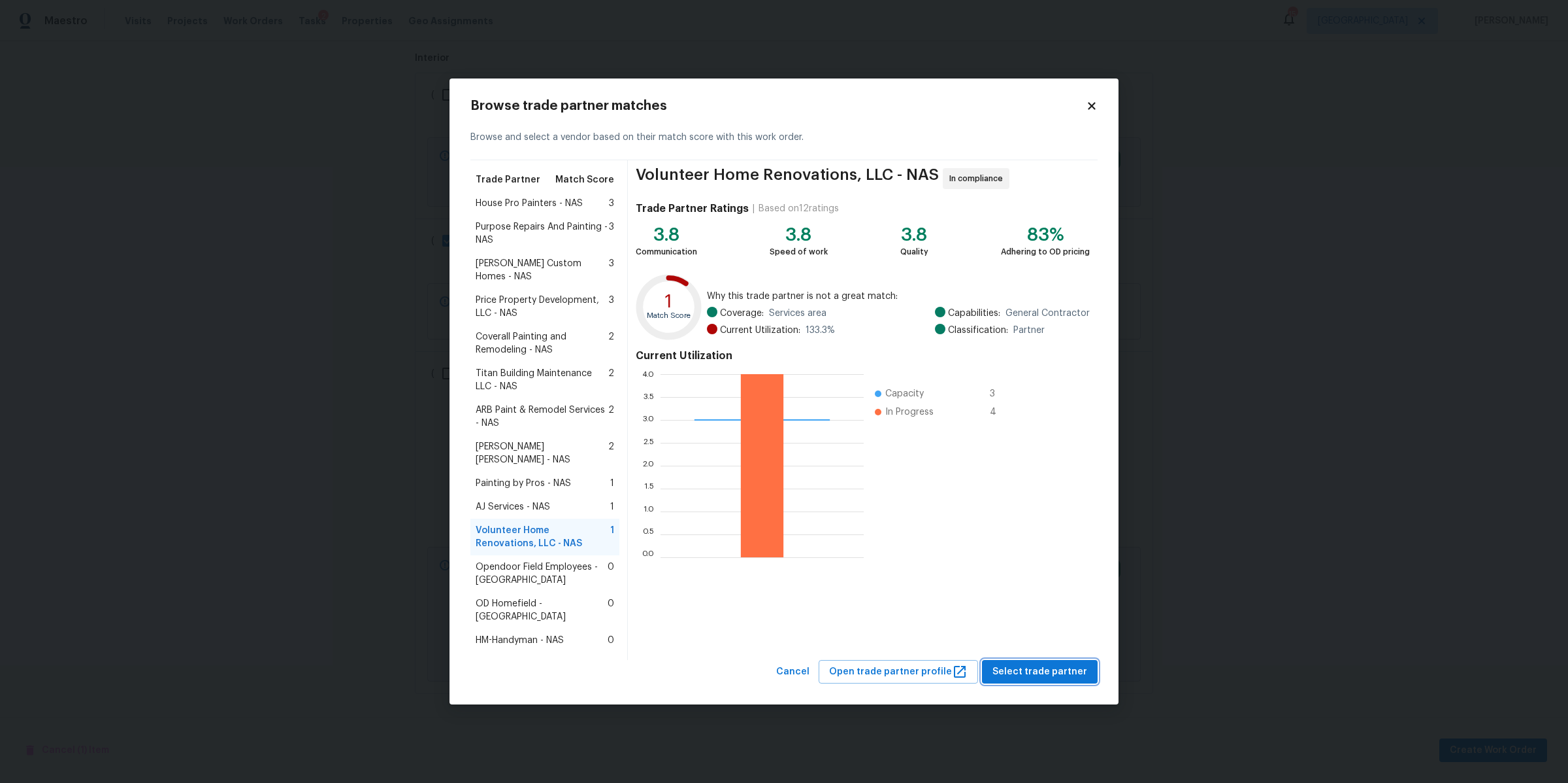
click at [1047, 664] on span "Select trade partner" at bounding box center [1039, 672] width 94 height 17
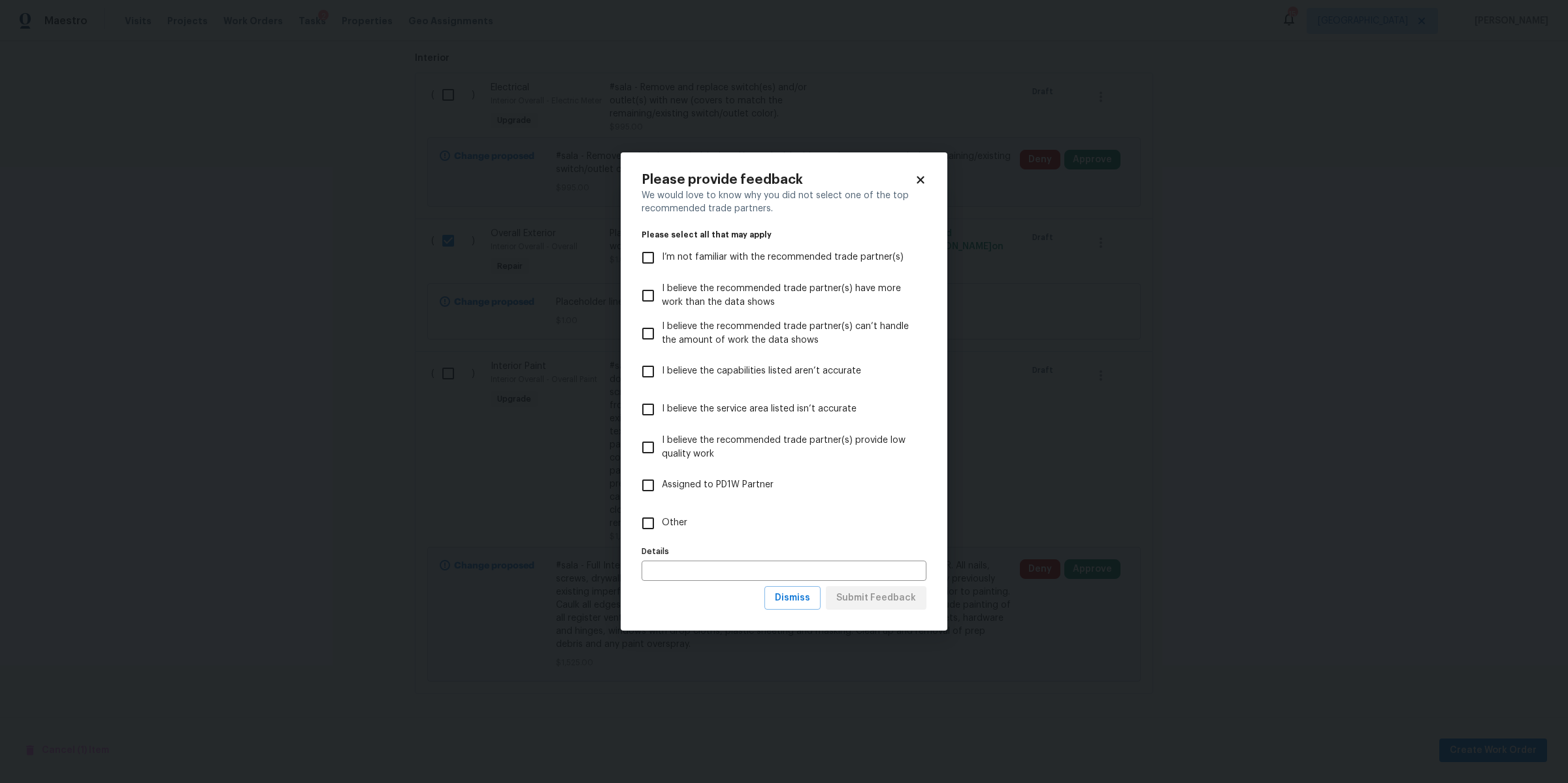
click at [677, 517] on span "Other" at bounding box center [674, 523] width 26 height 14
click at [661, 517] on input "Other" at bounding box center [649, 523] width 28 height 28
checkbox input "true"
click at [896, 598] on span "Submit Feedback" at bounding box center [876, 598] width 80 height 17
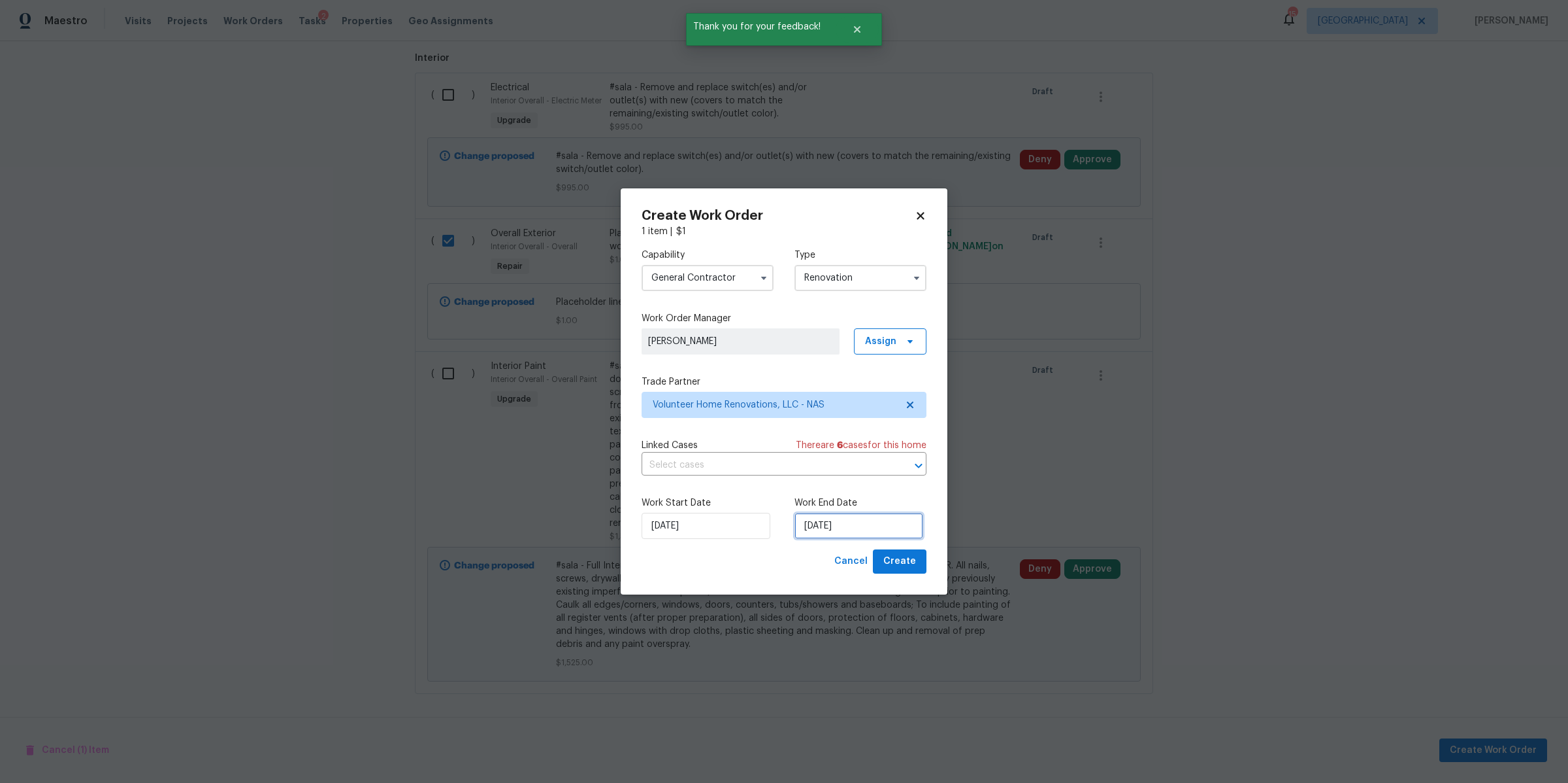
click at [857, 534] on input "[DATE]" at bounding box center [858, 525] width 129 height 27
click at [910, 486] on div "4" at bounding box center [919, 490] width 22 height 19
type input "10/4/2025"
select select "9"
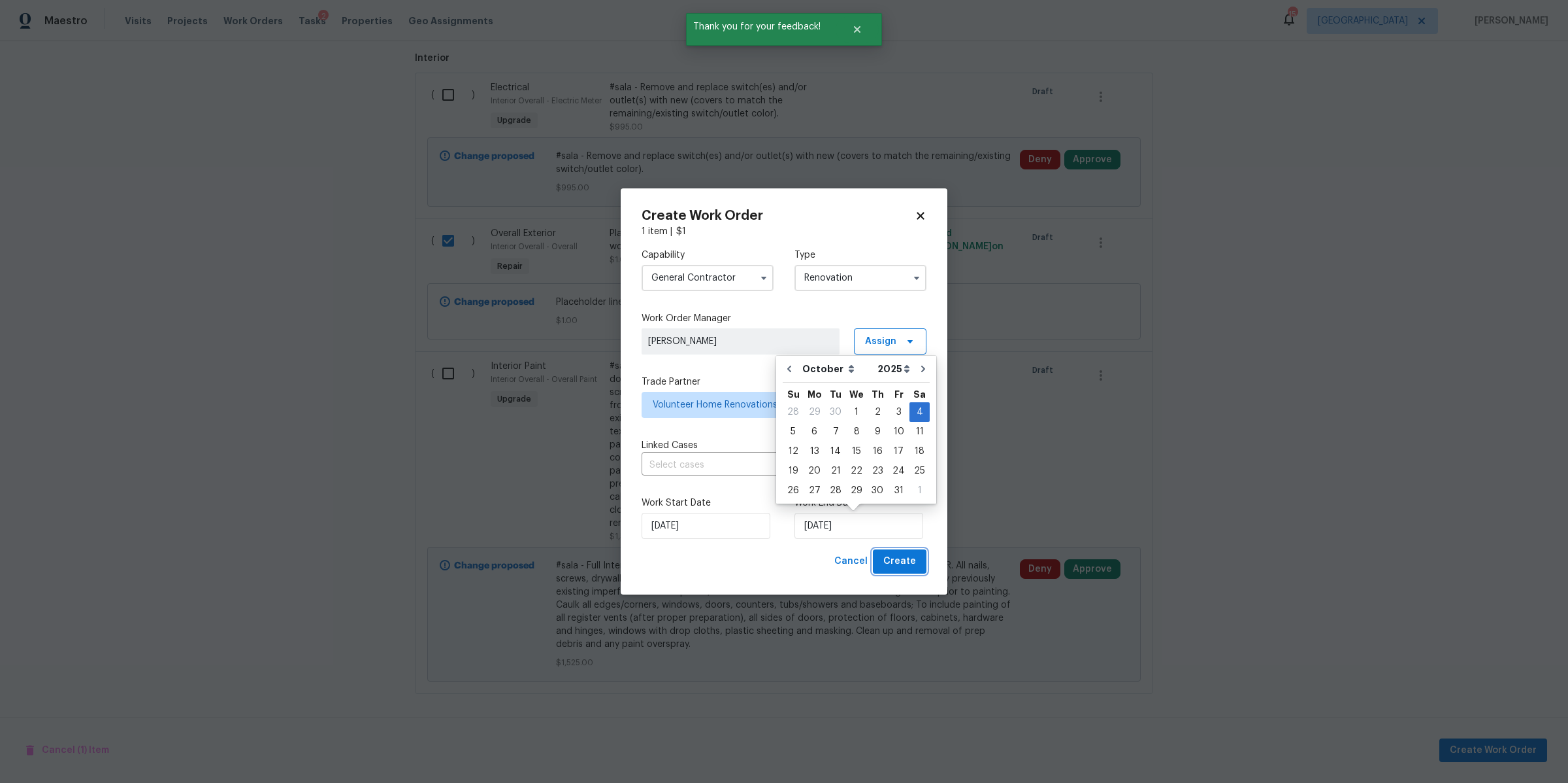
click at [909, 561] on span "Create" at bounding box center [899, 561] width 32 height 17
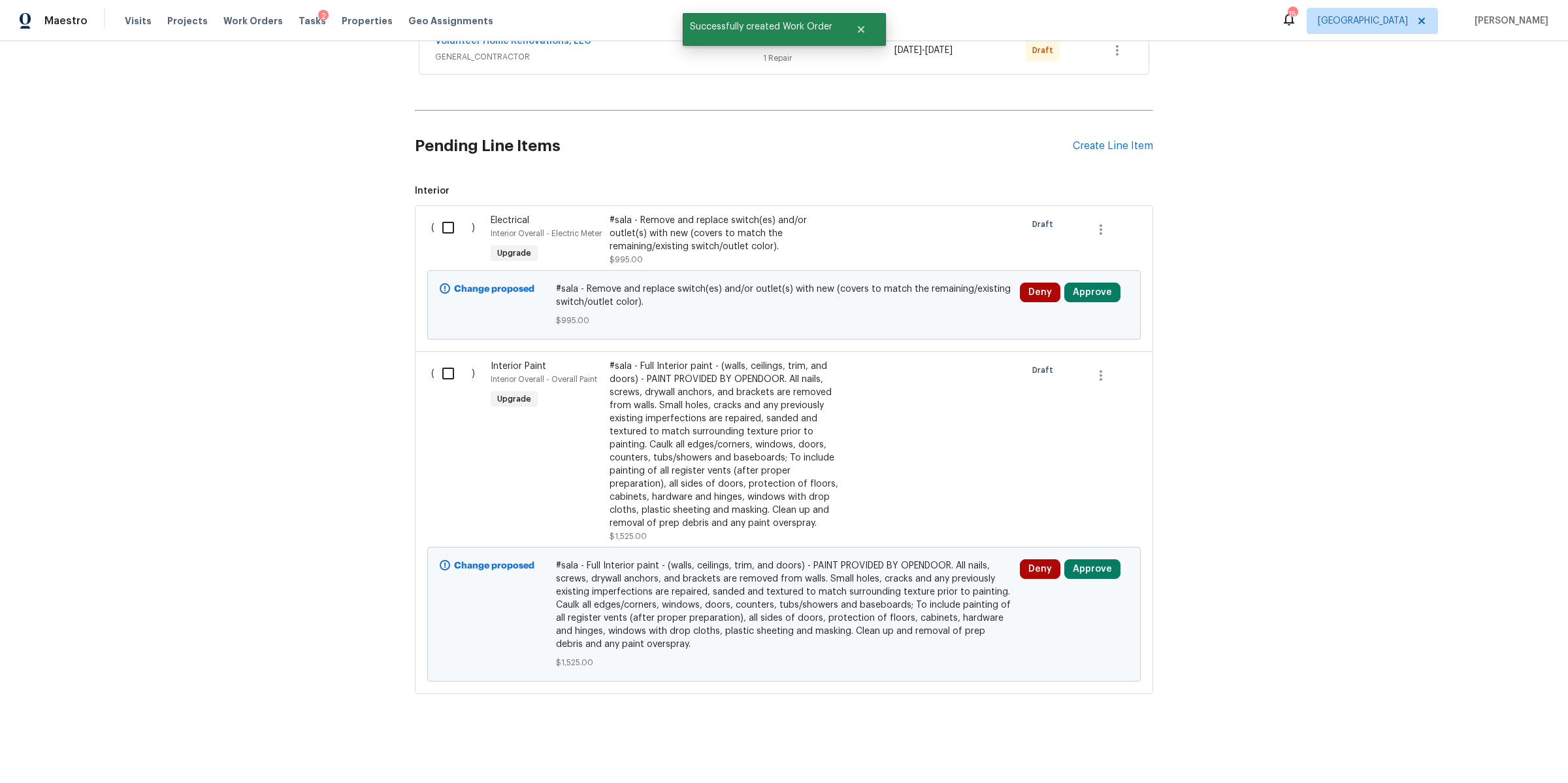
scroll to position [0, 0]
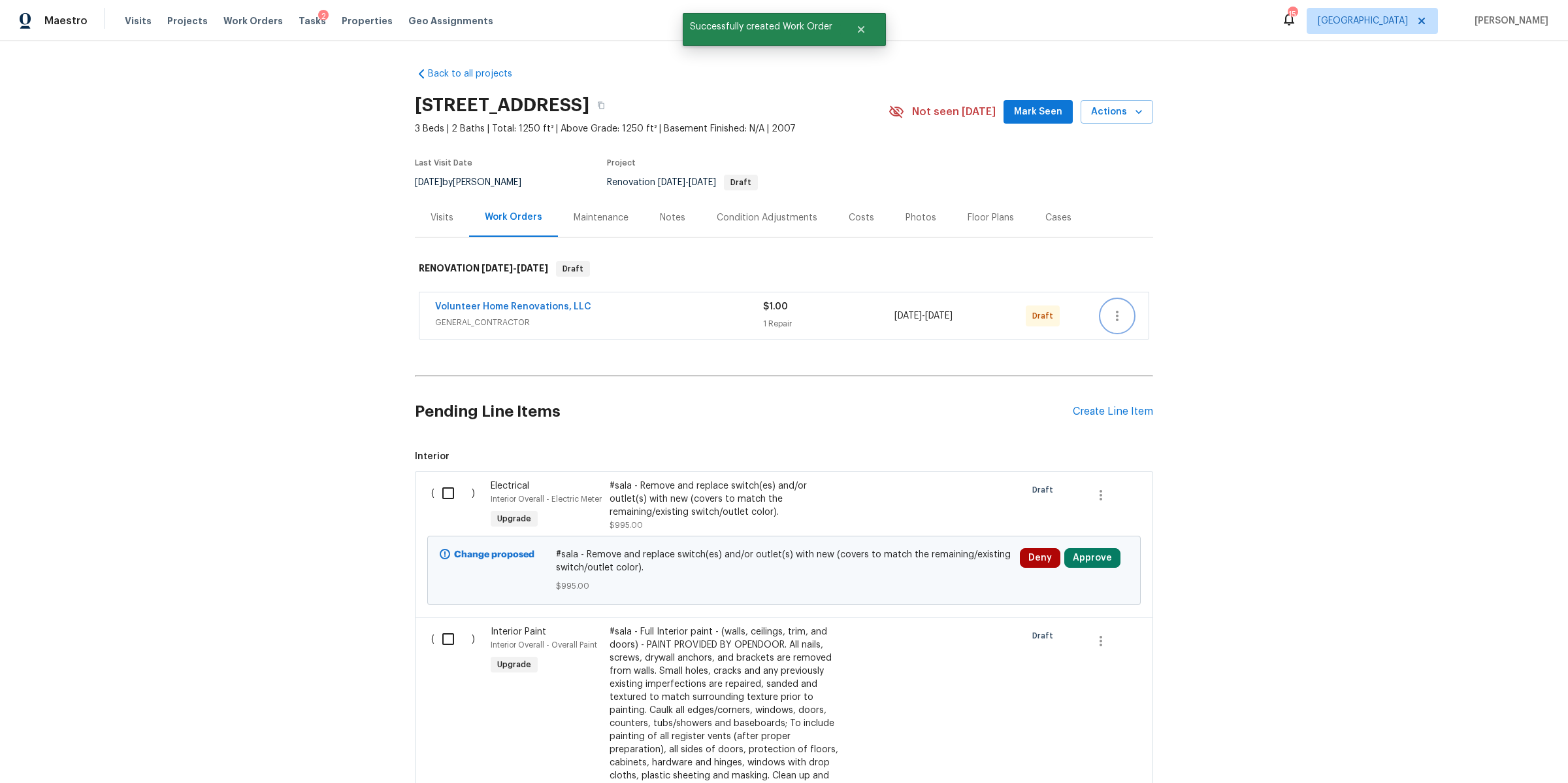
click at [1117, 320] on icon "button" at bounding box center [1117, 316] width 16 height 16
click at [1118, 313] on li "Send to Vendor" at bounding box center [1165, 316] width 141 height 22
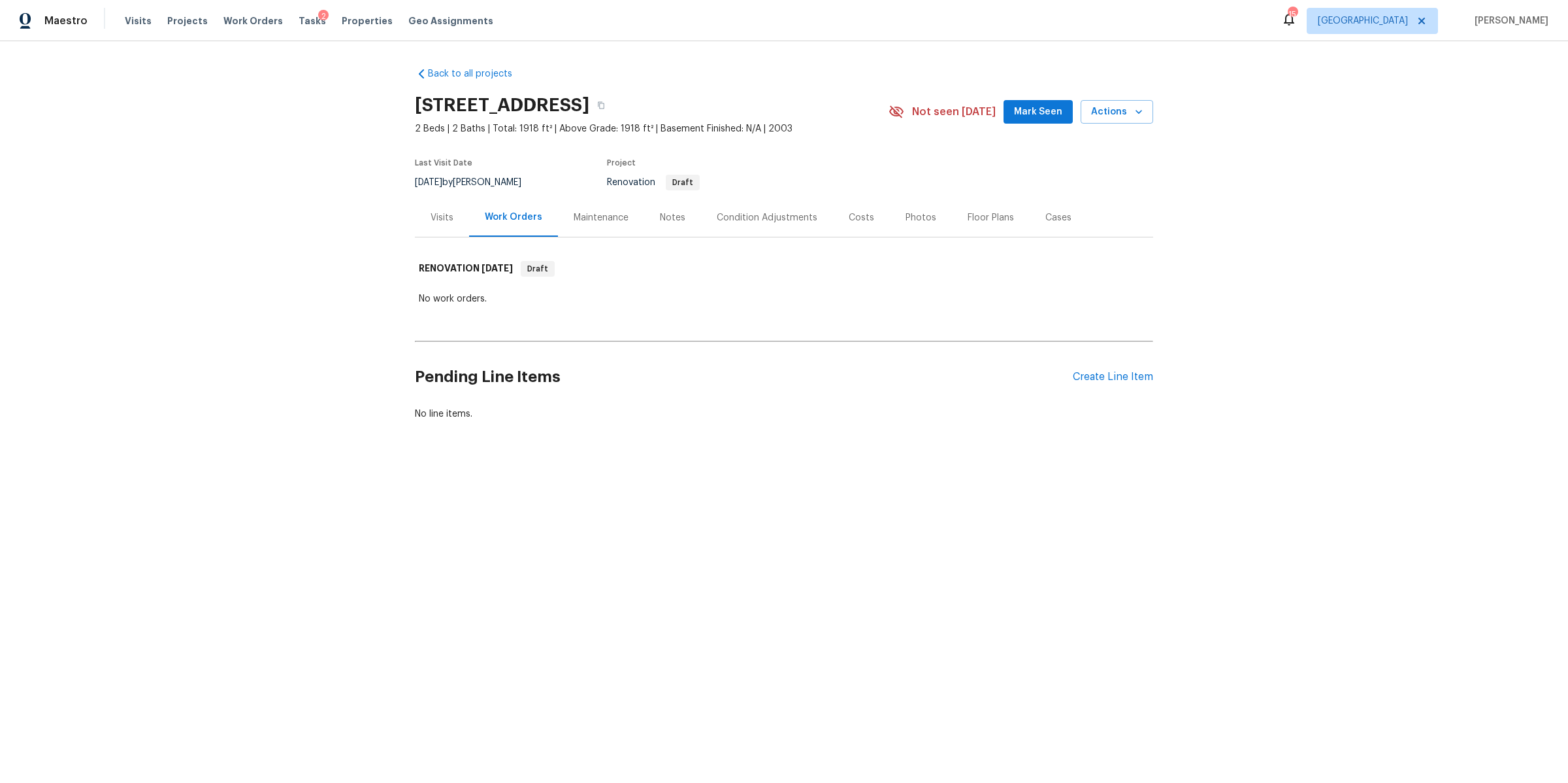
click at [659, 223] on div "Notes" at bounding box center [672, 217] width 26 height 13
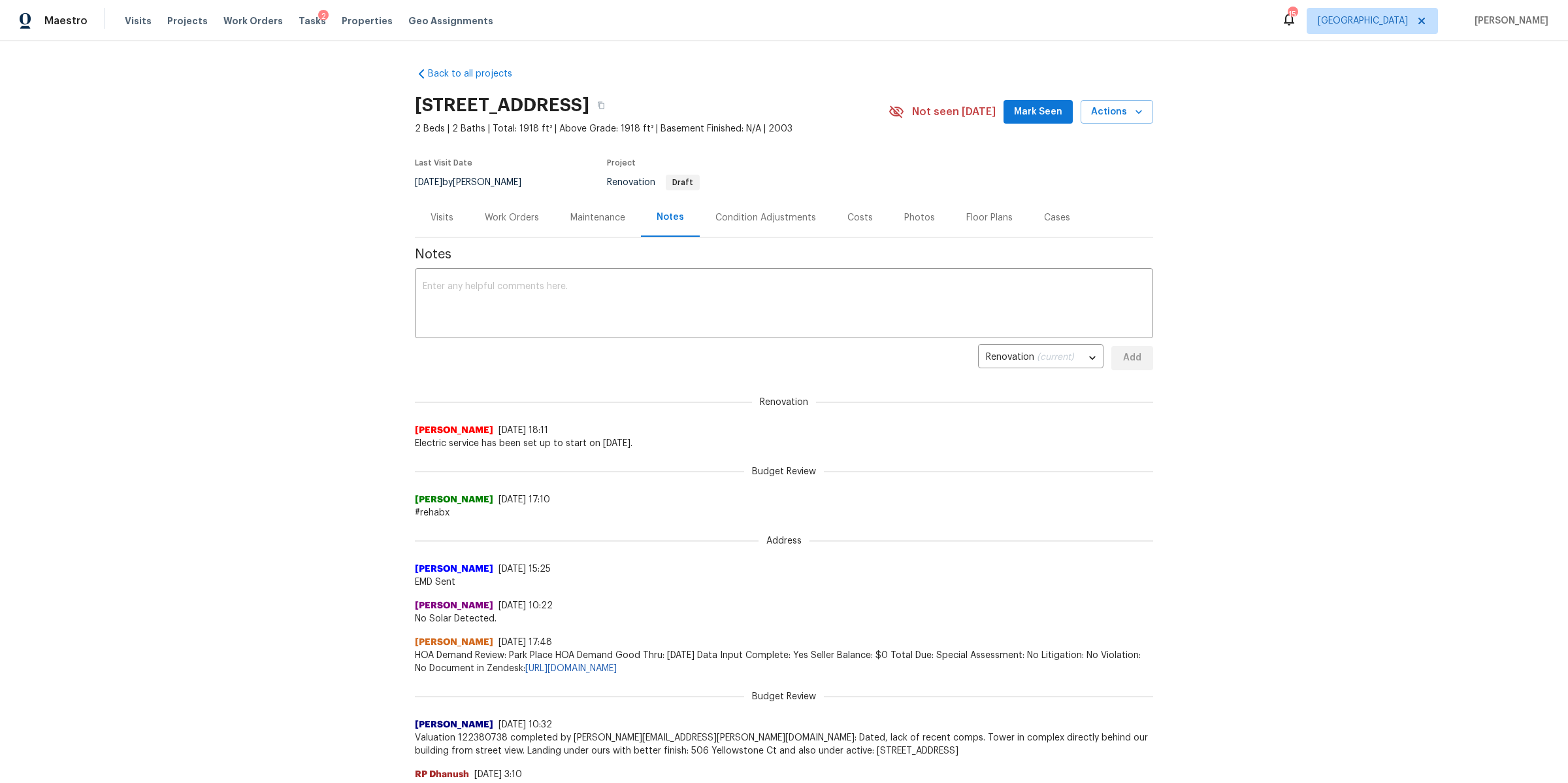
click at [762, 212] on div "Condition Adjustments" at bounding box center [766, 217] width 100 height 13
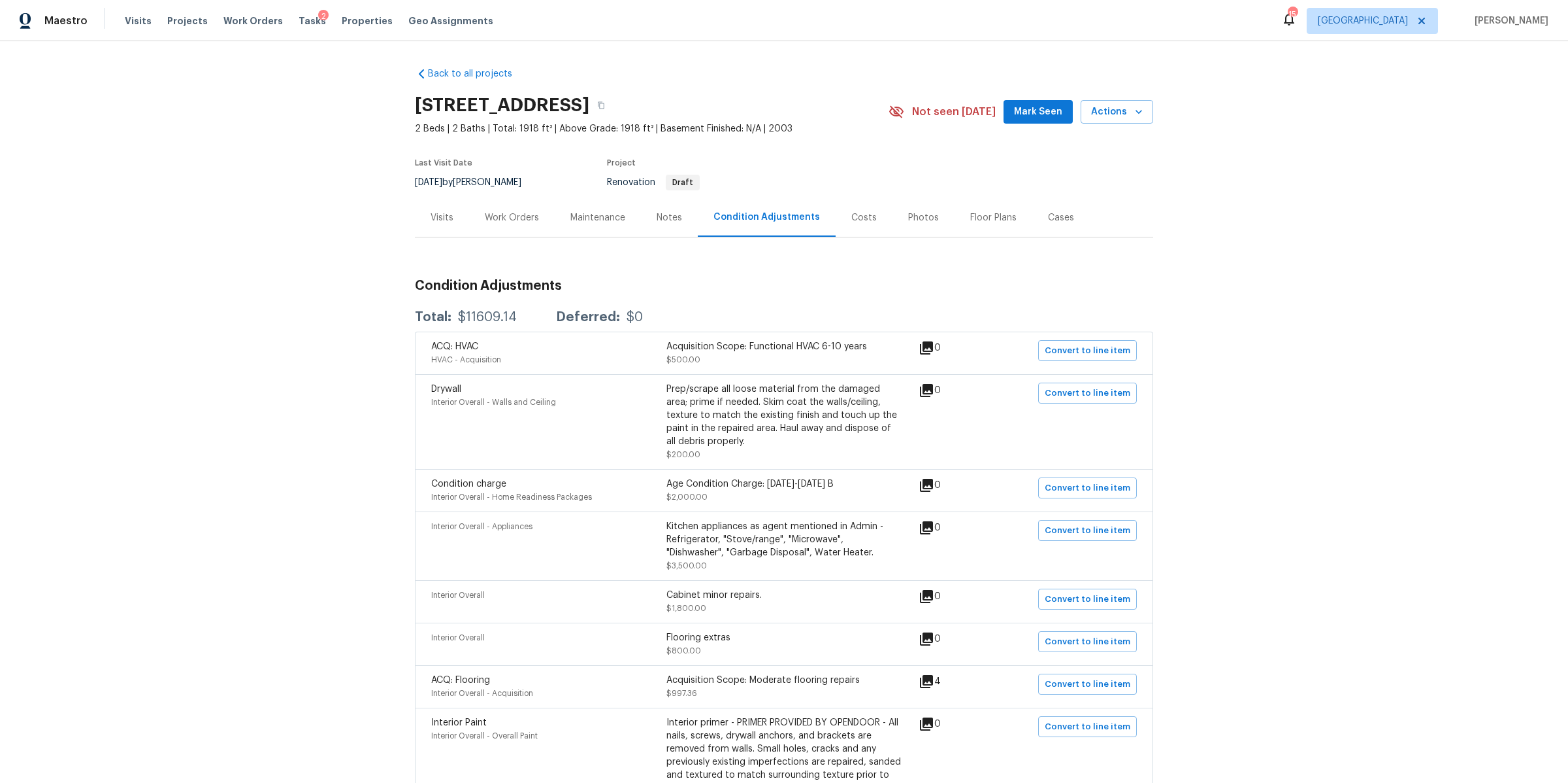
click at [515, 217] on div "Work Orders" at bounding box center [512, 217] width 54 height 13
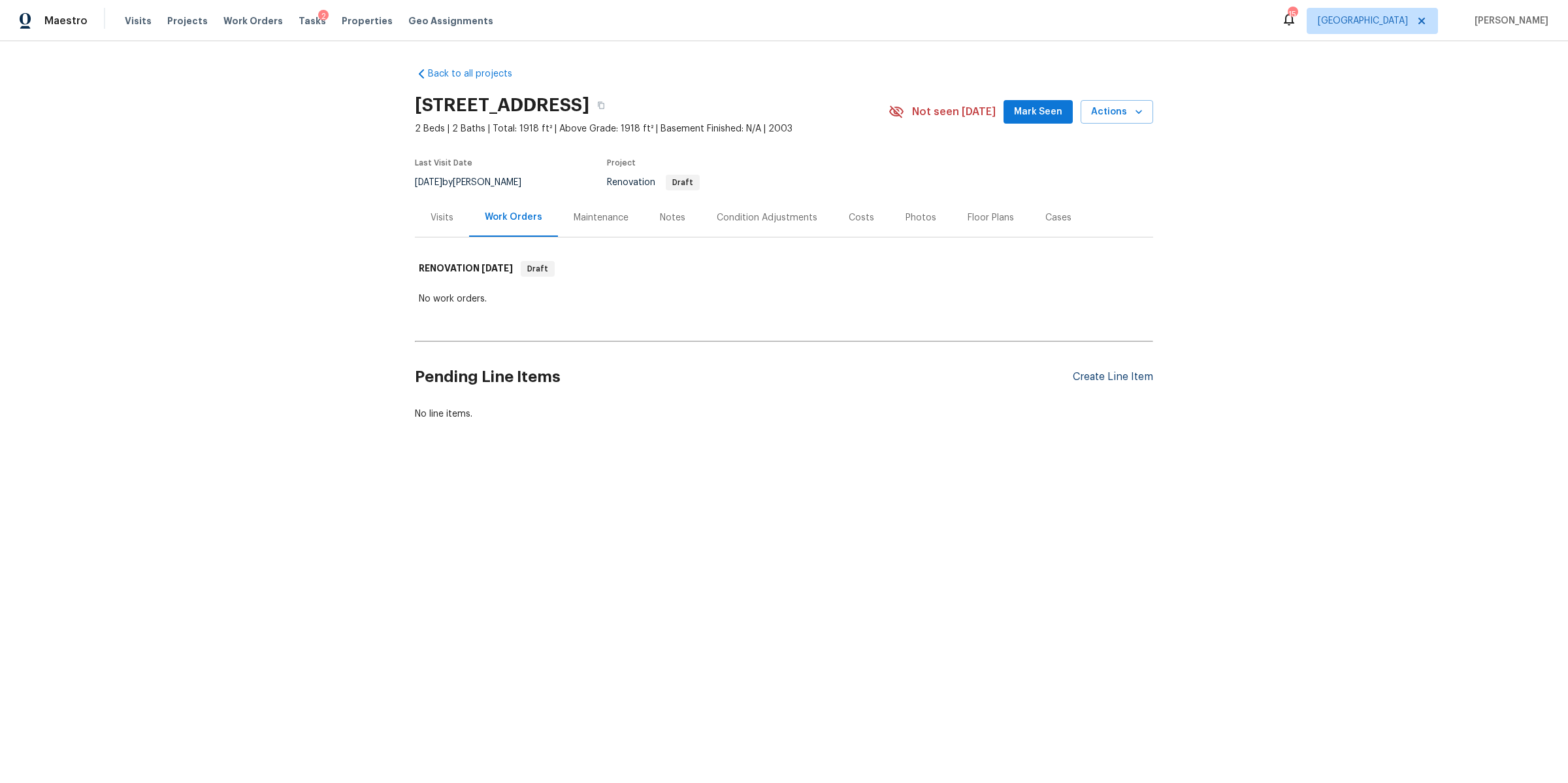
click at [1085, 375] on div "Create Line Item" at bounding box center [1113, 376] width 81 height 13
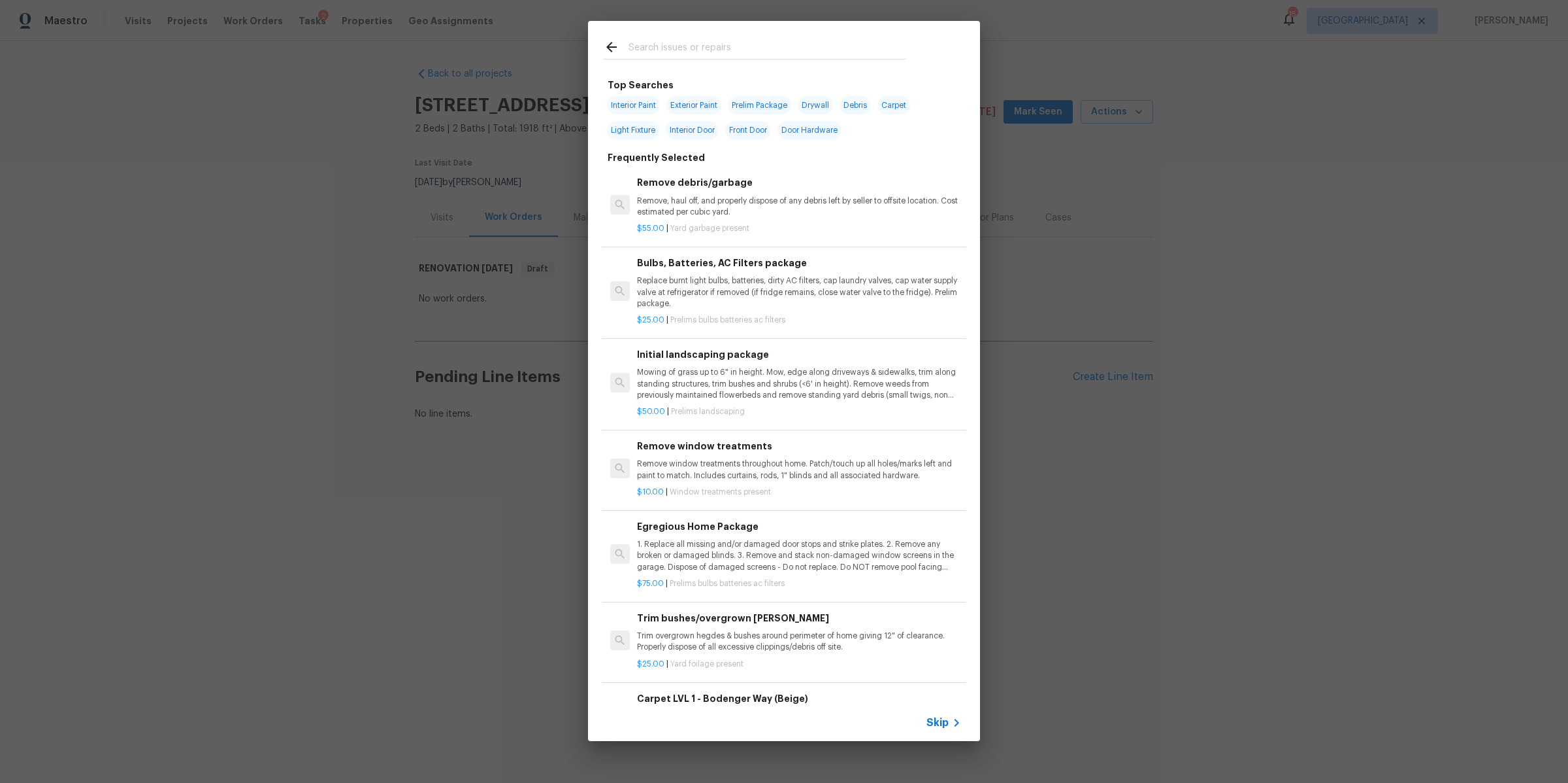
click at [935, 720] on span "Skip" at bounding box center [937, 722] width 23 height 13
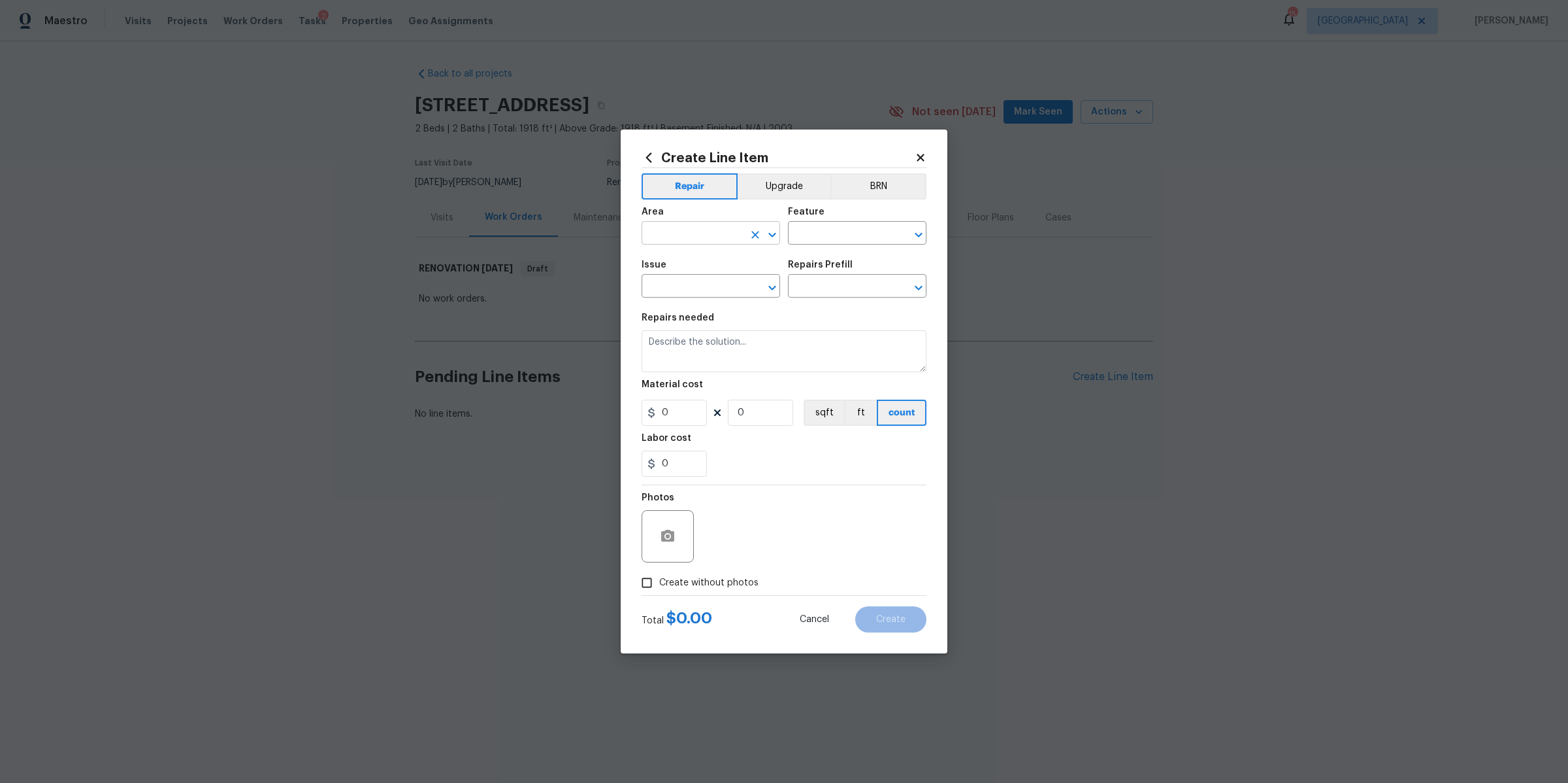
click at [717, 234] on input "text" at bounding box center [693, 234] width 102 height 21
click at [723, 293] on li "Interior Overall" at bounding box center [711, 285] width 139 height 22
type input "Interior Overall"
click at [809, 239] on input "text" at bounding box center [840, 234] width 102 height 21
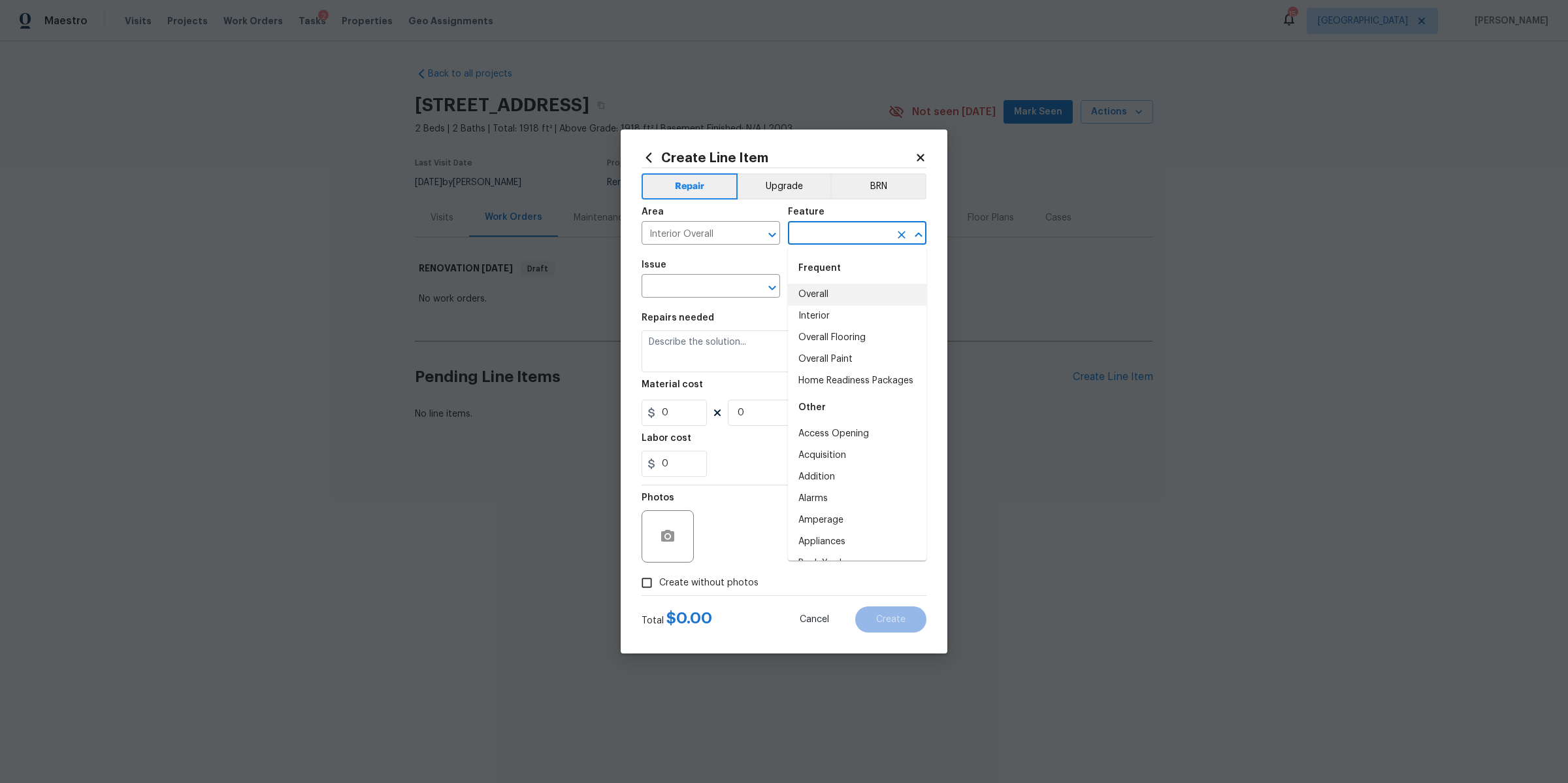
click at [799, 288] on li "Overall" at bounding box center [857, 294] width 139 height 22
type input "Overall"
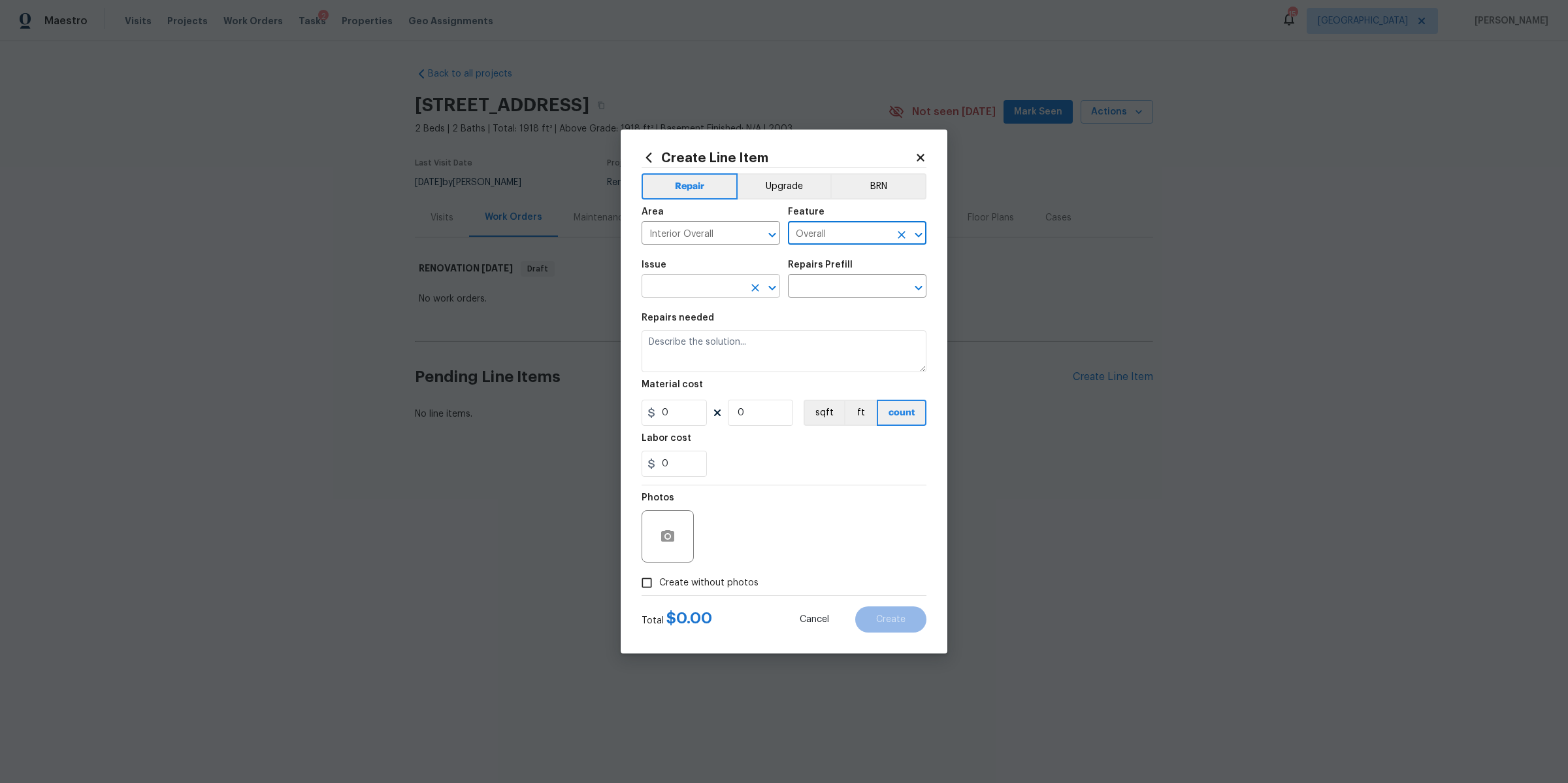
click at [721, 283] on input "text" at bounding box center [693, 287] width 102 height 21
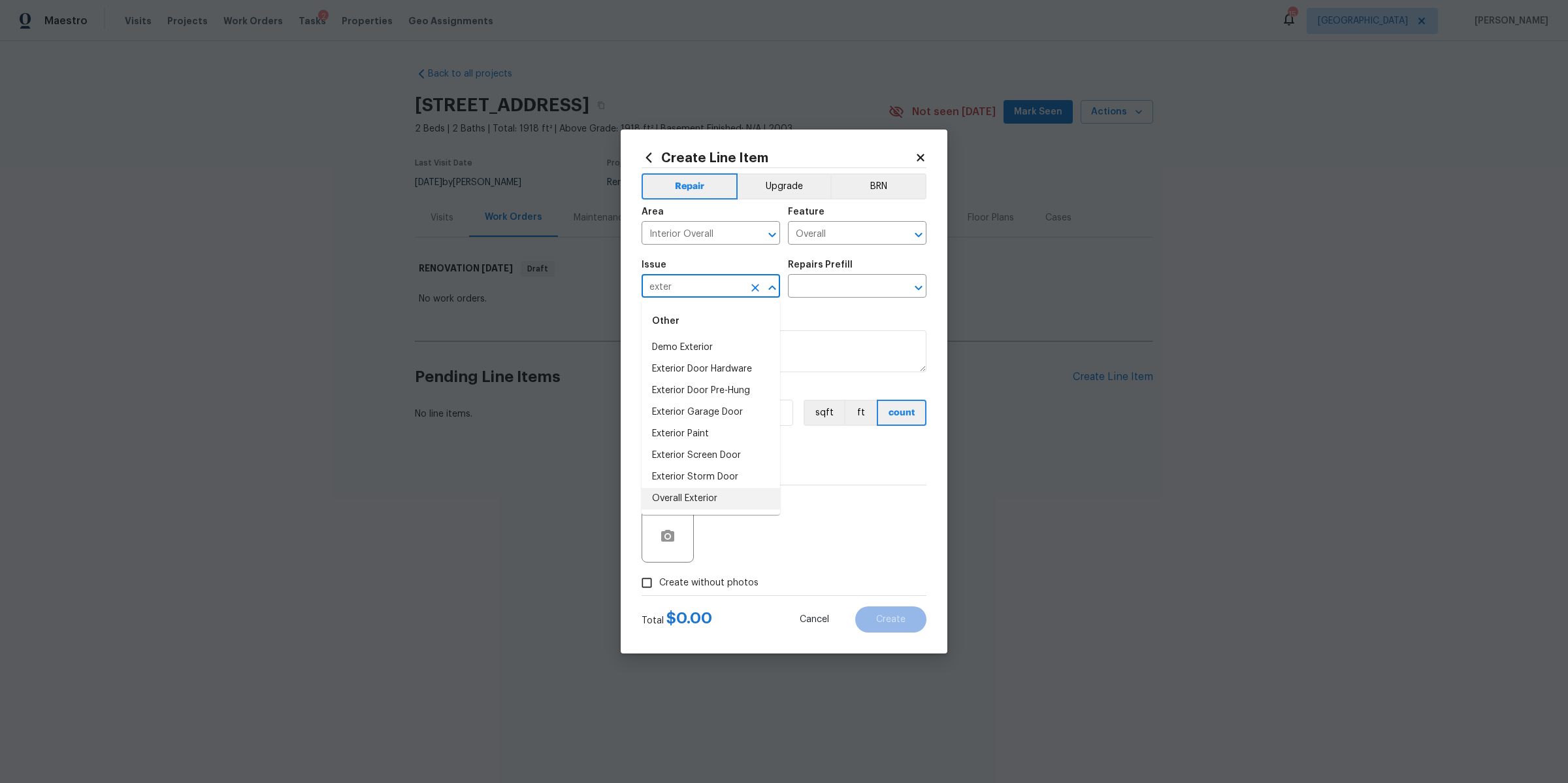
click at [708, 502] on li "Overall Exterior" at bounding box center [711, 498] width 139 height 22
type input "Overall Exterior"
click at [805, 297] on div "Issue Overall Exterior ​ Repairs Prefill ​" at bounding box center [784, 279] width 284 height 53
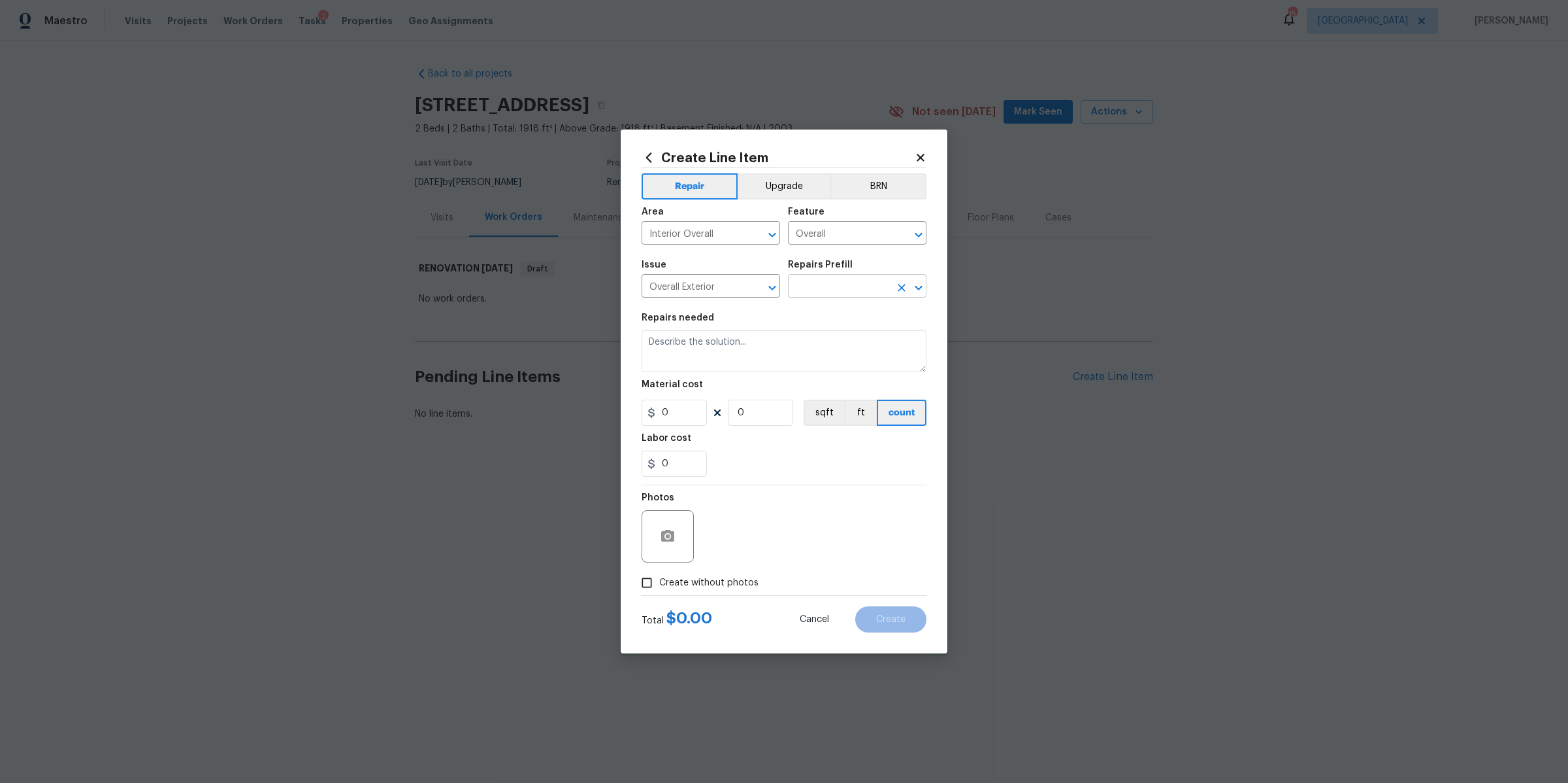
click at [808, 292] on input "text" at bounding box center [840, 287] width 102 height 21
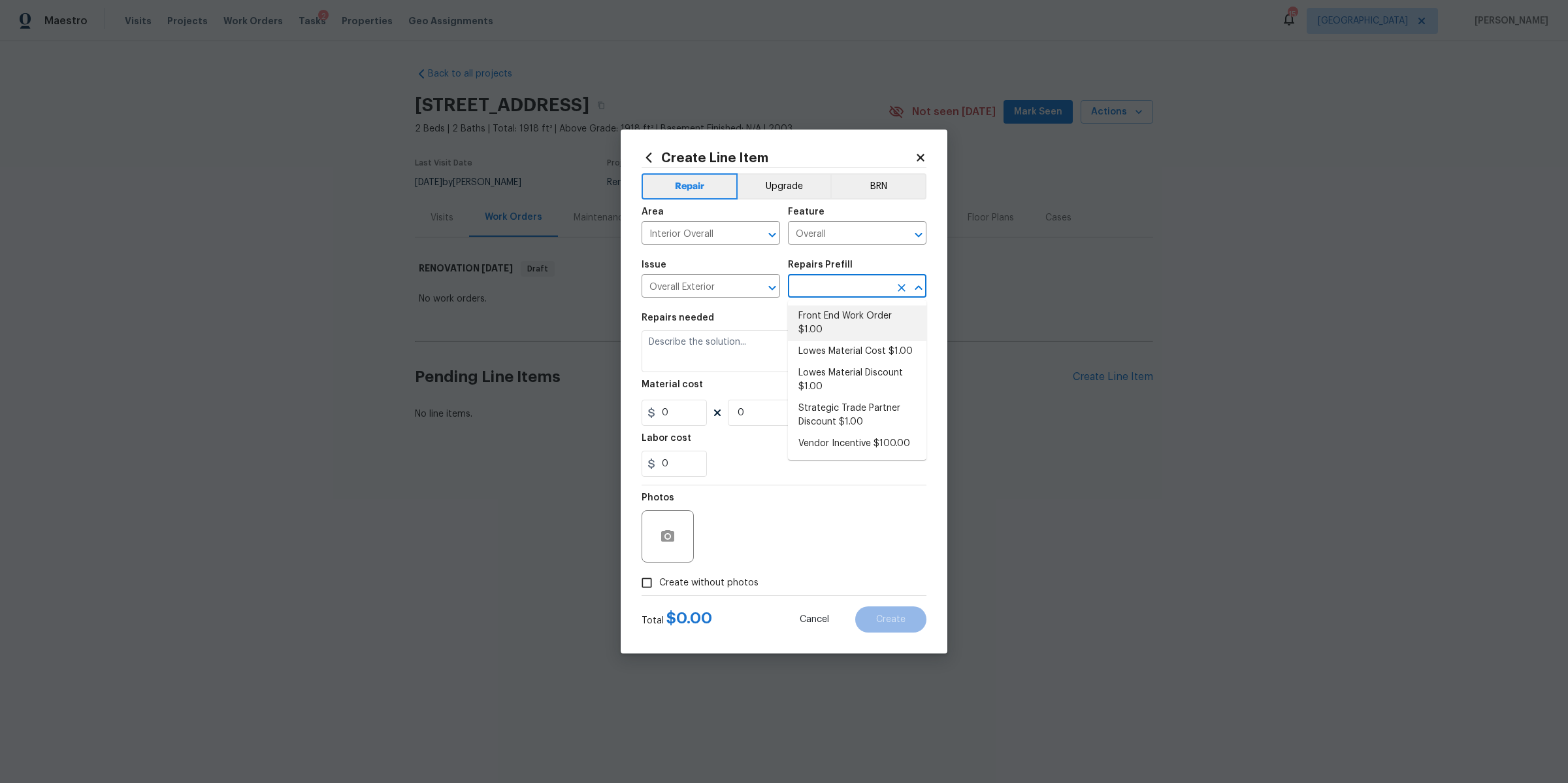
click at [813, 320] on li "Front End Work Order $1.00" at bounding box center [857, 323] width 139 height 35
type input "Front End Work Order $1.00"
type textarea "Placeholder line item for the creation of front end work orders."
type input "1"
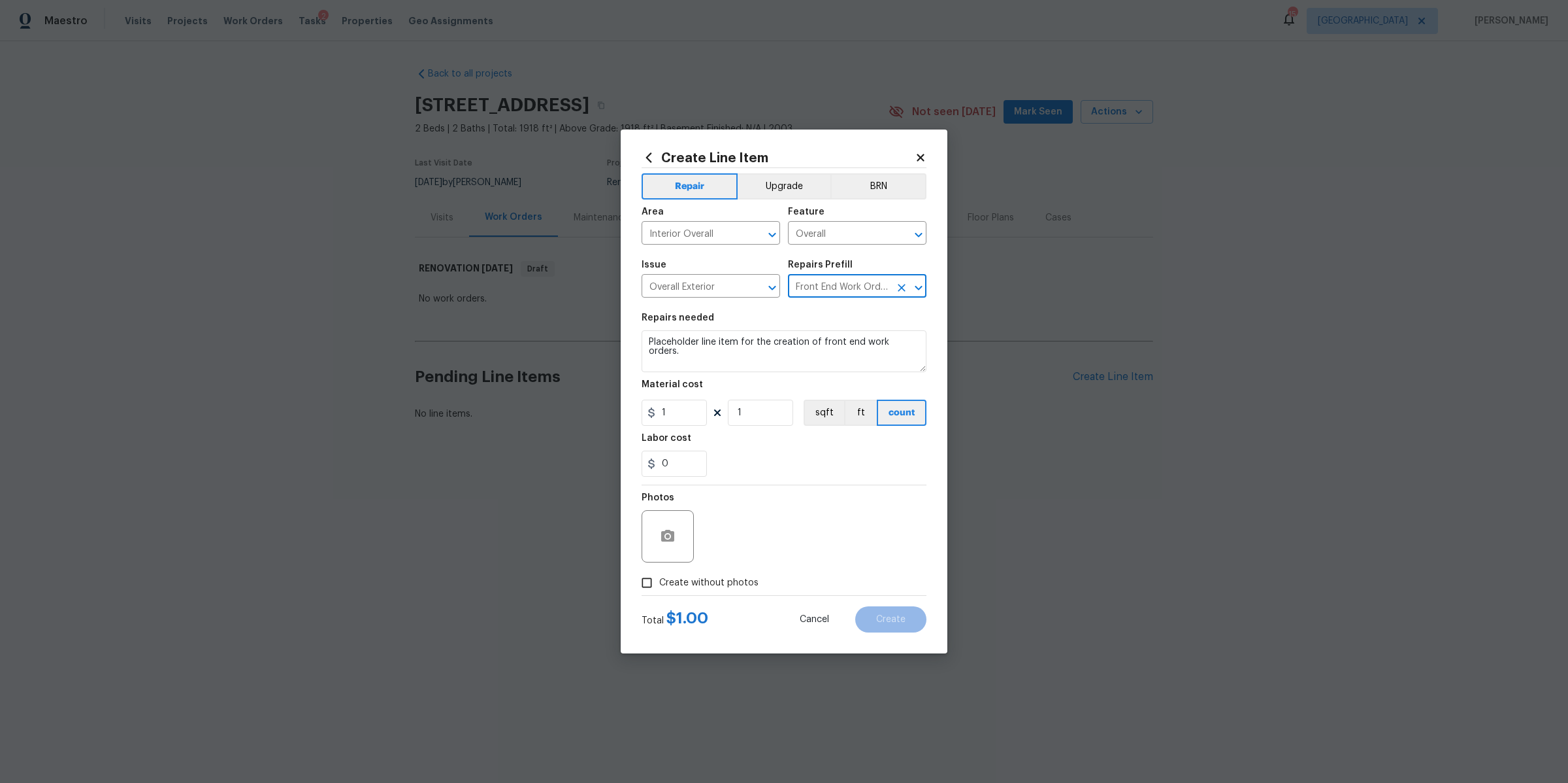
click at [709, 576] on span "Create without photos" at bounding box center [709, 583] width 99 height 14
click at [659, 576] on input "Create without photos" at bounding box center [647, 582] width 25 height 25
checkbox input "true"
click at [752, 530] on textarea at bounding box center [816, 536] width 222 height 52
type textarea "na"
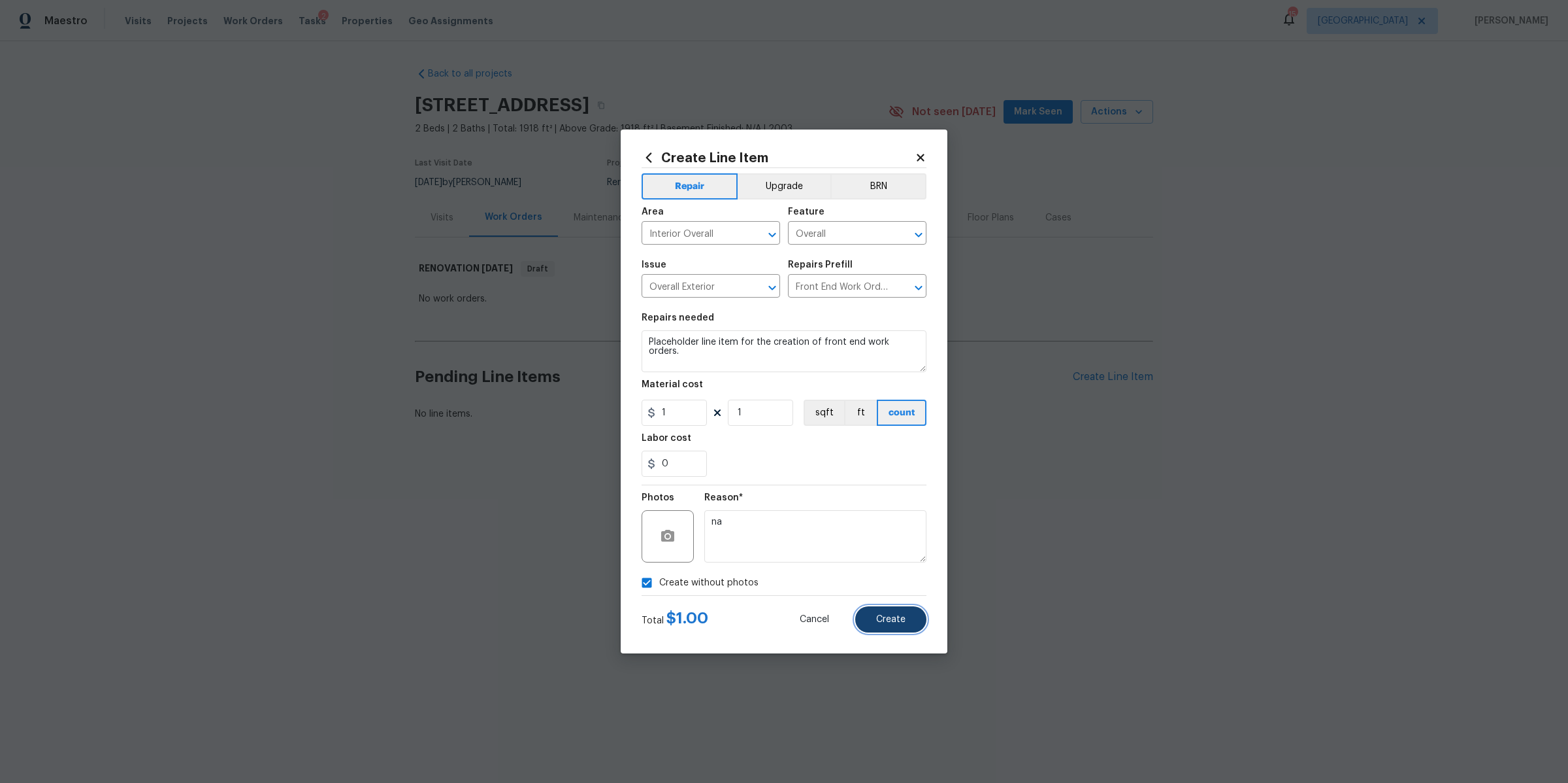
click at [894, 621] on span "Create" at bounding box center [891, 620] width 30 height 10
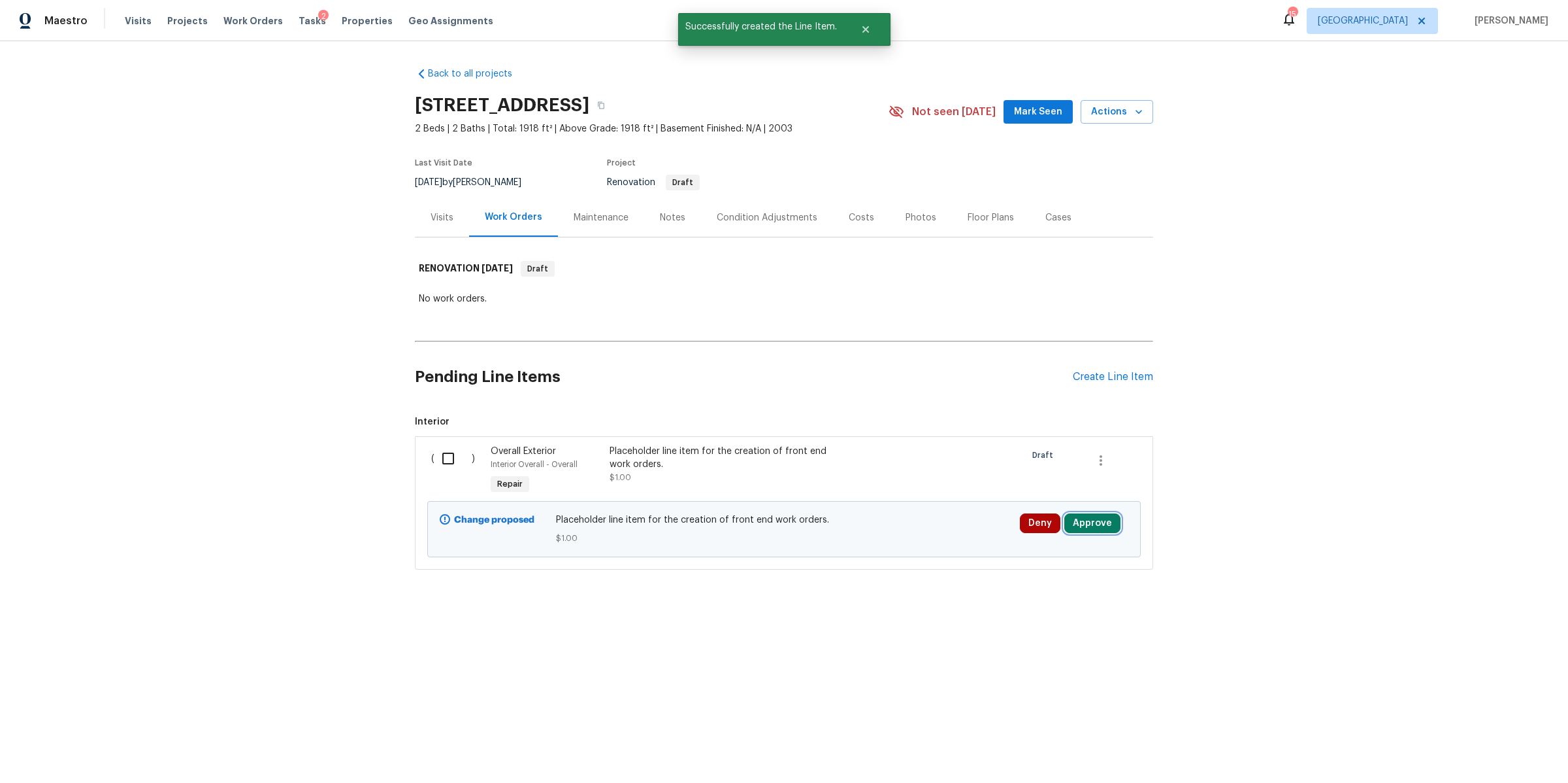
click at [1086, 515] on button "Approve" at bounding box center [1092, 523] width 56 height 20
click at [1031, 484] on span "Approve" at bounding box center [1048, 481] width 36 height 10
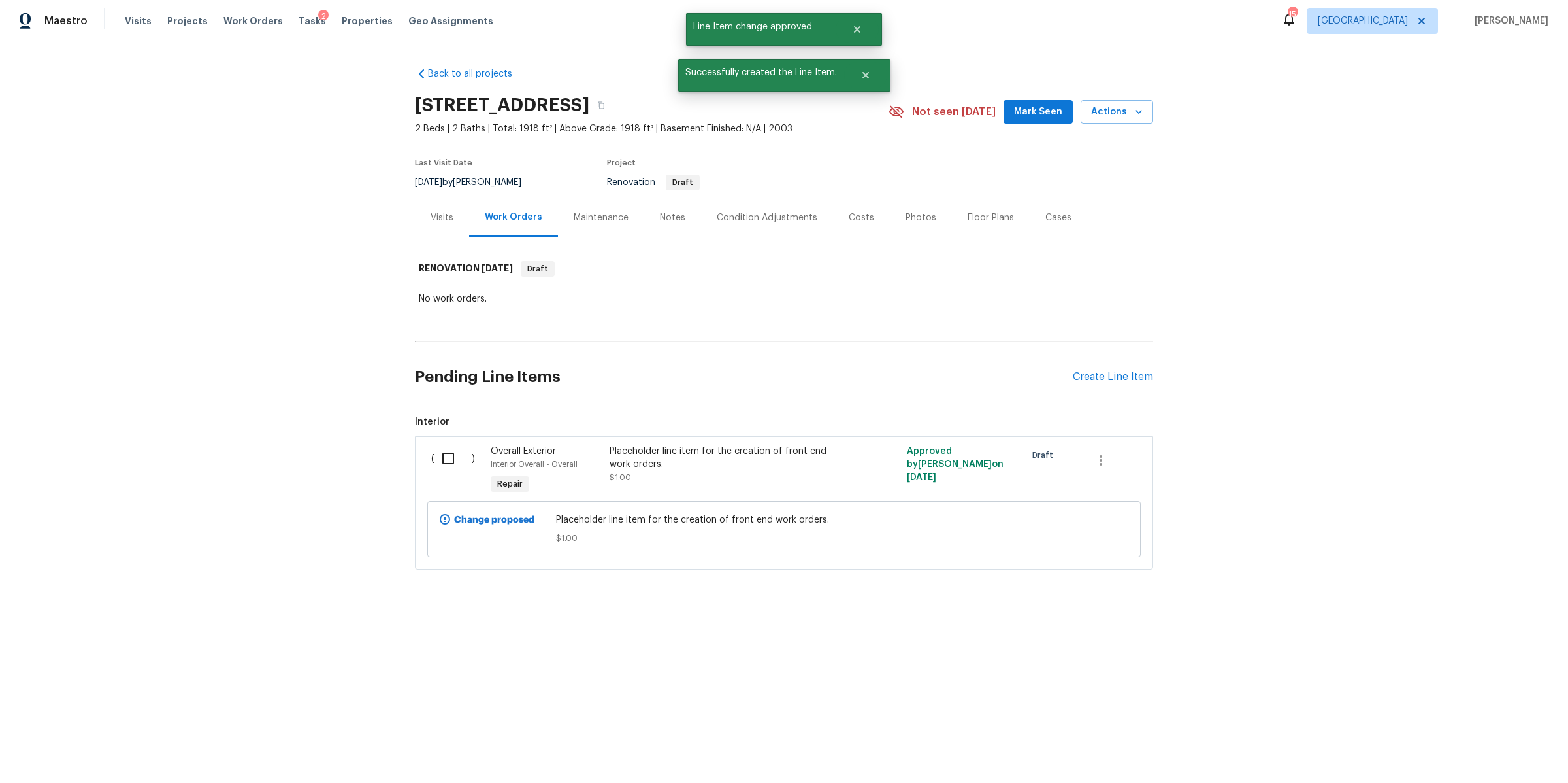
click at [476, 451] on div "( )" at bounding box center [457, 470] width 59 height 60
click at [448, 454] on input "checkbox" at bounding box center [453, 458] width 37 height 28
checkbox input "true"
click at [1469, 755] on span "Create Work Order" at bounding box center [1493, 750] width 87 height 17
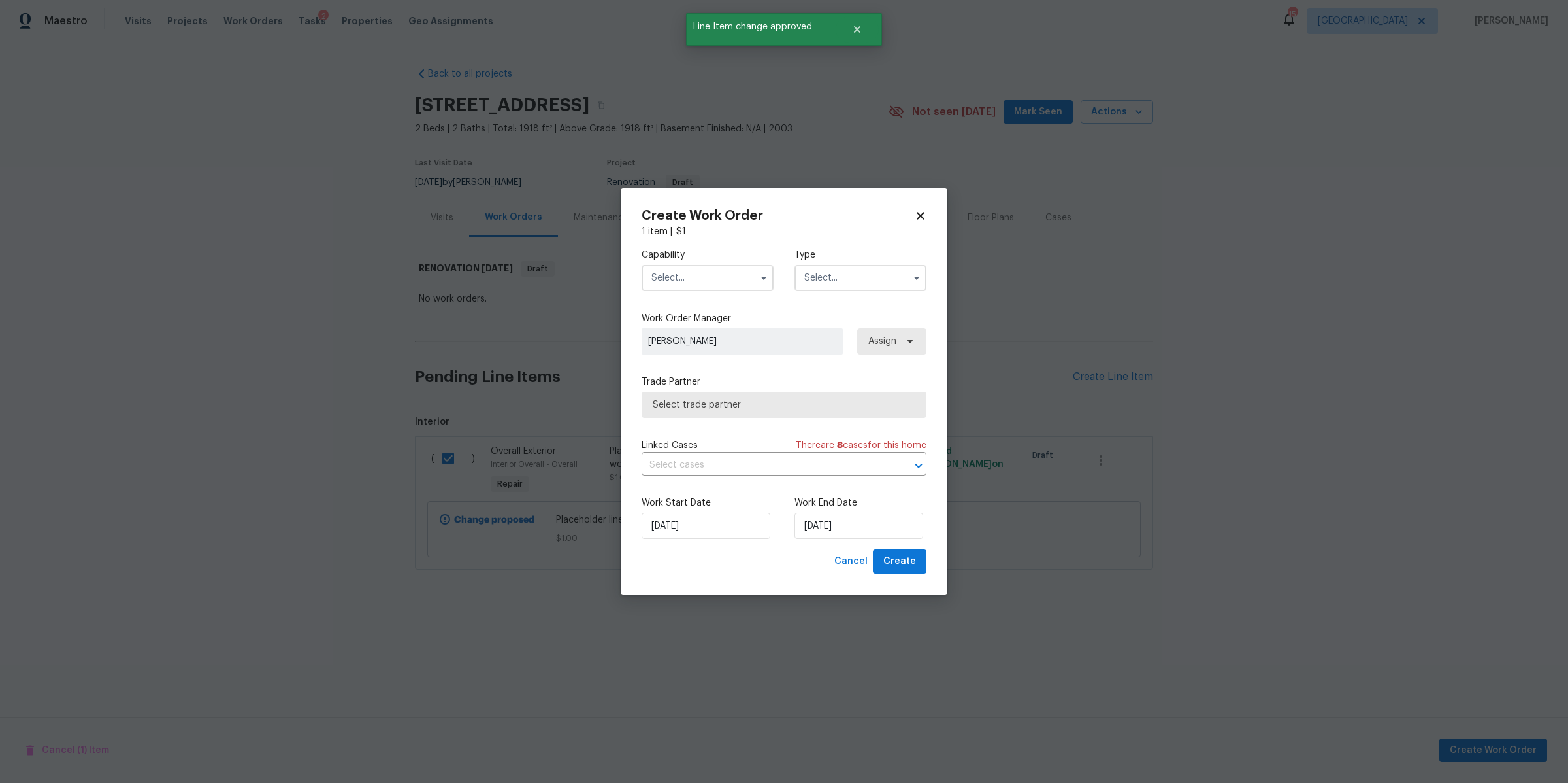
click at [711, 285] on input "text" at bounding box center [708, 278] width 132 height 27
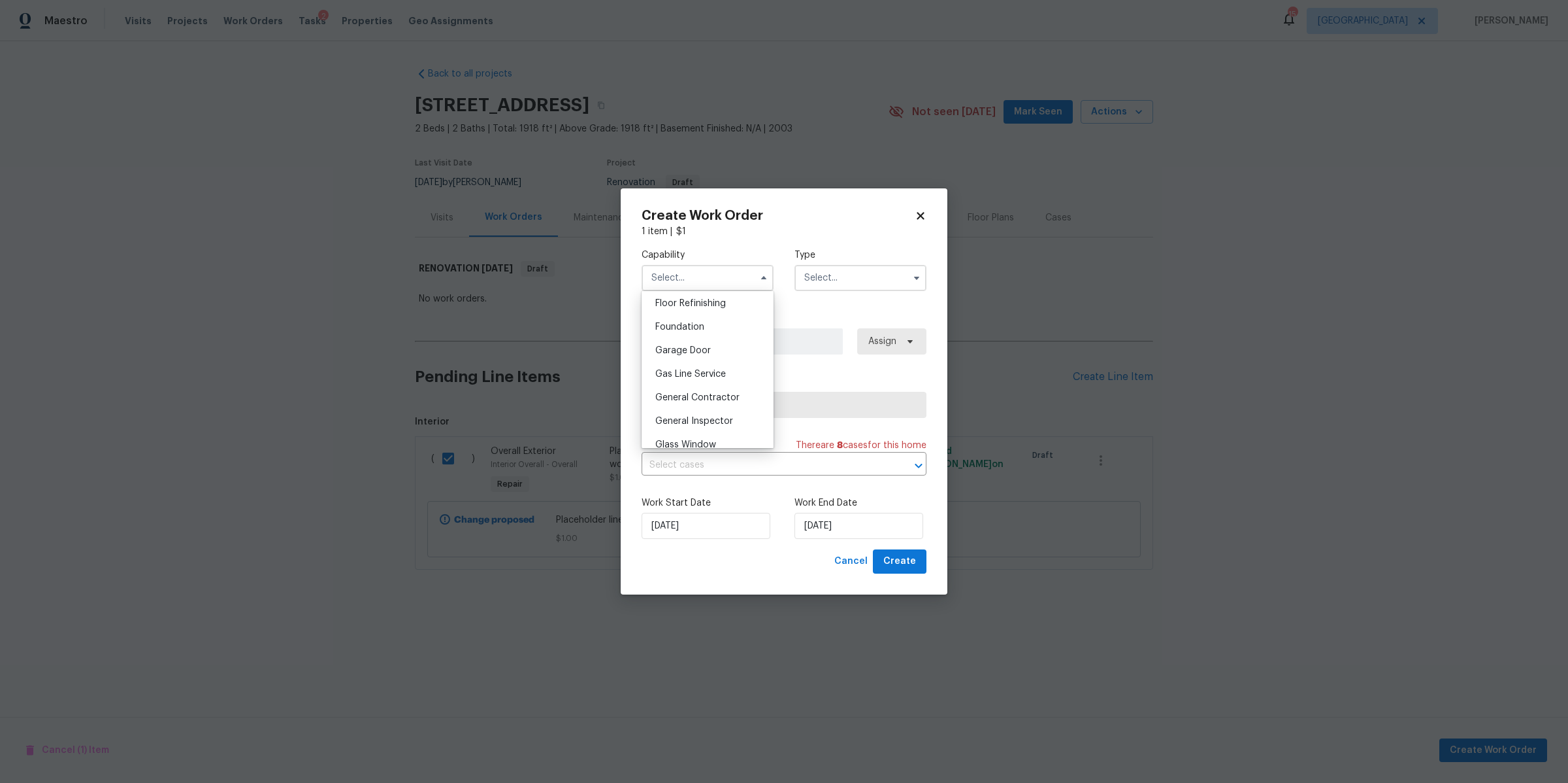
scroll to position [538, 0]
click at [713, 398] on span "General Contractor" at bounding box center [698, 393] width 85 height 9
type input "General Contractor"
click at [829, 268] on input "text" at bounding box center [860, 278] width 132 height 27
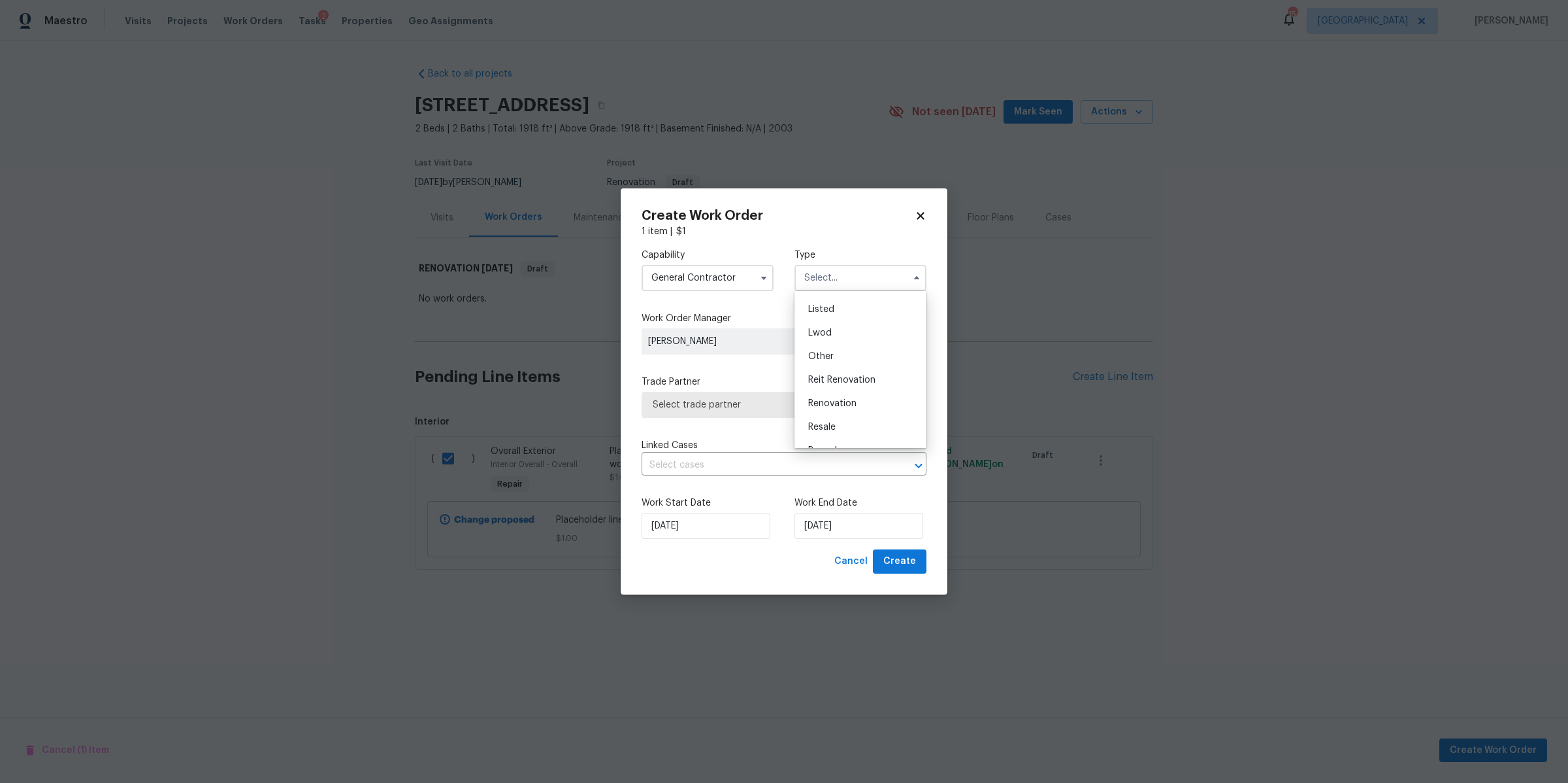
scroll to position [155, 0]
click at [842, 359] on span "Renovation" at bounding box center [832, 362] width 48 height 9
type input "Renovation"
click at [824, 402] on span "Select trade partner" at bounding box center [775, 404] width 244 height 13
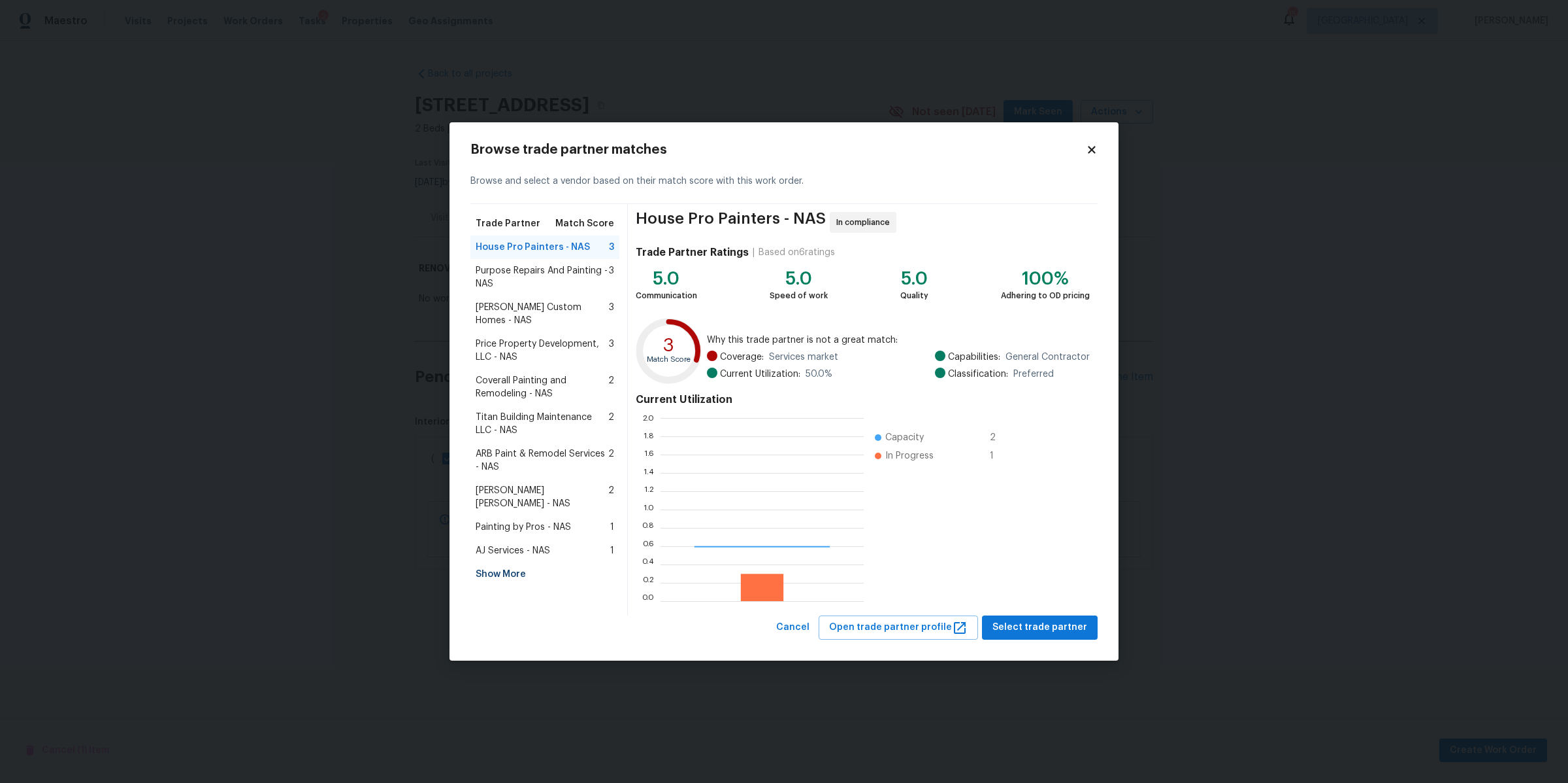
scroll to position [170, 191]
click at [557, 310] on span "[PERSON_NAME] Custom Homes - NAS" at bounding box center [541, 313] width 133 height 27
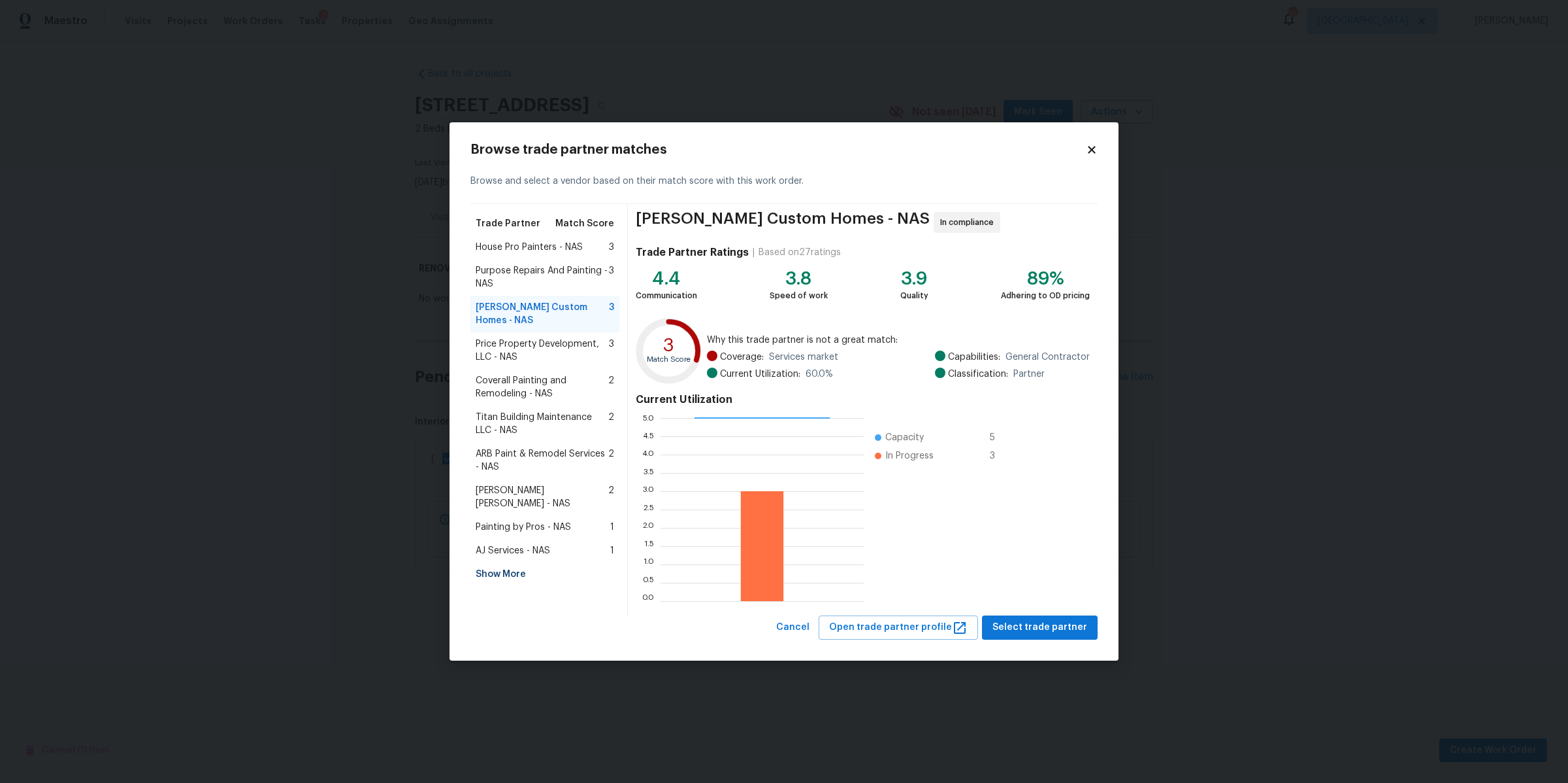
click at [526, 411] on span "Titan Building Maintenance LLC - NAS" at bounding box center [541, 424] width 133 height 27
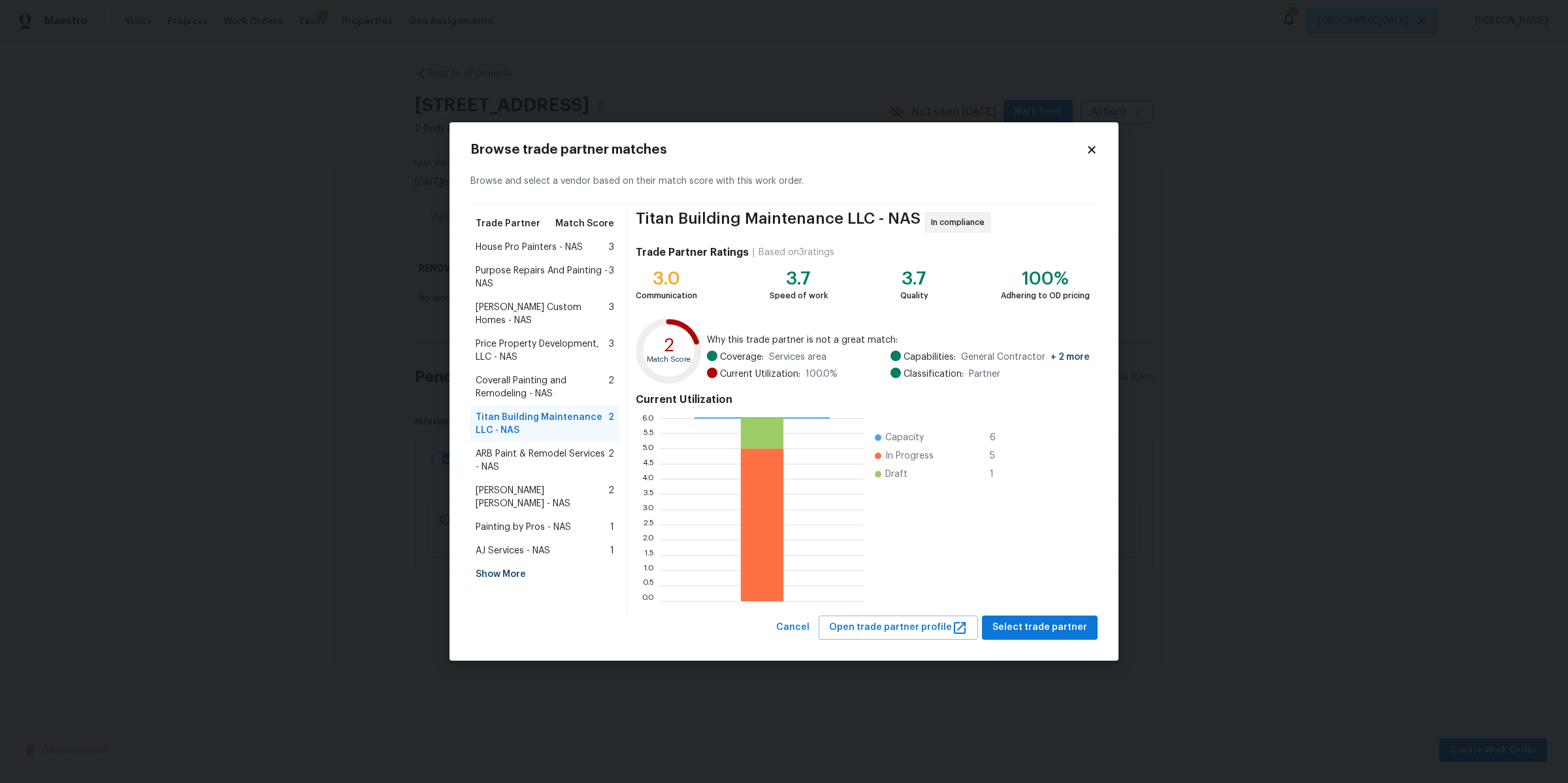
click at [526, 374] on span "Coverall Painting and Remodeling - NAS" at bounding box center [541, 387] width 133 height 27
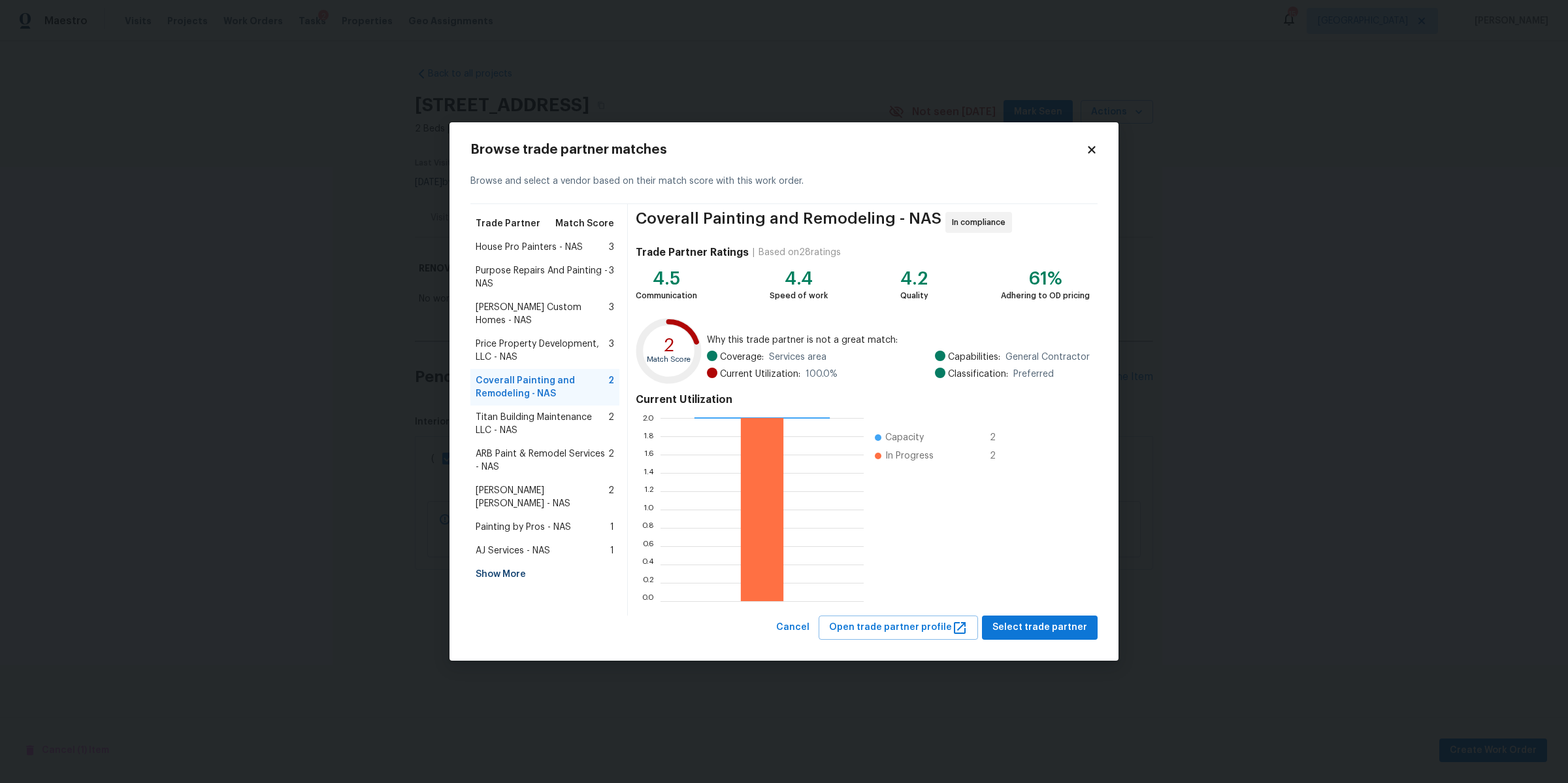
click at [520, 544] on span "AJ Services - NAS" at bounding box center [513, 550] width 75 height 13
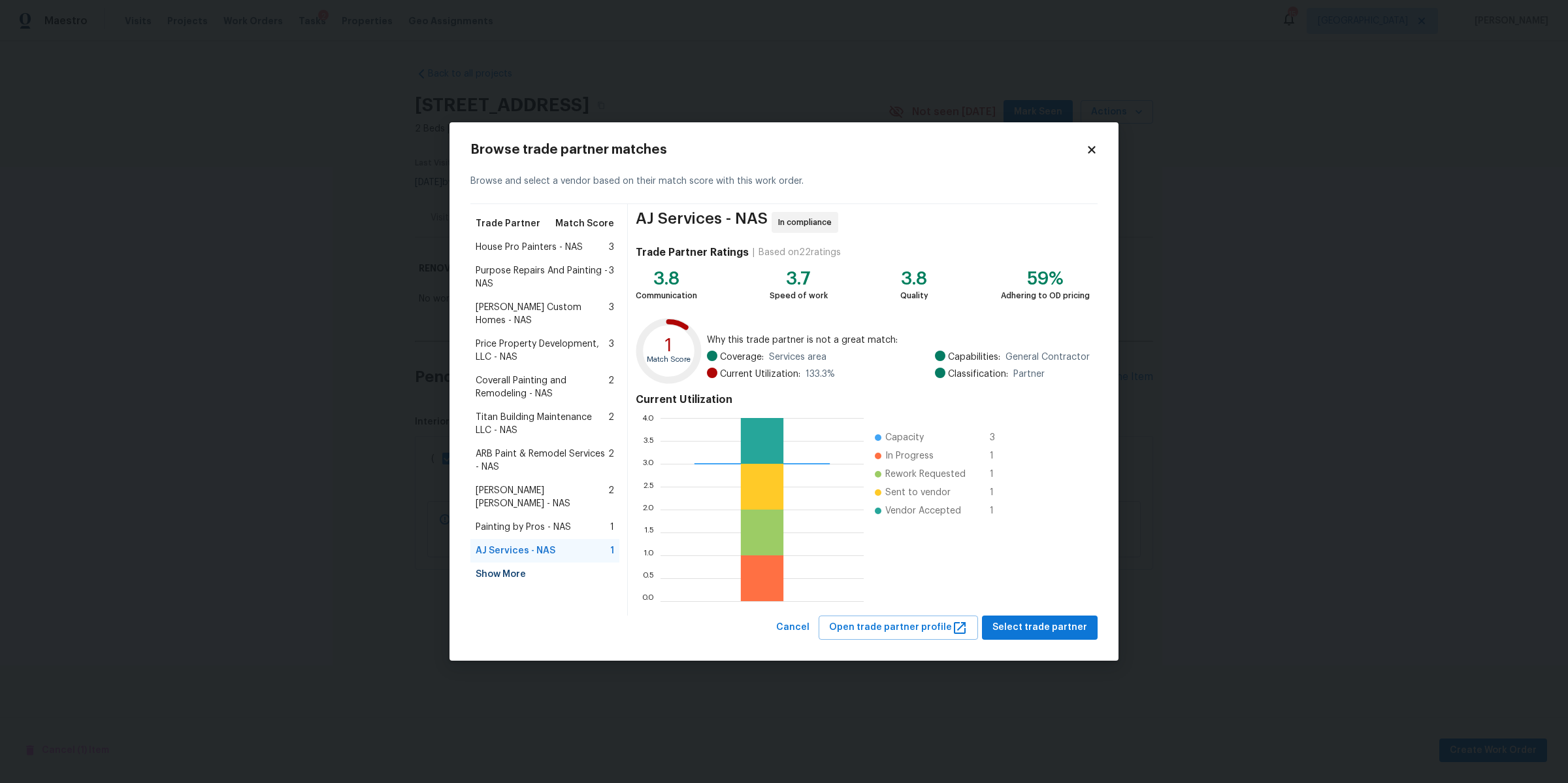
click at [514, 562] on div "Show More" at bounding box center [544, 574] width 149 height 24
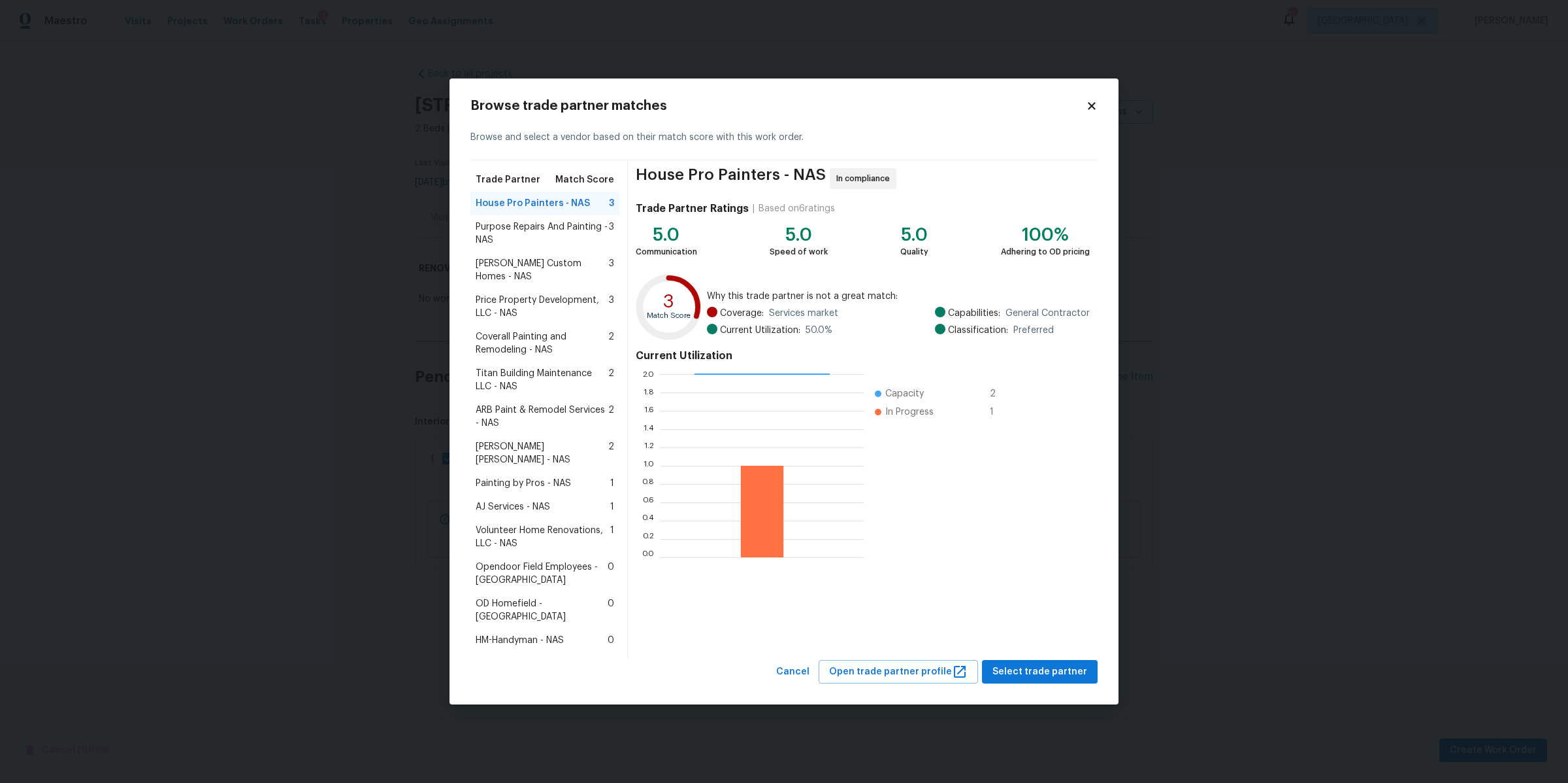
click at [539, 446] on span "Fernando Ruiz Hernandez - NAS" at bounding box center [541, 453] width 133 height 27
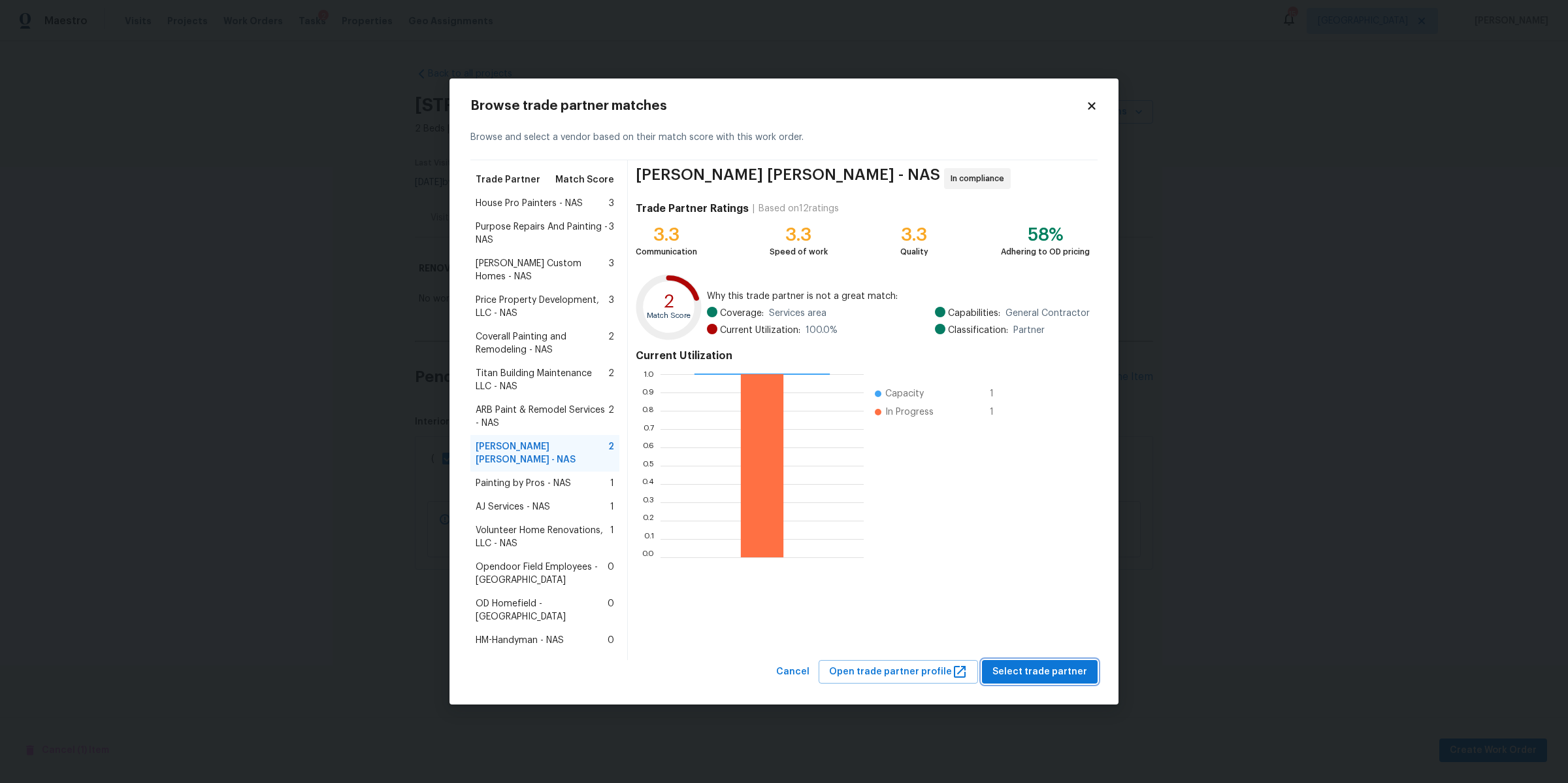
click at [1032, 664] on span "Select trade partner" at bounding box center [1039, 672] width 94 height 17
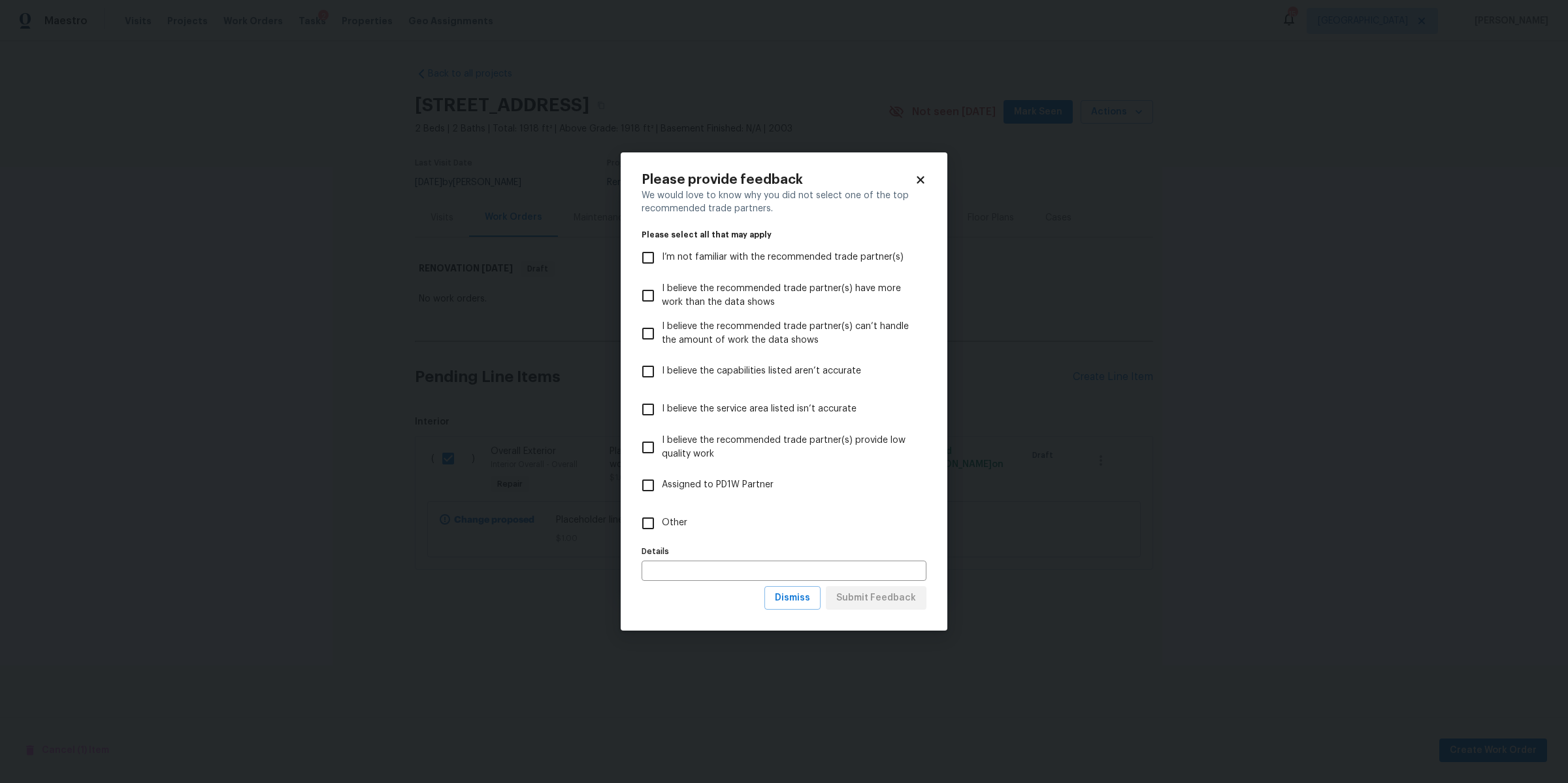
click at [674, 509] on label "Other" at bounding box center [776, 523] width 282 height 37
click at [661, 509] on input "Other" at bounding box center [649, 523] width 28 height 28
checkbox input "true"
click at [687, 557] on div "Details Details" at bounding box center [784, 560] width 284 height 38
click at [686, 563] on input "text" at bounding box center [784, 570] width 284 height 21
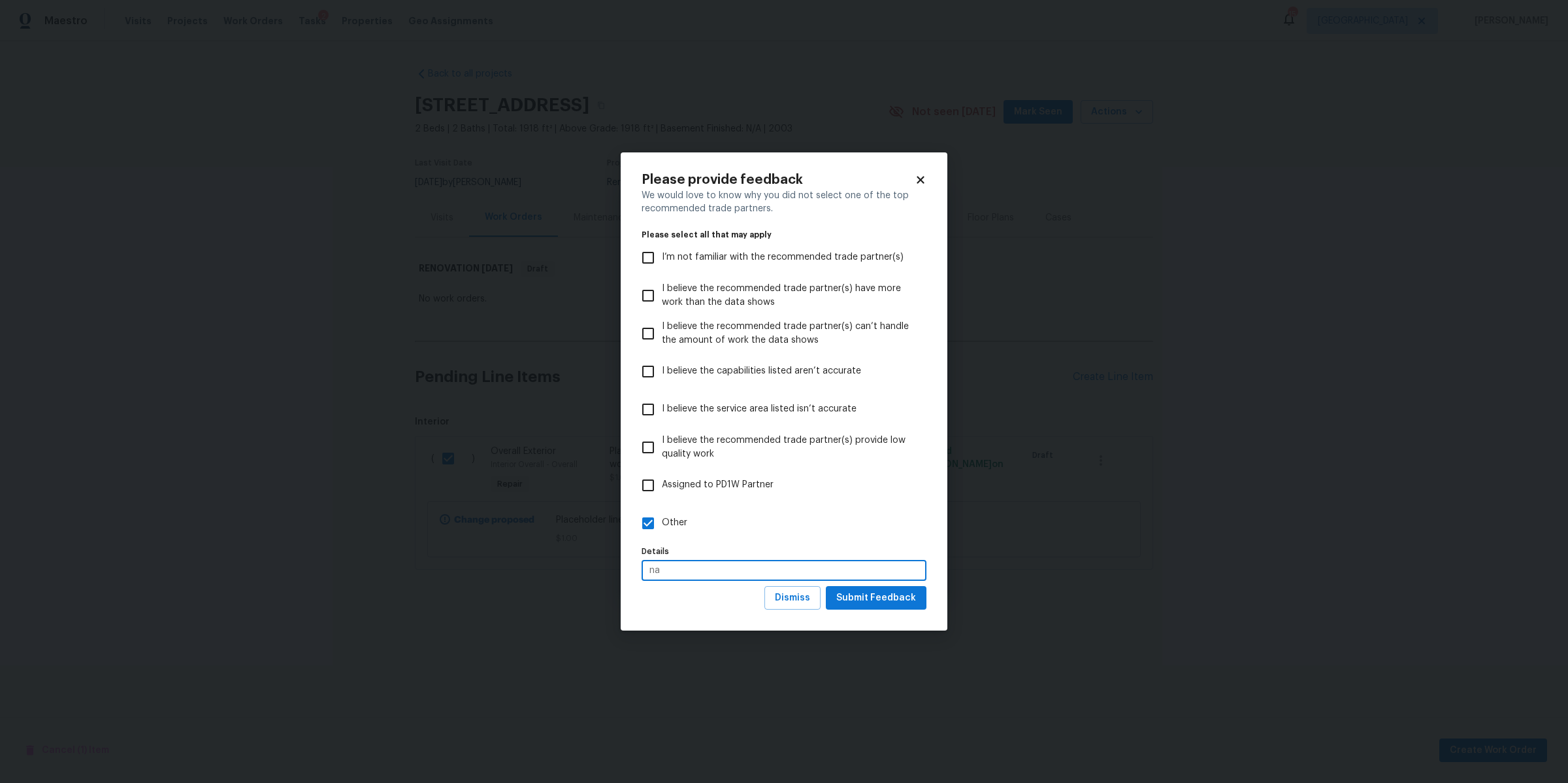
type input "na"
click at [879, 601] on span "Submit Feedback" at bounding box center [876, 598] width 80 height 17
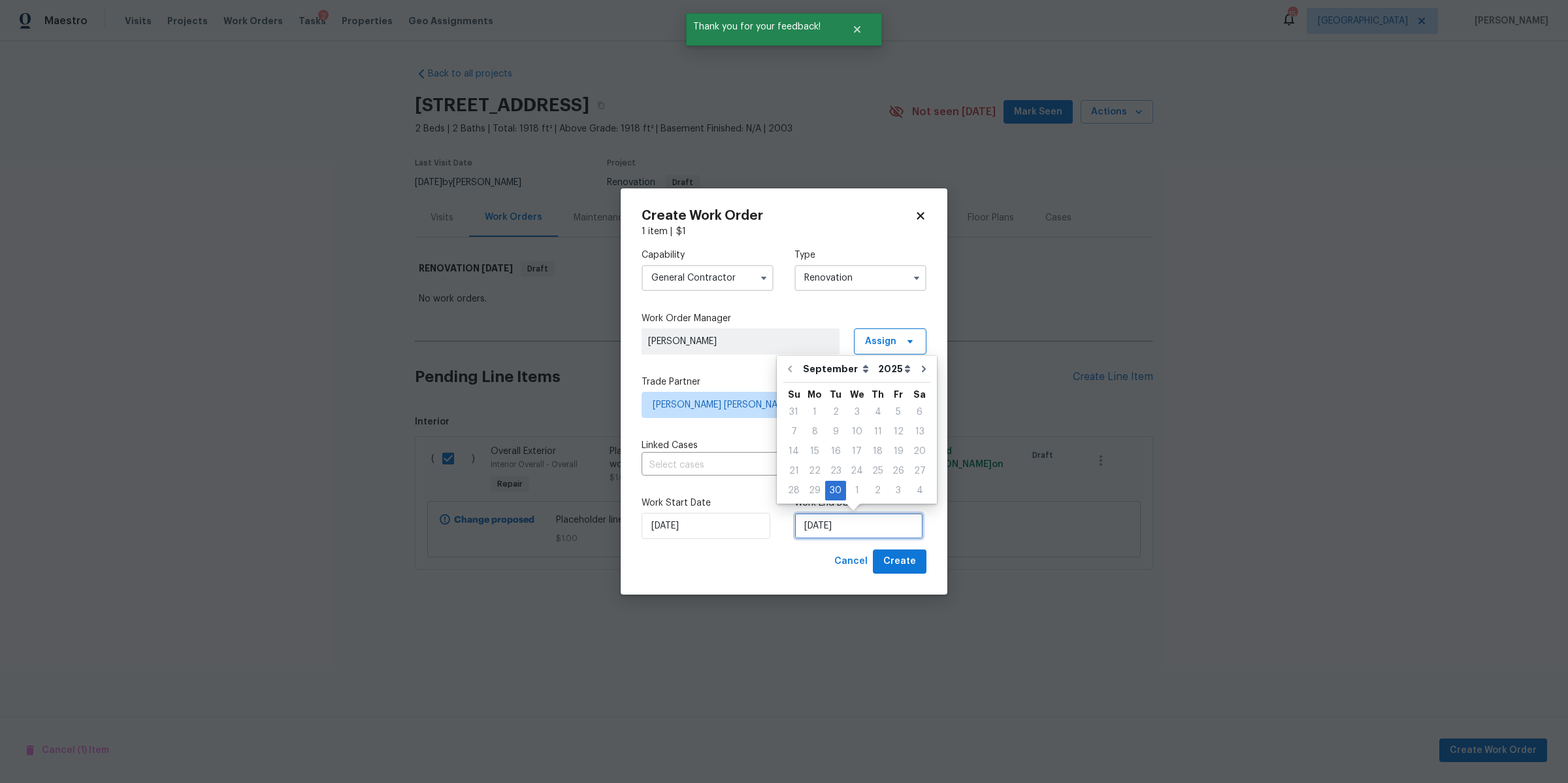
click at [841, 519] on input "9/30/2025" at bounding box center [858, 525] width 129 height 27
click at [918, 364] on icon "Go to next month" at bounding box center [923, 368] width 11 height 11
type input "10/30/2025"
select select "9"
click at [832, 432] on div "7" at bounding box center [835, 431] width 21 height 19
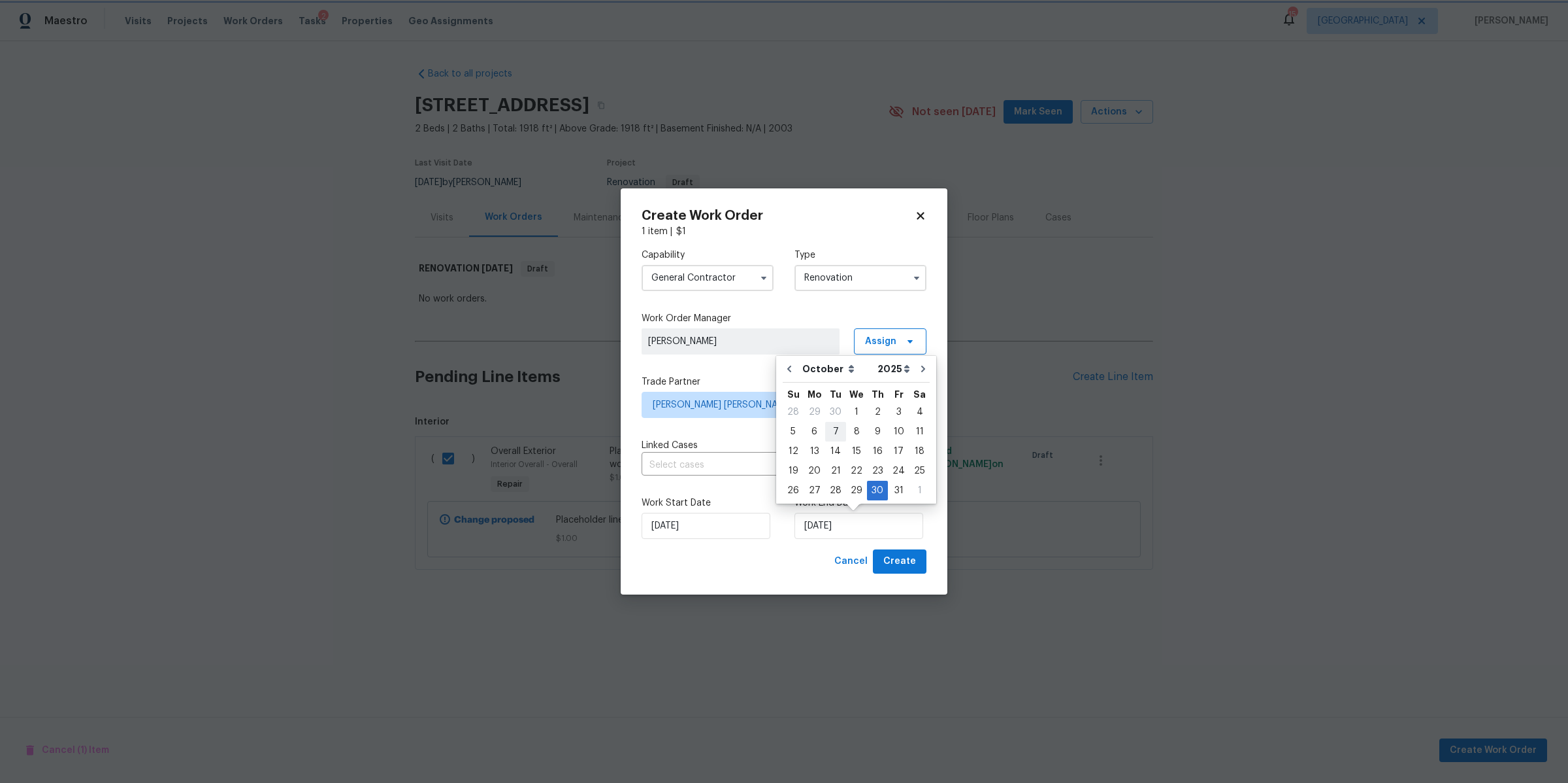
type input "10/7/2025"
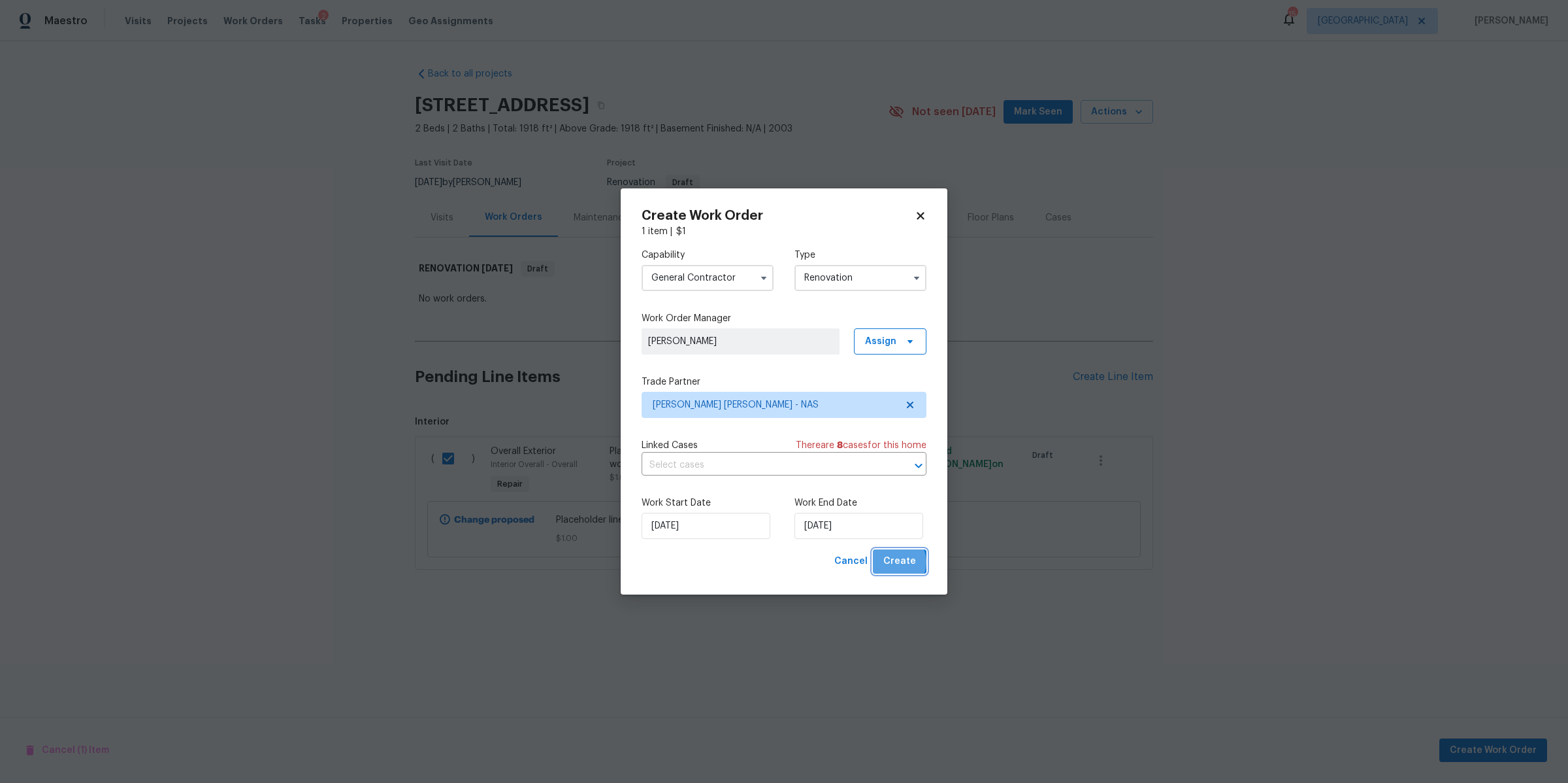
click at [899, 562] on span "Create" at bounding box center [899, 561] width 32 height 17
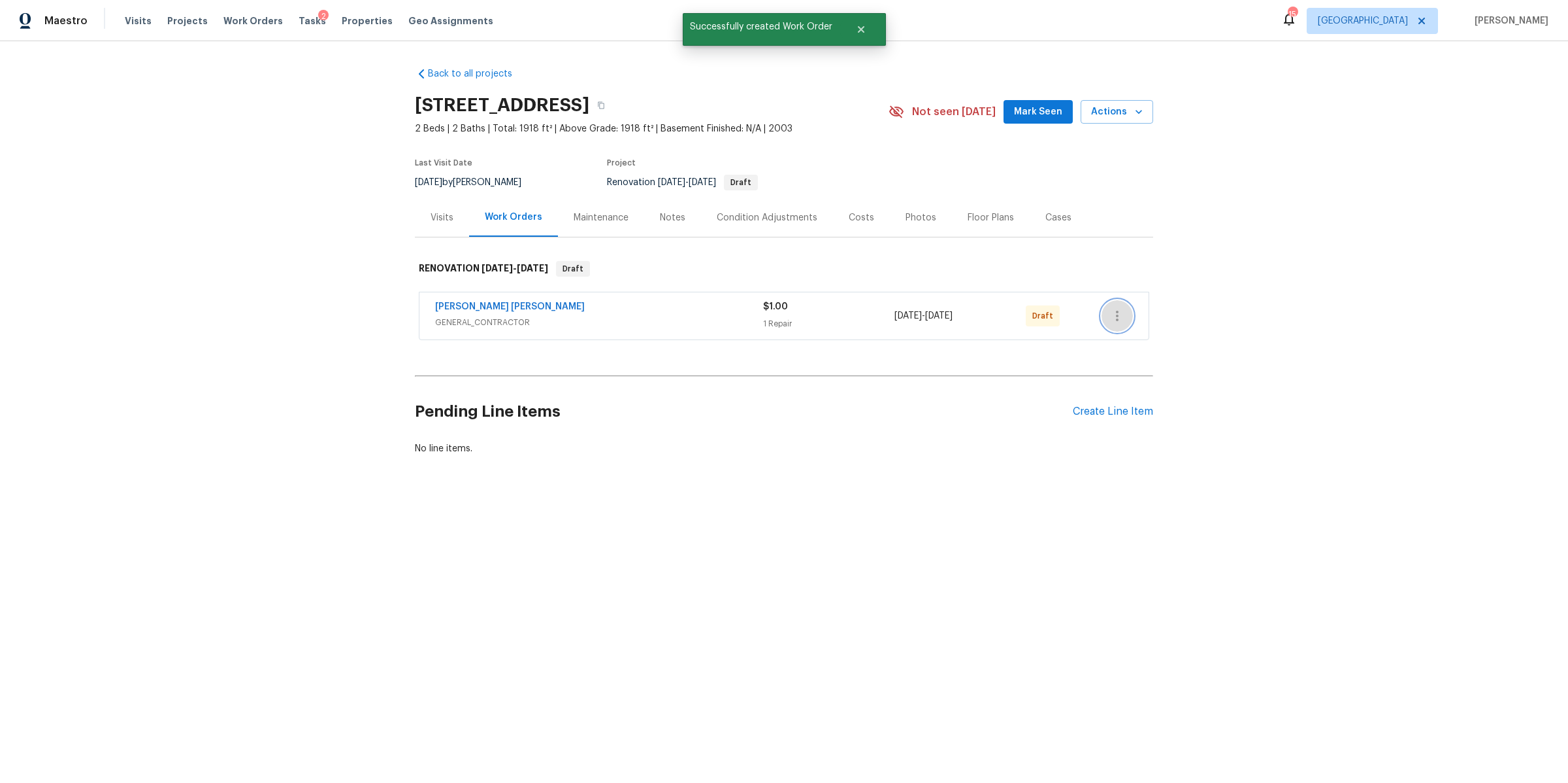
click at [1109, 315] on icon "button" at bounding box center [1117, 316] width 16 height 16
click at [1120, 317] on li "Send to Vendor" at bounding box center [1165, 316] width 141 height 22
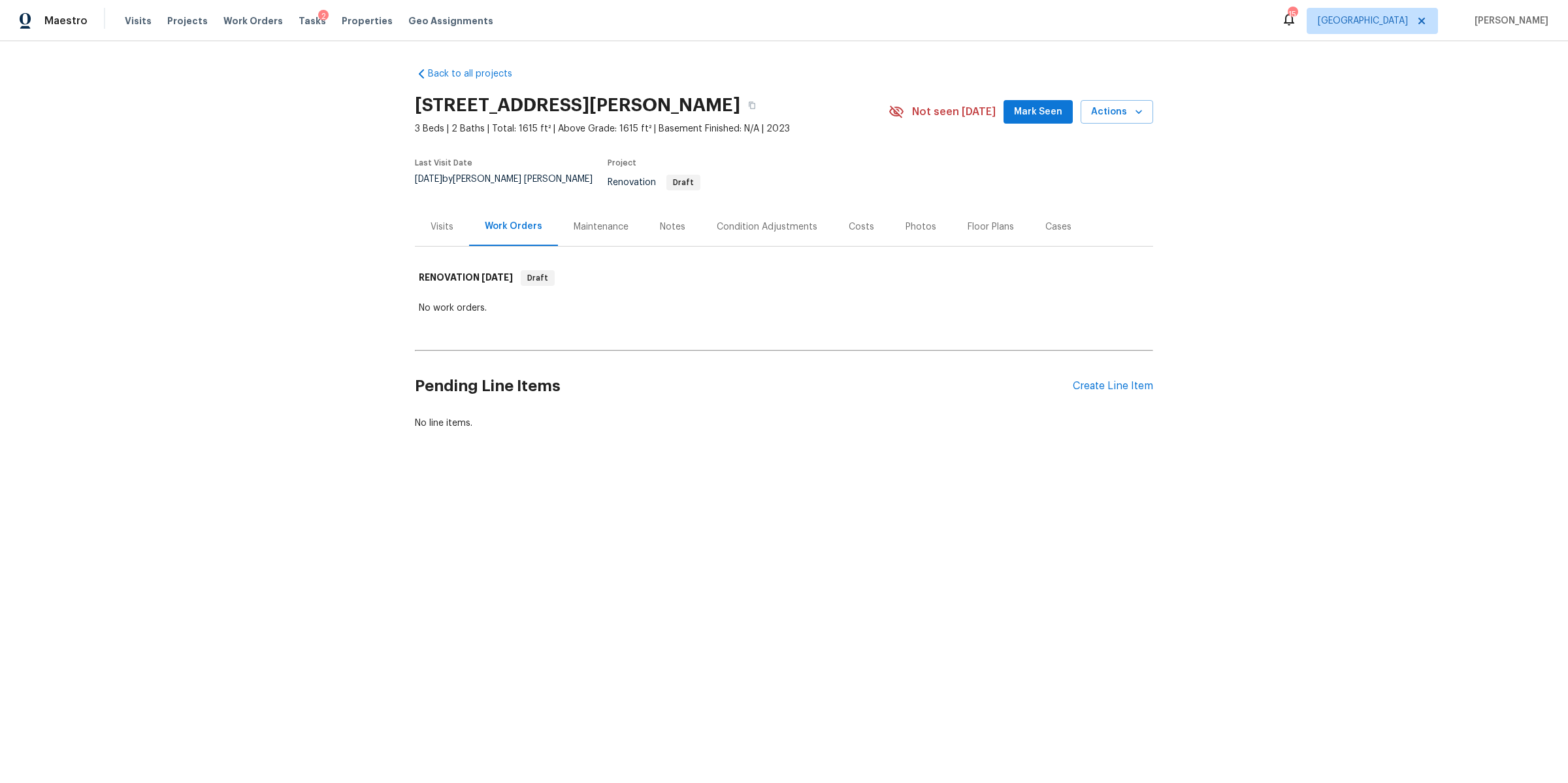
click at [665, 230] on div "Notes" at bounding box center [672, 226] width 57 height 38
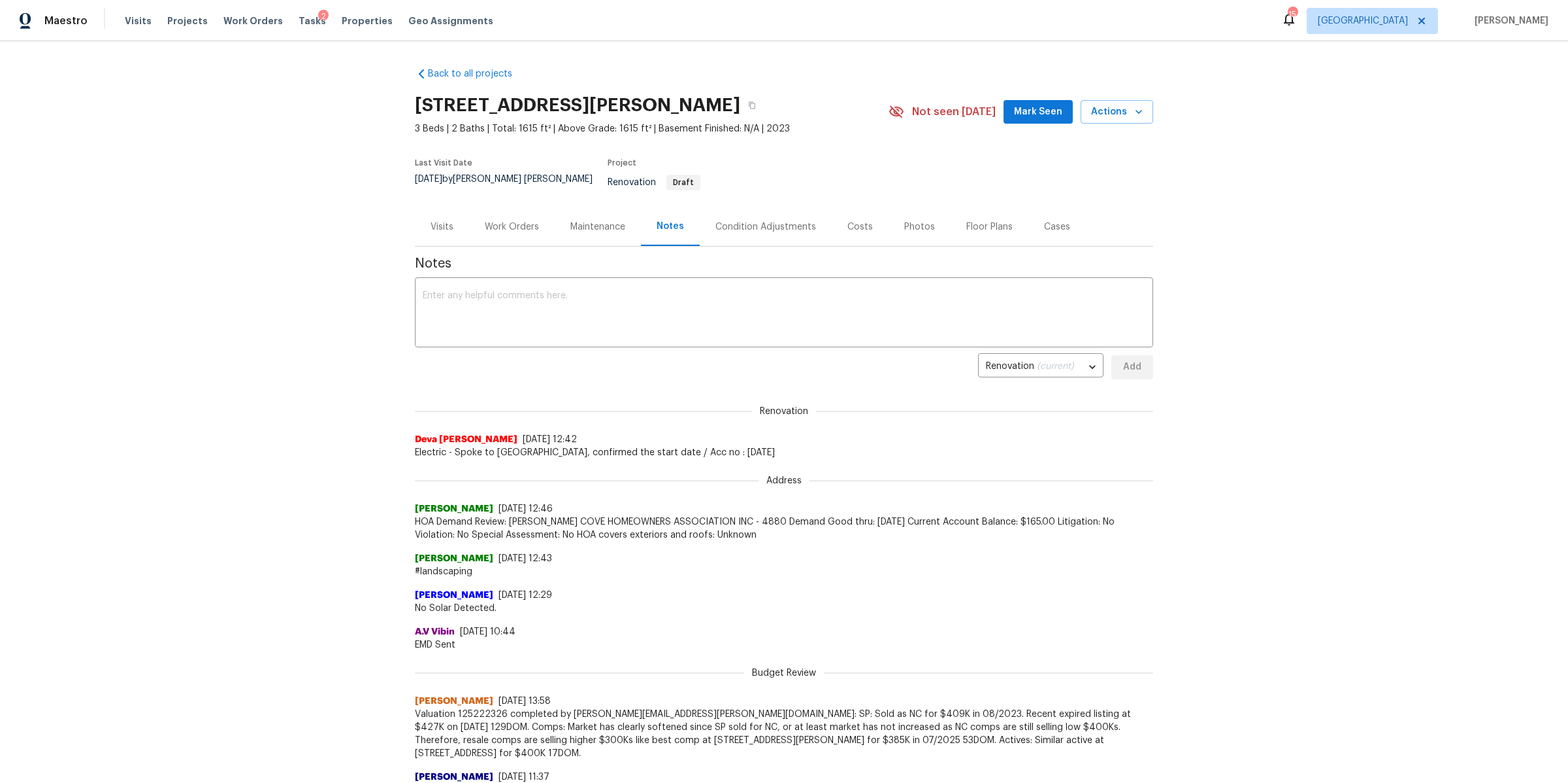
click at [794, 221] on div "Condition Adjustments" at bounding box center [766, 227] width 100 height 13
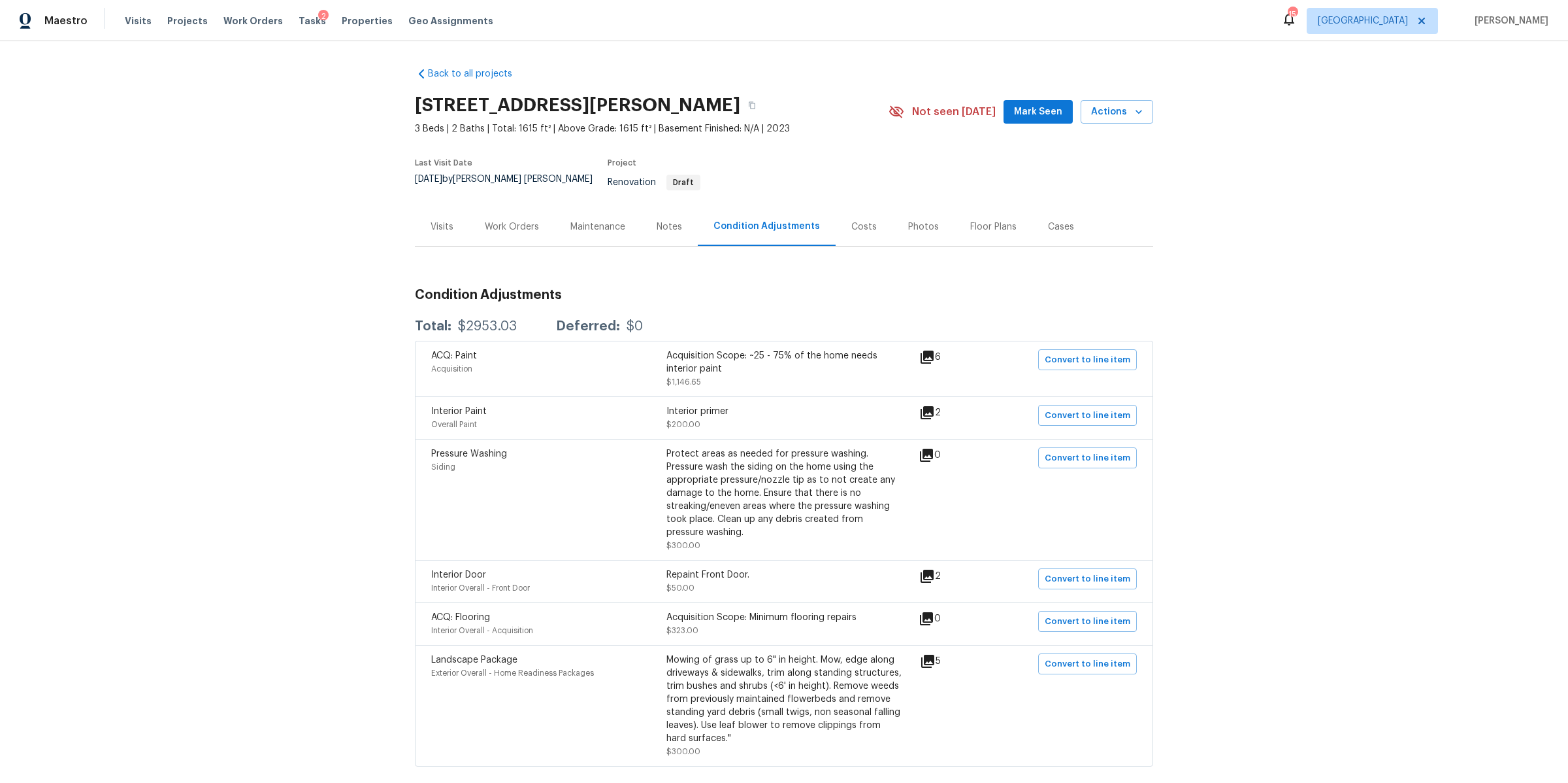
click at [516, 223] on div "Work Orders" at bounding box center [512, 227] width 54 height 13
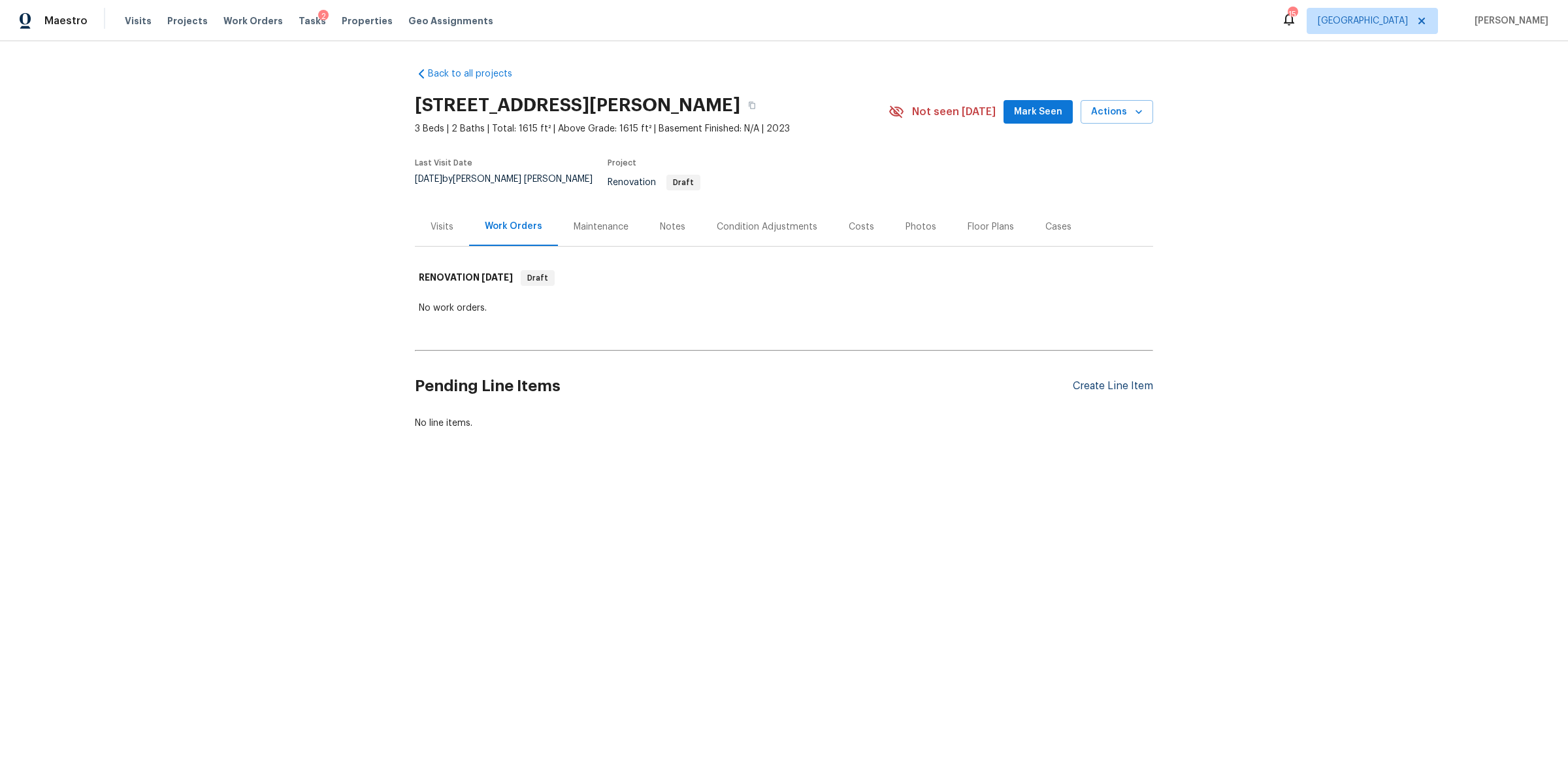
click at [1126, 382] on div "Create Line Item" at bounding box center [1113, 386] width 81 height 13
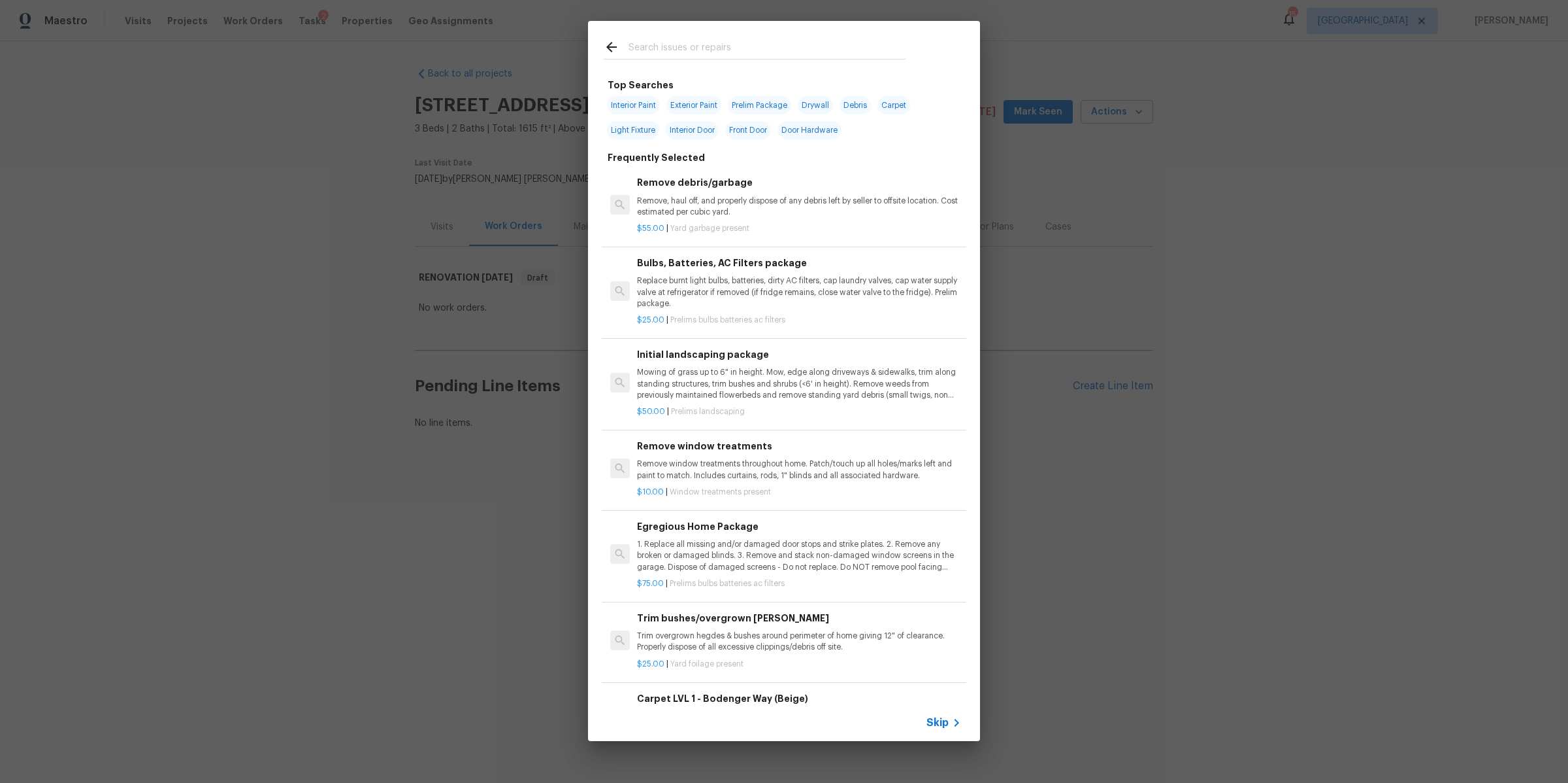
click at [942, 729] on div "Skip" at bounding box center [945, 723] width 37 height 16
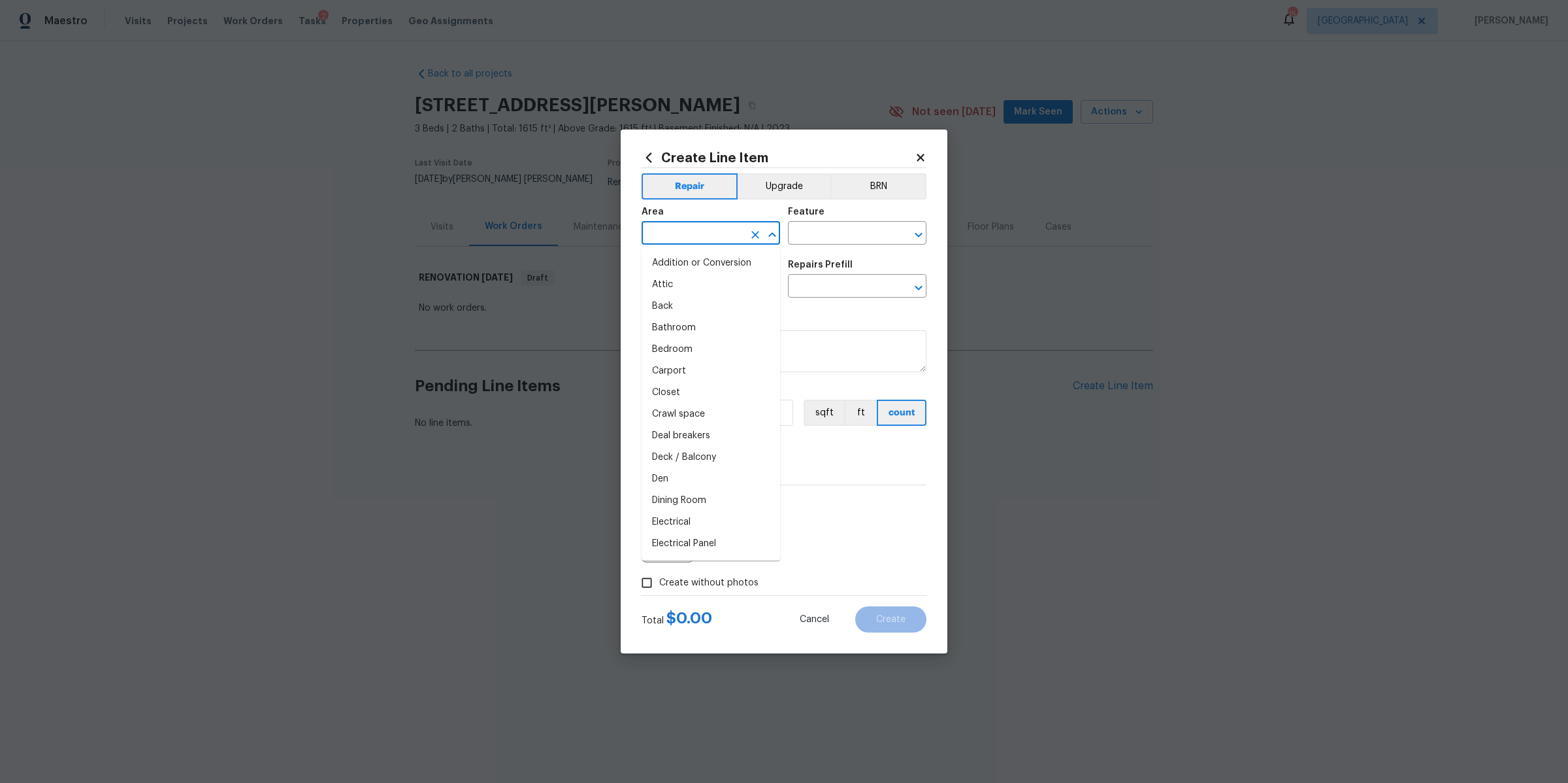
click at [709, 232] on input "text" at bounding box center [693, 234] width 102 height 21
click at [705, 291] on li "Interior Overall" at bounding box center [711, 285] width 139 height 22
type input "Interior Overall"
click at [815, 237] on input "text" at bounding box center [840, 234] width 102 height 21
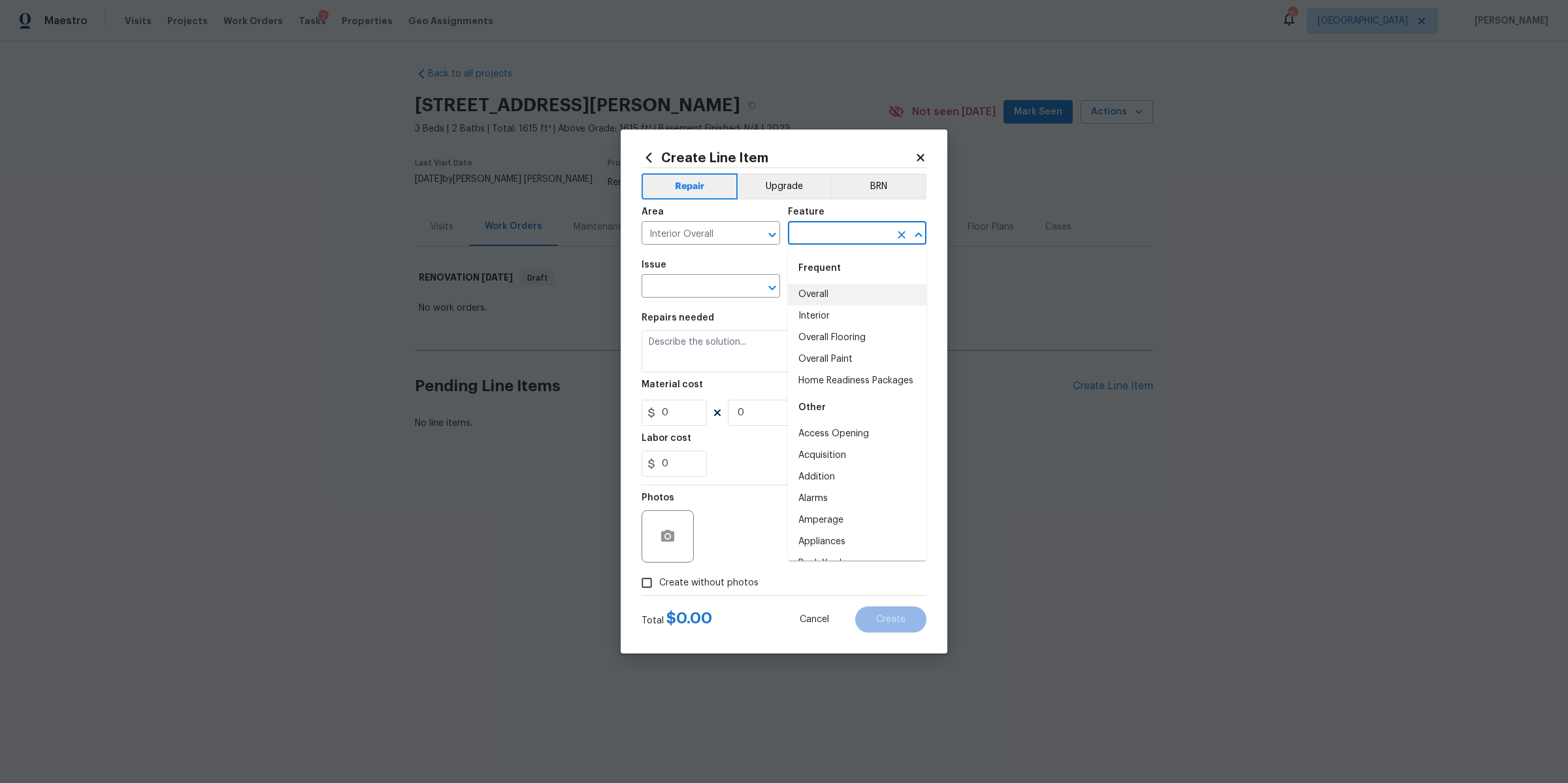
click at [803, 296] on li "Overall" at bounding box center [857, 294] width 139 height 22
type input "Overall"
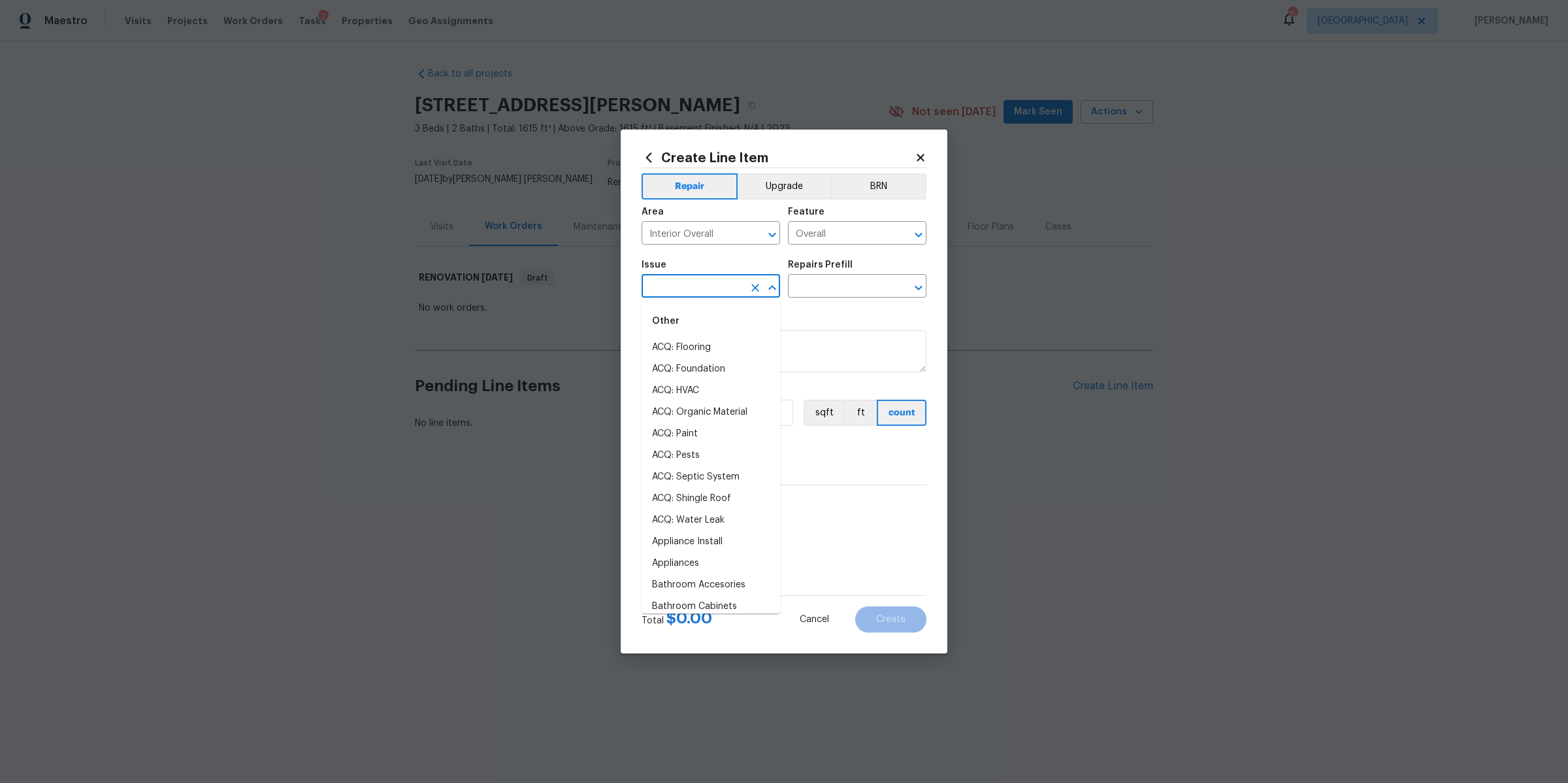
click at [727, 291] on input "text" at bounding box center [693, 287] width 102 height 21
click at [703, 489] on li "Overall Exterior" at bounding box center [711, 498] width 139 height 22
type input "Overall Exterior"
click at [847, 277] on input "text" at bounding box center [840, 287] width 102 height 21
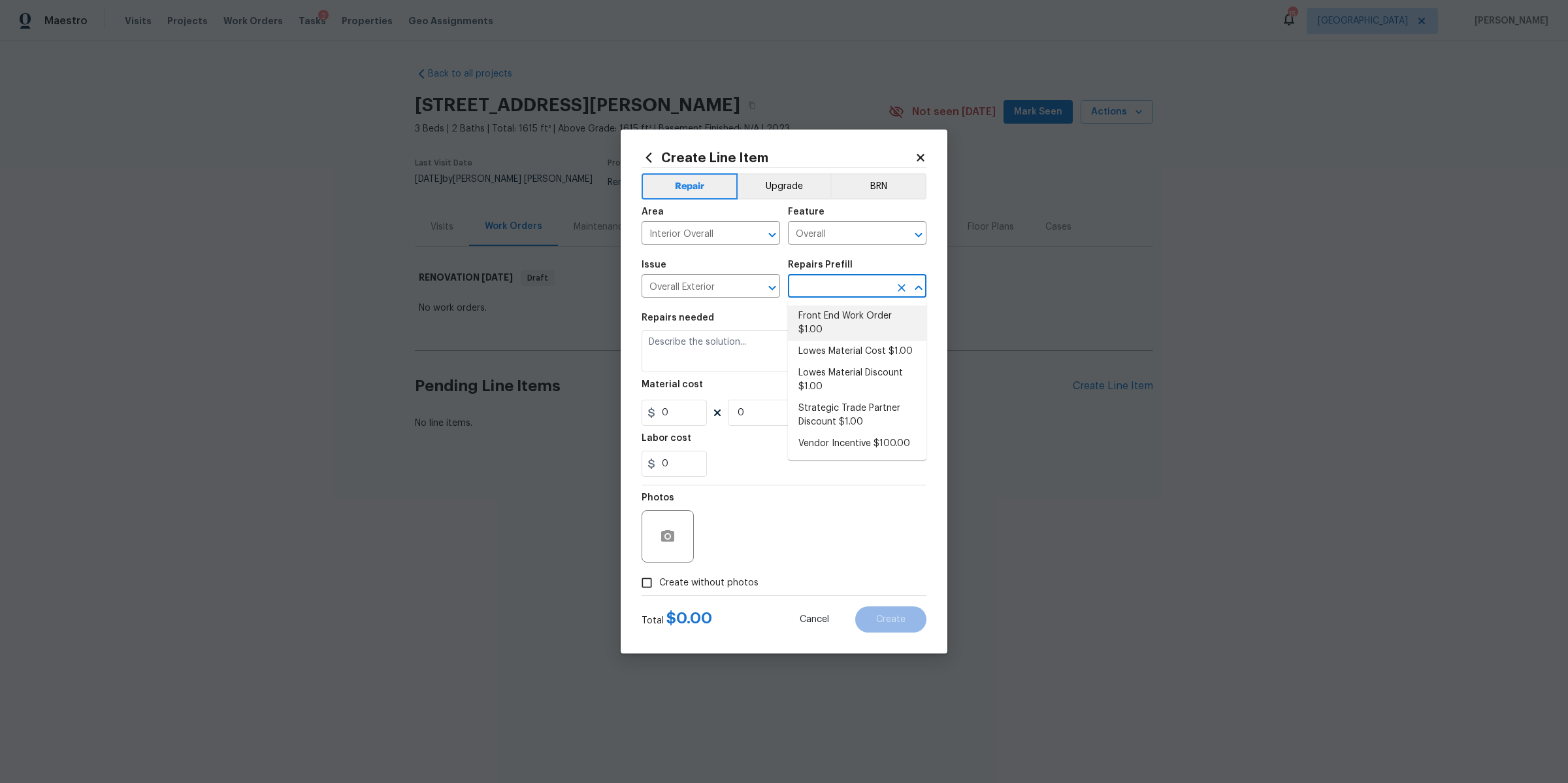
click at [840, 318] on li "Front End Work Order $1.00" at bounding box center [857, 323] width 139 height 35
type input "Front End Work Order $1.00"
type textarea "Placeholder line item for the creation of front end work orders."
type input "1"
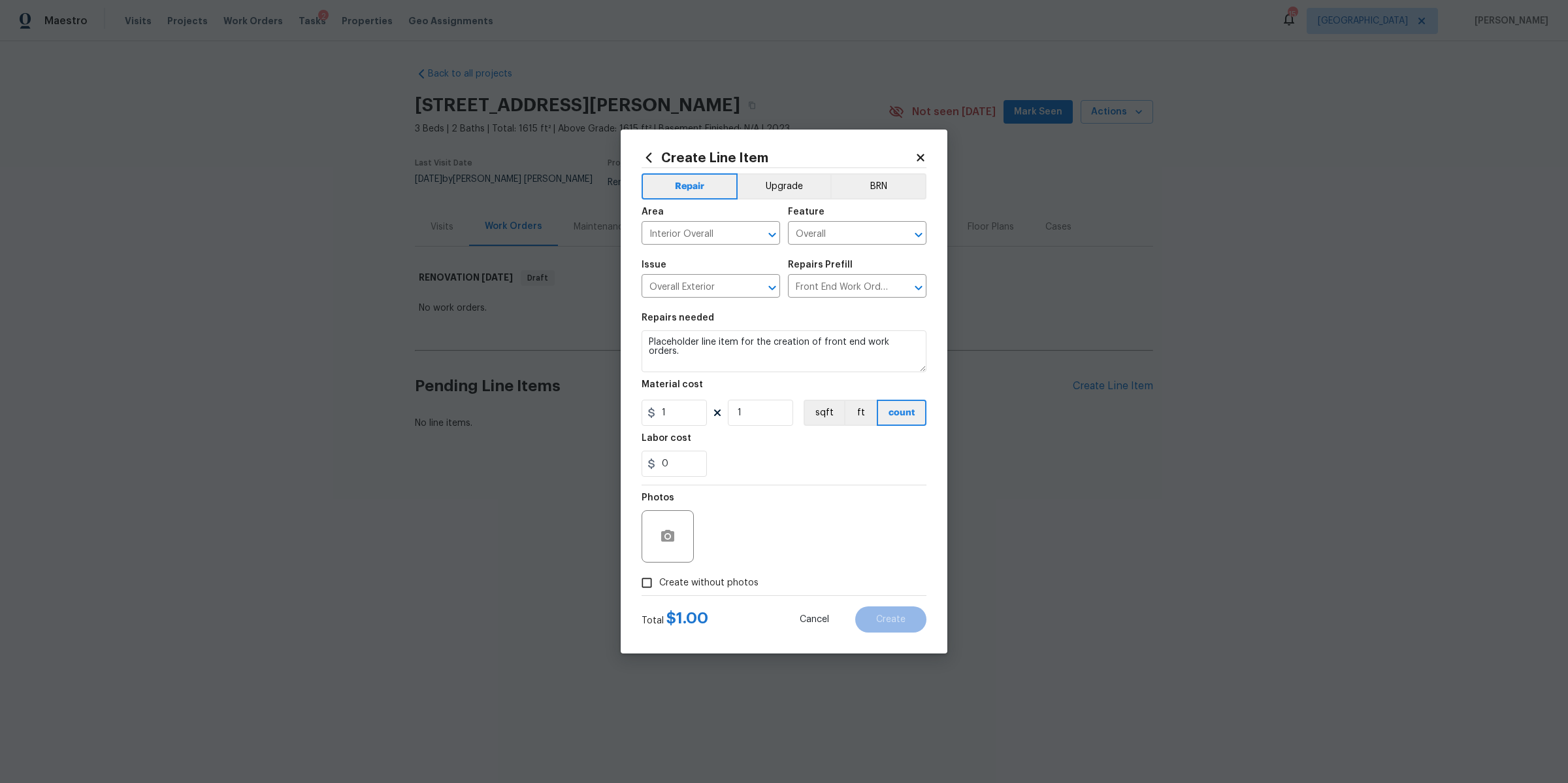
click at [716, 573] on label "Create without photos" at bounding box center [697, 582] width 124 height 25
click at [659, 573] on input "Create without photos" at bounding box center [647, 582] width 25 height 25
checkbox input "true"
click at [751, 521] on textarea at bounding box center [816, 536] width 222 height 52
type textarea "na"
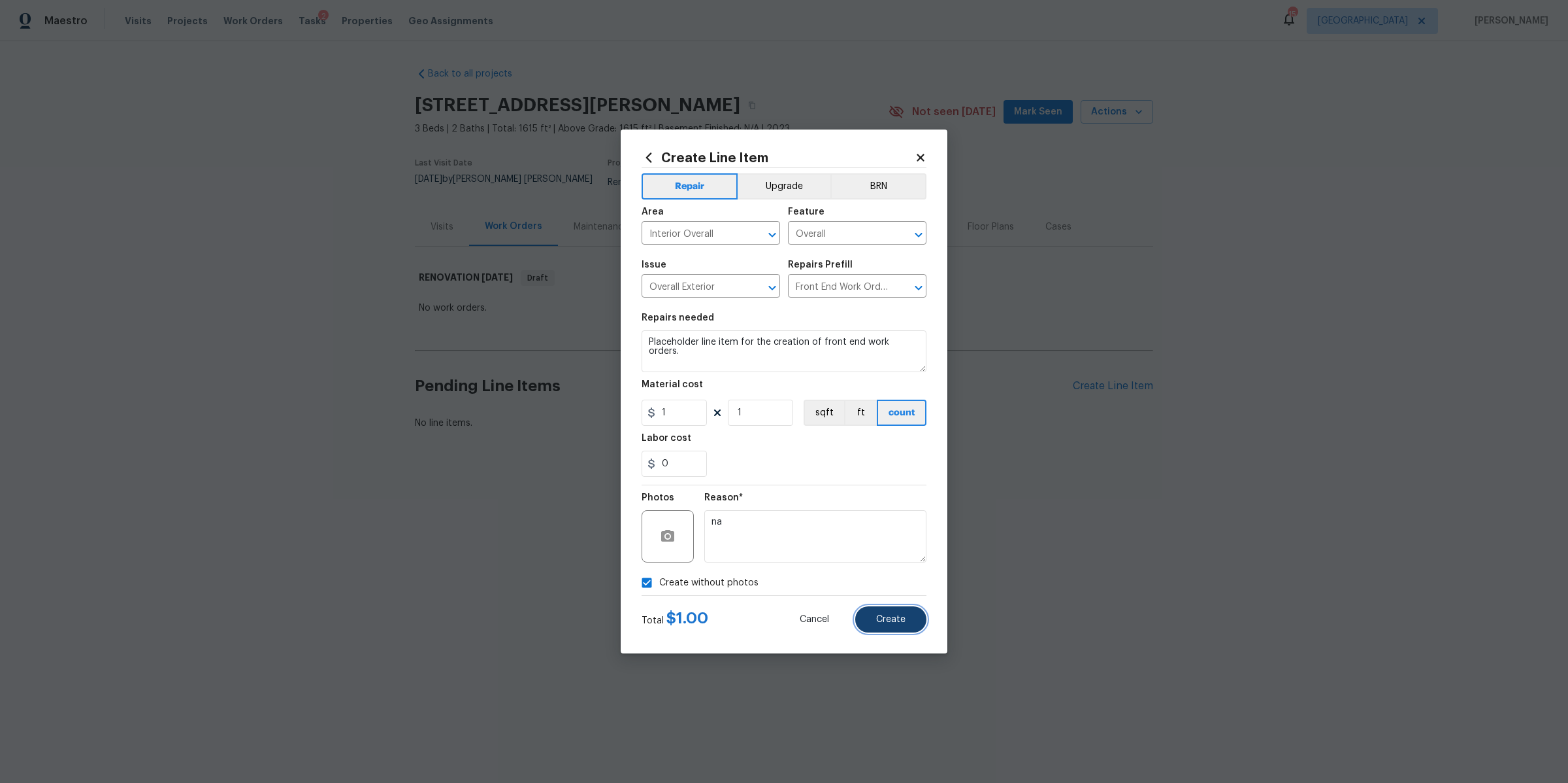
click at [879, 612] on button "Create" at bounding box center [891, 619] width 71 height 27
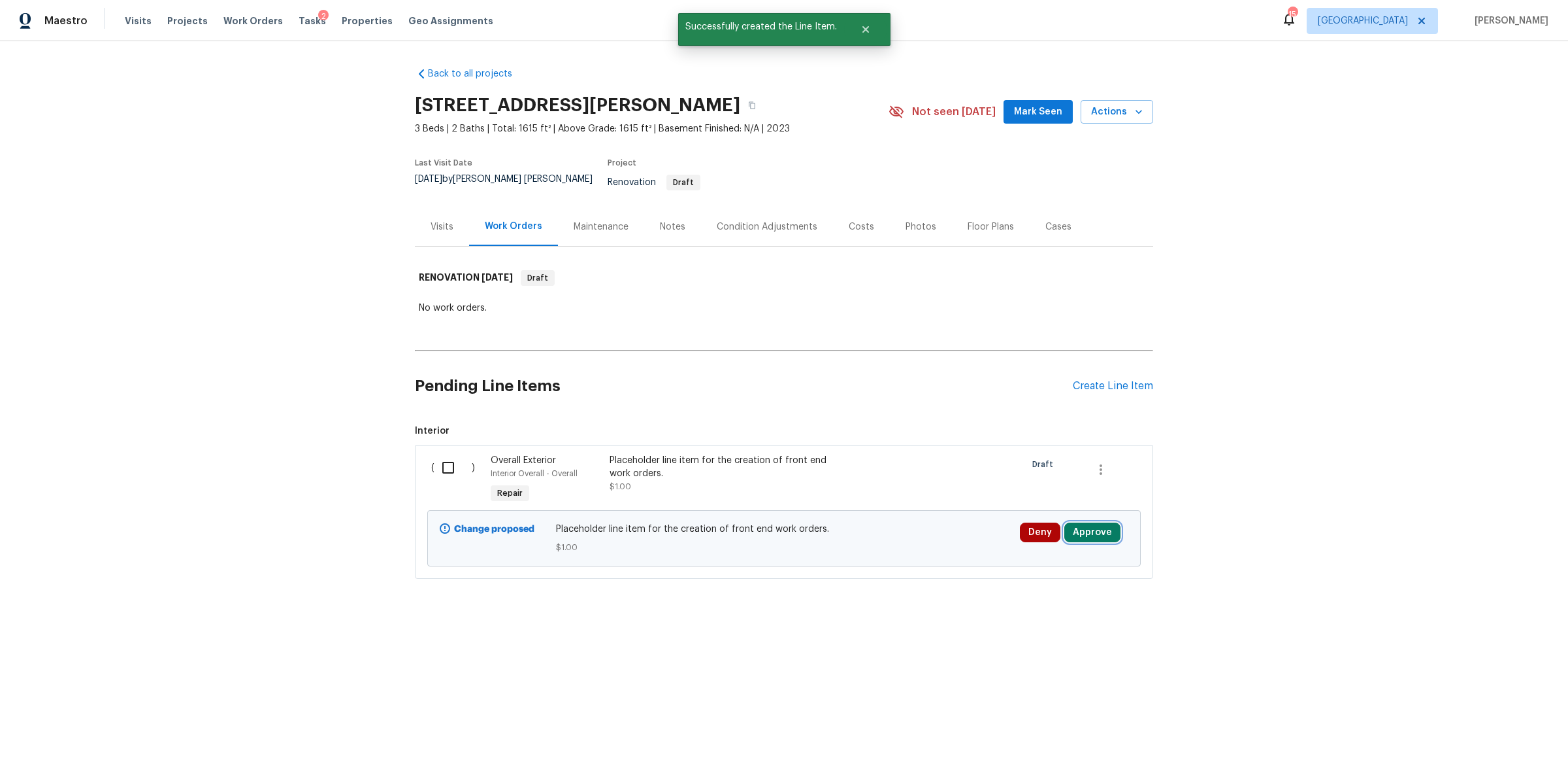
click at [1093, 522] on button "Approve" at bounding box center [1092, 532] width 56 height 20
click at [1044, 487] on button "Approve" at bounding box center [1049, 481] width 79 height 27
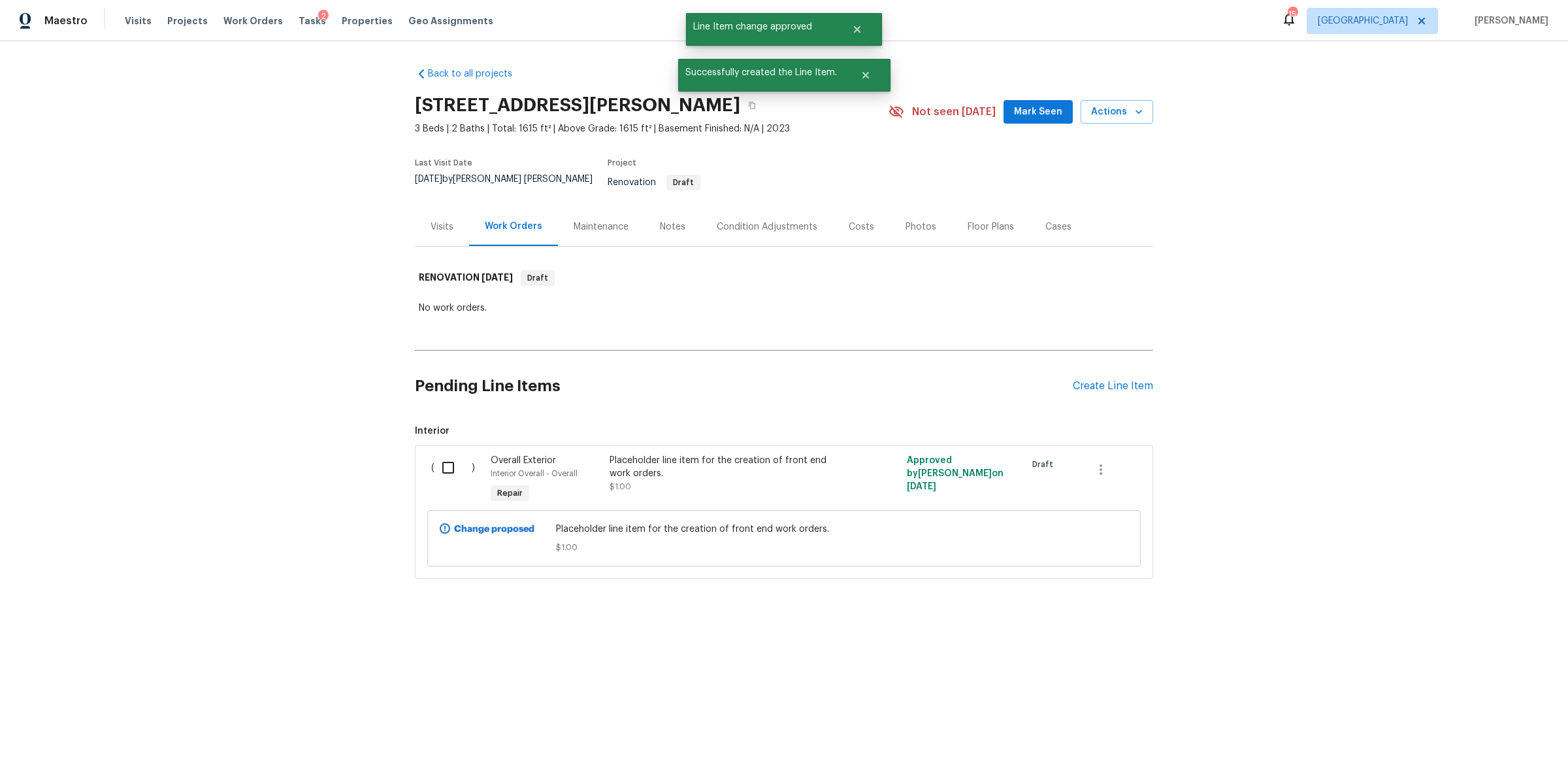
click at [448, 456] on input "checkbox" at bounding box center [453, 468] width 37 height 28
checkbox input "true"
click at [1482, 752] on span "Create Work Order" at bounding box center [1493, 750] width 87 height 17
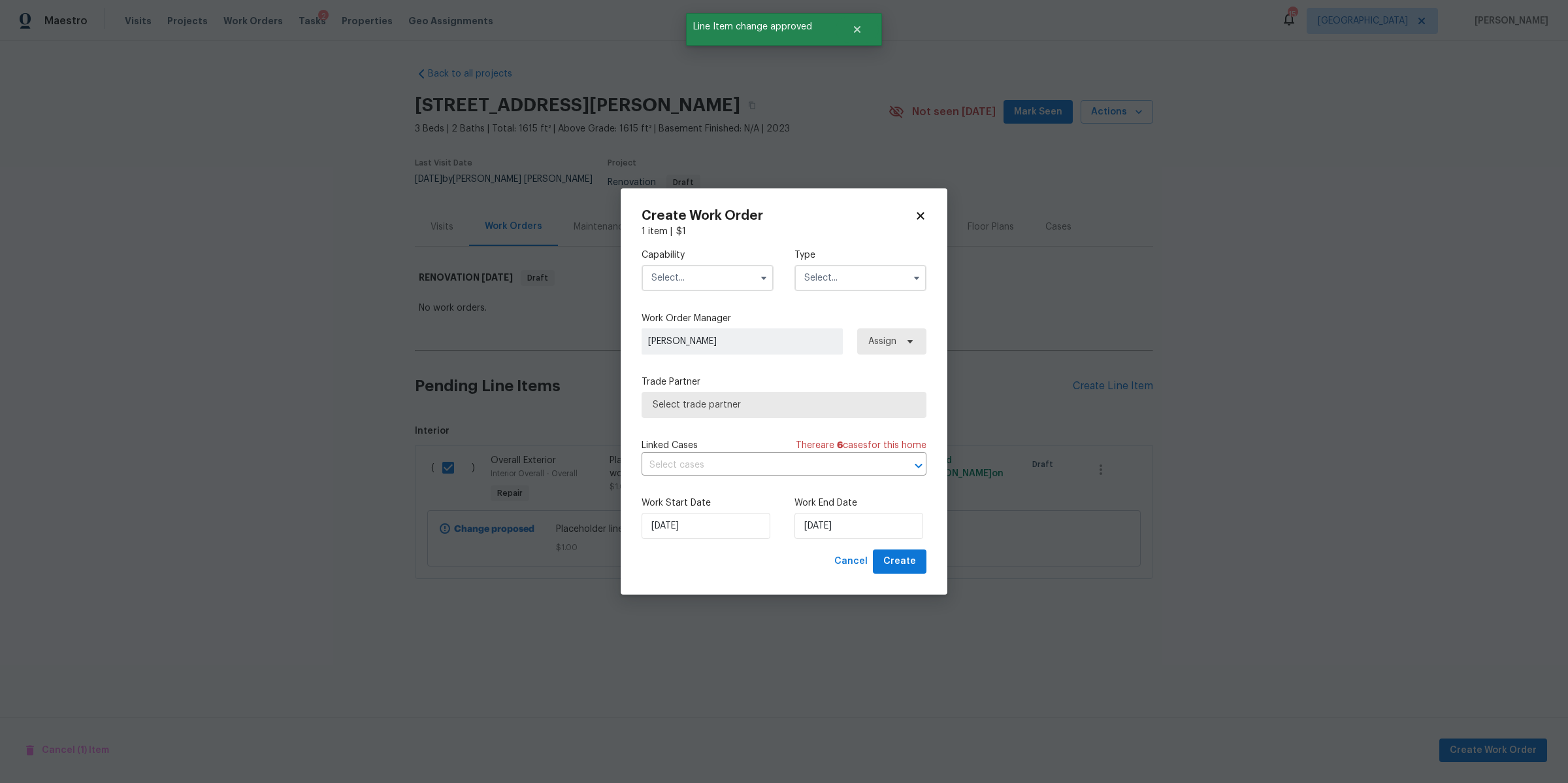
click at [660, 287] on input "text" at bounding box center [708, 278] width 132 height 27
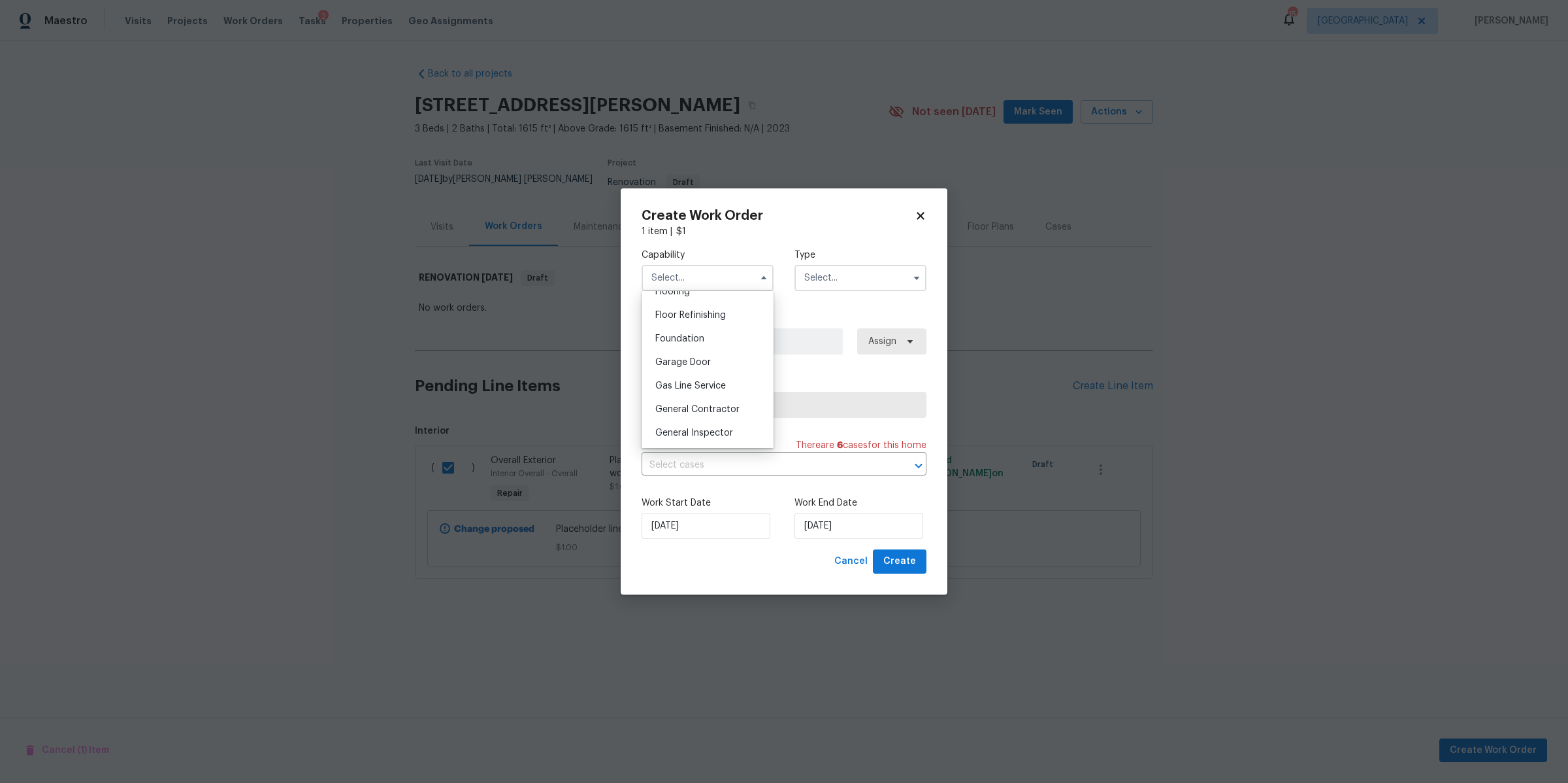
scroll to position [523, 0]
click at [689, 413] on span "General Contractor" at bounding box center [698, 408] width 85 height 9
type input "General Contractor"
click at [816, 283] on input "text" at bounding box center [860, 278] width 132 height 27
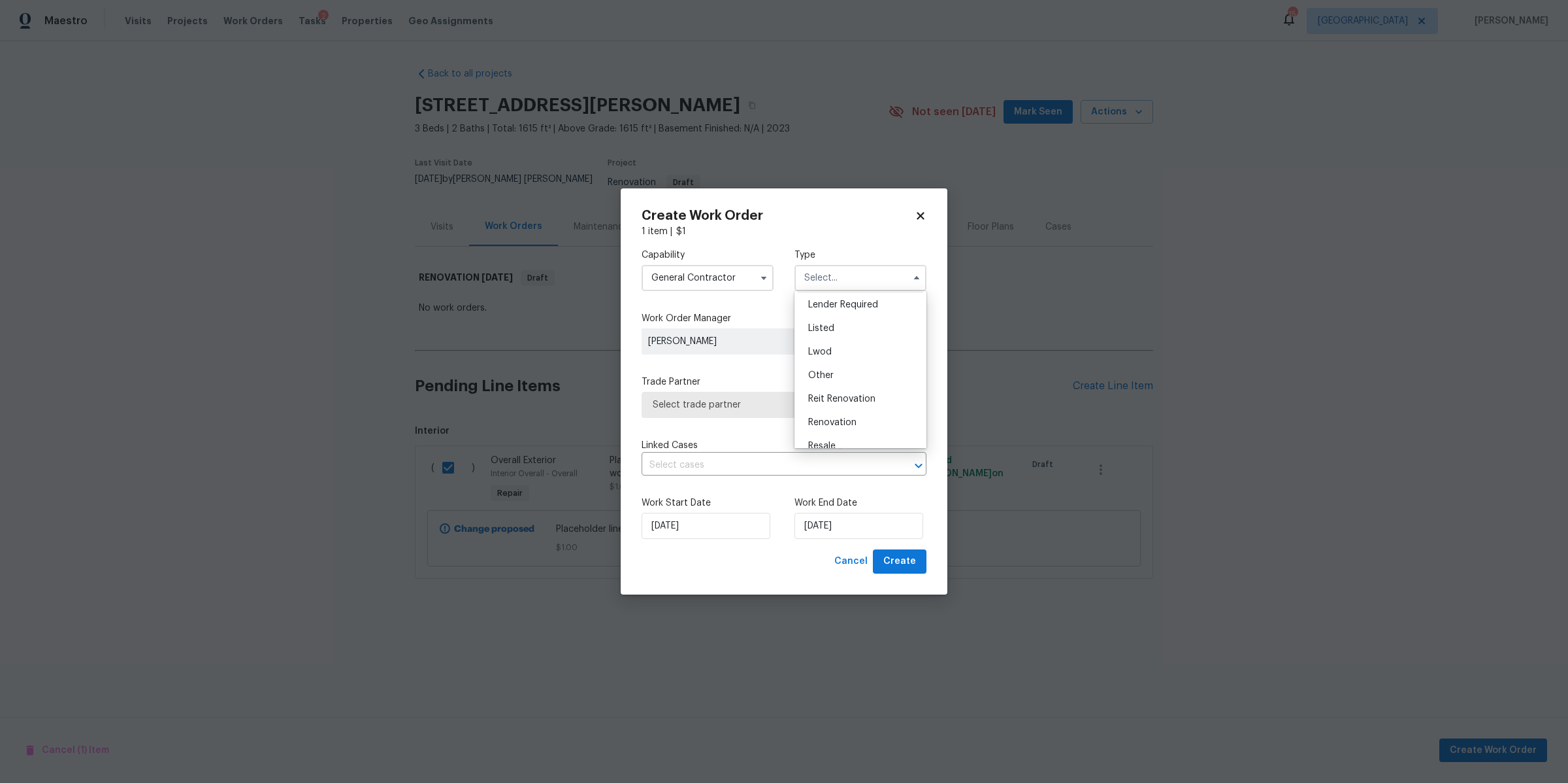
scroll to position [128, 0]
click at [832, 382] on div "Renovation" at bounding box center [859, 390] width 125 height 24
type input "Renovation"
click at [792, 397] on span "Select trade partner" at bounding box center [784, 405] width 284 height 27
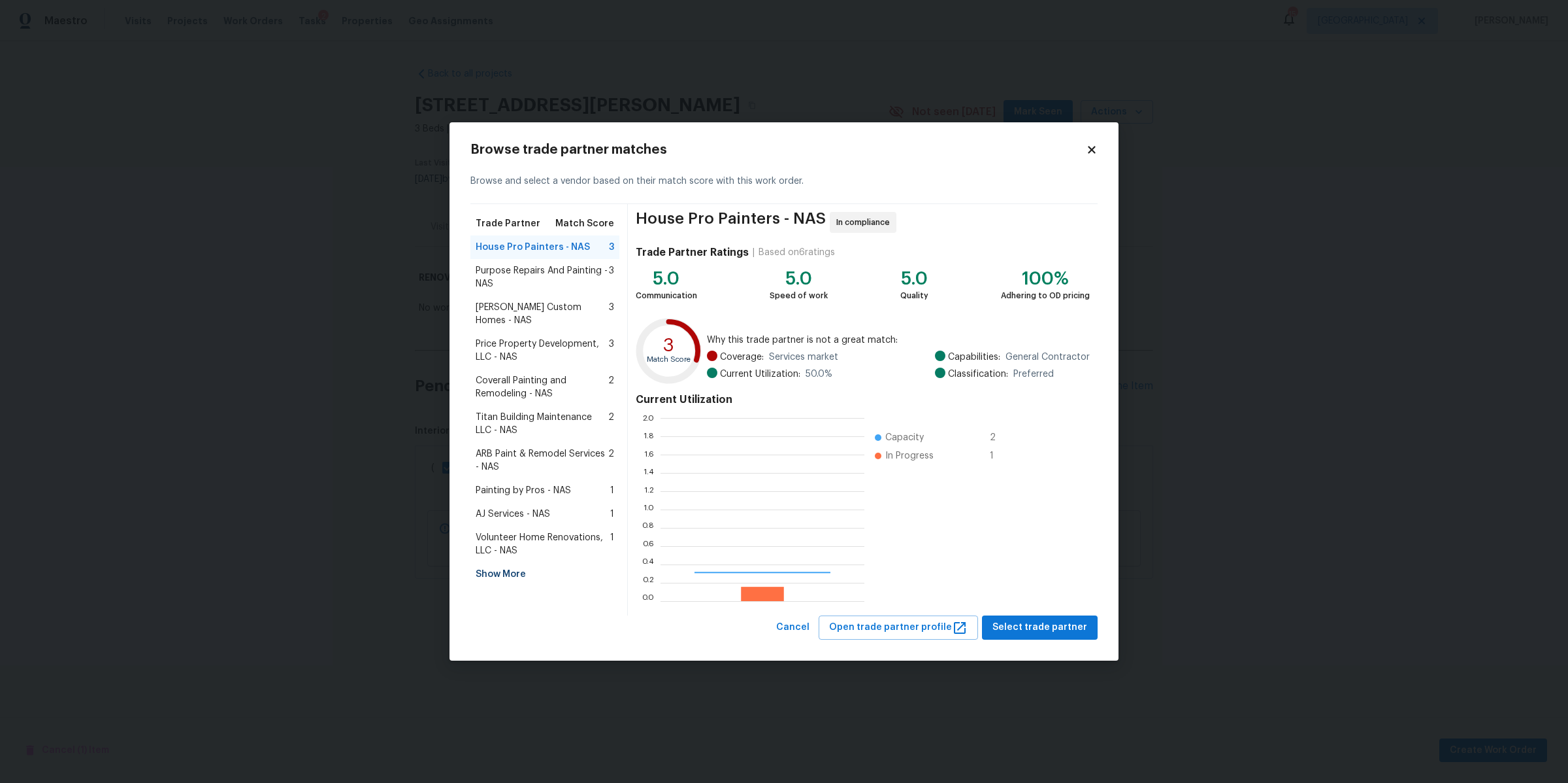
scroll to position [170, 191]
click at [533, 507] on span "AJ Services - NAS" at bounding box center [513, 513] width 75 height 13
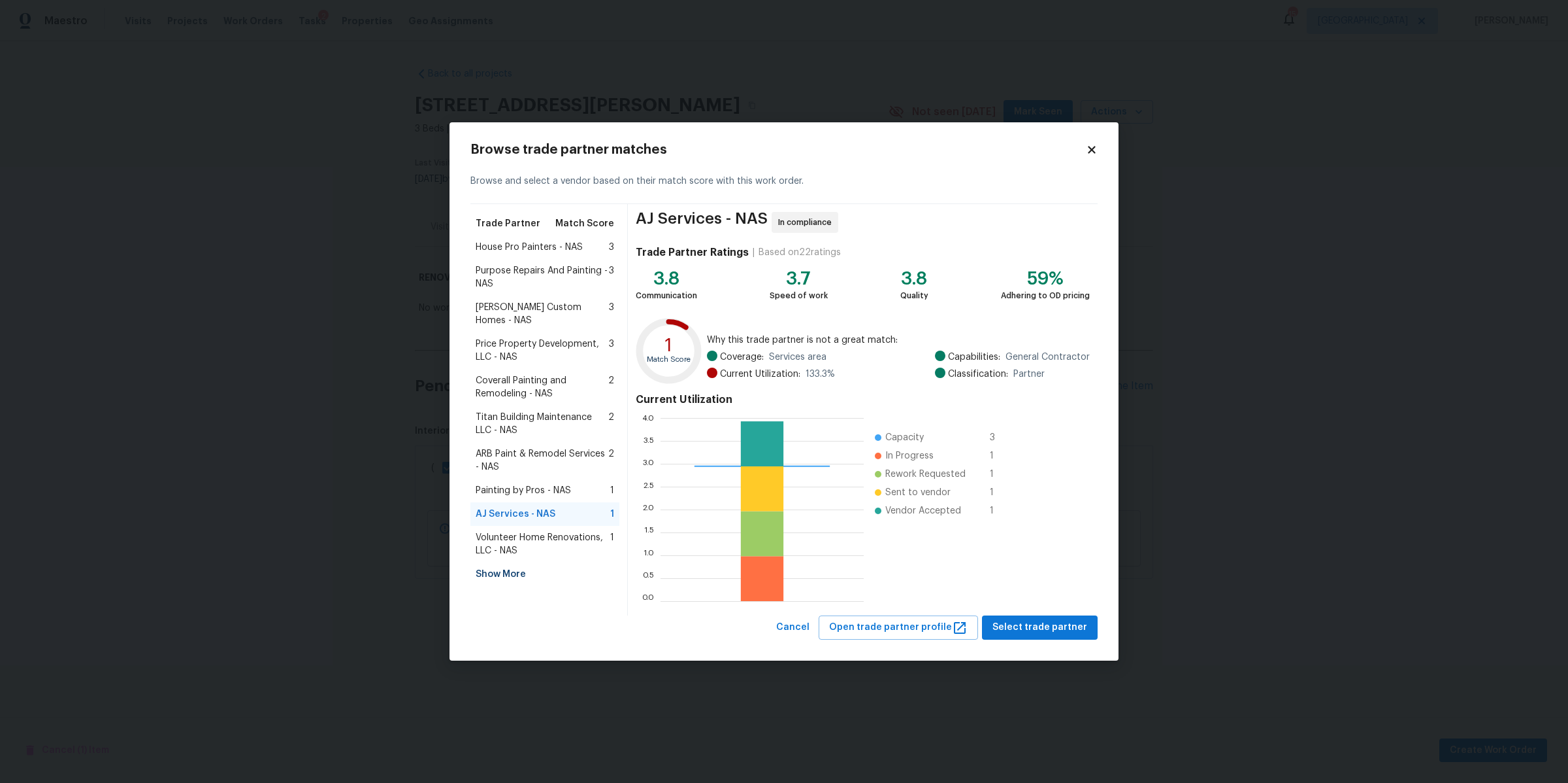
click at [1036, 615] on div "AJ Services - NAS In compliance Trade Partner Ratings | Based on 22 ratings 3.8…" at bounding box center [862, 410] width 470 height 412
click at [1027, 624] on span "Select trade partner" at bounding box center [1039, 627] width 94 height 17
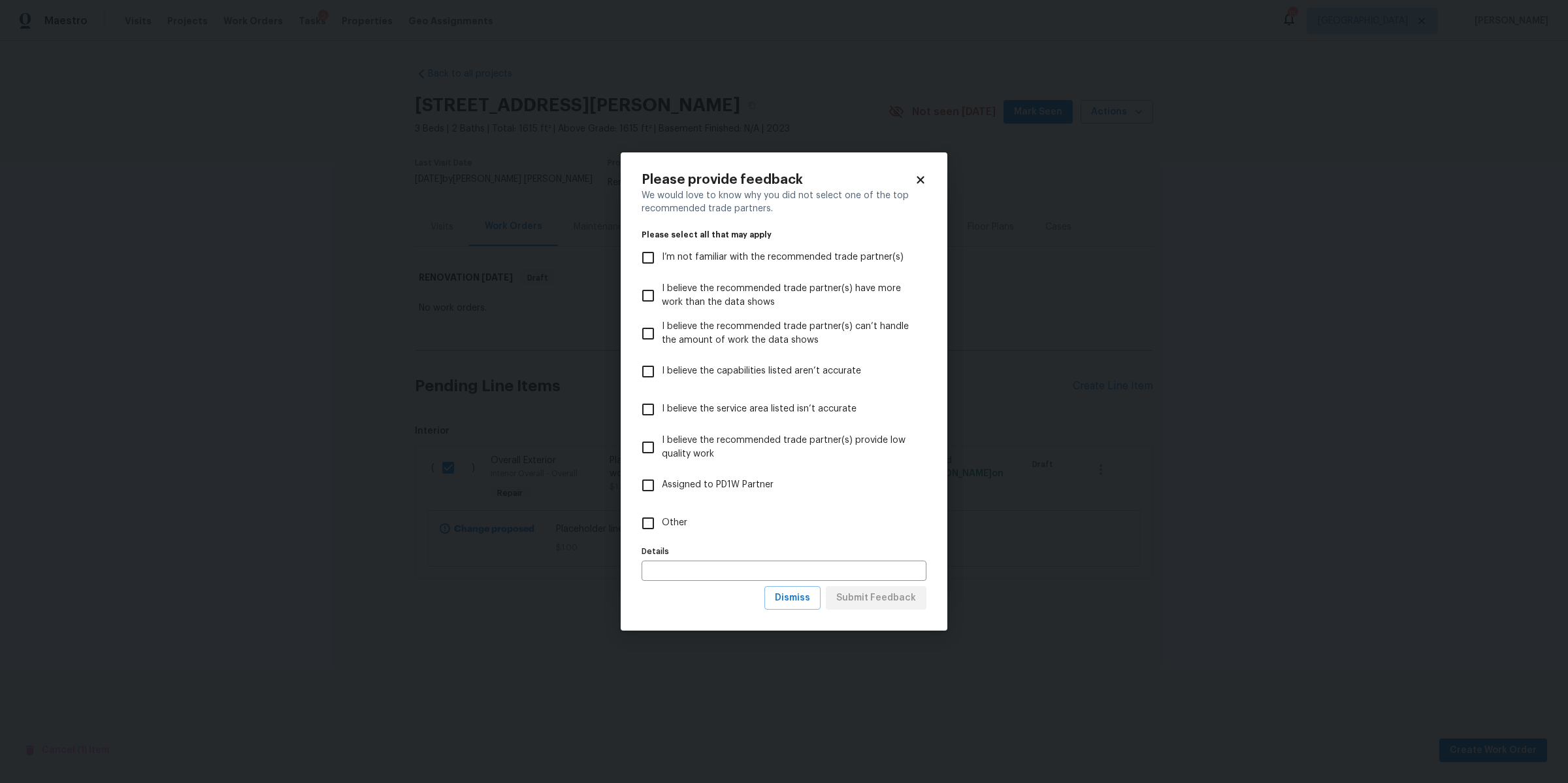
click at [660, 518] on input "Other" at bounding box center [649, 523] width 28 height 28
checkbox input "true"
click at [870, 587] on button "Submit Feedback" at bounding box center [876, 598] width 100 height 25
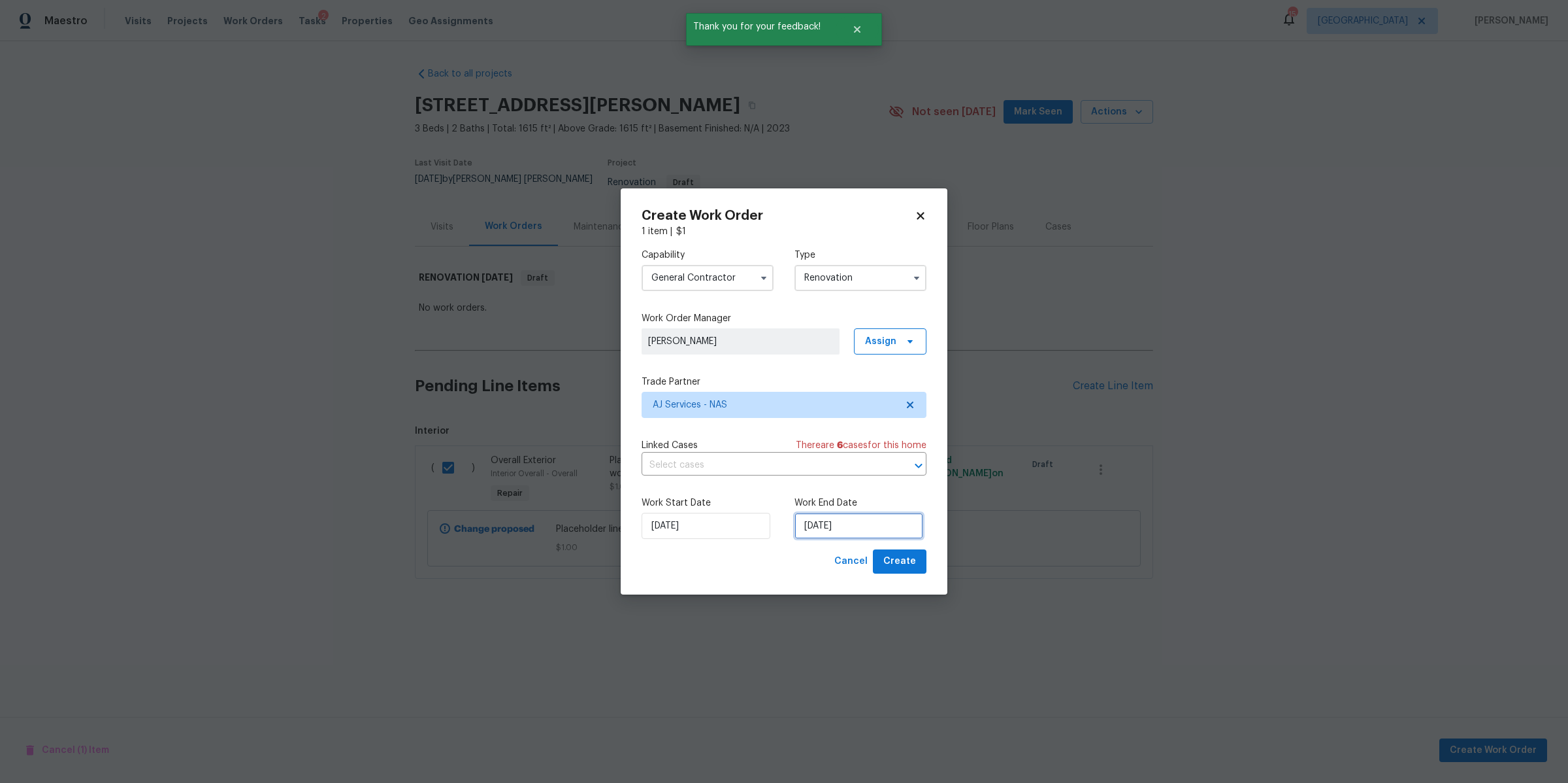
click at [854, 532] on input "[DATE]" at bounding box center [858, 525] width 129 height 27
click at [893, 497] on div "3" at bounding box center [898, 490] width 21 height 19
type input "[DATE]"
select select "9"
click at [906, 560] on span "Create" at bounding box center [899, 561] width 32 height 17
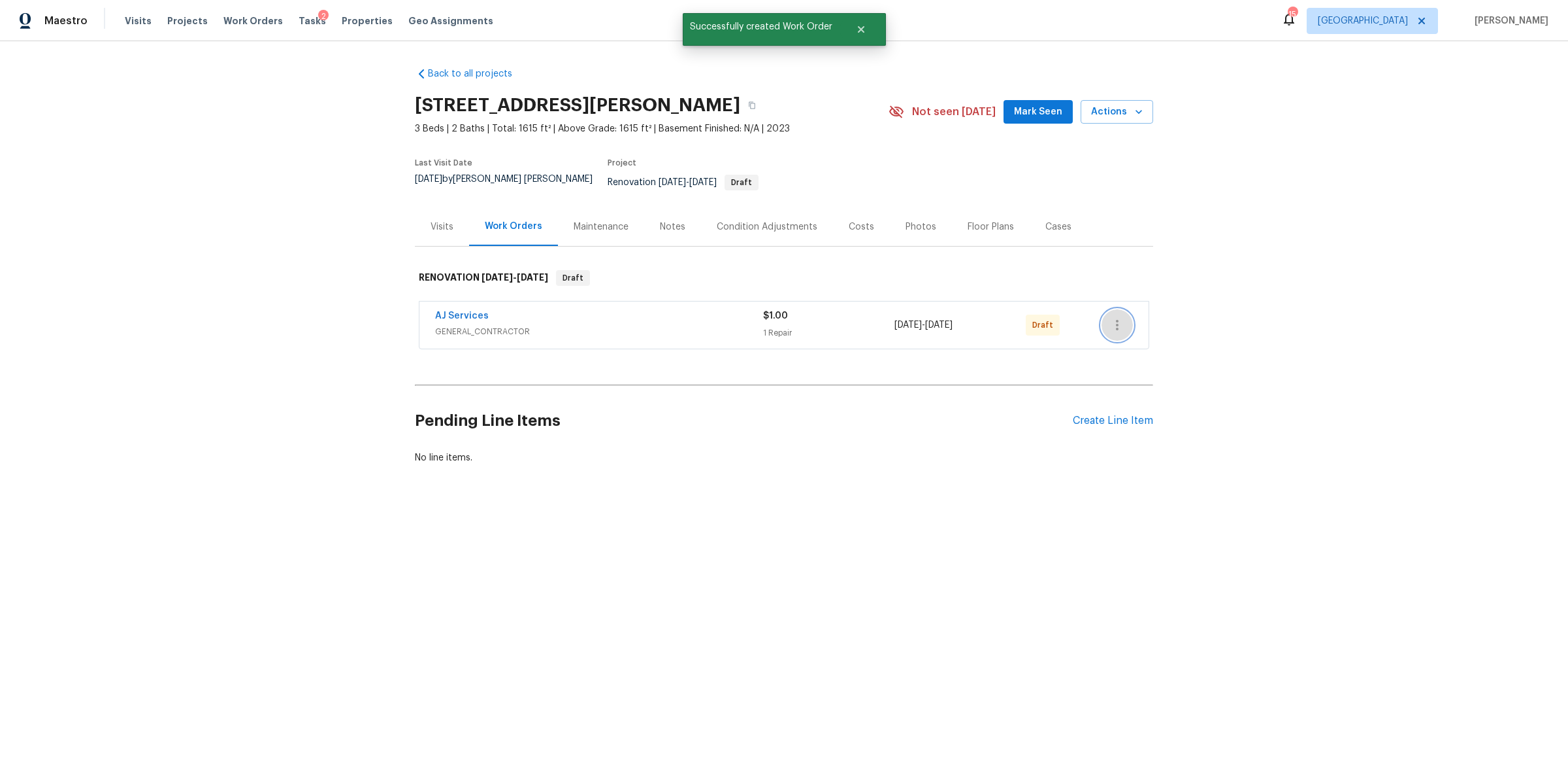
click at [1115, 317] on icon "button" at bounding box center [1117, 325] width 16 height 16
click at [1115, 315] on li "Send to Vendor" at bounding box center [1165, 316] width 141 height 22
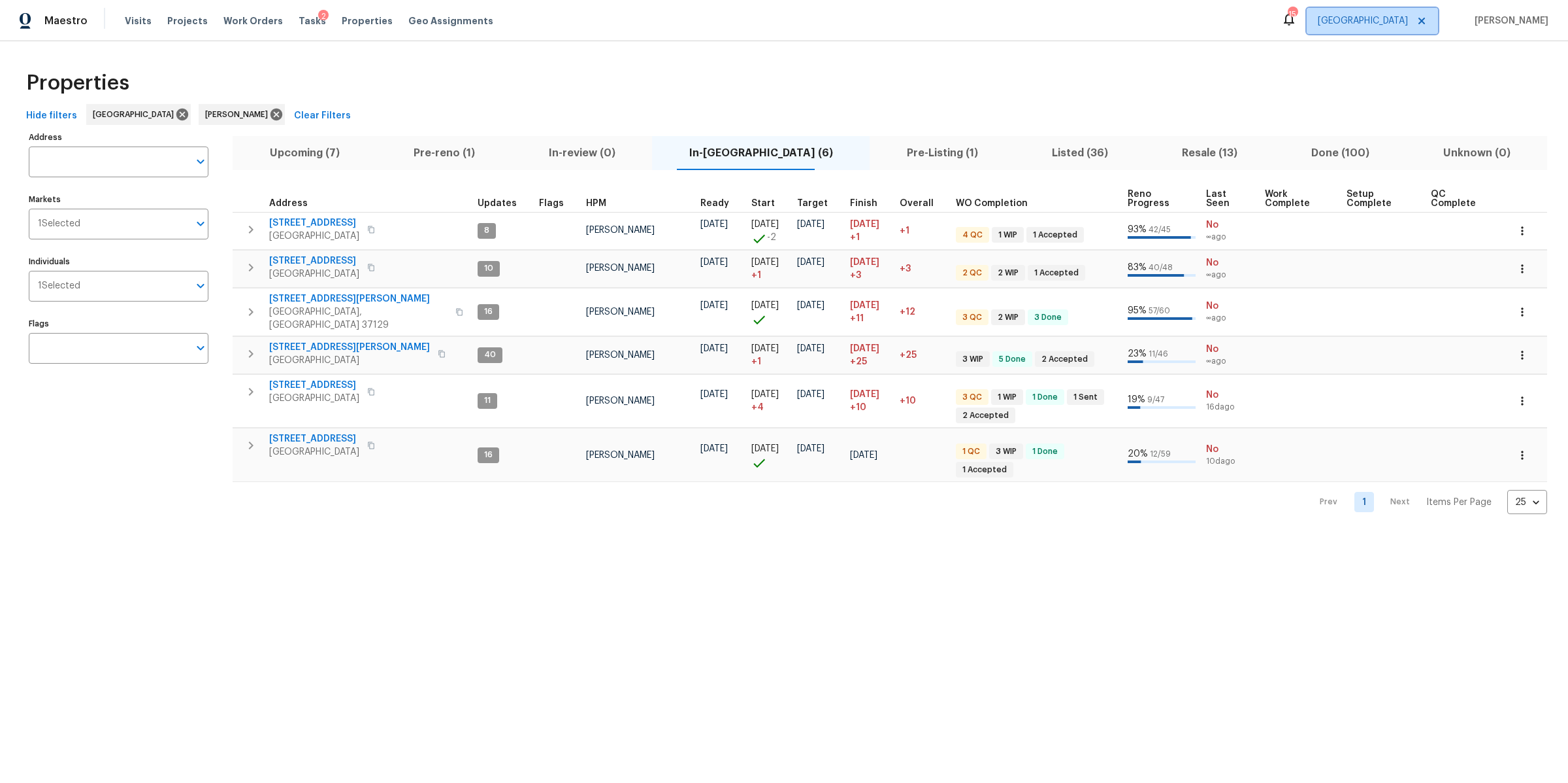
click at [1389, 13] on span "[GEOGRAPHIC_DATA]" at bounding box center [1372, 21] width 131 height 27
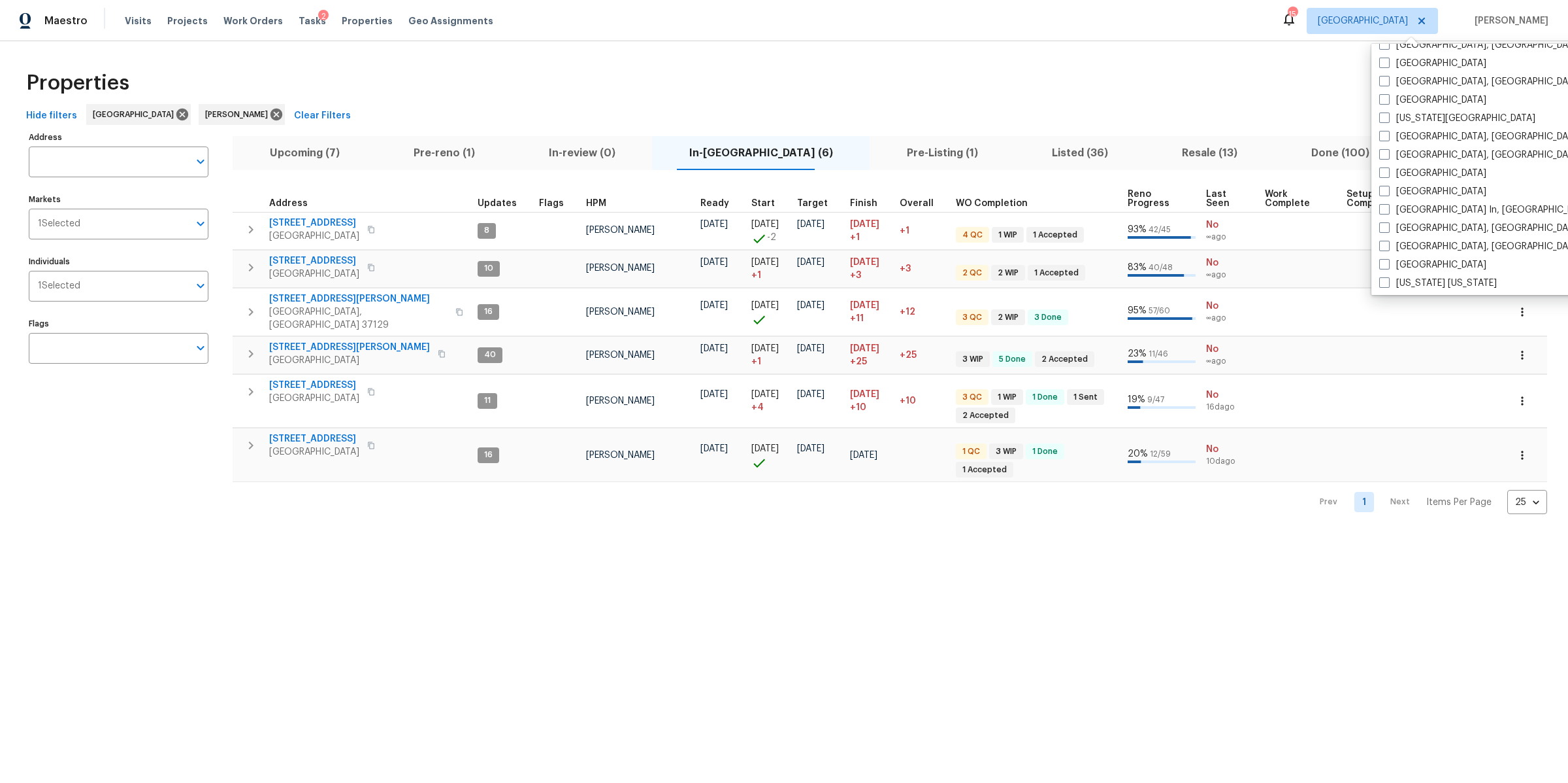
scroll to position [473, 0]
click at [1393, 238] on label "[GEOGRAPHIC_DATA], [GEOGRAPHIC_DATA]" at bounding box center [1480, 244] width 203 height 13
click at [1388, 238] on input "[GEOGRAPHIC_DATA], [GEOGRAPHIC_DATA]" at bounding box center [1383, 242] width 9 height 9
checkbox input "true"
click at [1149, 535] on html "Maestro Visits Projects Work Orders Tasks 2 Properties Geo Assignments 19 [GEOG…" at bounding box center [784, 267] width 1568 height 535
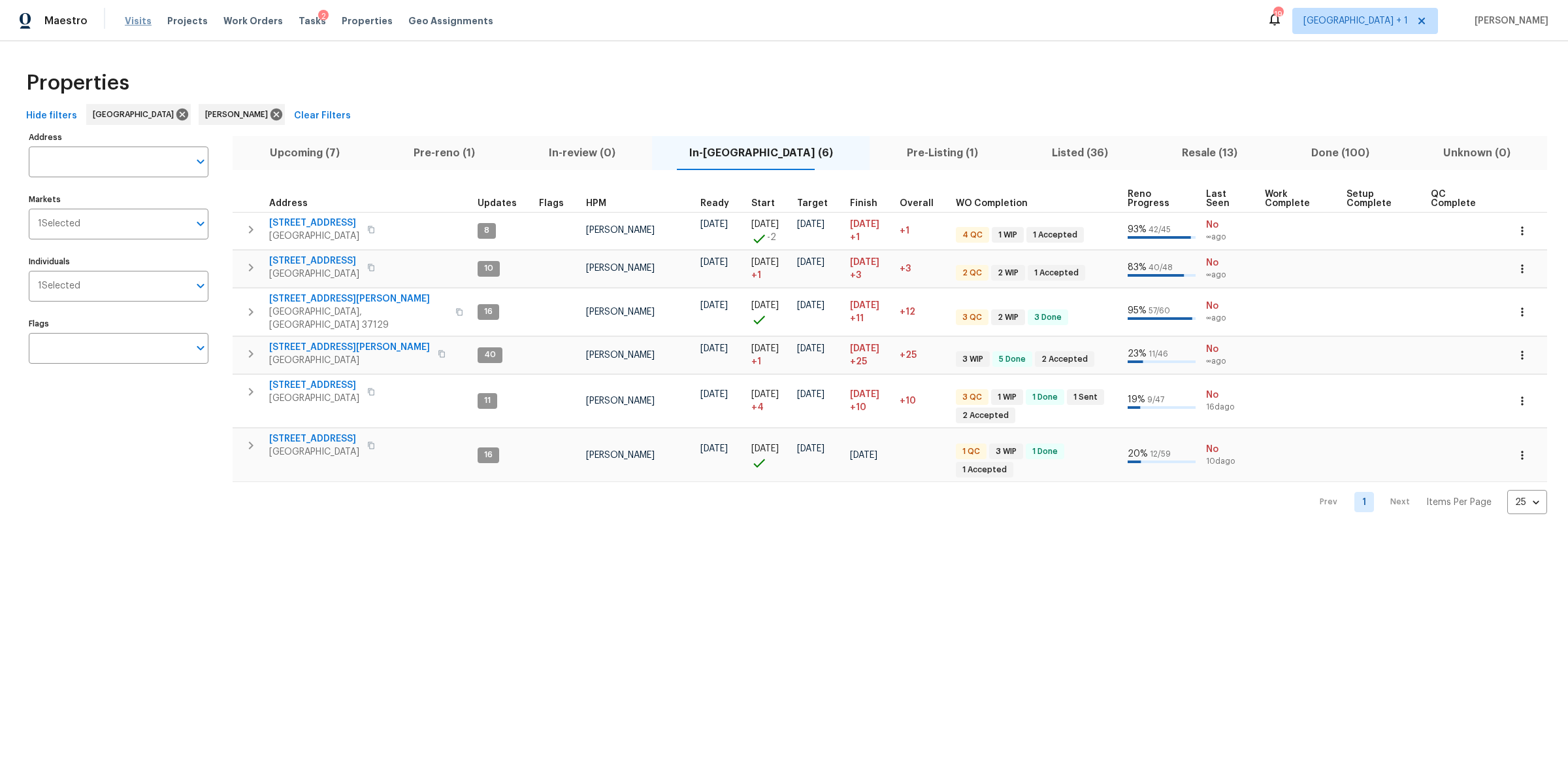
click at [136, 22] on span "Visits" at bounding box center [138, 21] width 27 height 13
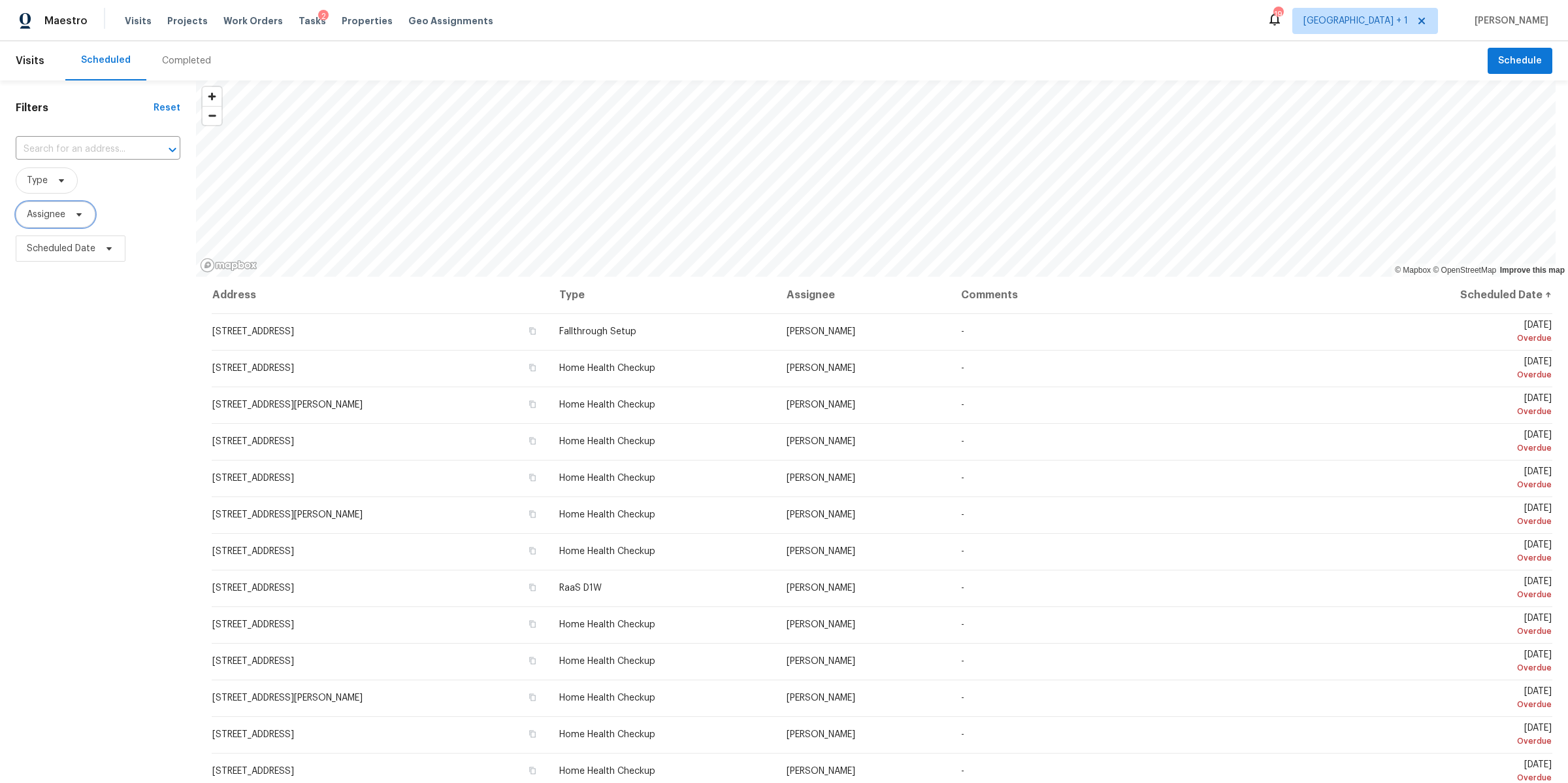
click at [79, 206] on span "Assignee" at bounding box center [55, 214] width 80 height 27
type input "m"
click at [113, 376] on div "Filters Reset ​ Type Assignee Scheduled Date" at bounding box center [97, 491] width 196 height 822
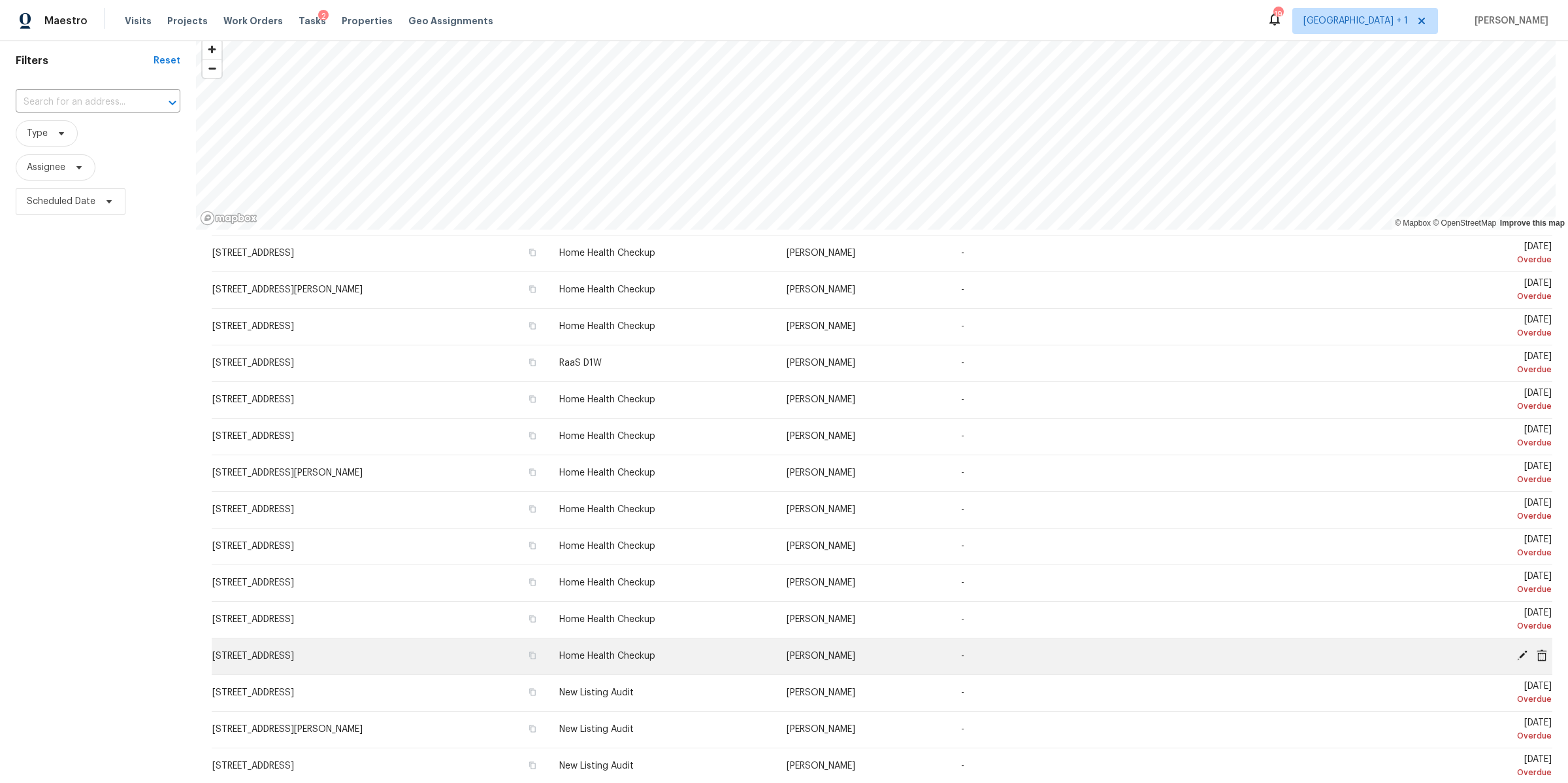
scroll to position [132, 0]
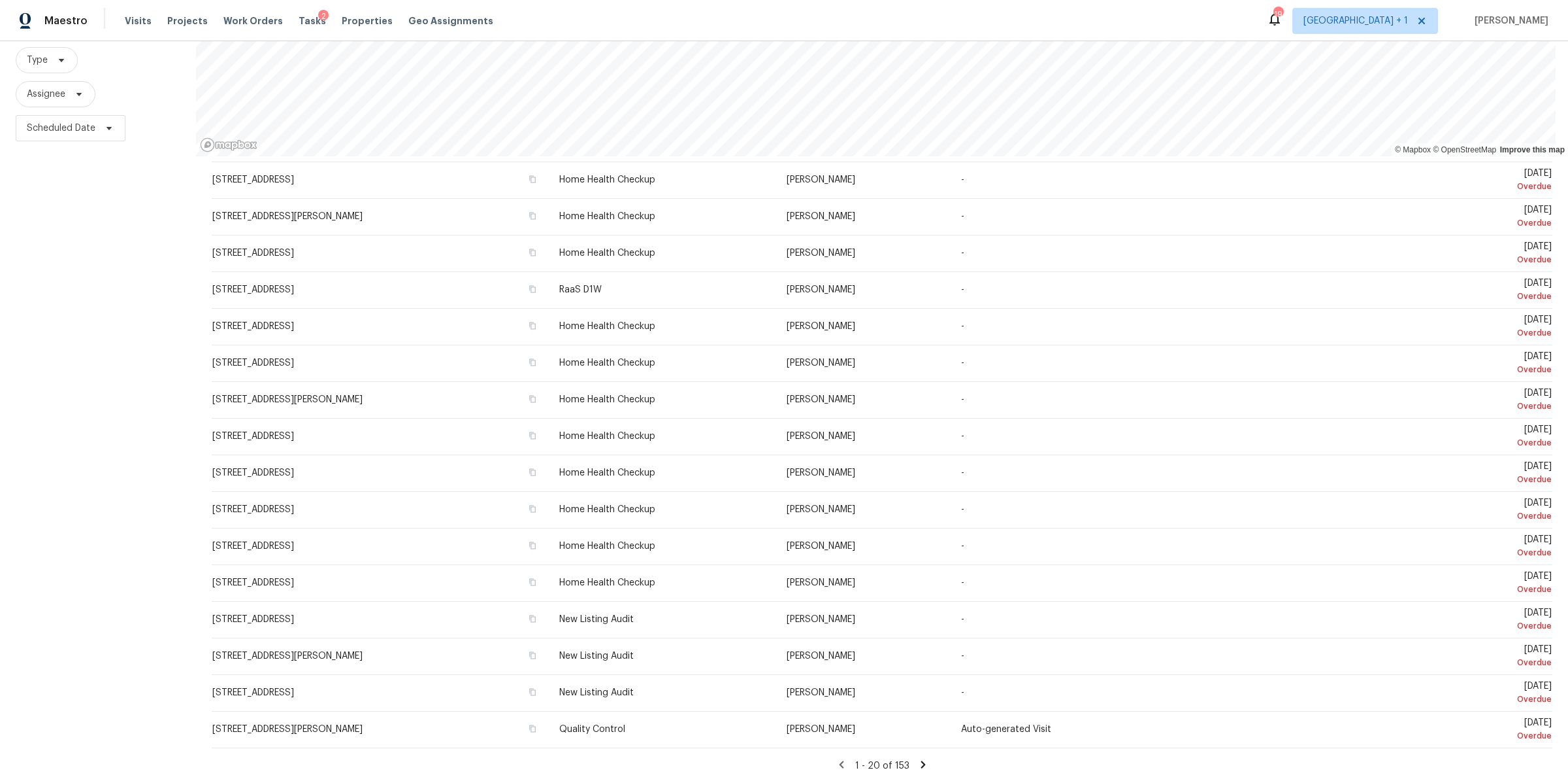
click at [920, 760] on icon at bounding box center [922, 763] width 5 height 7
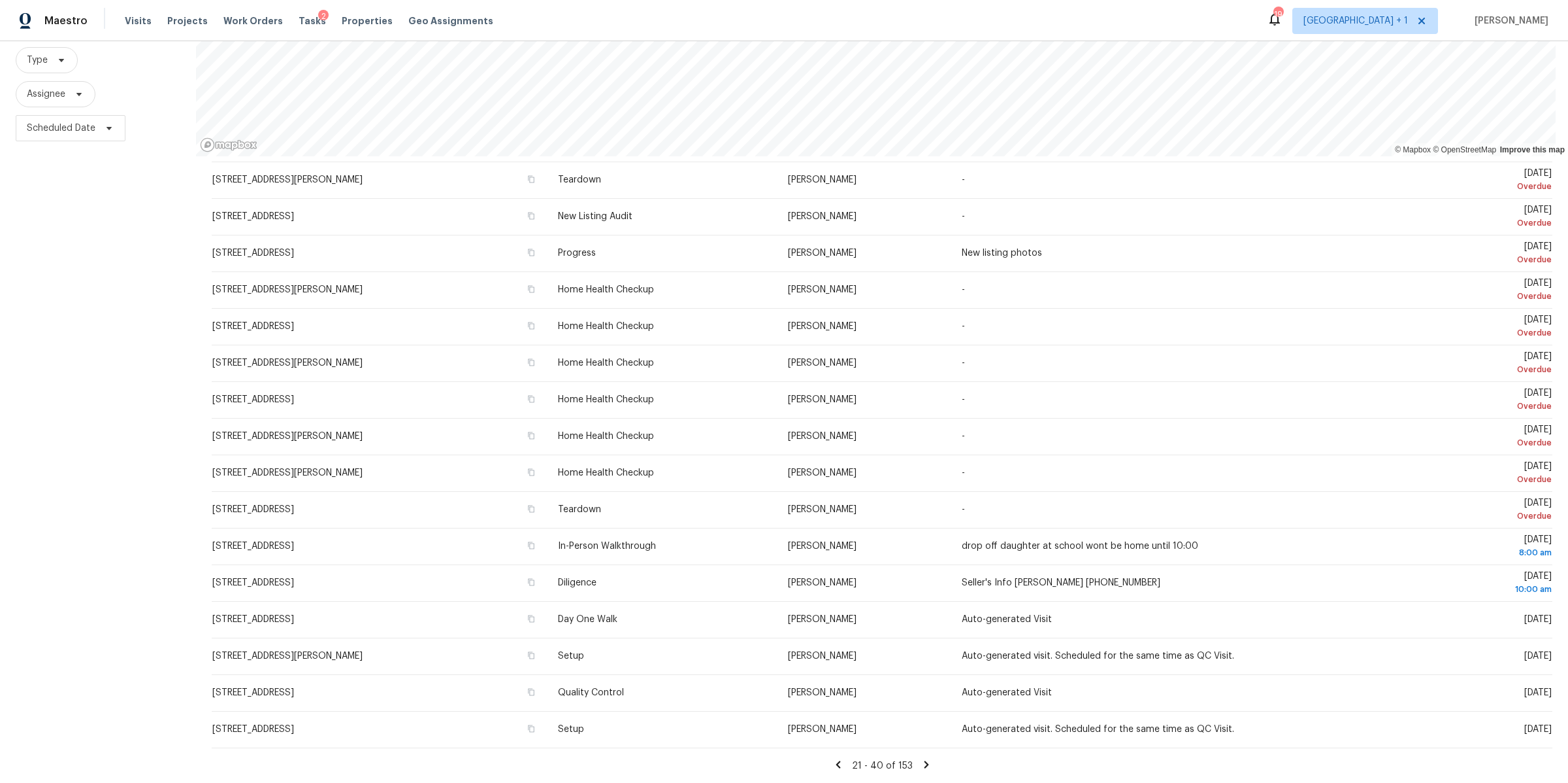
click at [924, 760] on icon at bounding box center [926, 763] width 5 height 7
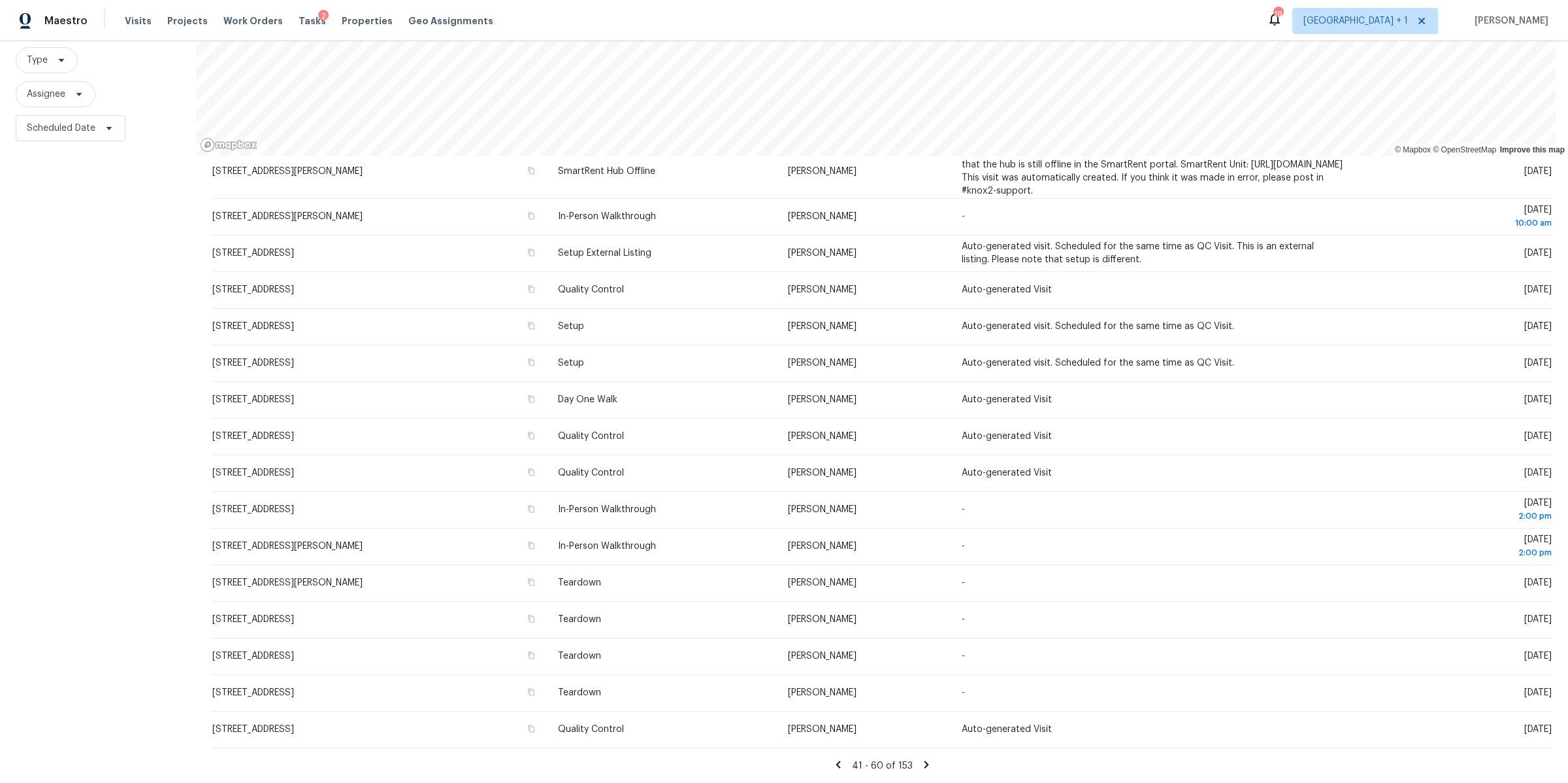
click at [920, 758] on icon at bounding box center [926, 764] width 12 height 12
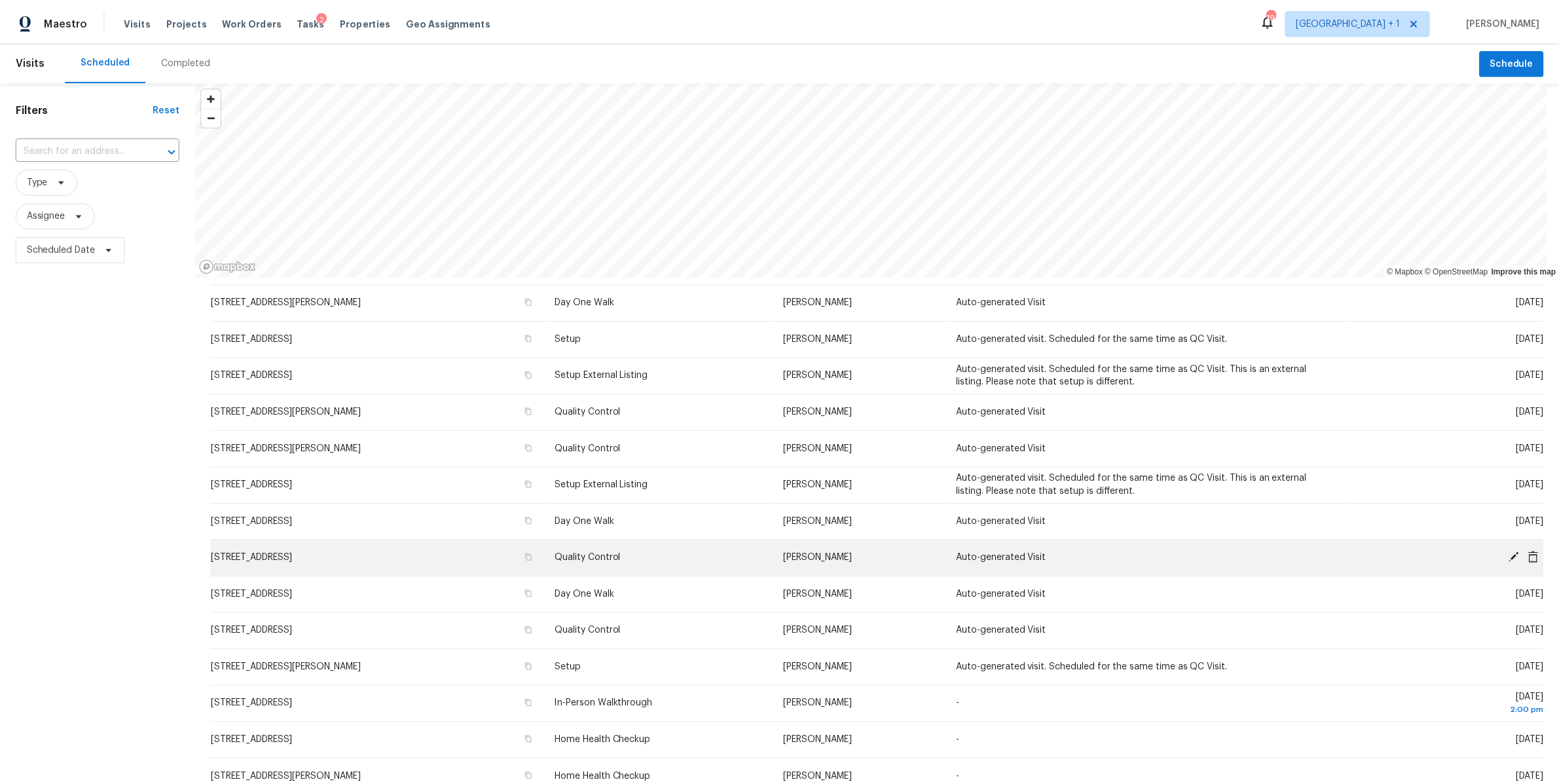
scroll to position [0, 0]
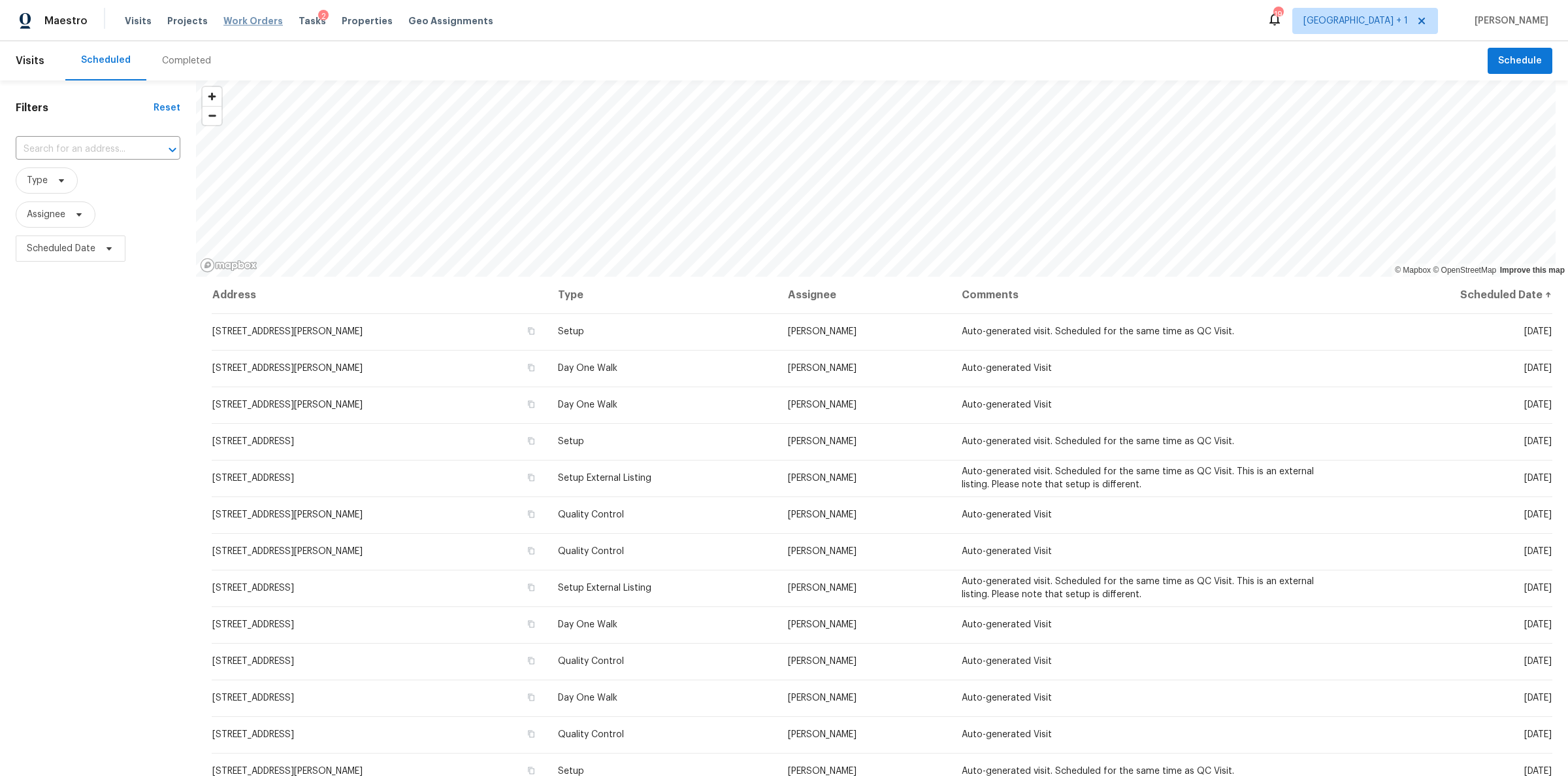
click at [230, 19] on span "Work Orders" at bounding box center [253, 21] width 59 height 13
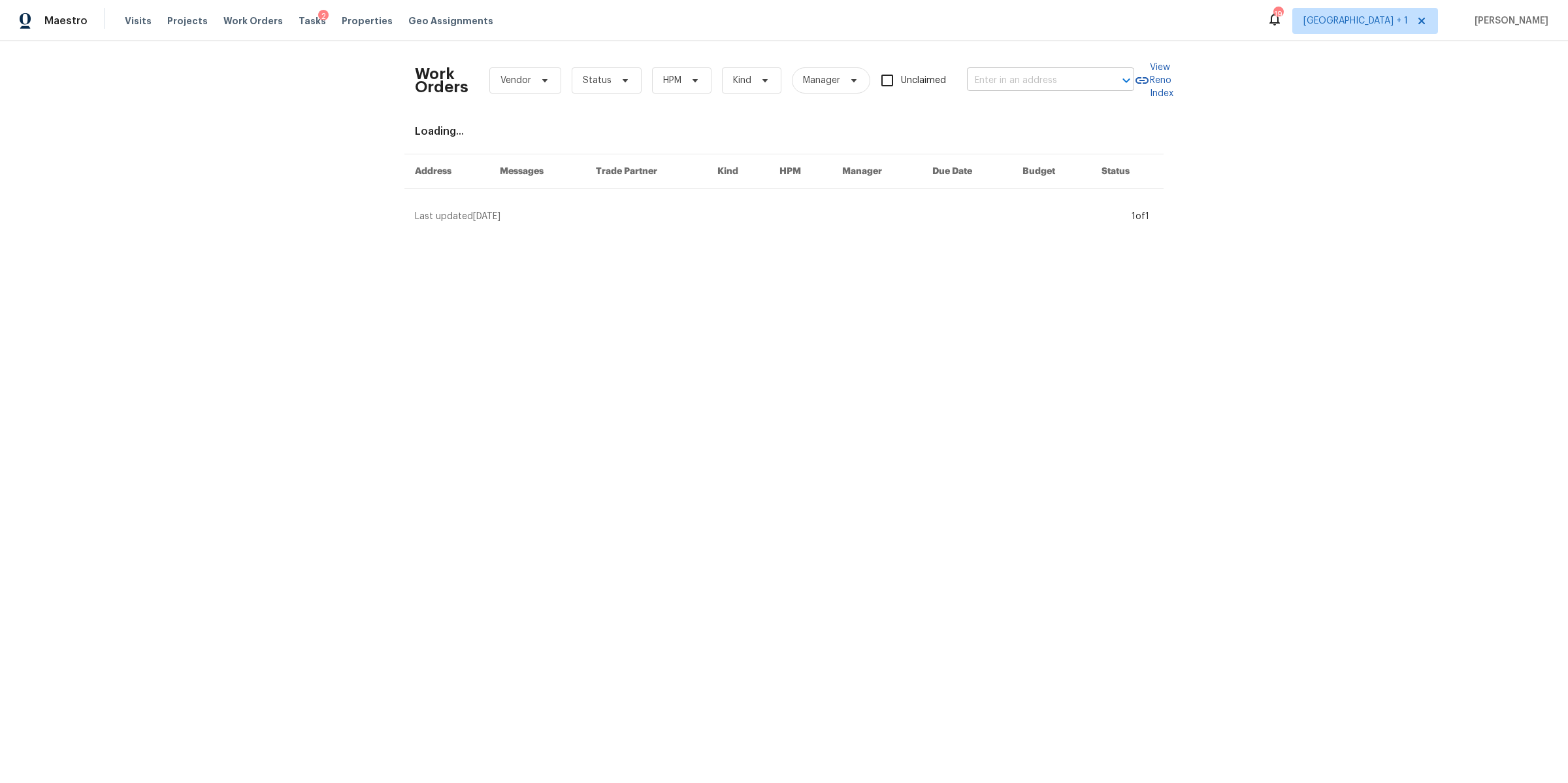
click at [990, 78] on input "text" at bounding box center [1032, 81] width 131 height 21
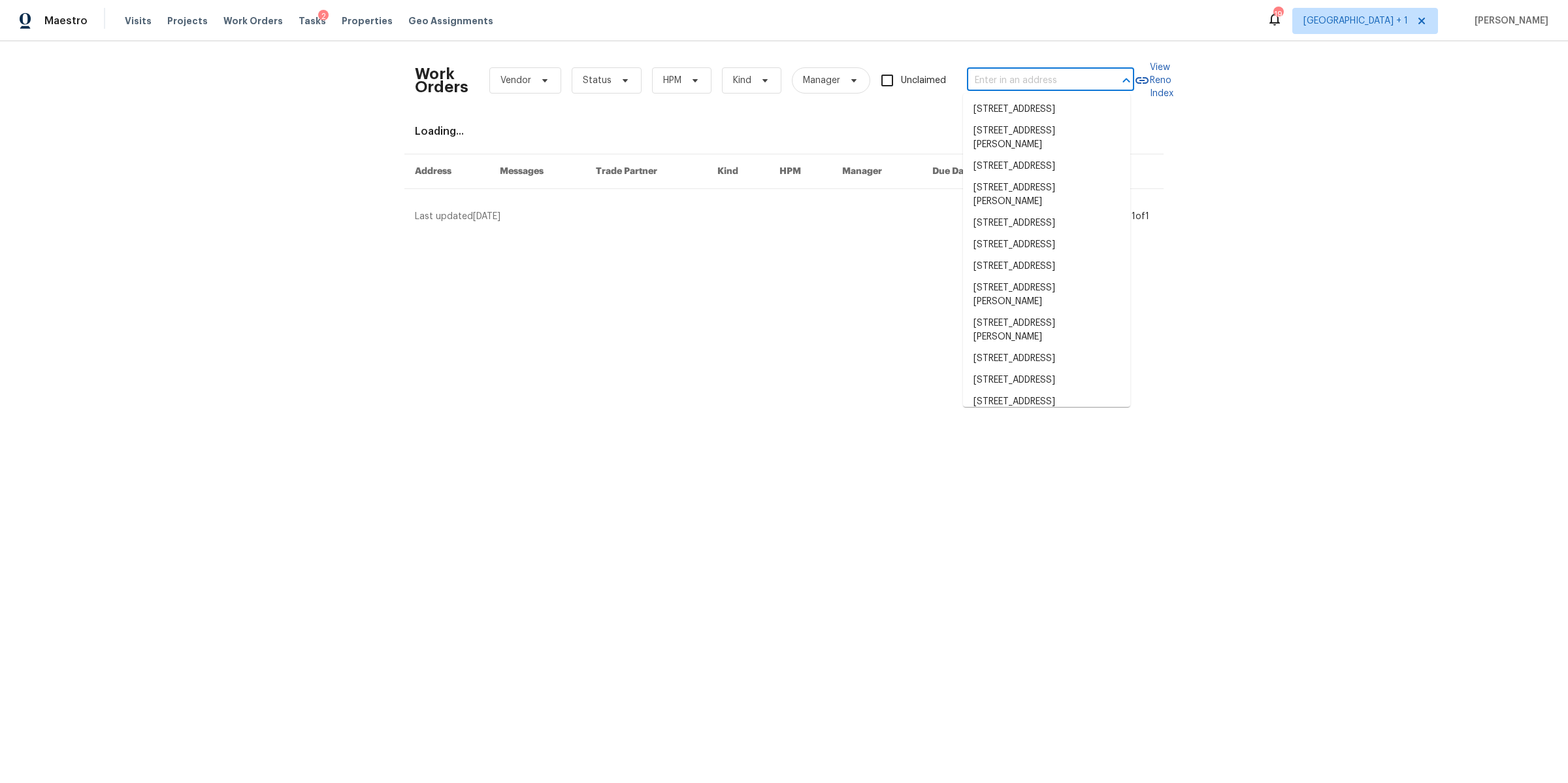
paste input "3006 [PERSON_NAME] Dr"
type input "3006 [PERSON_NAME] Dr"
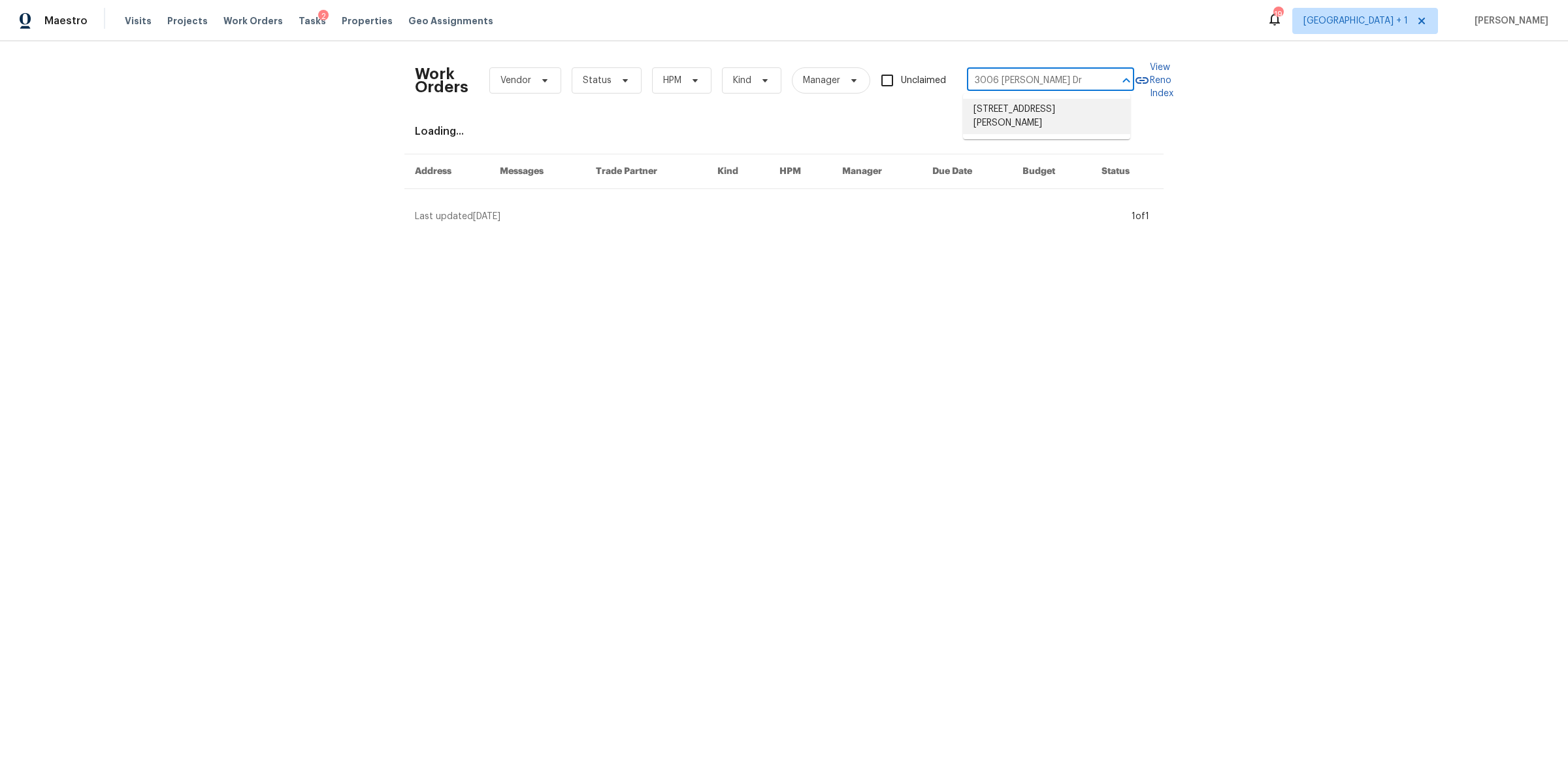
click at [996, 104] on li "[STREET_ADDRESS][PERSON_NAME]" at bounding box center [1046, 116] width 167 height 35
type input "[STREET_ADDRESS][PERSON_NAME]"
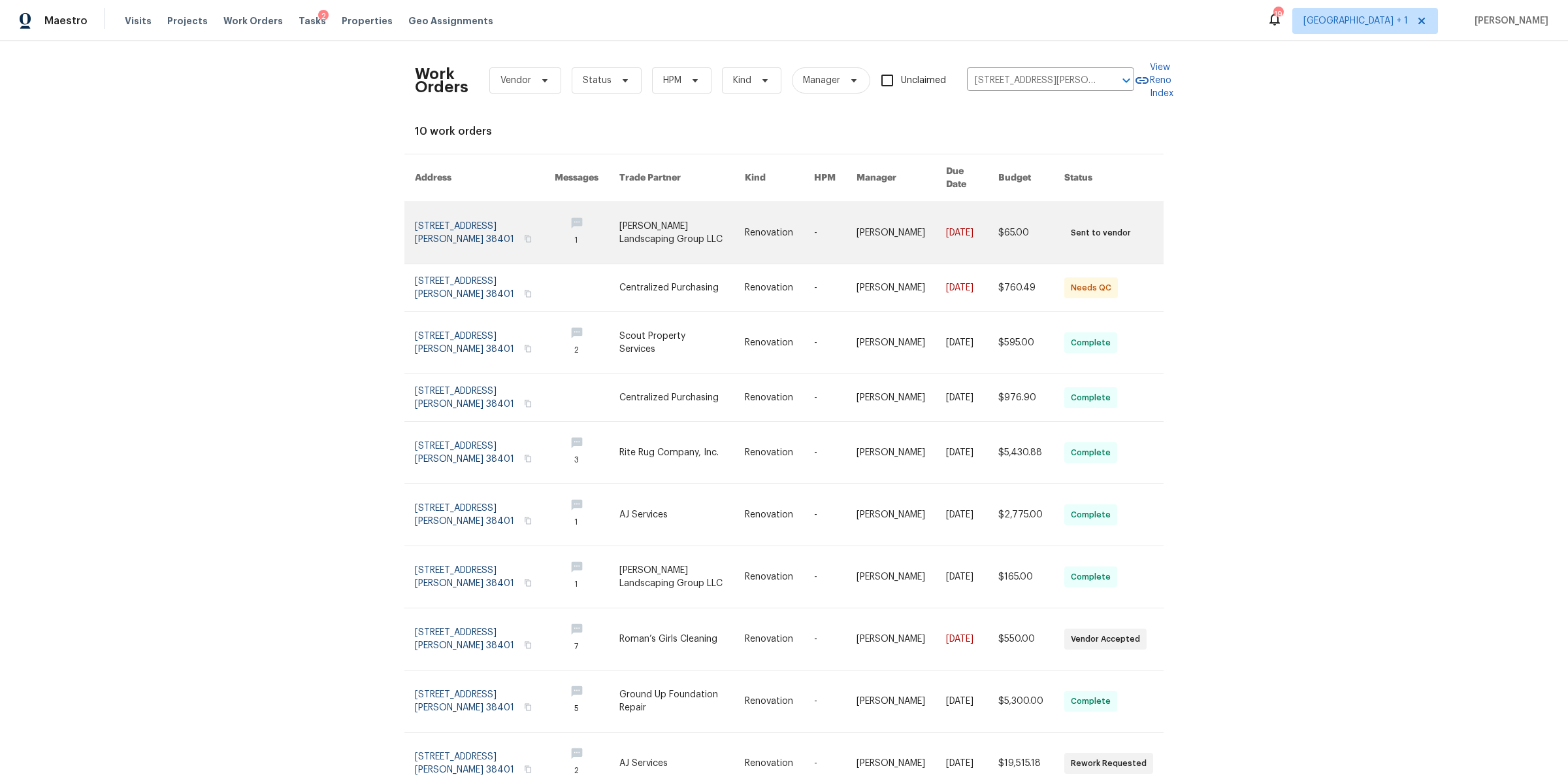
click at [482, 209] on link at bounding box center [485, 232] width 140 height 61
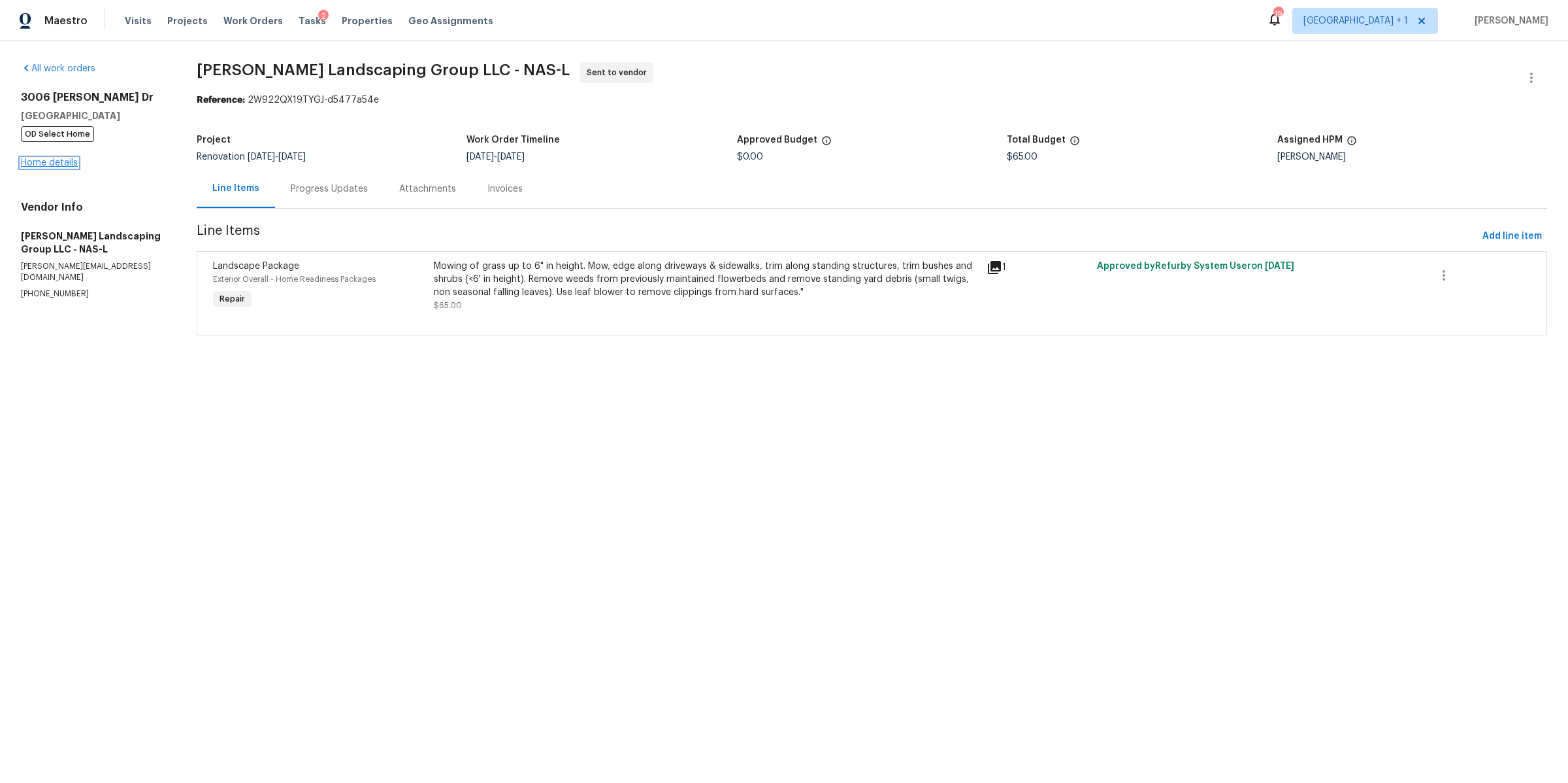
click at [57, 163] on link "Home details" at bounding box center [49, 163] width 57 height 9
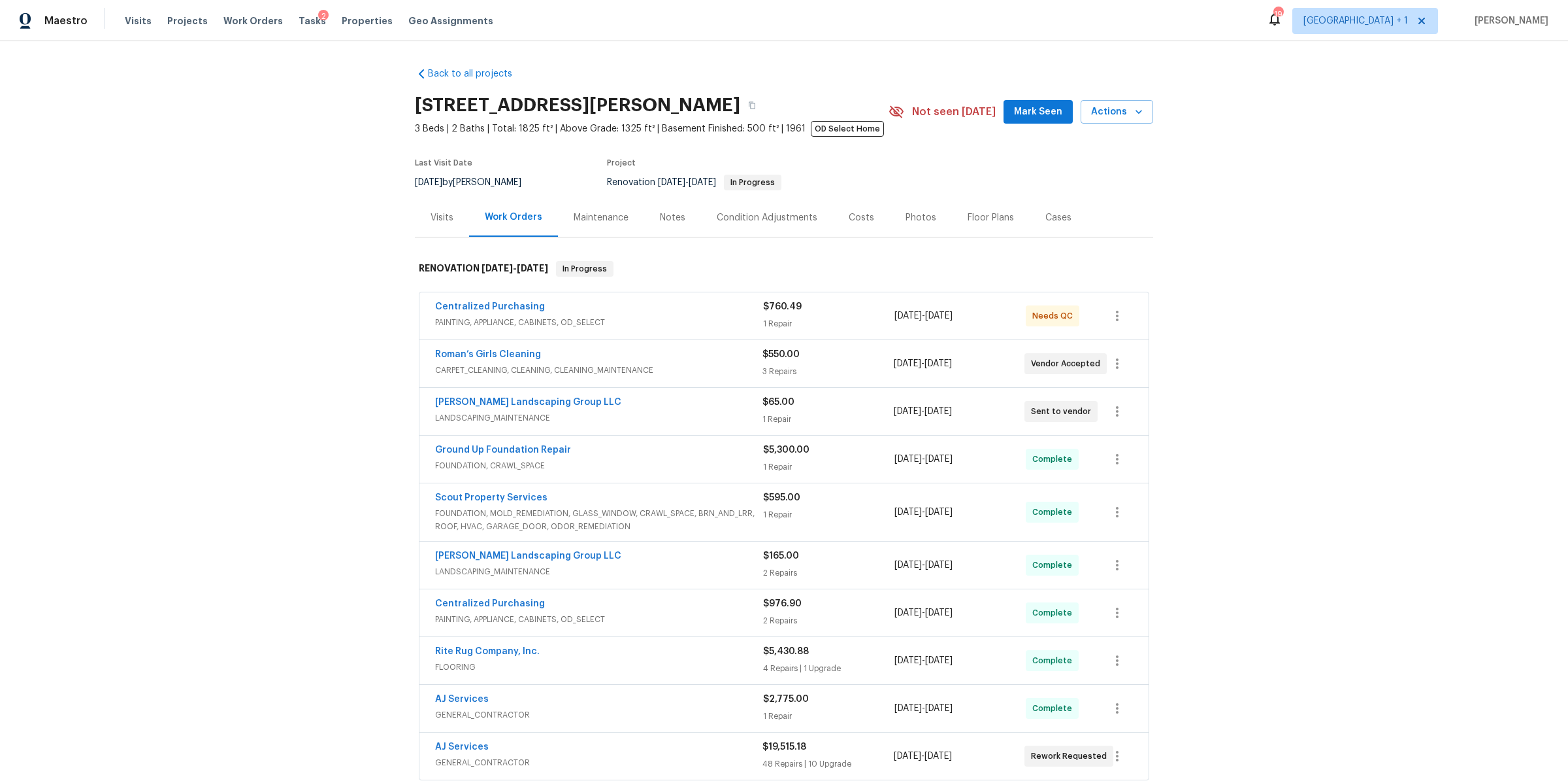
click at [811, 223] on div "Condition Adjustments" at bounding box center [767, 217] width 132 height 38
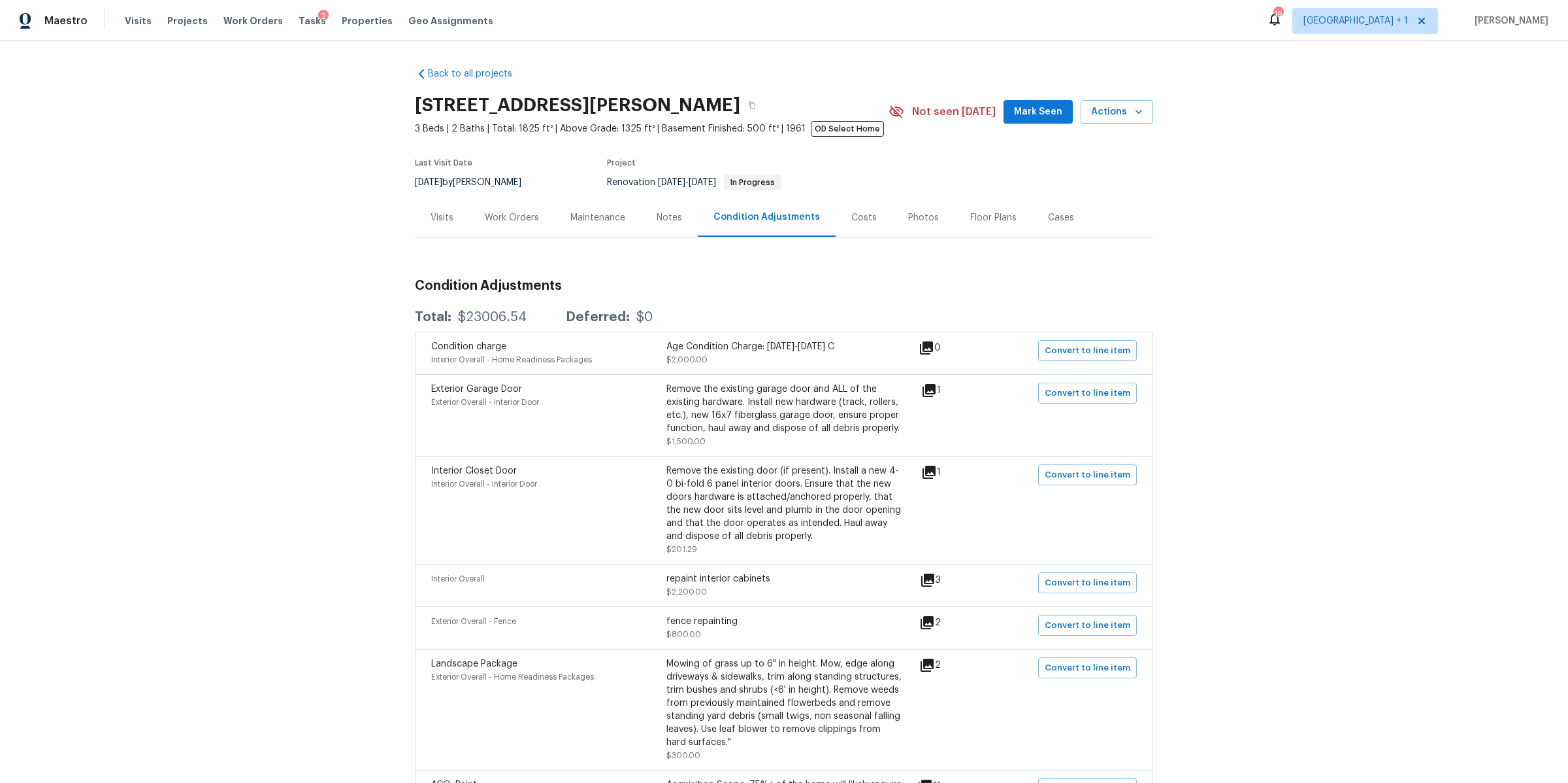
click at [851, 223] on div "Costs" at bounding box center [864, 217] width 26 height 13
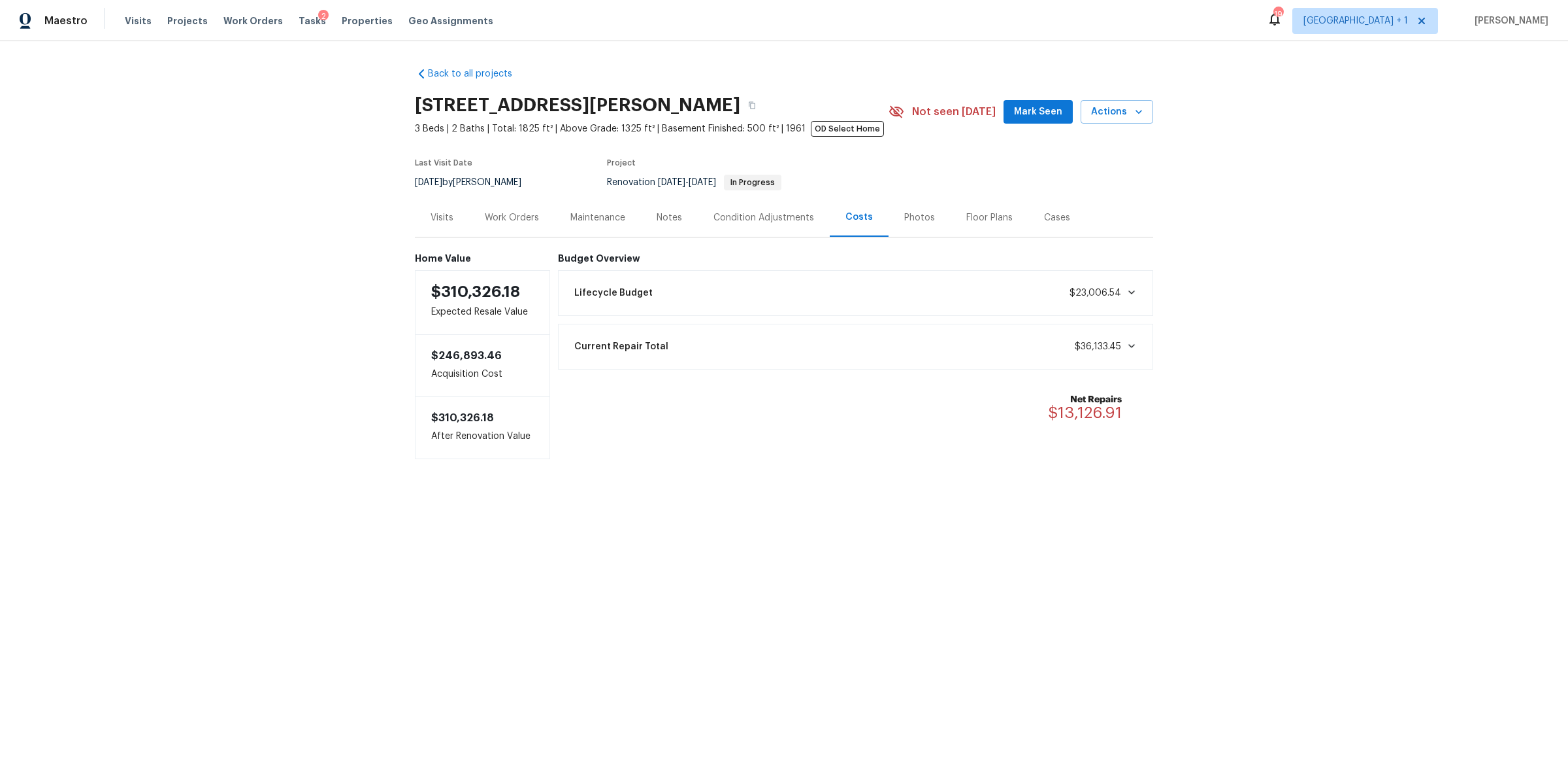
click at [500, 225] on div "Work Orders" at bounding box center [512, 217] width 86 height 38
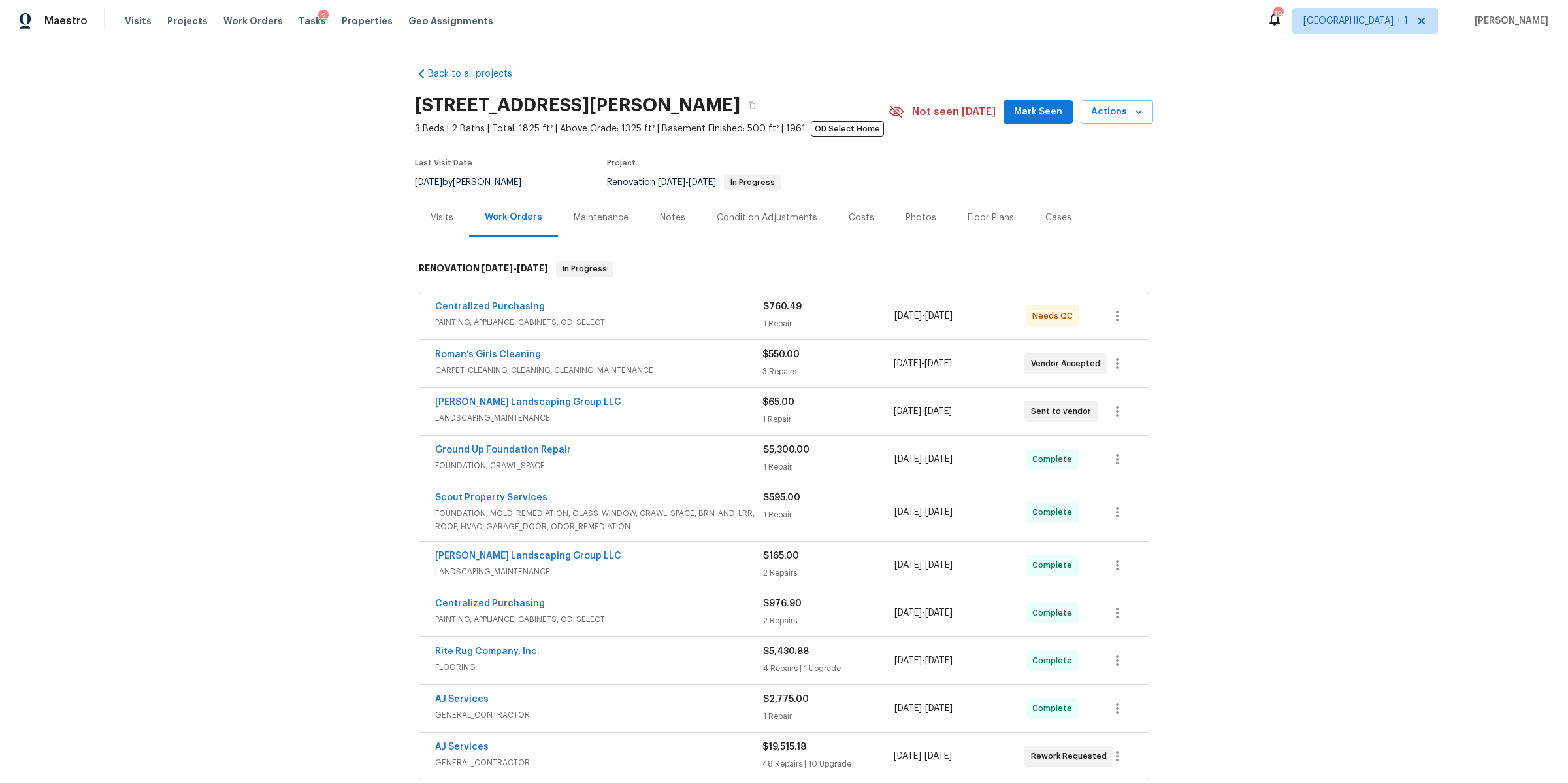
click at [667, 224] on div "Notes" at bounding box center [672, 217] width 26 height 13
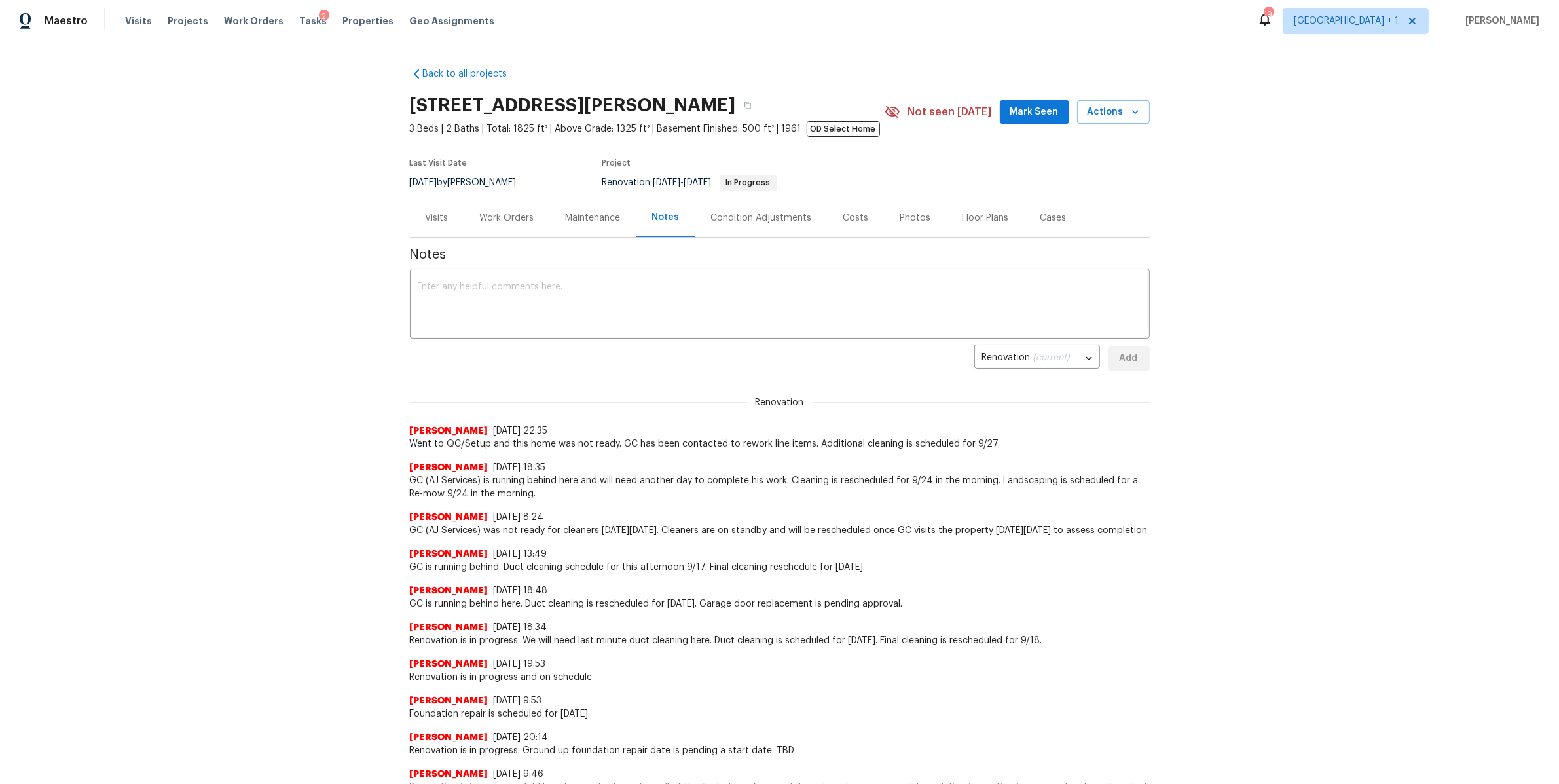
click at [435, 220] on div "Visits" at bounding box center [436, 217] width 23 height 13
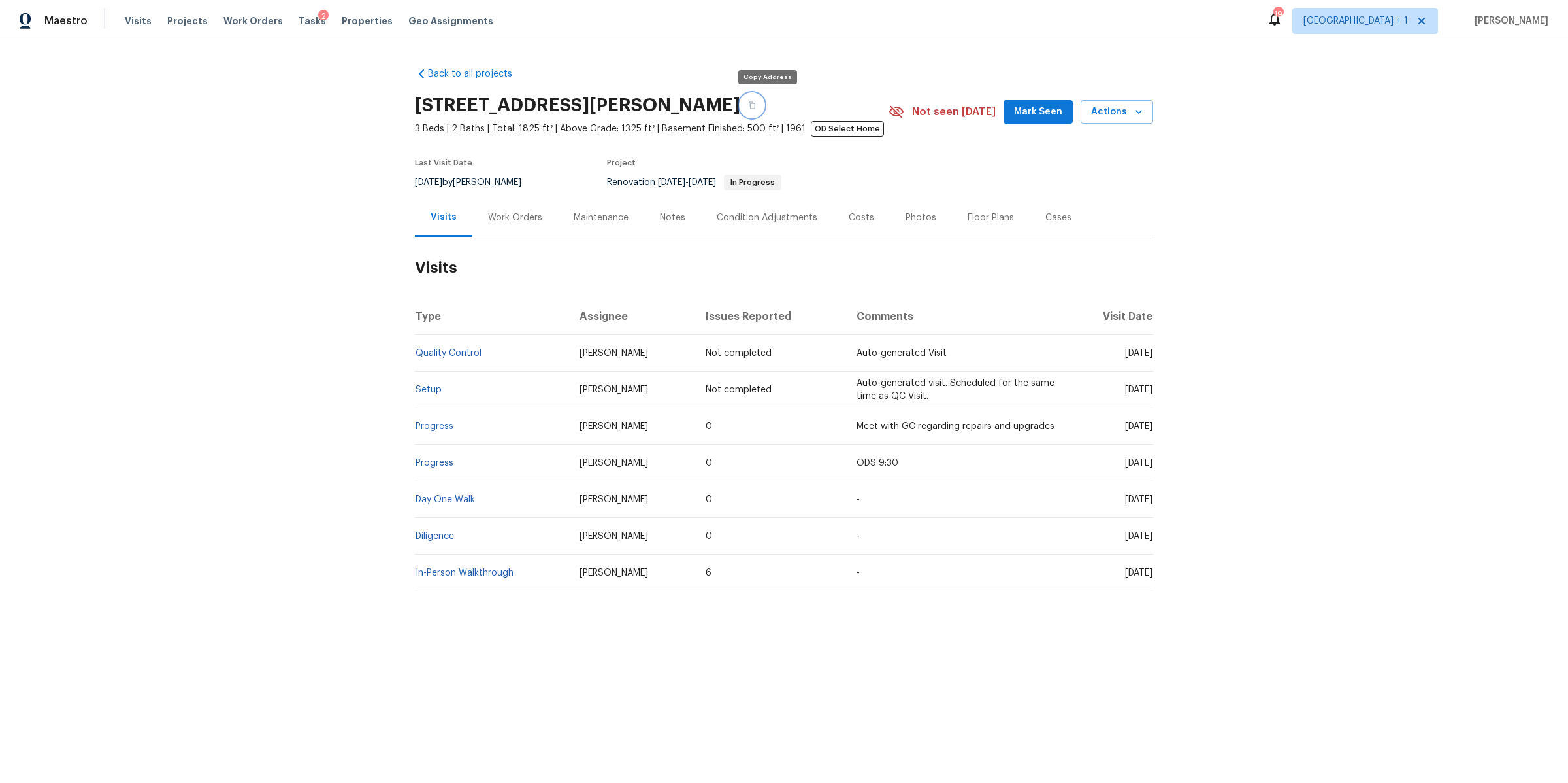
click at [756, 106] on icon "button" at bounding box center [752, 105] width 8 height 8
click at [256, 17] on span "Work Orders" at bounding box center [253, 21] width 59 height 13
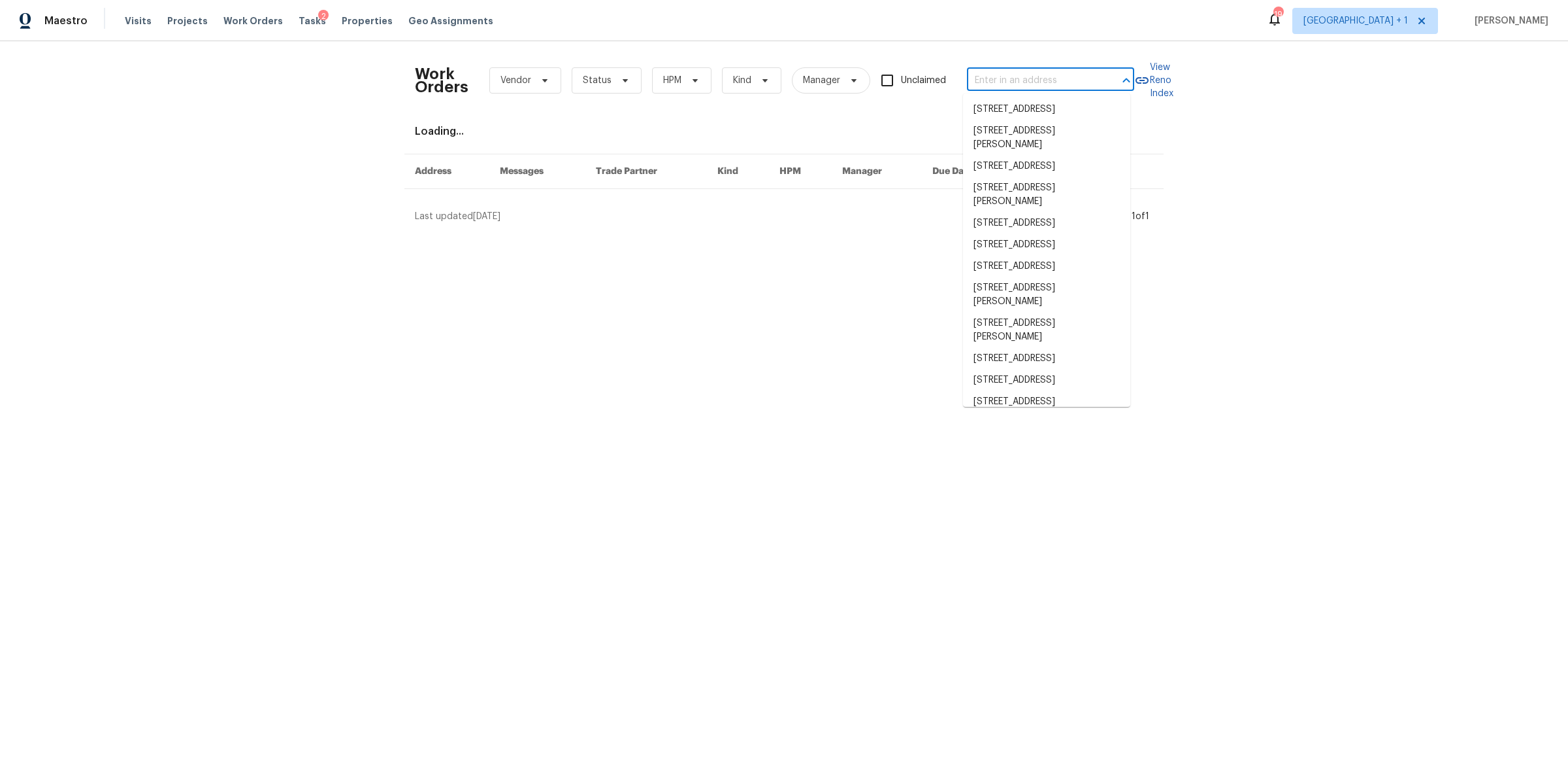
click at [1020, 79] on input "text" at bounding box center [1032, 81] width 131 height 21
paste input "[STREET_ADDRESS]"
type input "[STREET_ADDRESS]"
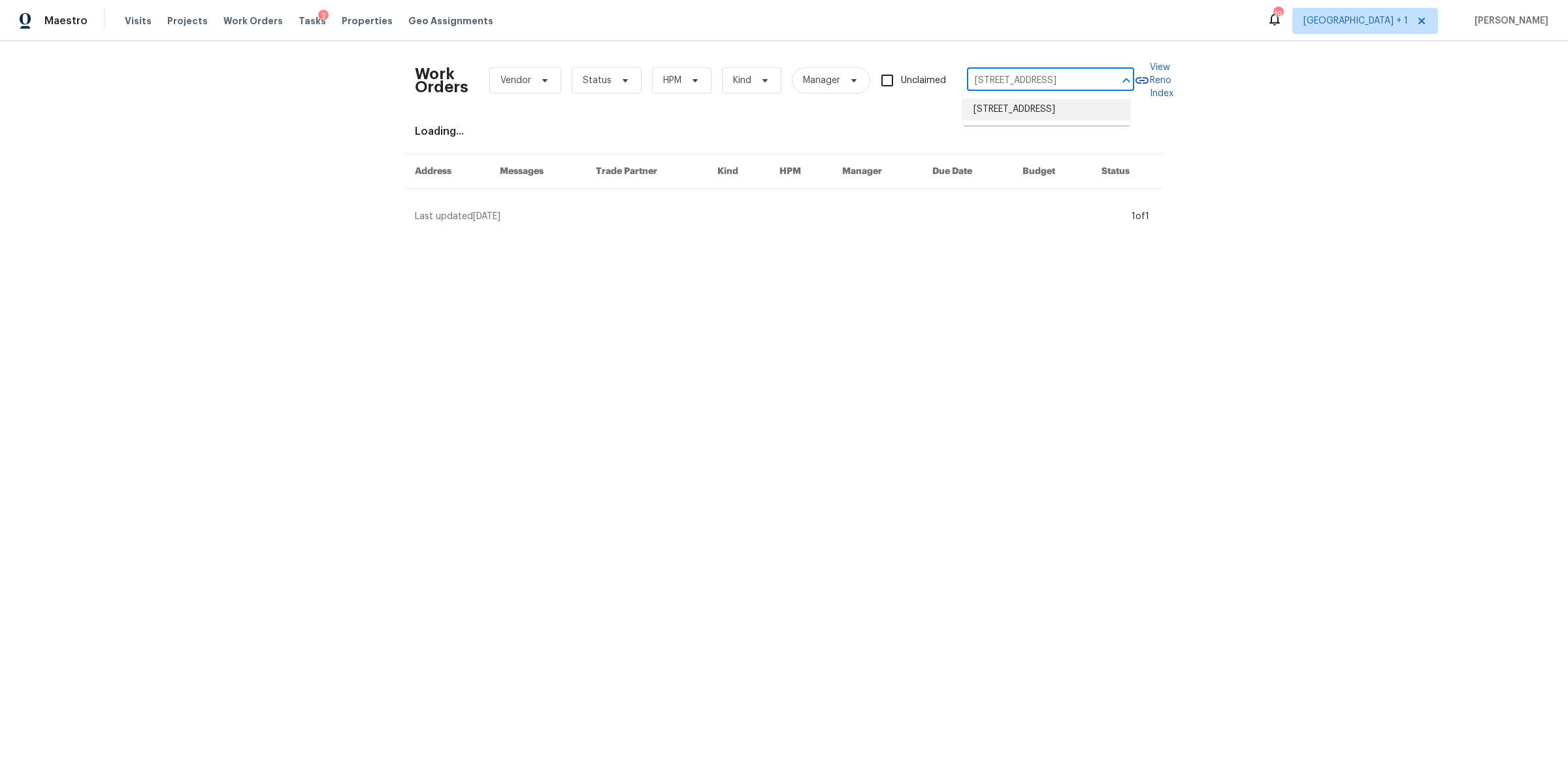
click at [1017, 116] on li "[STREET_ADDRESS]" at bounding box center [1046, 109] width 167 height 22
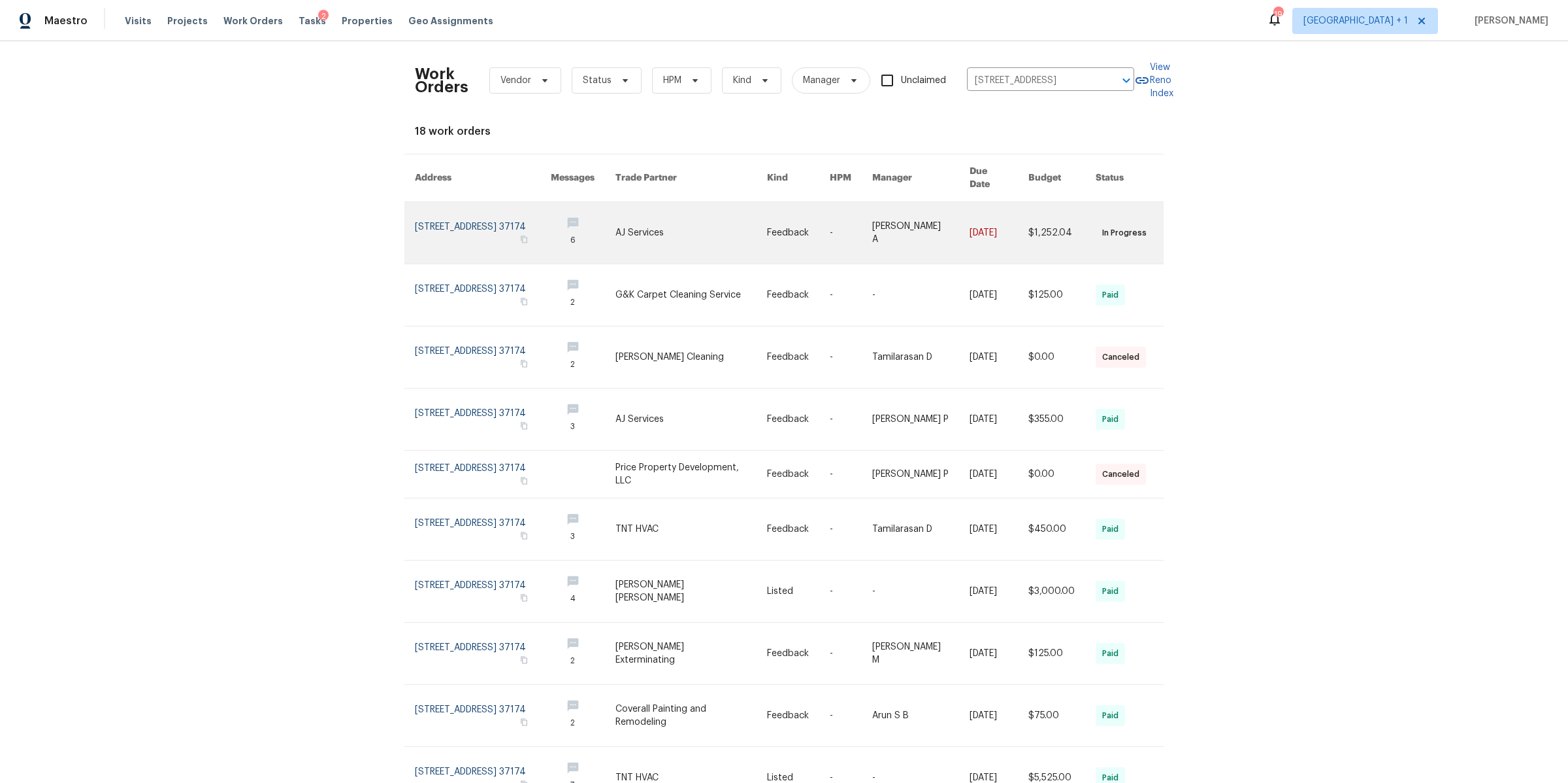
click at [480, 217] on link at bounding box center [483, 232] width 136 height 61
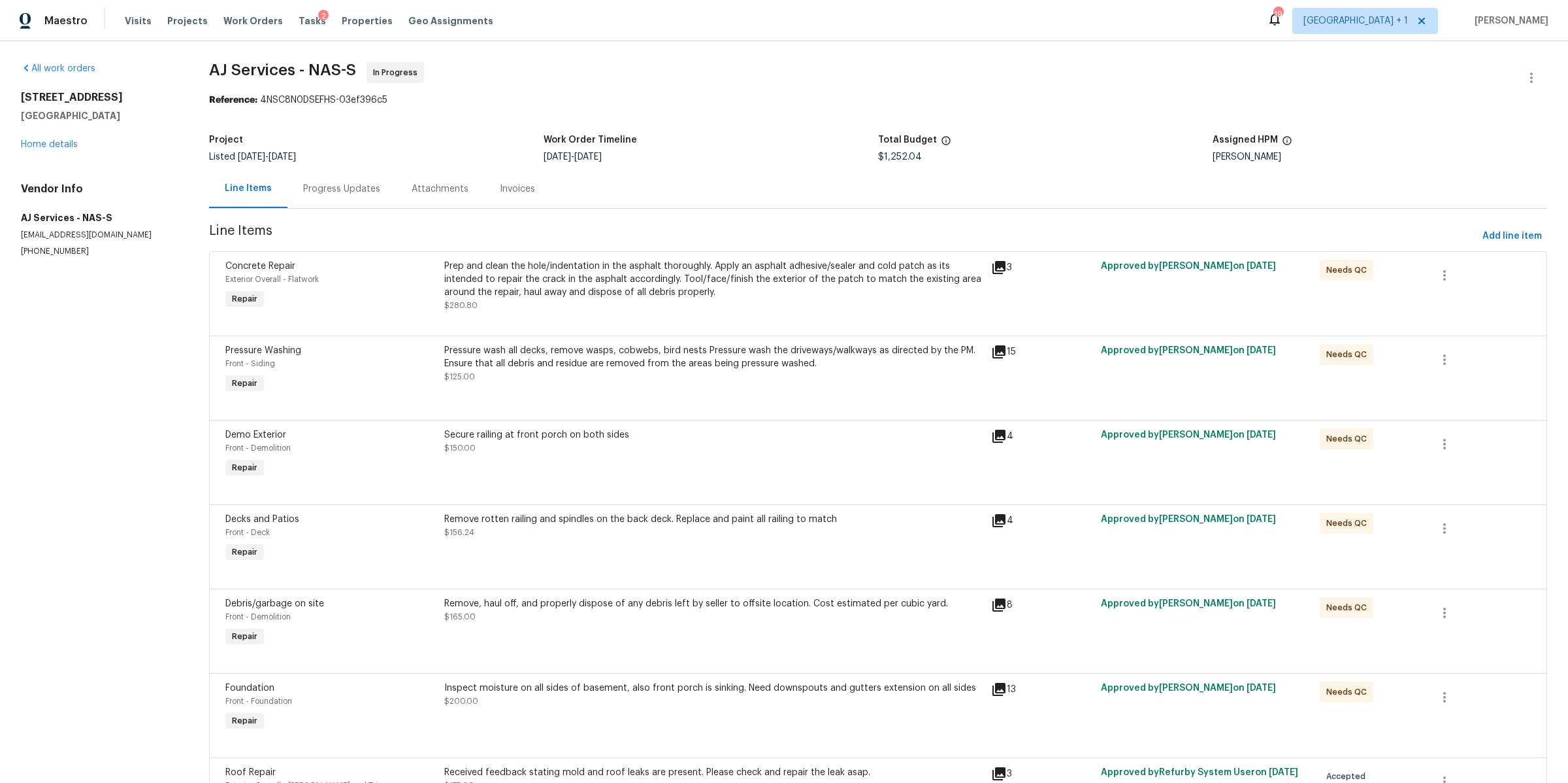
scroll to position [319, 0]
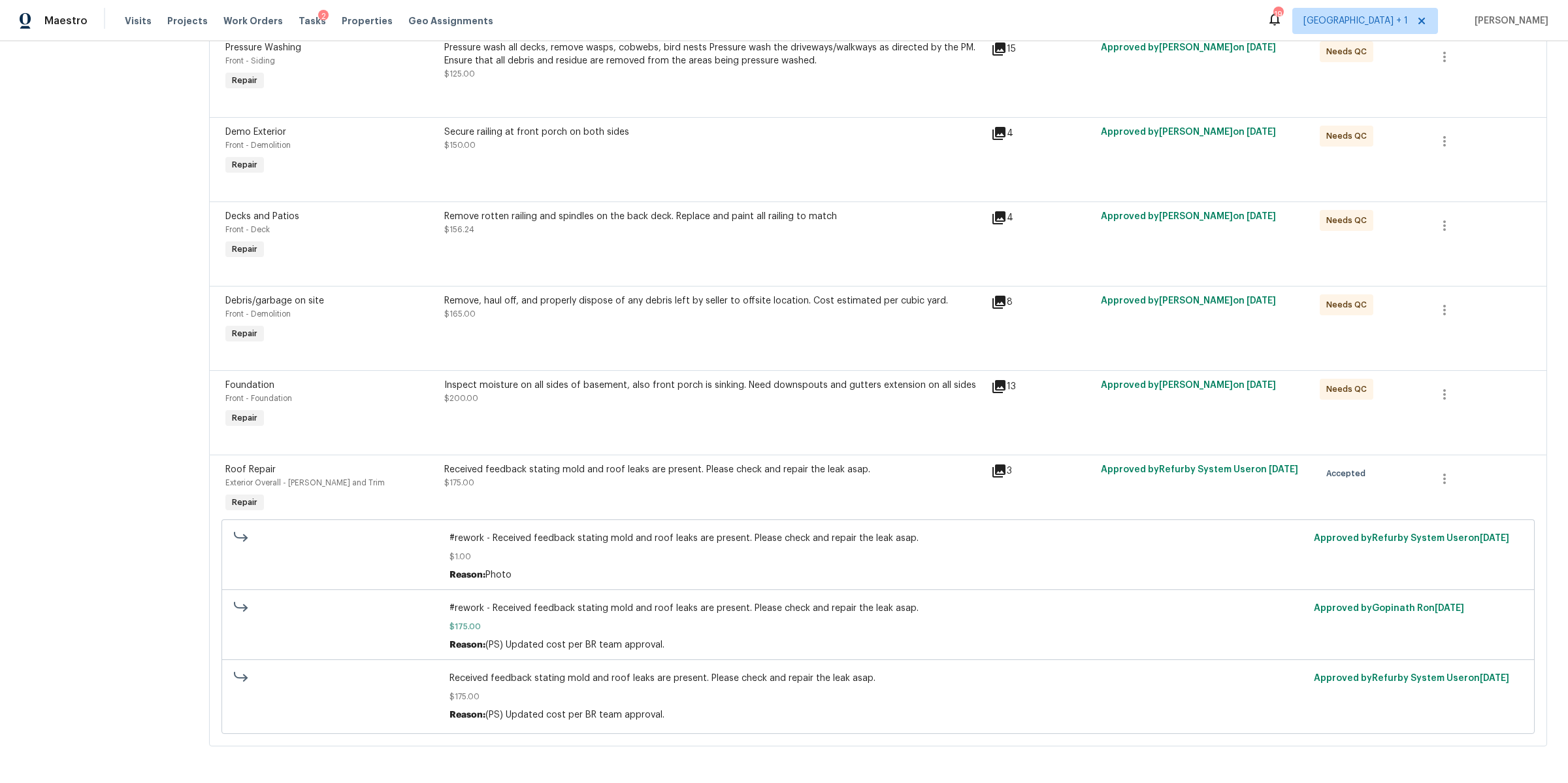
click at [521, 485] on div "Received feedback stating mold and roof leaks are present. Please check and rep…" at bounding box center [714, 489] width 547 height 60
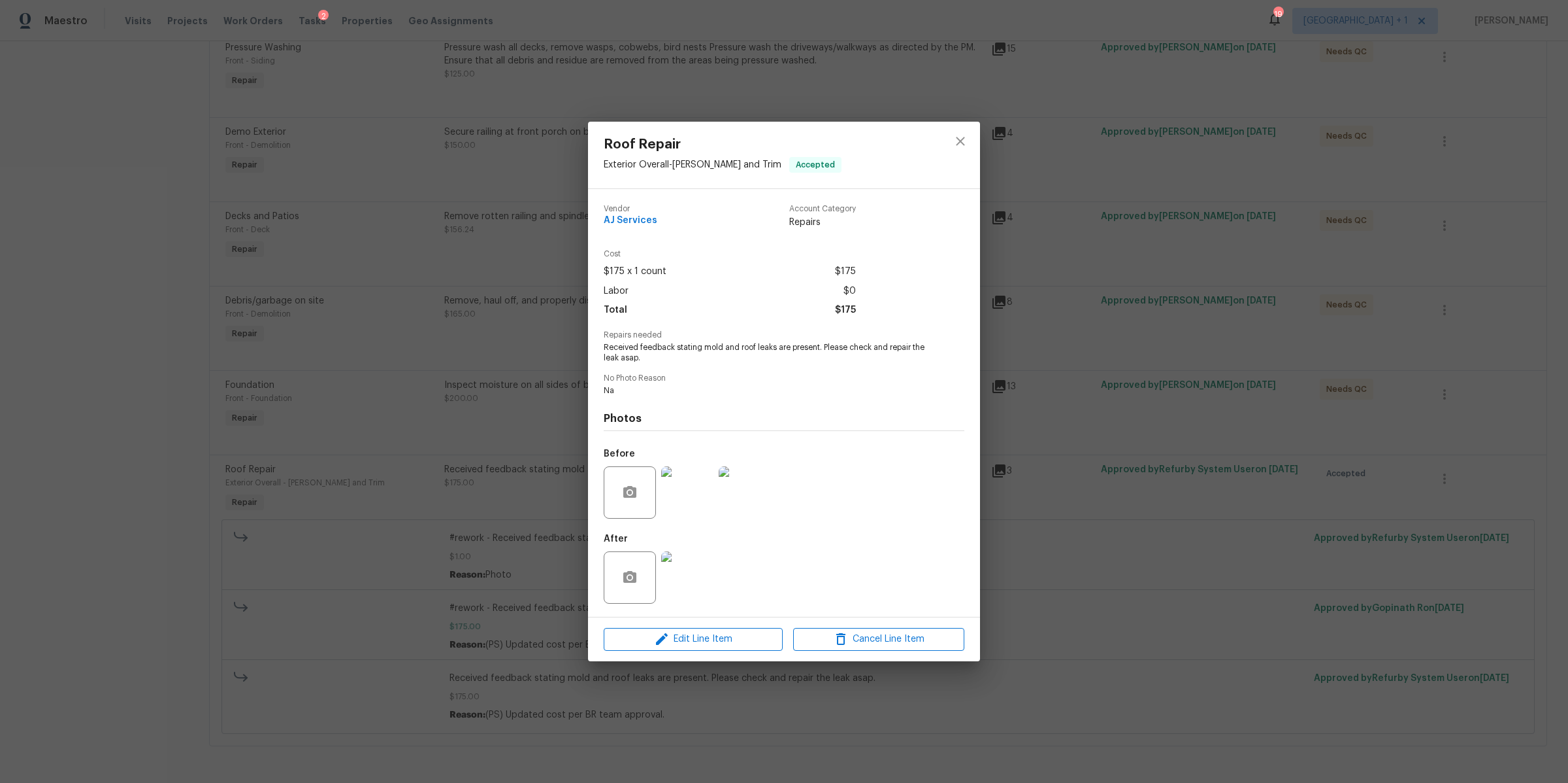
click at [688, 570] on img at bounding box center [687, 577] width 52 height 52
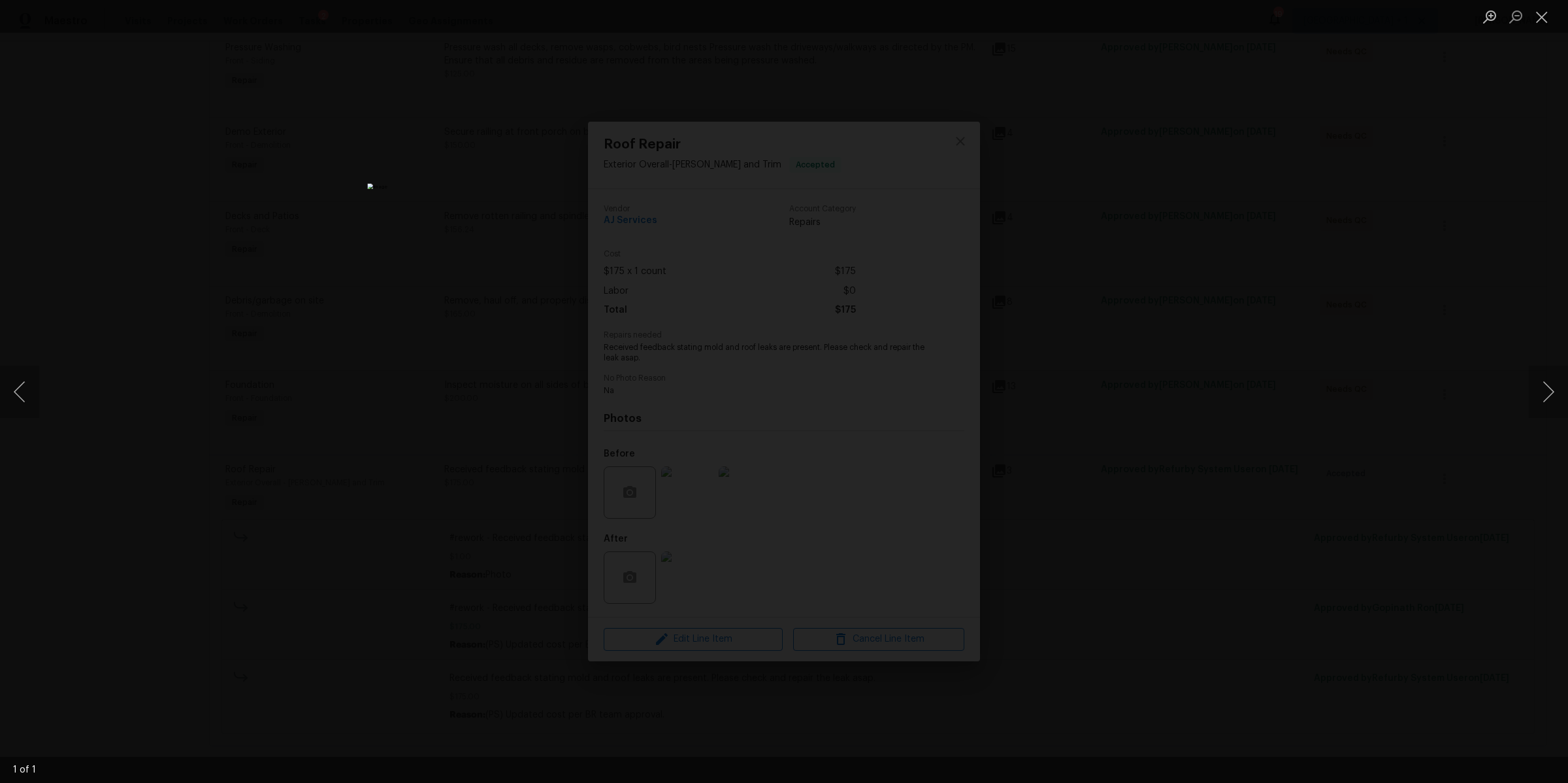
click at [1096, 415] on div "Lightbox" at bounding box center [784, 391] width 1568 height 783
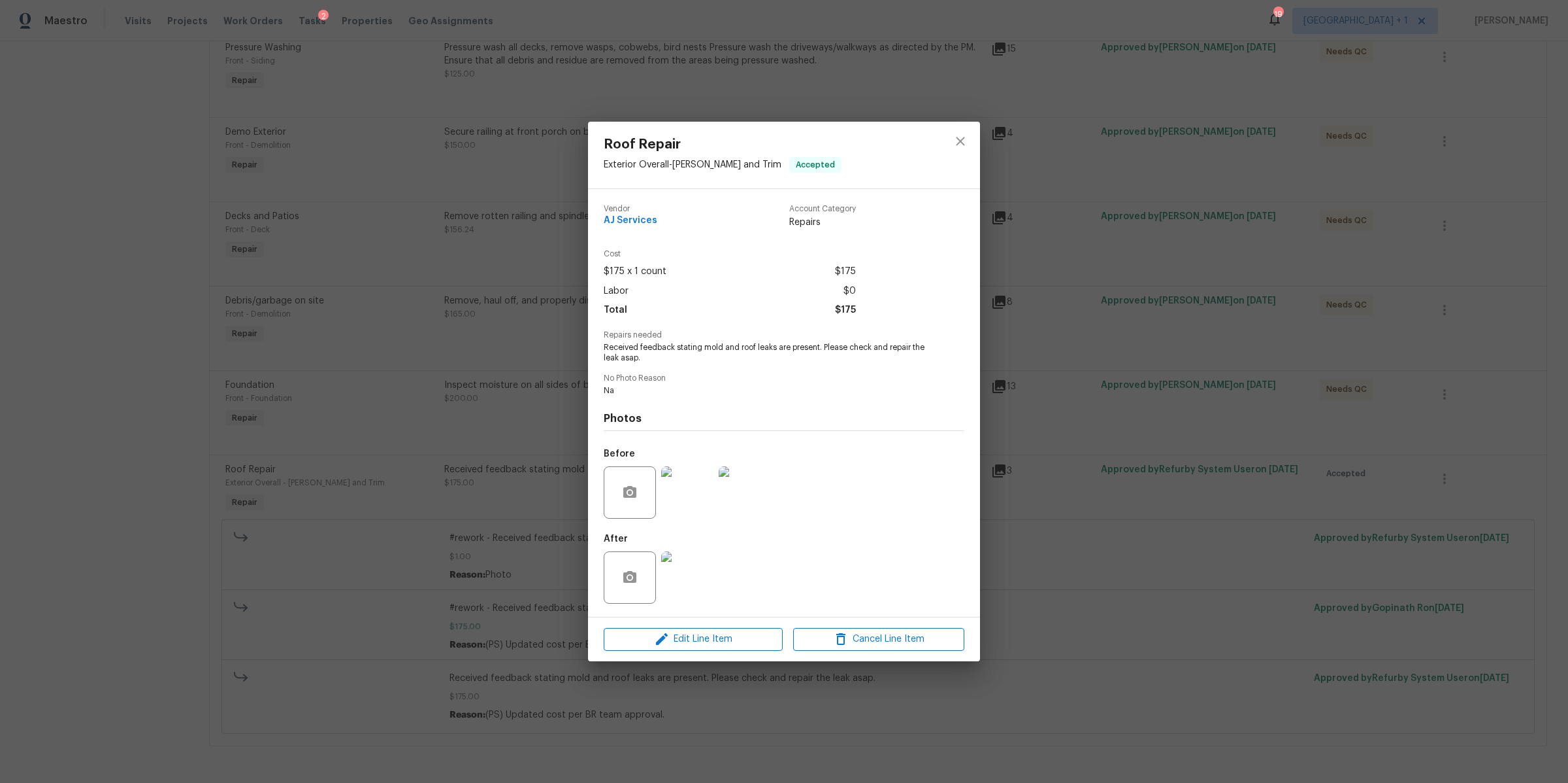
click at [683, 491] on img at bounding box center [687, 491] width 52 height 52
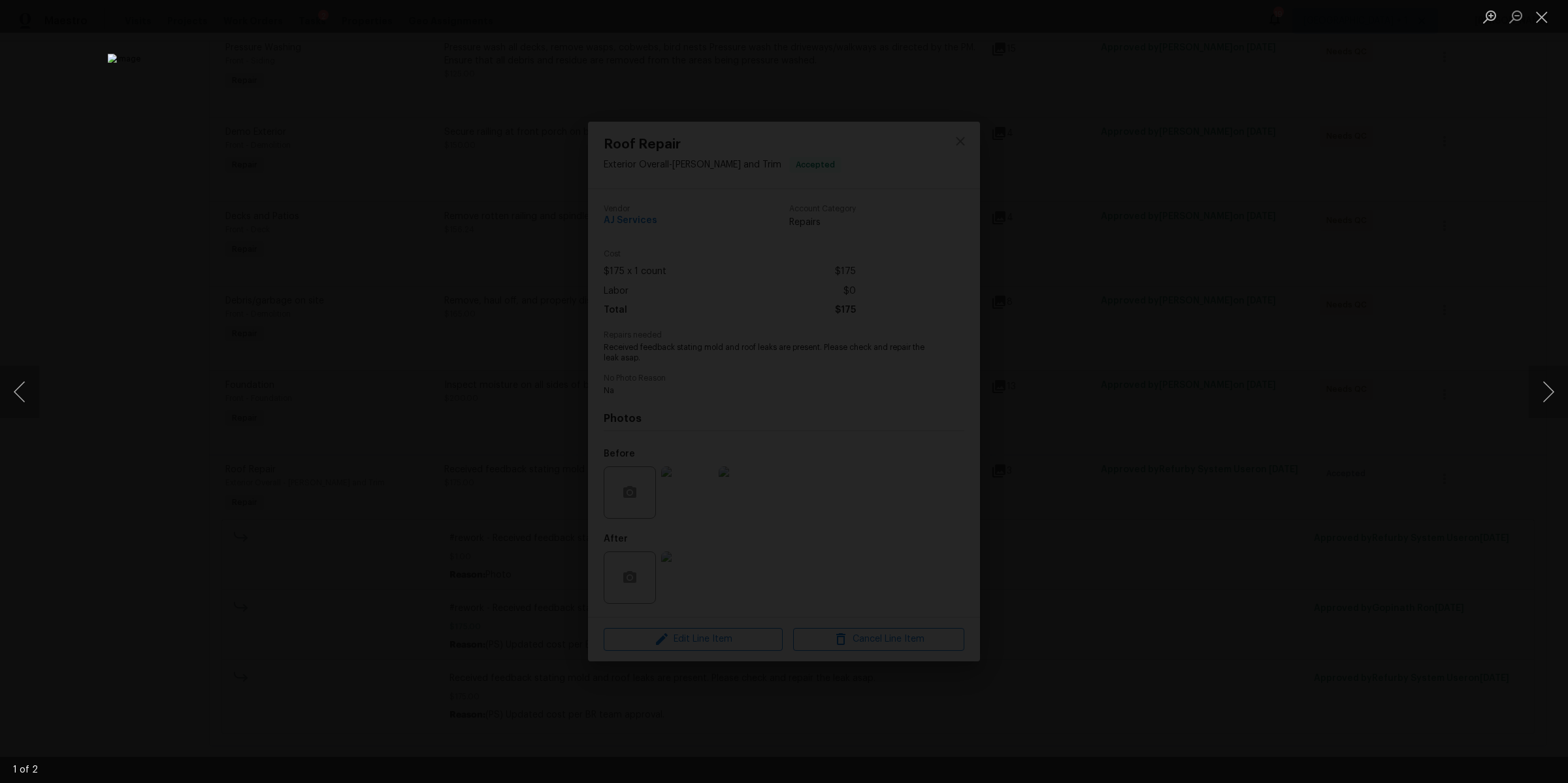
click at [1272, 473] on div "Lightbox" at bounding box center [784, 391] width 1568 height 783
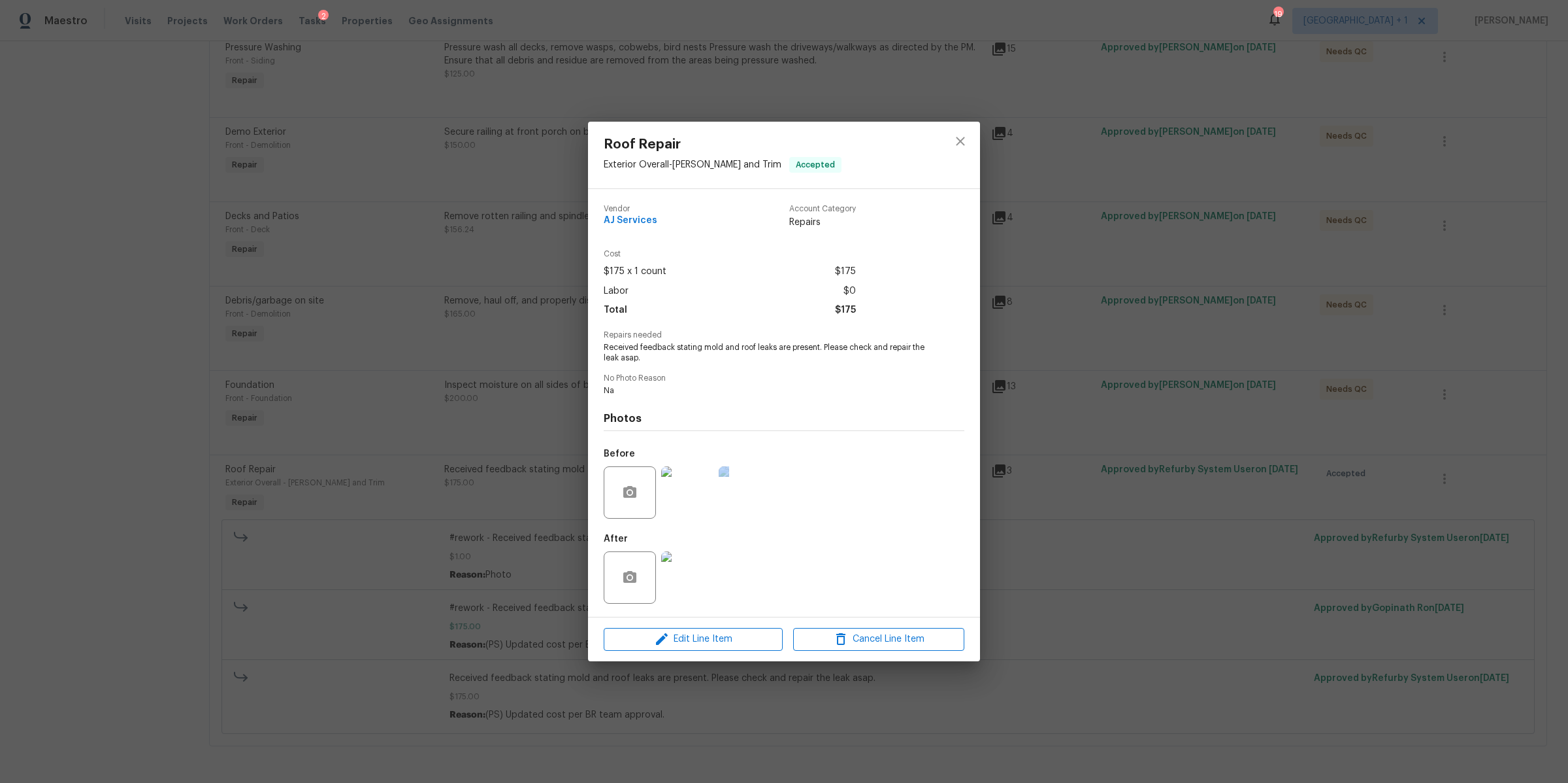
click at [1272, 473] on div "Roof Repair Exterior Overall - [PERSON_NAME] and Trim Accepted Vendor AJ Servic…" at bounding box center [784, 391] width 1568 height 783
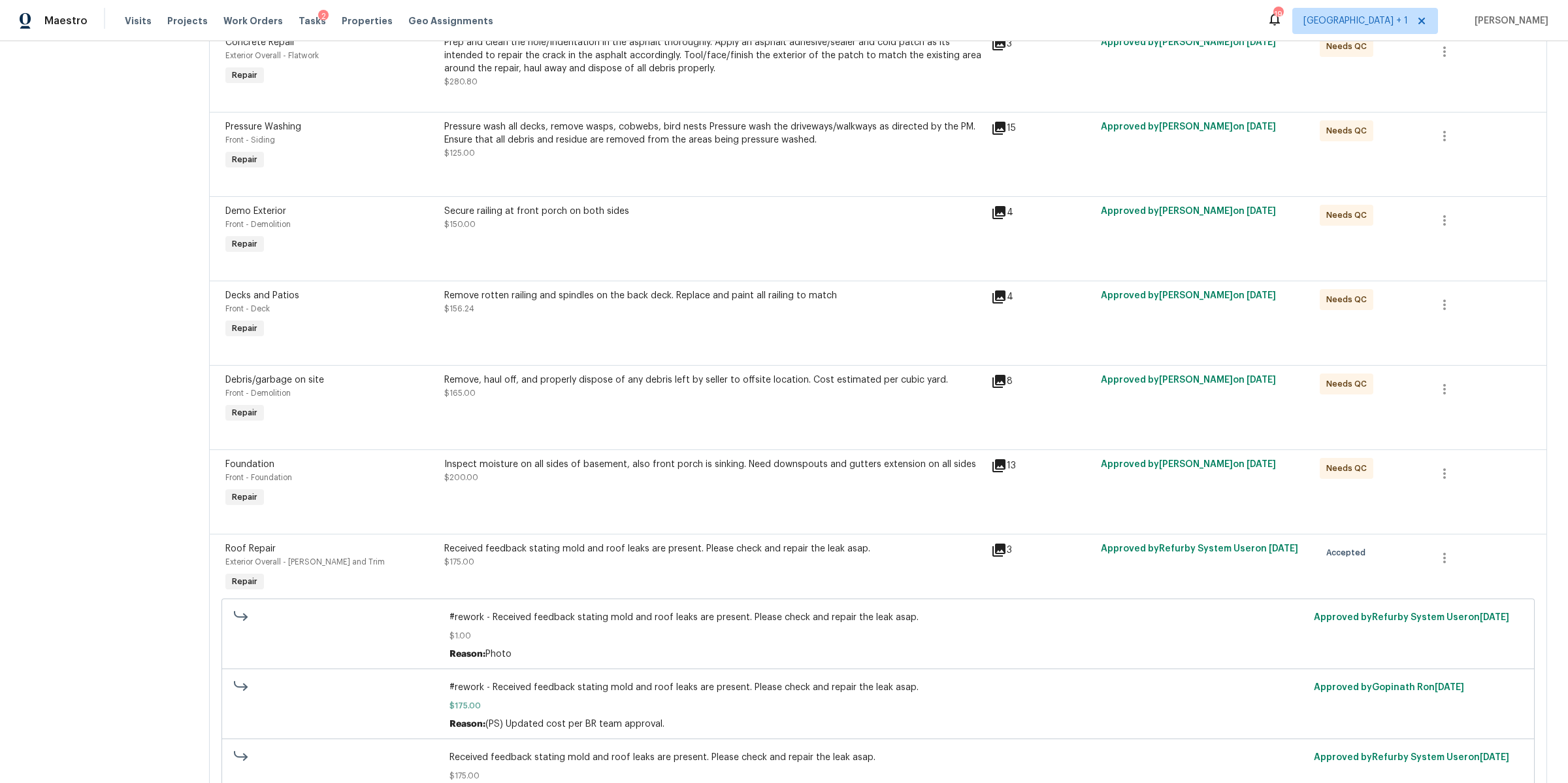
scroll to position [215, 0]
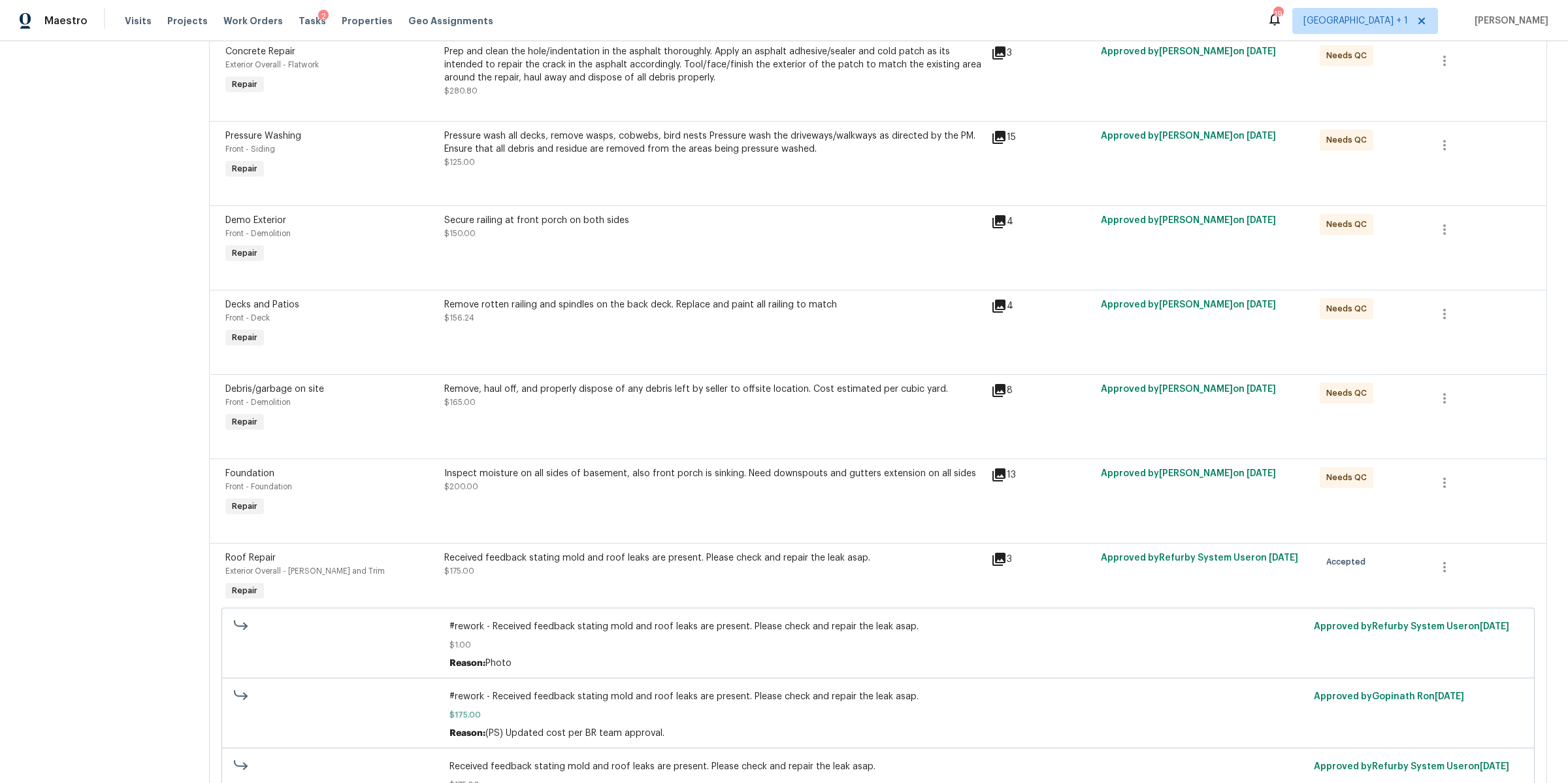
click at [574, 347] on div "Remove rotten railing and spindles on the back deck. Replace and paint all rail…" at bounding box center [714, 324] width 547 height 60
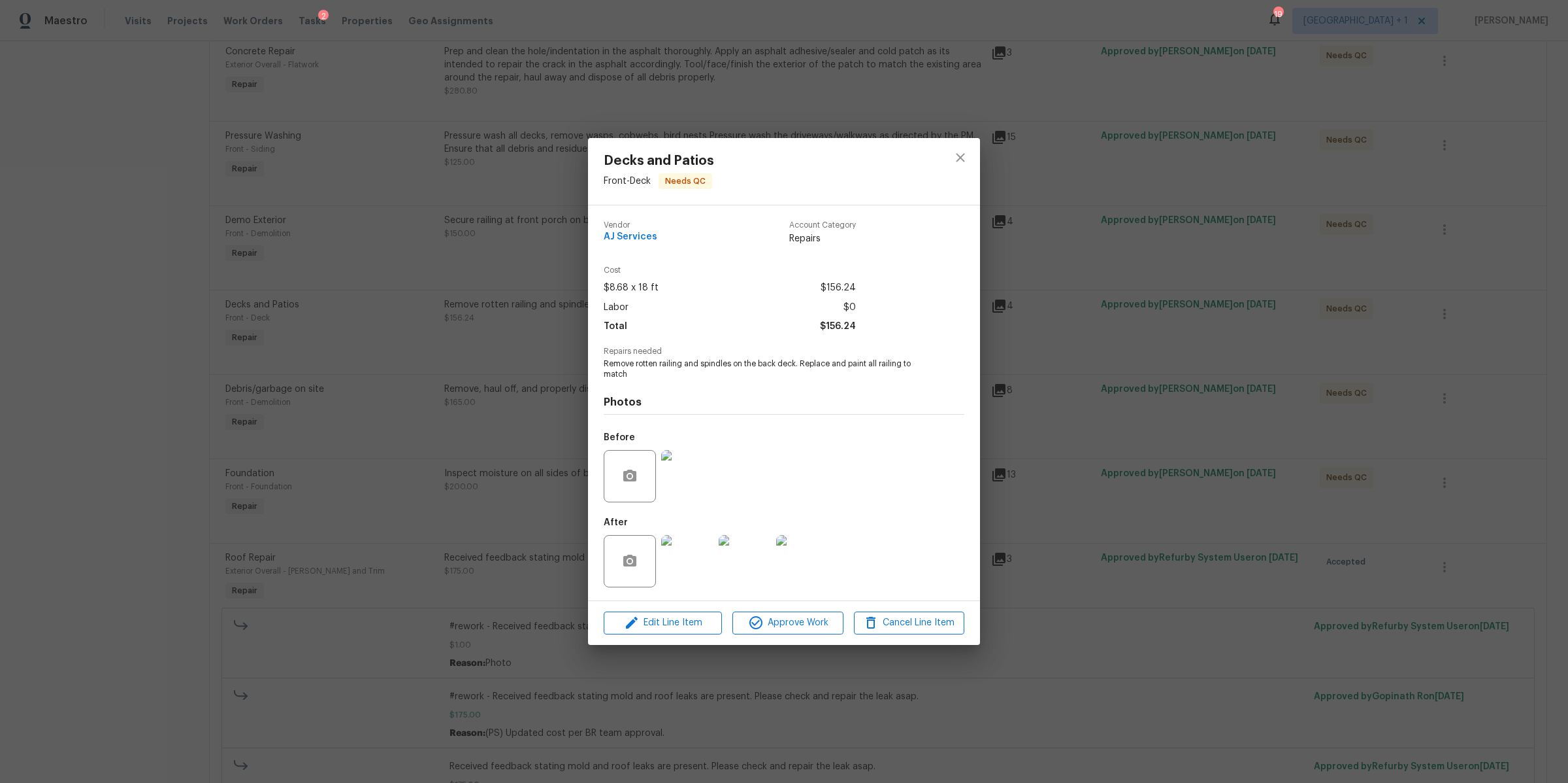
click at [683, 564] on img at bounding box center [687, 560] width 52 height 52
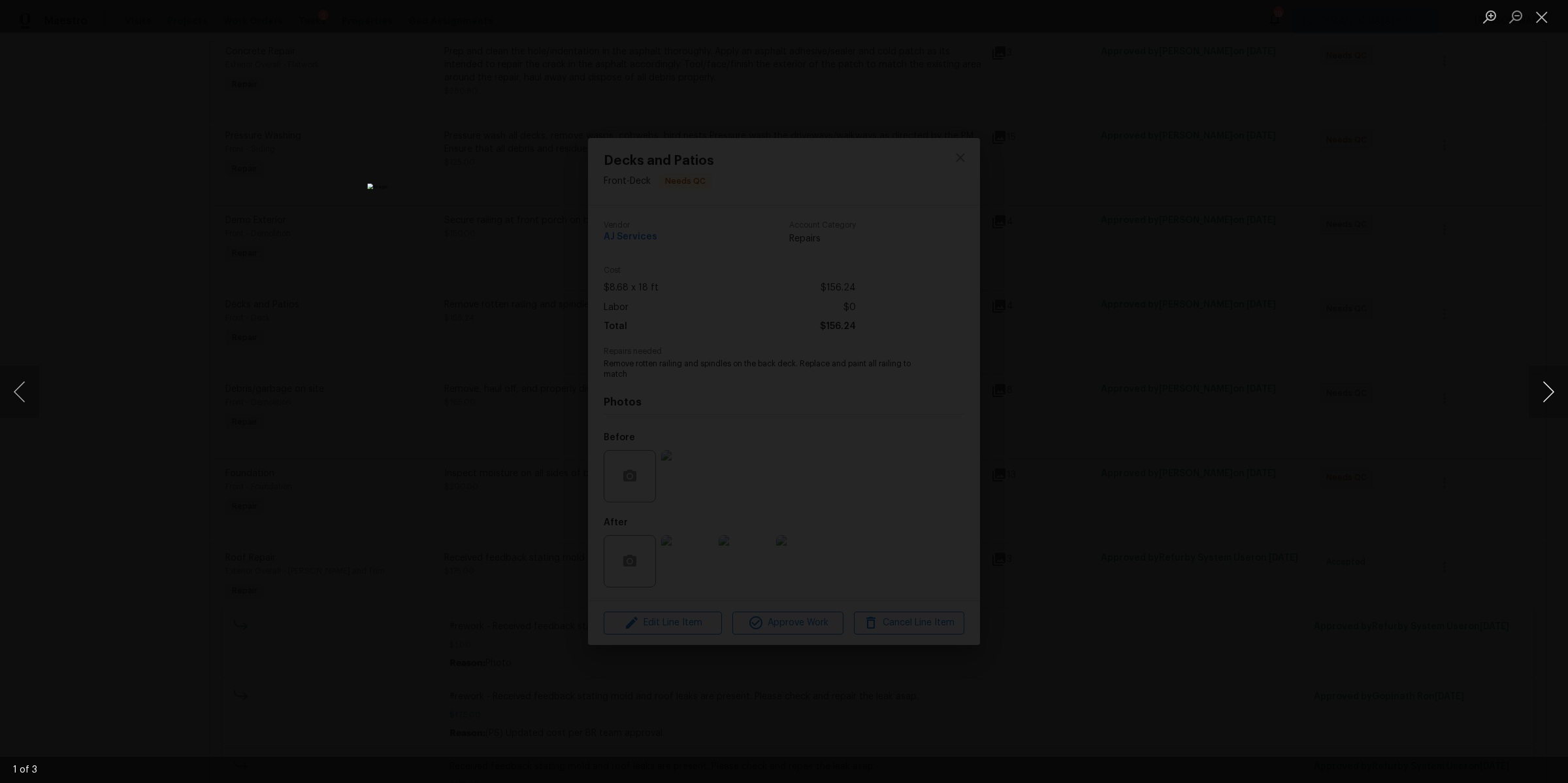
click at [1544, 396] on button "Next image" at bounding box center [1548, 391] width 39 height 52
click at [1541, 396] on button "Next image" at bounding box center [1548, 391] width 39 height 52
click at [1183, 414] on div "Lightbox" at bounding box center [784, 391] width 1568 height 783
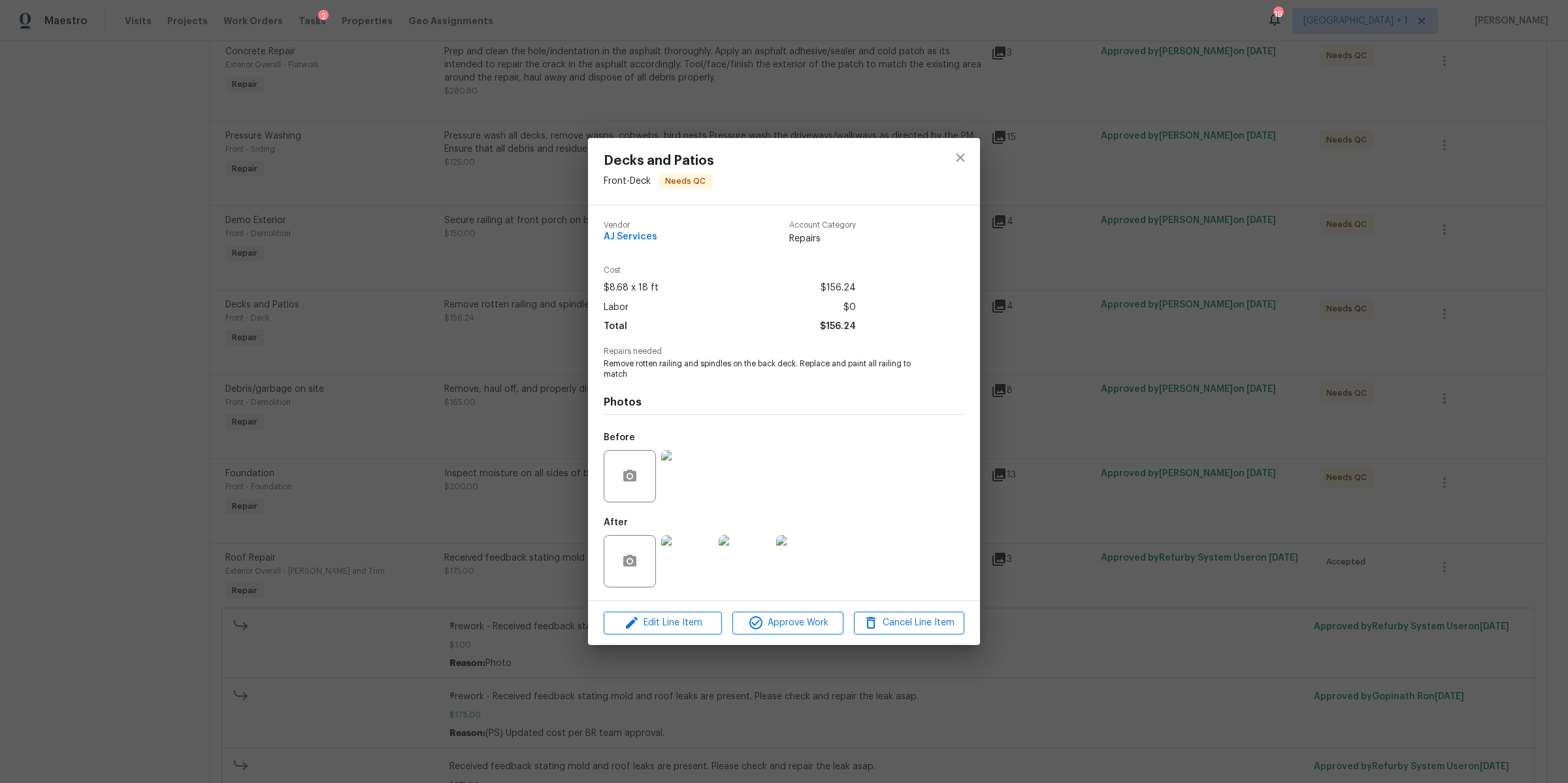
click at [1183, 414] on div "Decks and Patios Front - Deck Needs QC Vendor AJ Services Account Category Repa…" at bounding box center [784, 391] width 1568 height 783
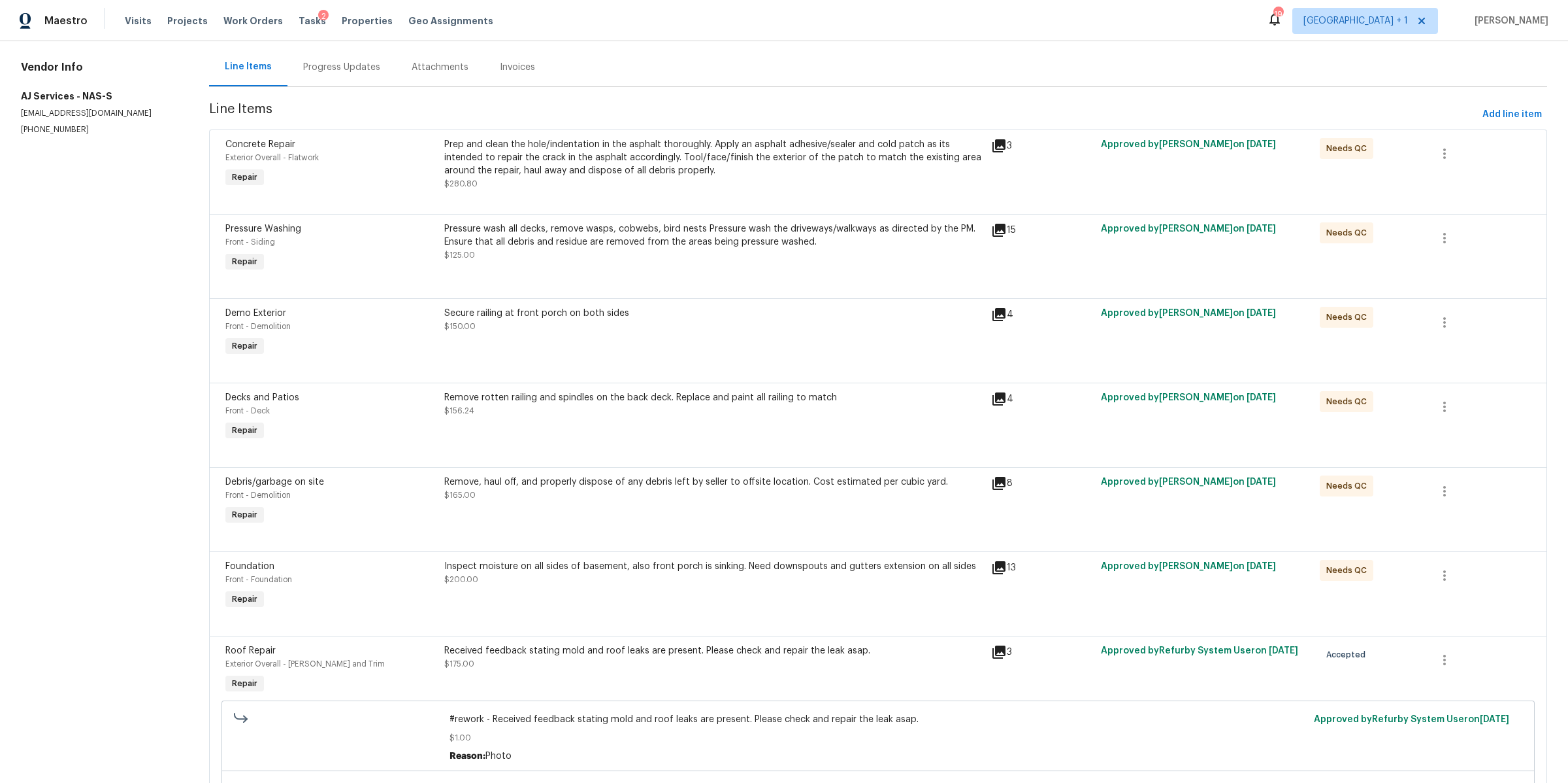
scroll to position [121, 0]
click at [547, 168] on div "Prep and clean the hole/indentation in the asphalt thoroughly. Apply an asphalt…" at bounding box center [714, 159] width 539 height 39
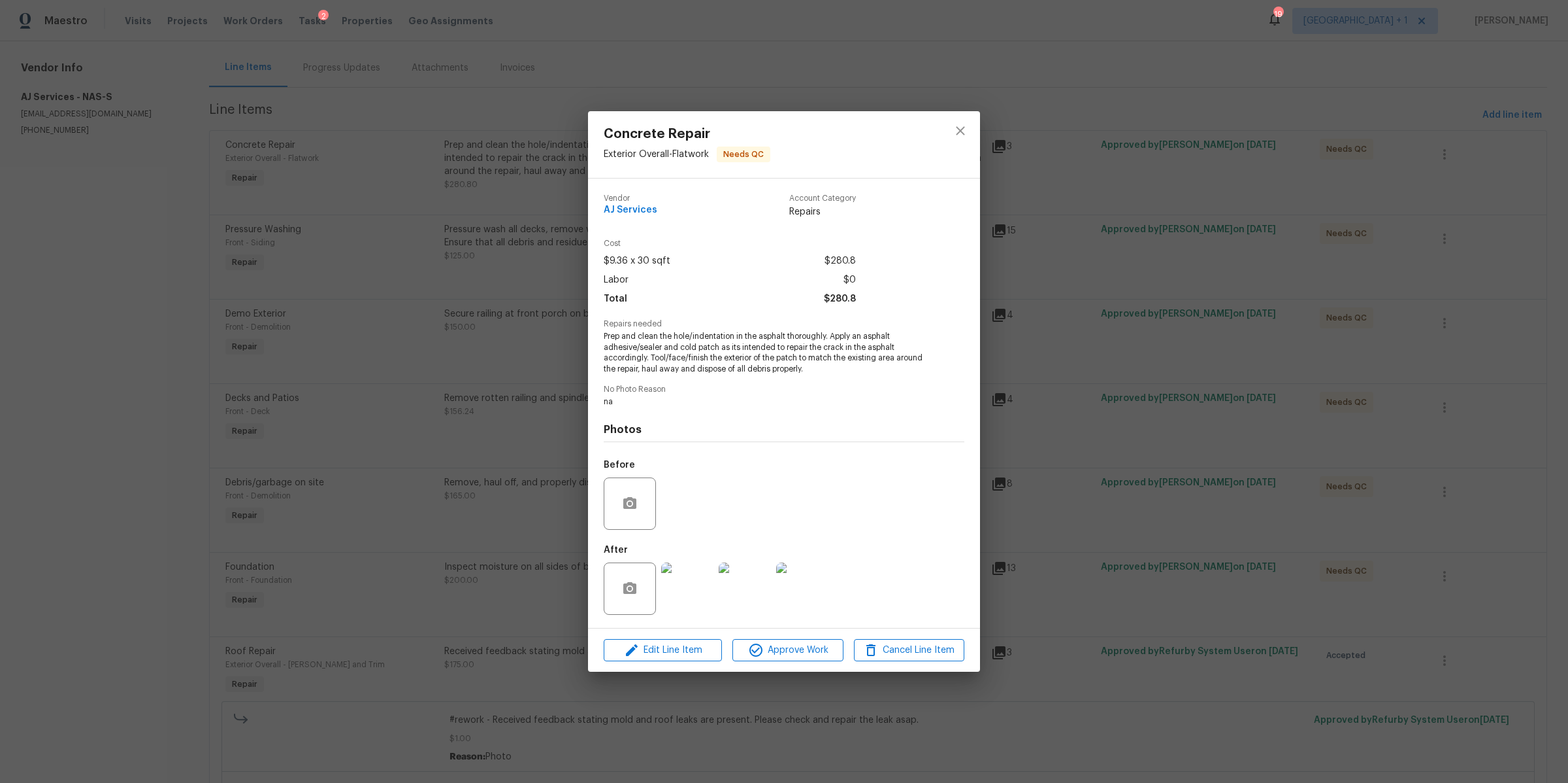
click at [691, 587] on img at bounding box center [687, 588] width 52 height 52
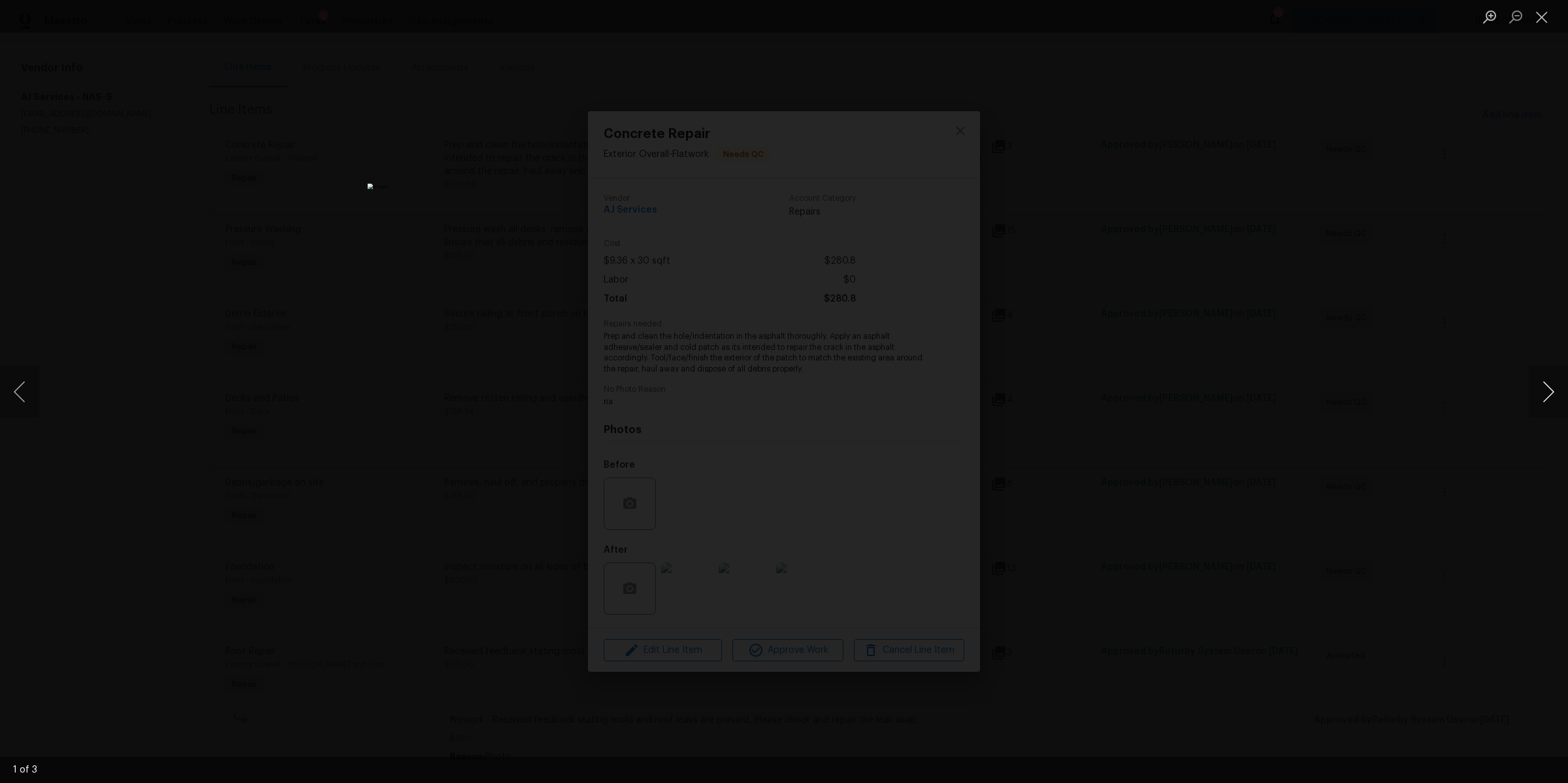
click at [1533, 390] on button "Next image" at bounding box center [1548, 391] width 39 height 52
click at [1064, 384] on div "Lightbox" at bounding box center [784, 391] width 1568 height 783
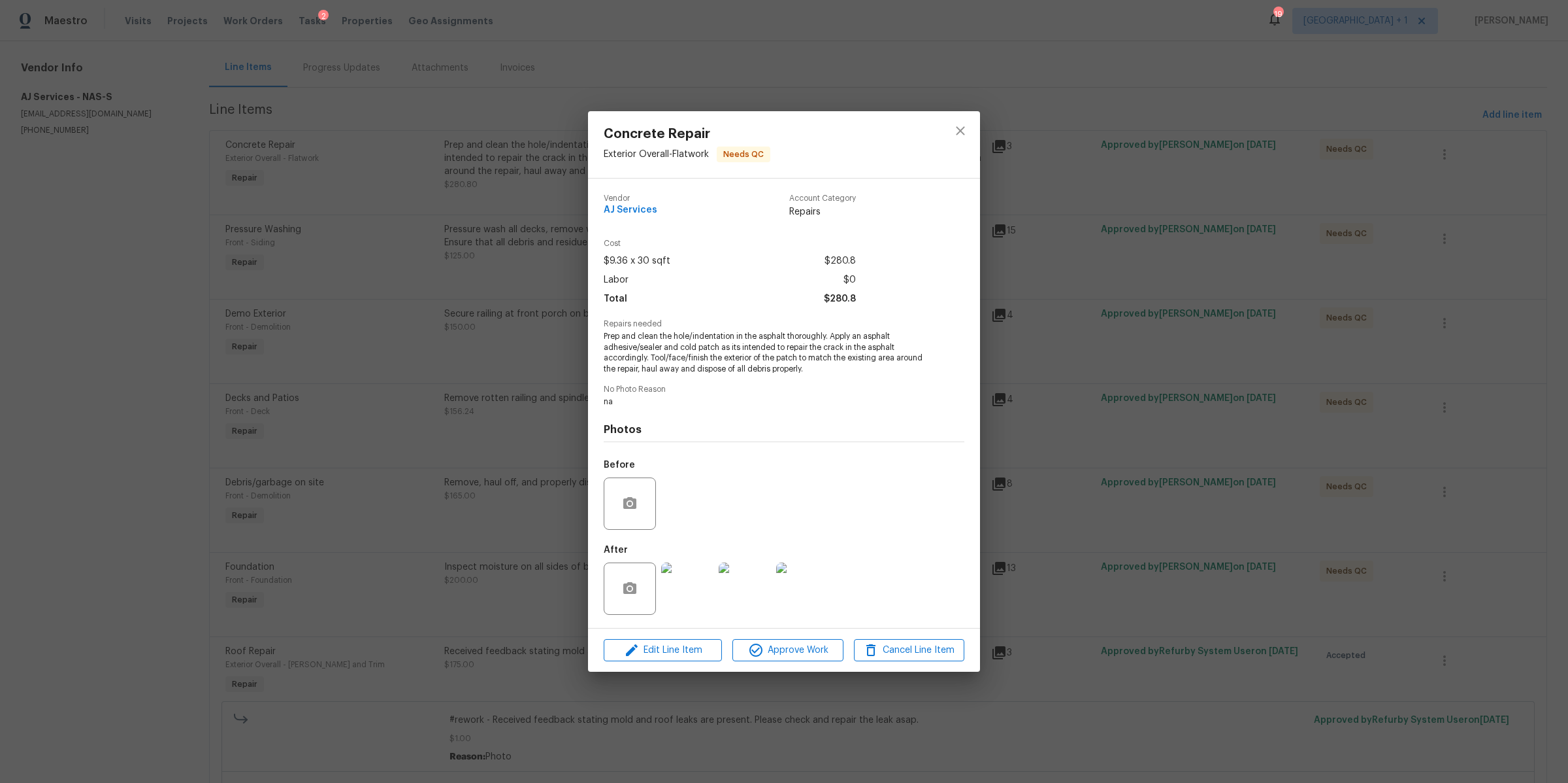
click at [1064, 384] on div "Concrete Repair Exterior Overall - Flatwork Needs QC Vendor AJ Services Account…" at bounding box center [784, 391] width 1568 height 783
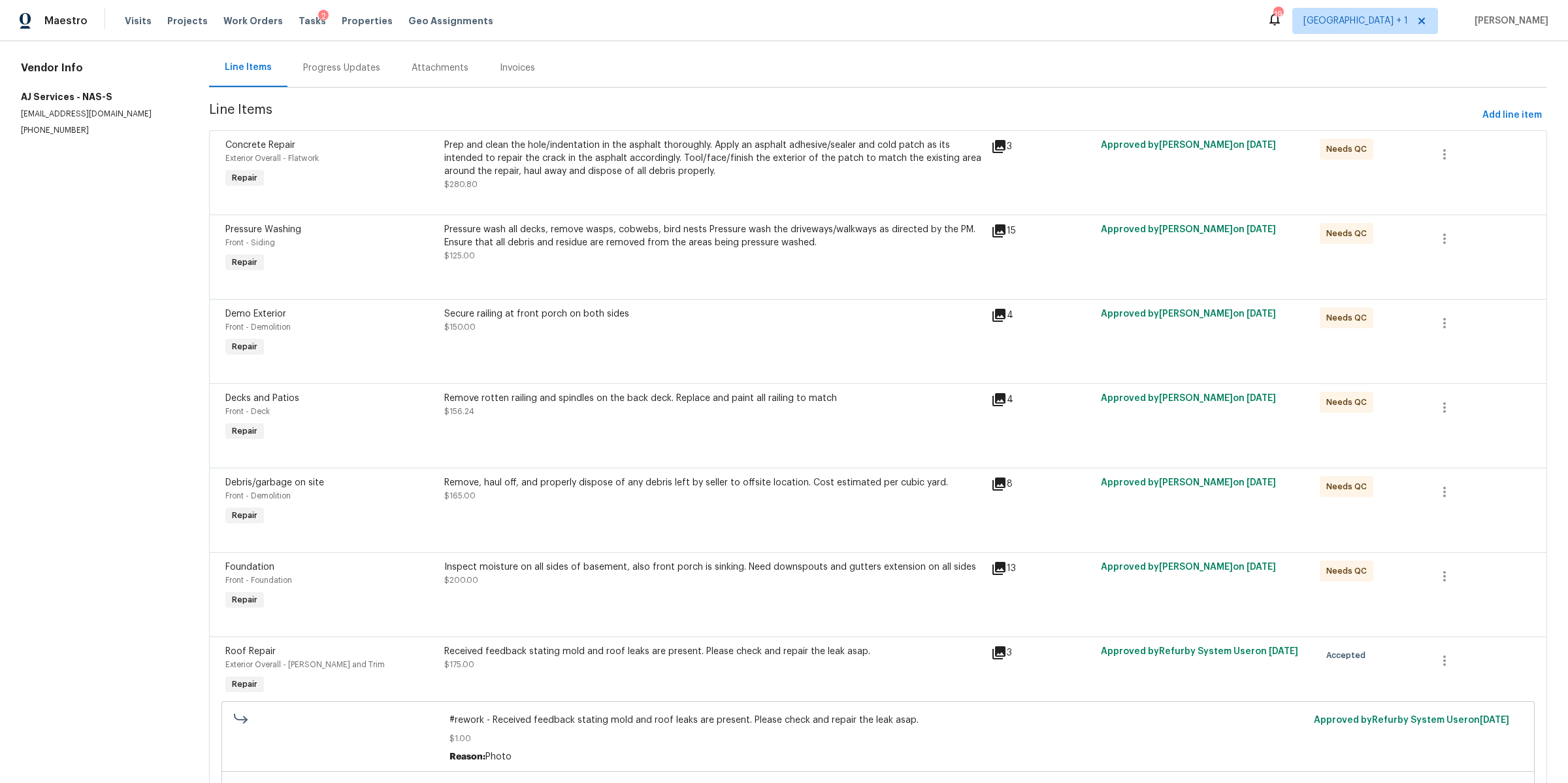
scroll to position [319, 0]
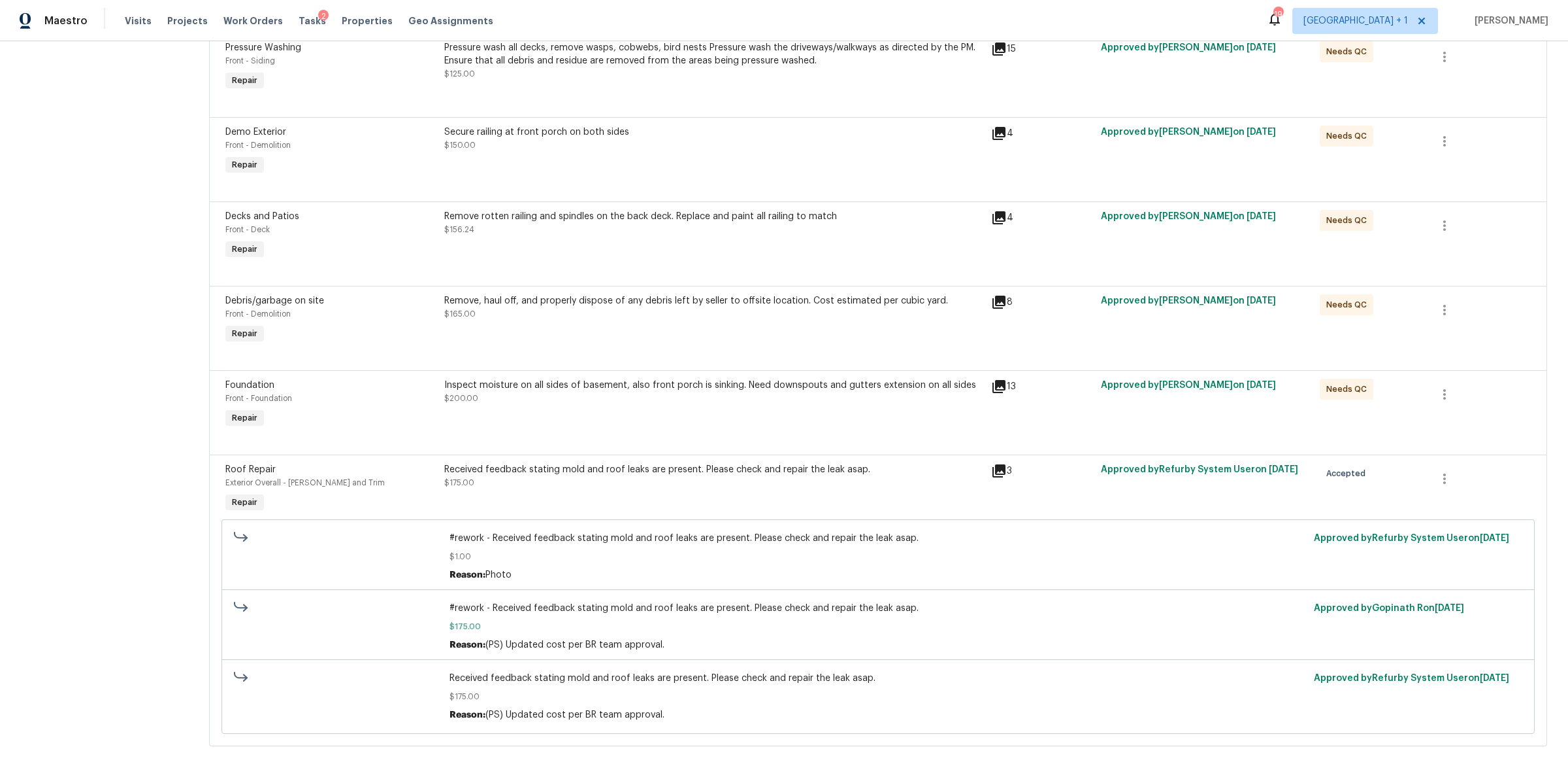
click at [592, 392] on div "Inspect moisture on all sides of basement, also front porch is sinking. Need do…" at bounding box center [714, 404] width 547 height 60
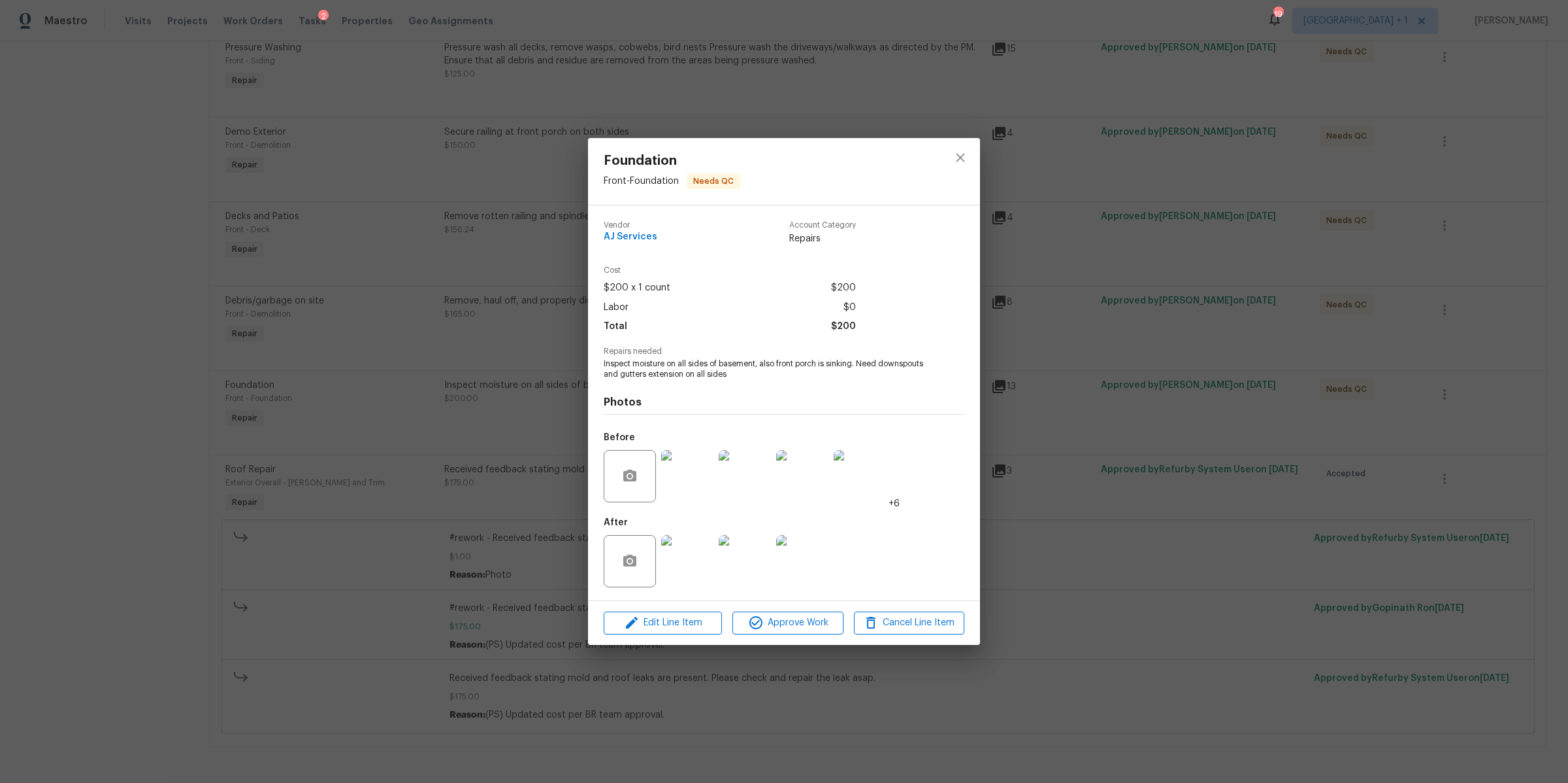
click at [690, 566] on img at bounding box center [687, 560] width 52 height 52
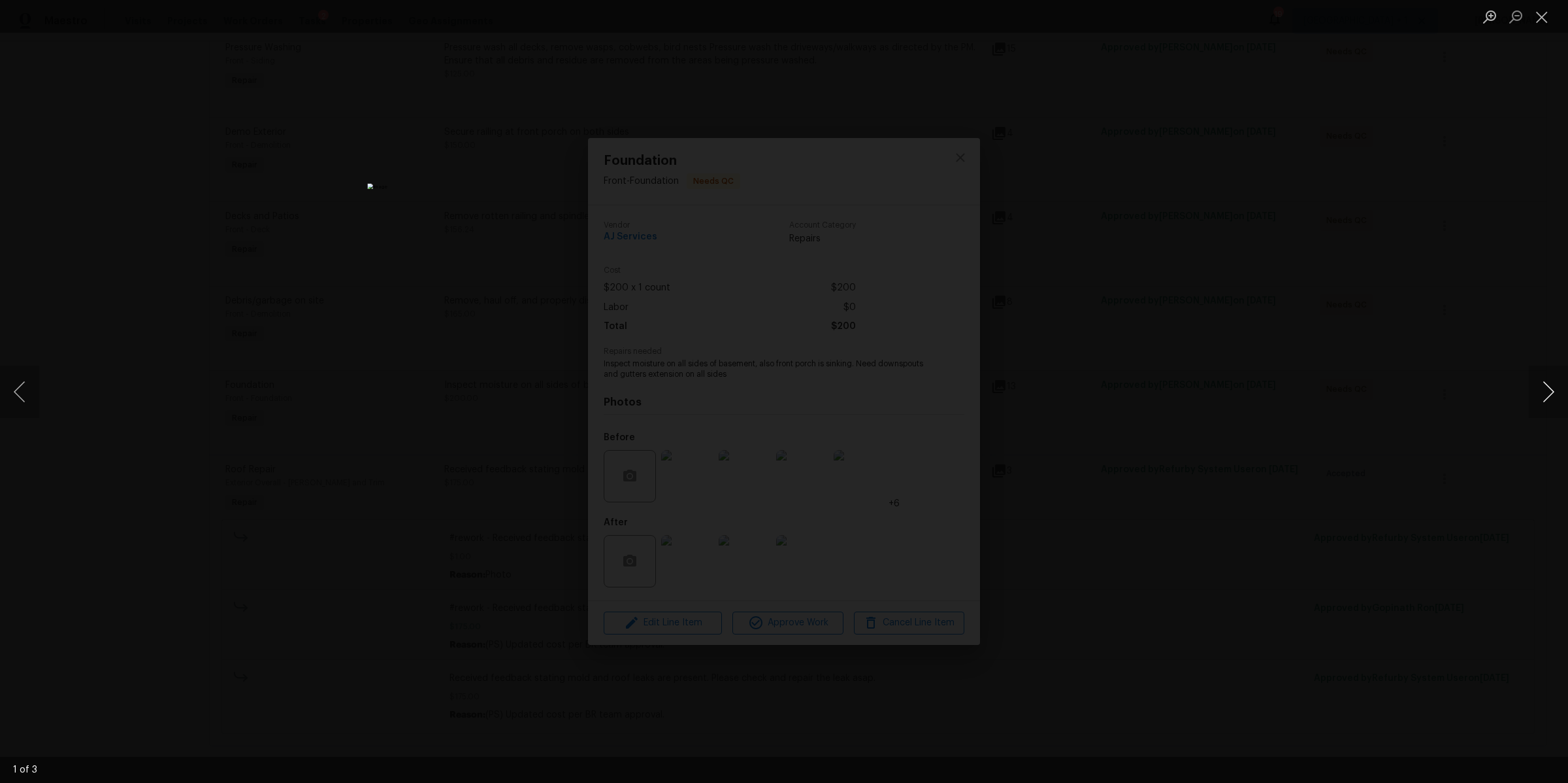
click at [1537, 389] on button "Next image" at bounding box center [1548, 391] width 39 height 52
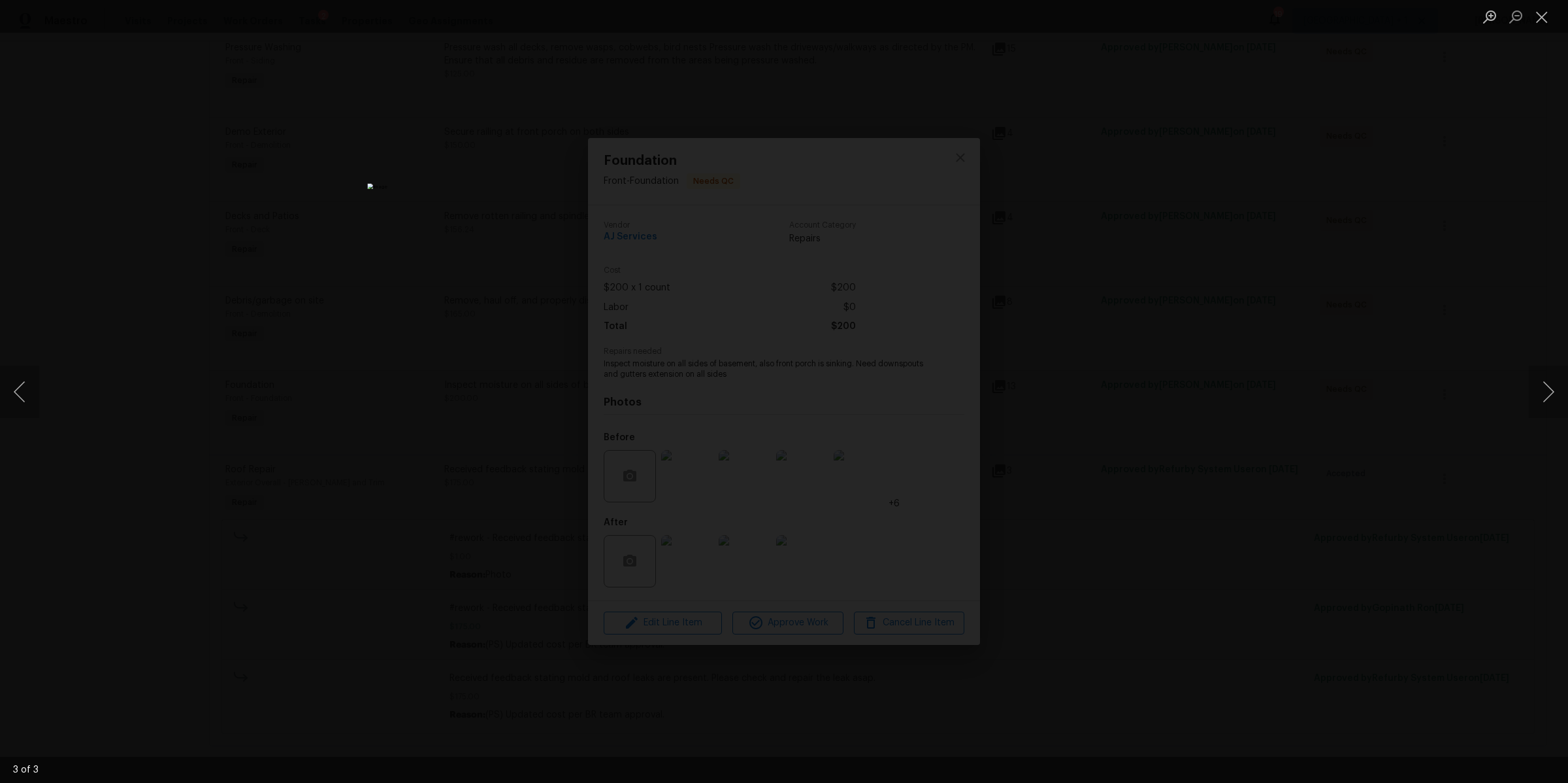
click at [1137, 434] on div "Lightbox" at bounding box center [784, 391] width 1568 height 783
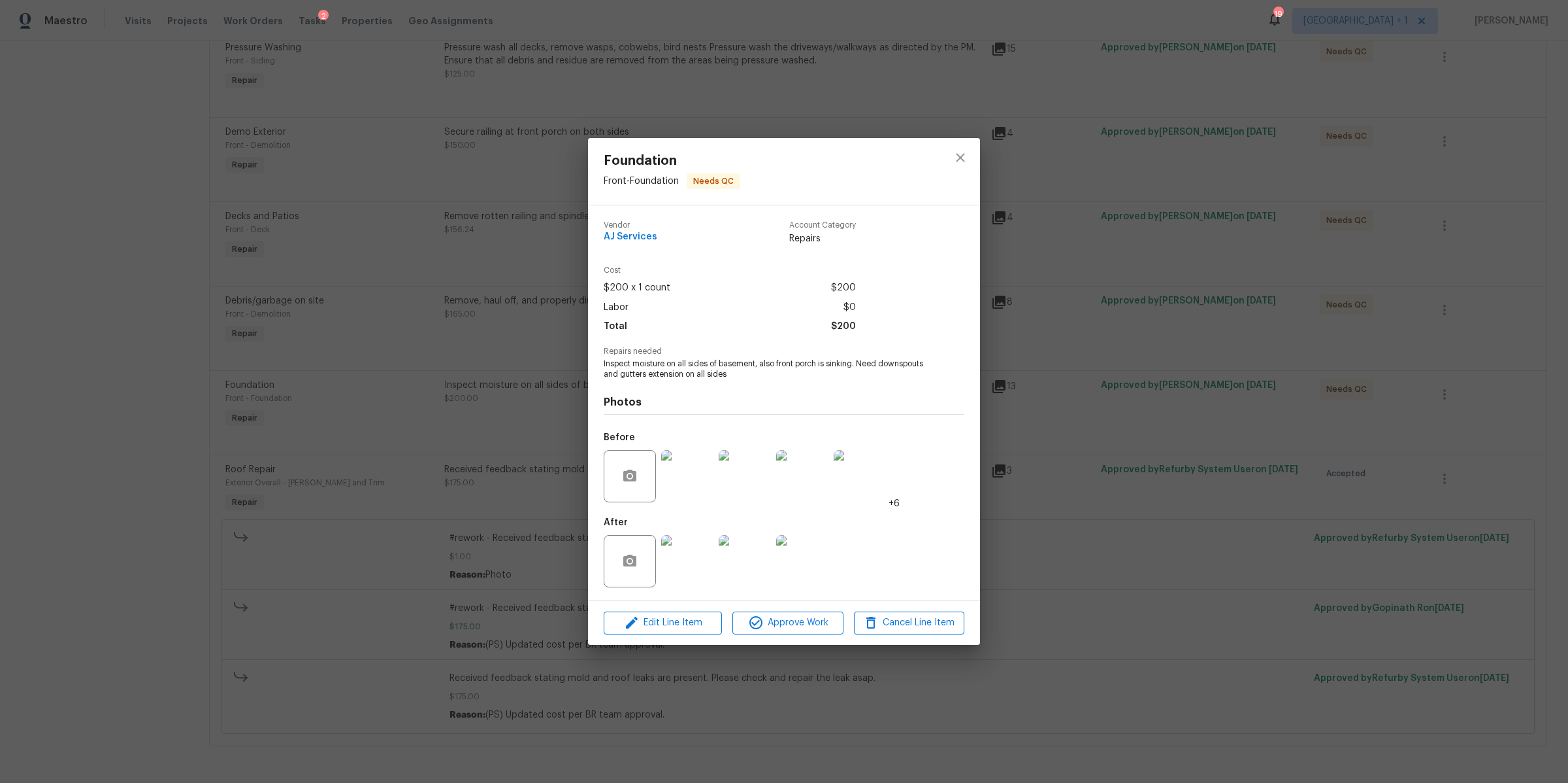
click at [1137, 434] on div "Foundation Front - Foundation Needs QC Vendor AJ Services Account Category Repa…" at bounding box center [784, 391] width 1568 height 783
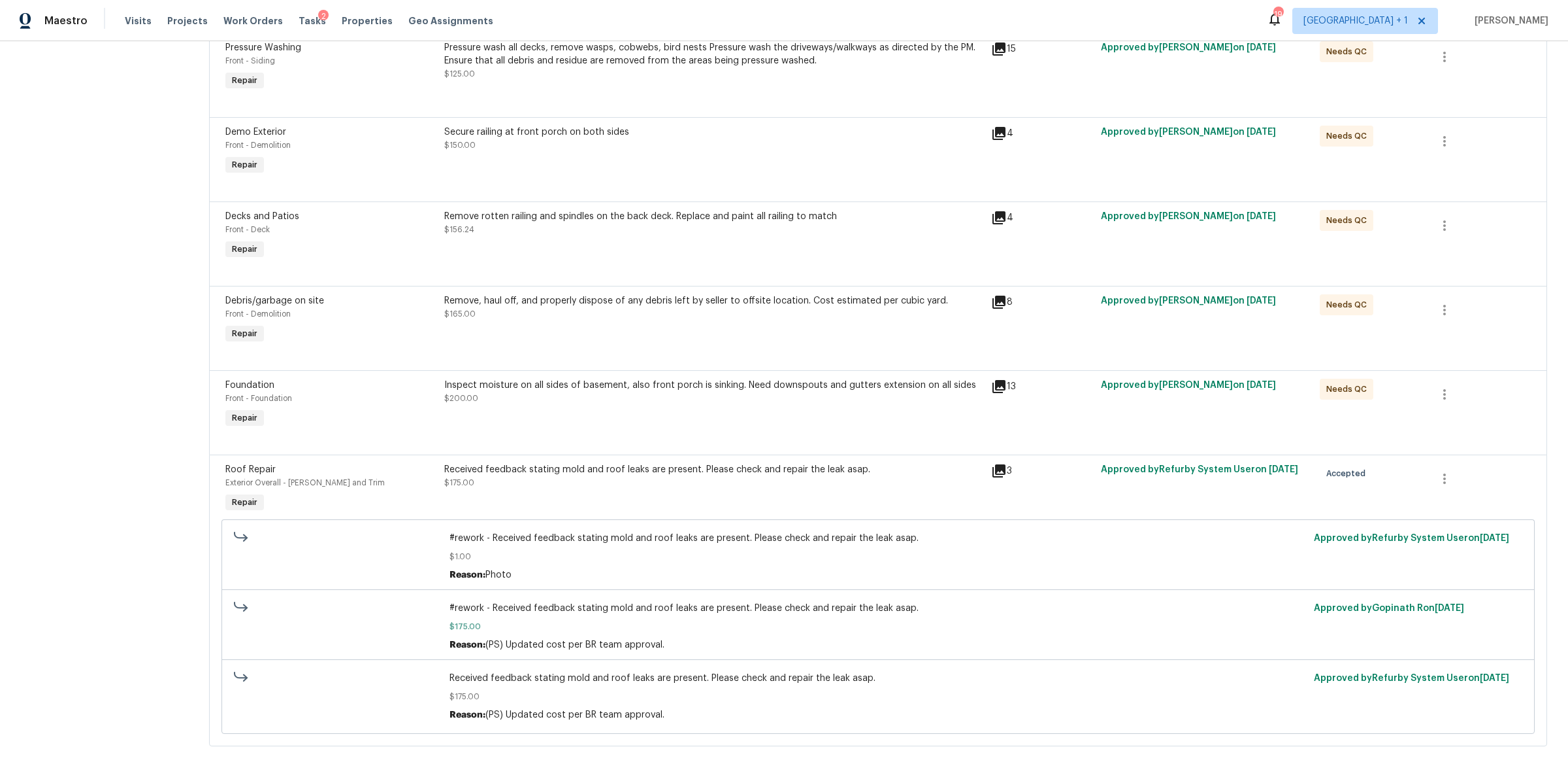
scroll to position [0, 0]
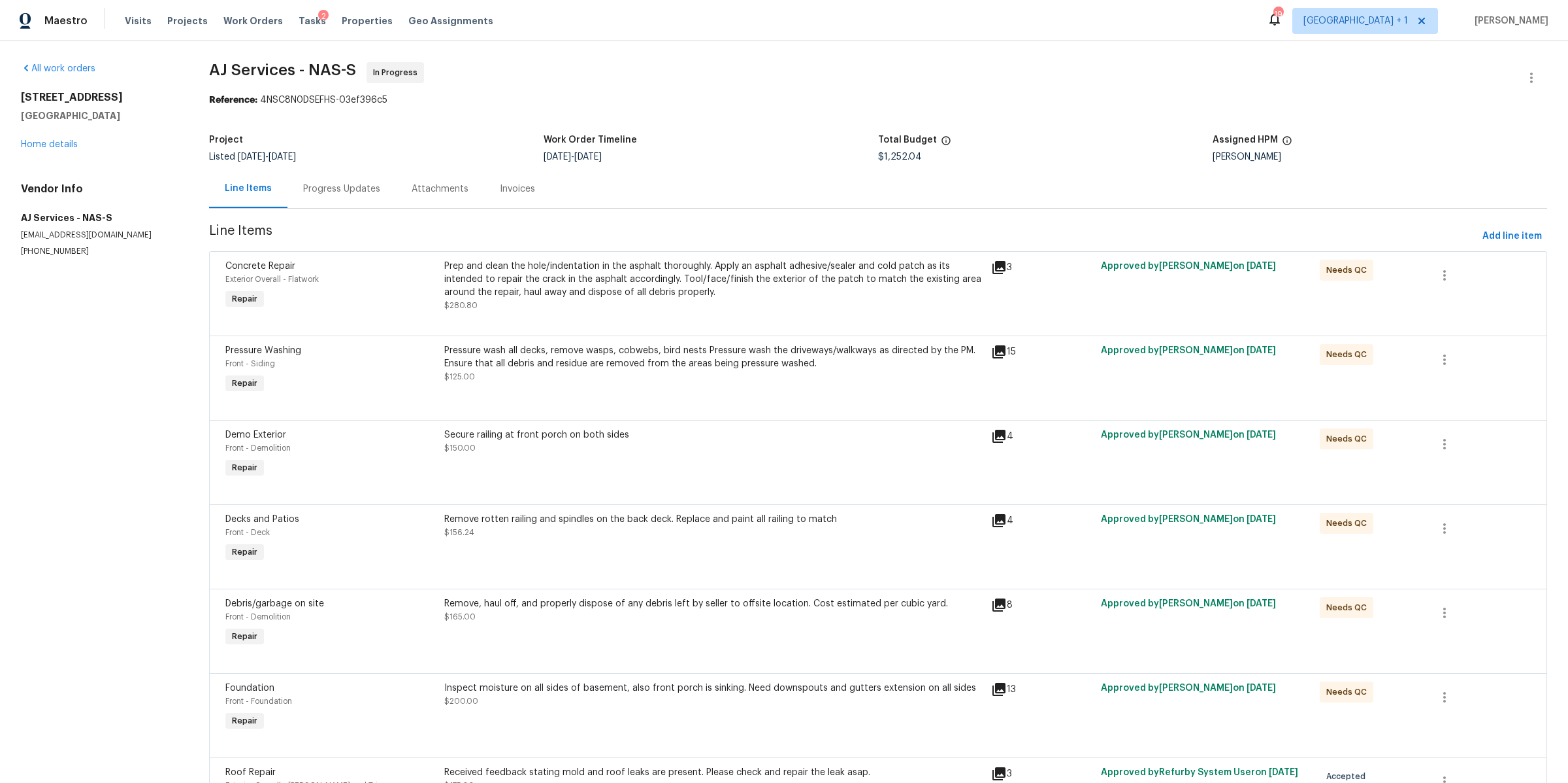
click at [333, 189] on div "Progress Updates" at bounding box center [342, 188] width 77 height 13
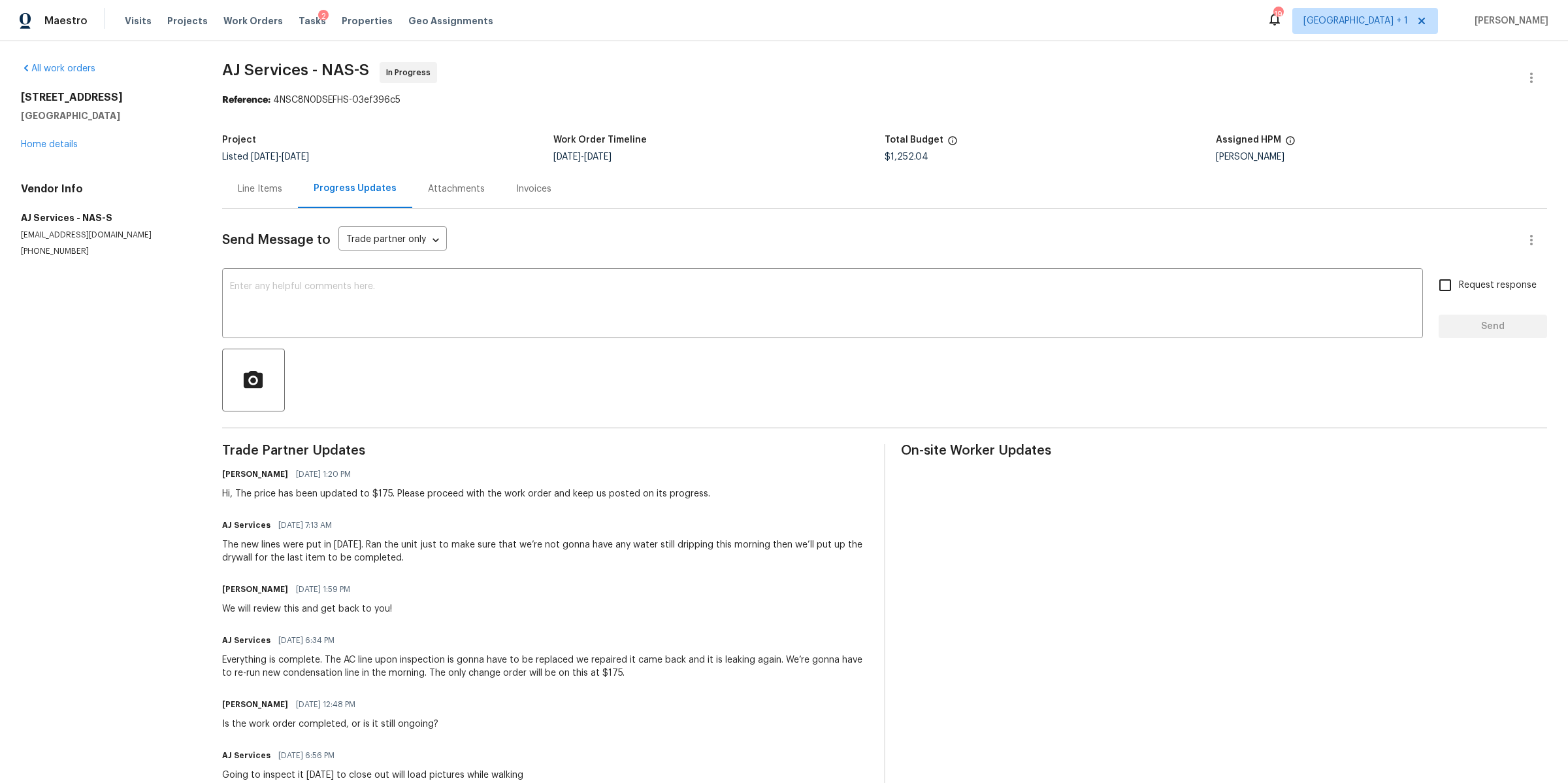
click at [260, 189] on div "Line Items" at bounding box center [260, 188] width 44 height 13
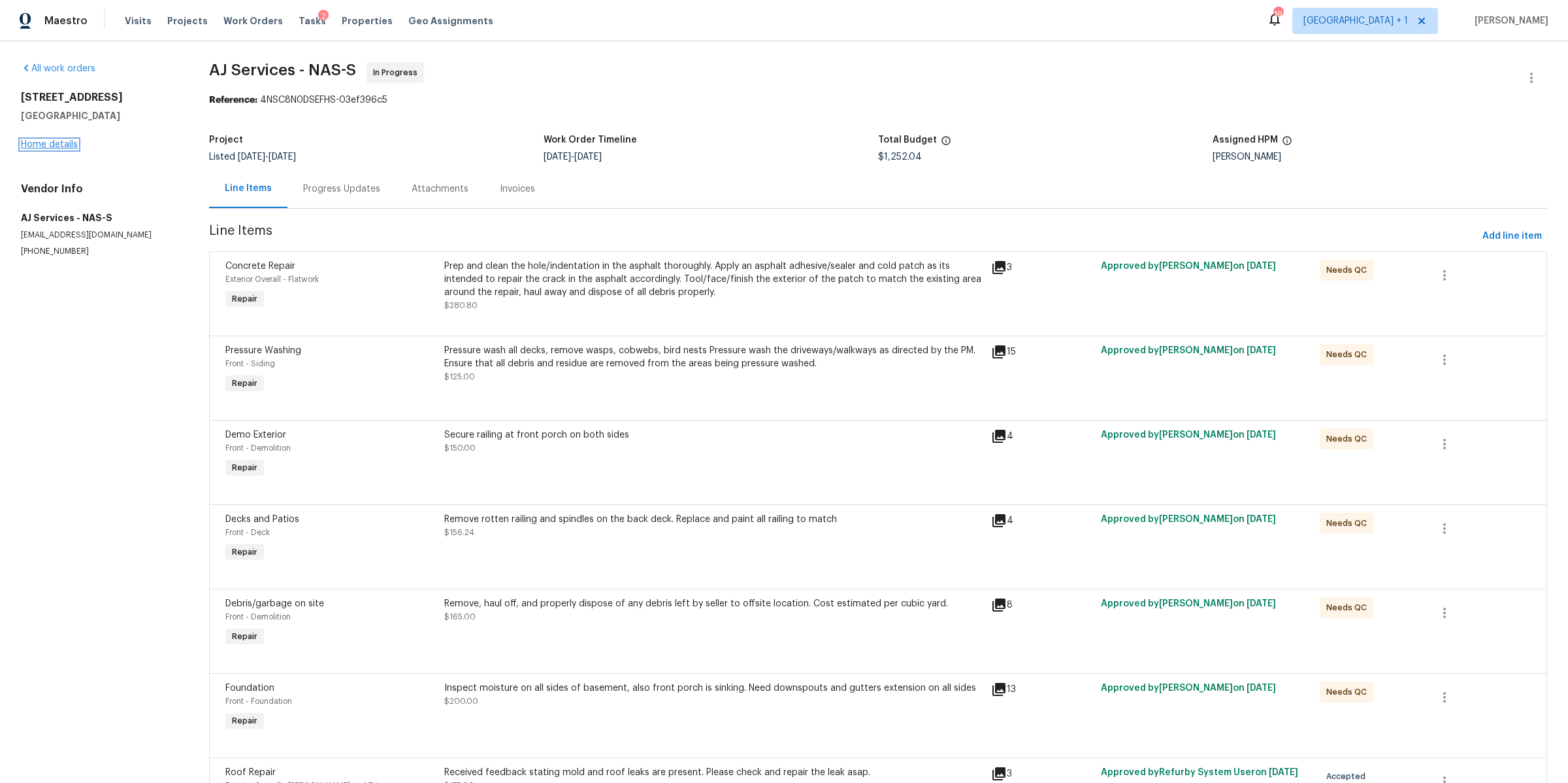
click at [49, 142] on link "Home details" at bounding box center [49, 144] width 57 height 9
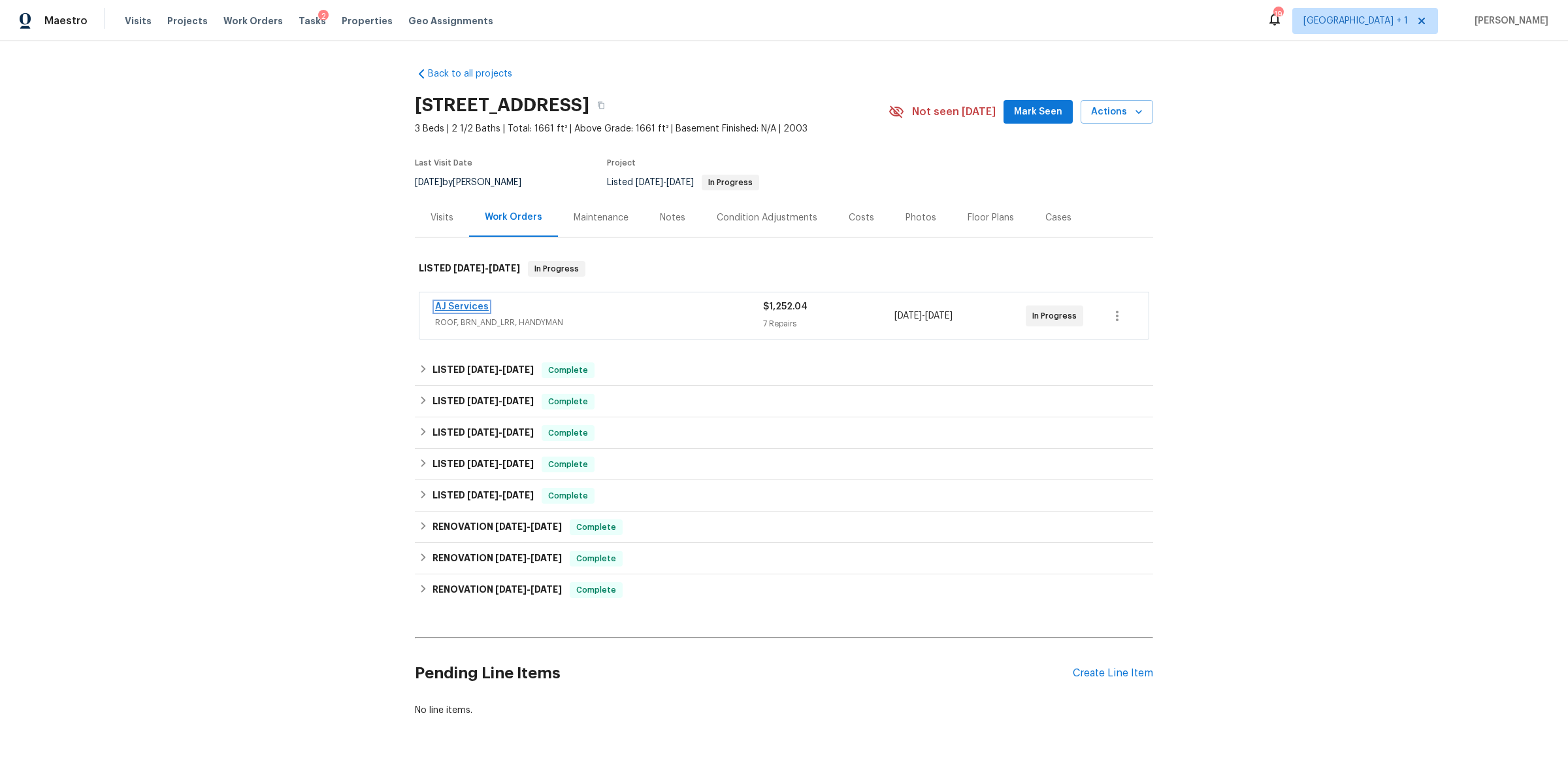
click at [456, 303] on link "AJ Services" at bounding box center [462, 306] width 53 height 9
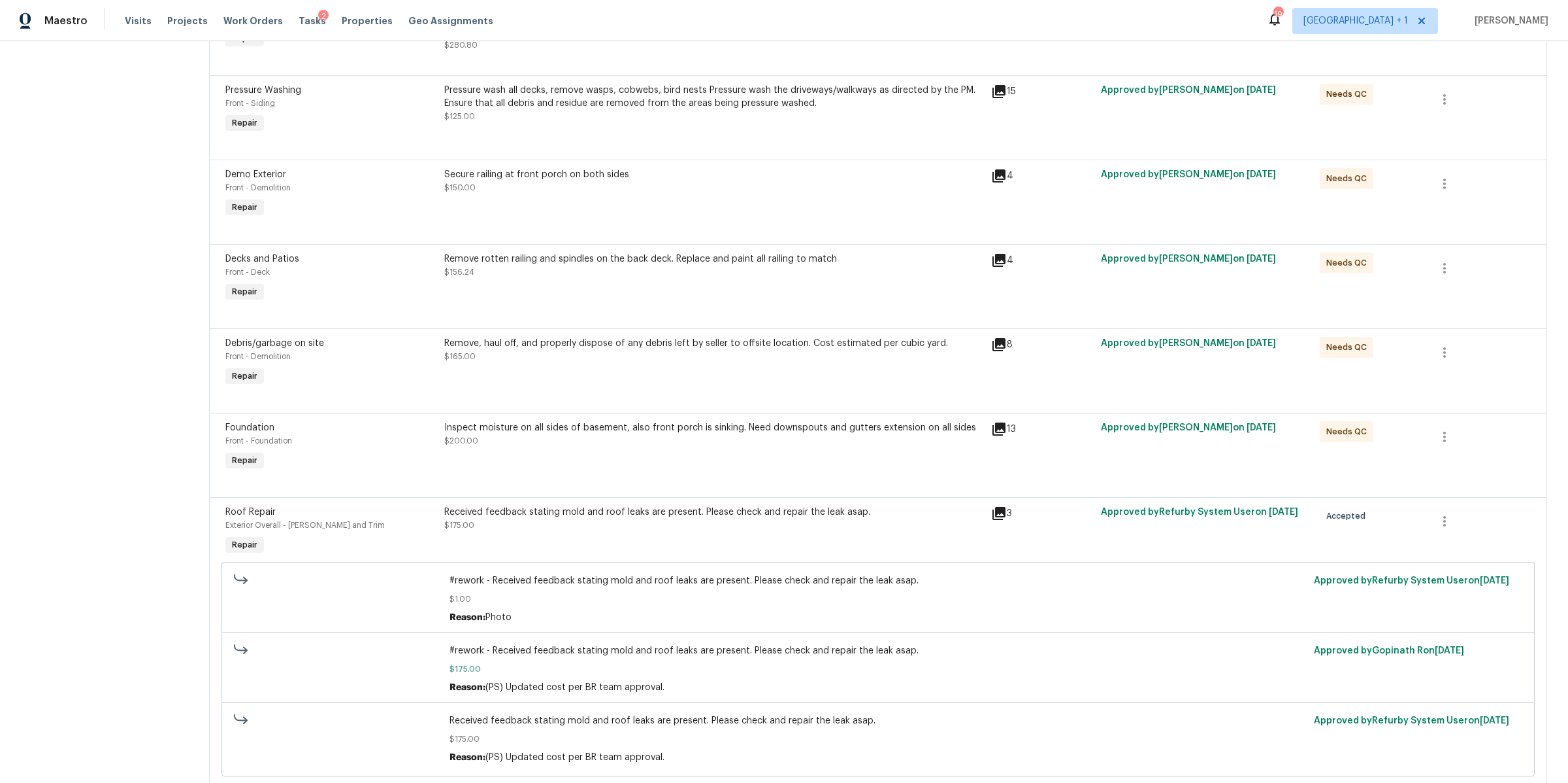
scroll to position [266, 0]
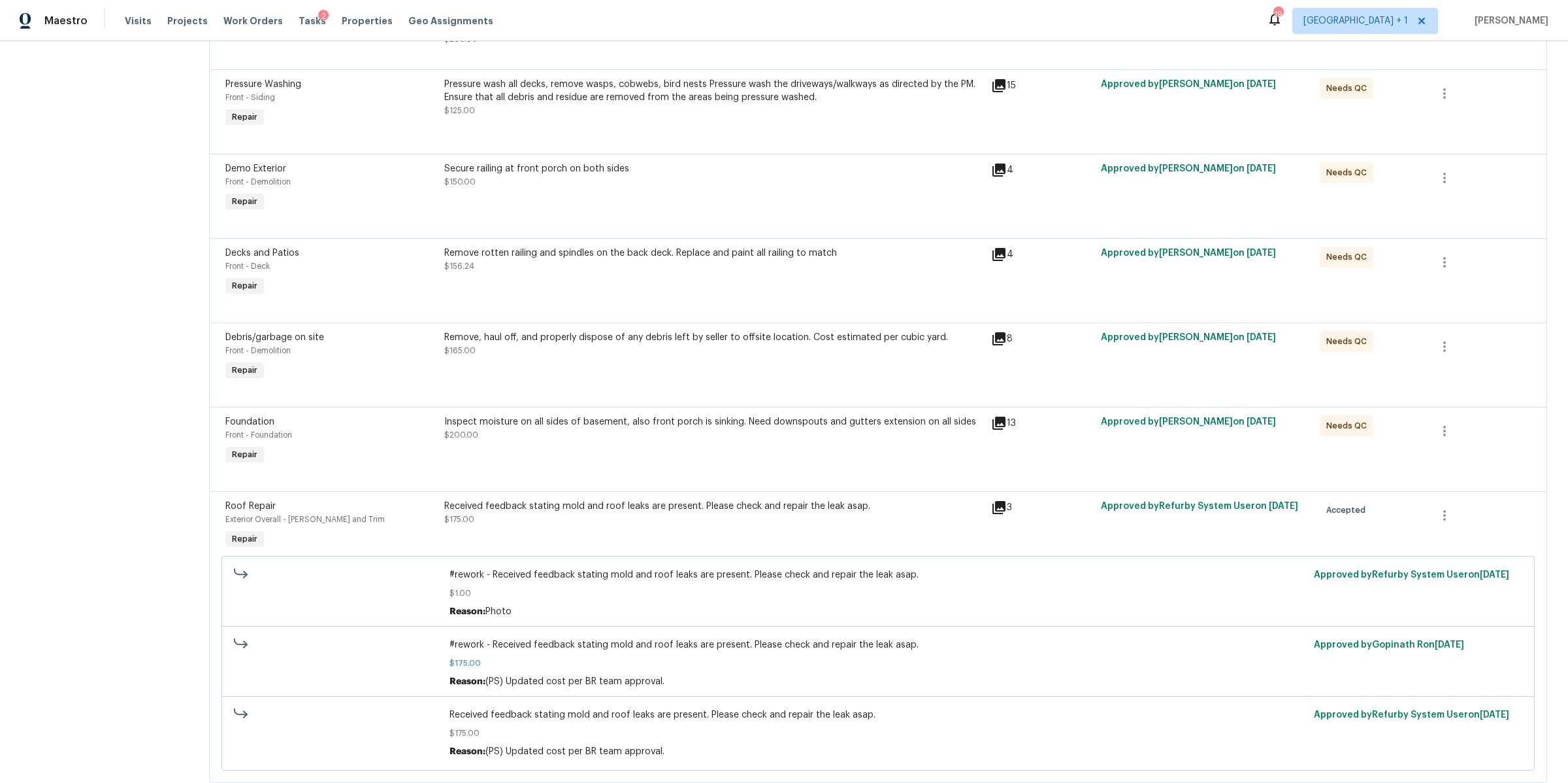
click at [586, 438] on div "Inspect moisture on all sides of basement, also front porch is sinking. Need do…" at bounding box center [714, 428] width 539 height 27
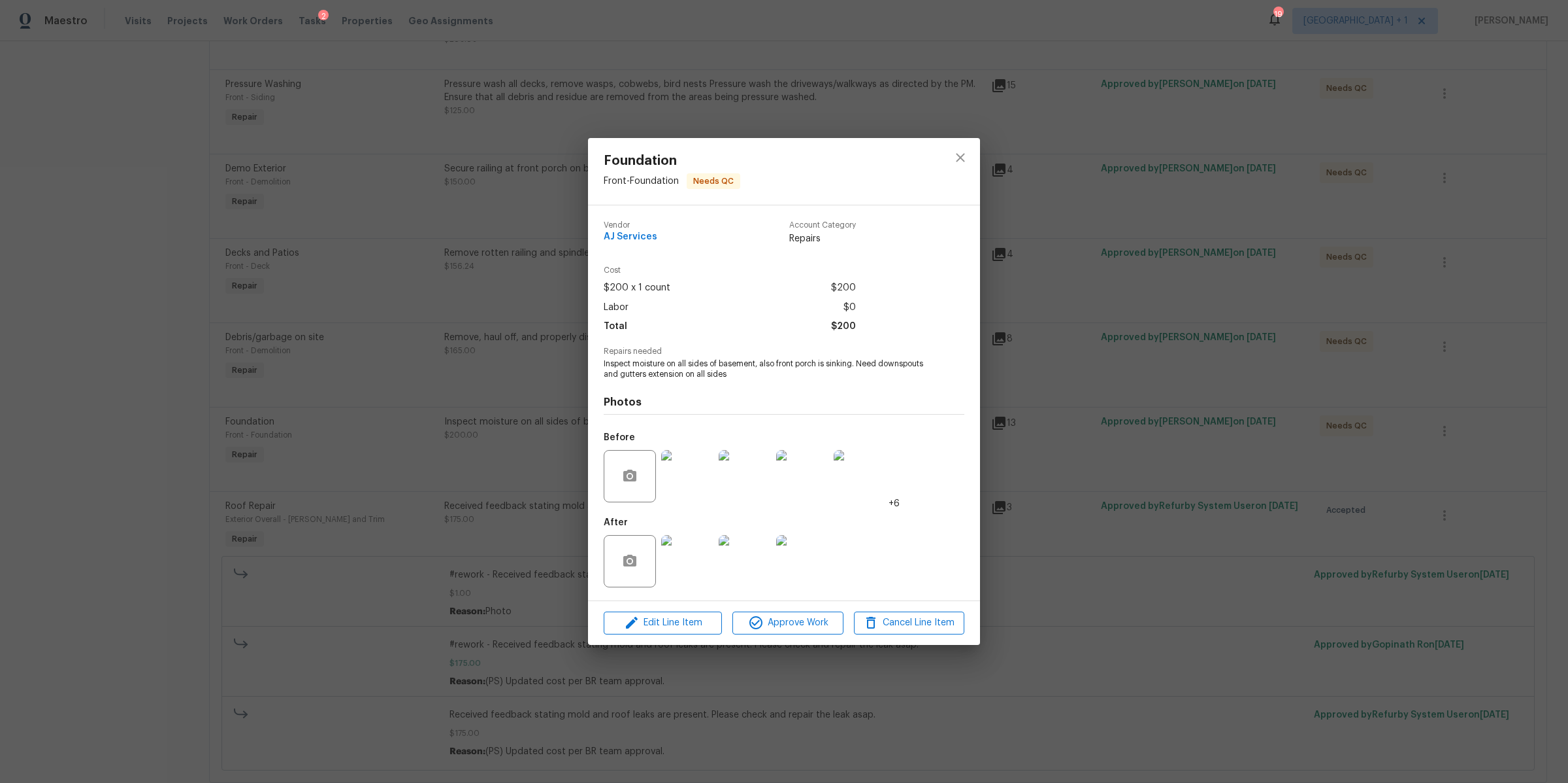
click at [693, 563] on img at bounding box center [687, 560] width 52 height 52
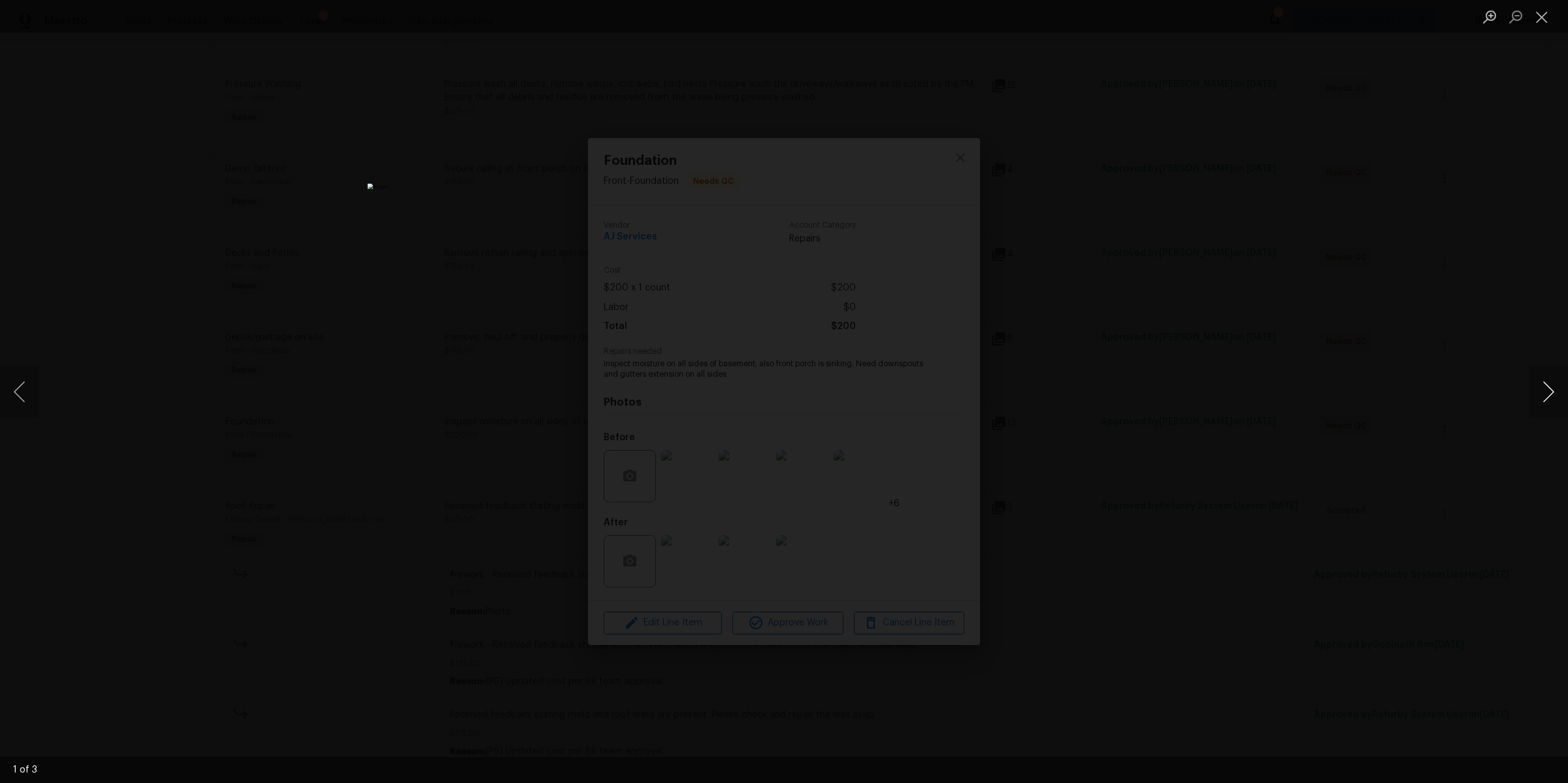
click at [1536, 392] on button "Next image" at bounding box center [1548, 391] width 39 height 52
click at [1533, 392] on button "Next image" at bounding box center [1548, 391] width 39 height 52
click at [1533, 393] on button "Next image" at bounding box center [1548, 391] width 39 height 52
click at [1270, 438] on div "Lightbox" at bounding box center [784, 391] width 1568 height 783
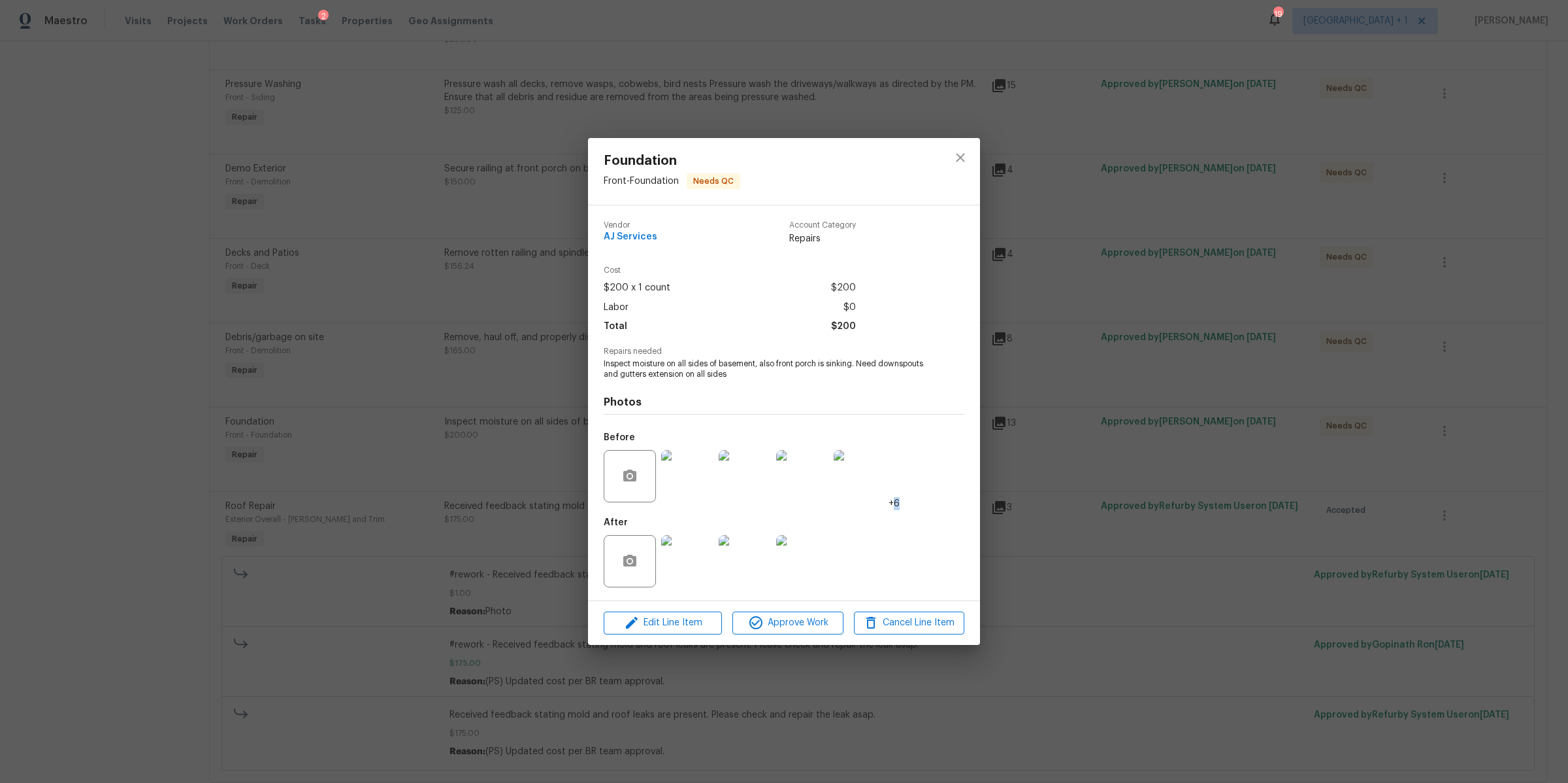
click at [1270, 438] on div "Foundation Front - Foundation Needs QC Vendor AJ Services Account Category Repa…" at bounding box center [784, 391] width 1568 height 783
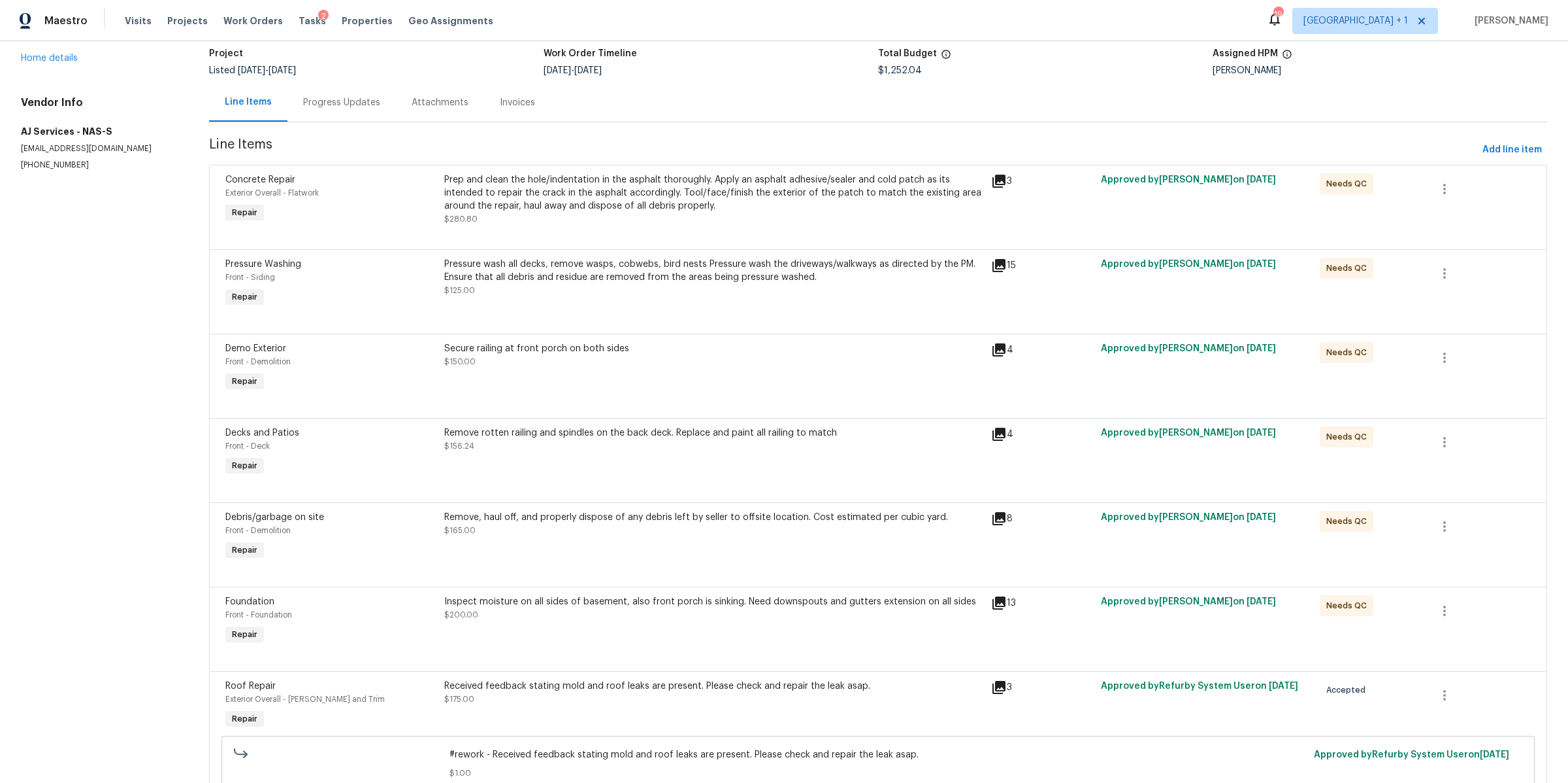
scroll to position [0, 0]
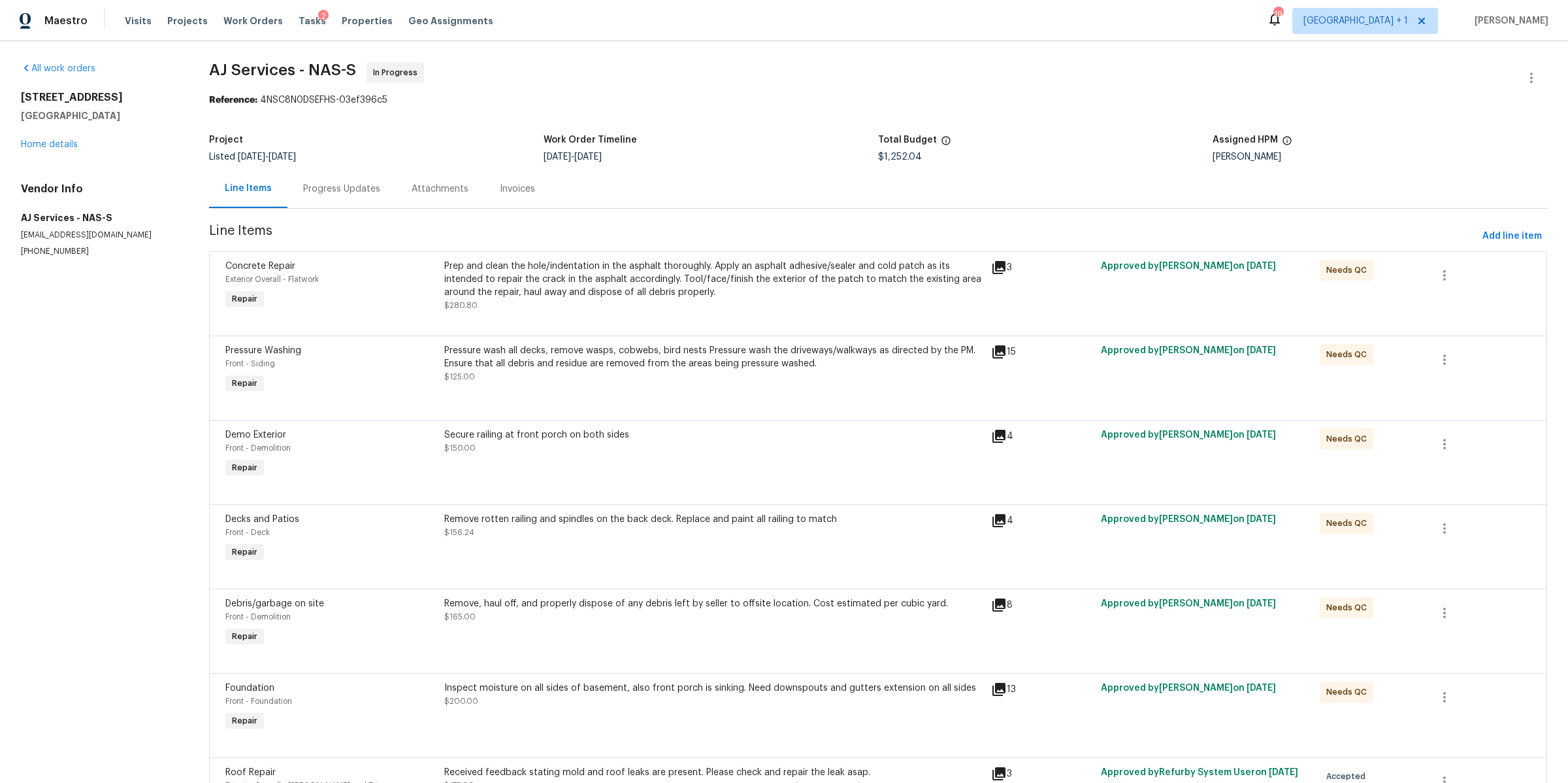
click at [346, 197] on div "Progress Updates" at bounding box center [342, 188] width 108 height 38
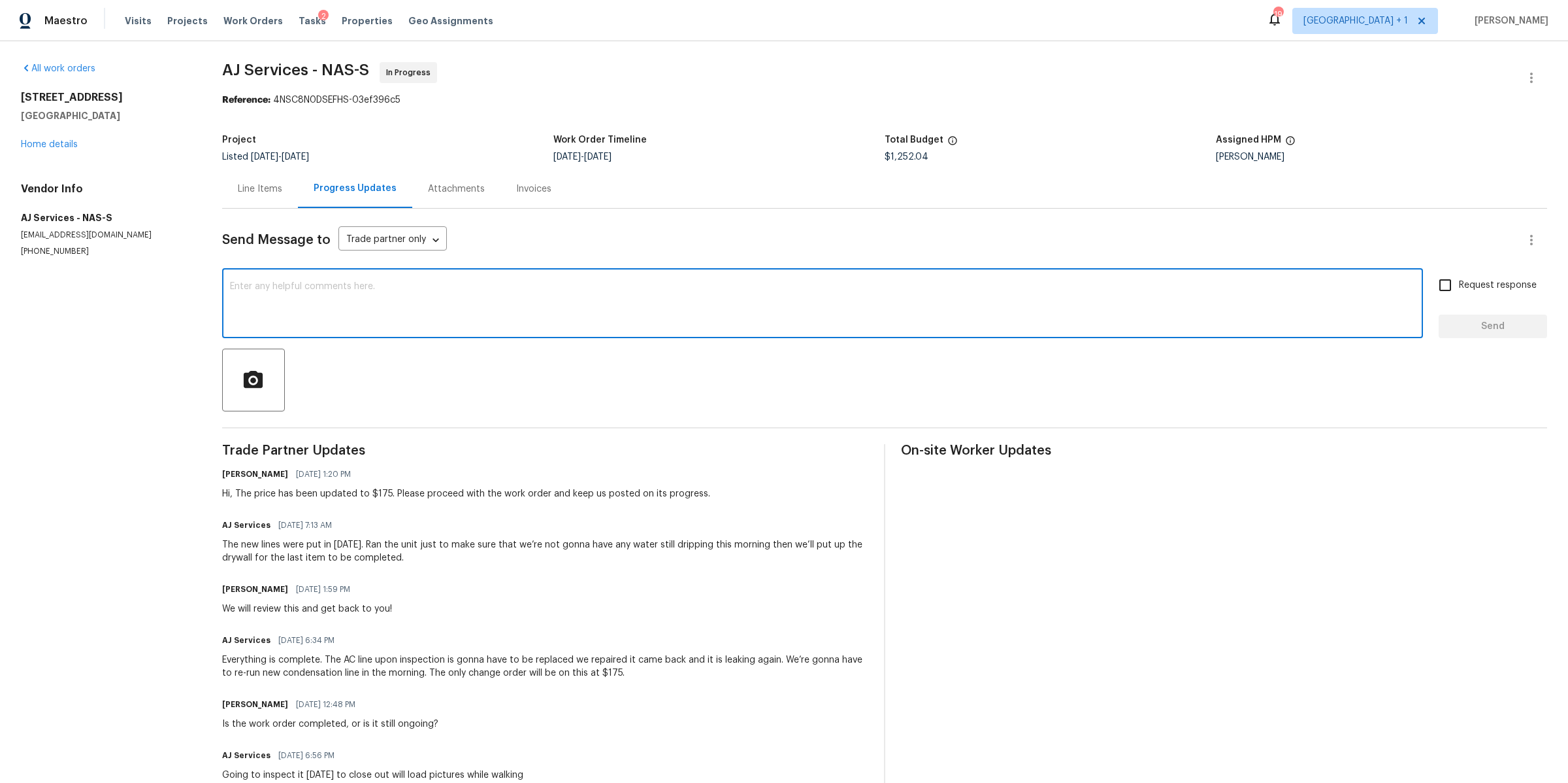
click at [404, 297] on textarea at bounding box center [823, 304] width 1185 height 45
type textarea "[PERSON_NAME] did you all adjust the porch at the front?"
click at [1434, 291] on input "Request response" at bounding box center [1445, 285] width 28 height 28
checkbox input "true"
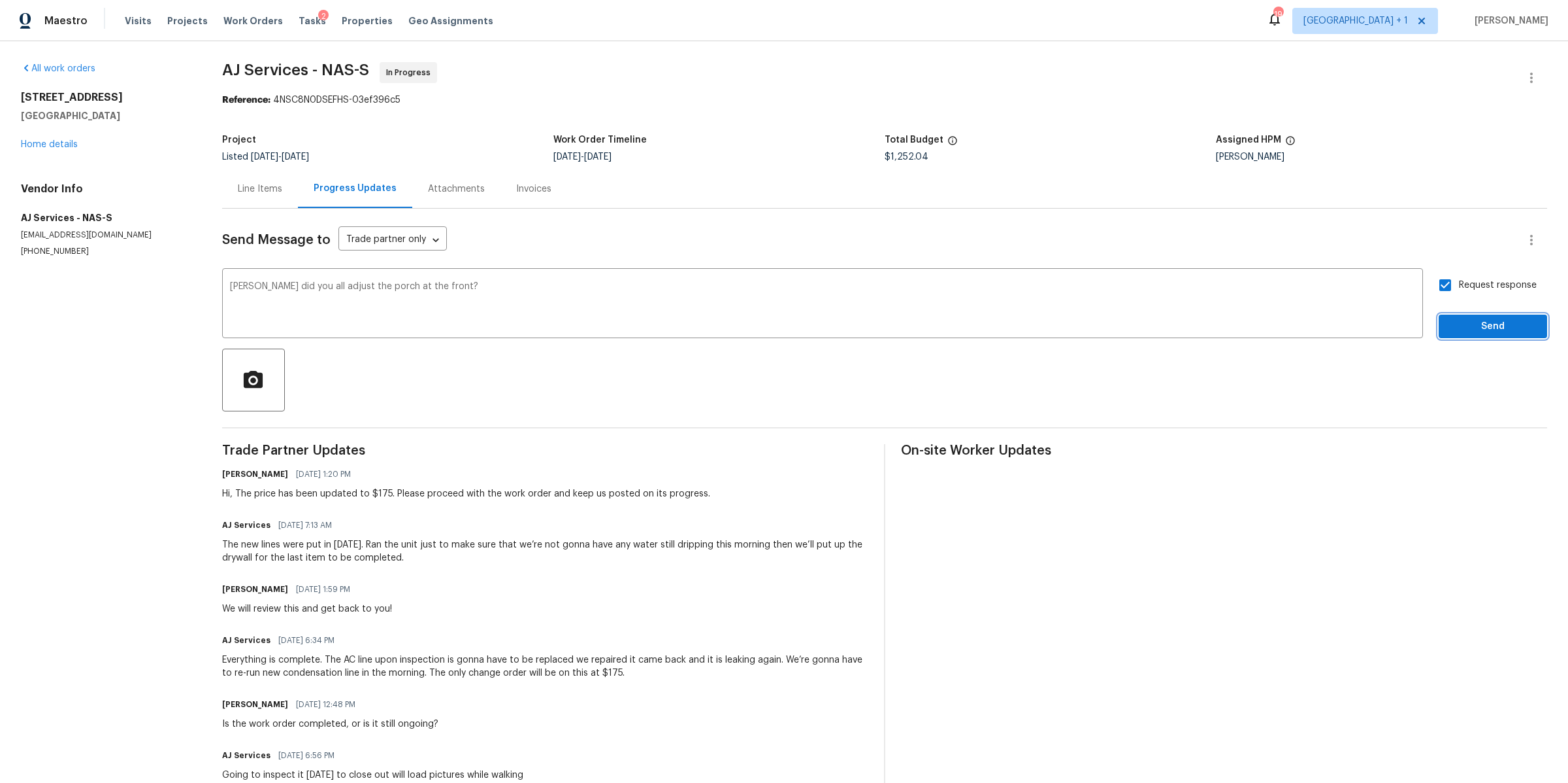
click at [1449, 327] on span "Send" at bounding box center [1492, 326] width 88 height 17
